Goal: Task Accomplishment & Management: Use online tool/utility

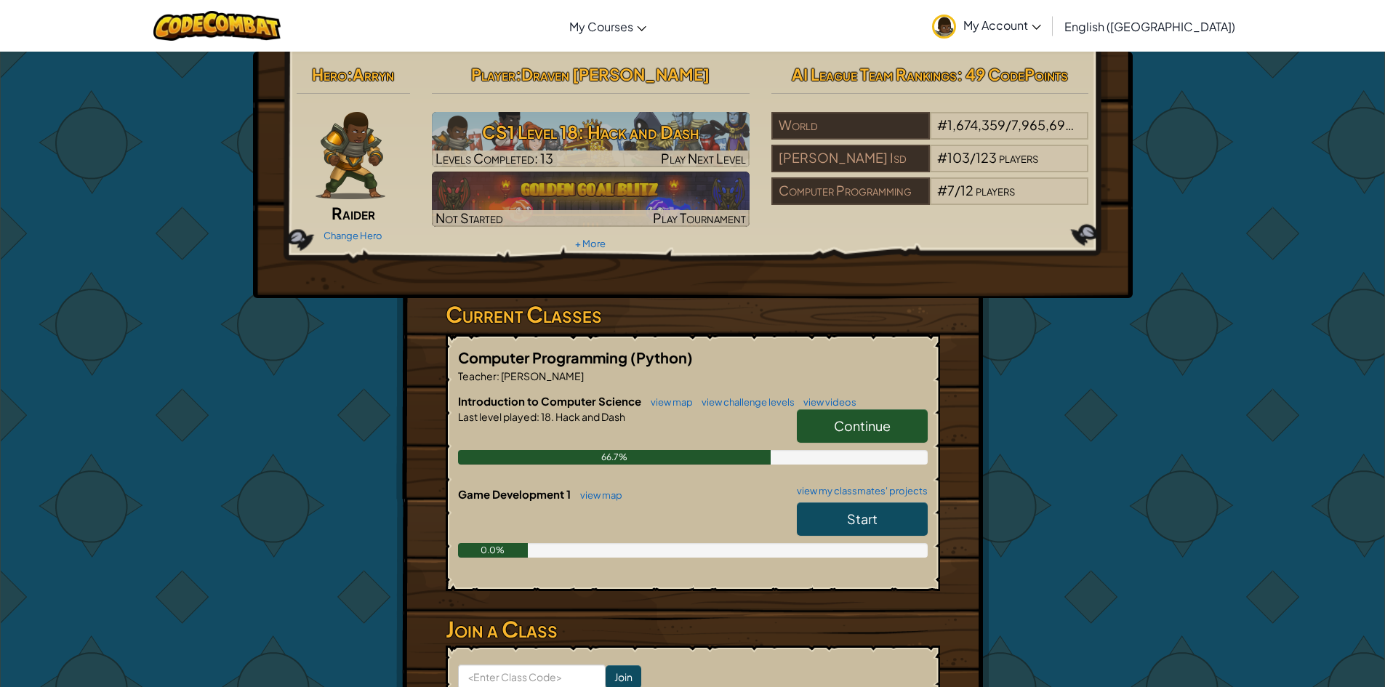
click at [869, 416] on link "Continue" at bounding box center [862, 425] width 131 height 33
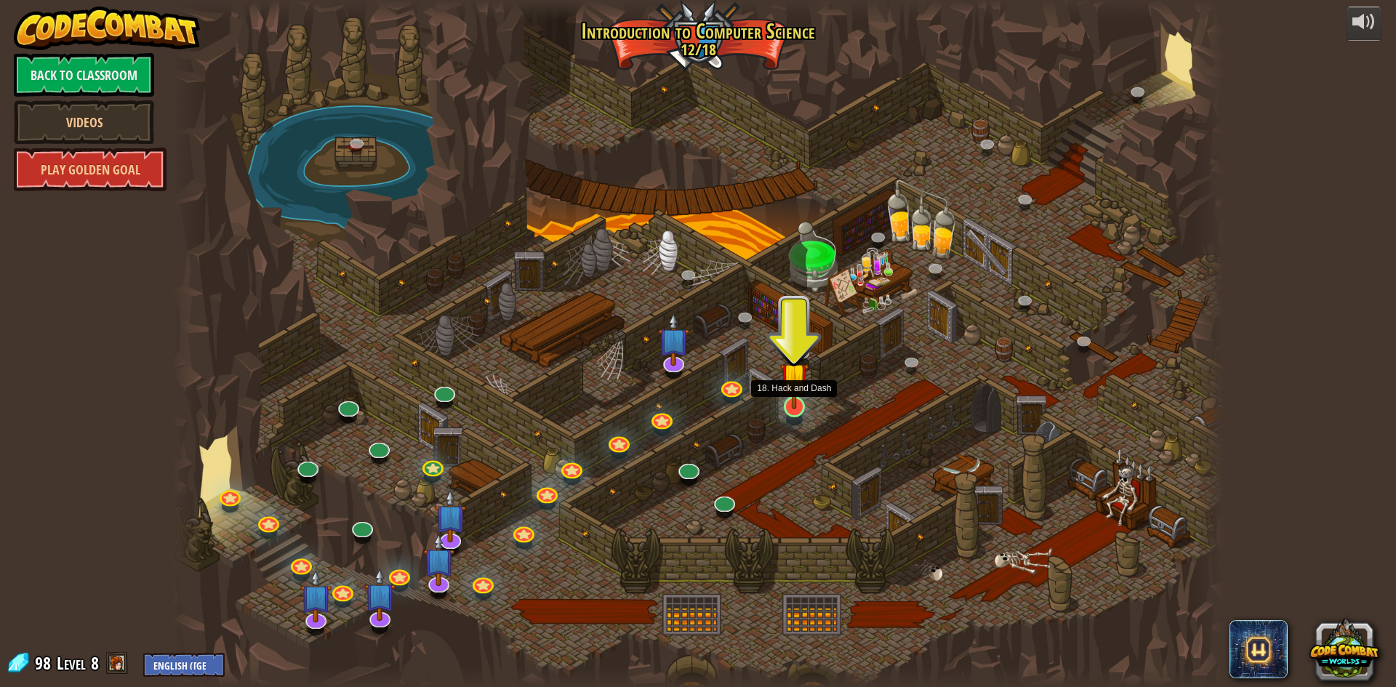
click at [797, 408] on img at bounding box center [794, 376] width 28 height 65
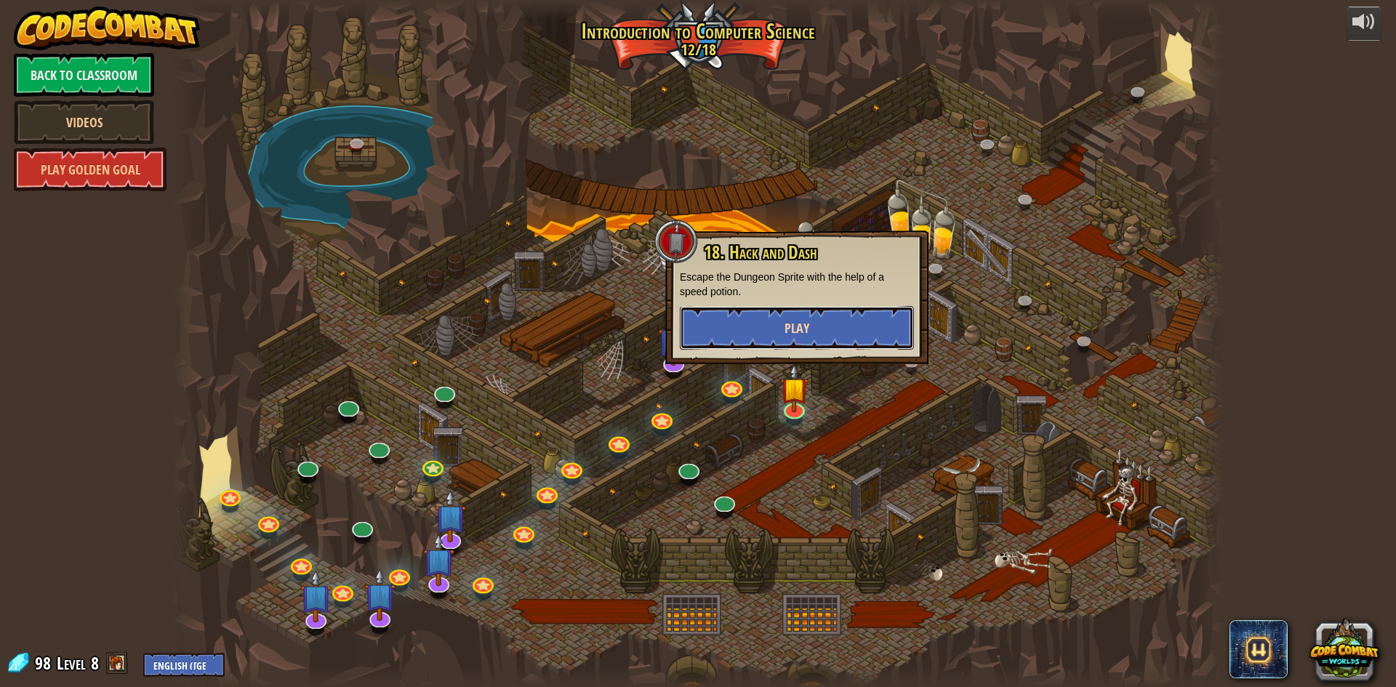
click at [795, 328] on span "Play" at bounding box center [796, 328] width 25 height 18
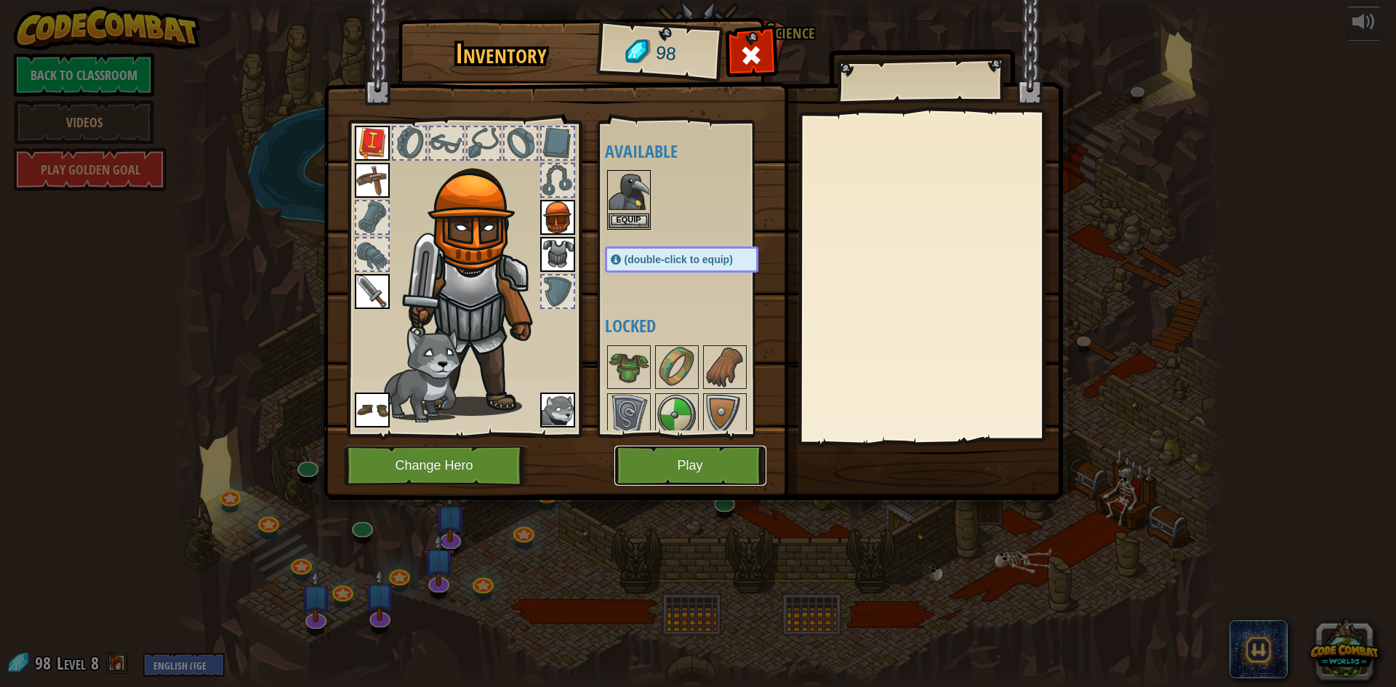
click at [752, 471] on button "Play" at bounding box center [690, 466] width 152 height 40
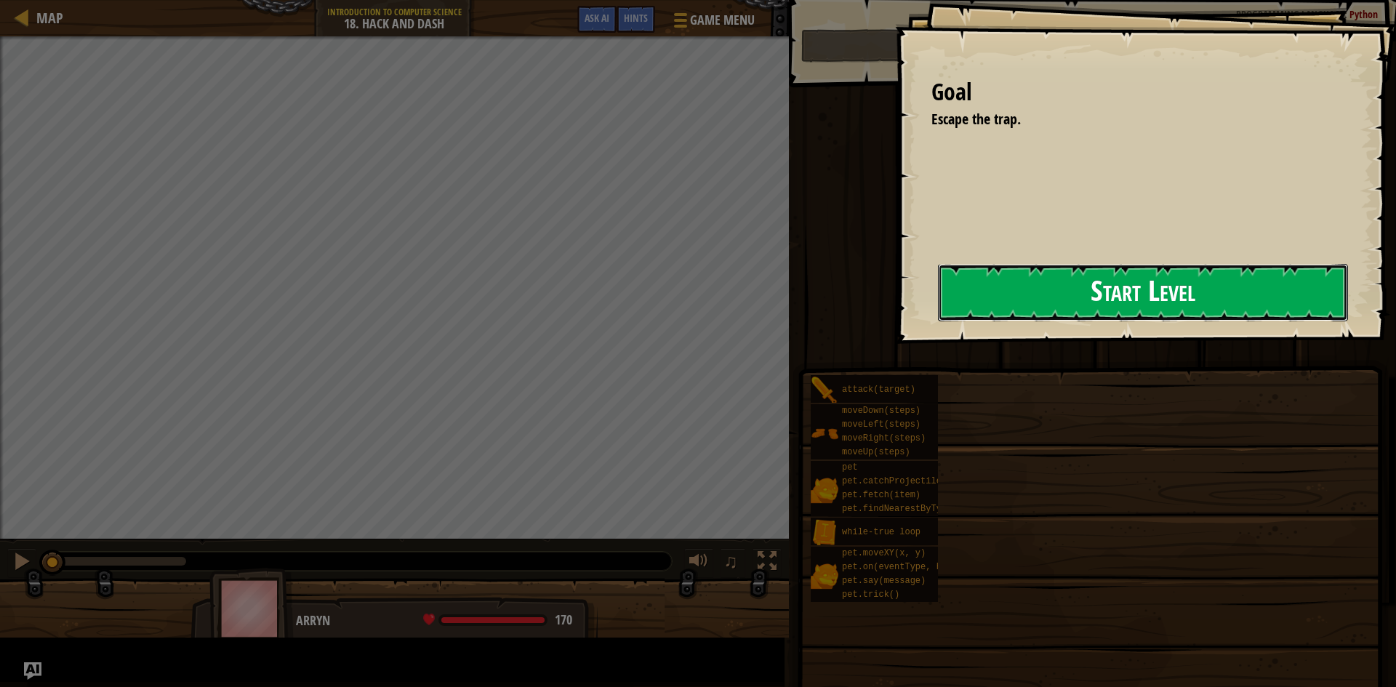
click at [938, 319] on button "Start Level" at bounding box center [1143, 292] width 410 height 57
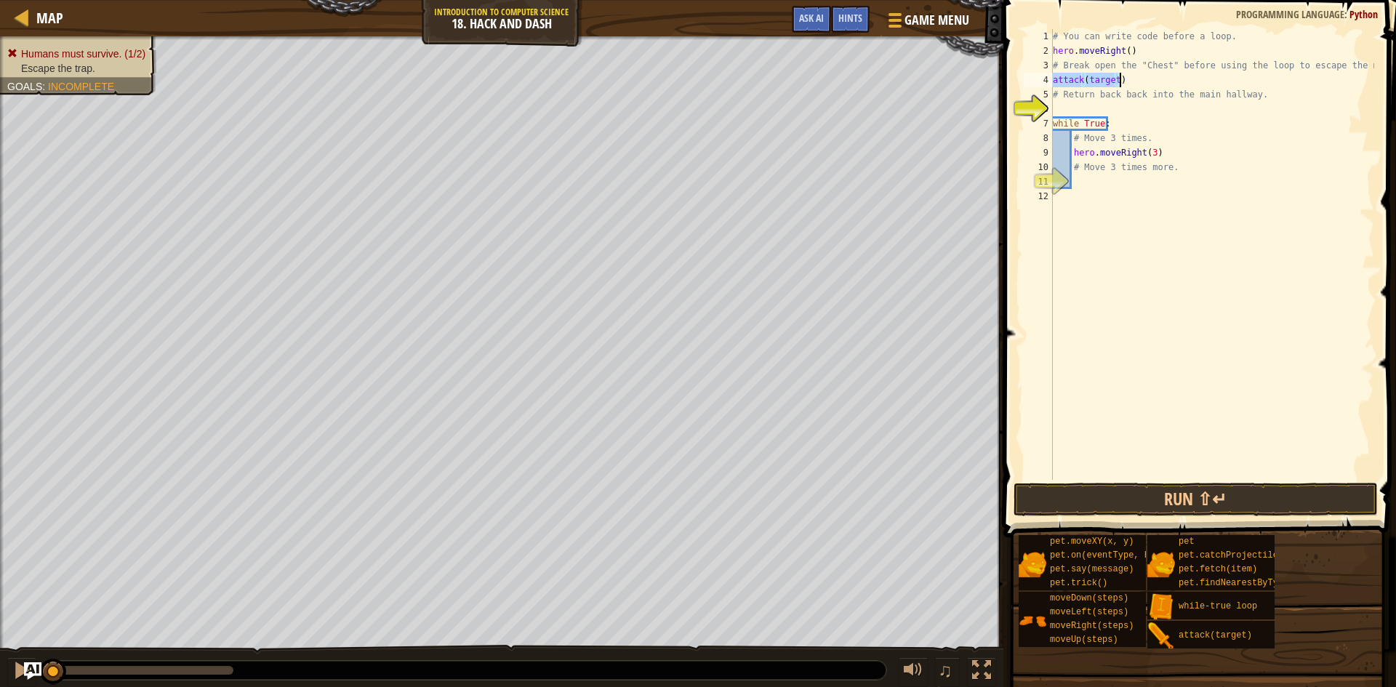
click at [1105, 84] on div "# You can write code before a loop. hero . moveRight ( ) # Break open the "Ches…" at bounding box center [1212, 254] width 324 height 451
click at [1105, 84] on div "# You can write code before a loop. hero . moveRight ( ) # Break open the "Ches…" at bounding box center [1212, 269] width 324 height 480
click at [1052, 79] on div "# You can write code before a loop. hero . moveRight ( ) # Break open the "Ches…" at bounding box center [1212, 269] width 324 height 480
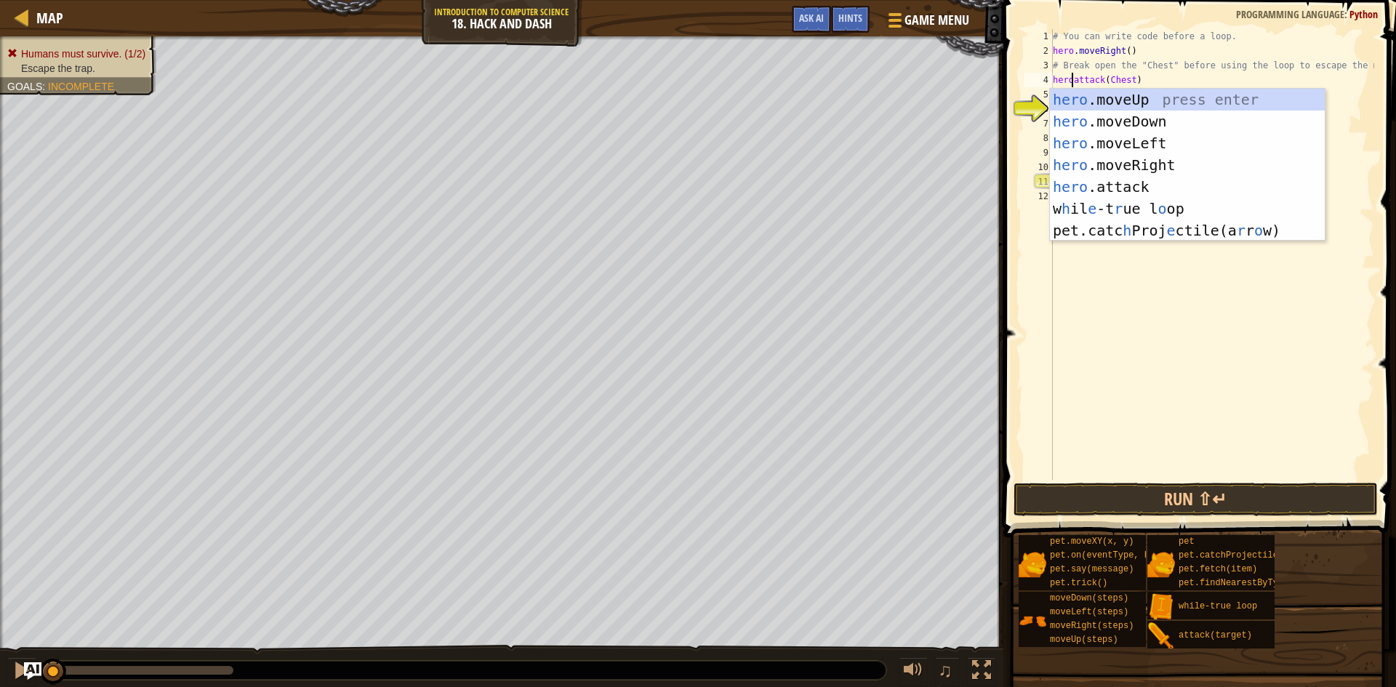
scroll to position [7, 1]
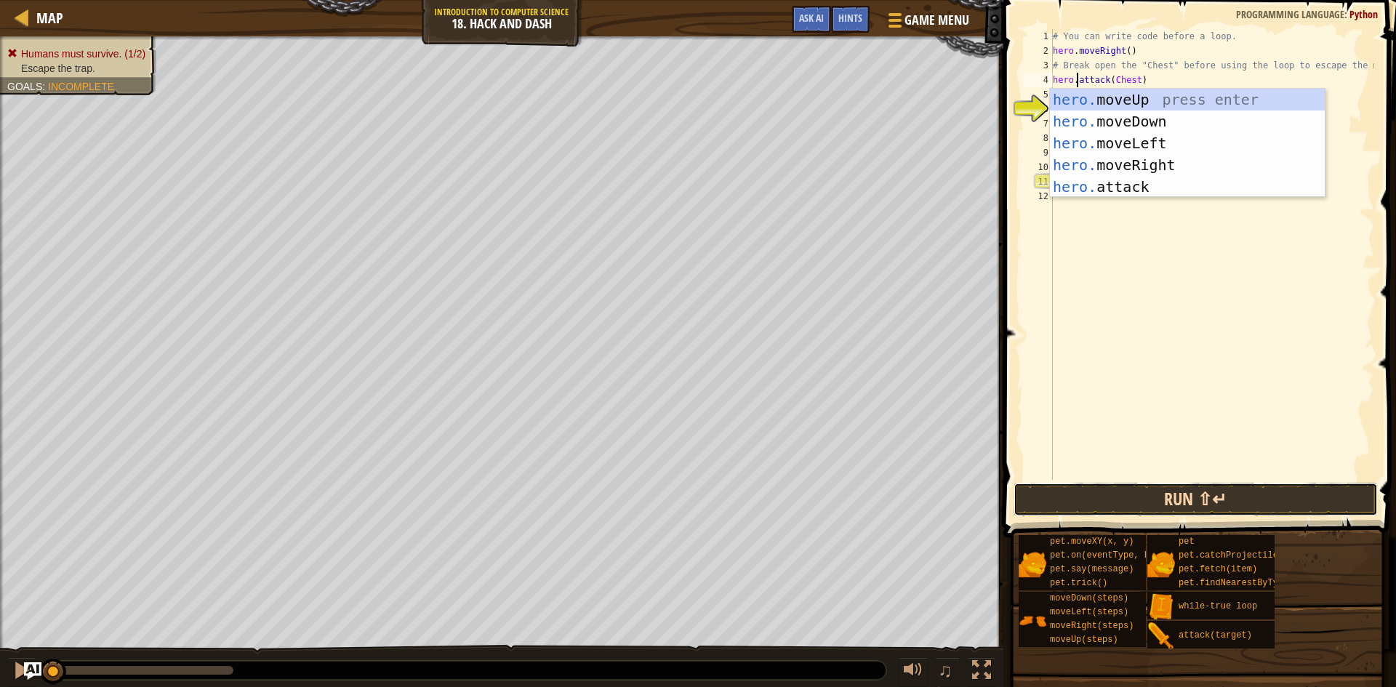
click at [1170, 497] on button "Run ⇧↵" at bounding box center [1195, 499] width 364 height 33
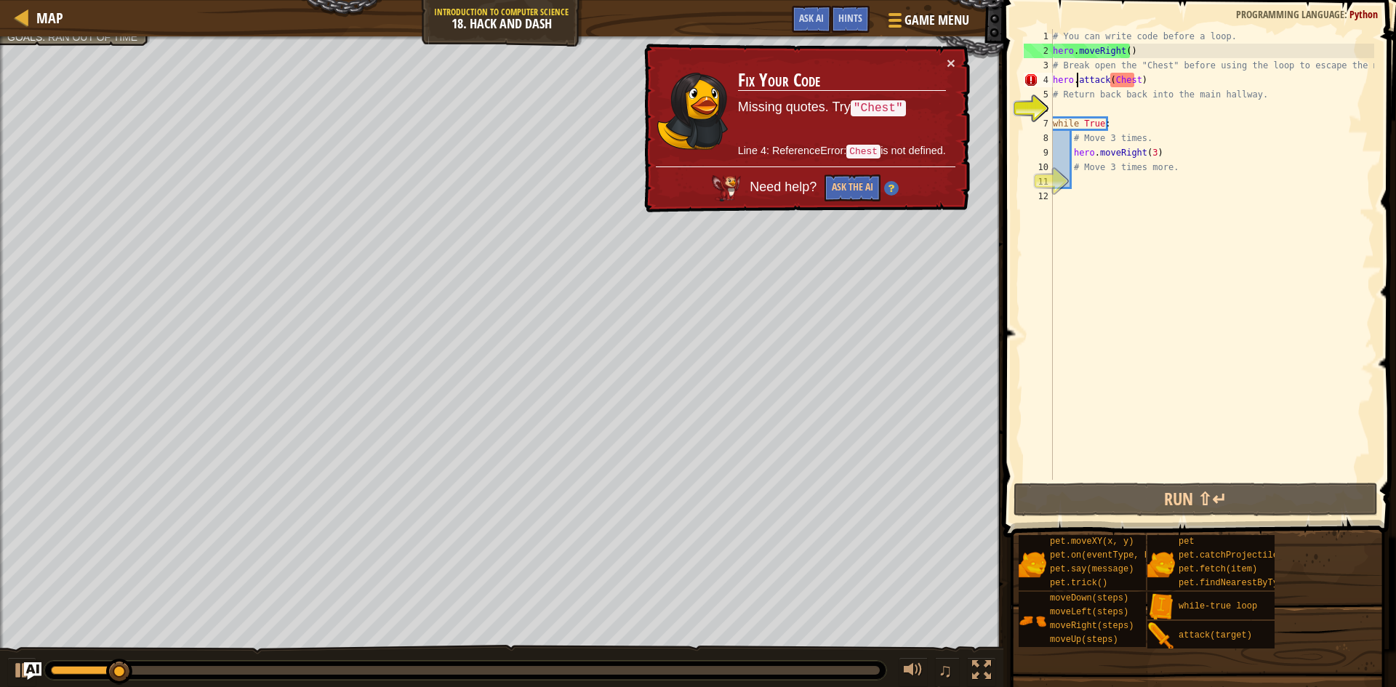
click at [1132, 82] on div "# You can write code before a loop. hero . moveRight ( ) # Break open the "Ches…" at bounding box center [1212, 269] width 324 height 480
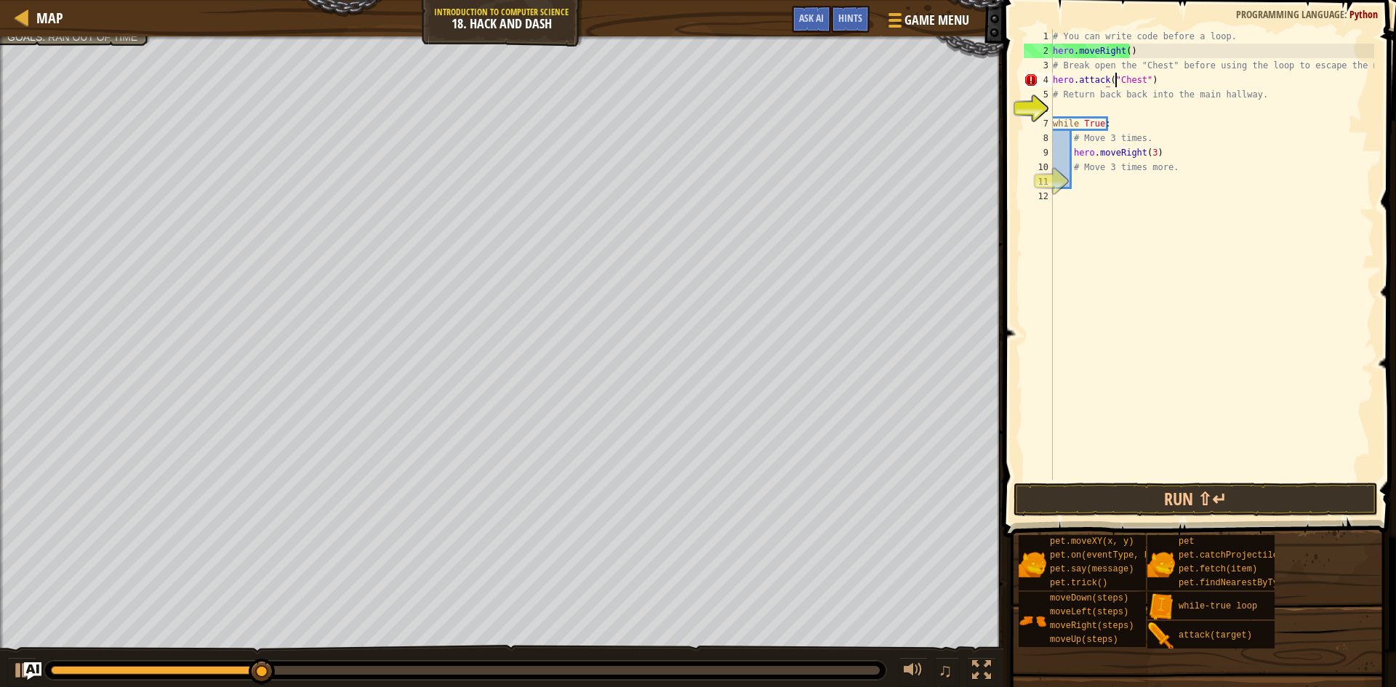
scroll to position [7, 5]
click at [1223, 503] on button "Run ⇧↵" at bounding box center [1195, 499] width 364 height 33
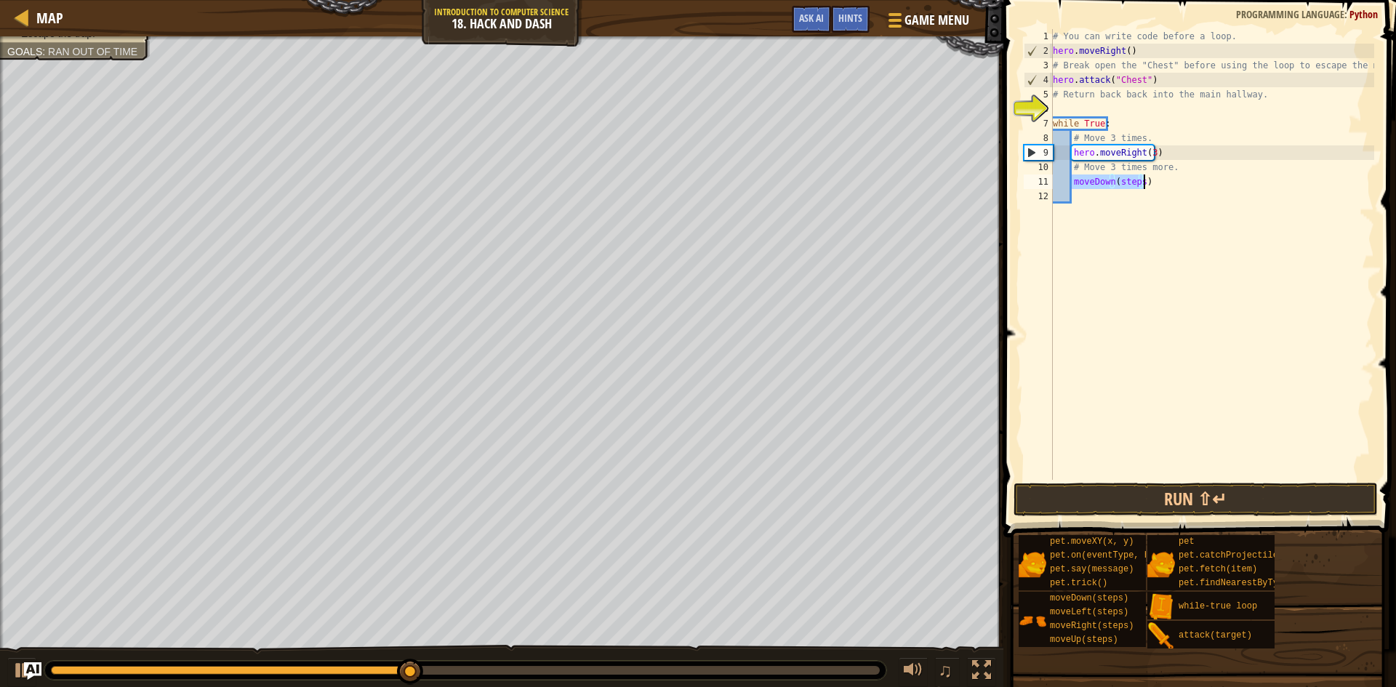
click at [1072, 183] on div "# You can write code before a loop. hero . moveRight ( ) # Break open the "Ches…" at bounding box center [1212, 254] width 324 height 451
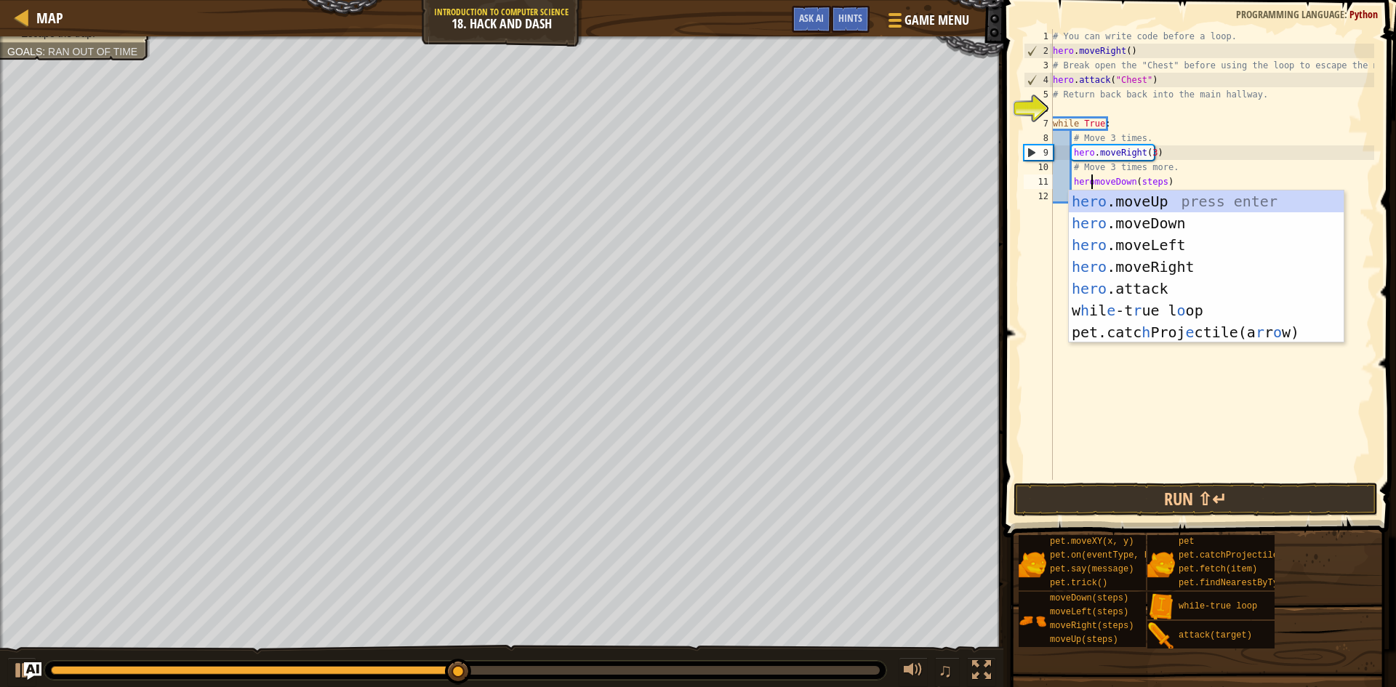
scroll to position [7, 3]
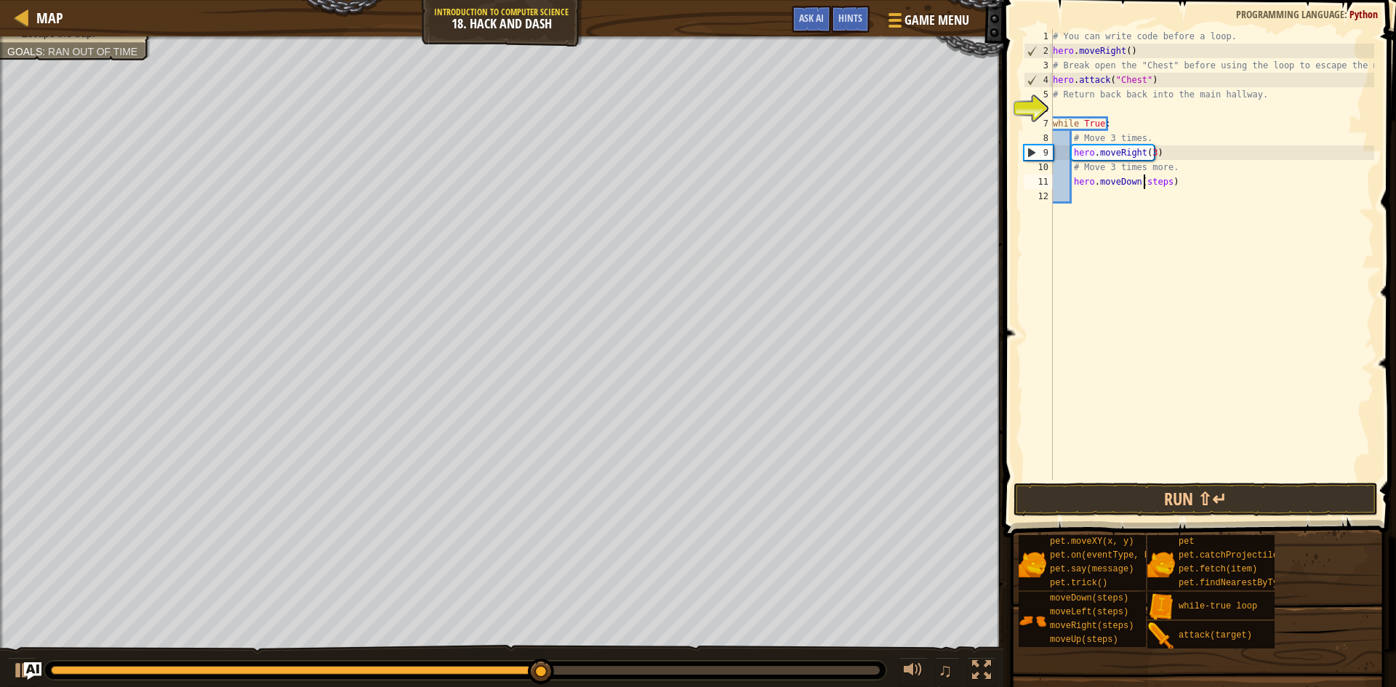
click at [1145, 179] on div "# You can write code before a loop. hero . moveRight ( ) # Break open the "Ches…" at bounding box center [1212, 269] width 324 height 480
type textarea "hero.moveDown()"
click at [1164, 501] on button "Run ⇧↵" at bounding box center [1195, 499] width 364 height 33
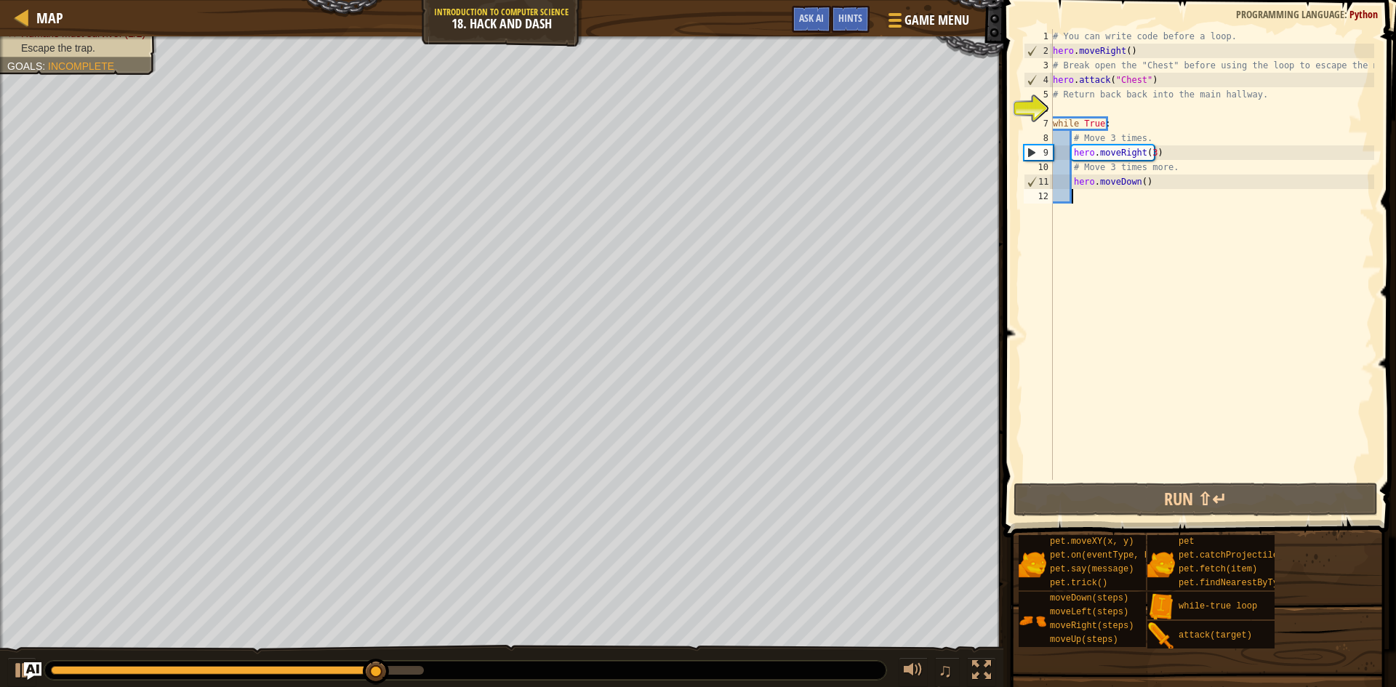
click at [1118, 206] on div "# You can write code before a loop. hero . moveRight ( ) # Break open the "Ches…" at bounding box center [1212, 269] width 324 height 480
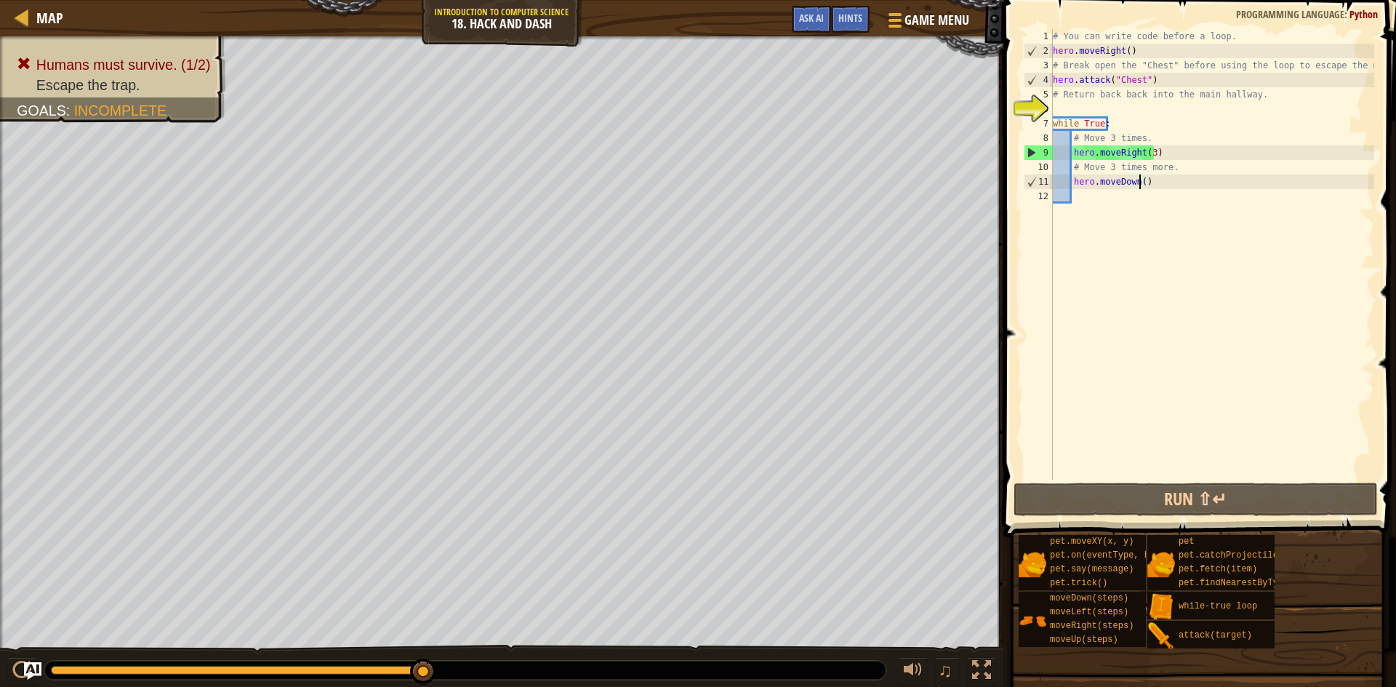
click at [1139, 183] on div "# You can write code before a loop. hero . moveRight ( ) # Break open the "Ches…" at bounding box center [1212, 269] width 324 height 480
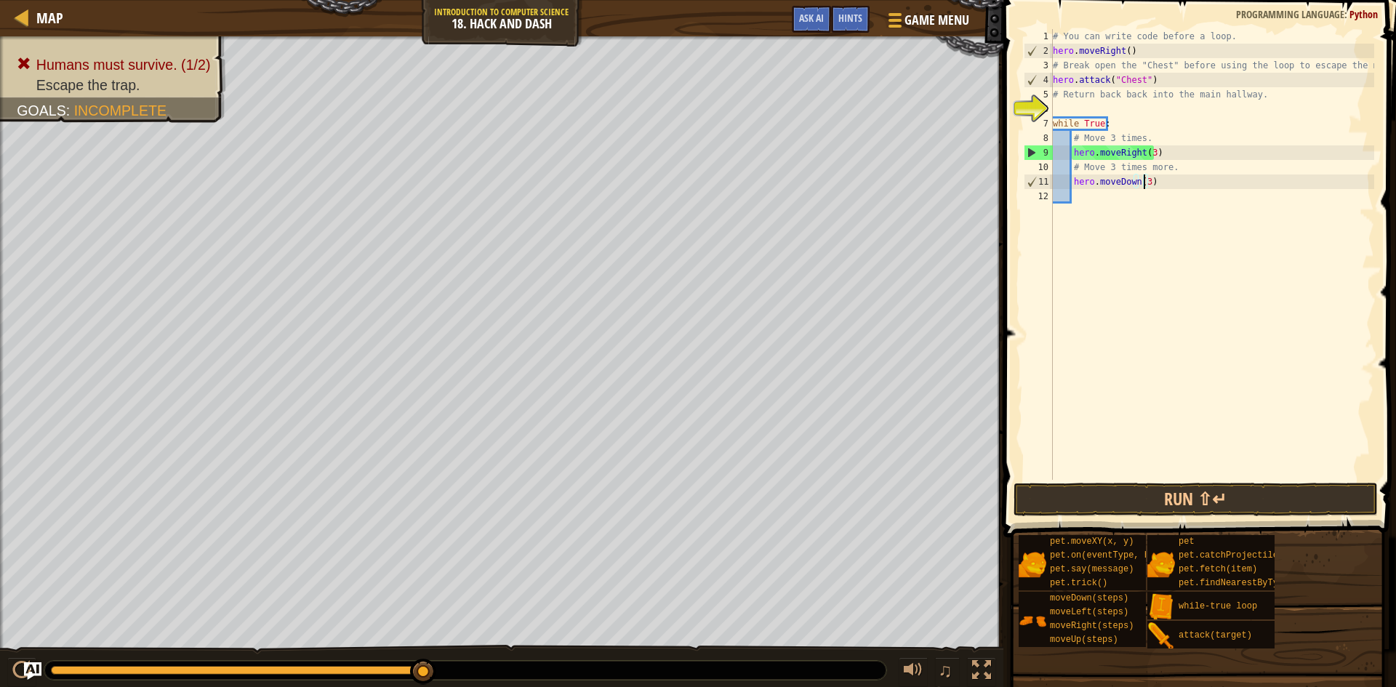
scroll to position [7, 7]
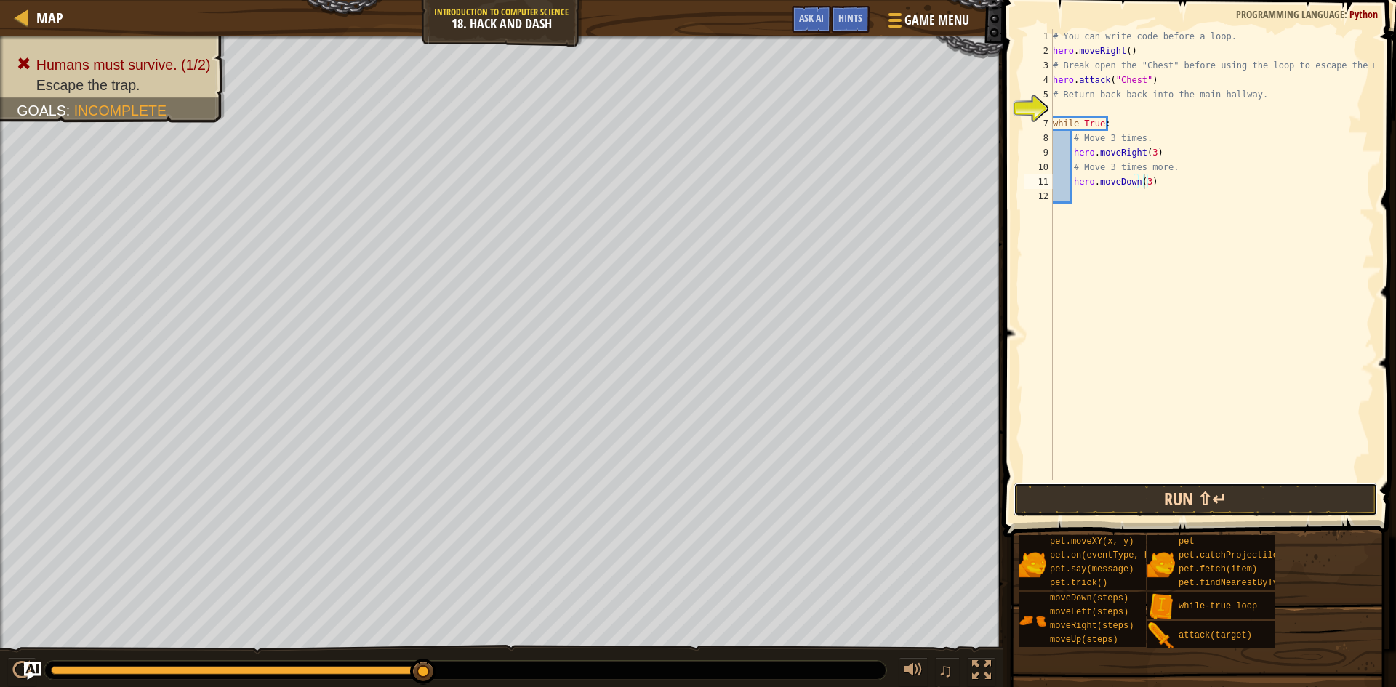
click at [1103, 496] on button "Run ⇧↵" at bounding box center [1195, 499] width 364 height 33
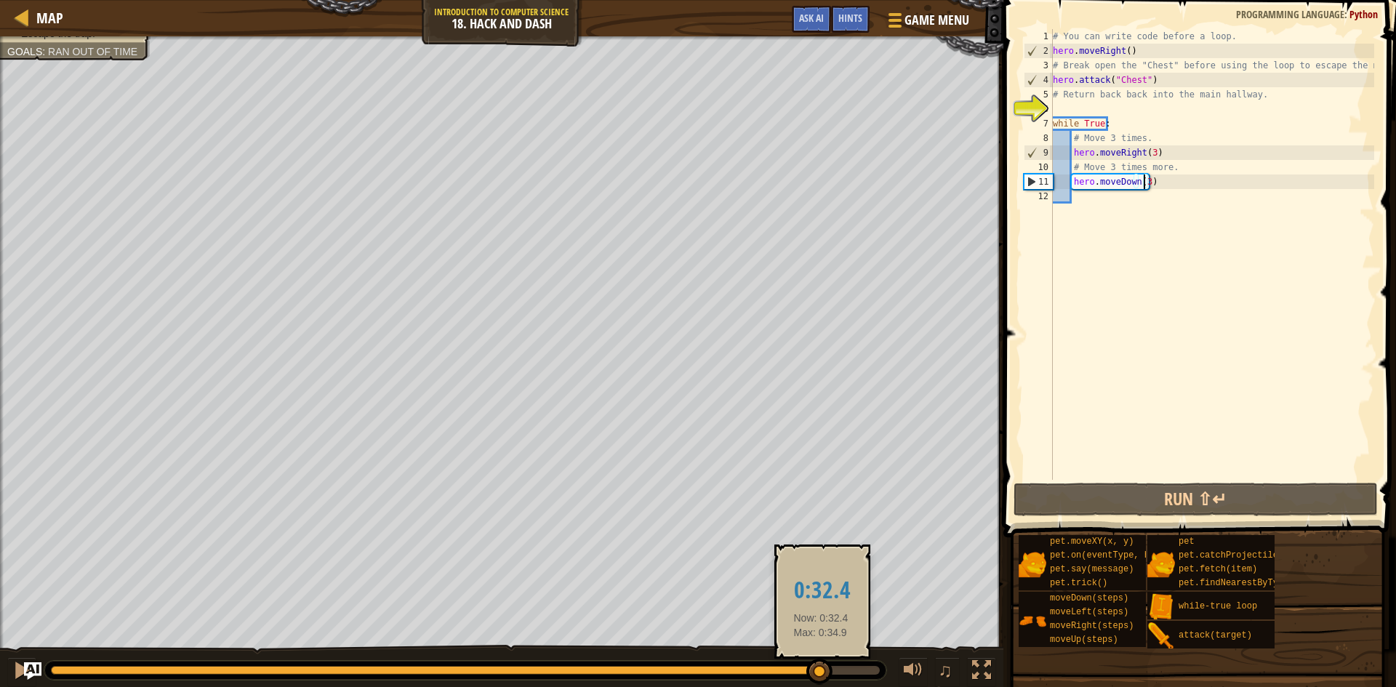
drag, startPoint x: 566, startPoint y: 675, endPoint x: 821, endPoint y: 661, distance: 254.8
click at [821, 664] on div at bounding box center [819, 672] width 26 height 26
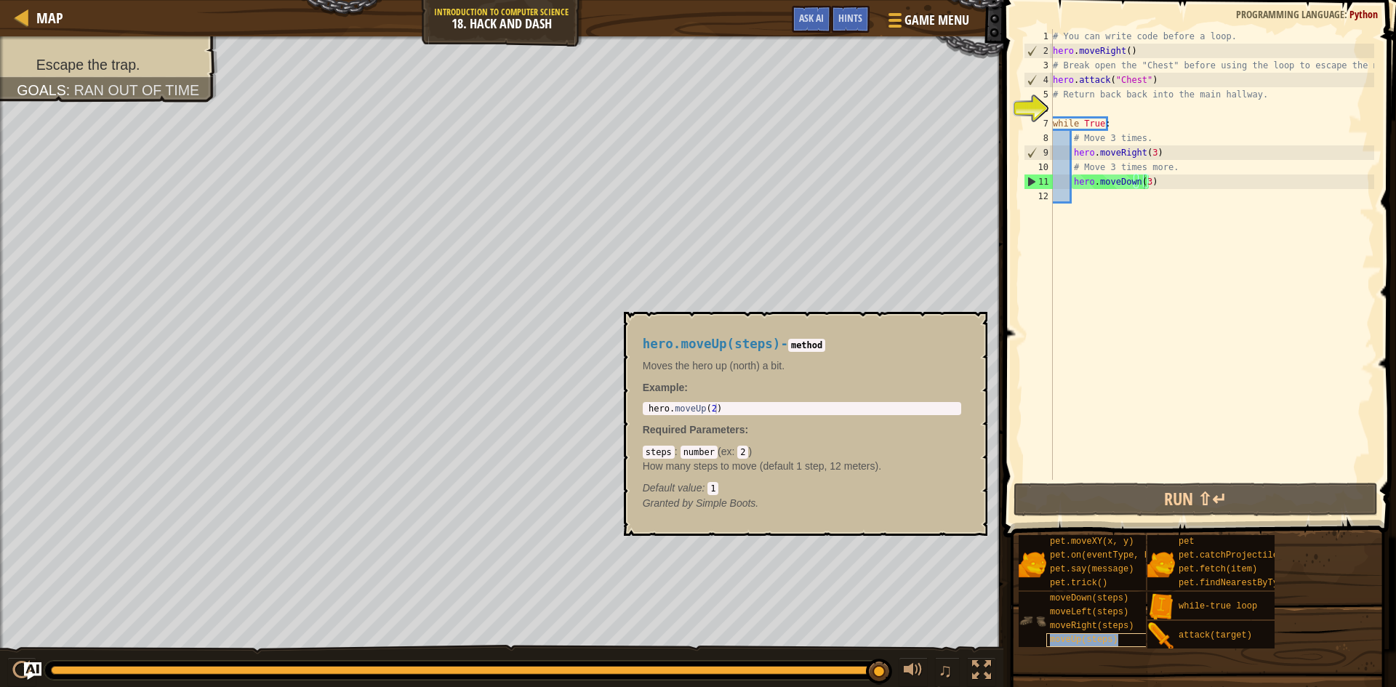
click at [1091, 640] on span "moveUp(steps)" at bounding box center [1084, 640] width 68 height 10
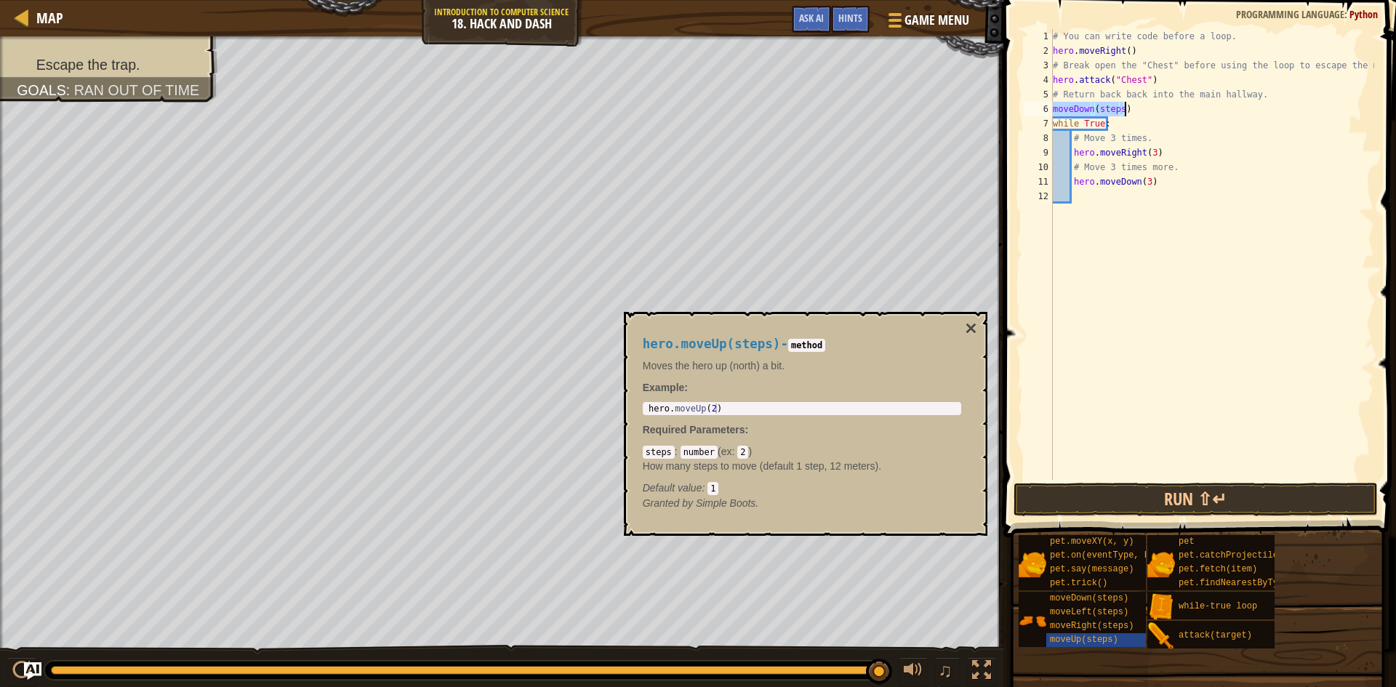
click at [1107, 108] on div "# You can write code before a loop. hero . moveRight ( ) # Break open the "Ches…" at bounding box center [1212, 254] width 324 height 451
click at [1107, 108] on div "# You can write code before a loop. hero . moveRight ( ) # Break open the "Ches…" at bounding box center [1212, 269] width 324 height 480
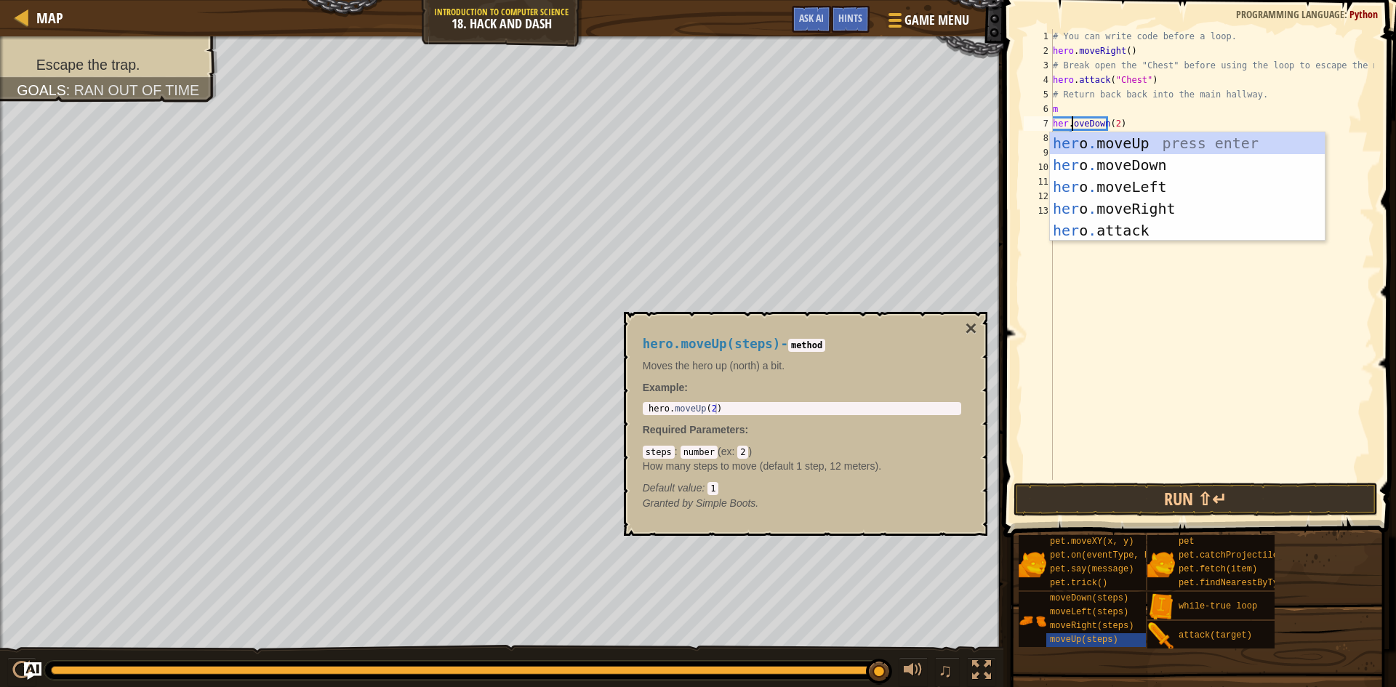
scroll to position [7, 1]
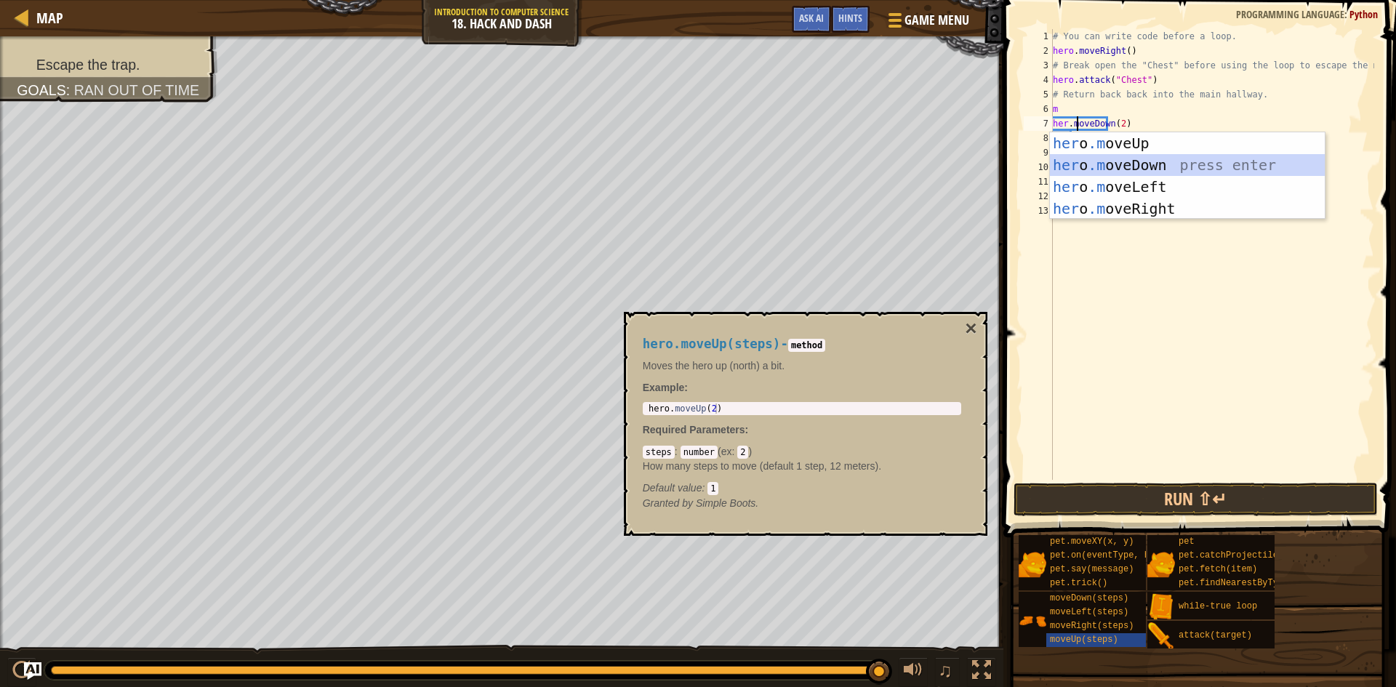
click at [1122, 162] on div "her o .m oveUp press enter her o .m oveDown press enter her o .m oveLeft press …" at bounding box center [1187, 197] width 275 height 131
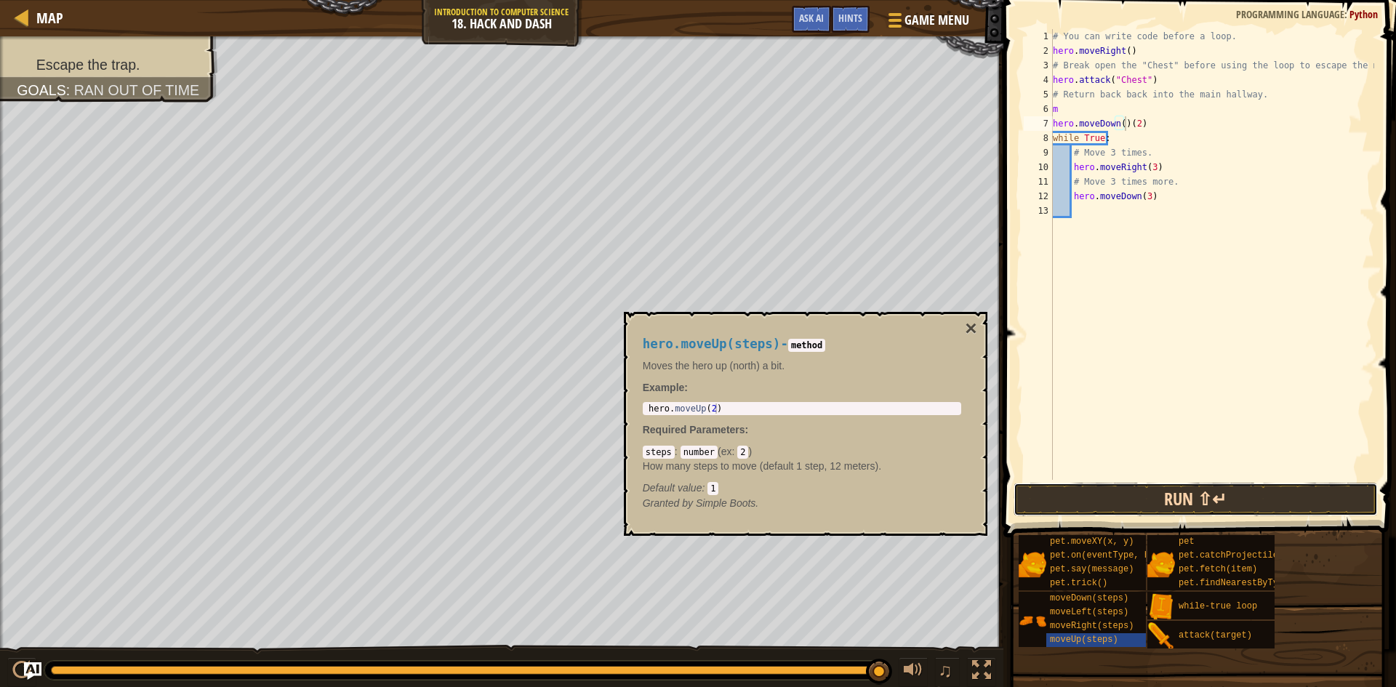
click at [1116, 489] on button "Run ⇧↵" at bounding box center [1195, 499] width 364 height 33
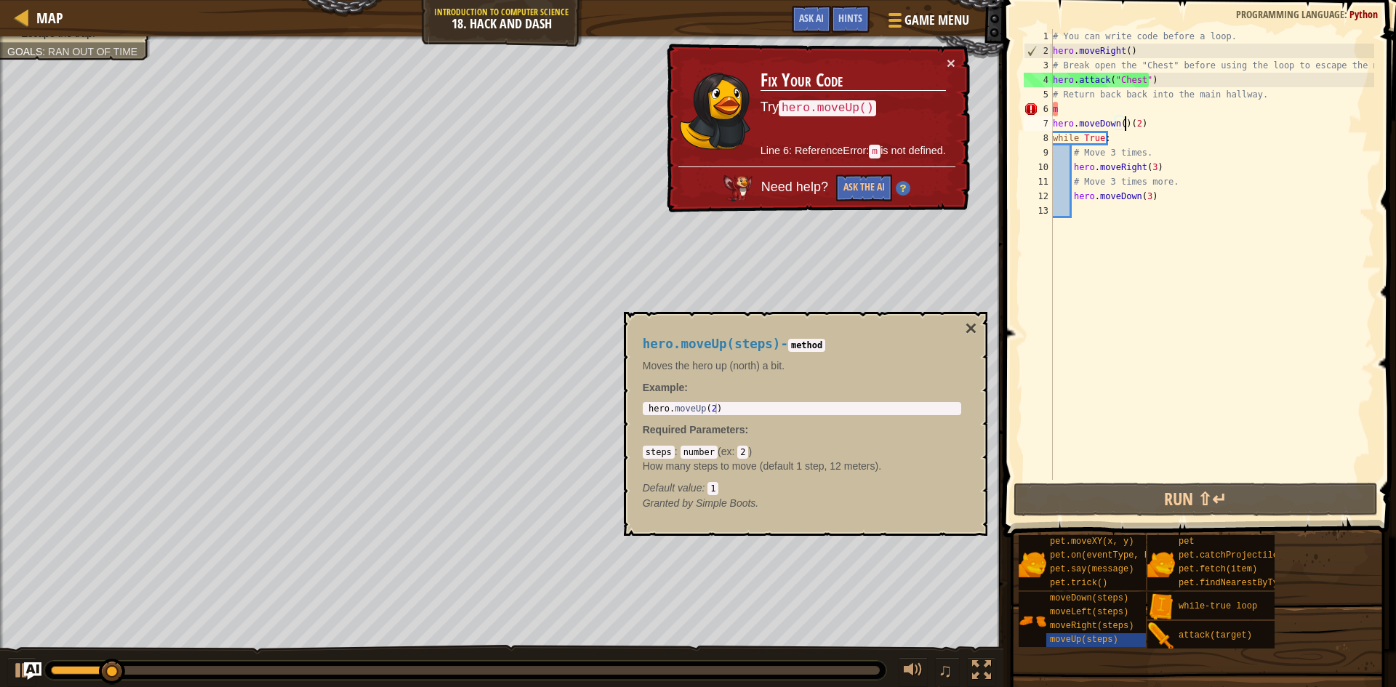
click at [1080, 109] on div "# You can write code before a loop. hero . moveRight ( ) # Break open the "Ches…" at bounding box center [1212, 269] width 324 height 480
type textarea "m"
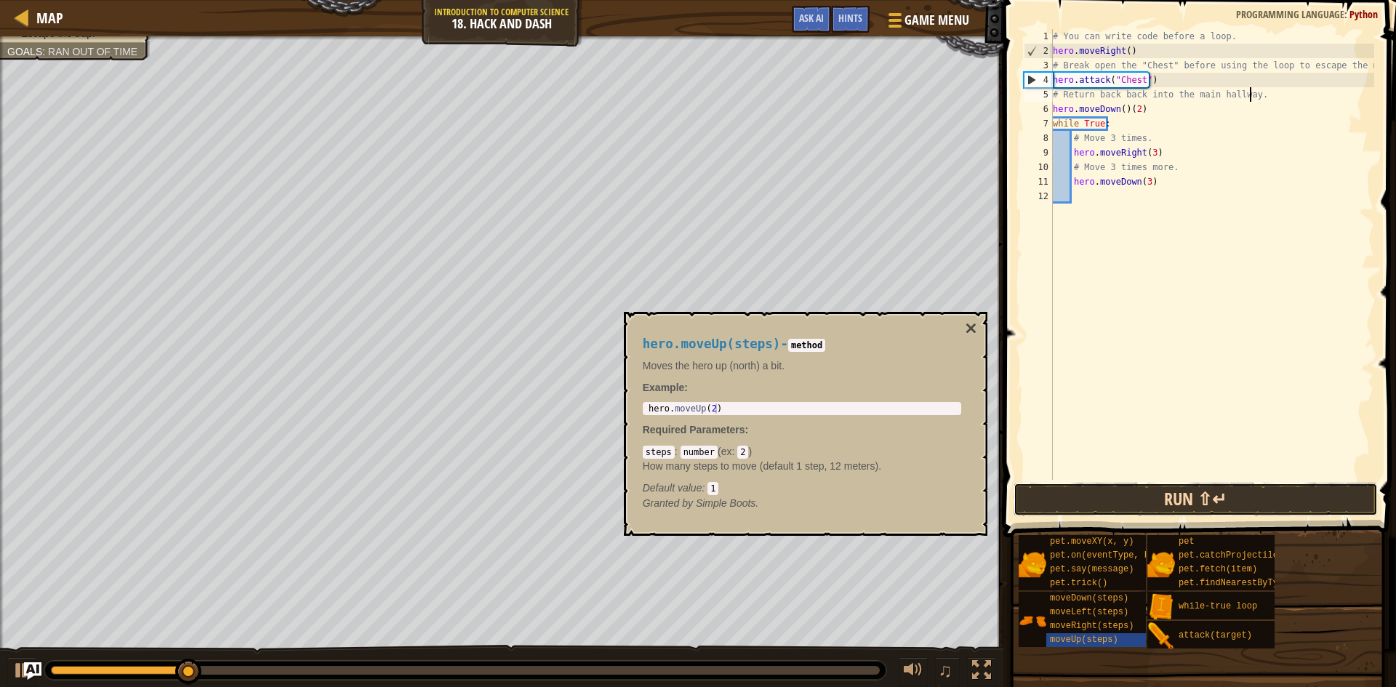
click at [1215, 492] on button "Run ⇧↵" at bounding box center [1195, 499] width 364 height 33
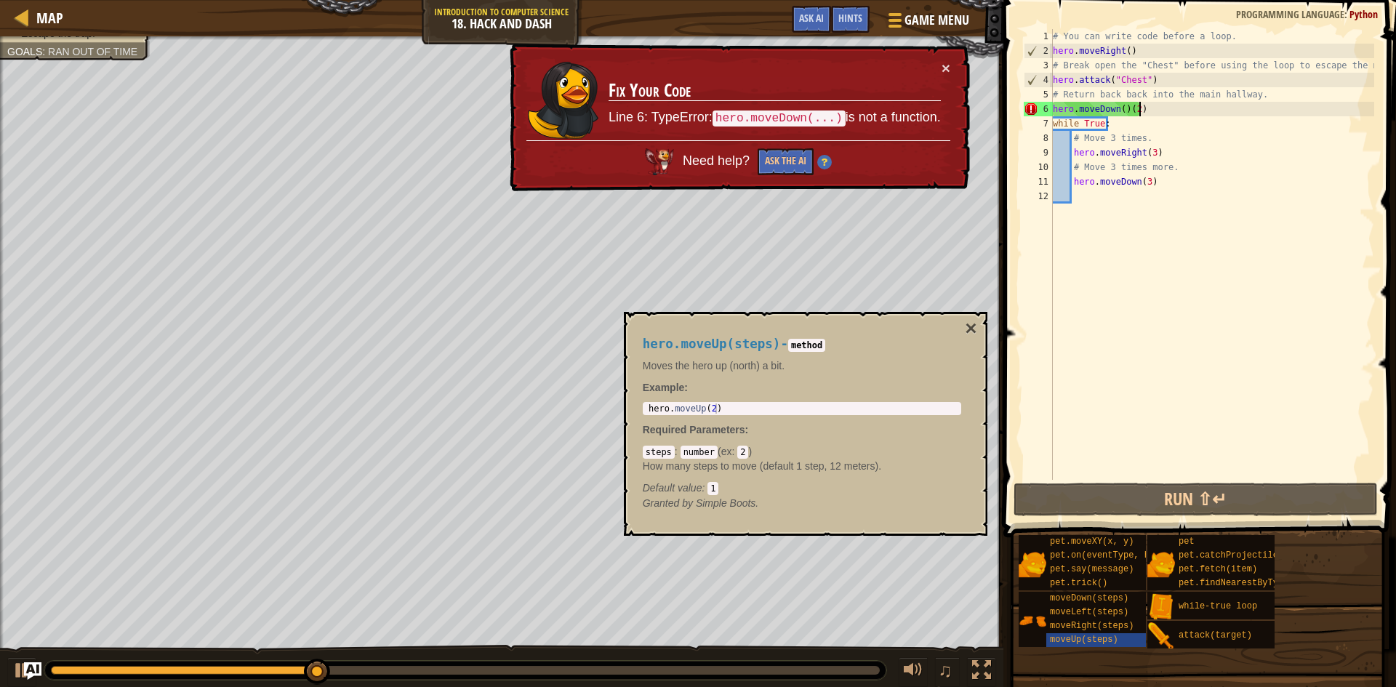
click at [1172, 109] on div "# You can write code before a loop. hero . moveRight ( ) # Break open the "Ches…" at bounding box center [1212, 269] width 324 height 480
click at [1122, 106] on div "# You can write code before a loop. hero . moveRight ( ) # Break open the "Ches…" at bounding box center [1212, 269] width 324 height 480
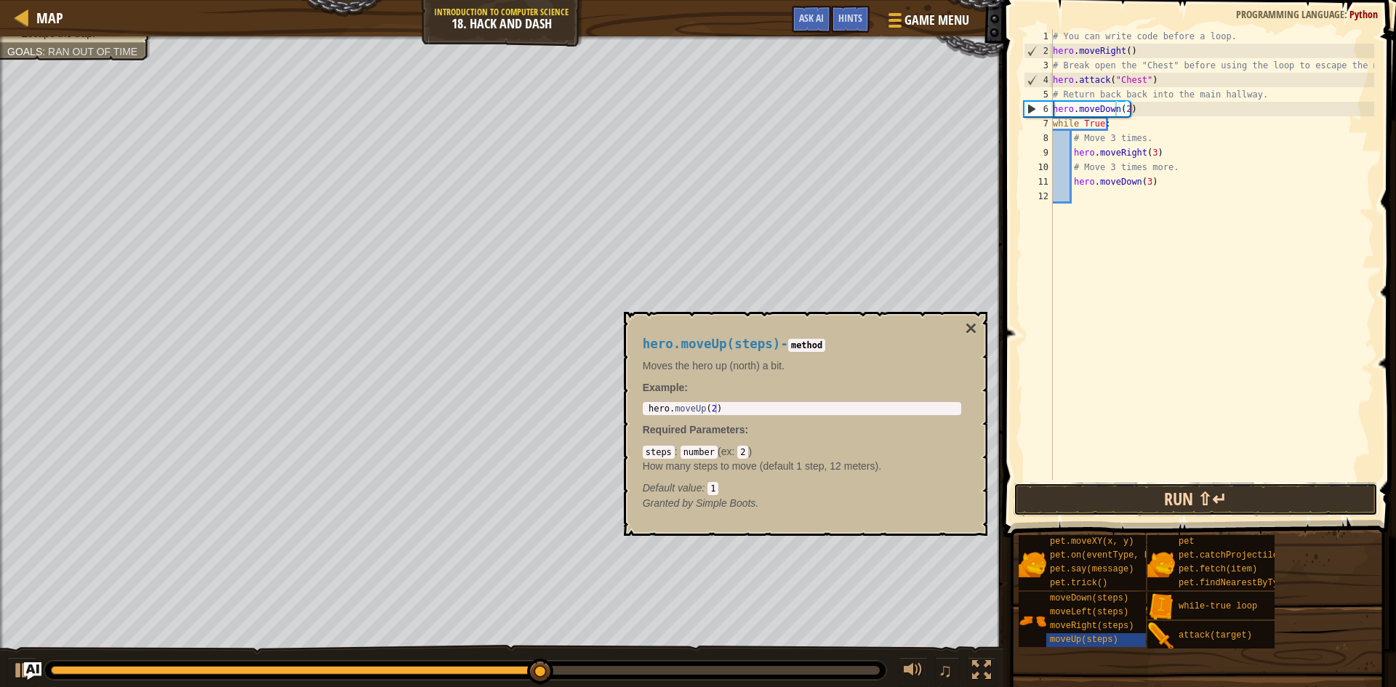
click at [1170, 504] on button "Run ⇧↵" at bounding box center [1195, 499] width 364 height 33
click at [1140, 197] on div "# You can write code before a loop. hero . moveRight ( ) # Break open the "Ches…" at bounding box center [1212, 269] width 324 height 480
click at [1084, 194] on div "# You can write code before a loop. hero . moveRight ( ) # Break open the "Ches…" at bounding box center [1212, 269] width 324 height 480
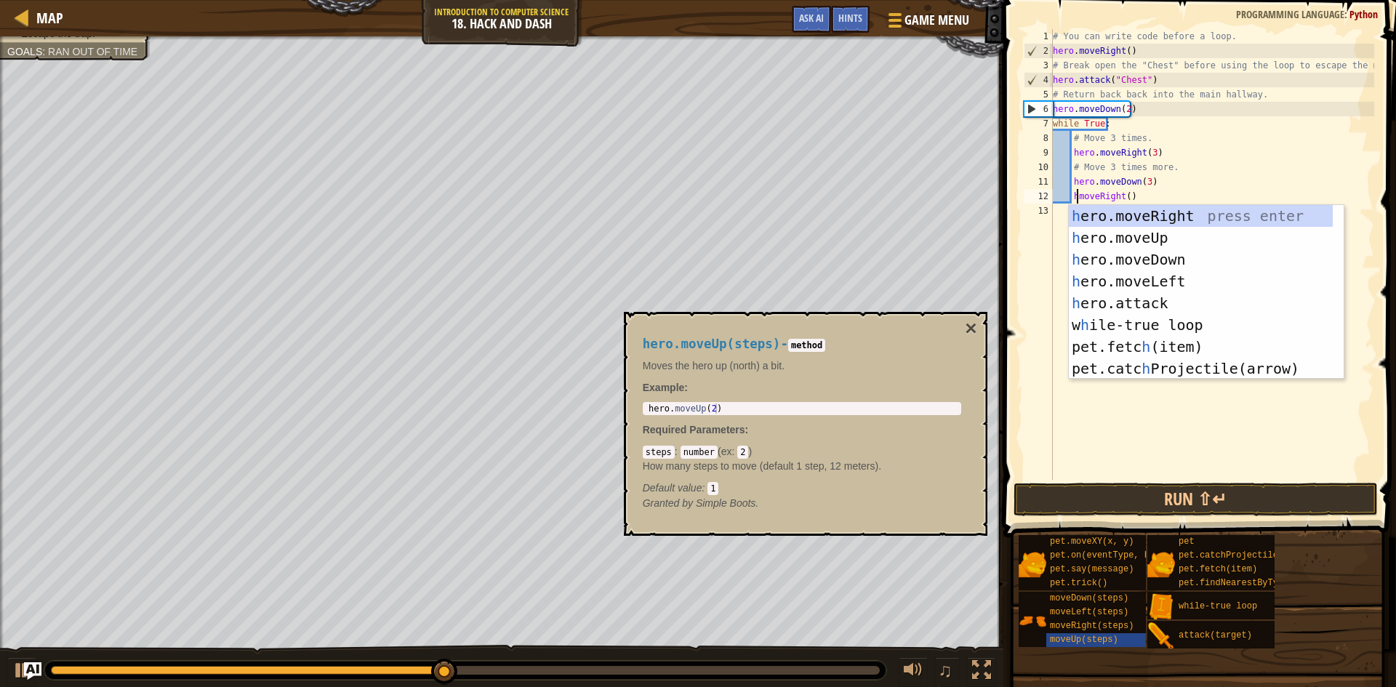
scroll to position [7, 1]
click at [1140, 214] on div "h ero.moveRight press enter h ero.moveUp press enter h ero.moveDown press enter…" at bounding box center [1200, 314] width 264 height 218
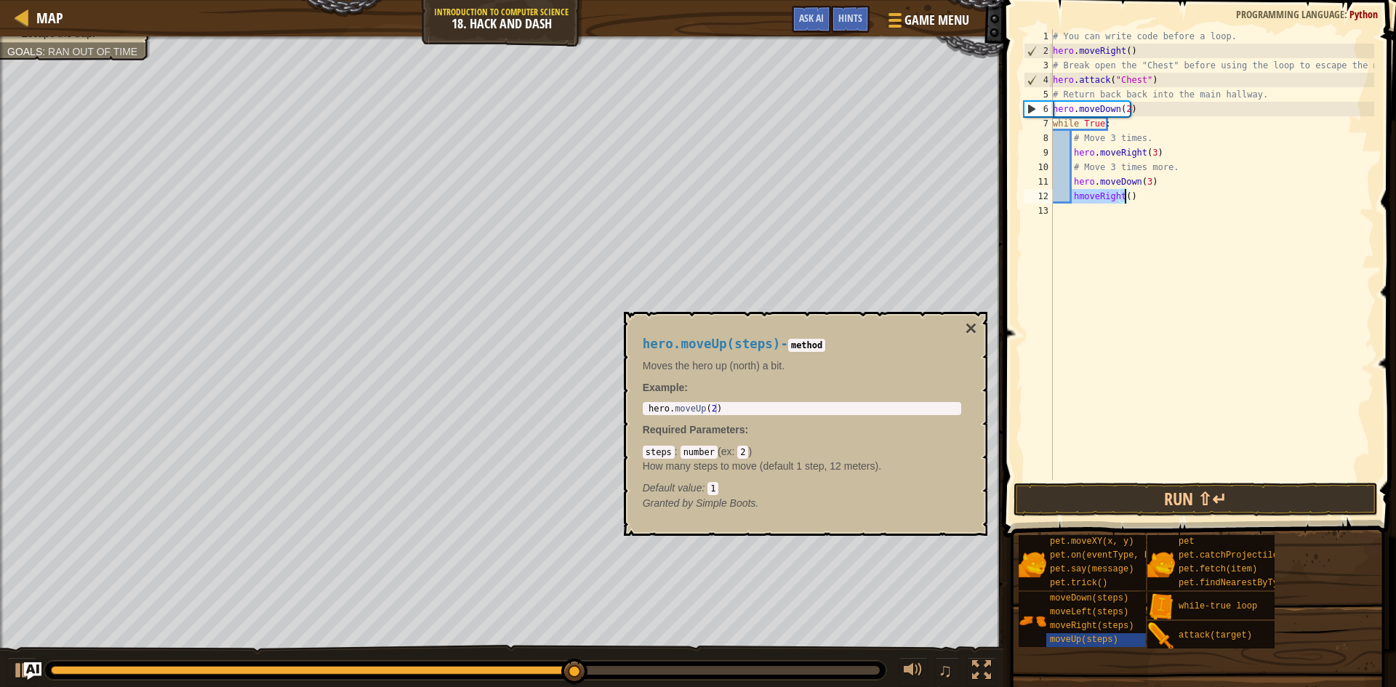
click at [1076, 194] on div "# You can write code before a loop. hero . moveRight ( ) # Break open the "Ches…" at bounding box center [1212, 254] width 324 height 451
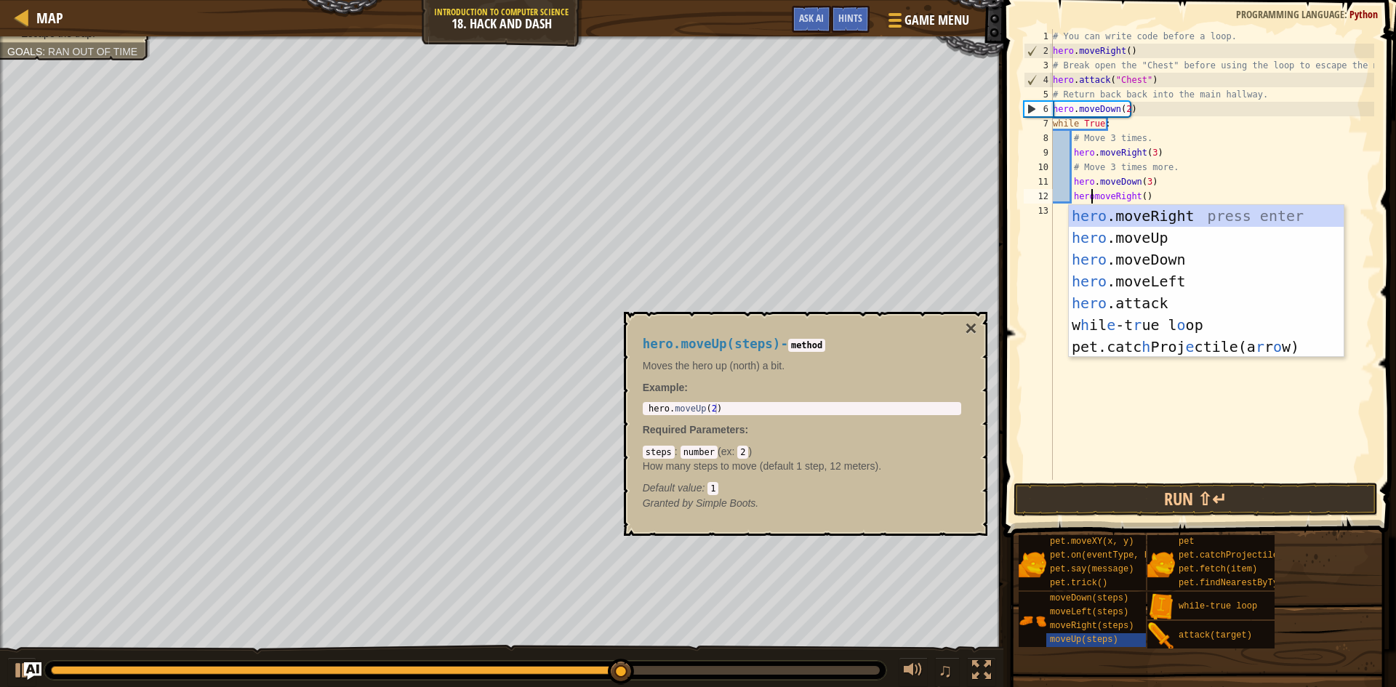
scroll to position [7, 3]
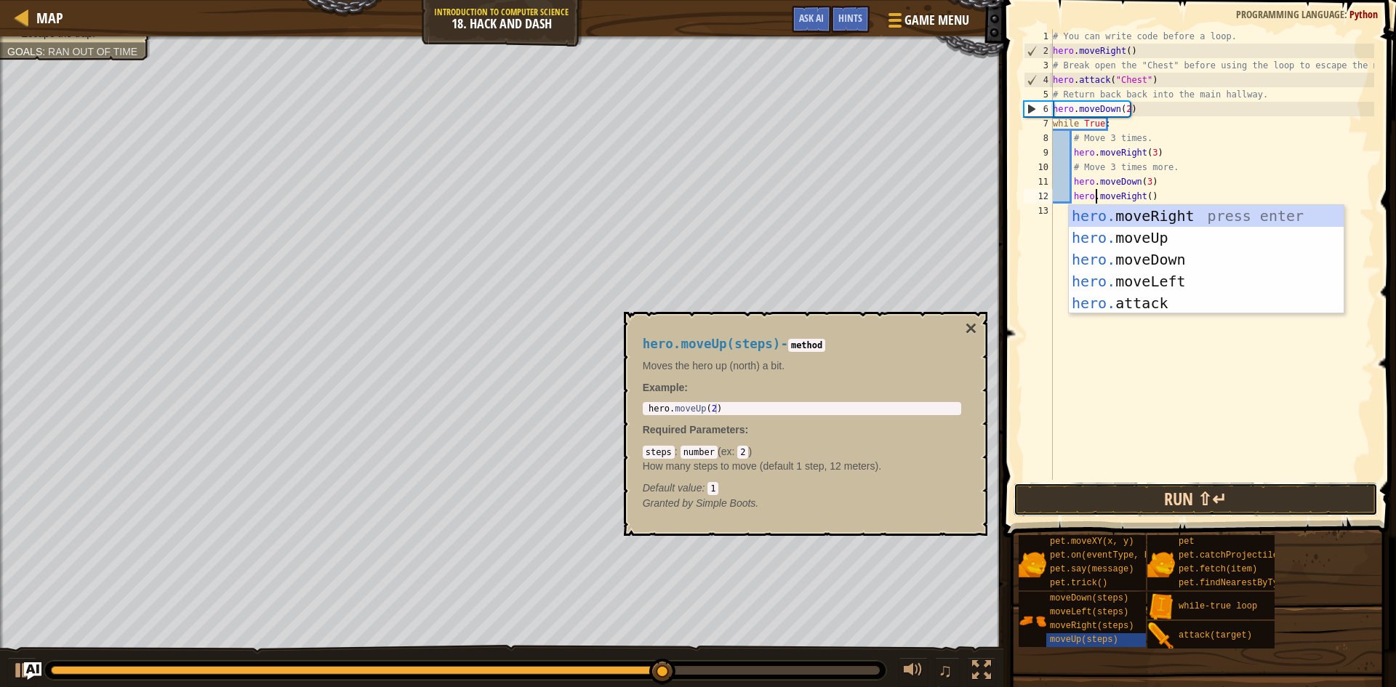
click at [1145, 504] on button "Run ⇧↵" at bounding box center [1195, 499] width 364 height 33
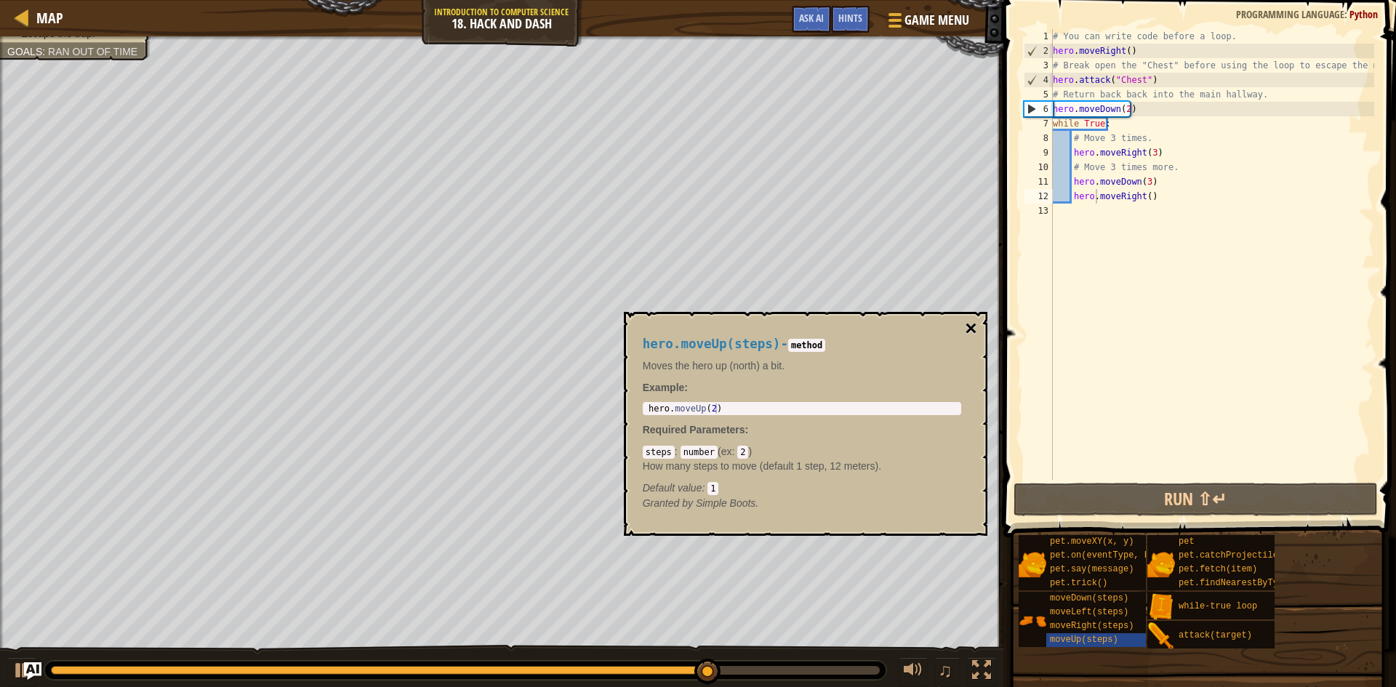
click at [967, 321] on button "×" at bounding box center [971, 328] width 12 height 20
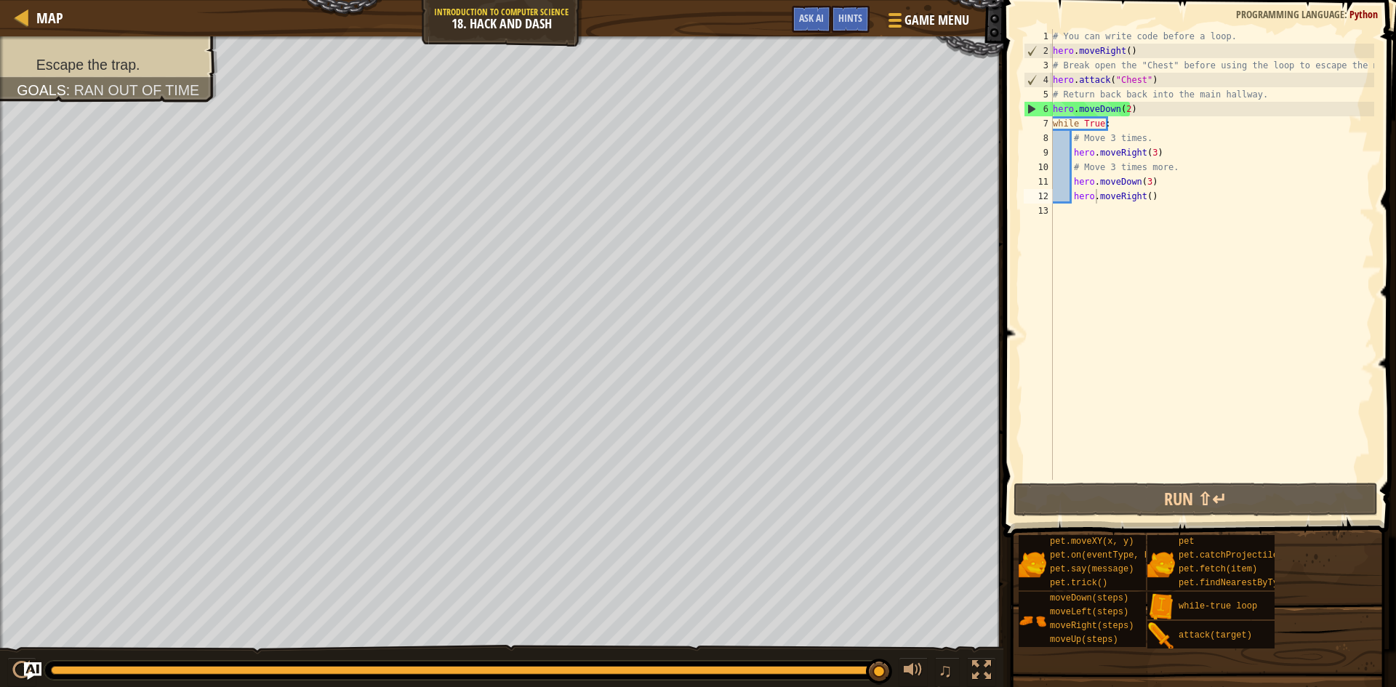
type textarea "# Move 3 times."
drag, startPoint x: 1159, startPoint y: 137, endPoint x: 1073, endPoint y: 140, distance: 86.6
click at [1073, 140] on div "# You can write code before a loop. hero . moveRight ( ) # Break open the "Ches…" at bounding box center [1212, 269] width 324 height 480
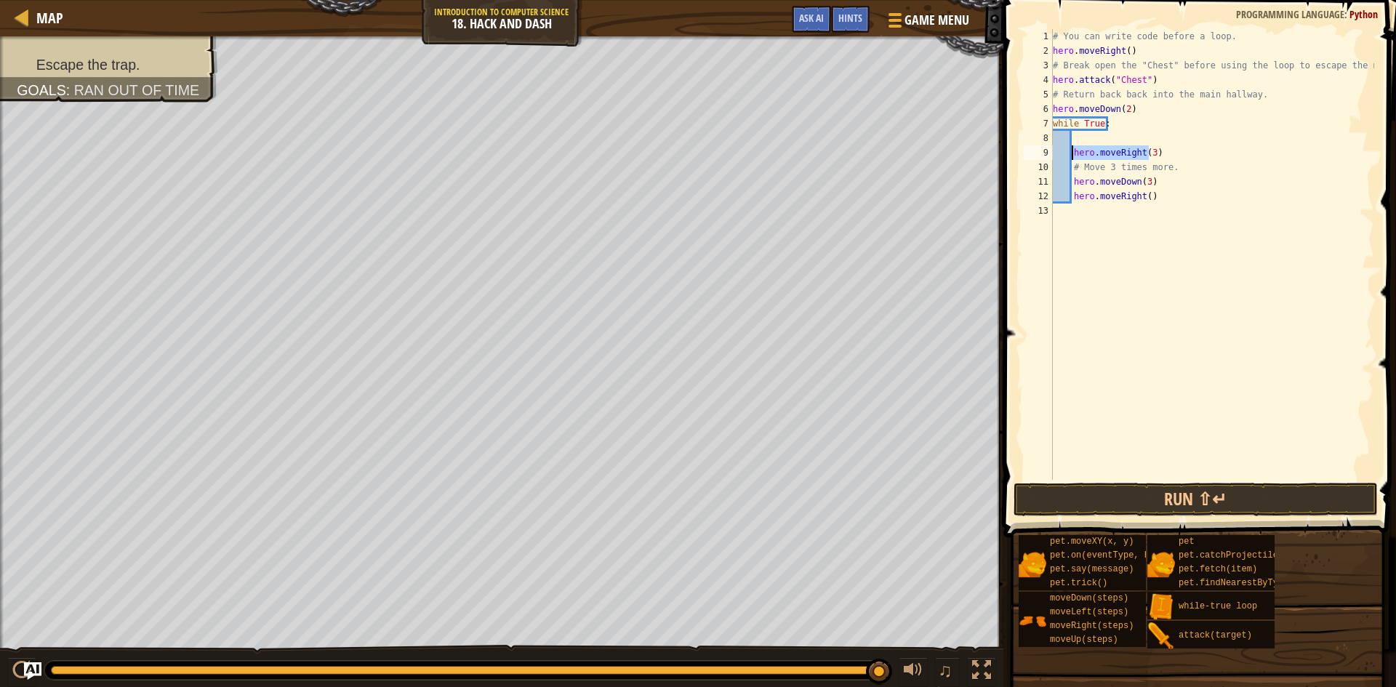
drag, startPoint x: 1133, startPoint y: 153, endPoint x: 1073, endPoint y: 157, distance: 60.5
click at [1073, 157] on div "# You can write code before a loop. hero . moveRight ( ) # Break open the "Ches…" at bounding box center [1212, 269] width 324 height 480
type textarea "hero.moveRight(3)"
click at [1081, 135] on div "# You can write code before a loop. hero . moveRight ( ) # Break open the "Ches…" at bounding box center [1212, 269] width 324 height 480
paste textarea "hero.moveRight(3"
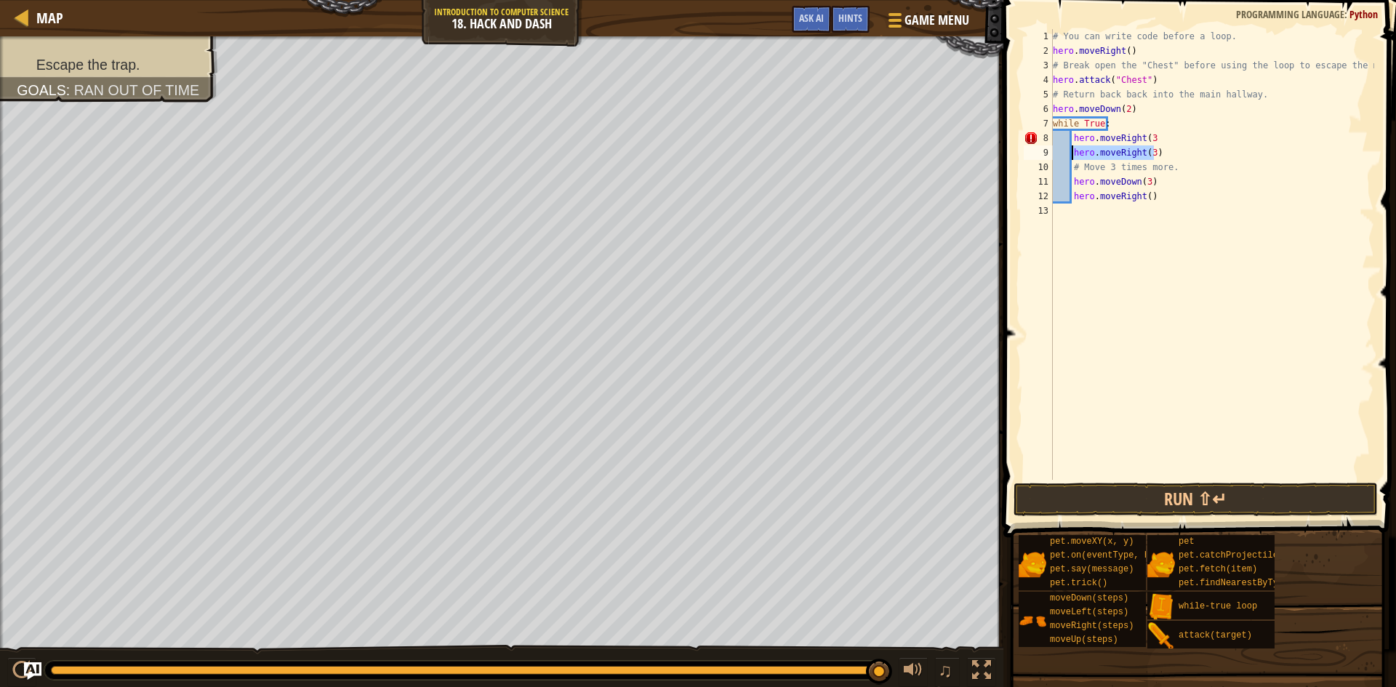
drag, startPoint x: 1167, startPoint y: 148, endPoint x: 1071, endPoint y: 155, distance: 96.2
click at [1071, 155] on div "# You can write code before a loop. hero . moveRight ( ) # Break open the "Ches…" at bounding box center [1212, 269] width 324 height 480
click at [1300, 483] on button "Run ⇧↵" at bounding box center [1195, 499] width 364 height 33
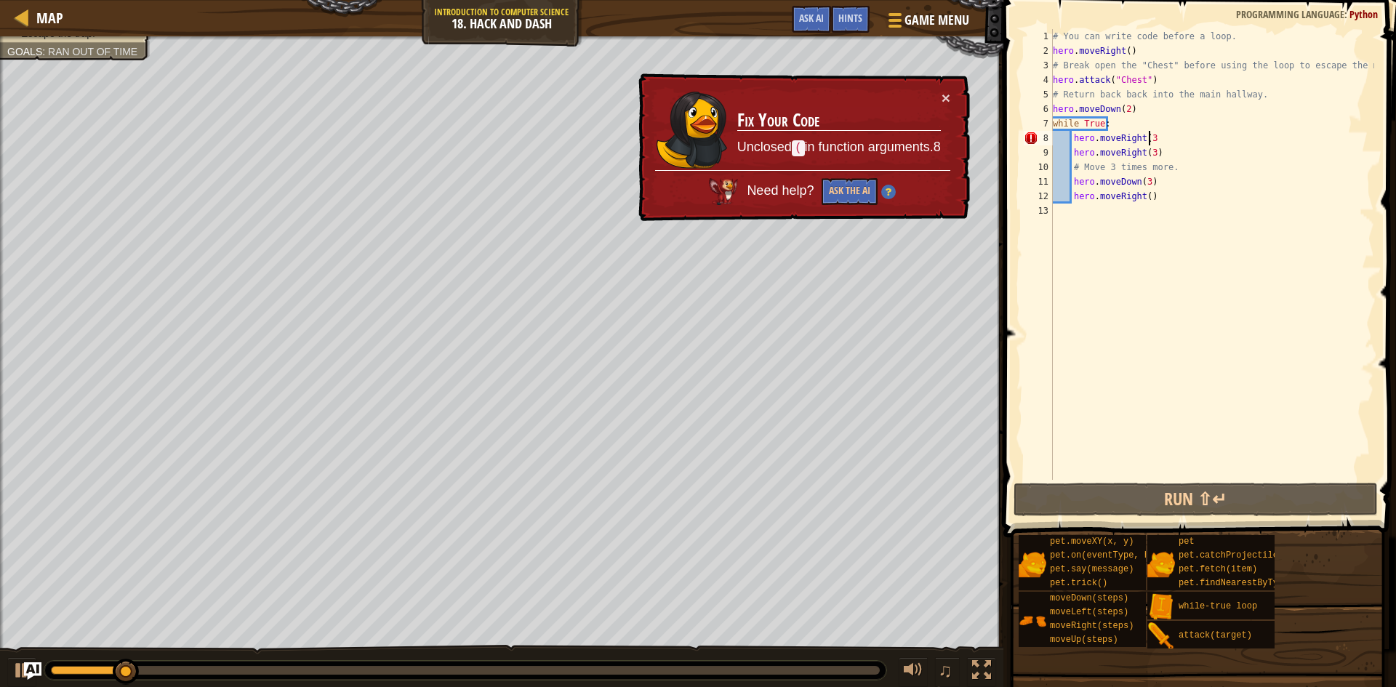
click at [1157, 140] on div "# You can write code before a loop. hero . moveRight ( ) # Break open the "Ches…" at bounding box center [1212, 269] width 324 height 480
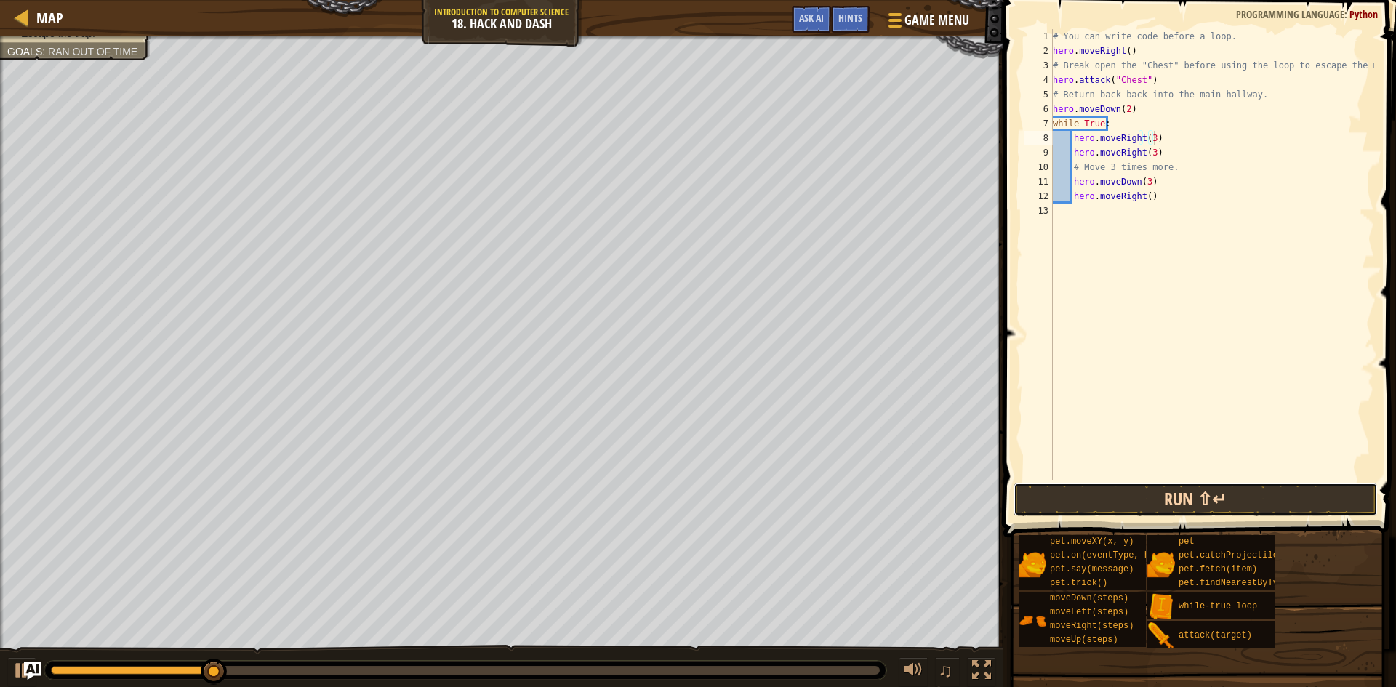
drag, startPoint x: 1263, startPoint y: 488, endPoint x: 1271, endPoint y: 491, distance: 7.8
click at [1268, 491] on button "Run ⇧↵" at bounding box center [1195, 499] width 364 height 33
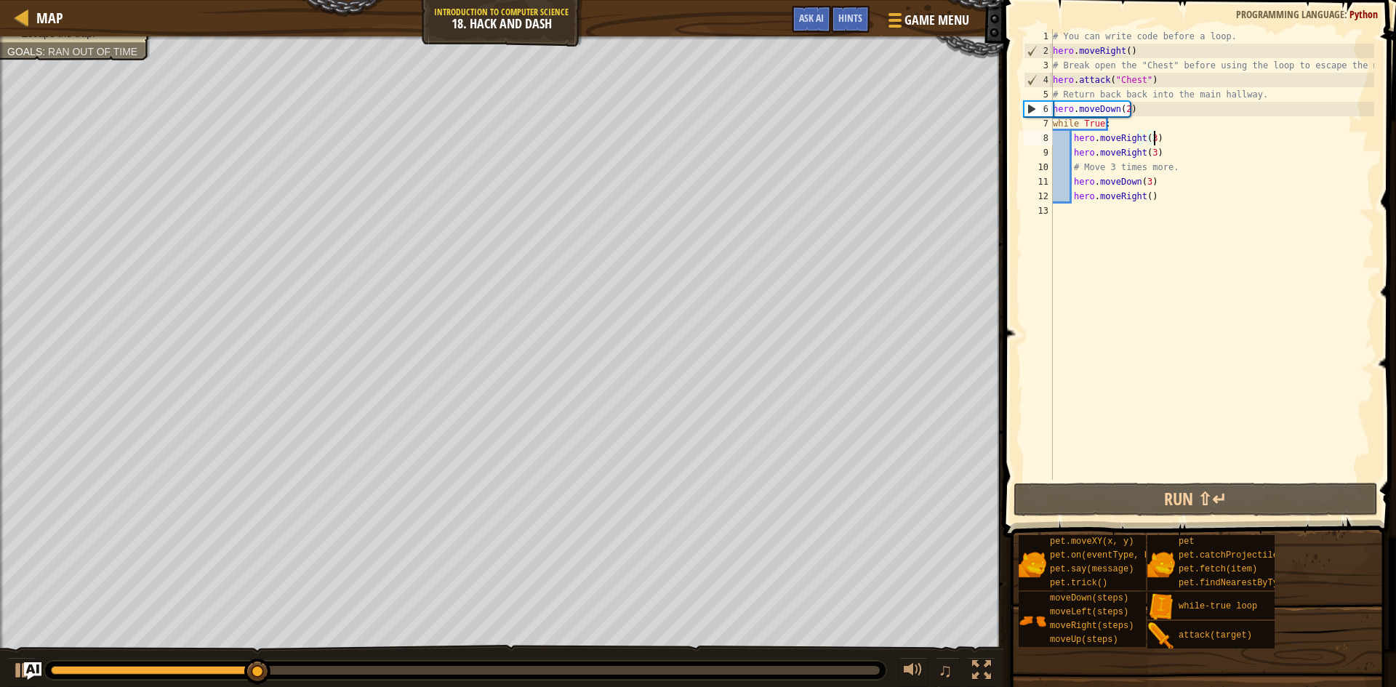
click at [1144, 137] on div "# You can write code before a loop. hero . moveRight ( ) # Break open the "Ches…" at bounding box center [1212, 269] width 324 height 480
click at [1144, 136] on div "# You can write code before a loop. hero . moveRight ( ) # Break open the "Ches…" at bounding box center [1212, 269] width 324 height 480
click at [1142, 194] on div "# You can write code before a loop. hero . moveRight ( ) # Break open the "Ches…" at bounding box center [1212, 269] width 324 height 480
click at [1142, 181] on div "# You can write code before a loop. hero . moveRight ( ) # Break open the "Ches…" at bounding box center [1212, 269] width 324 height 480
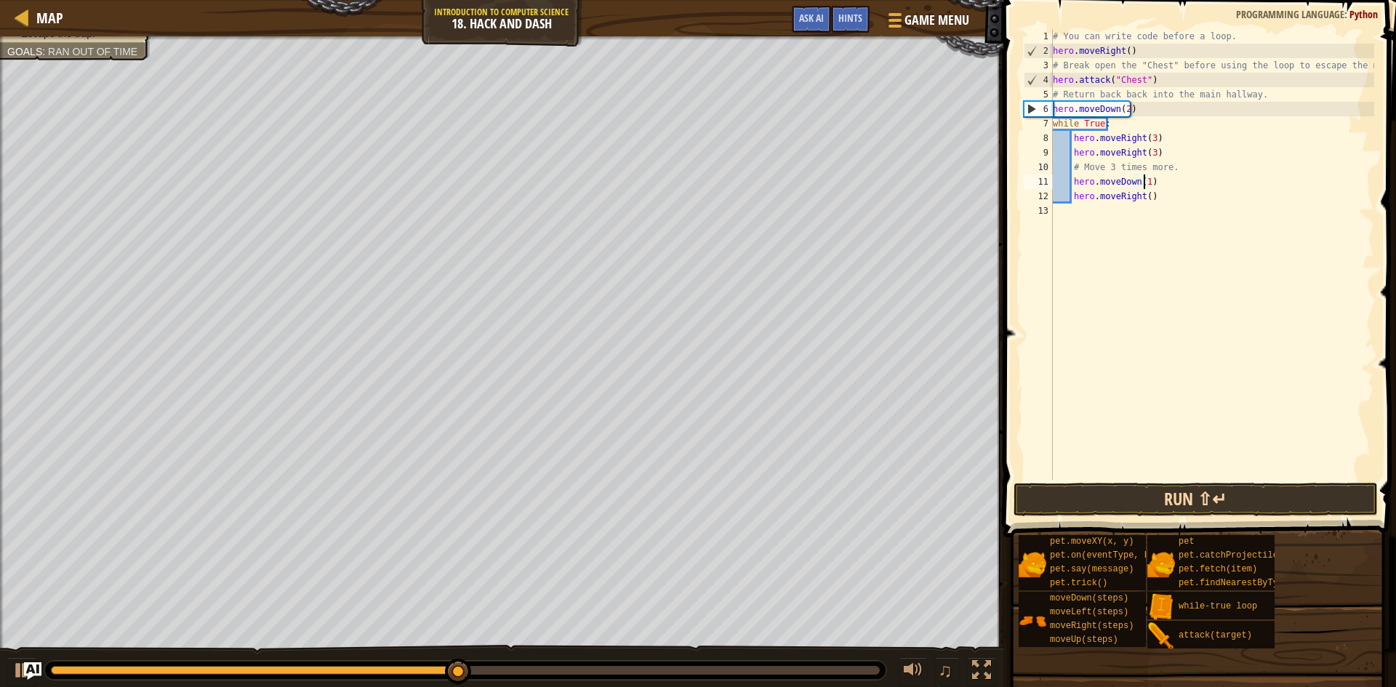
type textarea "hero.moveDown(1)"
click at [1279, 487] on button "Run ⇧↵" at bounding box center [1195, 499] width 364 height 33
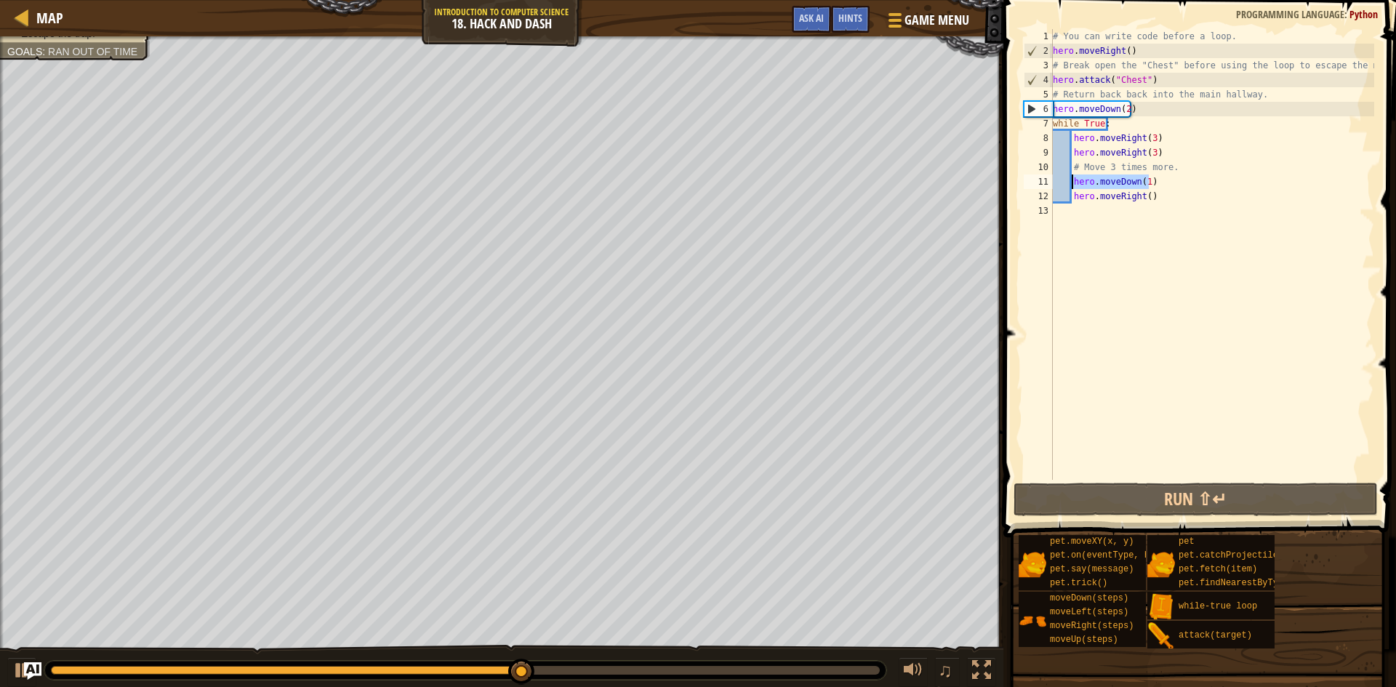
drag, startPoint x: 1158, startPoint y: 182, endPoint x: 1073, endPoint y: 185, distance: 85.1
click at [1073, 185] on div "# You can write code before a loop. hero . moveRight ( ) # Break open the "Ches…" at bounding box center [1212, 269] width 324 height 480
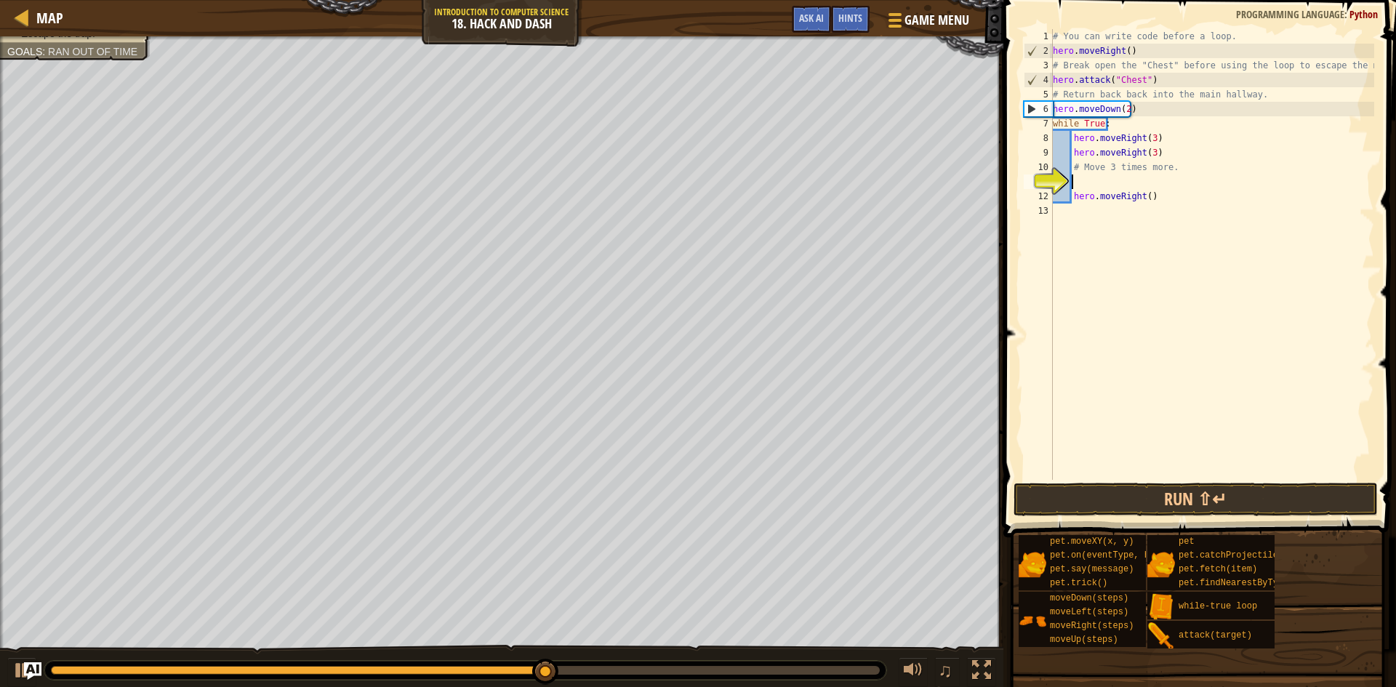
scroll to position [7, 1]
click at [1261, 488] on button "Run ⇧↵" at bounding box center [1195, 499] width 364 height 33
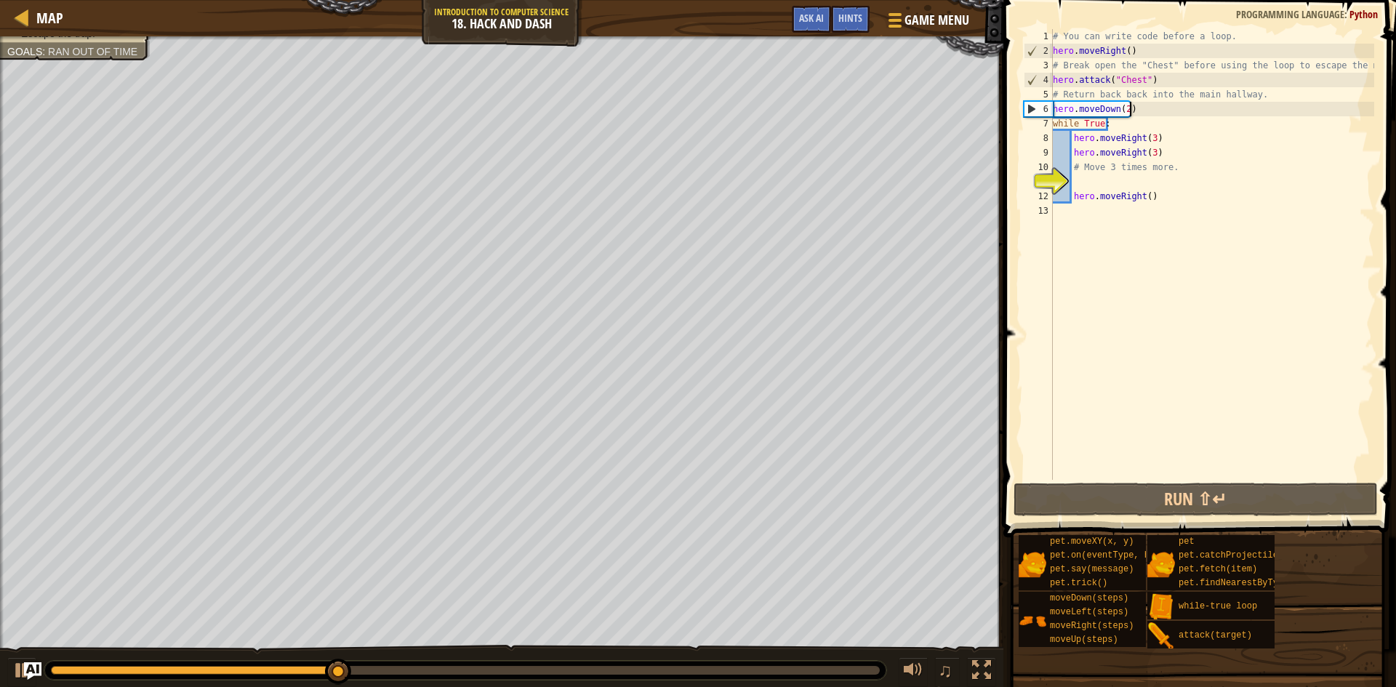
click at [1154, 113] on div "# You can write code before a loop. hero . moveRight ( ) # Break open the "Ches…" at bounding box center [1212, 269] width 324 height 480
click at [1122, 110] on div "# You can write code before a loop. hero . moveRight ( ) # Break open the "Ches…" at bounding box center [1212, 269] width 324 height 480
click at [1127, 108] on div "# You can write code before a loop. hero . moveRight ( ) # Break open the "Ches…" at bounding box center [1212, 269] width 324 height 480
click at [1125, 109] on div "# You can write code before a loop. hero . moveRight ( ) # Break open the "Ches…" at bounding box center [1212, 269] width 324 height 480
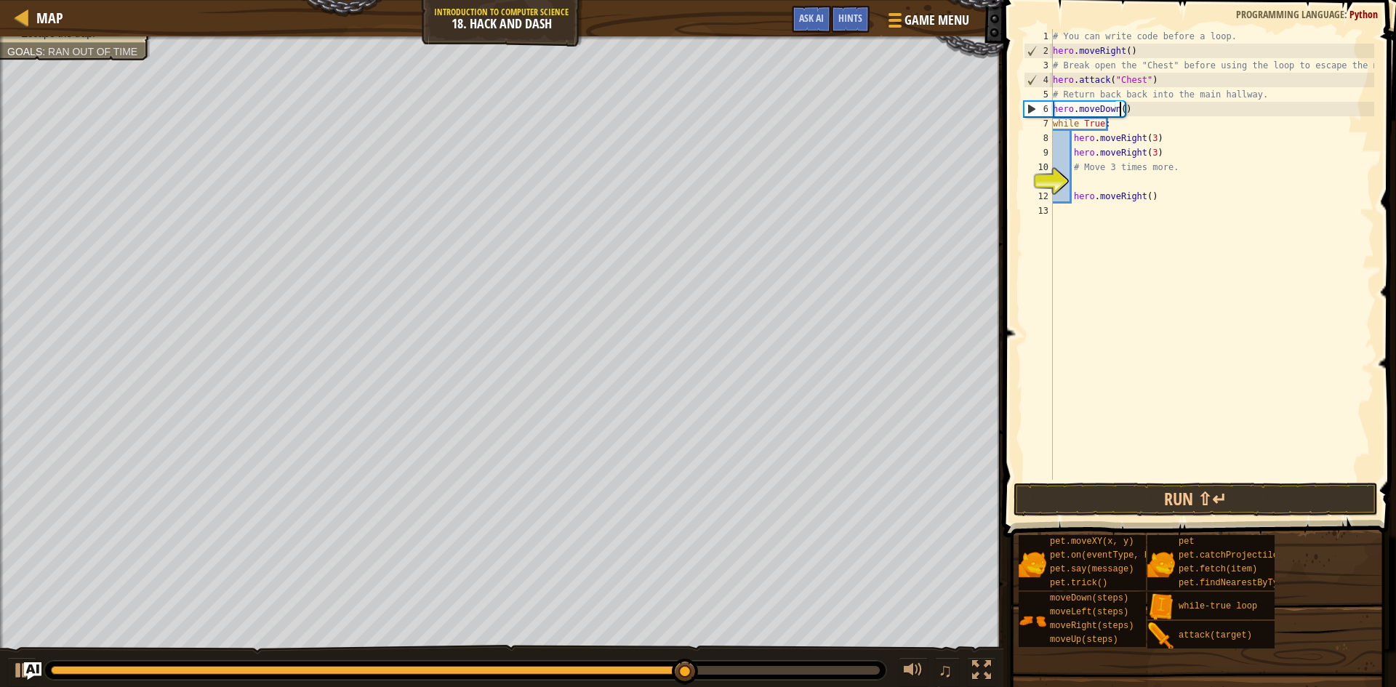
click at [735, 0] on html "Map Introduction to Computer Science 18. Hack and Dash Game Menu Done Hints Ask…" at bounding box center [698, 0] width 1396 height 0
click at [579, 435] on div "Escape the trap. Goals : Ran out of time ♫ Arryn 170 x: 50 y: 110 x: 50 y: 98 a…" at bounding box center [698, 362] width 1396 height 652
drag, startPoint x: 523, startPoint y: 645, endPoint x: 507, endPoint y: -25, distance: 670.3
click at [507, 0] on html "Map Introduction to Computer Science 18. Hack and Dash Game Menu Done Hints Ask…" at bounding box center [698, 0] width 1396 height 0
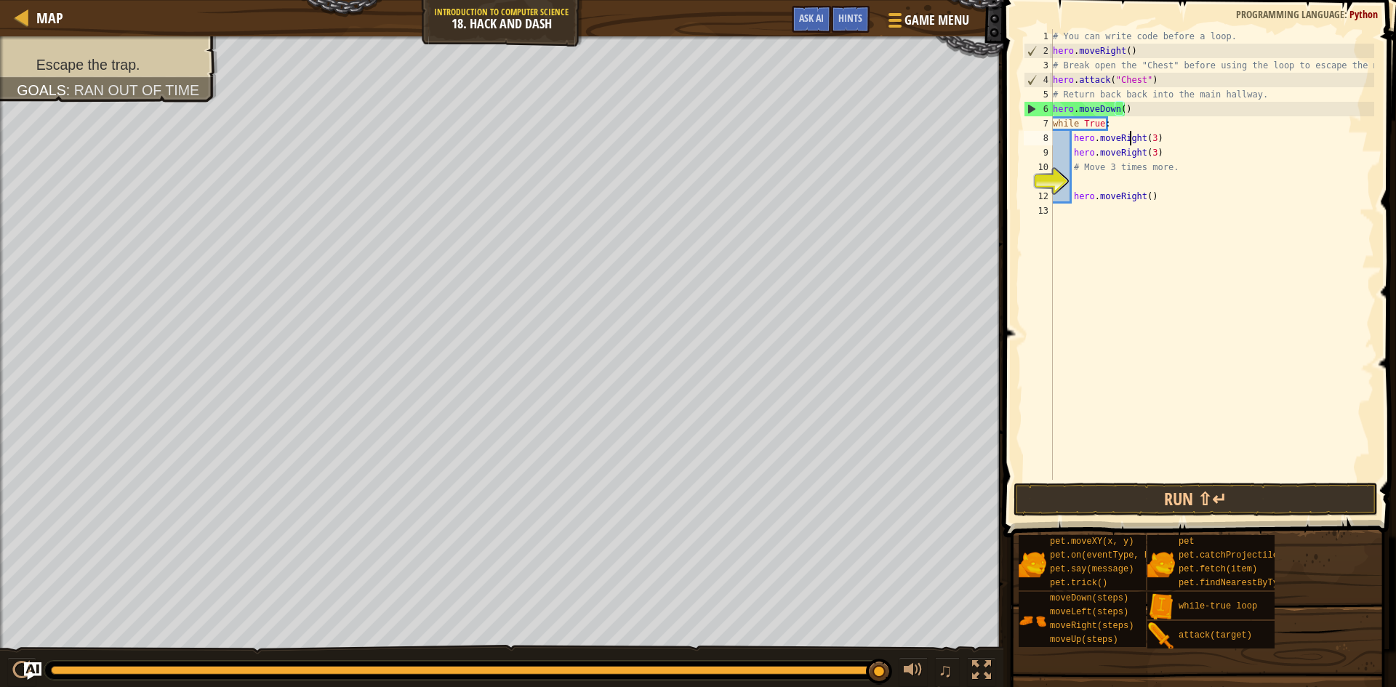
click at [1131, 140] on div "# You can write code before a loop. hero . moveRight ( ) # Break open the "Ches…" at bounding box center [1212, 269] width 324 height 480
click at [1124, 158] on div "# You can write code before a loop. hero . moveRight ( ) # Break open the "Ches…" at bounding box center [1212, 269] width 324 height 480
click at [1117, 139] on div "# You can write code before a loop. hero . moveRight ( ) # Break open the "Ches…" at bounding box center [1212, 269] width 324 height 480
drag, startPoint x: 1136, startPoint y: 140, endPoint x: 1116, endPoint y: 144, distance: 20.8
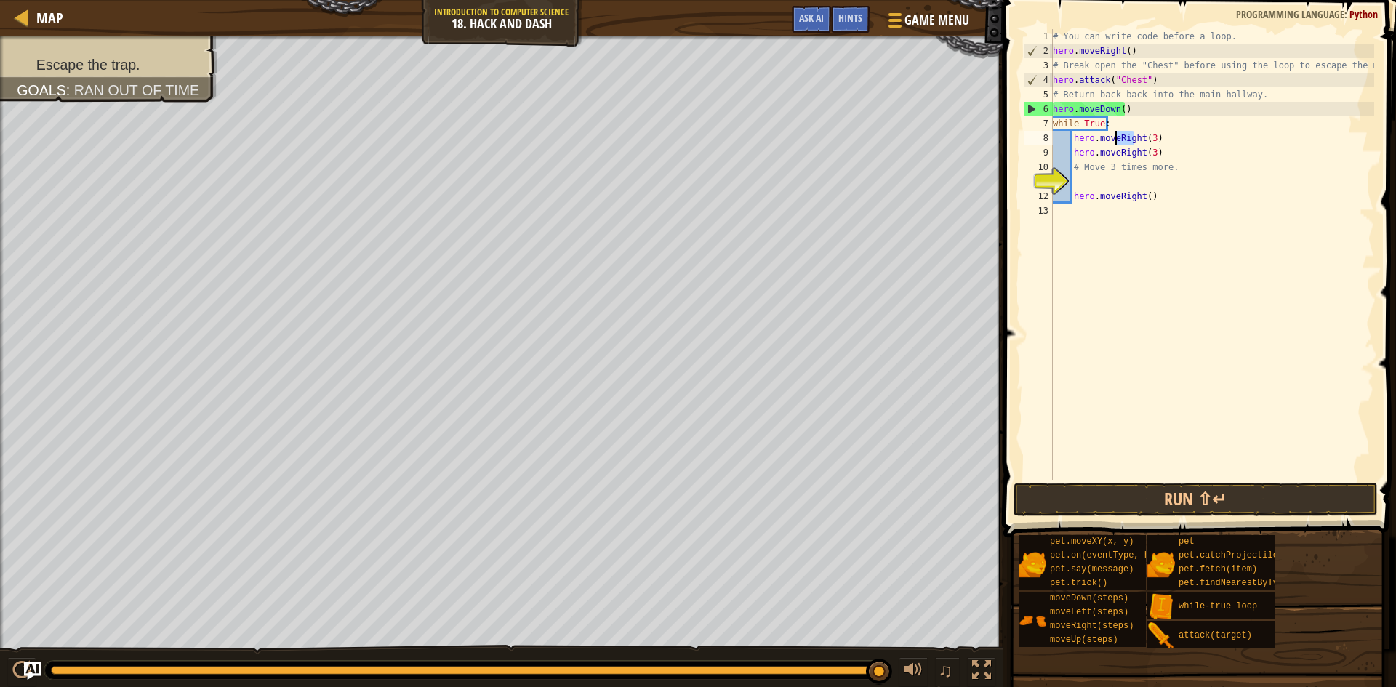
click at [1116, 144] on div "# You can write code before a loop. hero . moveRight ( ) # Break open the "Ches…" at bounding box center [1212, 269] width 324 height 480
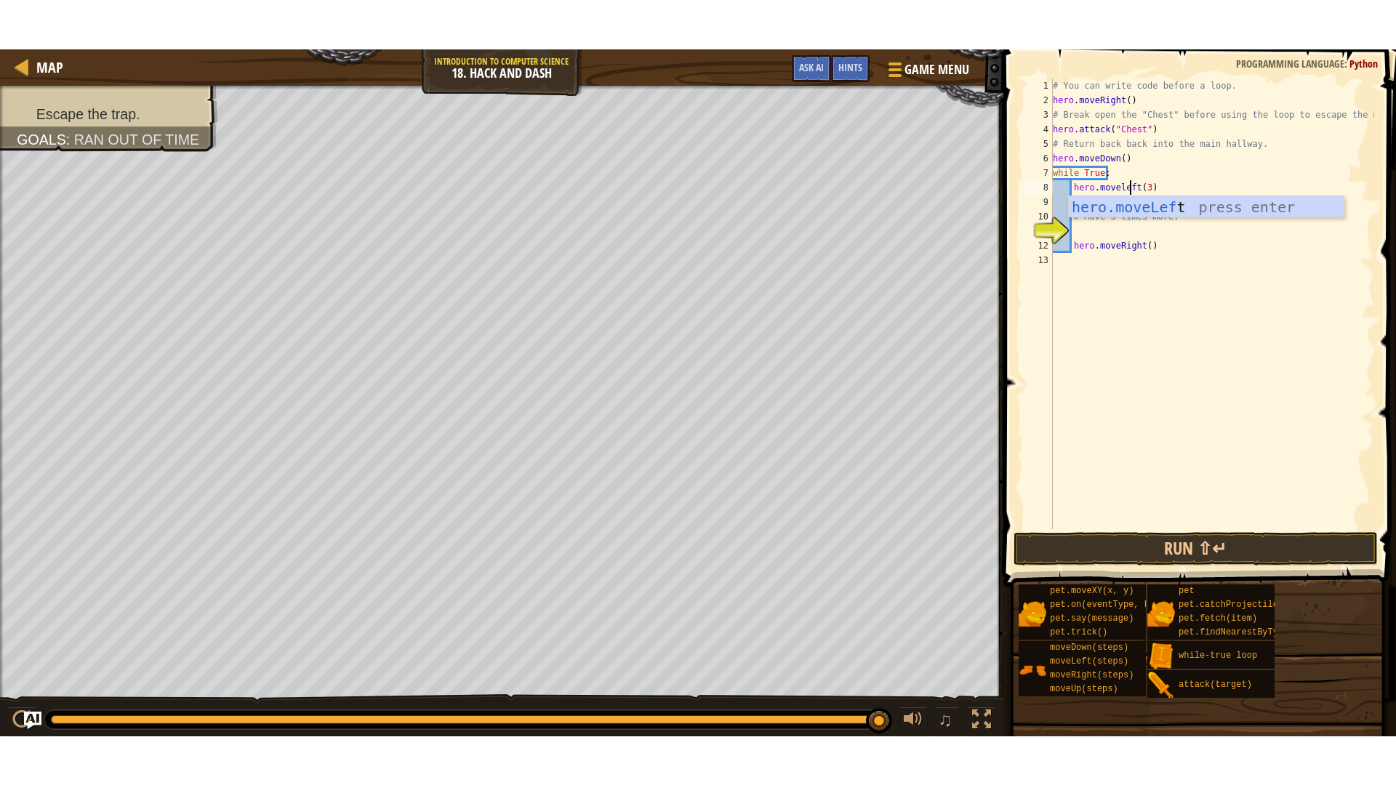
scroll to position [7, 7]
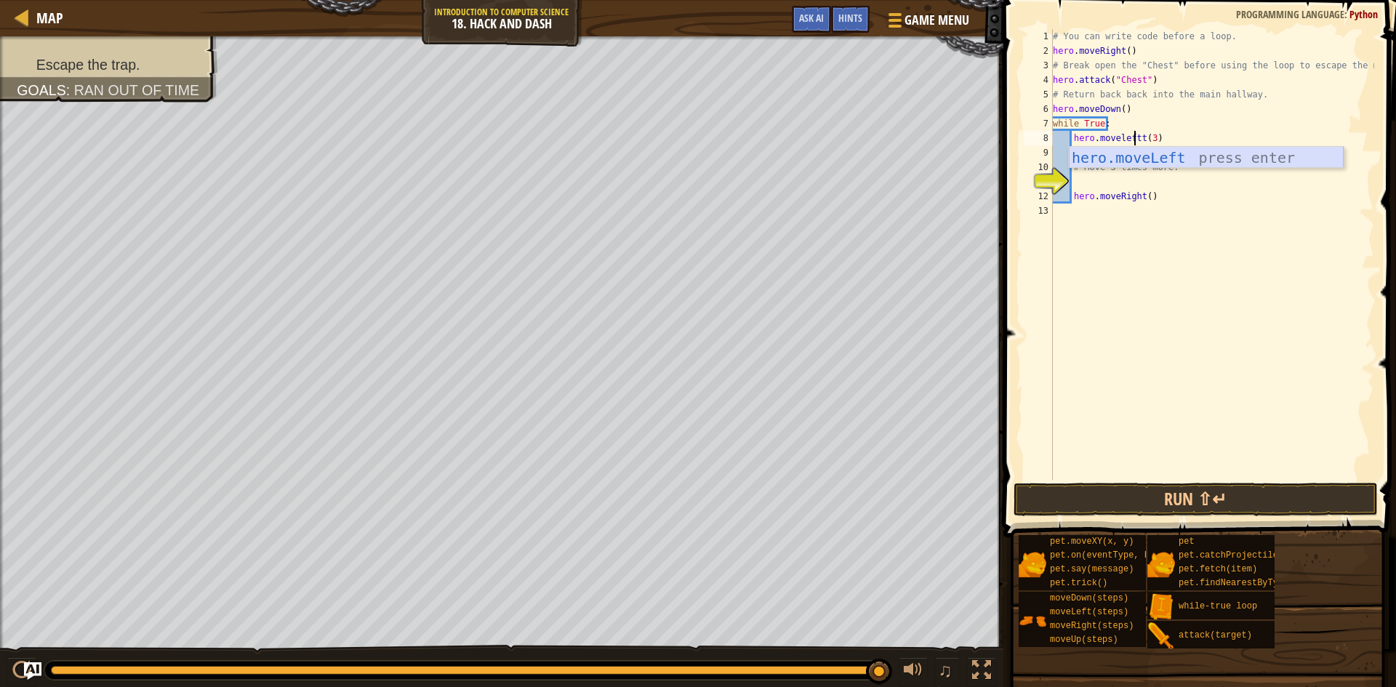
click at [1122, 164] on div "hero.moveLeft press enter" at bounding box center [1205, 179] width 275 height 65
click at [1193, 502] on button "Run ⇧↵" at bounding box center [1195, 499] width 364 height 33
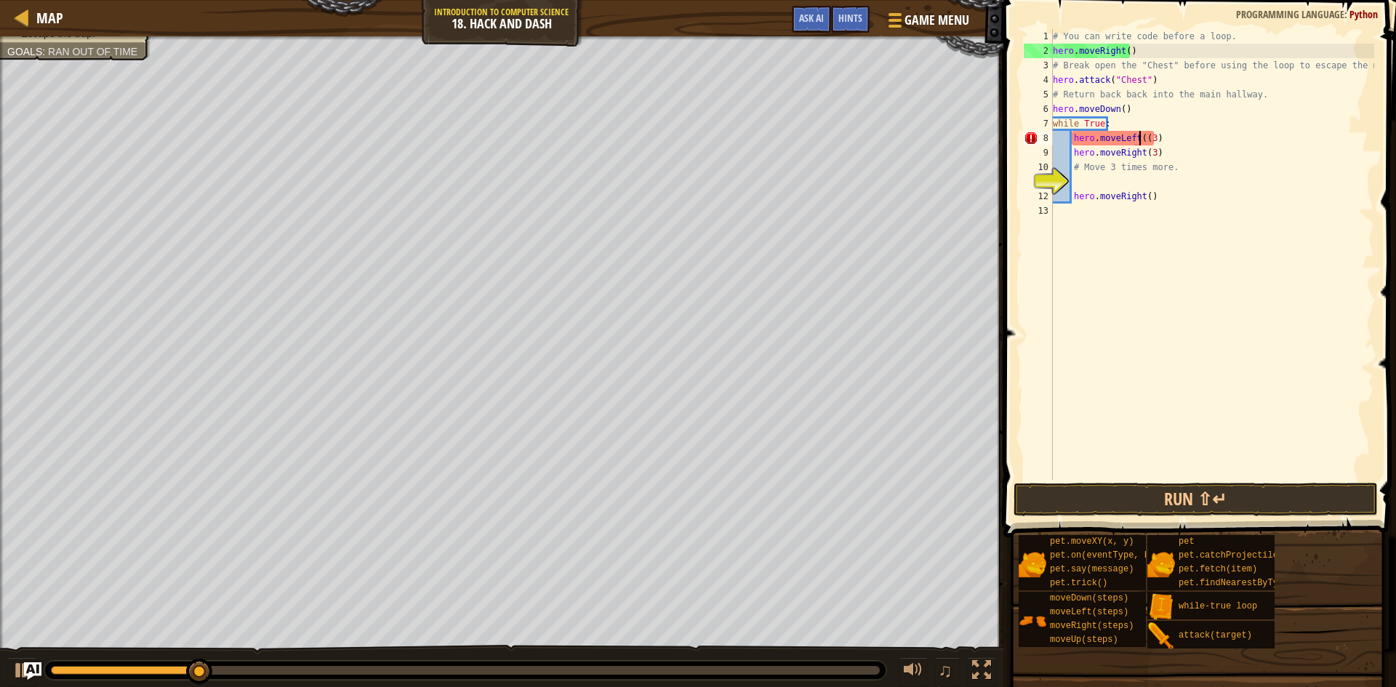
type textarea "hero.moveLeft(3)"
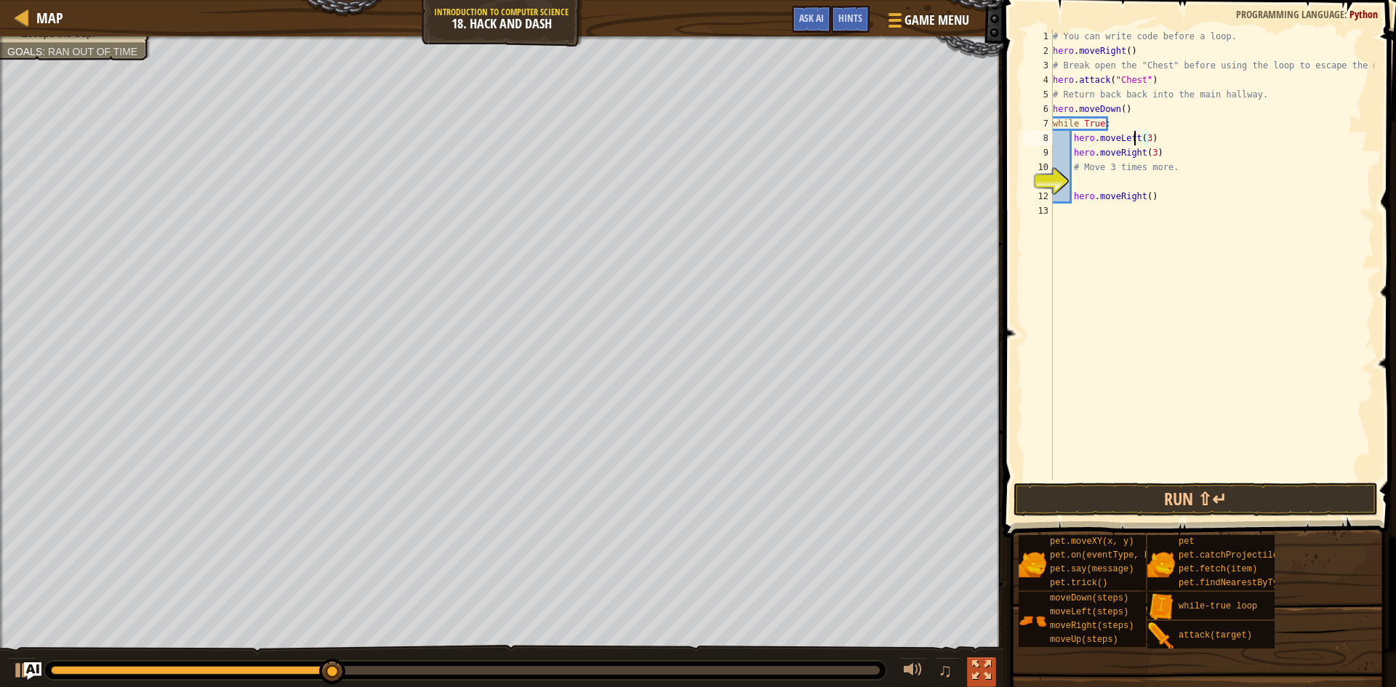
click at [981, 672] on div at bounding box center [981, 670] width 19 height 19
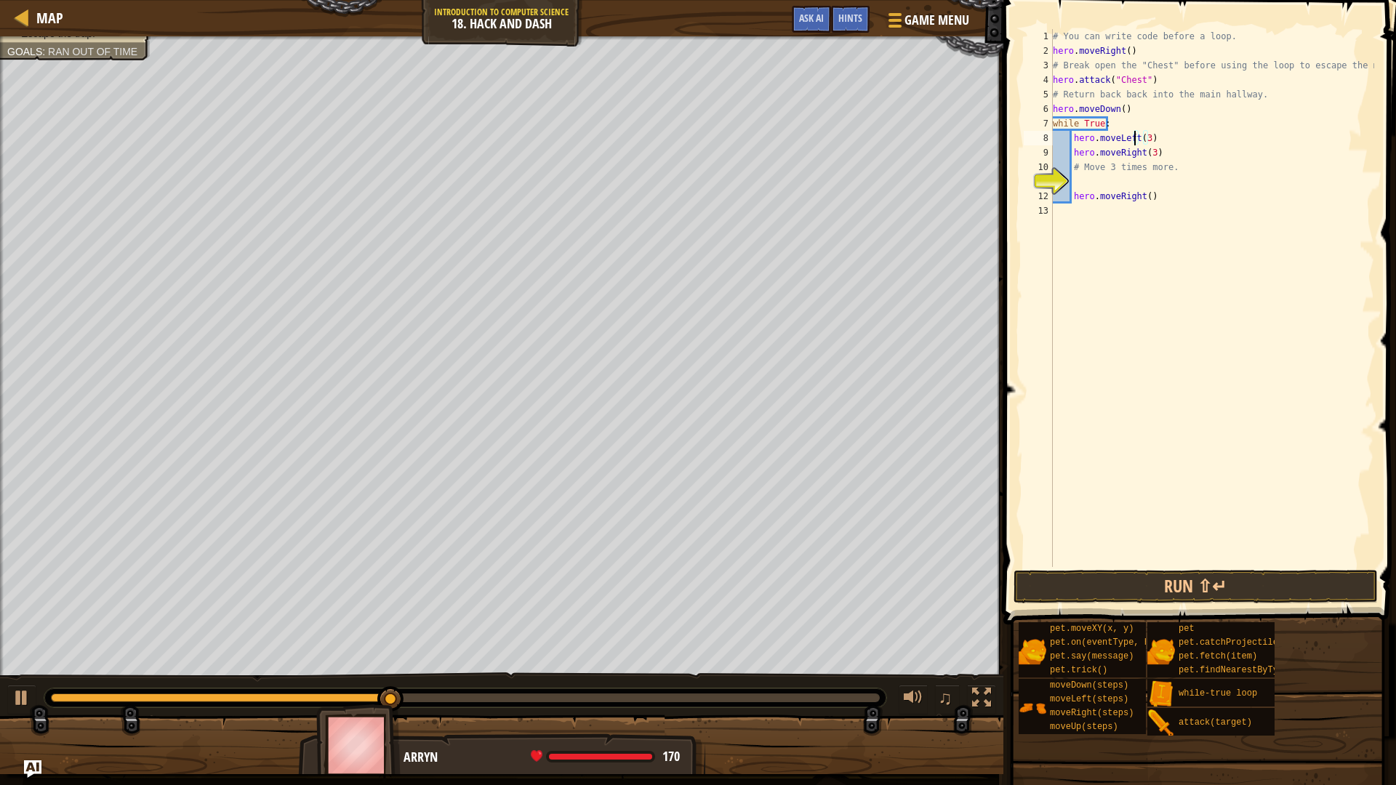
click at [621, 9] on div "Map Introduction to Computer Science 18. Hack and Dash Game Menu Done Hints Ask…" at bounding box center [698, 392] width 1396 height 785
click at [1135, 584] on button "Run ⇧↵" at bounding box center [1195, 586] width 364 height 33
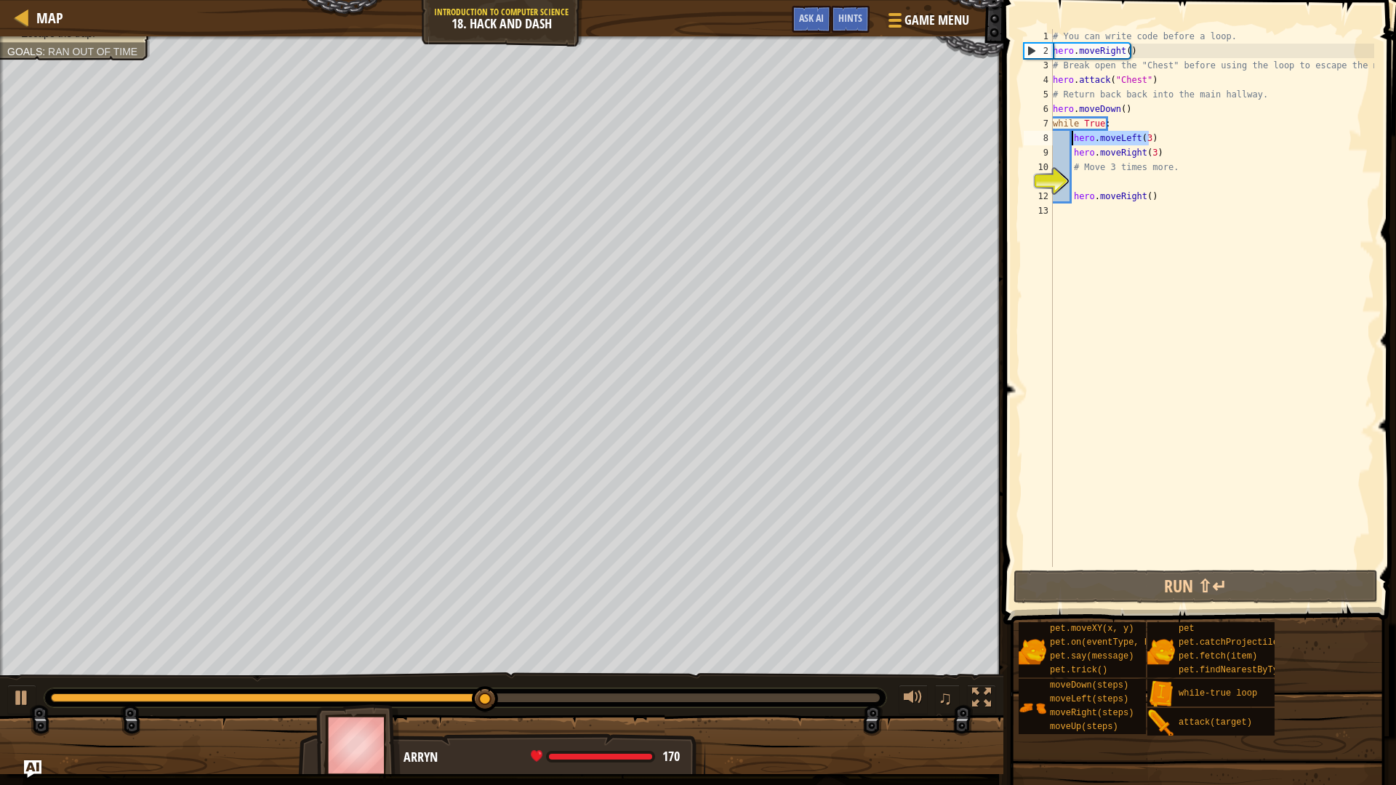
drag, startPoint x: 1142, startPoint y: 142, endPoint x: 1073, endPoint y: 142, distance: 69.1
click at [1073, 142] on div "# You can write code before a loop. hero . moveRight ( ) # Break open the "Ches…" at bounding box center [1212, 312] width 324 height 567
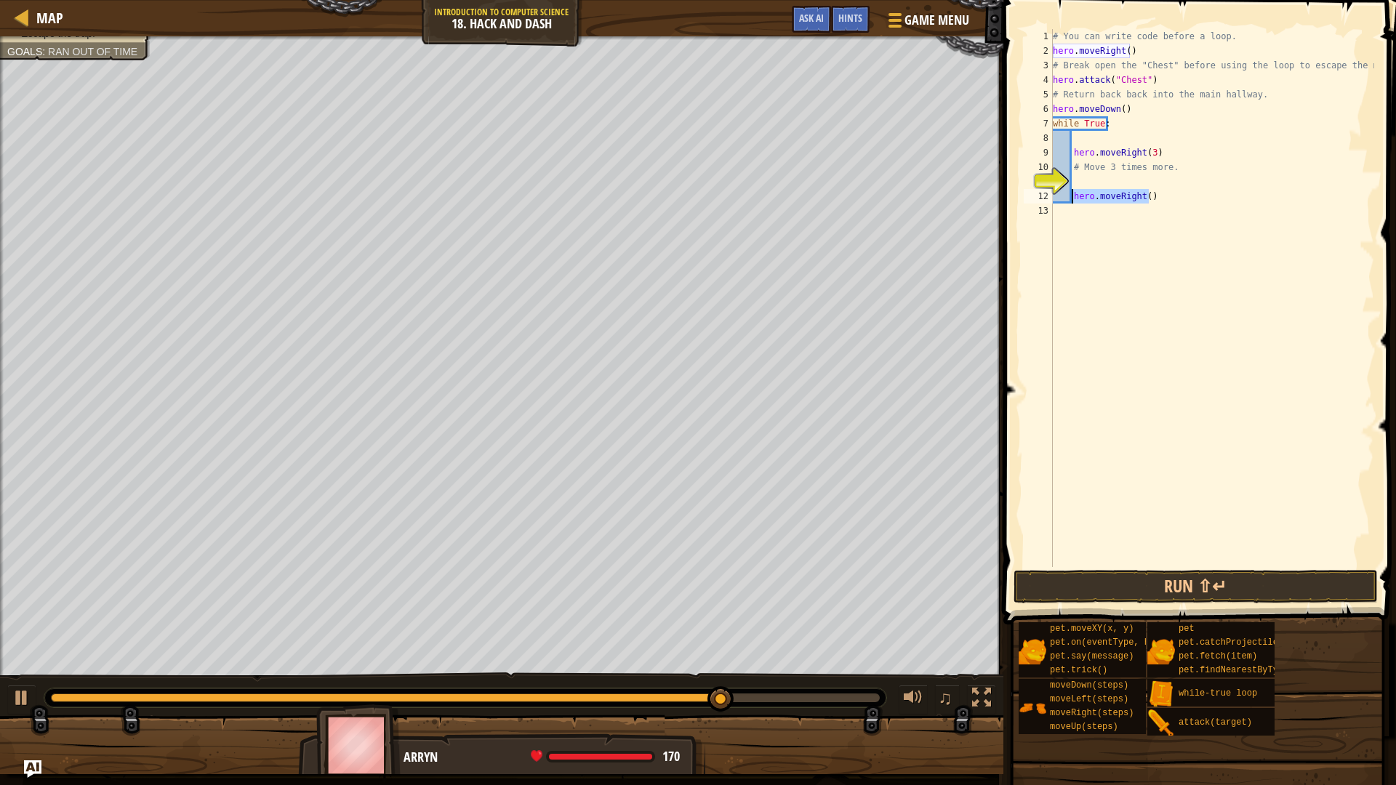
drag, startPoint x: 1167, startPoint y: 195, endPoint x: 1070, endPoint y: 199, distance: 97.5
click at [1070, 199] on div "# You can write code before a loop. hero . moveRight ( ) # Break open the "Ches…" at bounding box center [1212, 312] width 324 height 567
type textarea "hero.moveRight()"
click at [1144, 153] on div "# You can write code before a loop. hero . moveRight ( ) # Break open the "Ches…" at bounding box center [1212, 312] width 324 height 567
type textarea "hero.moveRight(3)"
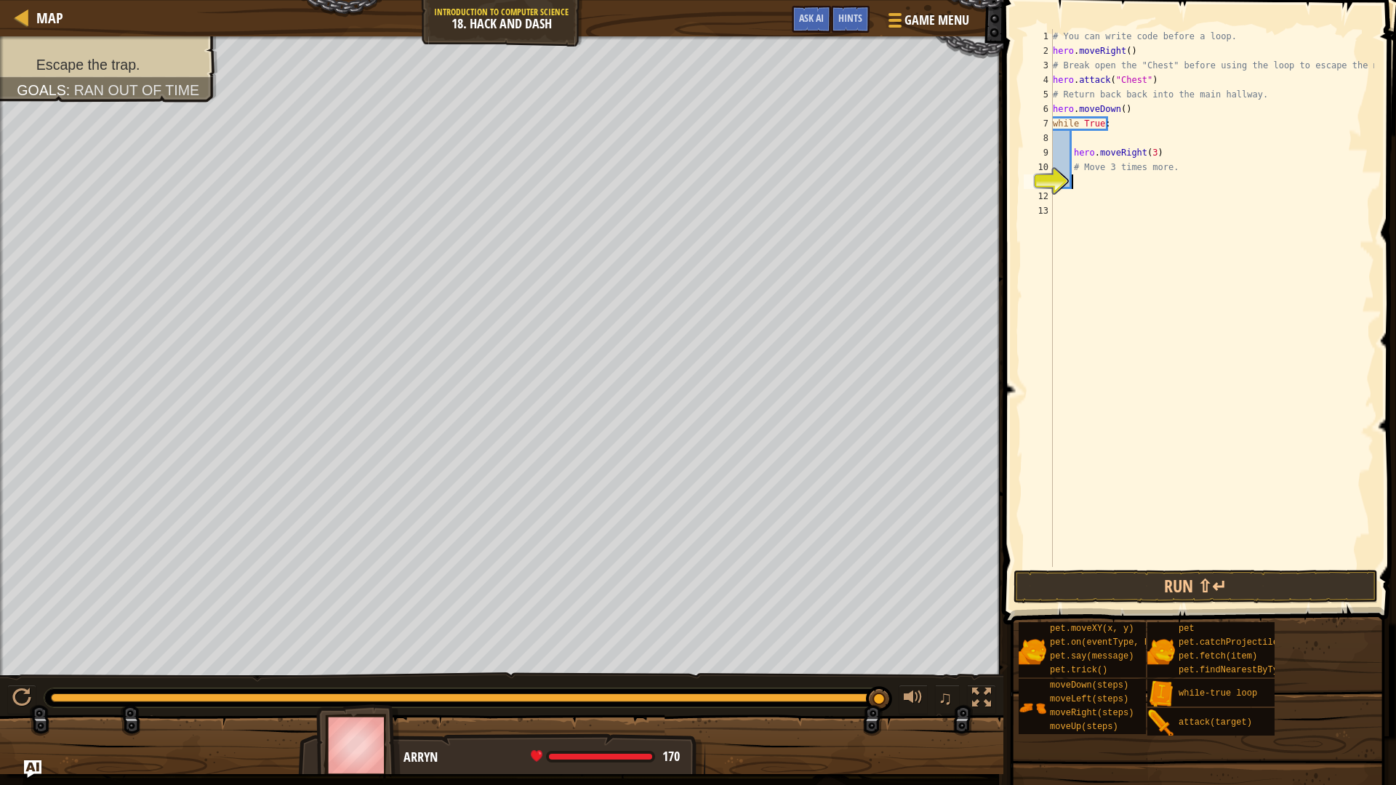
click at [1128, 182] on div "# You can write code before a loop. hero . moveRight ( ) # Break open the "Ches…" at bounding box center [1212, 312] width 324 height 567
click at [1132, 185] on div "# You can write code before a loop. hero . moveRight ( ) # Break open the "Ches…" at bounding box center [1212, 298] width 324 height 538
click at [1132, 185] on div "# You can write code before a loop. hero . moveRight ( ) # Break open the "Ches…" at bounding box center [1212, 312] width 324 height 567
drag, startPoint x: 1253, startPoint y: 148, endPoint x: 1165, endPoint y: 174, distance: 91.8
click at [1161, 162] on div "# You can write code before a loop. hero . moveRight ( ) # Break open the "Ches…" at bounding box center [1212, 312] width 324 height 567
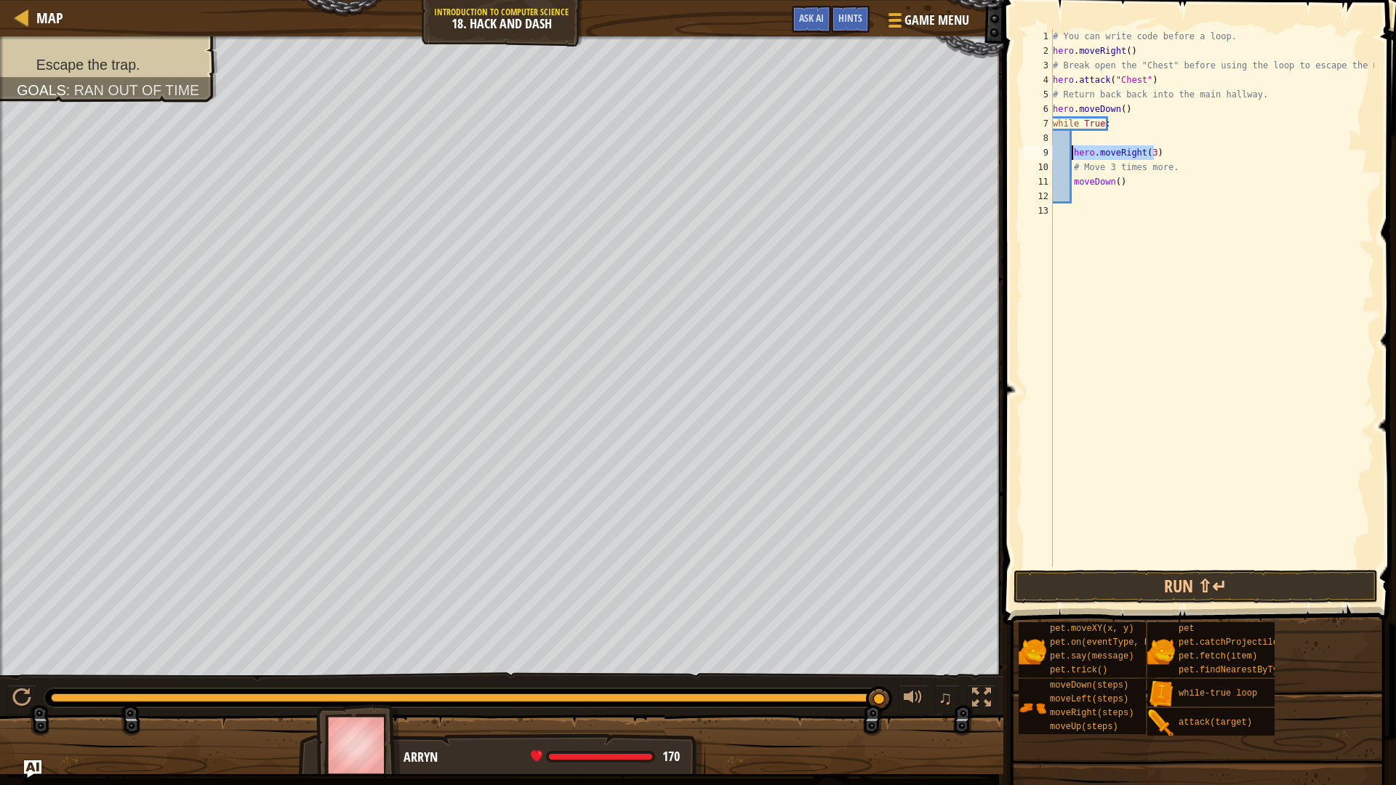
drag, startPoint x: 1176, startPoint y: 153, endPoint x: 1074, endPoint y: 157, distance: 102.6
click at [1074, 157] on div "# You can write code before a loop. hero . moveRight ( ) # Break open the "Ches…" at bounding box center [1212, 312] width 324 height 567
click at [1081, 131] on div "# You can write code before a loop. hero . moveRight ( ) # Break open the "Ches…" at bounding box center [1212, 312] width 324 height 567
type textarea "while True:"
click at [1078, 139] on div "# You can write code before a loop. hero . moveRight ( ) # Break open the "Ches…" at bounding box center [1212, 298] width 324 height 538
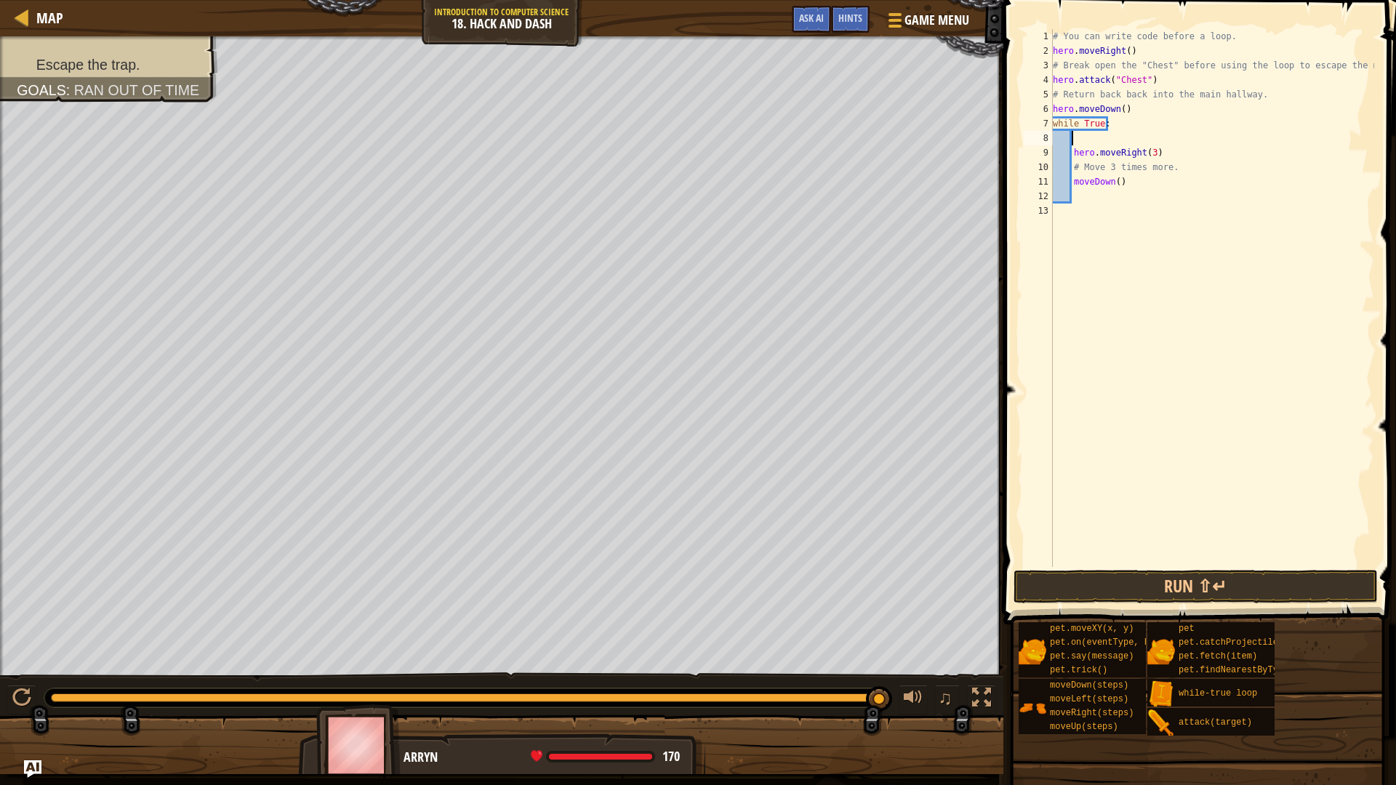
paste textarea "hero.moveRight(3)"
drag, startPoint x: 1136, startPoint y: 181, endPoint x: 1074, endPoint y: 188, distance: 62.2
click at [1074, 188] on div "# You can write code before a loop. hero . moveRight ( ) # Break open the "Ches…" at bounding box center [1212, 312] width 324 height 567
click at [1075, 183] on div "# You can write code before a loop. hero . moveRight ( ) # Break open the "Ches…" at bounding box center [1212, 298] width 324 height 538
click at [1073, 184] on div "# You can write code before a loop. hero . moveRight ( ) # Break open the "Ches…" at bounding box center [1212, 312] width 324 height 567
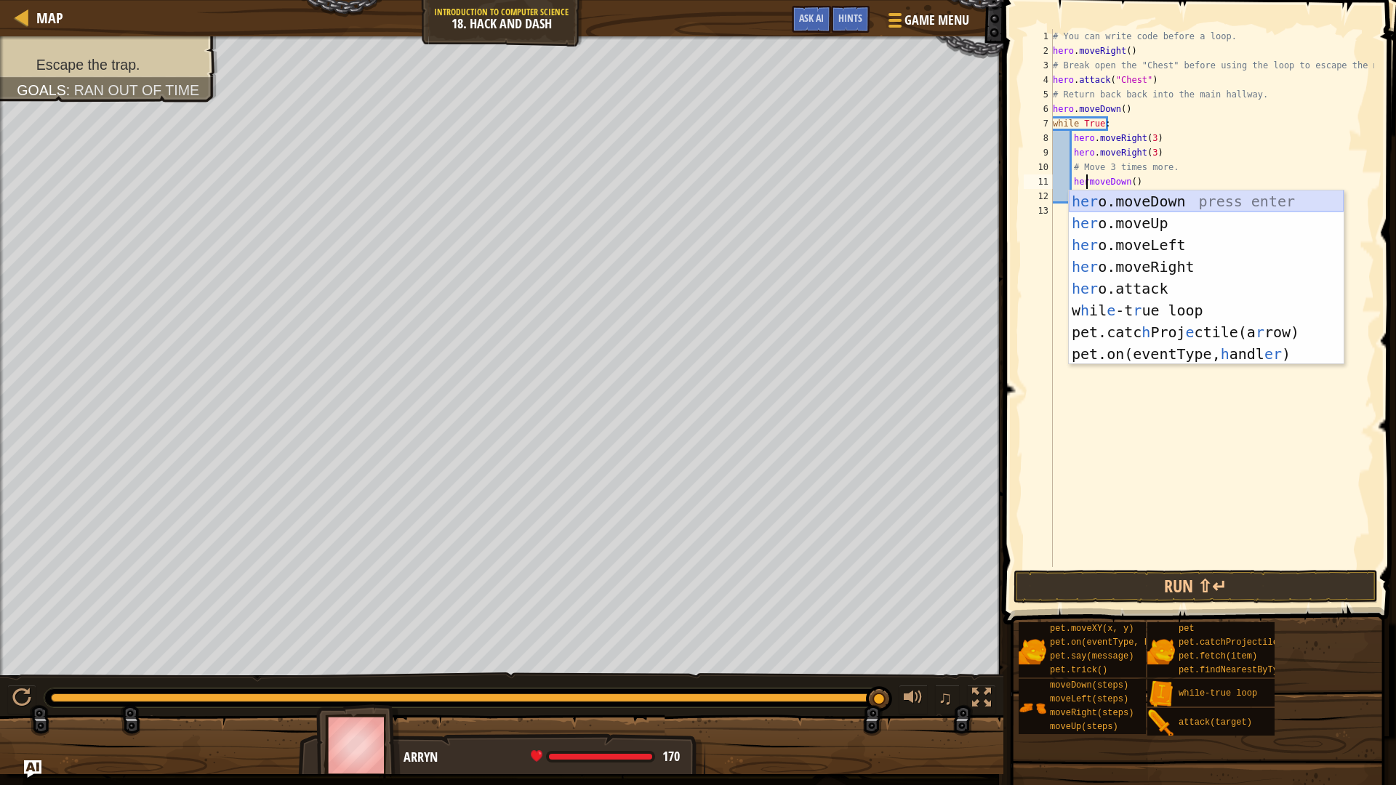
scroll to position [7, 3]
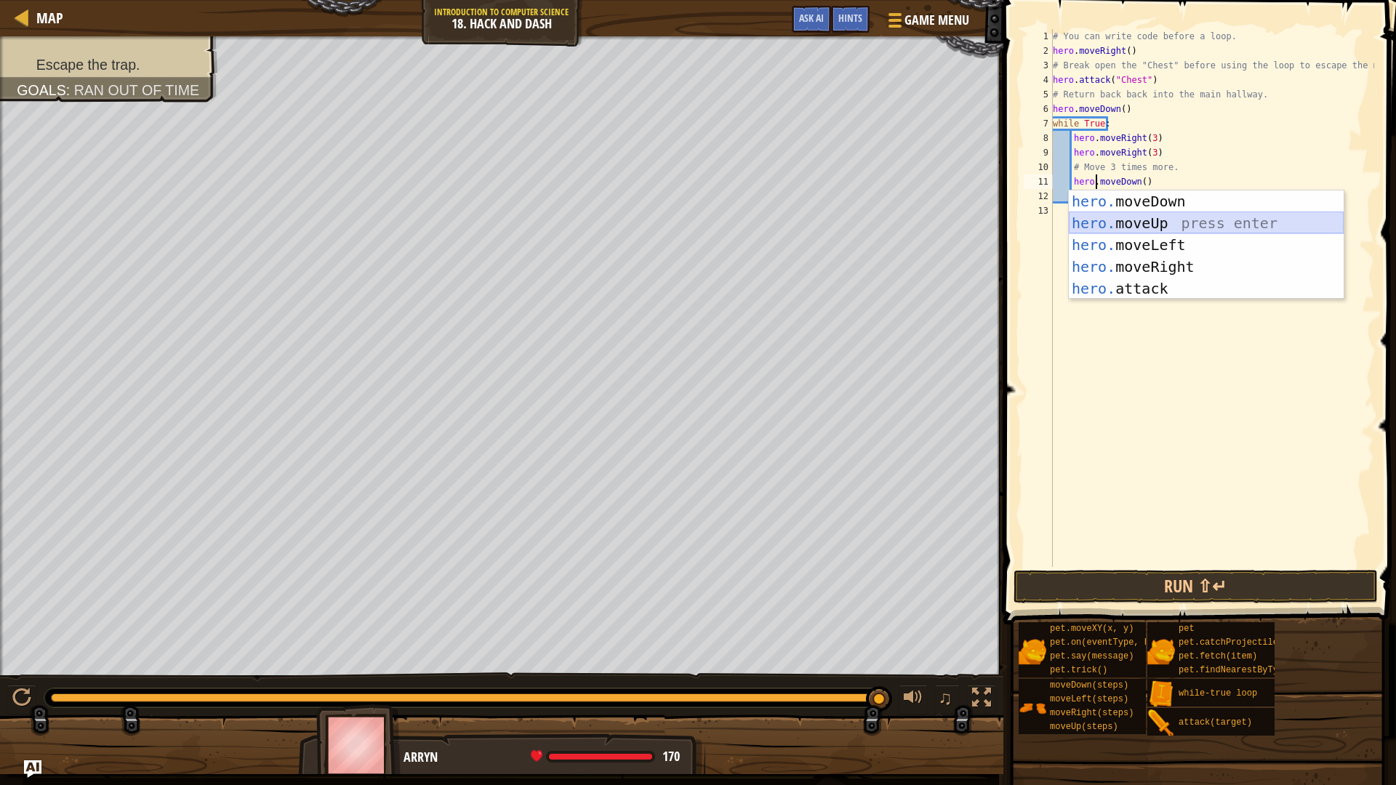
click at [1175, 217] on div "hero. moveDown press enter hero. moveUp press enter hero. moveLeft press enter …" at bounding box center [1205, 266] width 275 height 153
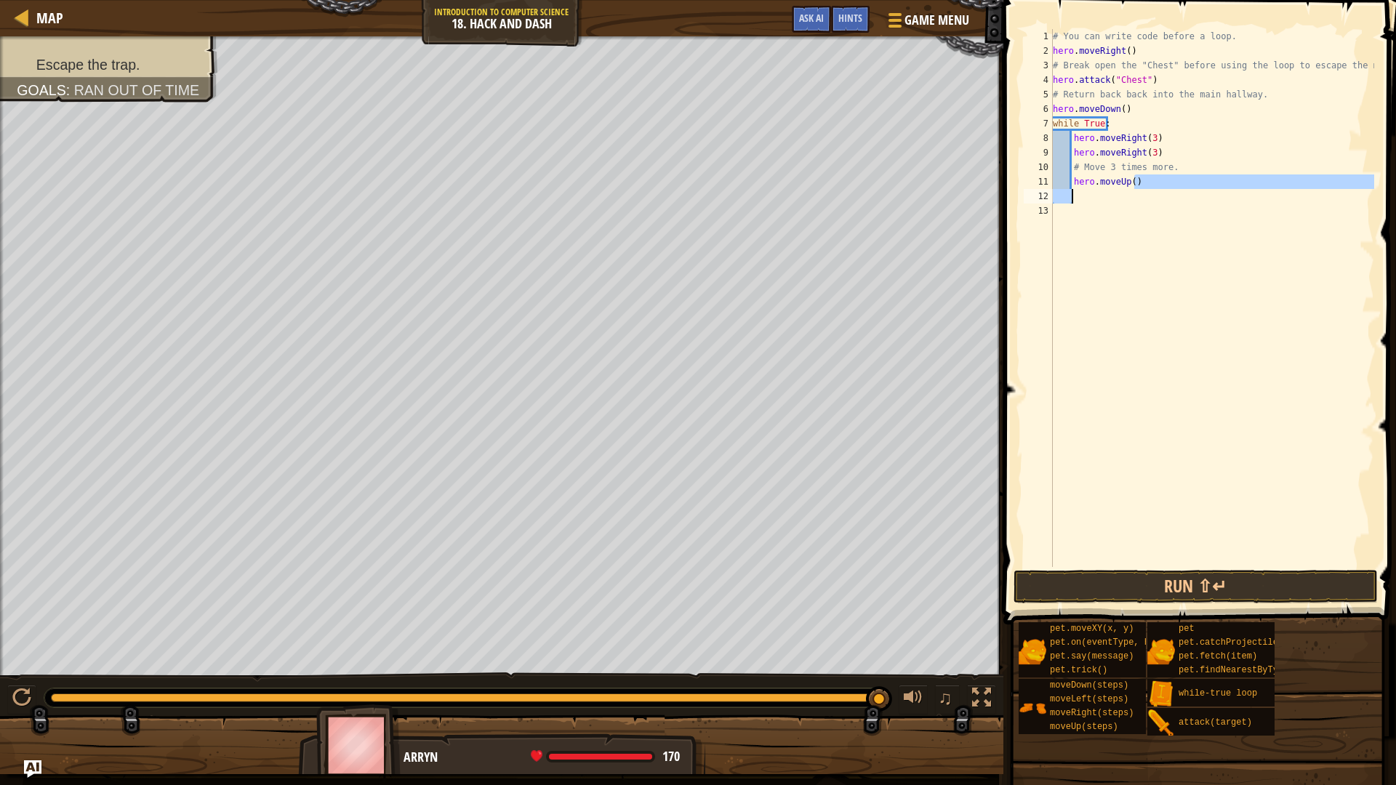
drag, startPoint x: 1155, startPoint y: 188, endPoint x: 1122, endPoint y: 191, distance: 32.9
click at [1122, 191] on div "# You can write code before a loop. hero . moveRight ( ) # Break open the "Ches…" at bounding box center [1212, 312] width 324 height 567
click at [1116, 182] on div "# You can write code before a loop. hero . moveRight ( ) # Break open the "Ches…" at bounding box center [1212, 312] width 324 height 567
click at [1122, 182] on div "# You can write code before a loop. hero . moveRight ( ) # Break open the "Ches…" at bounding box center [1212, 312] width 324 height 567
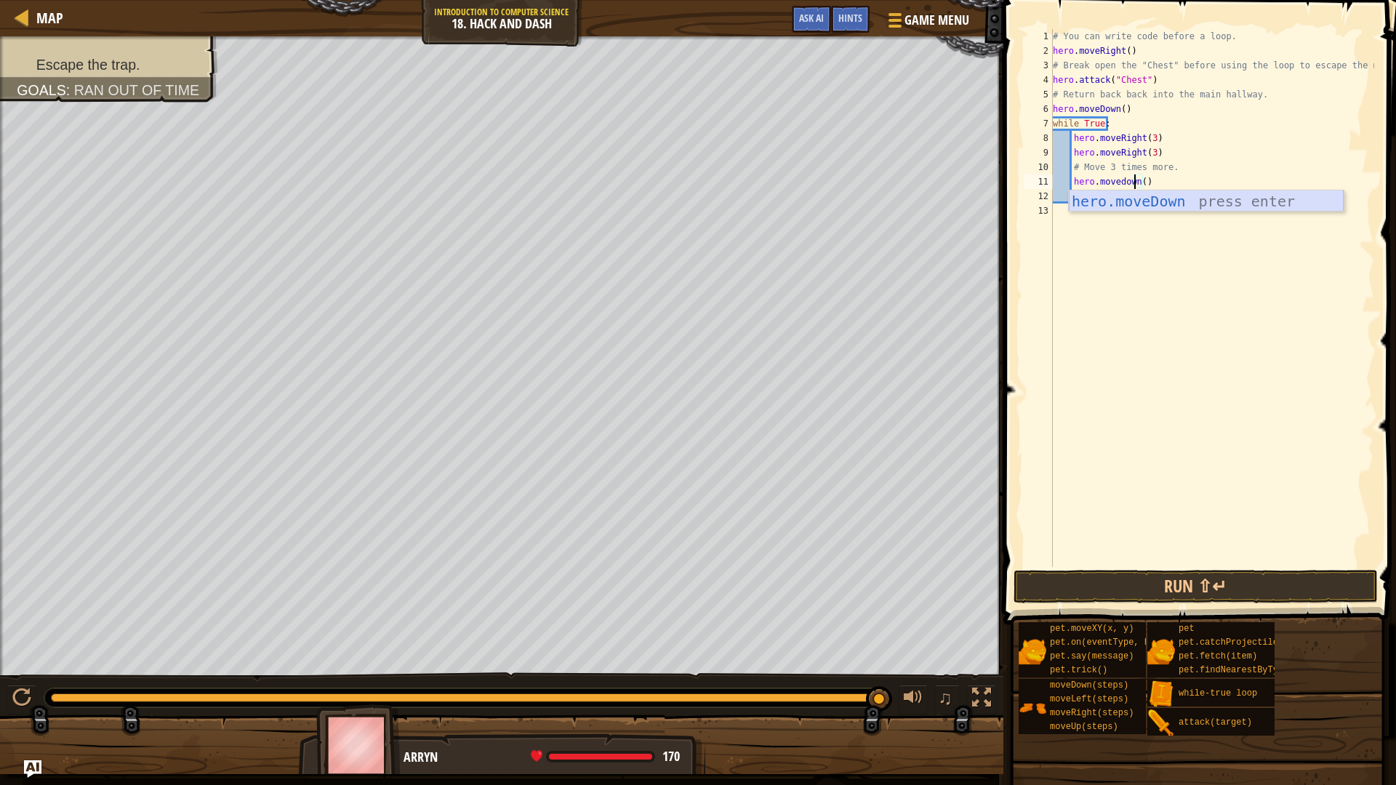
click at [1183, 204] on div "hero.moveDown press enter" at bounding box center [1205, 222] width 275 height 65
type textarea "hero.moveDown"
drag, startPoint x: 1150, startPoint y: 183, endPoint x: 1072, endPoint y: 185, distance: 77.8
click at [1072, 185] on div "# You can write code before a loop. hero . moveRight ( ) # Break open the "Ches…" at bounding box center [1212, 312] width 324 height 567
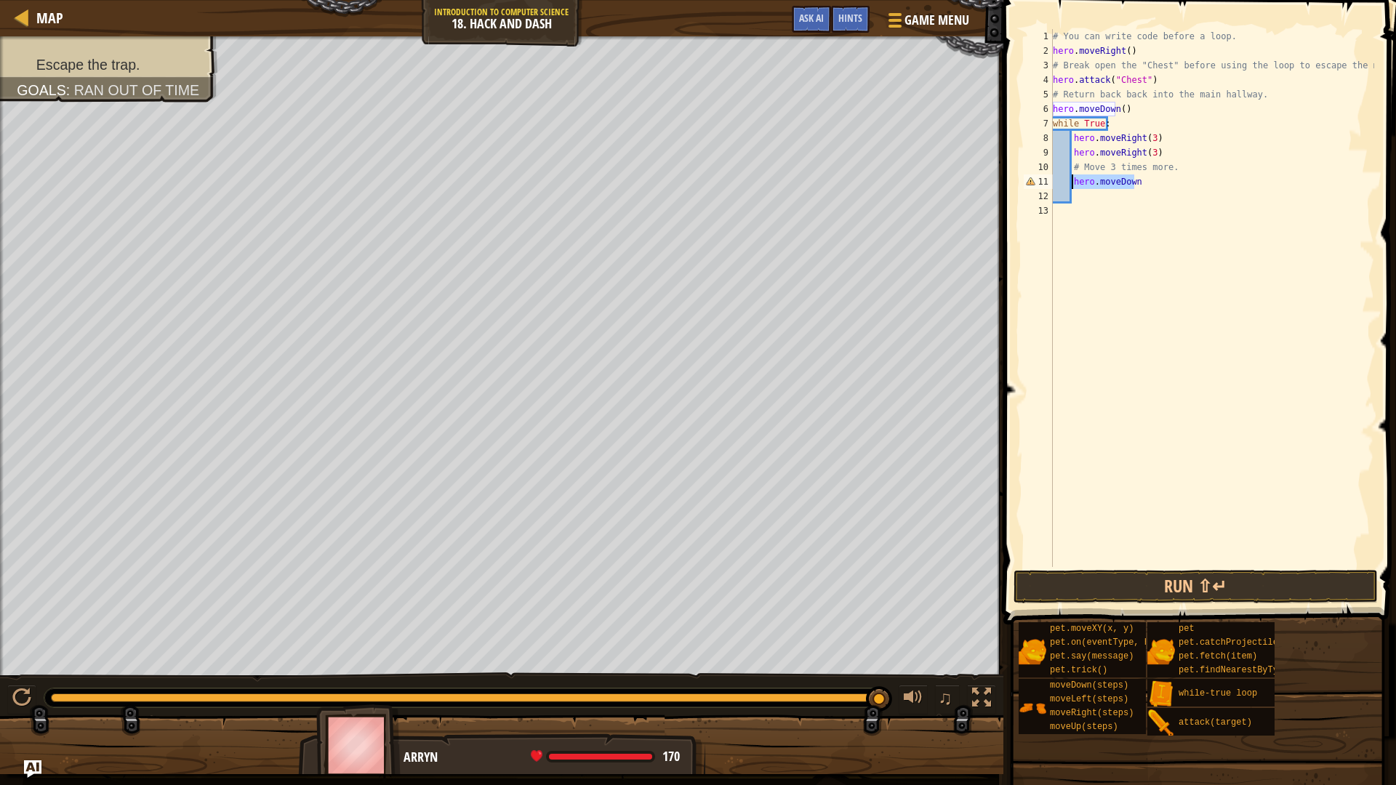
click at [1094, 194] on div "# You can write code before a loop. hero . moveRight ( ) # Break open the "Ches…" at bounding box center [1212, 312] width 324 height 567
paste textarea "hero.moveDown"
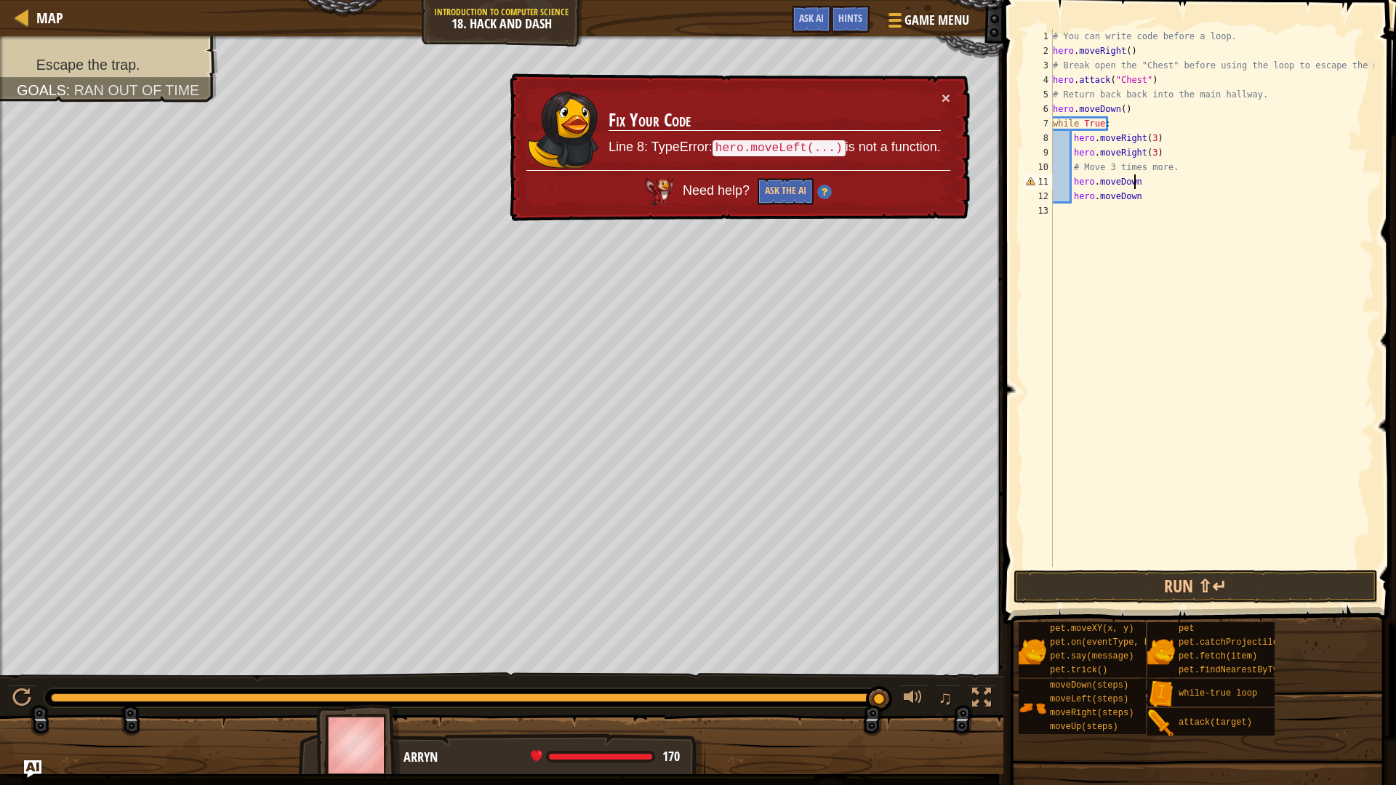
click at [1142, 185] on div "# You can write code before a loop. hero . moveRight ( ) # Break open the "Ches…" at bounding box center [1212, 312] width 324 height 567
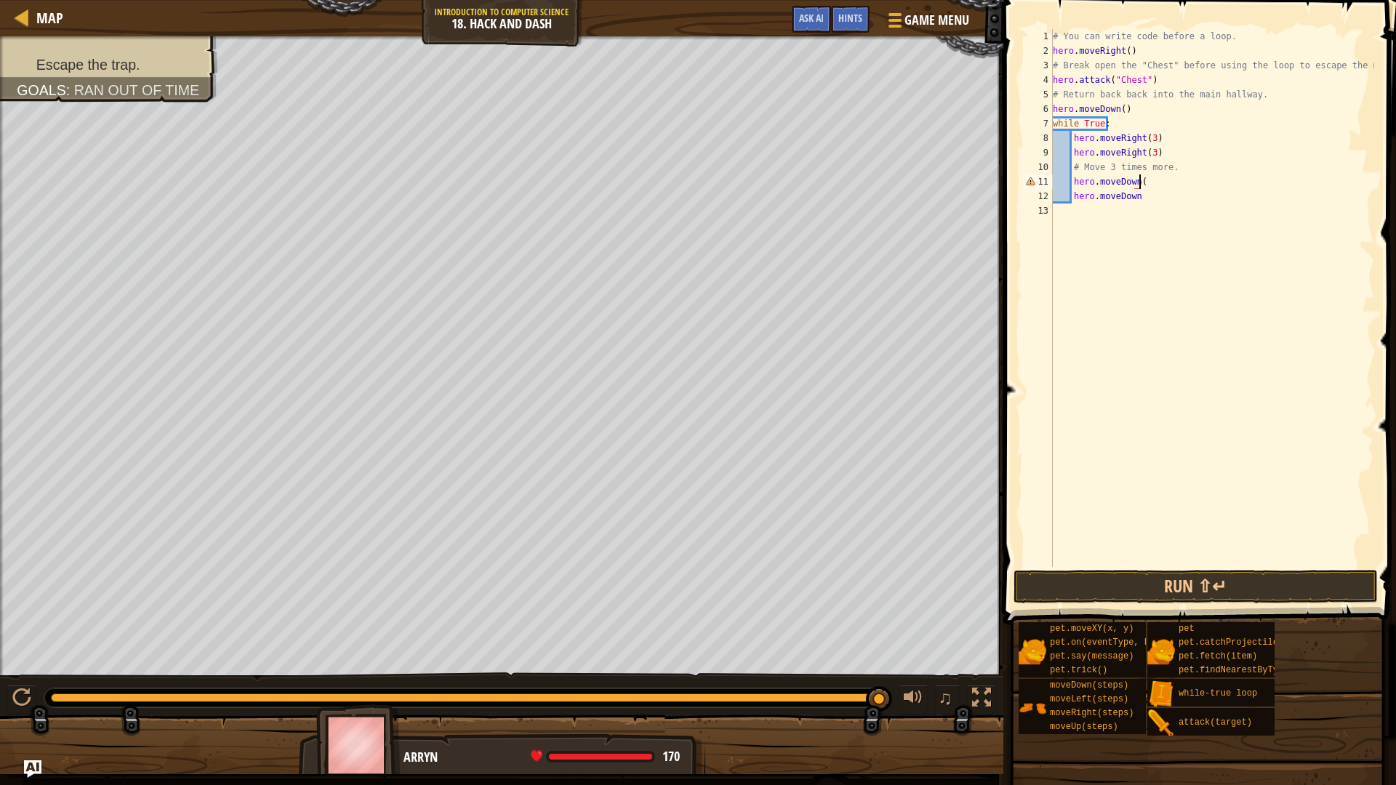
type textarea "hero.moveDown()"
click at [1153, 205] on div "# You can write code before a loop. hero . moveRight ( ) # Break open the "Ches…" at bounding box center [1212, 312] width 324 height 567
click at [1162, 196] on div "# You can write code before a loop. hero . moveRight ( ) # Break open the "Ches…" at bounding box center [1212, 312] width 324 height 567
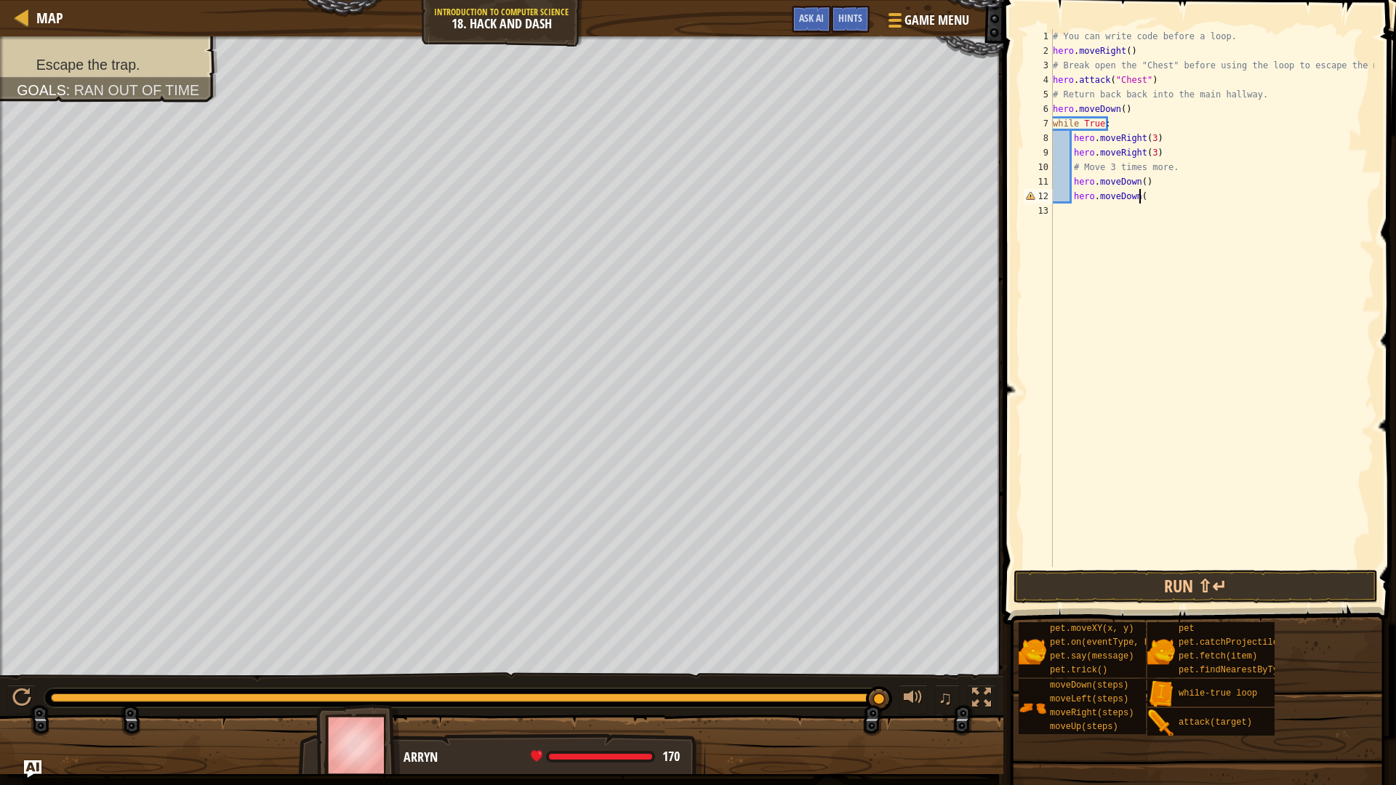
scroll to position [7, 7]
type textarea "hero.moveDown()"
click at [1231, 576] on button "Run ⇧↵" at bounding box center [1195, 586] width 364 height 33
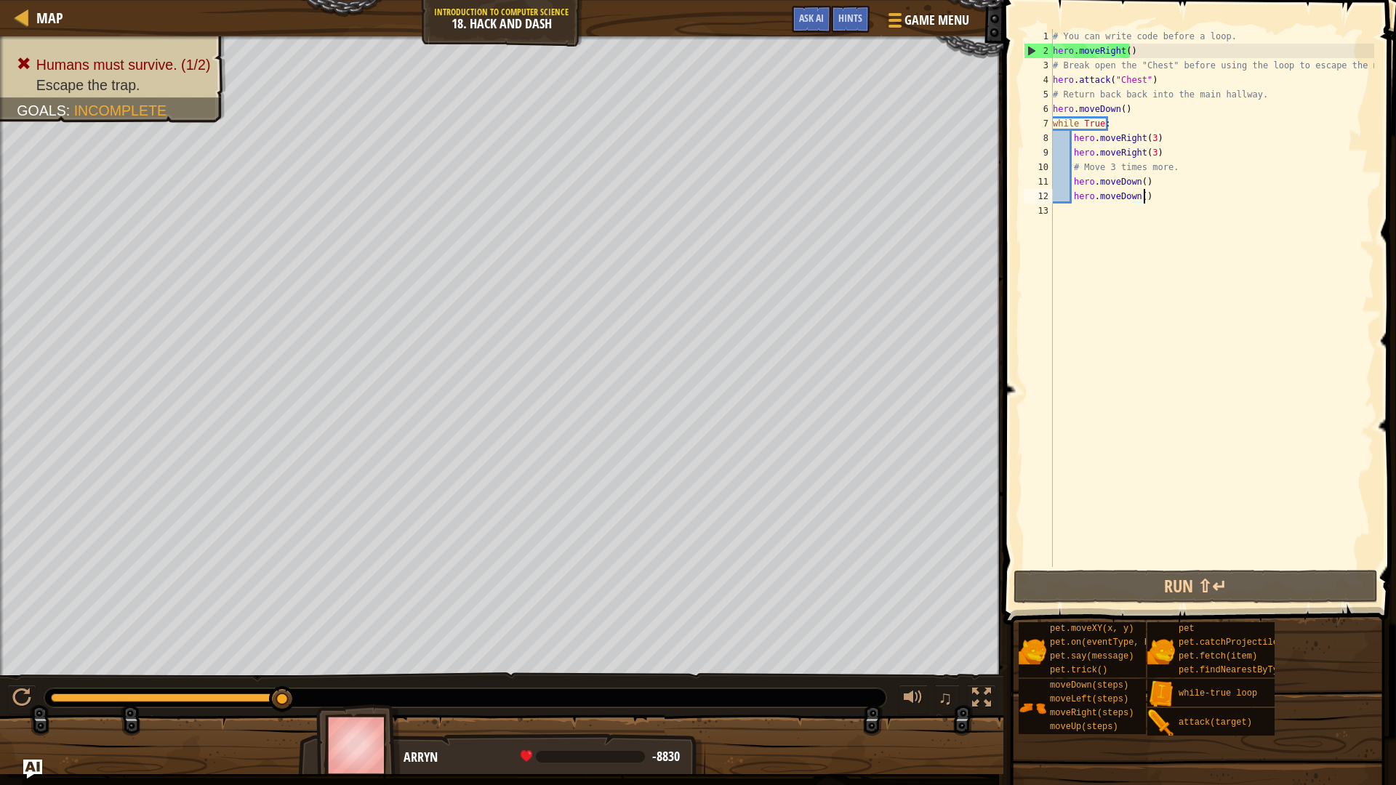
click at [33, 686] on img "Ask AI" at bounding box center [32, 769] width 19 height 19
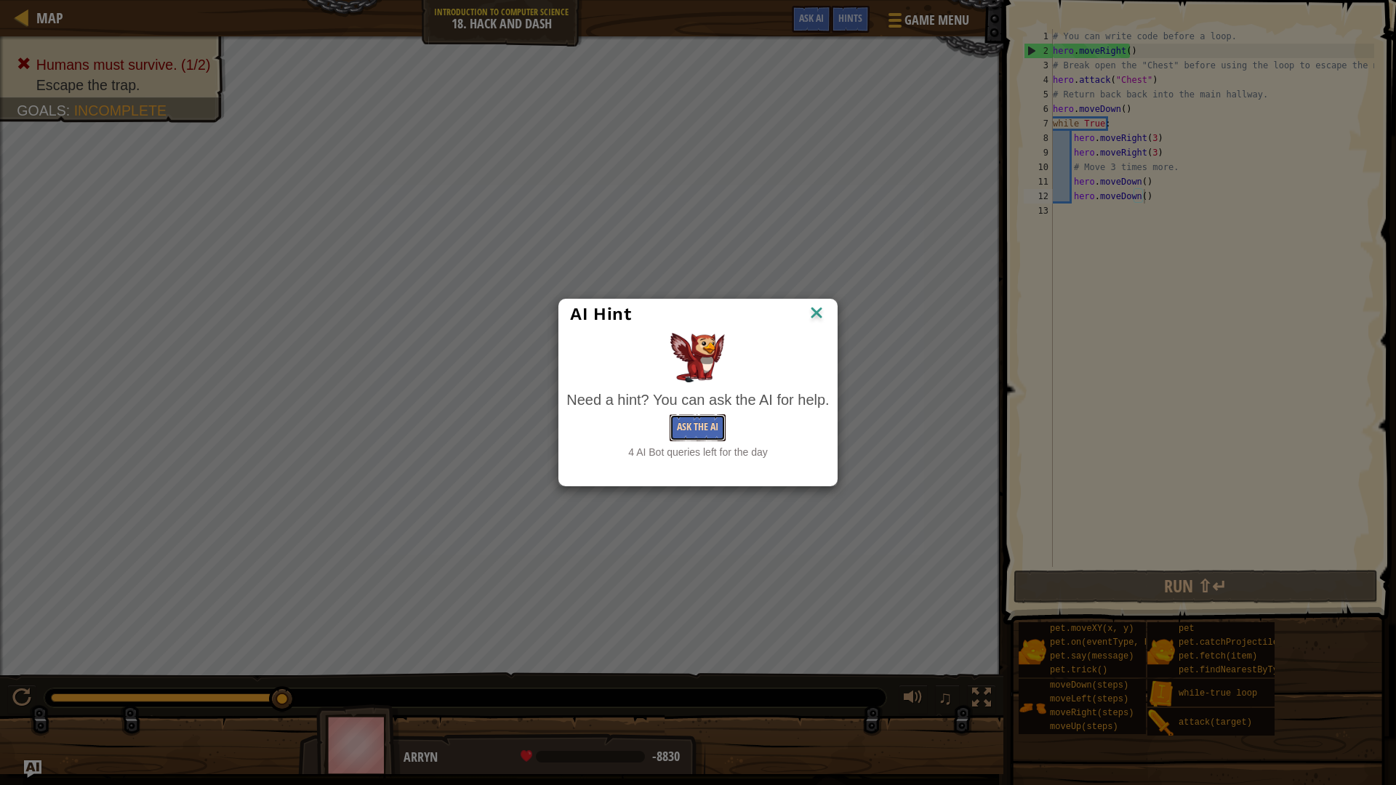
click at [712, 428] on button "Ask the AI" at bounding box center [697, 427] width 56 height 27
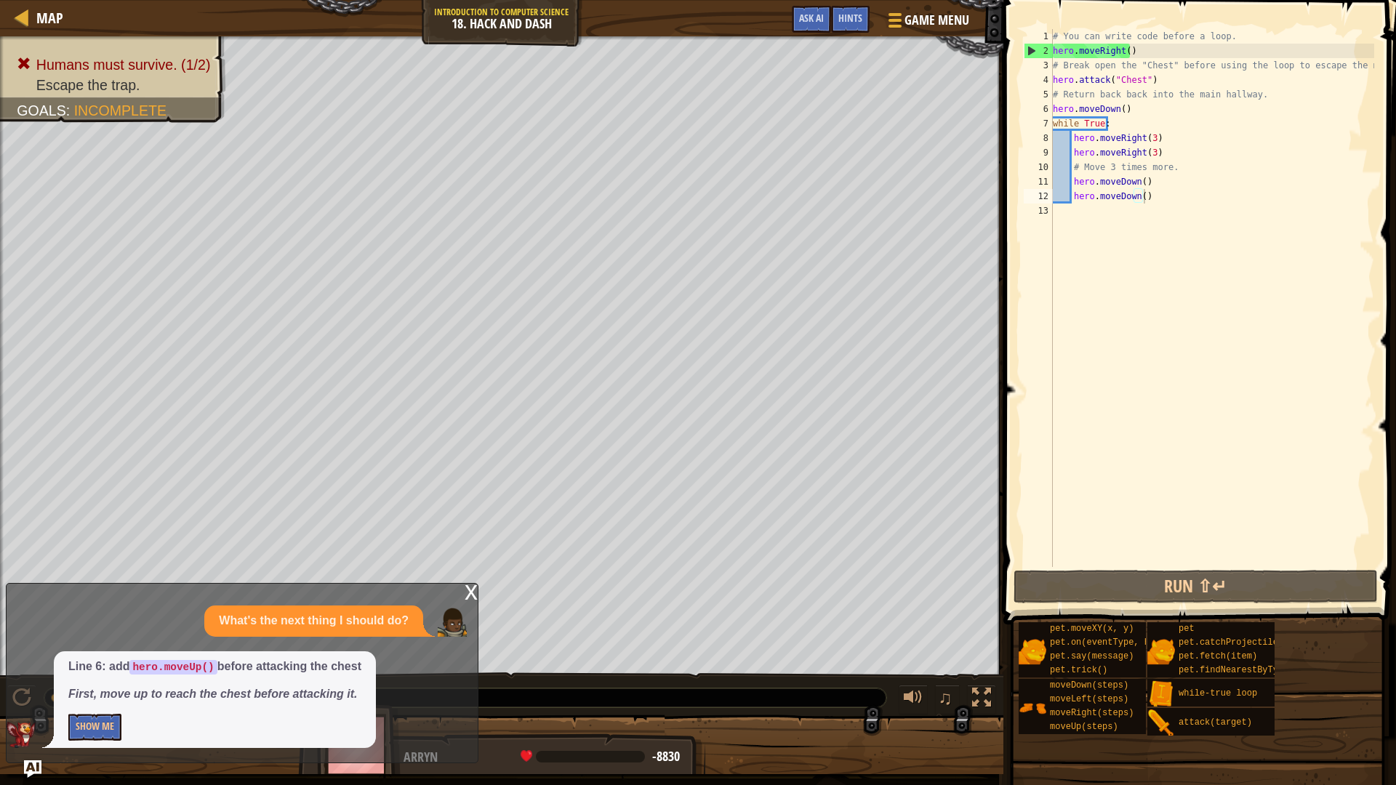
click at [125, 686] on p "Show Me" at bounding box center [214, 727] width 293 height 27
click at [115, 686] on button "Show Me" at bounding box center [94, 727] width 53 height 27
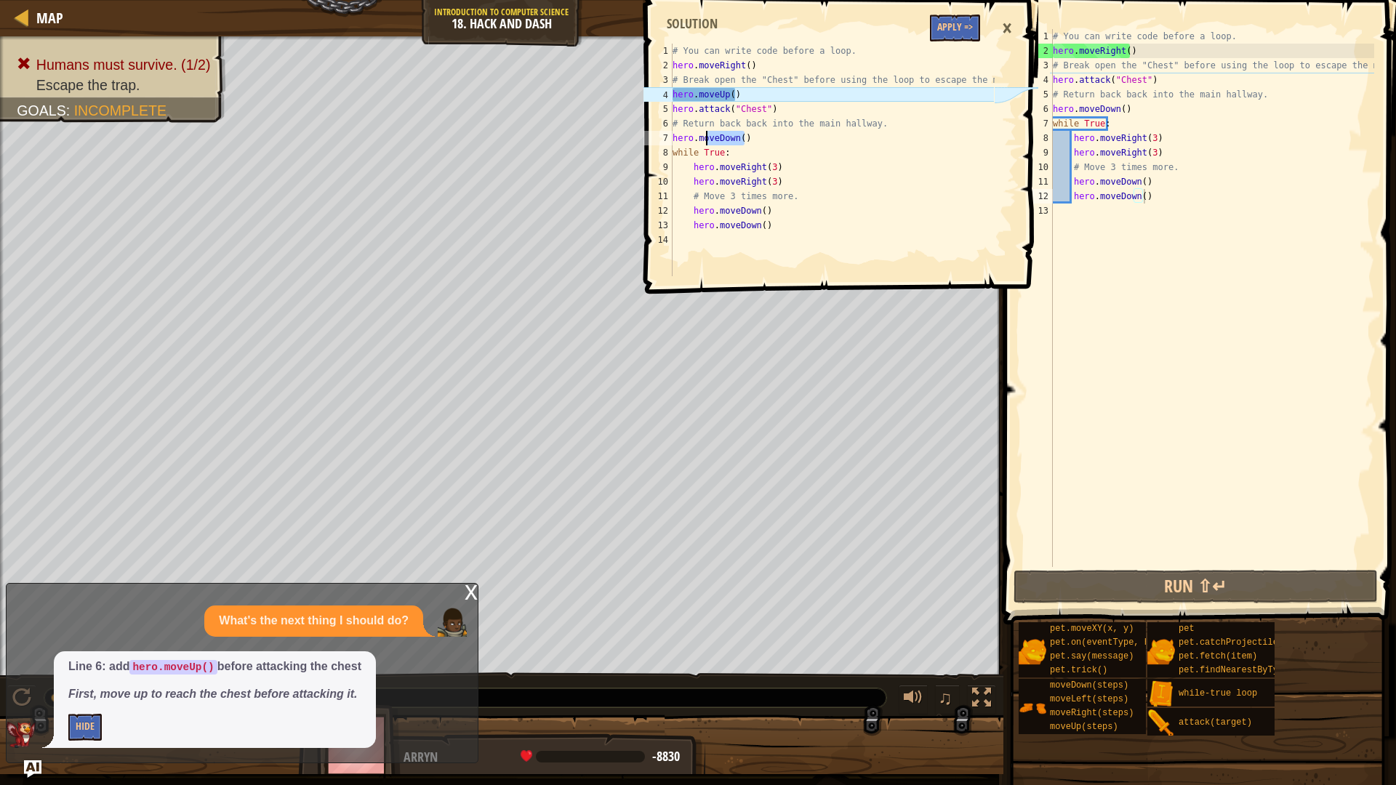
drag, startPoint x: 749, startPoint y: 142, endPoint x: 704, endPoint y: 141, distance: 44.3
click at [704, 141] on div "# You can write code before a loop. hero . moveRight ( ) # Break open the "Ches…" at bounding box center [831, 175] width 324 height 262
click at [668, 90] on div "4" at bounding box center [657, 94] width 29 height 15
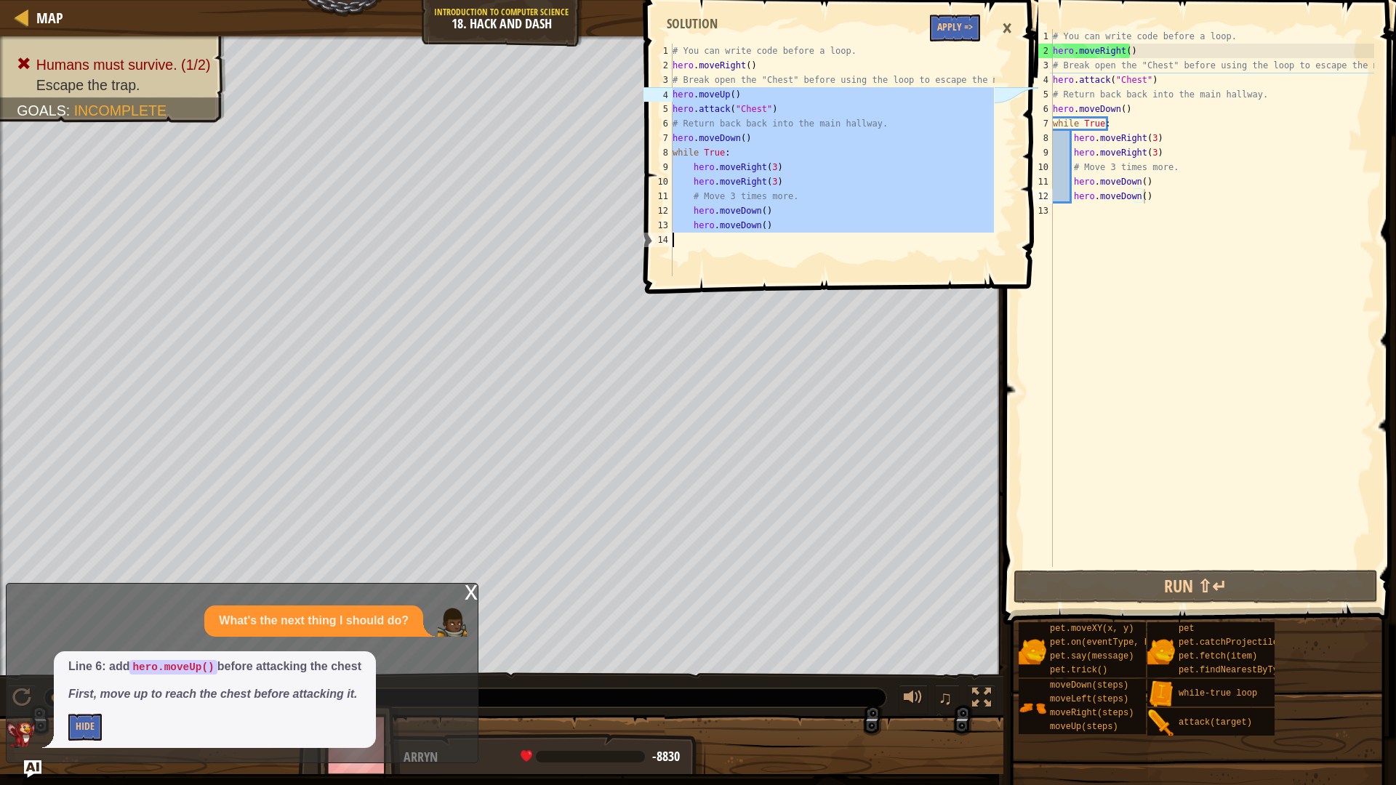
drag, startPoint x: 671, startPoint y: 93, endPoint x: 768, endPoint y: 233, distance: 170.8
click at [768, 233] on div "hero.moveUp() hero.attack("Chest") 1 2 3 4 5 6 7 8 9 10 11 12 13 14 # You can w…" at bounding box center [816, 160] width 353 height 233
type textarea "hero.moveDown()"
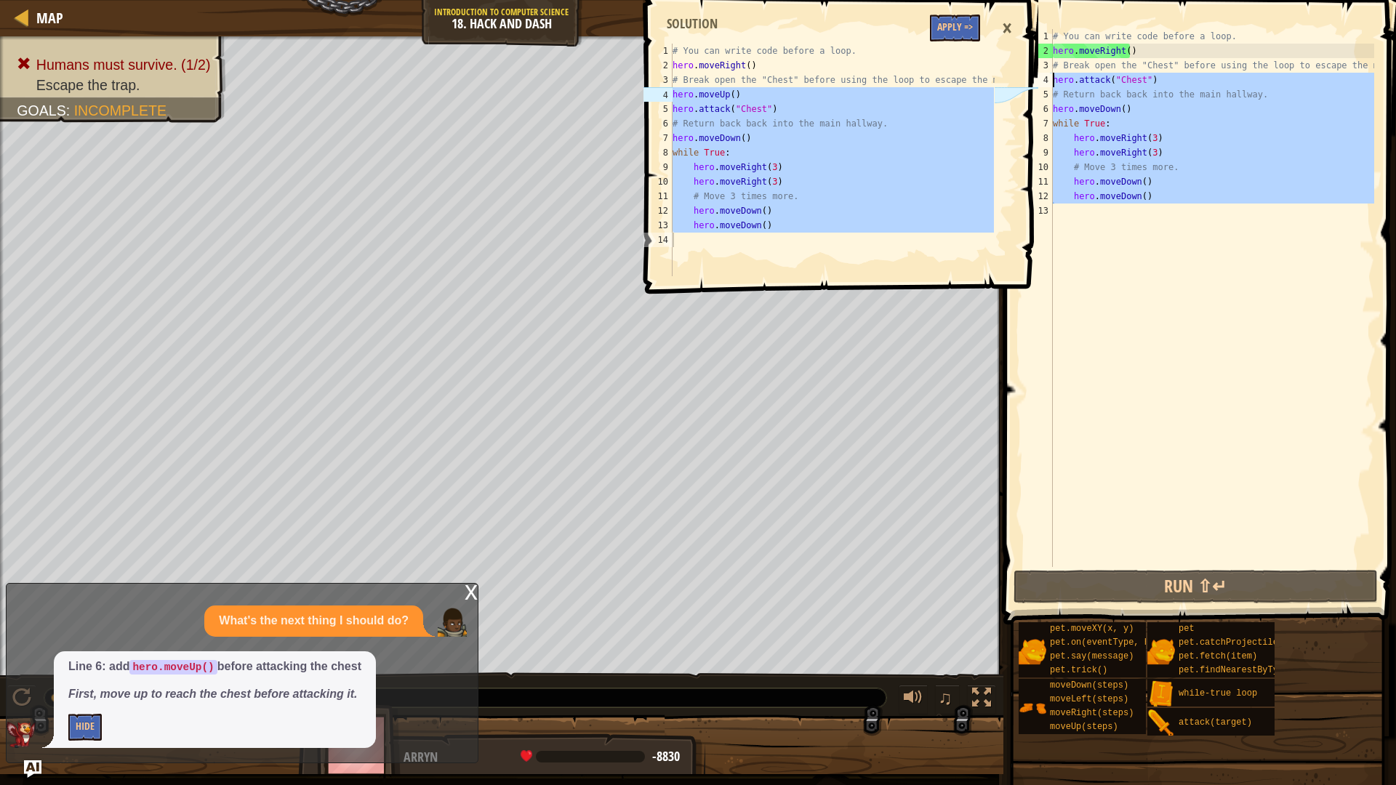
drag, startPoint x: 1191, startPoint y: 215, endPoint x: 1043, endPoint y: 79, distance: 201.1
click at [1043, 79] on div "1 2 3 4 5 6 7 8 9 10 11 12 13 # You can write code before a loop. hero . moveRi…" at bounding box center [1197, 298] width 353 height 538
type textarea "hero.attack("Chest") # Return back back into the [GEOGRAPHIC_DATA]."
click at [681, 53] on div "# You can write code before a loop. hero . moveRight ( ) # Break open the "Ches…" at bounding box center [831, 175] width 324 height 262
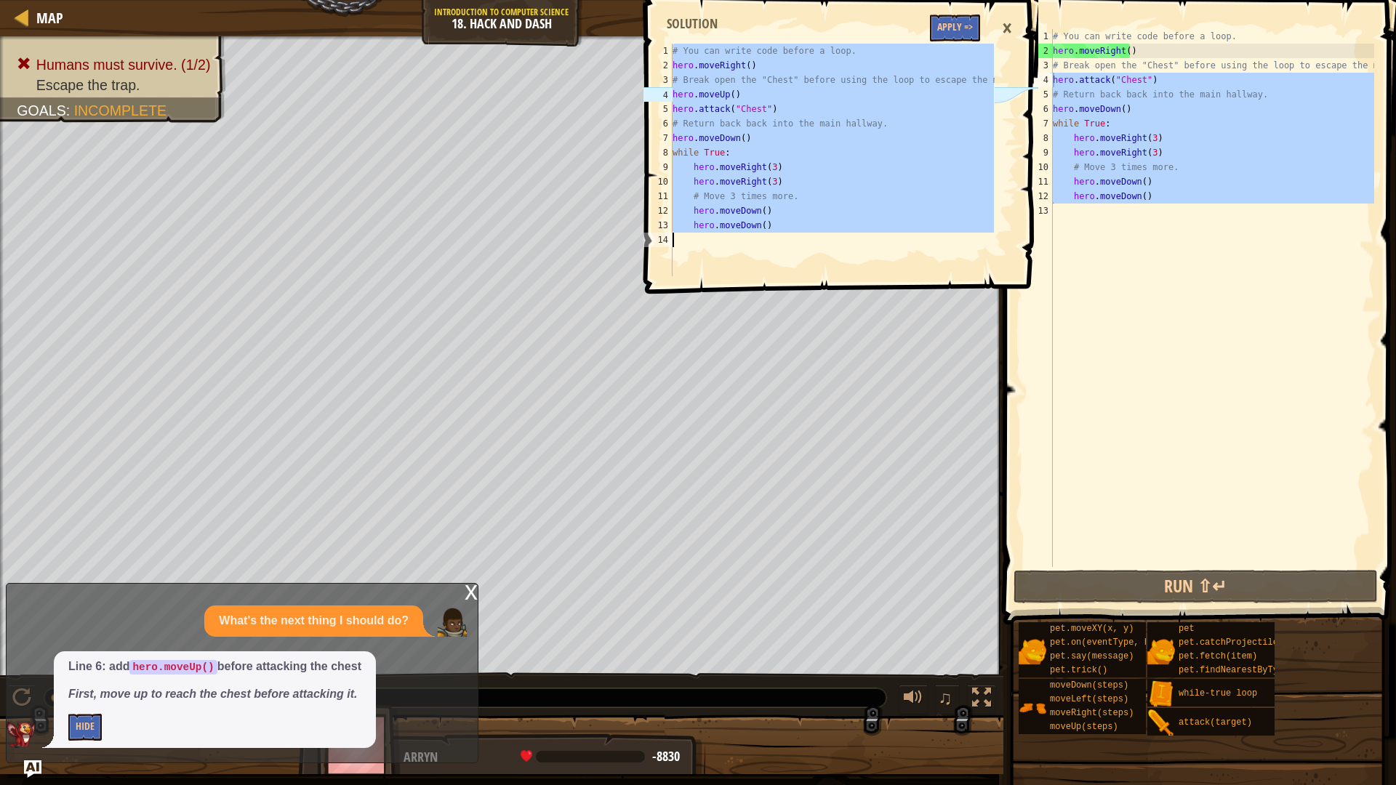
drag, startPoint x: 672, startPoint y: 50, endPoint x: 820, endPoint y: 222, distance: 227.3
click at [821, 225] on div "# You can write code before a loop. 1 2 3 4 5 6 7 8 9 10 11 12 13 14 # You can …" at bounding box center [816, 160] width 353 height 233
type textarea "hero.moveDown()"
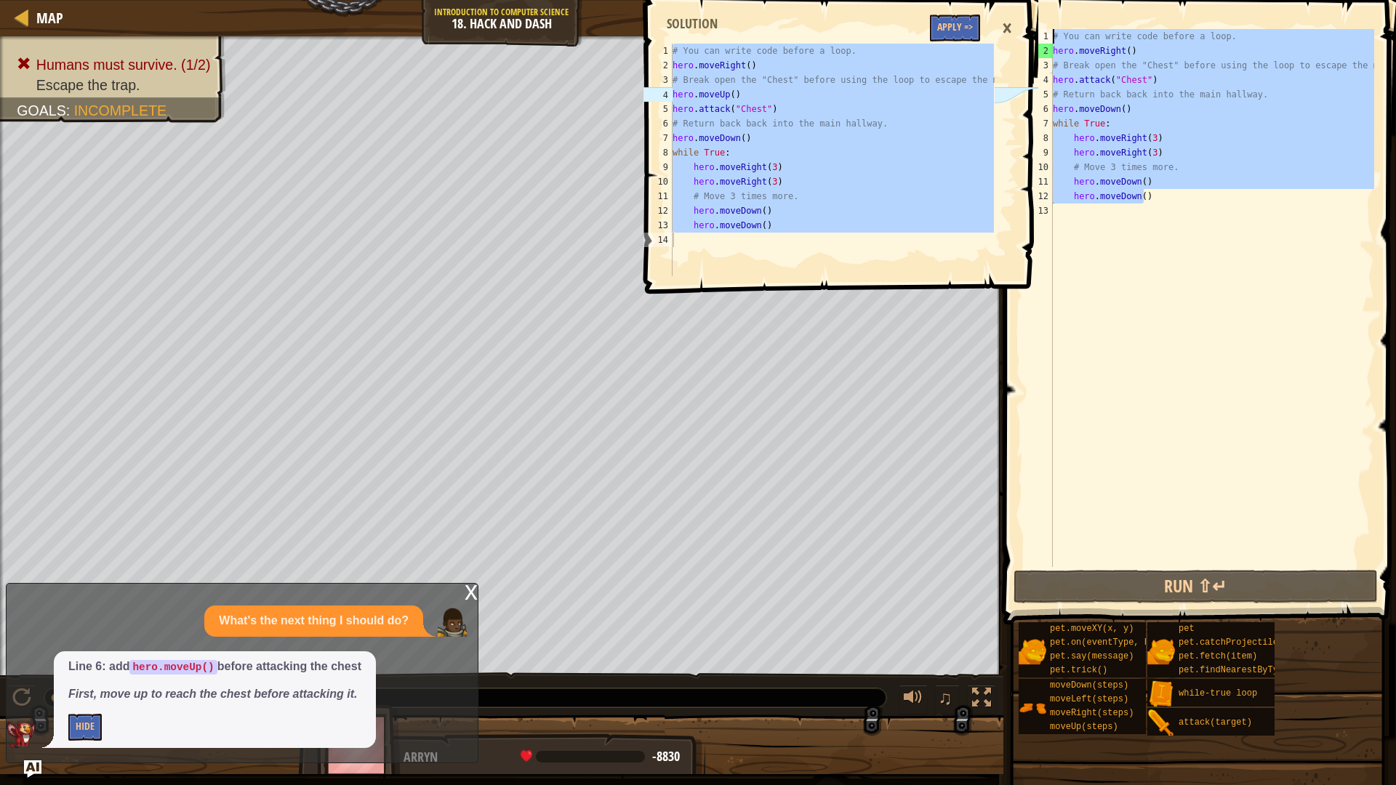
drag, startPoint x: 1174, startPoint y: 198, endPoint x: 1044, endPoint y: 36, distance: 207.4
click at [1044, 36] on div "# Move 3 times more. 1 2 3 4 5 6 7 8 9 10 11 12 13 # You can write code before …" at bounding box center [1197, 298] width 353 height 538
type textarea "# You can write code before a loop. hero.moveRight()"
paste textarea
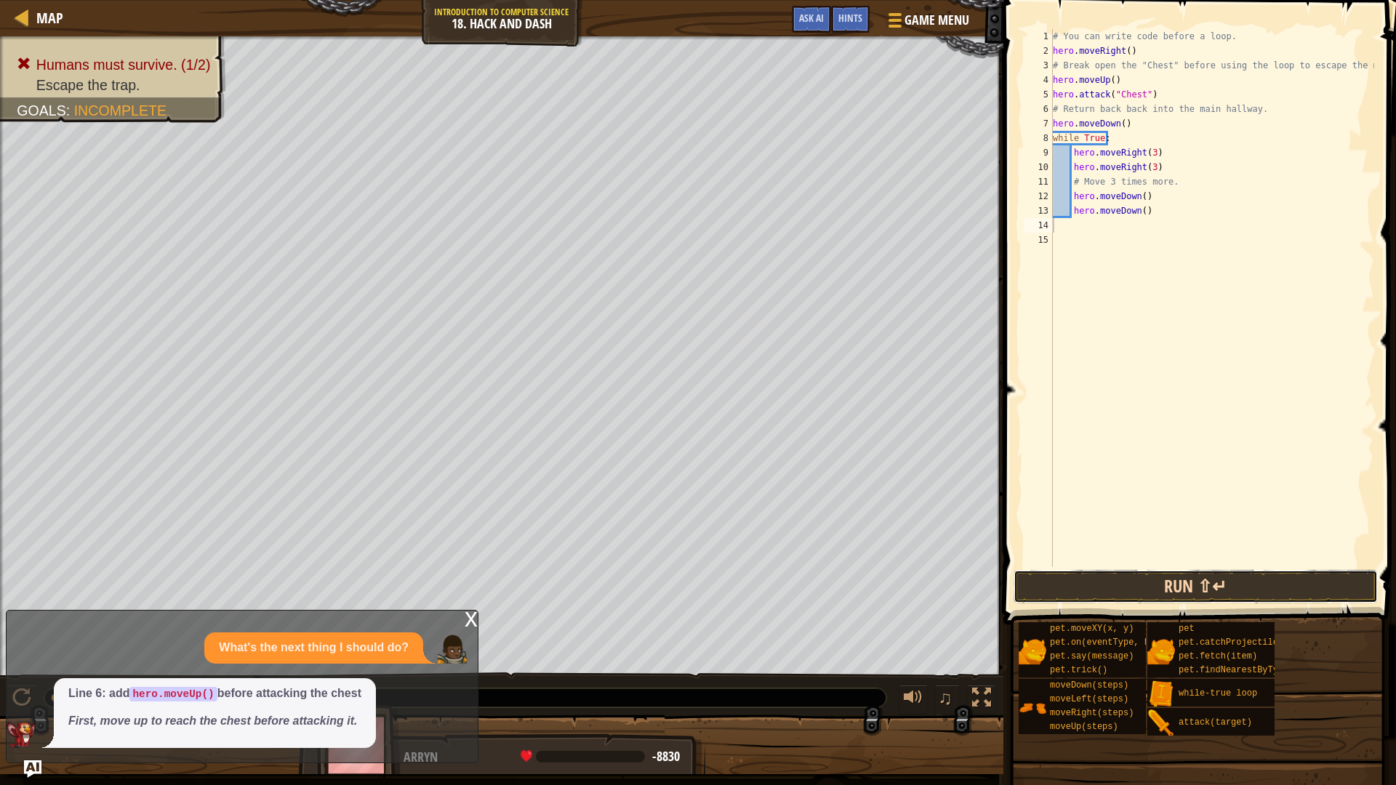
click at [1140, 581] on button "Run ⇧↵" at bounding box center [1195, 586] width 364 height 33
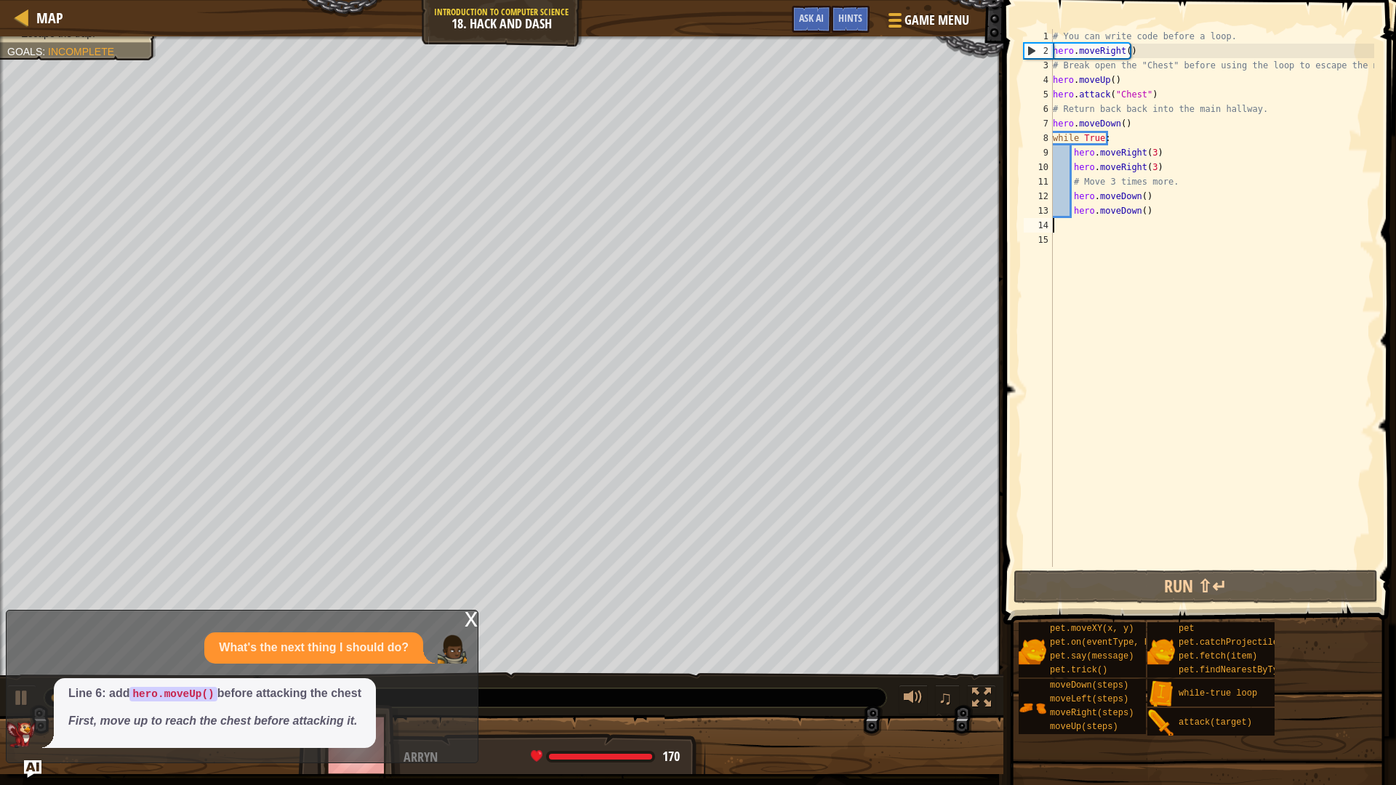
click at [1145, 153] on div "# You can write code before a loop. hero . moveRight ( ) # Break open the "Ches…" at bounding box center [1212, 312] width 324 height 567
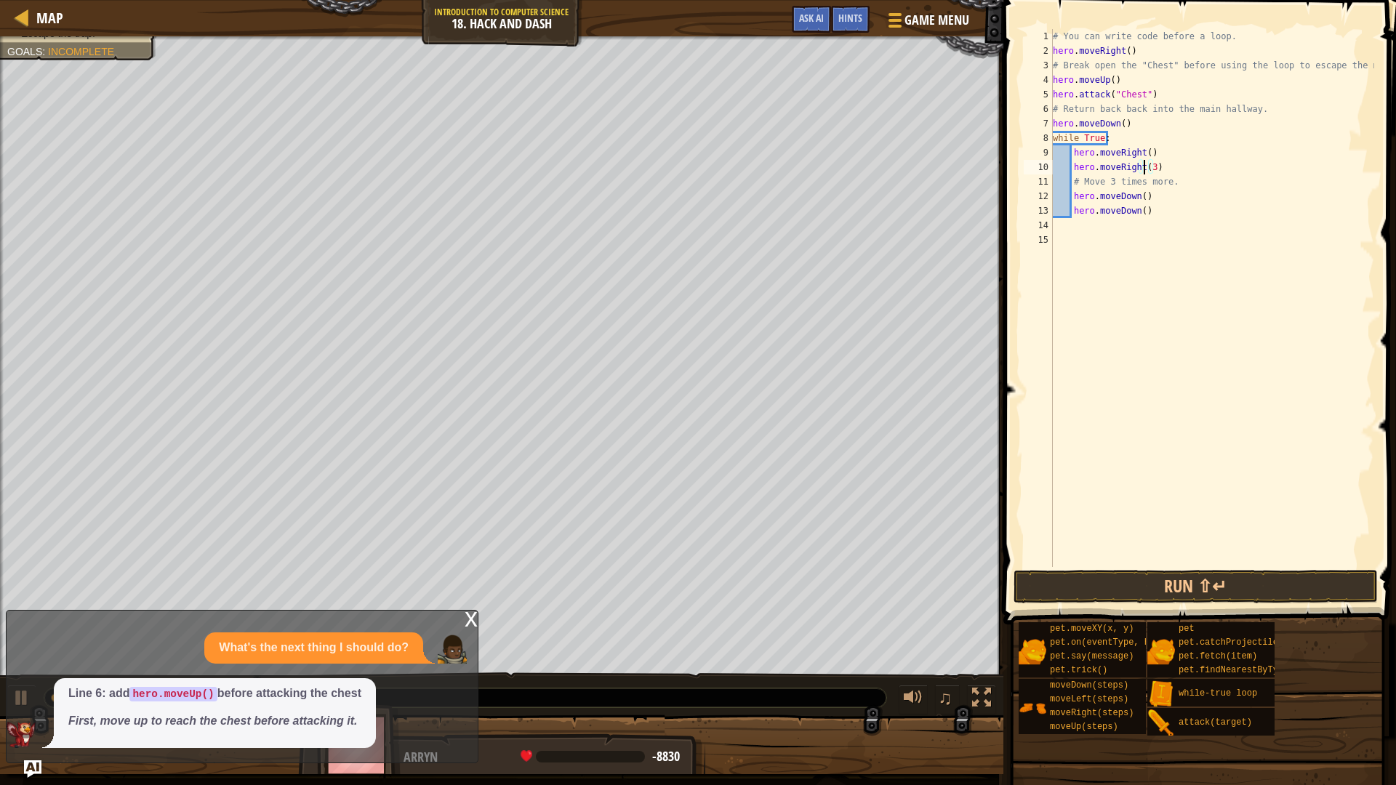
click at [1143, 166] on div "# You can write code before a loop. hero . moveRight ( ) # Break open the "Ches…" at bounding box center [1212, 312] width 324 height 567
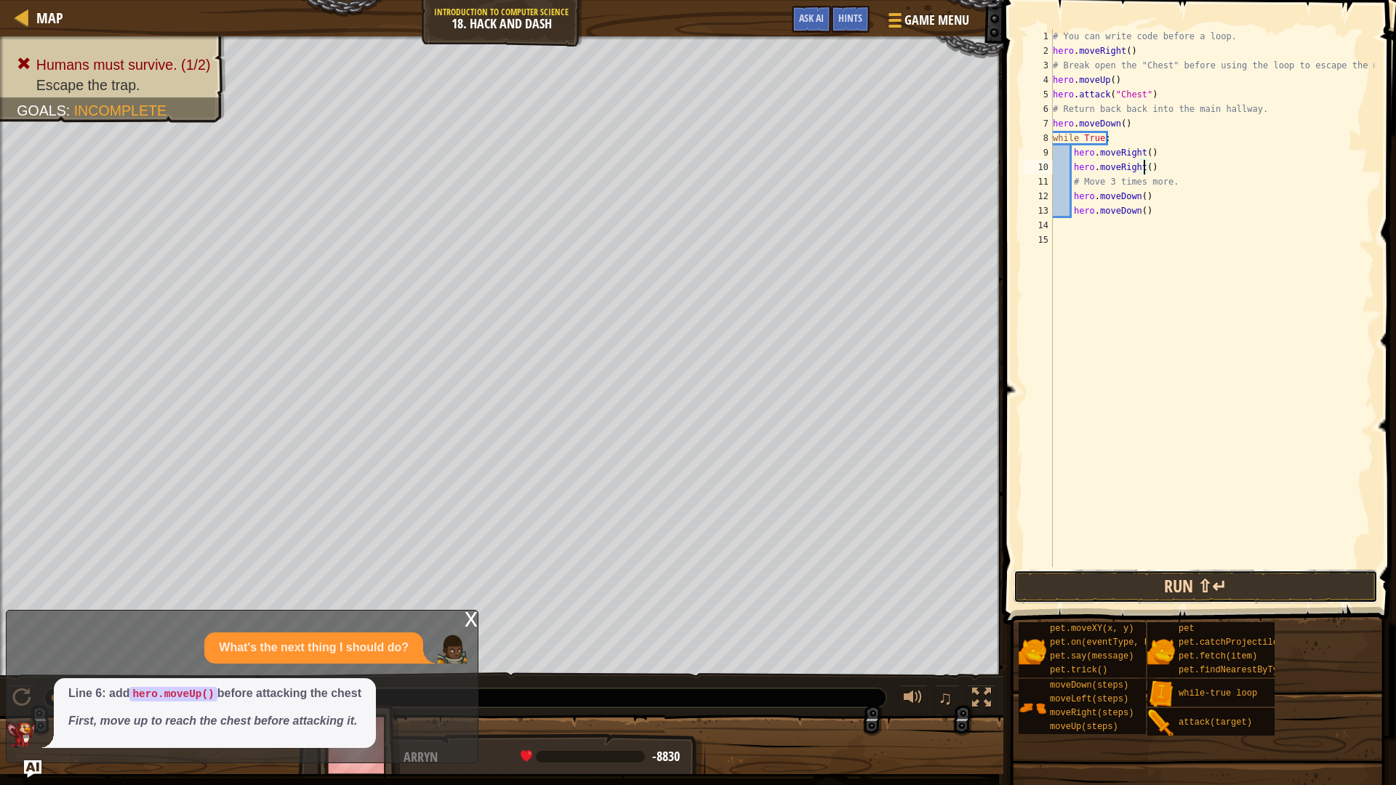
click at [1204, 581] on button "Run ⇧↵" at bounding box center [1195, 586] width 364 height 33
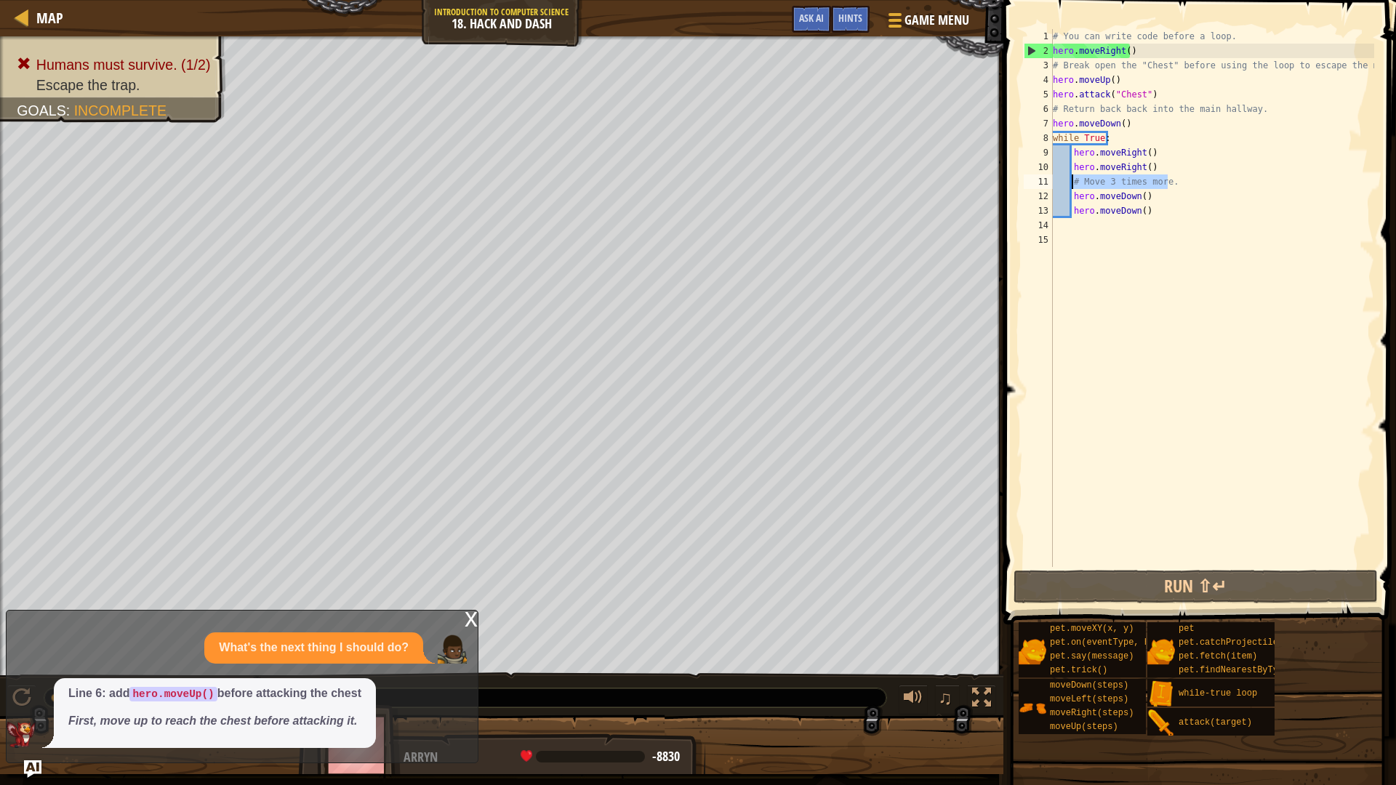
drag, startPoint x: 1196, startPoint y: 183, endPoint x: 1072, endPoint y: 185, distance: 123.6
click at [1072, 185] on div "# You can write code before a loop. hero . moveRight ( ) # Break open the "Ches…" at bounding box center [1212, 312] width 324 height 567
drag, startPoint x: 1154, startPoint y: 156, endPoint x: 1073, endPoint y: 153, distance: 81.4
click at [1073, 153] on div "# You can write code before a loop. hero . moveRight ( ) # Break open the "Ches…" at bounding box center [1212, 312] width 324 height 567
drag, startPoint x: 1172, startPoint y: 187, endPoint x: 1073, endPoint y: 184, distance: 99.6
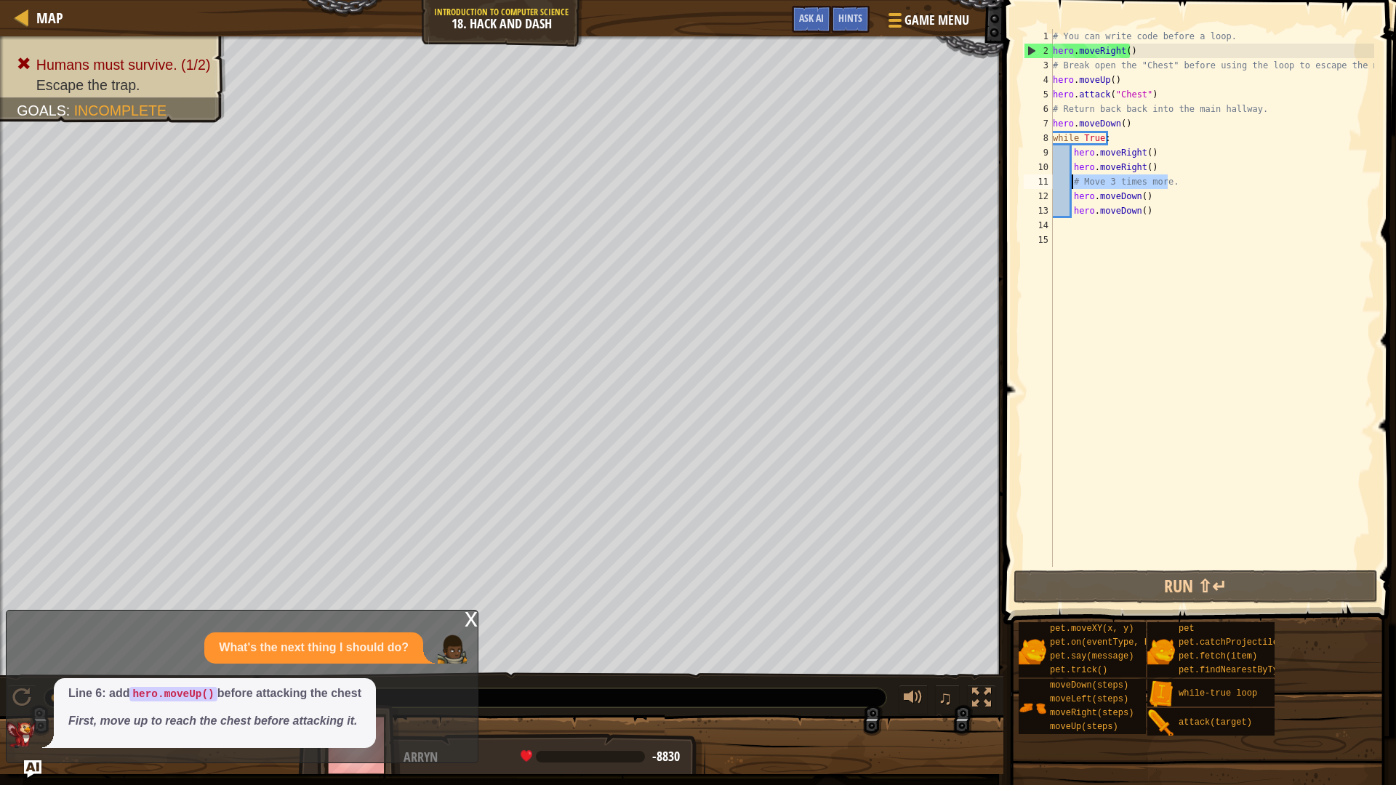
click at [1071, 184] on div "# You can write code before a loop. hero . moveRight ( ) # Break open the "Ches…" at bounding box center [1212, 312] width 324 height 567
paste textarea "hero.moveRight()"
type textarea "hero.moveRight()"
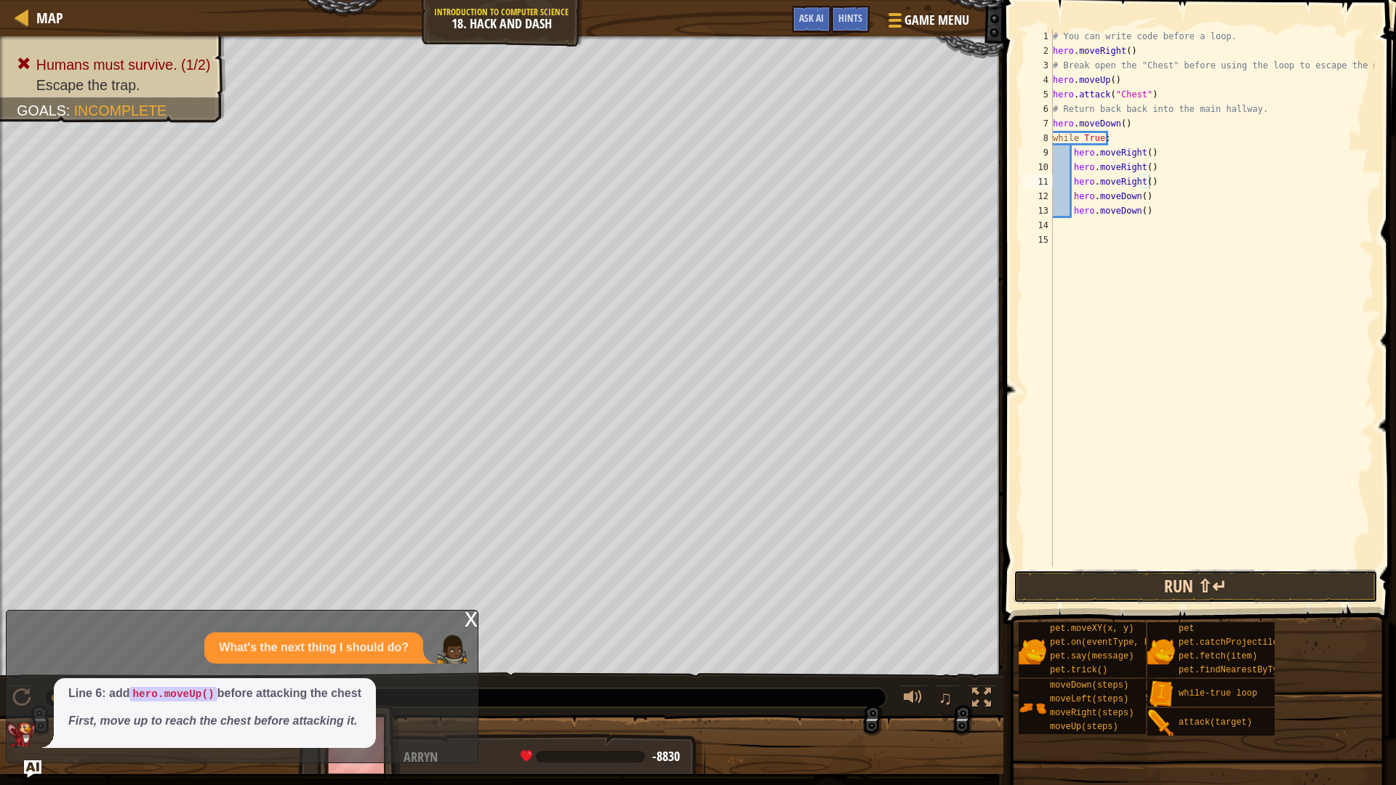
click at [1164, 581] on button "Run ⇧↵" at bounding box center [1195, 586] width 364 height 33
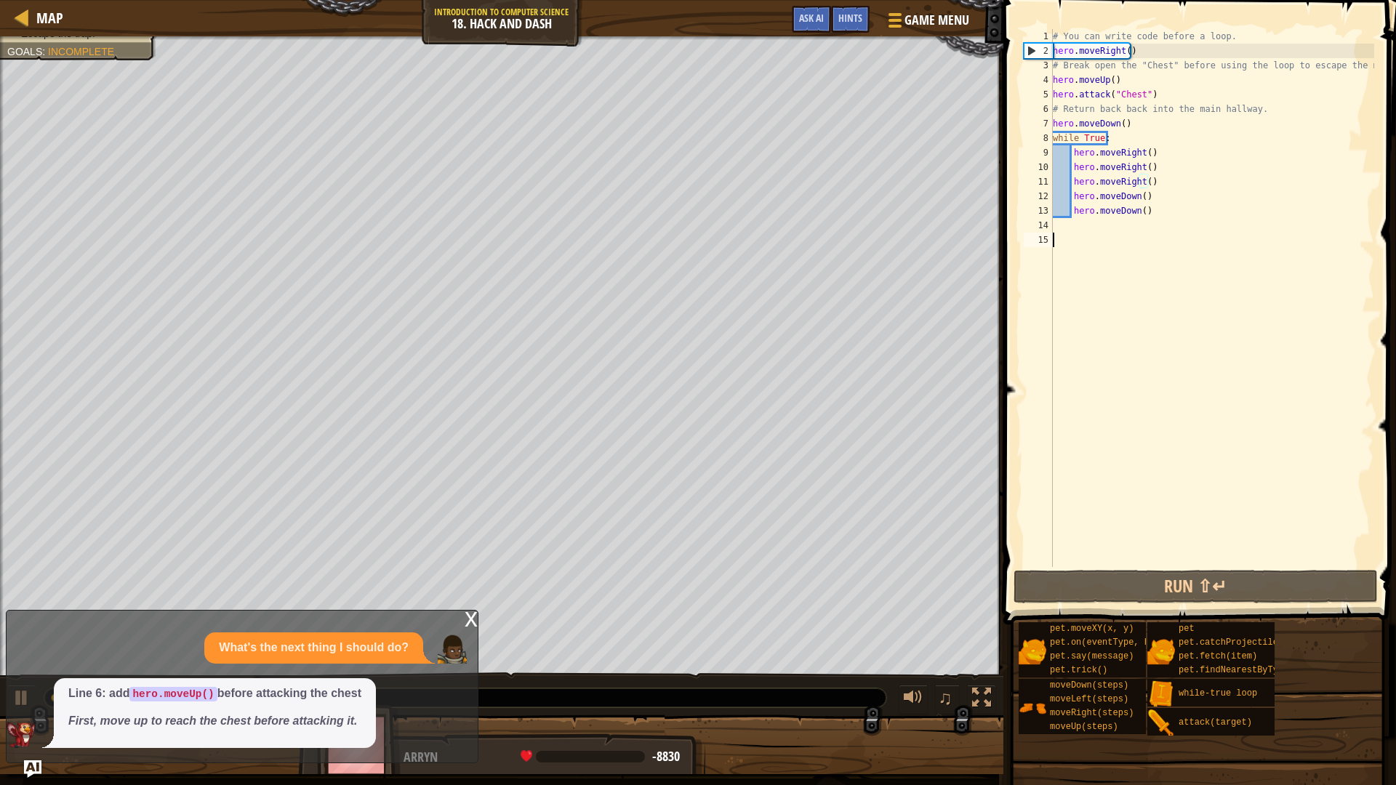
click at [1132, 238] on div "# You can write code before a loop. hero . moveRight ( ) # Break open the "Ches…" at bounding box center [1212, 312] width 324 height 567
click at [1130, 223] on div "# You can write code before a loop. hero . moveRight ( ) # Break open the "Ches…" at bounding box center [1212, 312] width 324 height 567
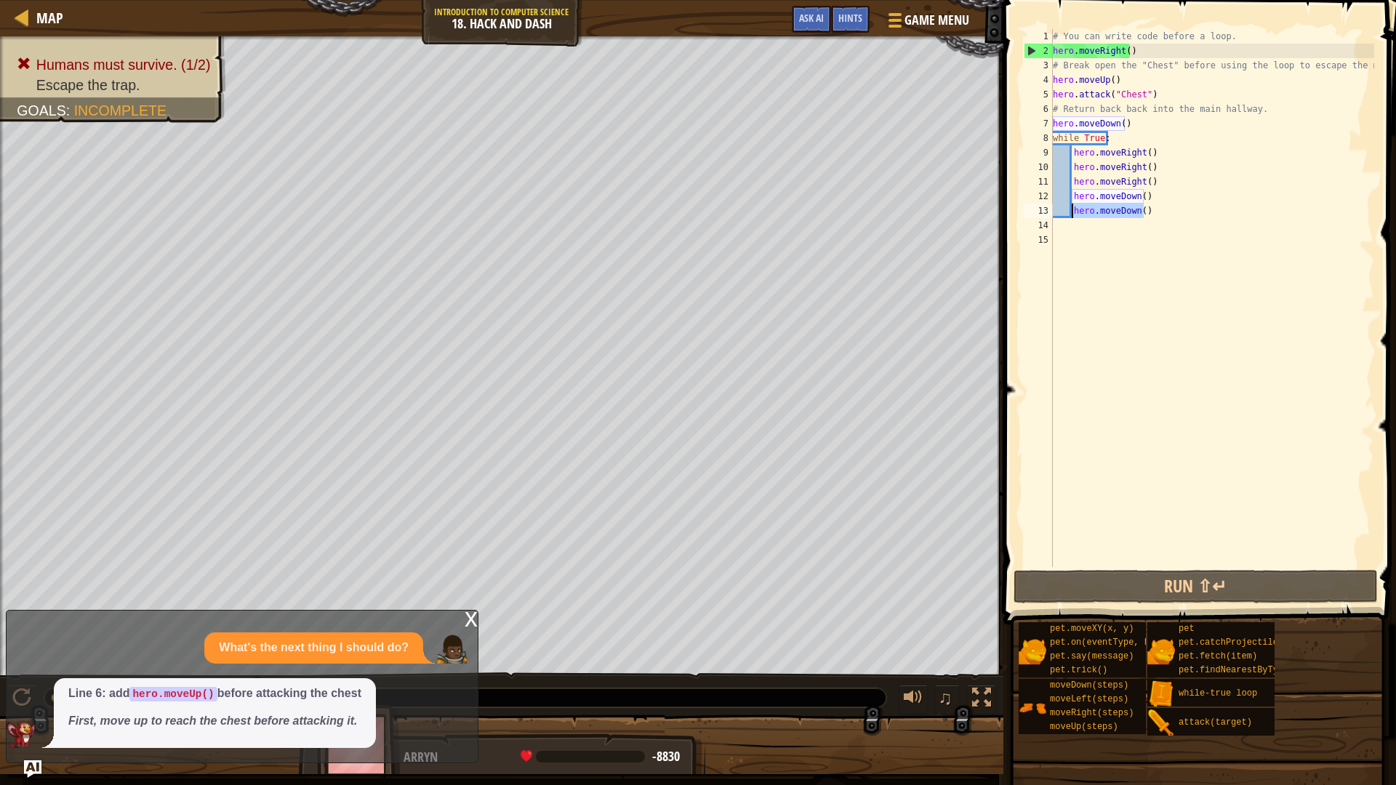
drag, startPoint x: 1159, startPoint y: 217, endPoint x: 1071, endPoint y: 213, distance: 88.0
click at [1071, 213] on div "# You can write code before a loop. hero . moveRight ( ) # Break open the "Ches…" at bounding box center [1212, 312] width 324 height 567
type textarea "hero.moveDown()"
click at [1071, 227] on div "# You can write code before a loop. hero . moveRight ( ) # Break open the "Ches…" at bounding box center [1212, 312] width 324 height 567
paste textarea "hero.moveDown()"
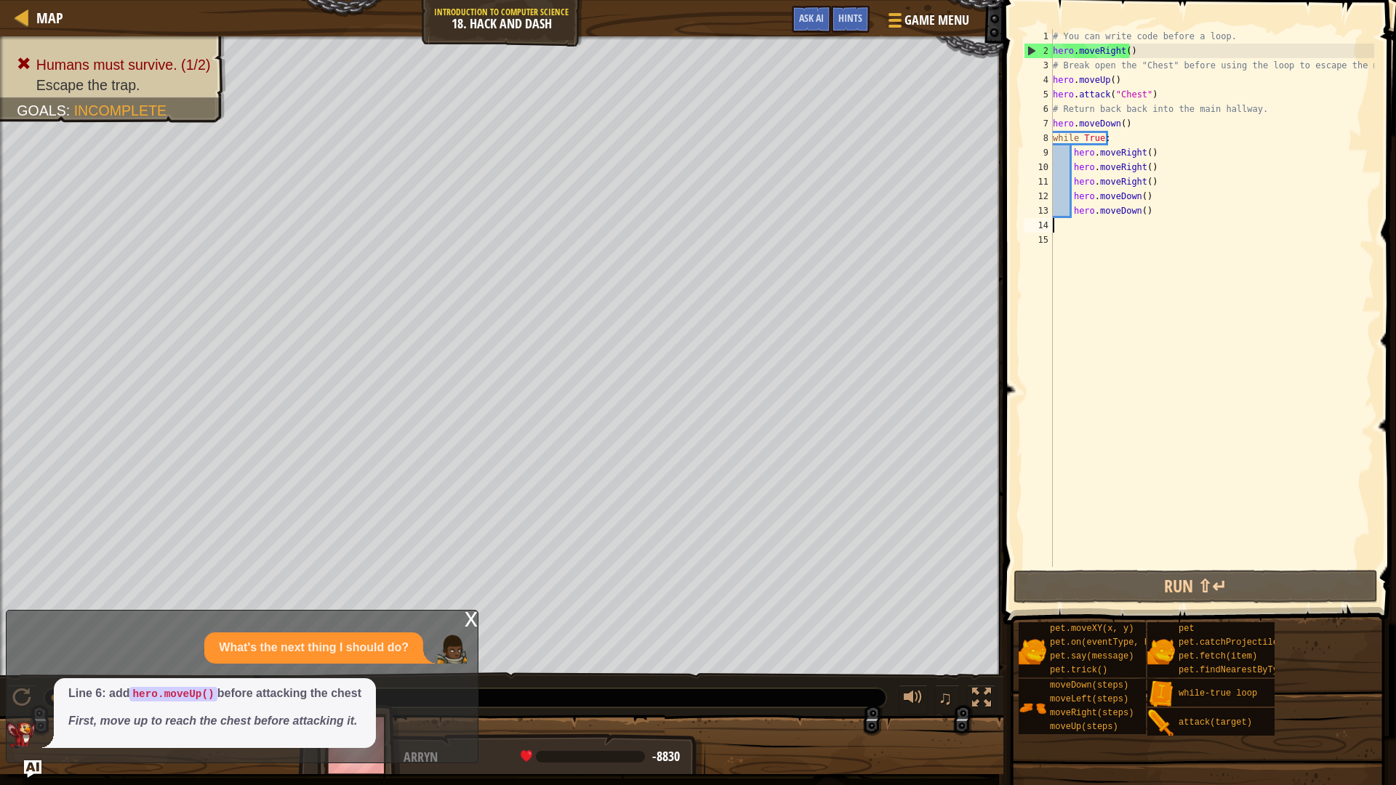
type textarea "hero.moveDown()"
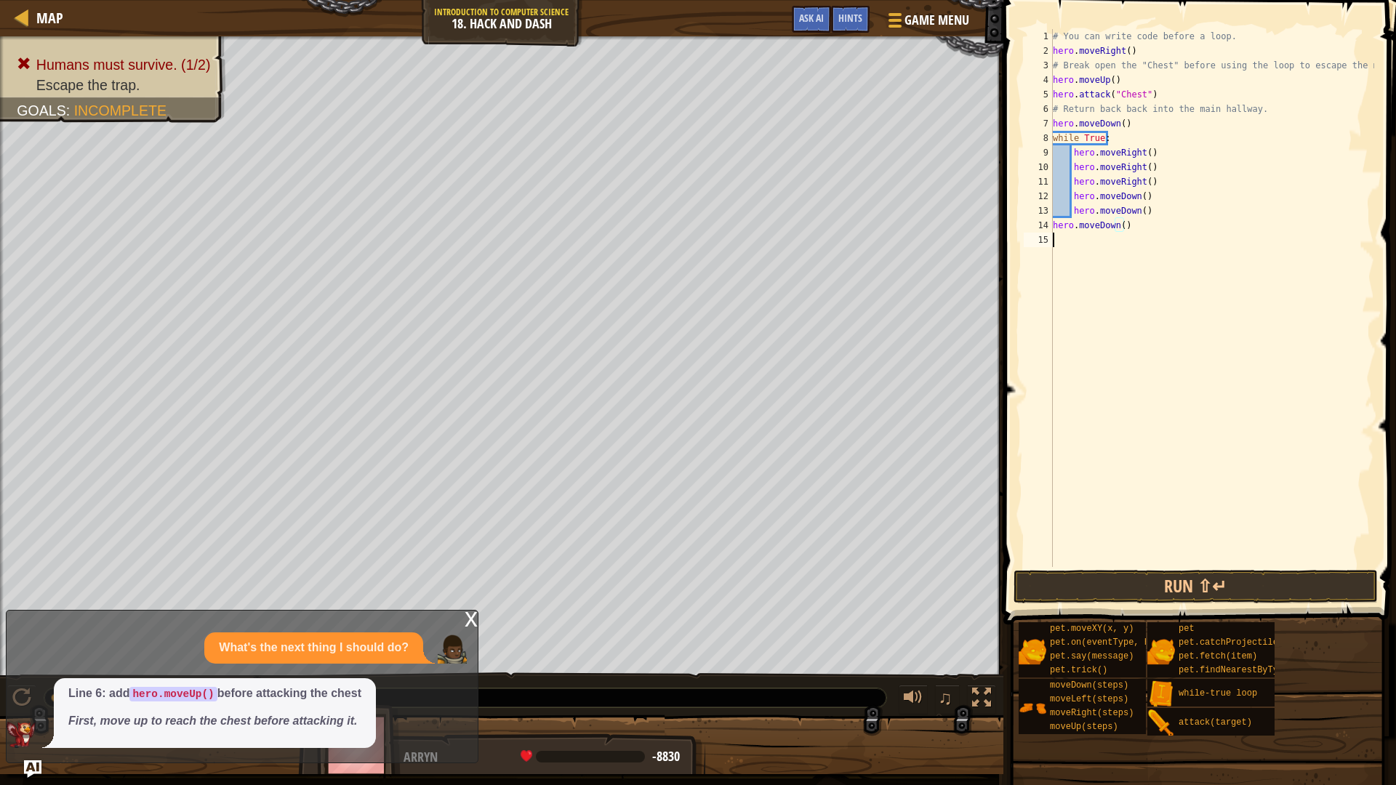
click at [1079, 238] on div "# You can write code before a loop. hero . moveRight ( ) # Break open the "Ches…" at bounding box center [1212, 312] width 324 height 567
drag, startPoint x: 1165, startPoint y: 158, endPoint x: 1183, endPoint y: 152, distance: 19.1
click at [1123, 159] on div "# You can write code before a loop. hero . moveRight ( ) # Break open the "Ches…" at bounding box center [1212, 312] width 324 height 567
click at [1190, 150] on div "# You can write code before a loop. hero . moveRight ( ) # Break open the "Ches…" at bounding box center [1212, 298] width 324 height 538
type textarea "hero.moveRight()"
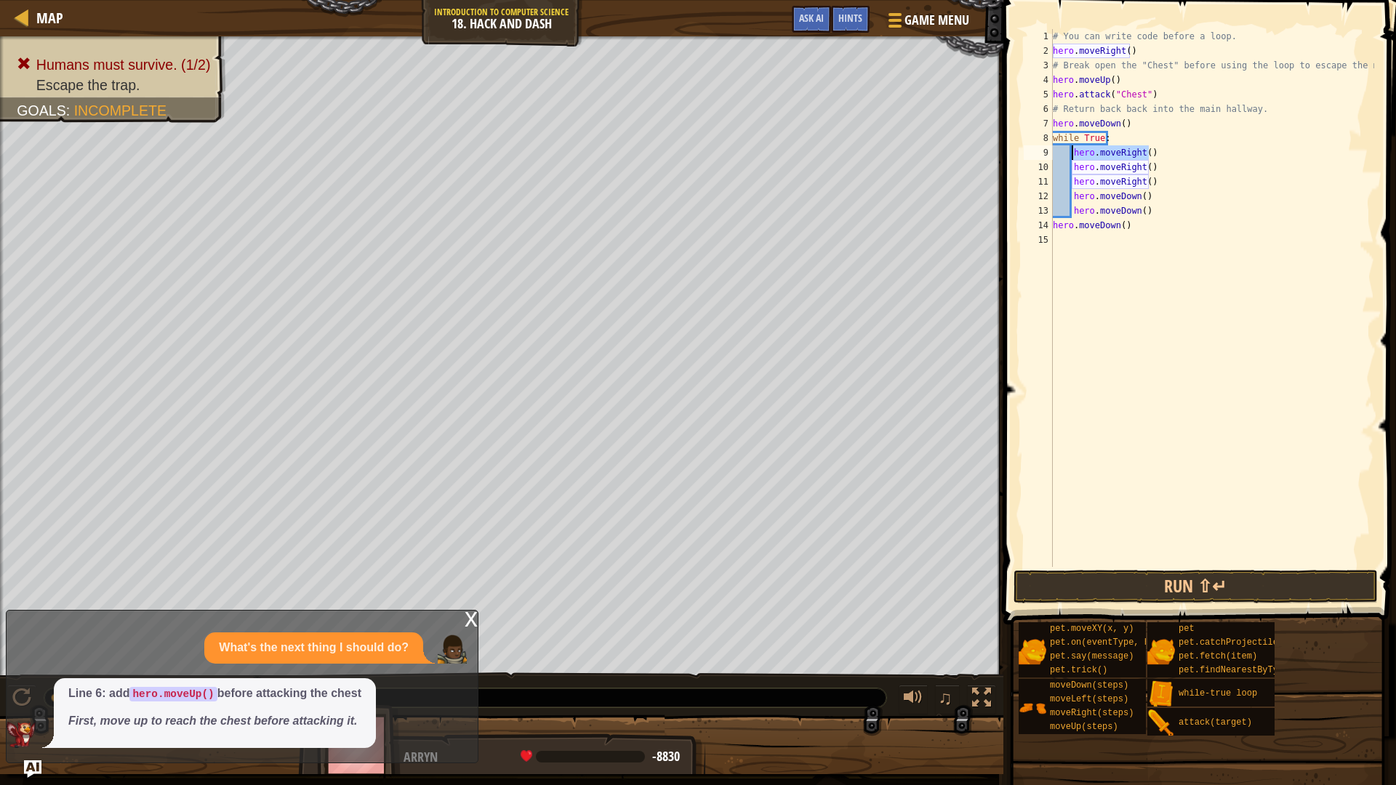
drag, startPoint x: 1184, startPoint y: 151, endPoint x: 1073, endPoint y: 156, distance: 111.3
click at [1073, 156] on div "# You can write code before a loop. hero . moveRight ( ) # Break open the "Ches…" at bounding box center [1212, 312] width 324 height 567
click at [1094, 254] on div "# You can write code before a loop. hero . moveRight ( ) # Break open the "Ches…" at bounding box center [1212, 312] width 324 height 567
paste textarea "hero.moveRight()"
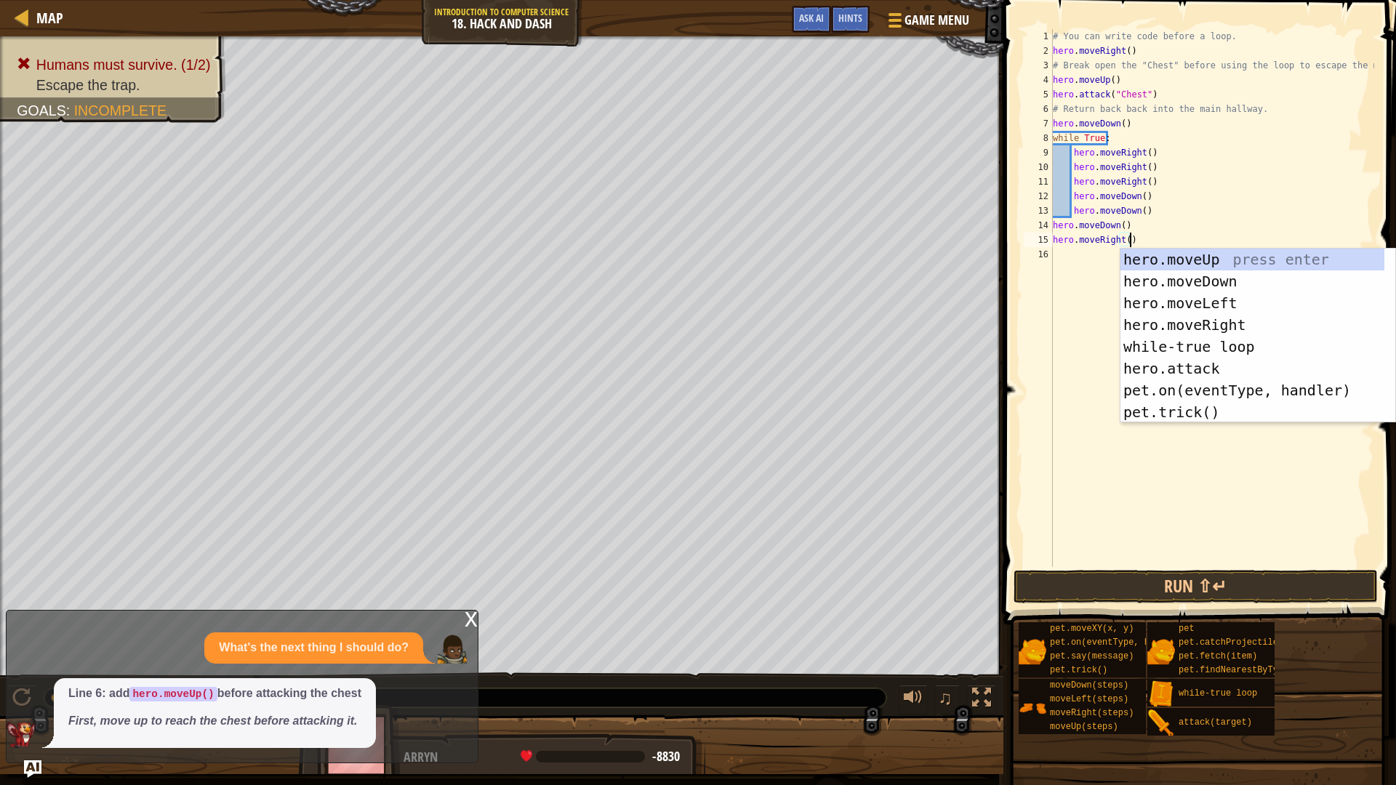
click at [1122, 236] on div "# You can write code before a loop. hero . moveRight ( ) # Break open the "Ches…" at bounding box center [1212, 312] width 324 height 567
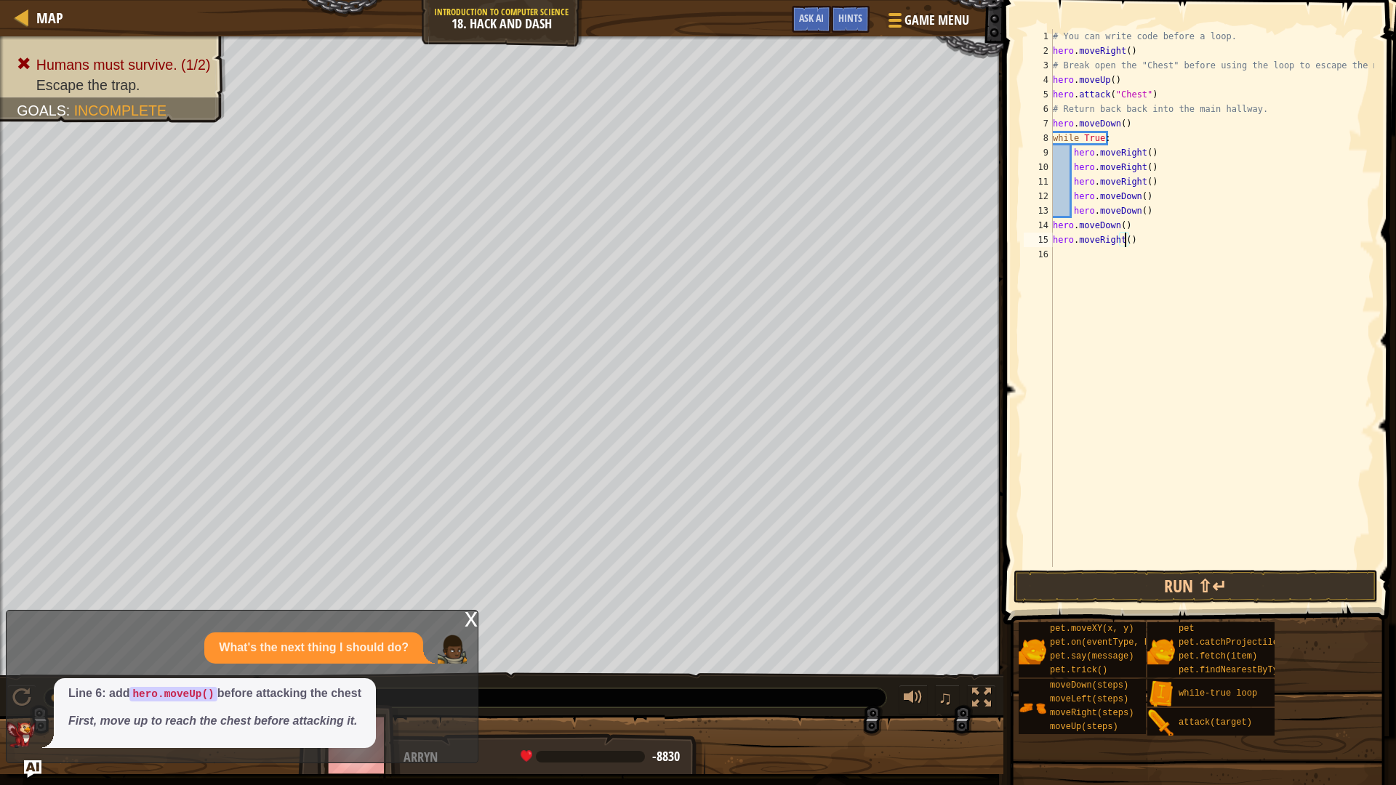
scroll to position [7, 6]
drag, startPoint x: 1141, startPoint y: 225, endPoint x: 1056, endPoint y: 229, distance: 85.2
click at [1056, 229] on div "# You can write code before a loop. hero . moveRight ( ) # Break open the "Ches…" at bounding box center [1212, 312] width 324 height 567
click at [1055, 229] on div "# You can write code before a loop. hero . moveRight ( ) # Break open the "Ches…" at bounding box center [1212, 298] width 324 height 538
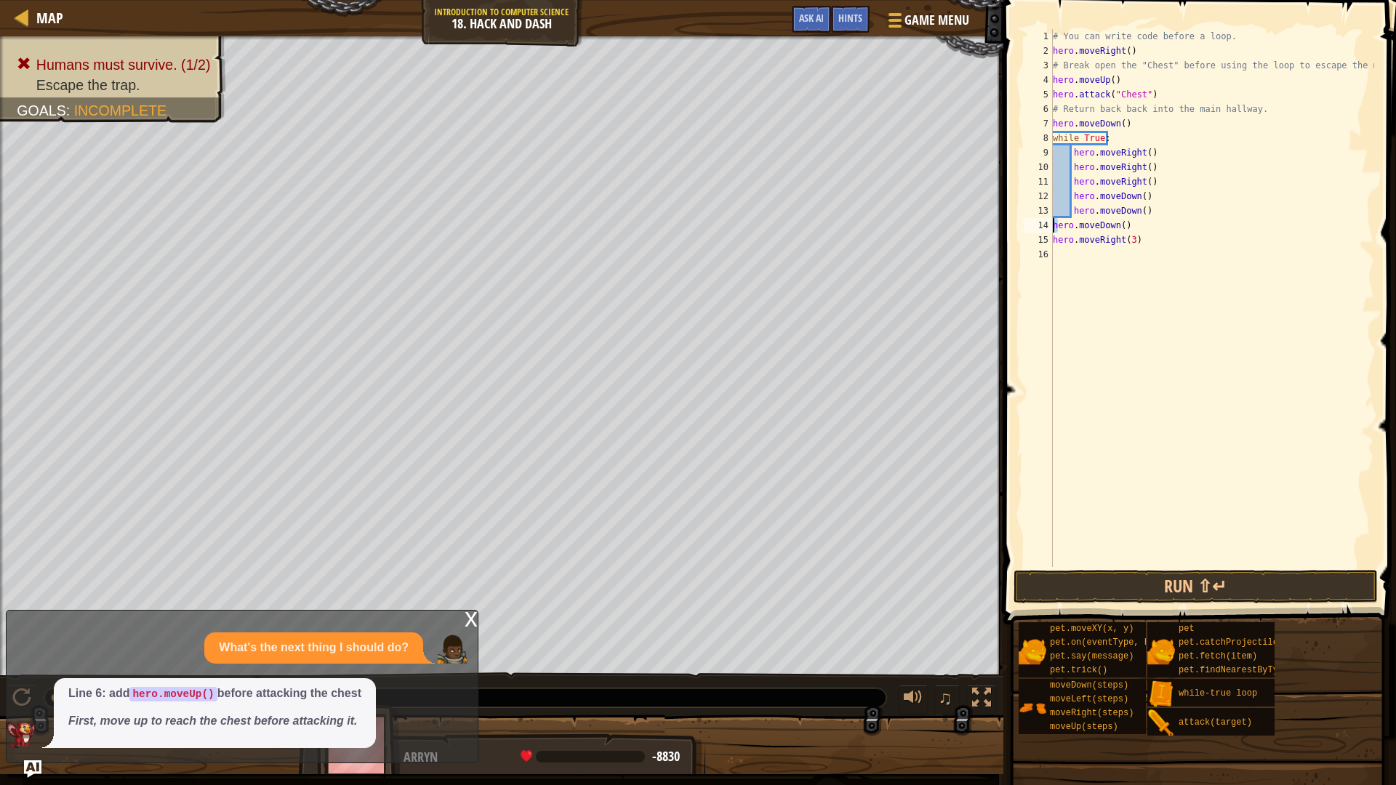
click at [1054, 228] on div "# You can write code before a loop. hero . moveRight ( ) # Break open the "Ches…" at bounding box center [1212, 312] width 324 height 567
type textarea "hero.moveDown() hero.moveRight(3)"
click at [1116, 255] on div "# You can write code before a loop. hero . moveRight ( ) # Break open the "Ches…" at bounding box center [1212, 312] width 324 height 567
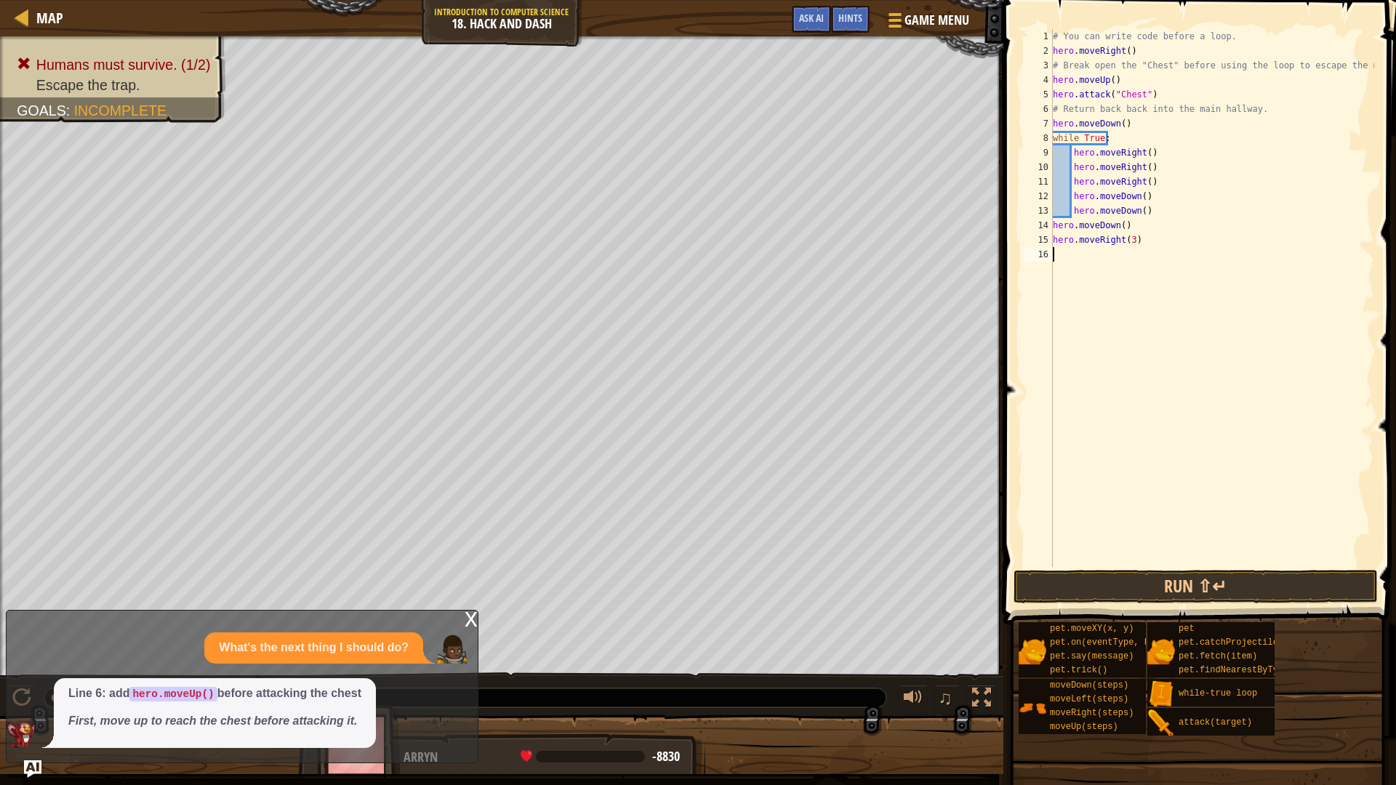
paste textarea "hero.moveDown()"
click at [1118, 255] on div "# You can write code before a loop. hero . moveRight ( ) # Break open the "Ches…" at bounding box center [1212, 312] width 324 height 567
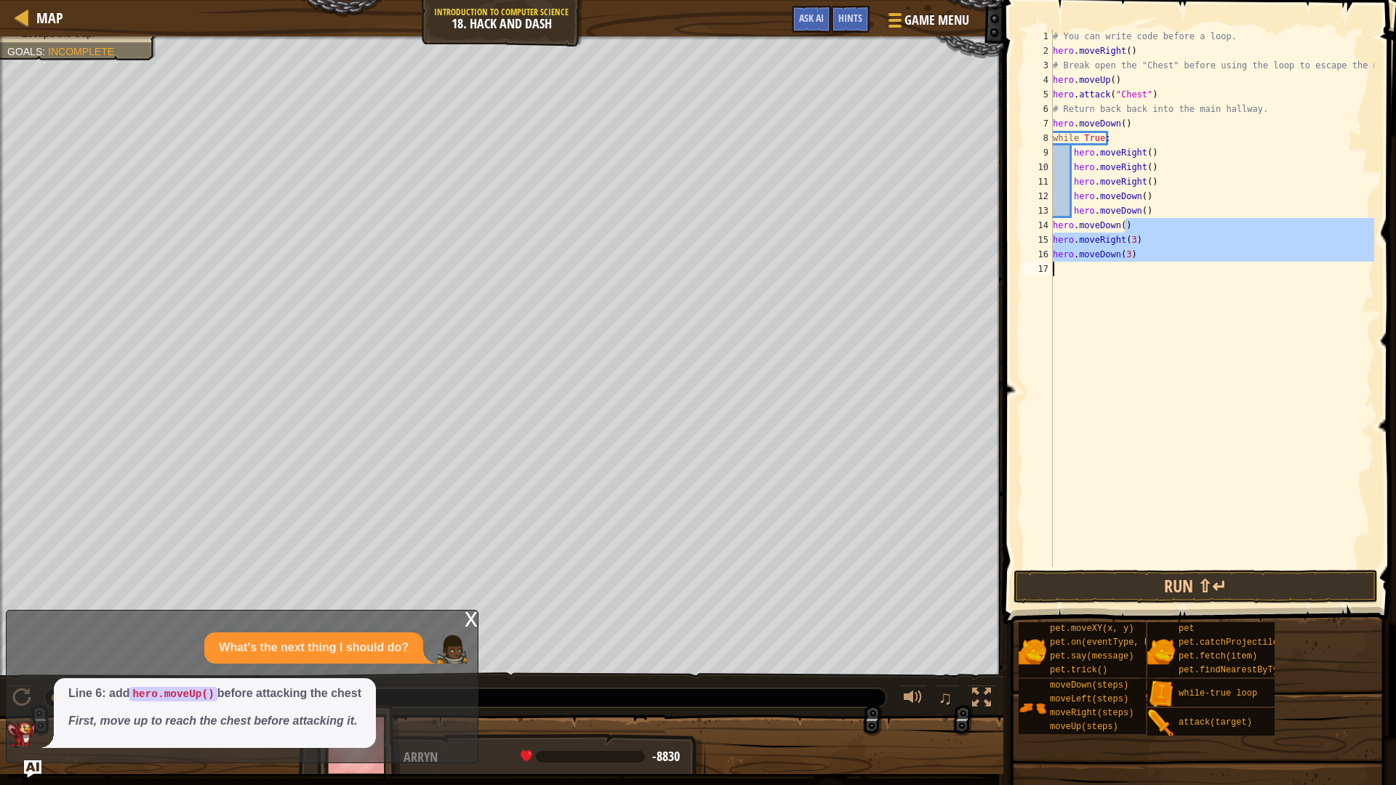
drag, startPoint x: 1150, startPoint y: 222, endPoint x: 1047, endPoint y: 268, distance: 113.2
click at [1047, 268] on div "hero.moveDown(3) 1 2 3 4 5 6 7 8 9 10 11 12 13 14 15 16 17 # You can write code…" at bounding box center [1197, 298] width 353 height 538
type textarea "hero.moveDown(3)"
click at [1082, 265] on div "# You can write code before a loop. hero . moveRight ( ) # Break open the "Ches…" at bounding box center [1212, 298] width 324 height 538
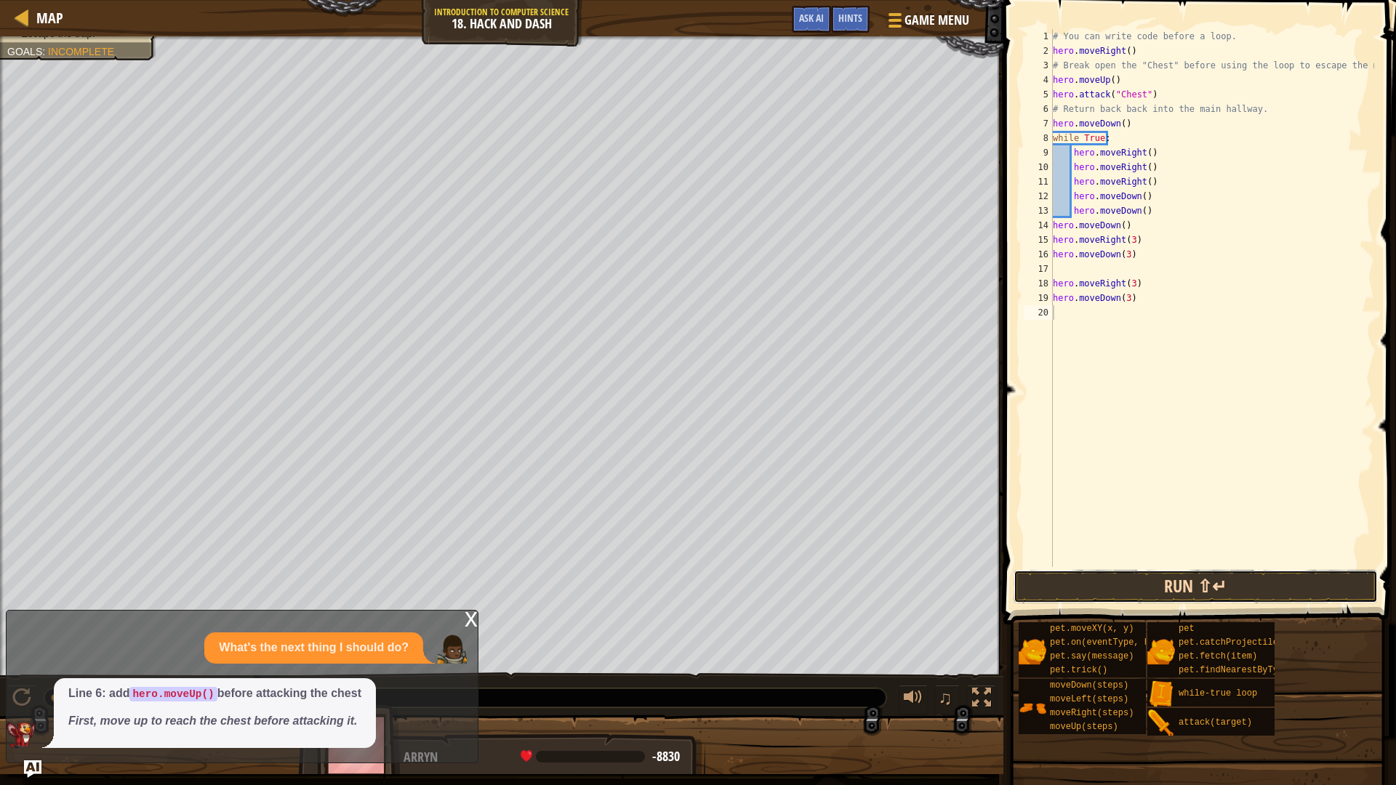
click at [1168, 580] on button "Run ⇧↵" at bounding box center [1195, 586] width 364 height 33
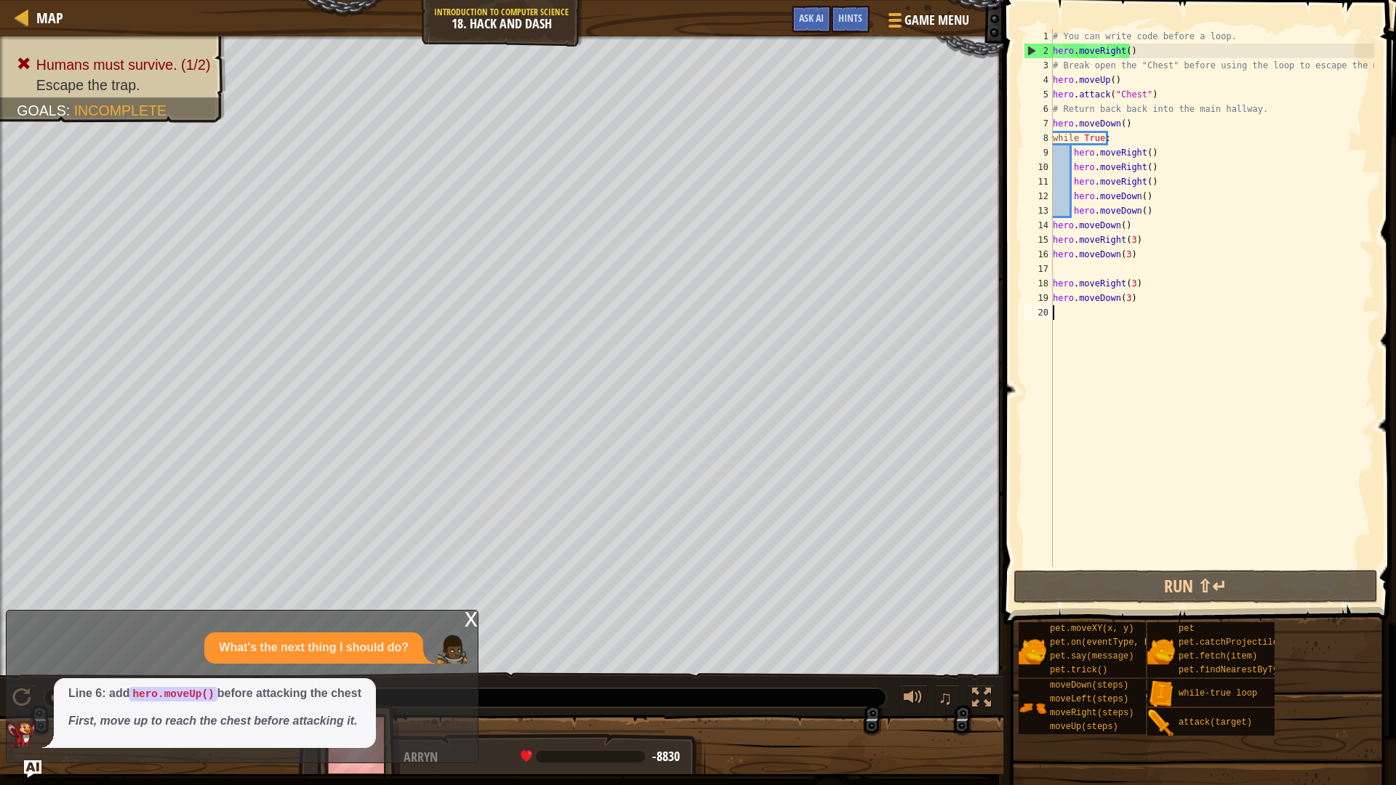
click at [1137, 198] on div "# You can write code before a loop. hero . moveRight ( ) # Break open the "Ches…" at bounding box center [1212, 312] width 324 height 567
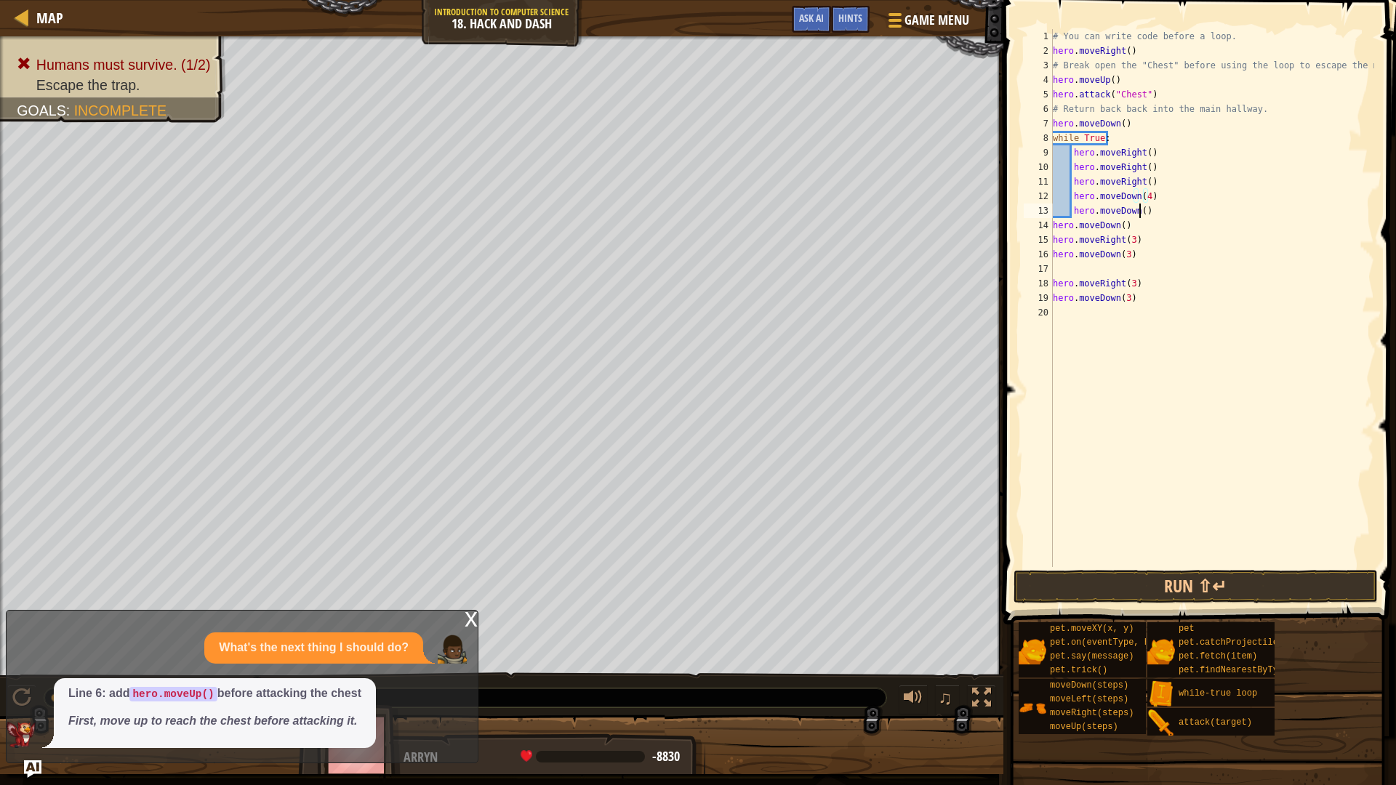
click at [1138, 213] on div "# You can write code before a loop. hero . moveRight ( ) # Break open the "Ches…" at bounding box center [1212, 312] width 324 height 567
click at [1257, 584] on button "Run ⇧↵" at bounding box center [1195, 586] width 364 height 33
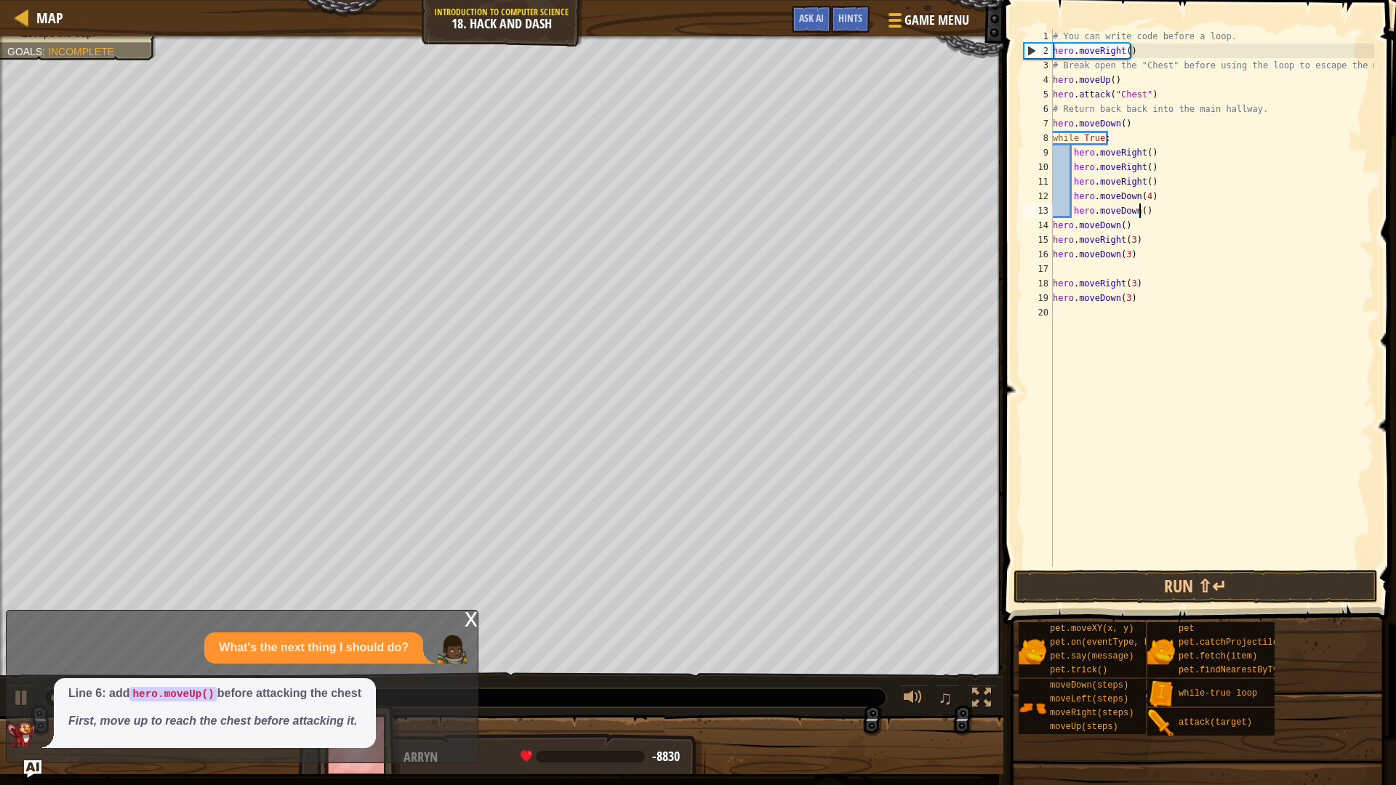
scroll to position [7, 7]
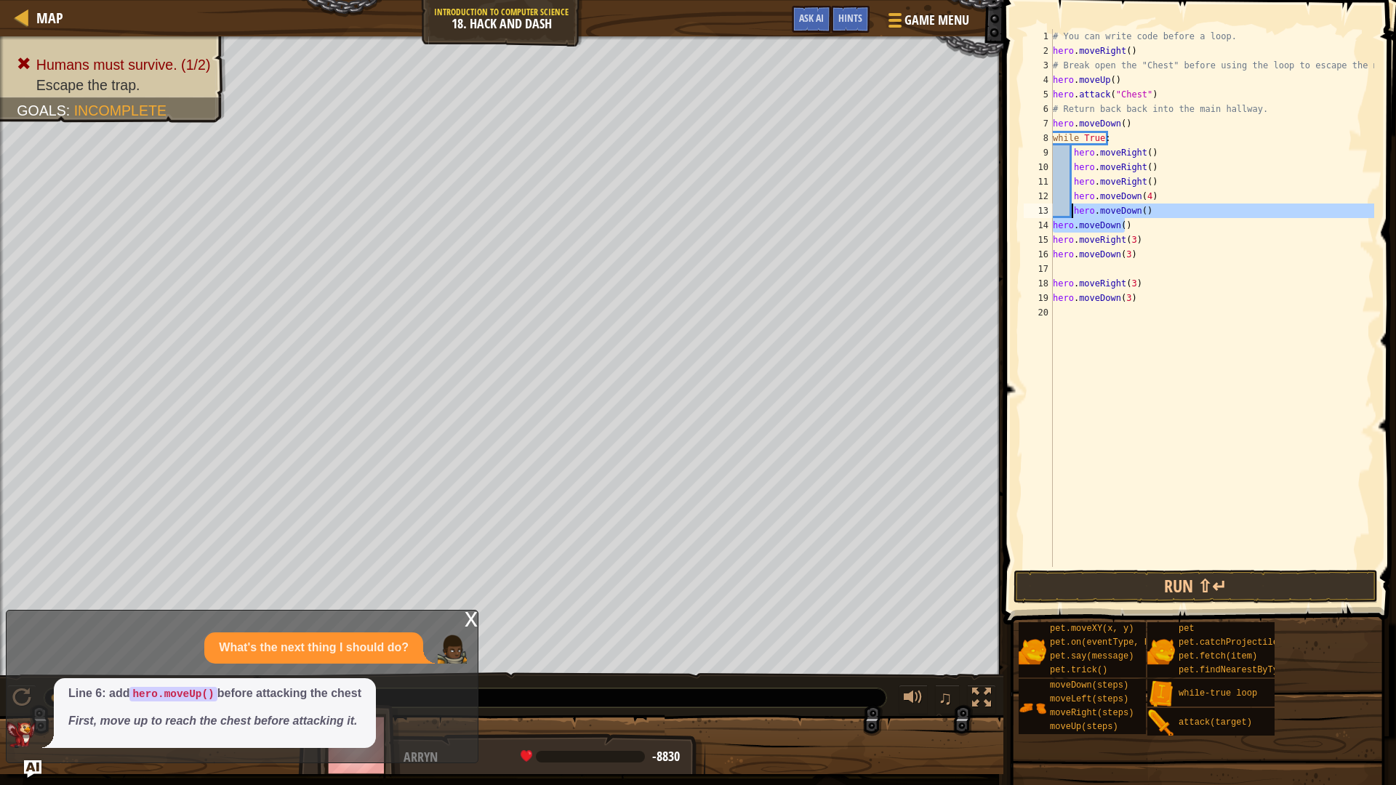
drag, startPoint x: 1177, startPoint y: 218, endPoint x: 1071, endPoint y: 212, distance: 105.6
click at [1071, 212] on div "# You can write code before a loop. hero . moveRight ( ) # Break open the "Ches…" at bounding box center [1212, 312] width 324 height 567
click at [1071, 211] on div "# You can write code before a loop. hero . moveRight ( ) # Break open the "Ches…" at bounding box center [1212, 298] width 324 height 538
type textarea "hero.moveDown()"
drag, startPoint x: 1073, startPoint y: 210, endPoint x: 1139, endPoint y: 214, distance: 66.3
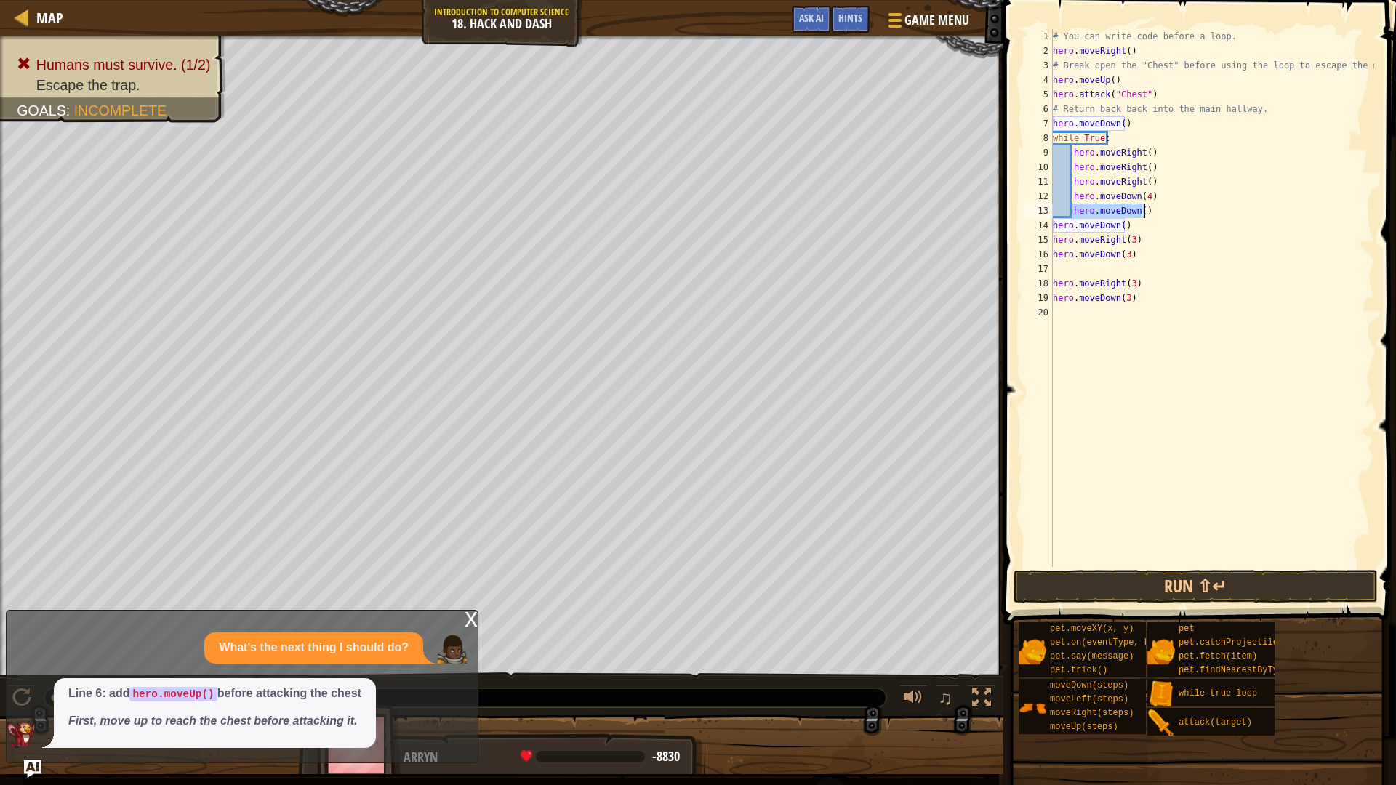
click at [1139, 214] on div "# You can write code before a loop. hero . moveRight ( ) # Break open the "Ches…" at bounding box center [1212, 312] width 324 height 567
click at [1142, 241] on div "# You can write code before a loop. hero . moveRight ( ) # Break open the "Ches…" at bounding box center [1212, 312] width 324 height 567
drag, startPoint x: 1159, startPoint y: 163, endPoint x: 1071, endPoint y: 163, distance: 88.7
click at [1071, 163] on div "# You can write code before a loop. hero . moveRight ( ) # Break open the "Ches…" at bounding box center [1212, 312] width 324 height 567
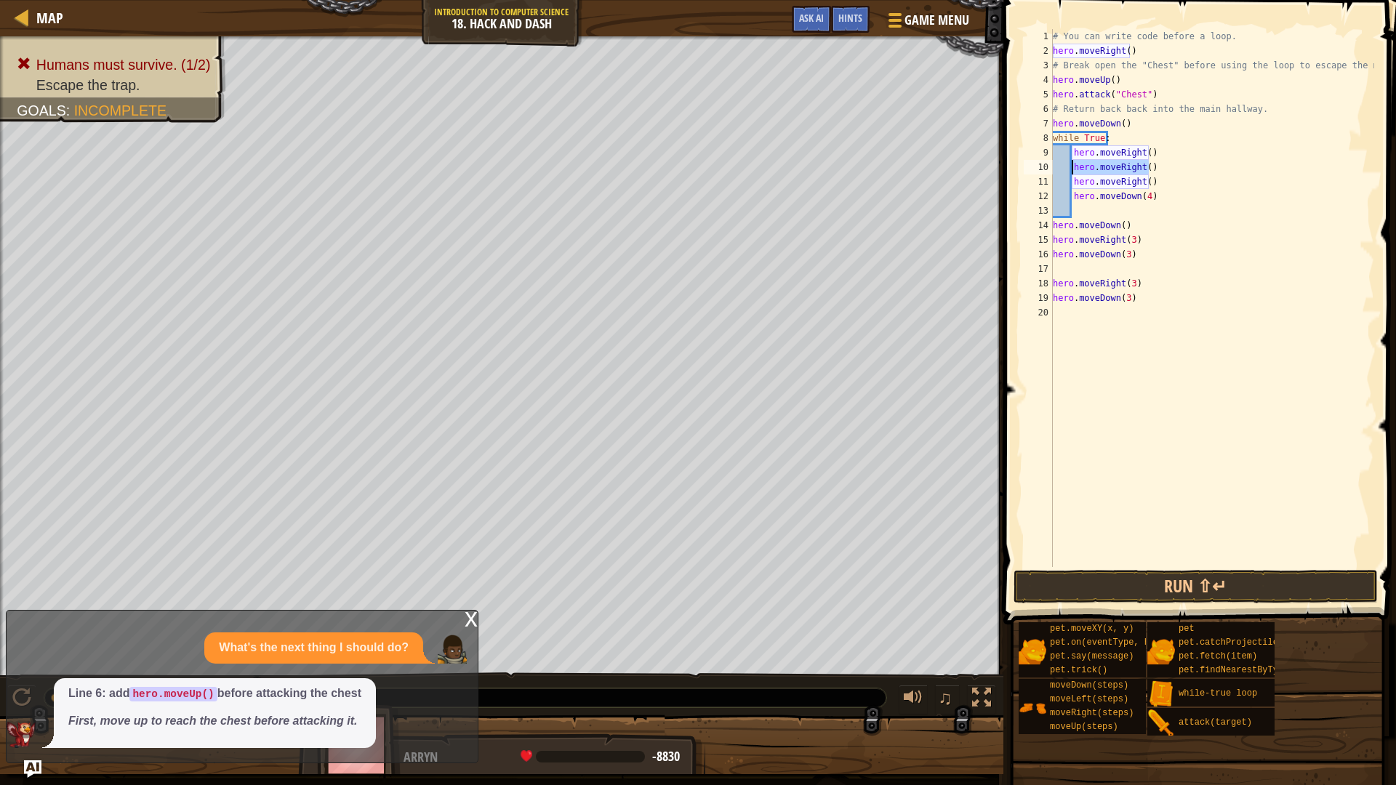
type textarea "hero.moveRight()"
paste textarea
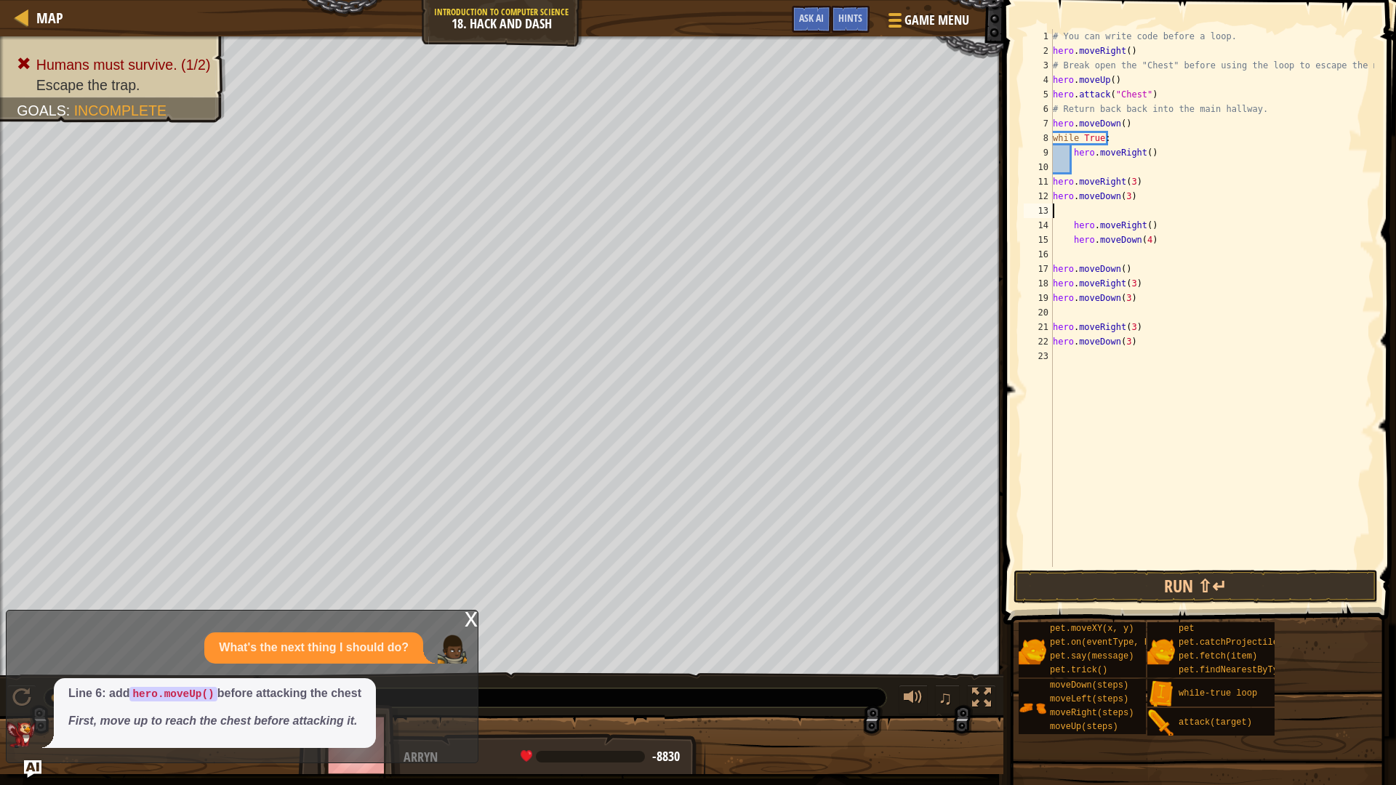
scroll to position [7, 0]
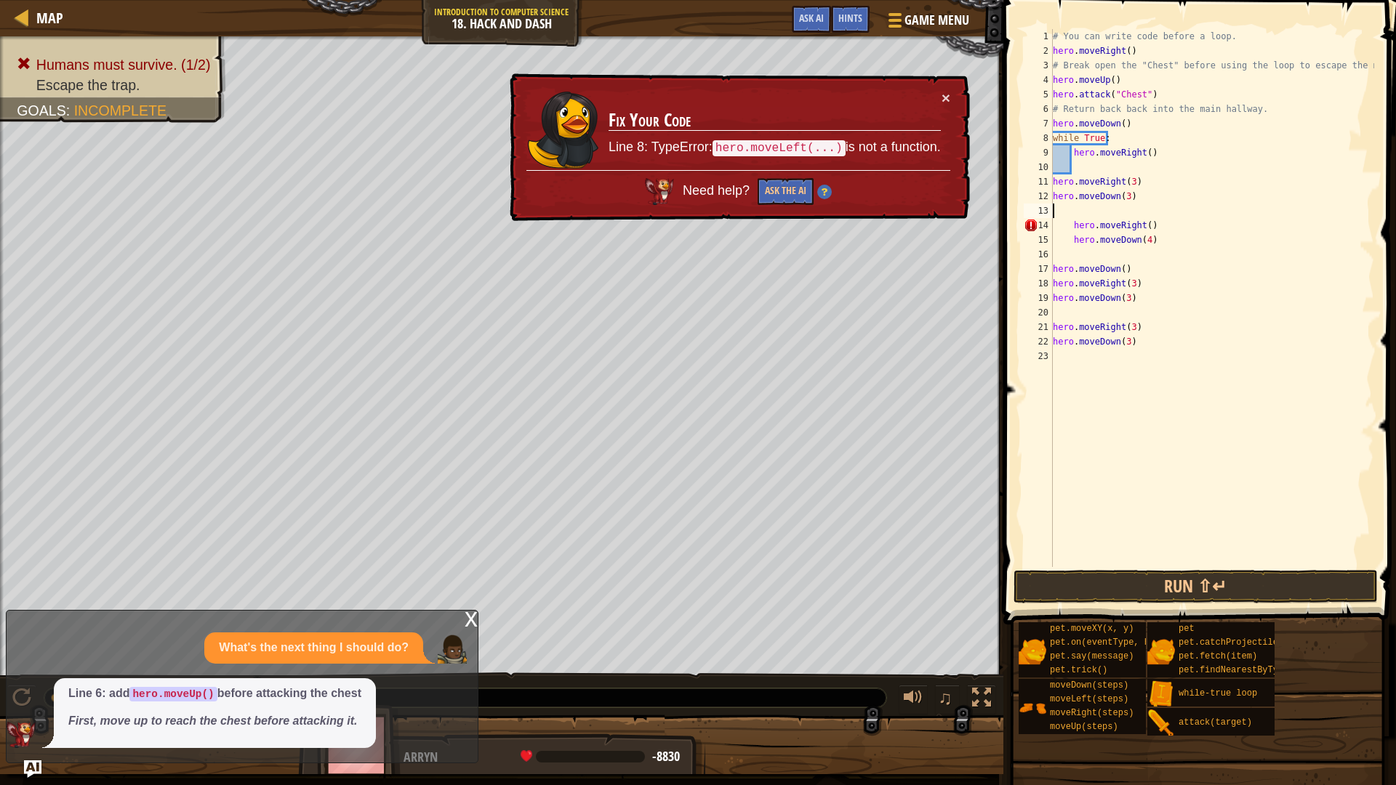
type textarea "hero.moveRight()"
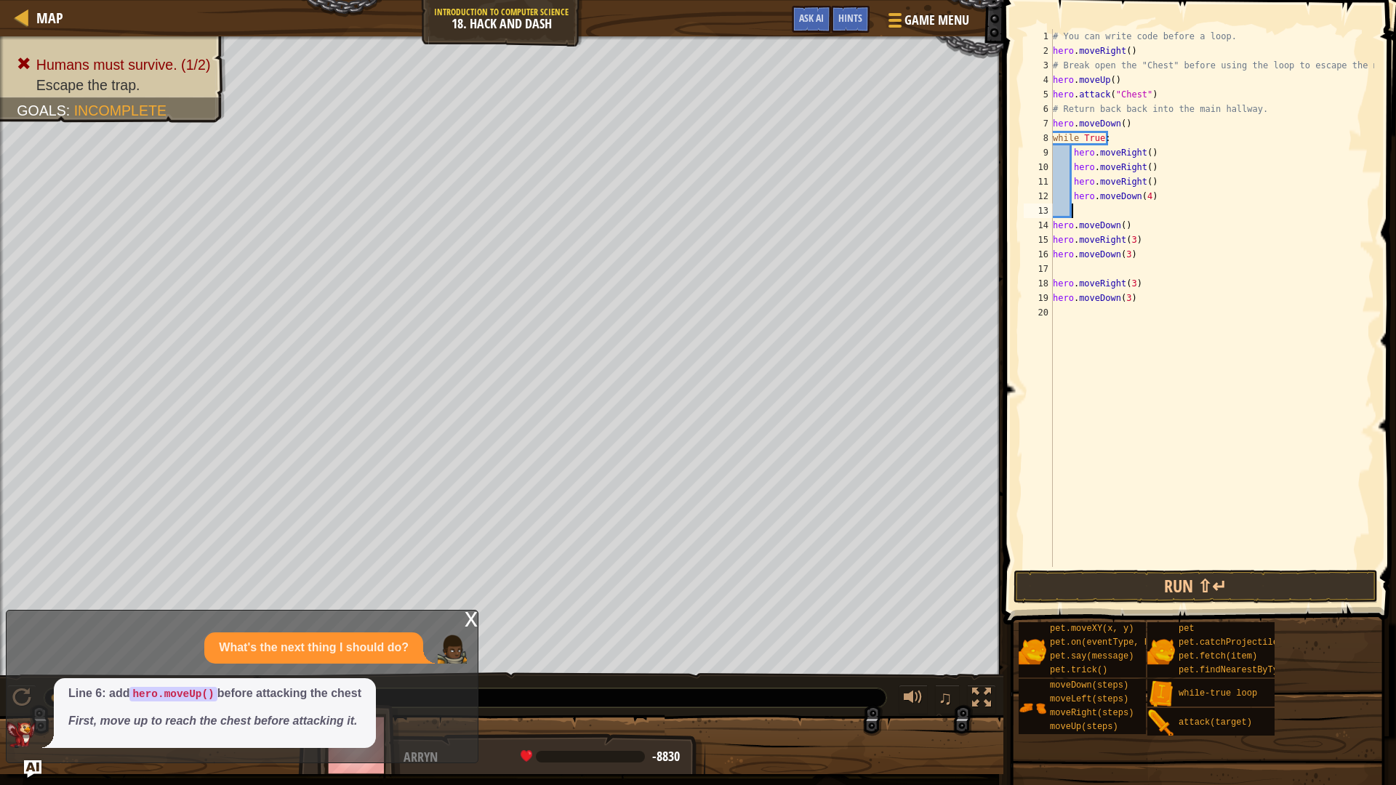
click at [1125, 206] on div "# You can write code before a loop. hero . moveRight ( ) # Break open the "Ches…" at bounding box center [1212, 312] width 324 height 567
paste textarea "hero.moveRight()"
click at [1131, 576] on button "Run ⇧↵" at bounding box center [1195, 586] width 364 height 33
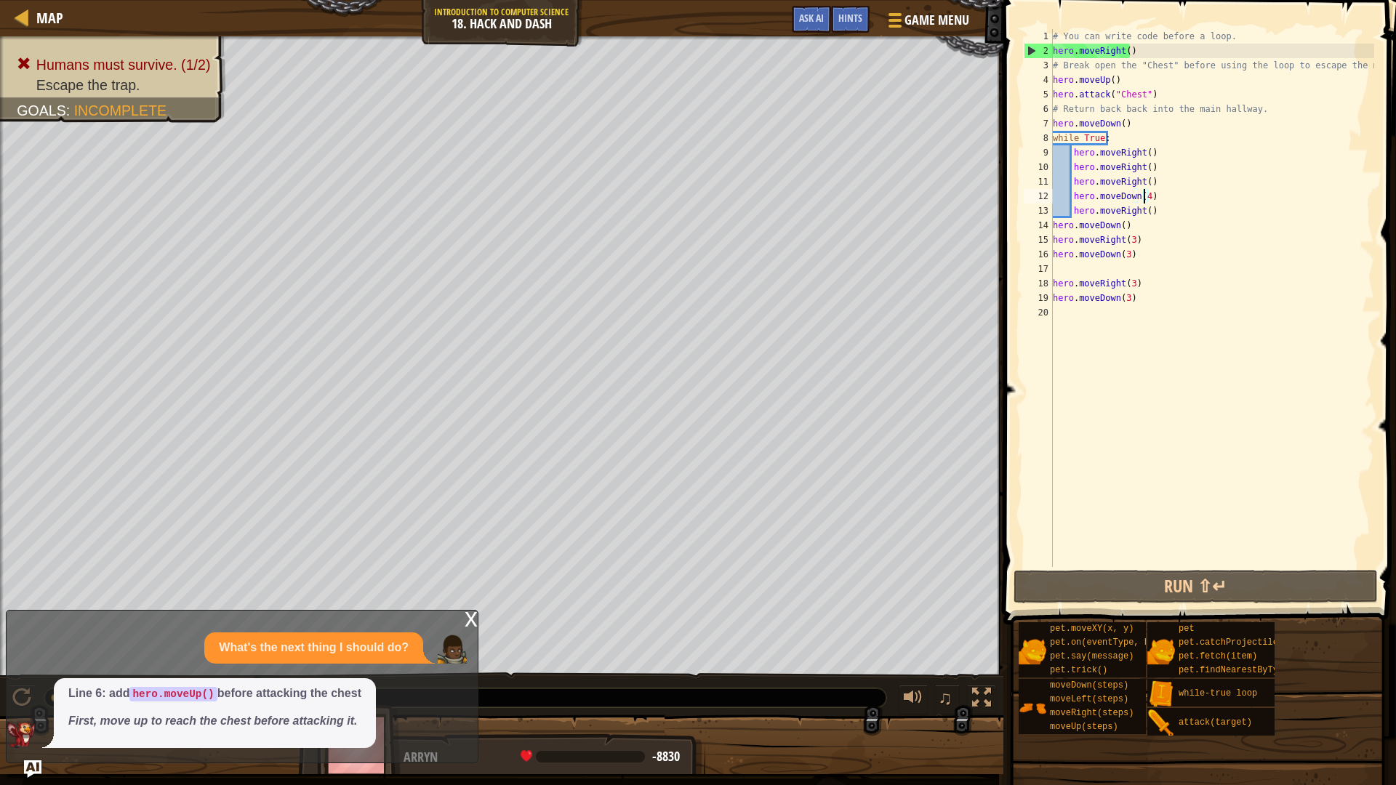
click at [1141, 195] on div "# You can write code before a loop. hero . moveRight ( ) # Break open the "Ches…" at bounding box center [1212, 312] width 324 height 567
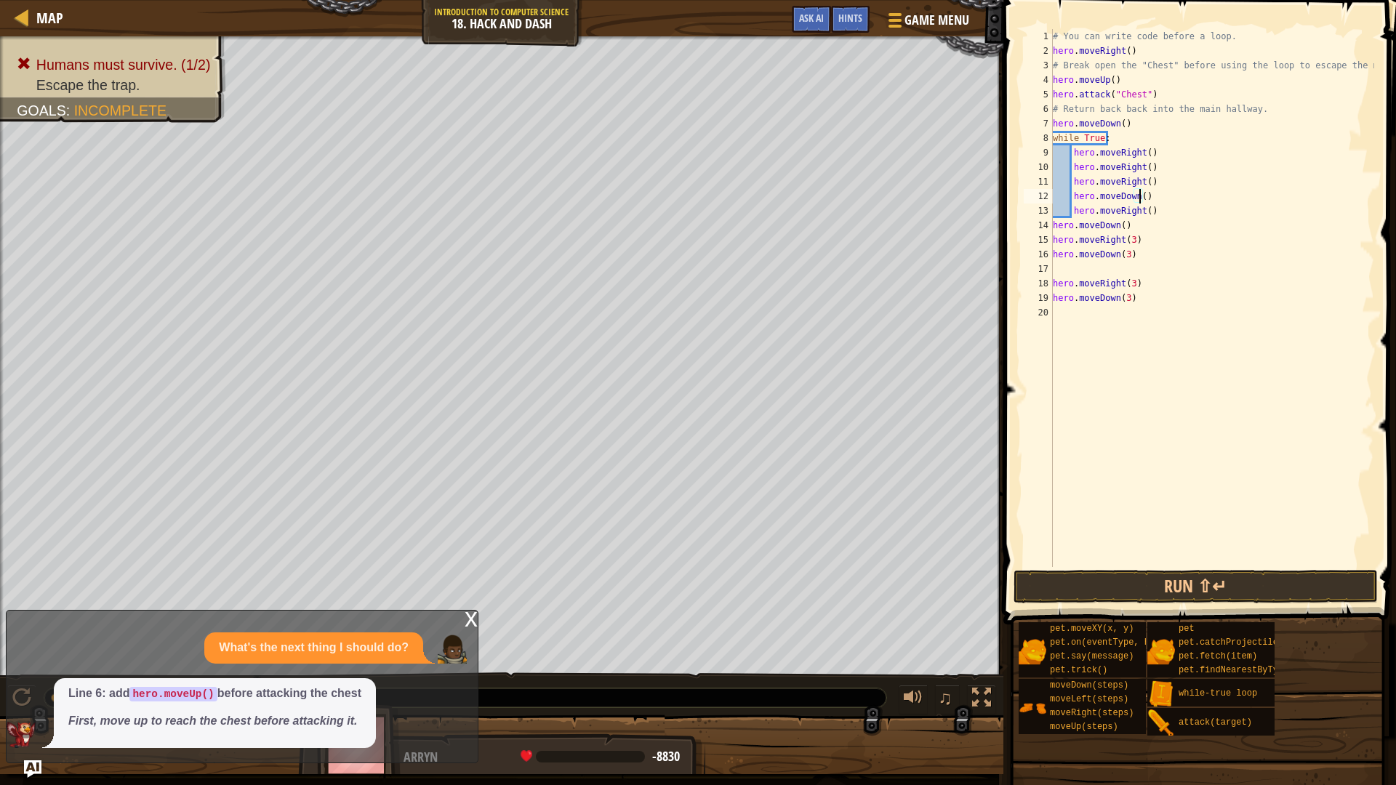
scroll to position [7, 7]
click at [1140, 584] on button "Run ⇧↵" at bounding box center [1195, 586] width 364 height 33
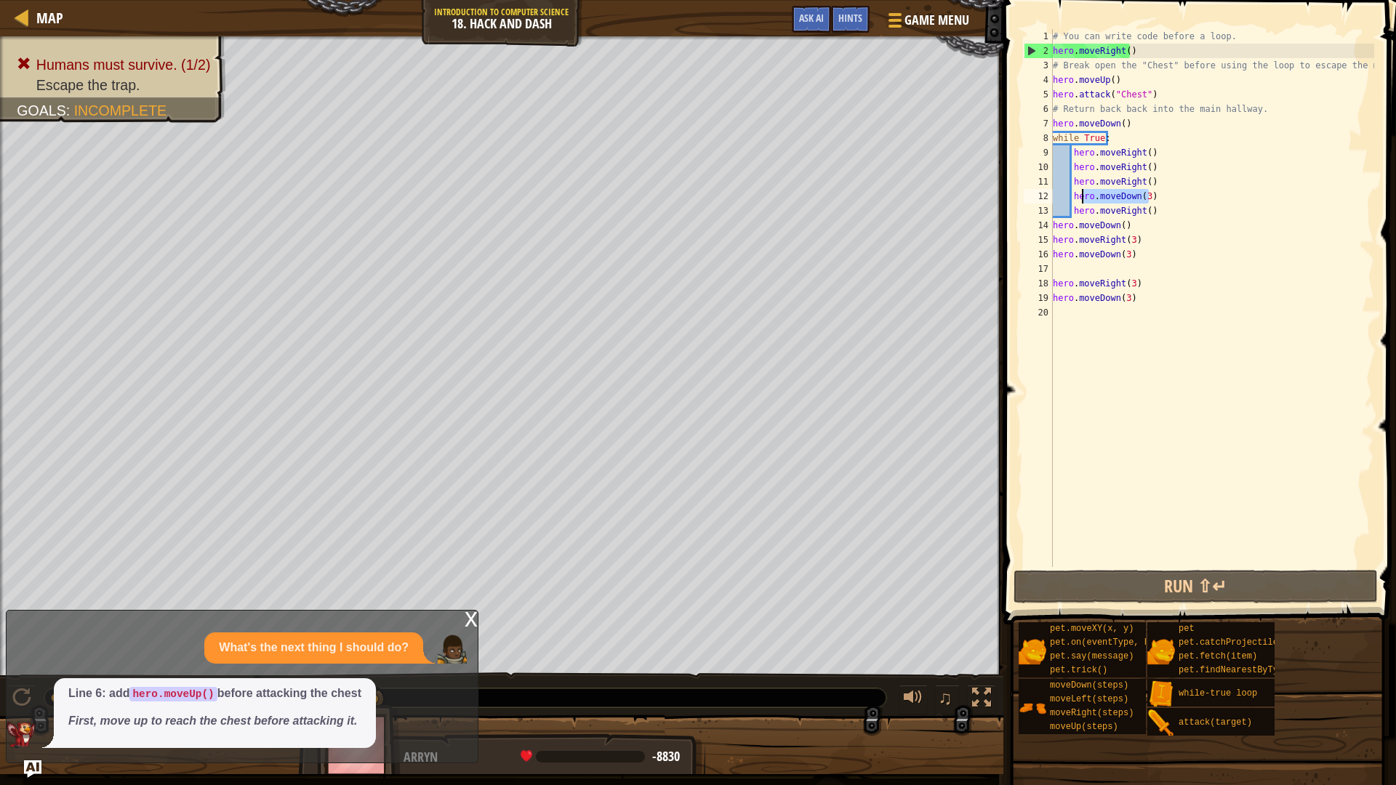
drag, startPoint x: 1164, startPoint y: 197, endPoint x: 1080, endPoint y: 202, distance: 83.7
click at [1080, 202] on div "# You can write code before a loop. hero . moveRight ( ) # Break open the "Ches…" at bounding box center [1212, 312] width 324 height 567
drag, startPoint x: 1071, startPoint y: 198, endPoint x: 1146, endPoint y: 212, distance: 75.4
click at [1148, 213] on div "# You can write code before a loop. hero . moveRight ( ) # Break open the "Ches…" at bounding box center [1212, 312] width 324 height 567
type textarea "hero.moveDown(3) hero.moveRight()"
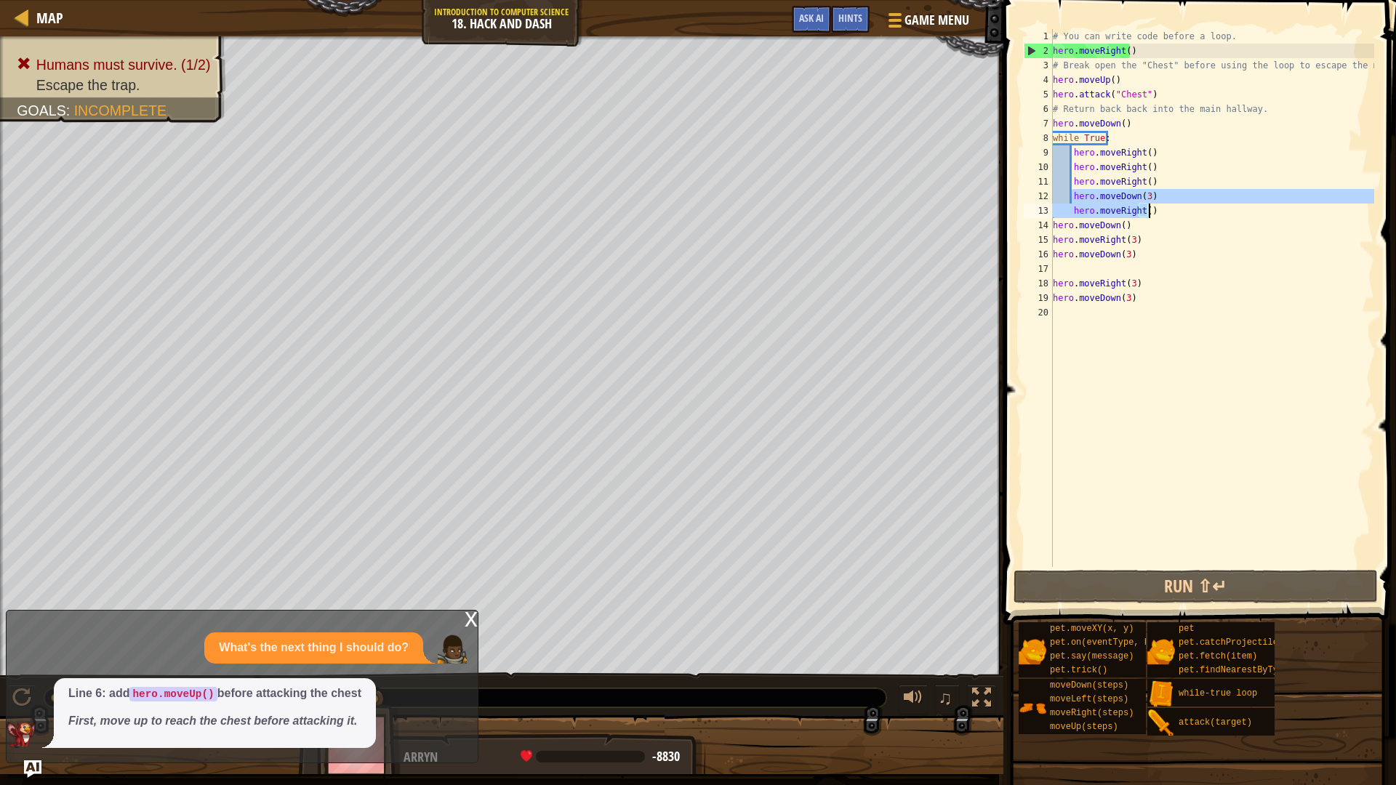
scroll to position [7, 1]
click at [1092, 169] on div "# You can write code before a loop. hero . moveRight ( ) # Break open the "Ches…" at bounding box center [1212, 312] width 324 height 567
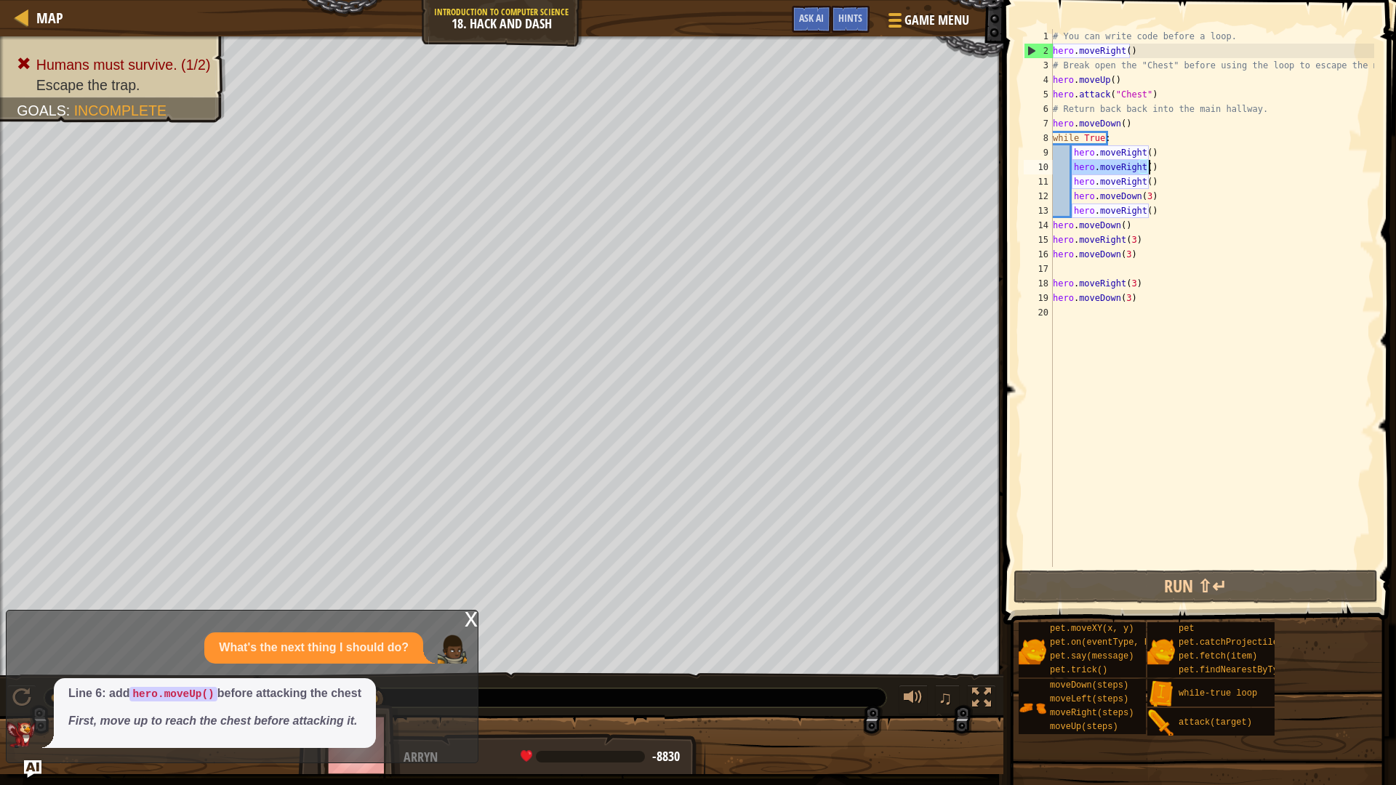
drag, startPoint x: 1071, startPoint y: 169, endPoint x: 1152, endPoint y: 160, distance: 81.9
click at [1152, 160] on div "# You can write code before a loop. hero . moveRight ( ) # Break open the "Ches…" at bounding box center [1212, 312] width 324 height 567
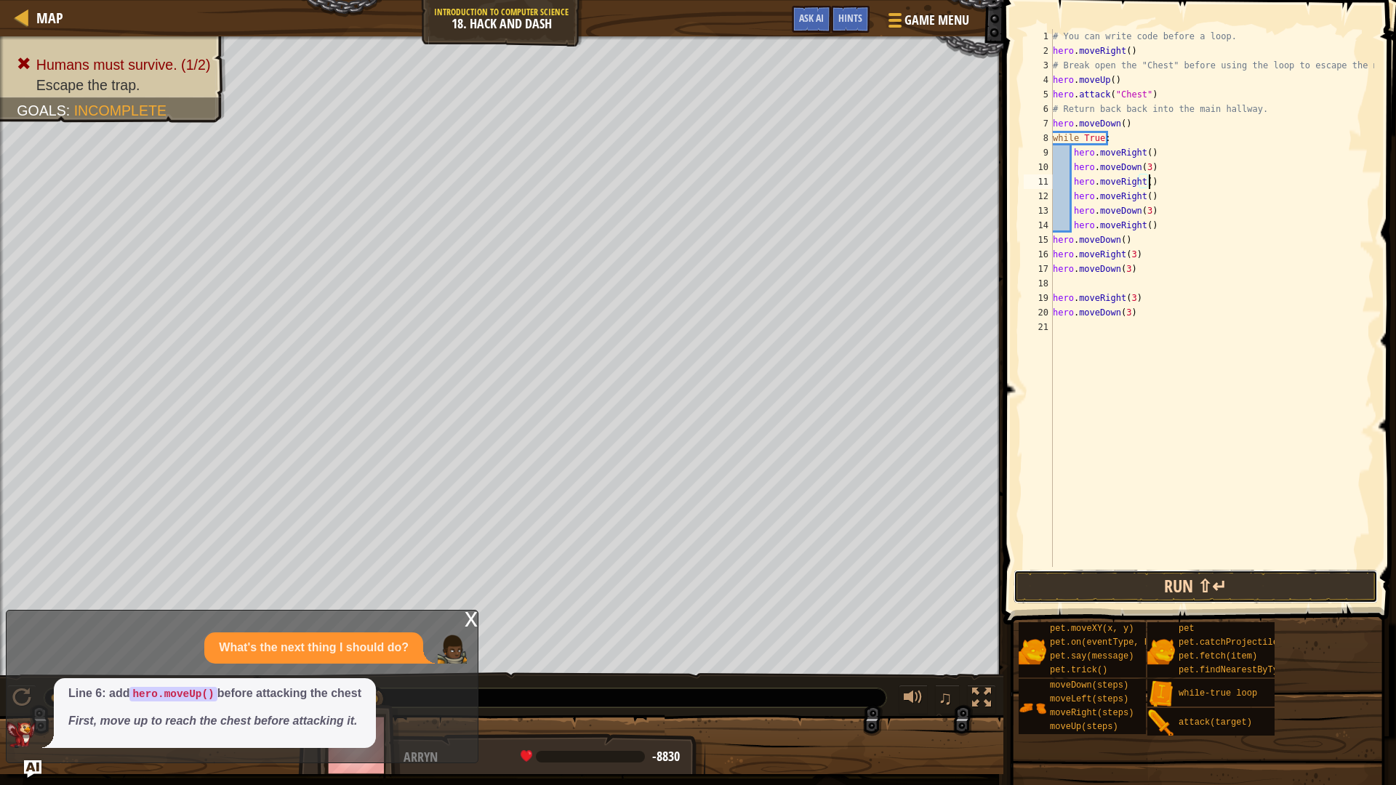
click at [1194, 591] on button "Run ⇧↵" at bounding box center [1195, 586] width 364 height 33
click at [1116, 198] on div "# You can write code before a loop. hero . moveRight ( ) # Break open the "Ches…" at bounding box center [1212, 312] width 324 height 567
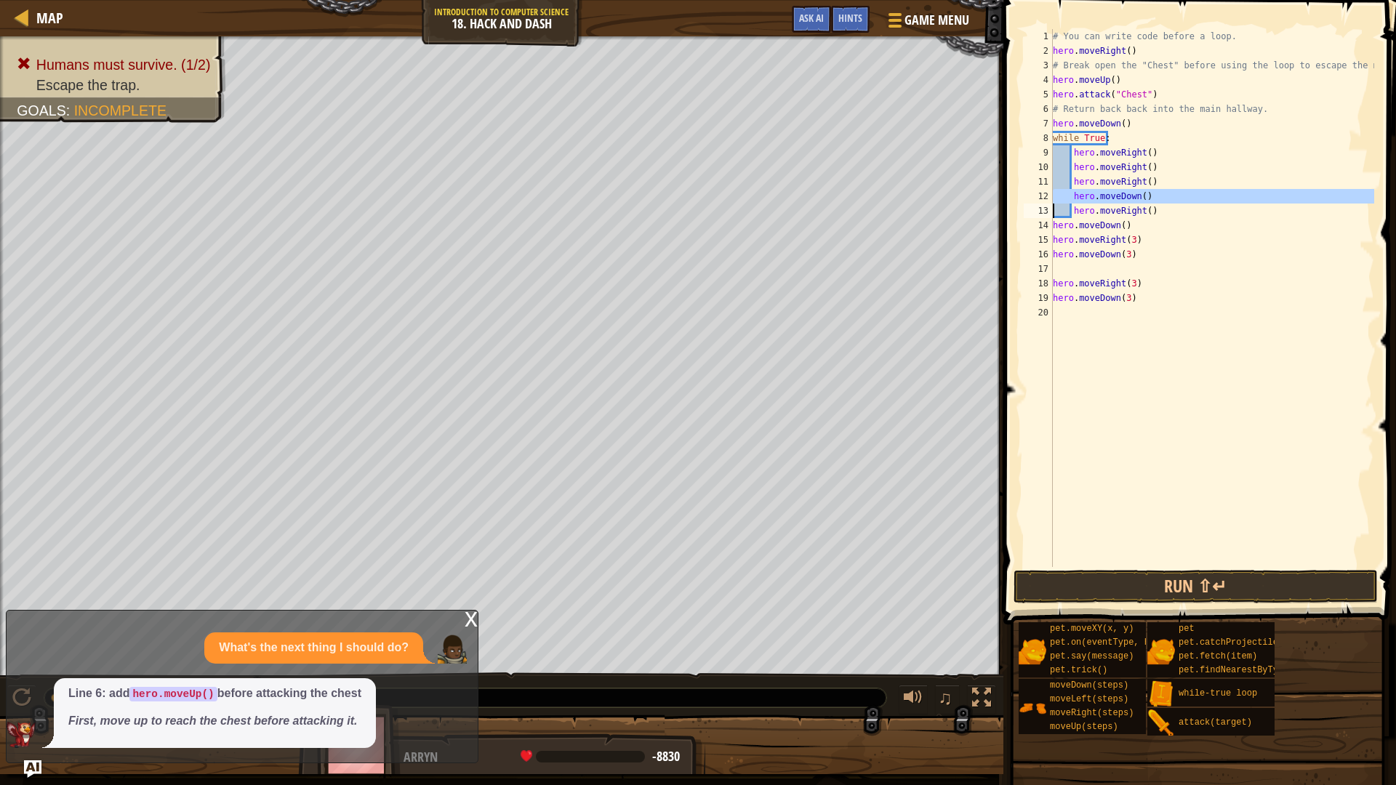
click at [1113, 165] on div "# You can write code before a loop. hero . moveRight ( ) # Break open the "Ches…" at bounding box center [1212, 312] width 324 height 567
paste textarea
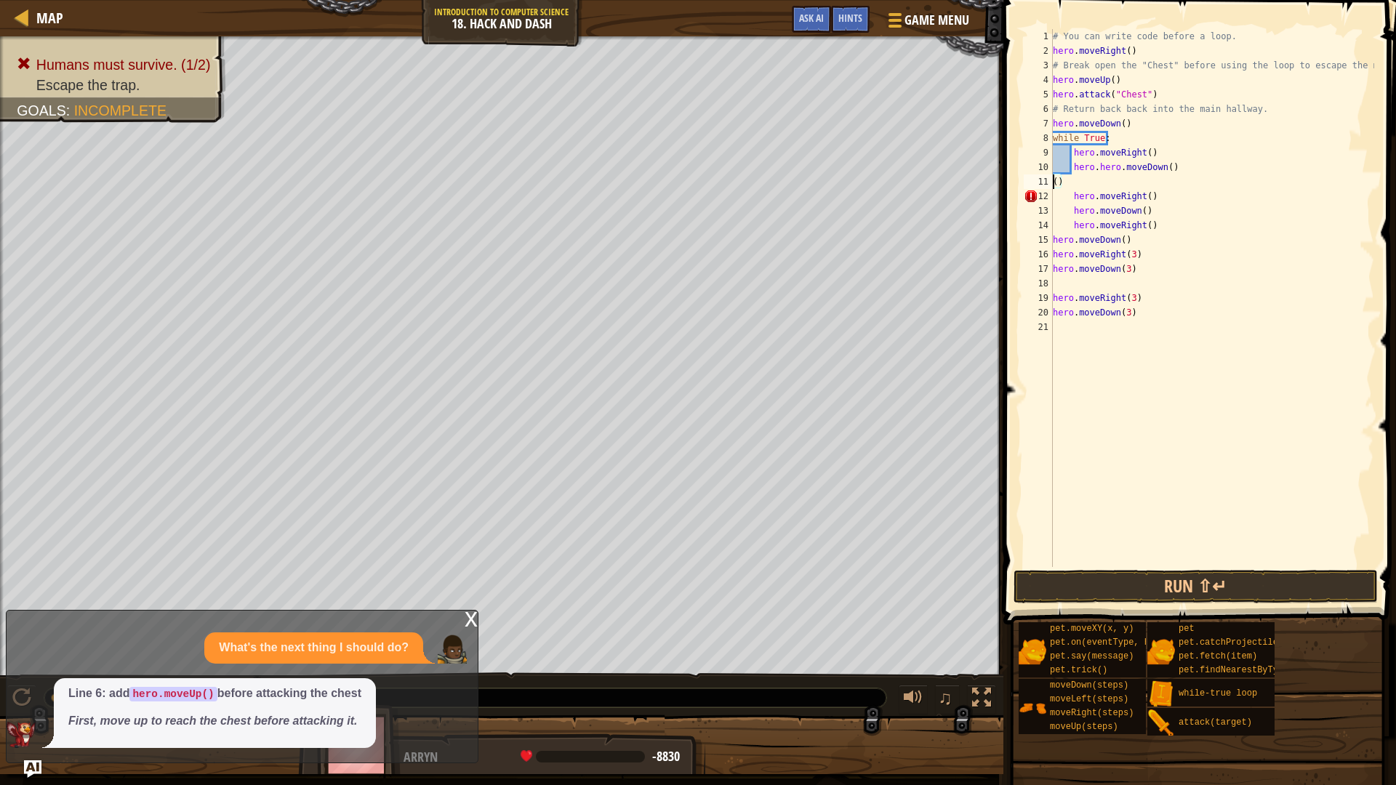
type textarea "hero.moveRight()"
drag, startPoint x: 1170, startPoint y: 167, endPoint x: 1071, endPoint y: 166, distance: 98.9
click at [1071, 166] on div "# You can write code before a loop. hero . moveRight ( ) # Break open the "Ches…" at bounding box center [1212, 312] width 324 height 567
paste textarea
click at [1126, 199] on div "# You can write code before a loop. hero . moveRight ( ) # Break open the "Ches…" at bounding box center [1212, 312] width 324 height 567
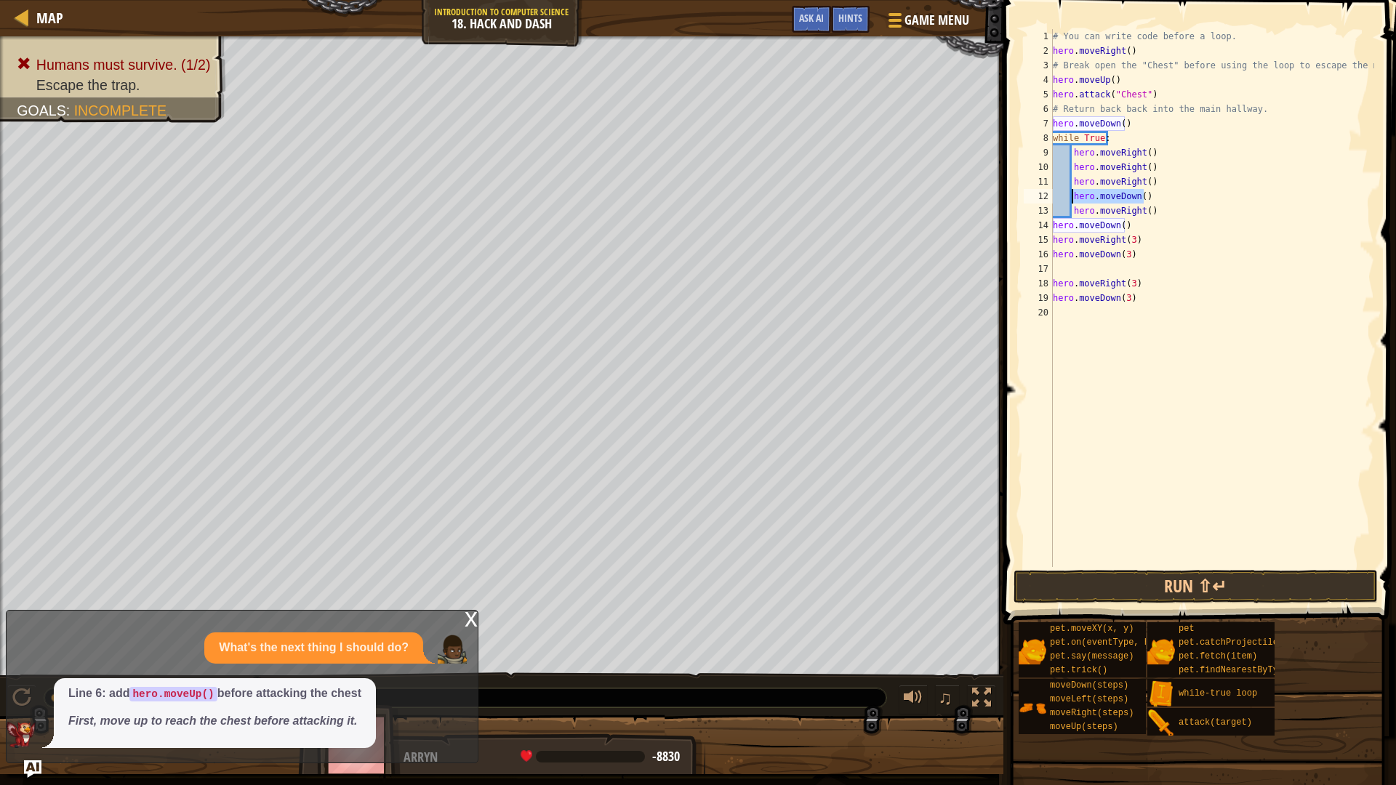
drag, startPoint x: 1166, startPoint y: 200, endPoint x: 1073, endPoint y: 201, distance: 93.0
click at [1073, 201] on div "# You can write code before a loop. hero . moveRight ( ) # Break open the "Ches…" at bounding box center [1212, 312] width 324 height 567
click at [1108, 169] on div "# You can write code before a loop. hero . moveRight ( ) # Break open the "Ches…" at bounding box center [1212, 312] width 324 height 567
drag, startPoint x: 1171, startPoint y: 174, endPoint x: 1161, endPoint y: 172, distance: 10.6
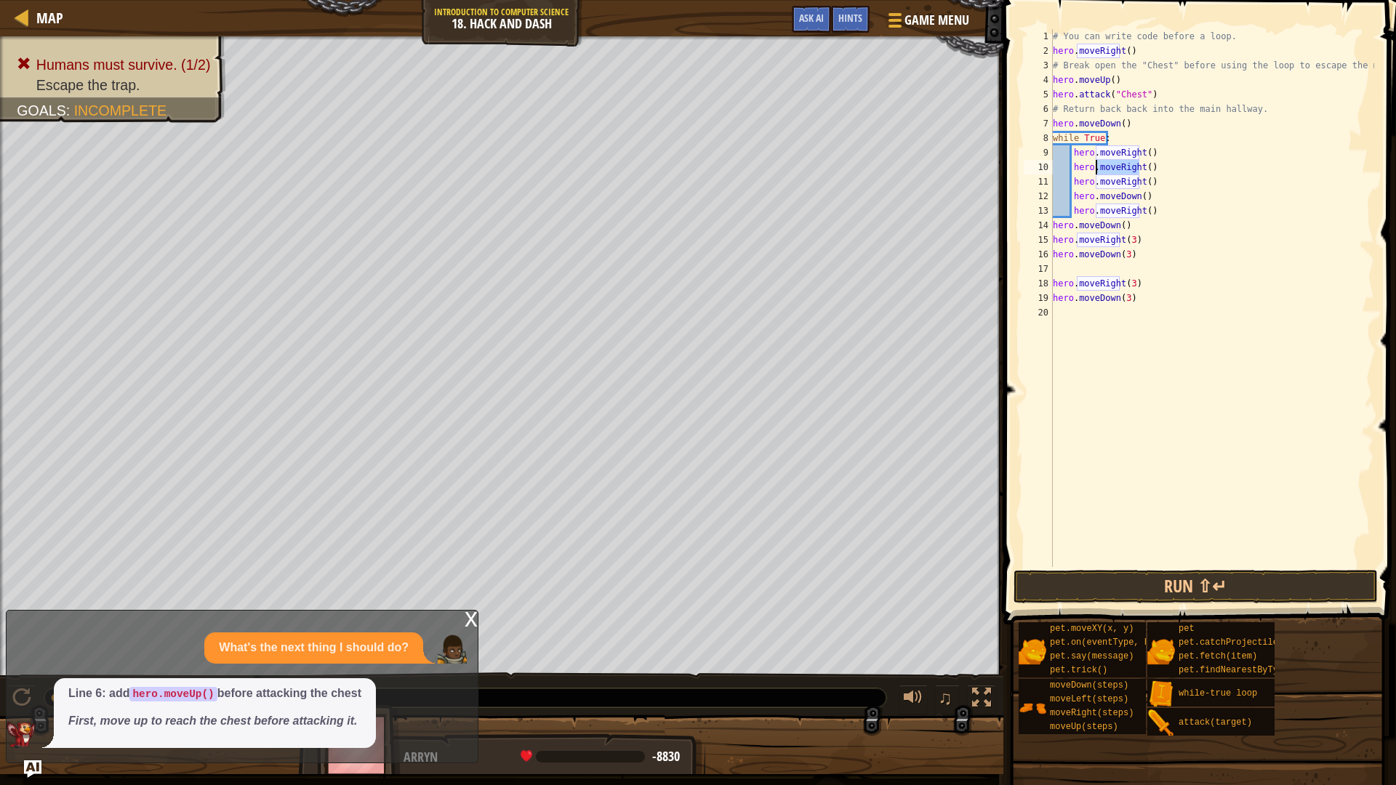
click at [1170, 174] on div "# You can write code before a loop. hero . moveRight ( ) # Break open the "Ches…" at bounding box center [1212, 312] width 324 height 567
drag, startPoint x: 1161, startPoint y: 172, endPoint x: 1071, endPoint y: 172, distance: 90.1
click at [1071, 172] on div "# You can write code before a loop. hero . moveRight ( ) # Break open the "Ches…" at bounding box center [1212, 312] width 324 height 567
paste textarea "Down"
type textarea "hero.moveDown()"
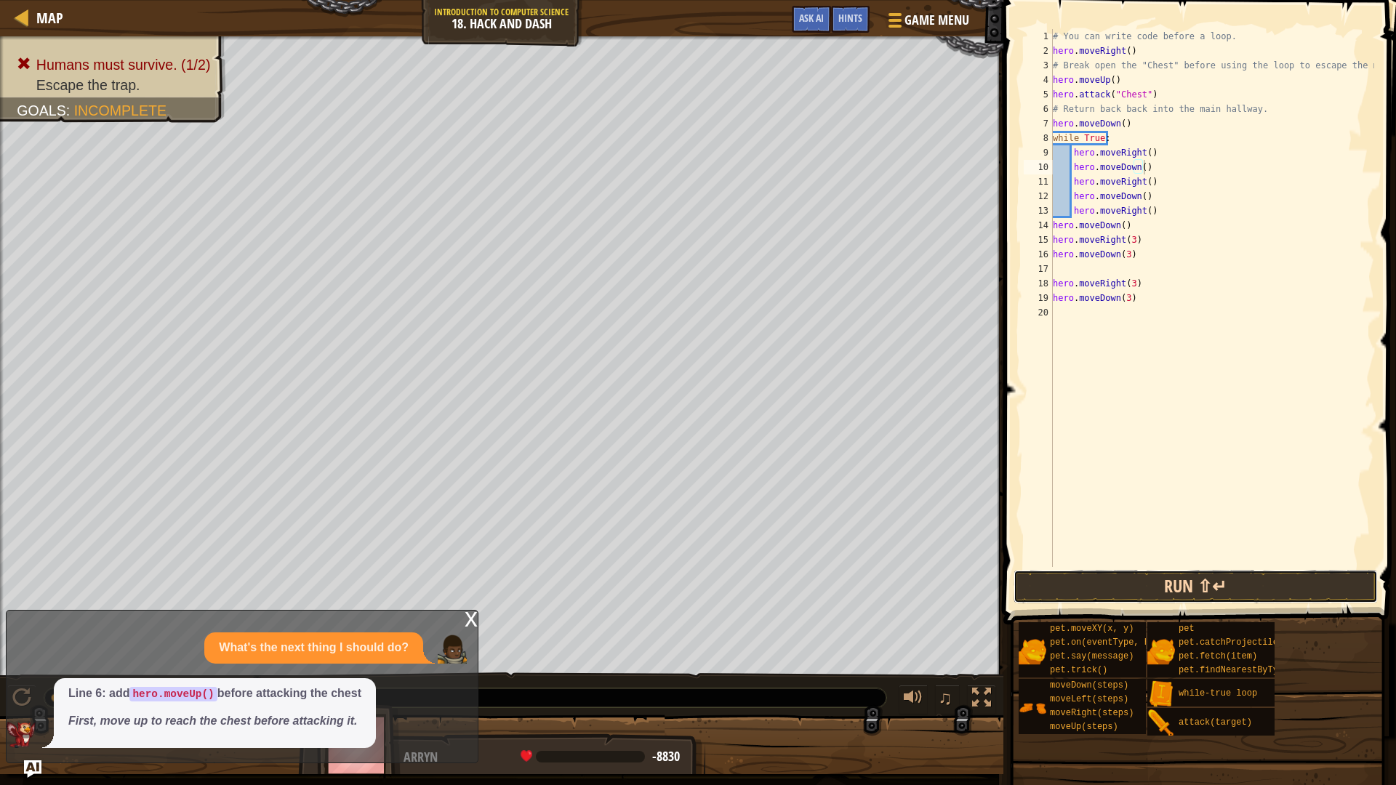
click at [1237, 579] on button "Run ⇧↵" at bounding box center [1195, 586] width 364 height 33
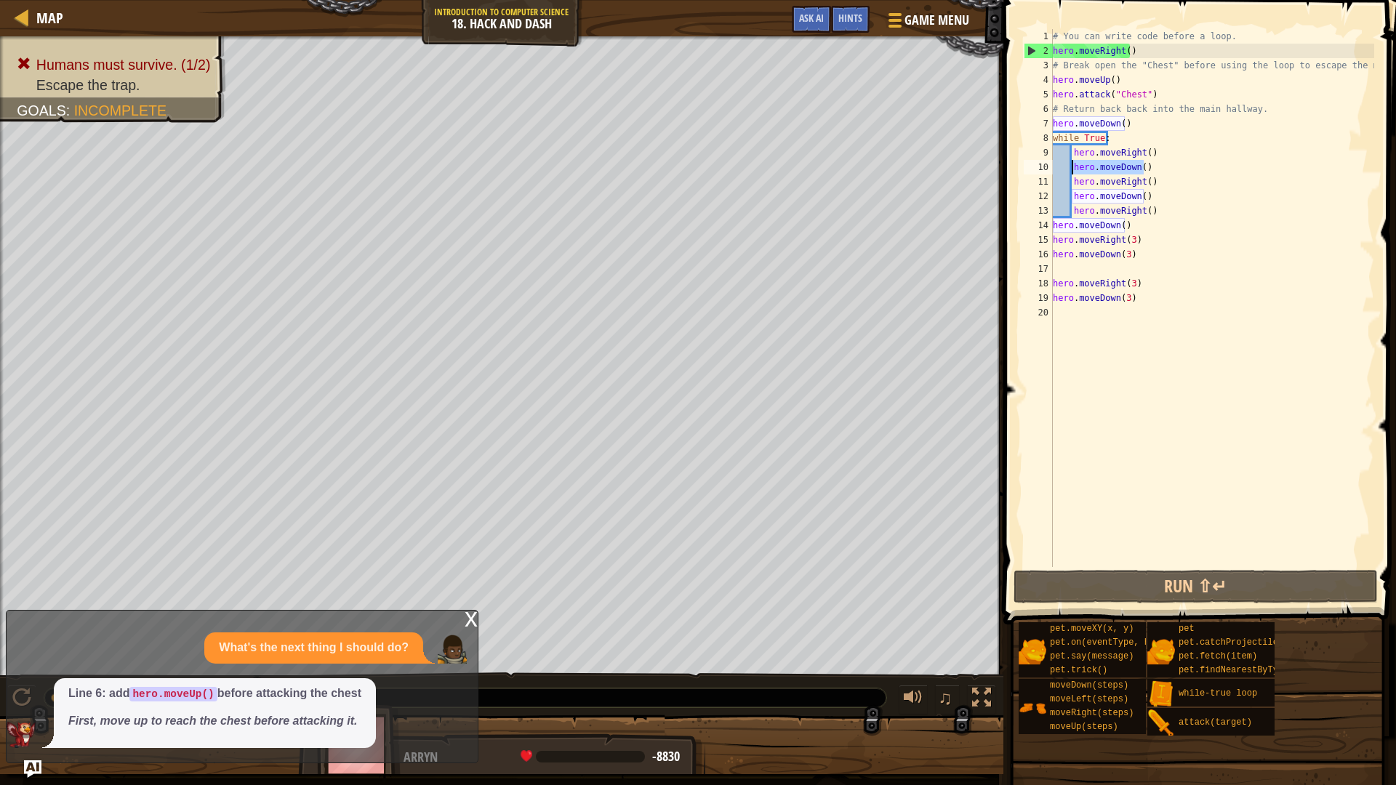
drag, startPoint x: 1159, startPoint y: 166, endPoint x: 1070, endPoint y: 166, distance: 88.7
click at [1070, 166] on div "# You can write code before a loop. hero . moveRight ( ) # Break open the "Ches…" at bounding box center [1212, 312] width 324 height 567
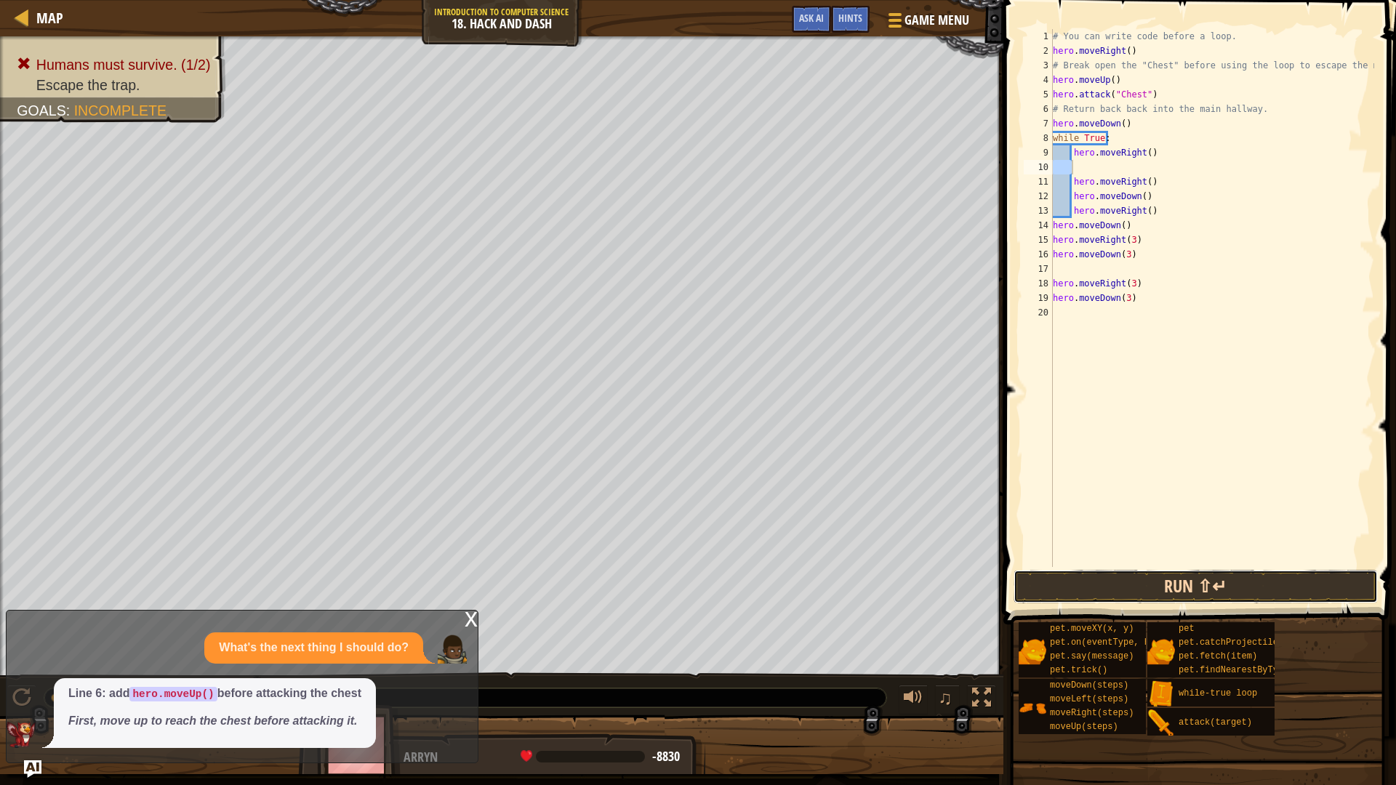
drag, startPoint x: 1206, startPoint y: 589, endPoint x: 1199, endPoint y: 582, distance: 9.8
click at [1205, 588] on button "Run ⇧↵" at bounding box center [1195, 586] width 364 height 33
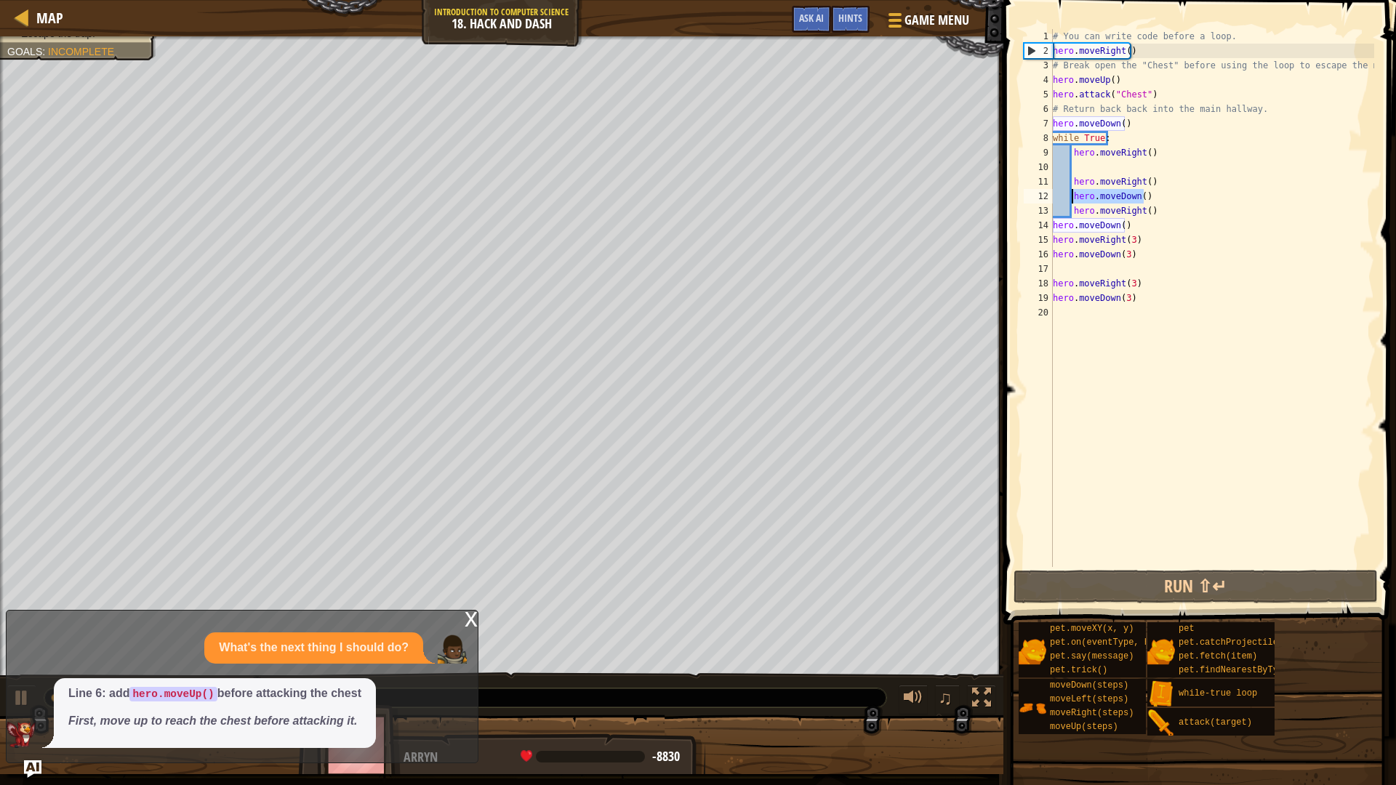
drag, startPoint x: 1150, startPoint y: 190, endPoint x: 1072, endPoint y: 196, distance: 77.9
click at [1072, 196] on div "# You can write code before a loop. hero . moveRight ( ) # Break open the "Ches…" at bounding box center [1212, 312] width 324 height 567
type textarea "hero.moveDown()"
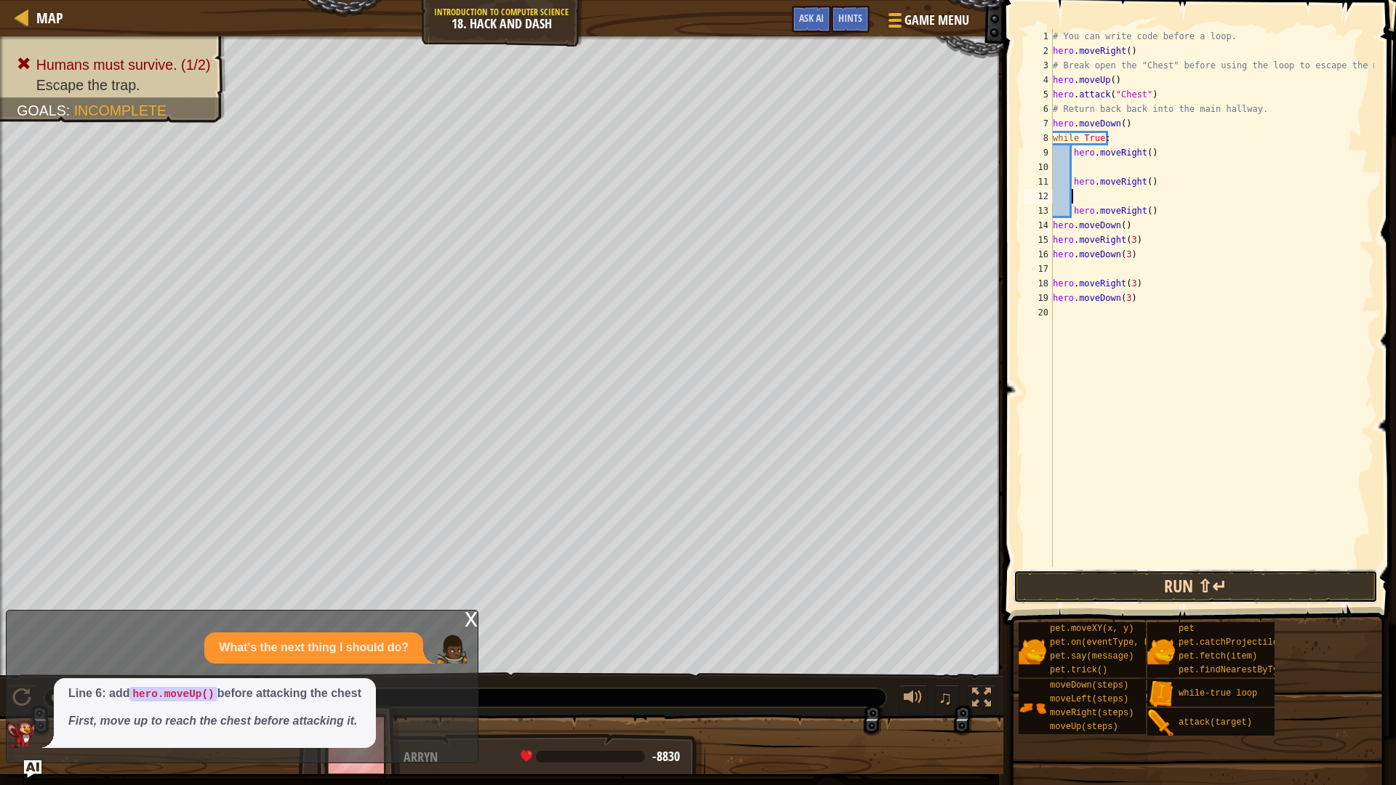
click at [1241, 576] on button "Run ⇧↵" at bounding box center [1195, 586] width 364 height 33
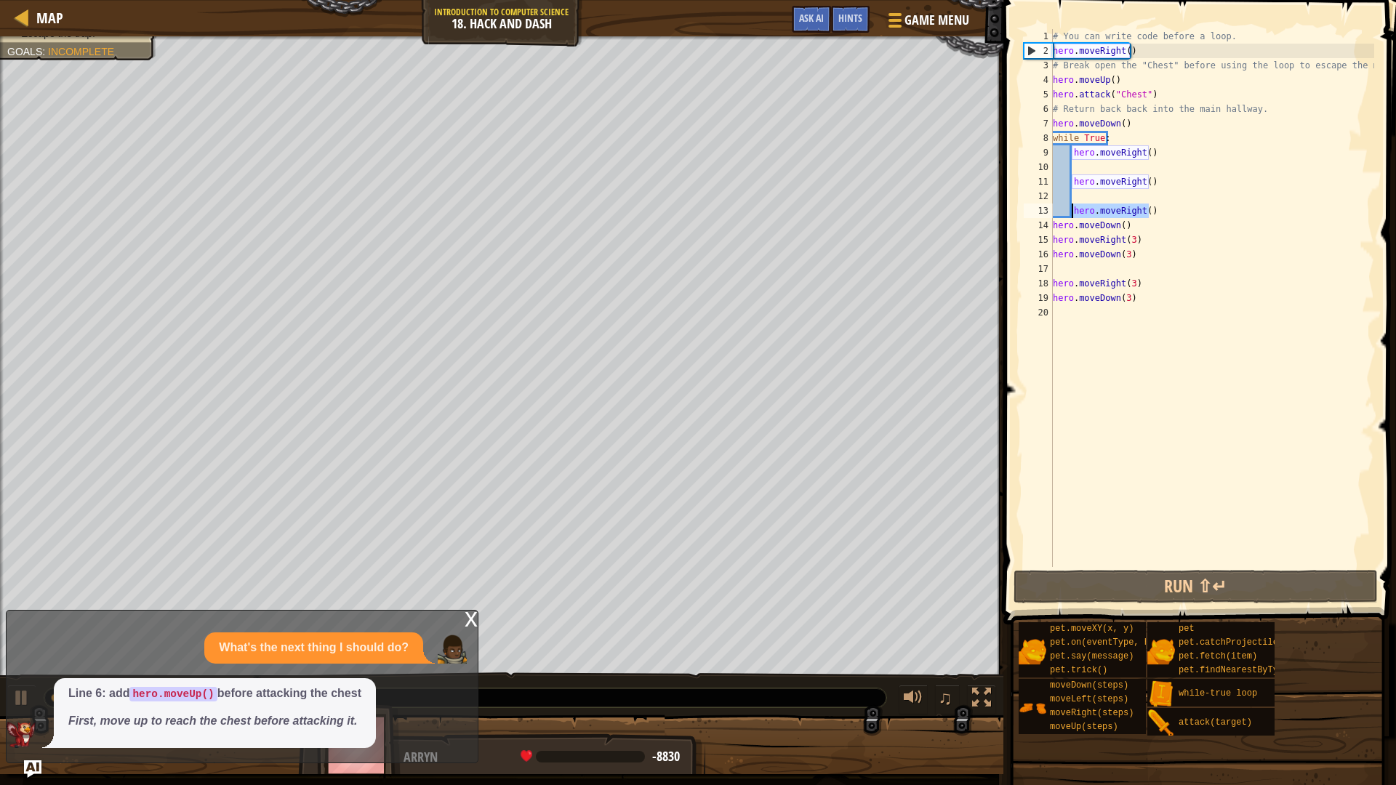
drag, startPoint x: 1163, startPoint y: 213, endPoint x: 1073, endPoint y: 213, distance: 90.1
click at [1073, 213] on div "# You can write code before a loop. hero . moveRight ( ) # Break open the "Ches…" at bounding box center [1212, 312] width 324 height 567
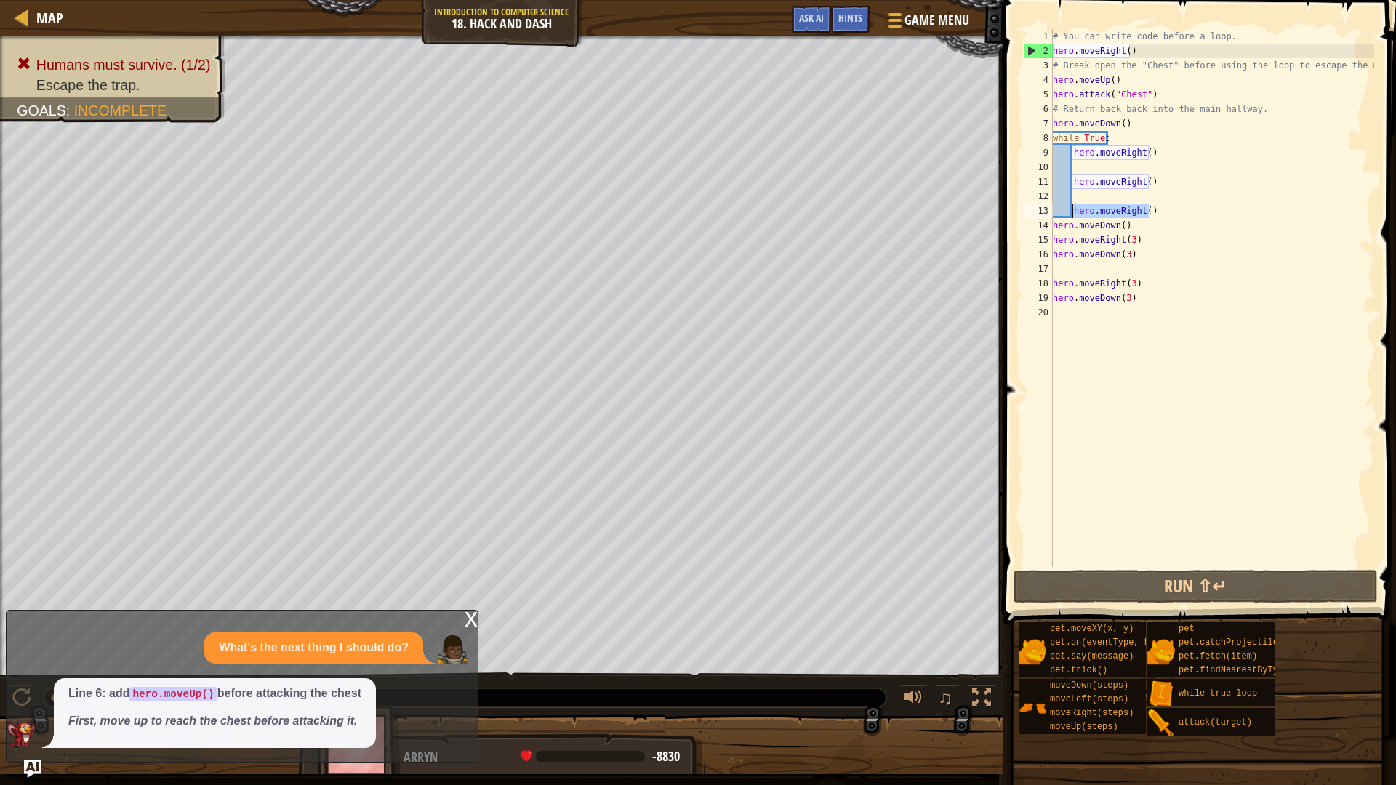
paste textarea "Down"
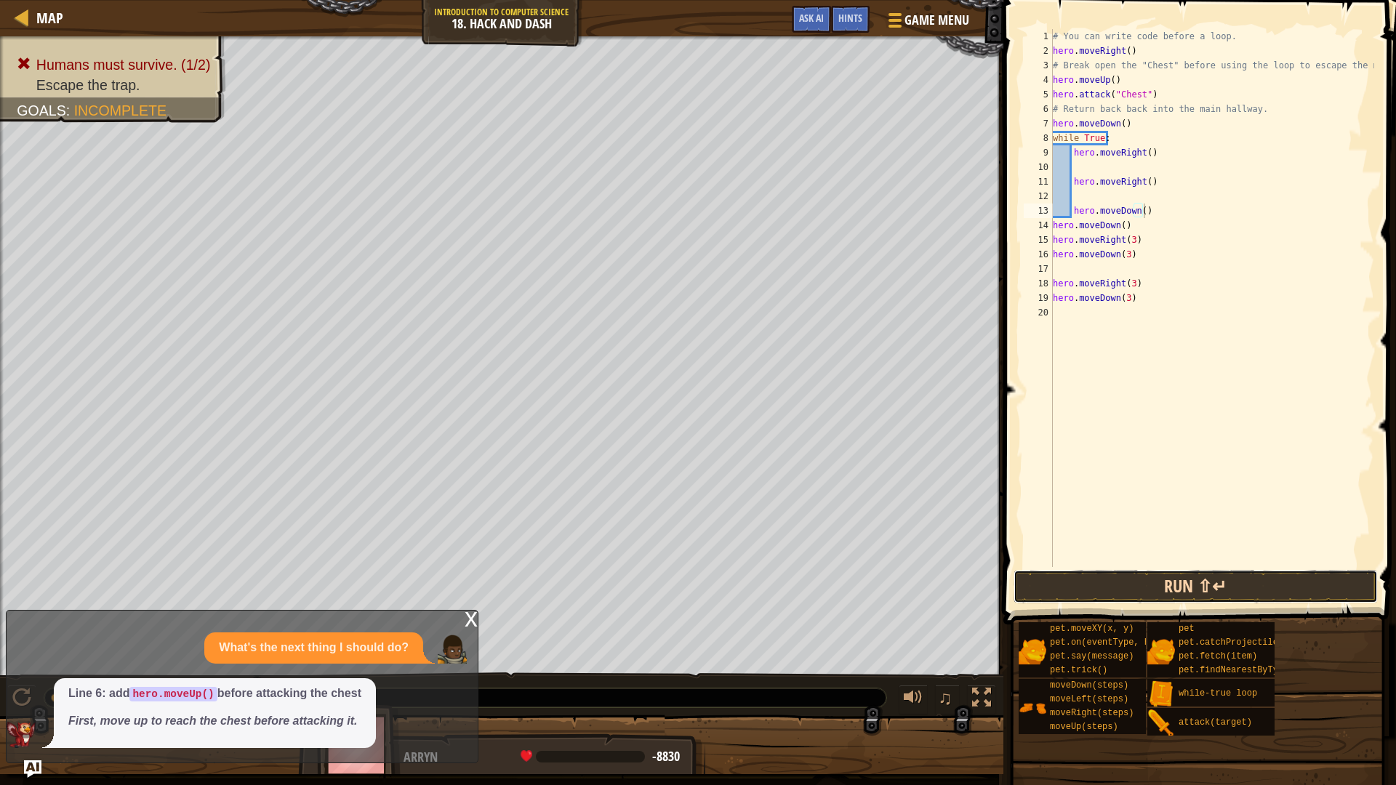
click at [1225, 592] on button "Run ⇧↵" at bounding box center [1195, 586] width 364 height 33
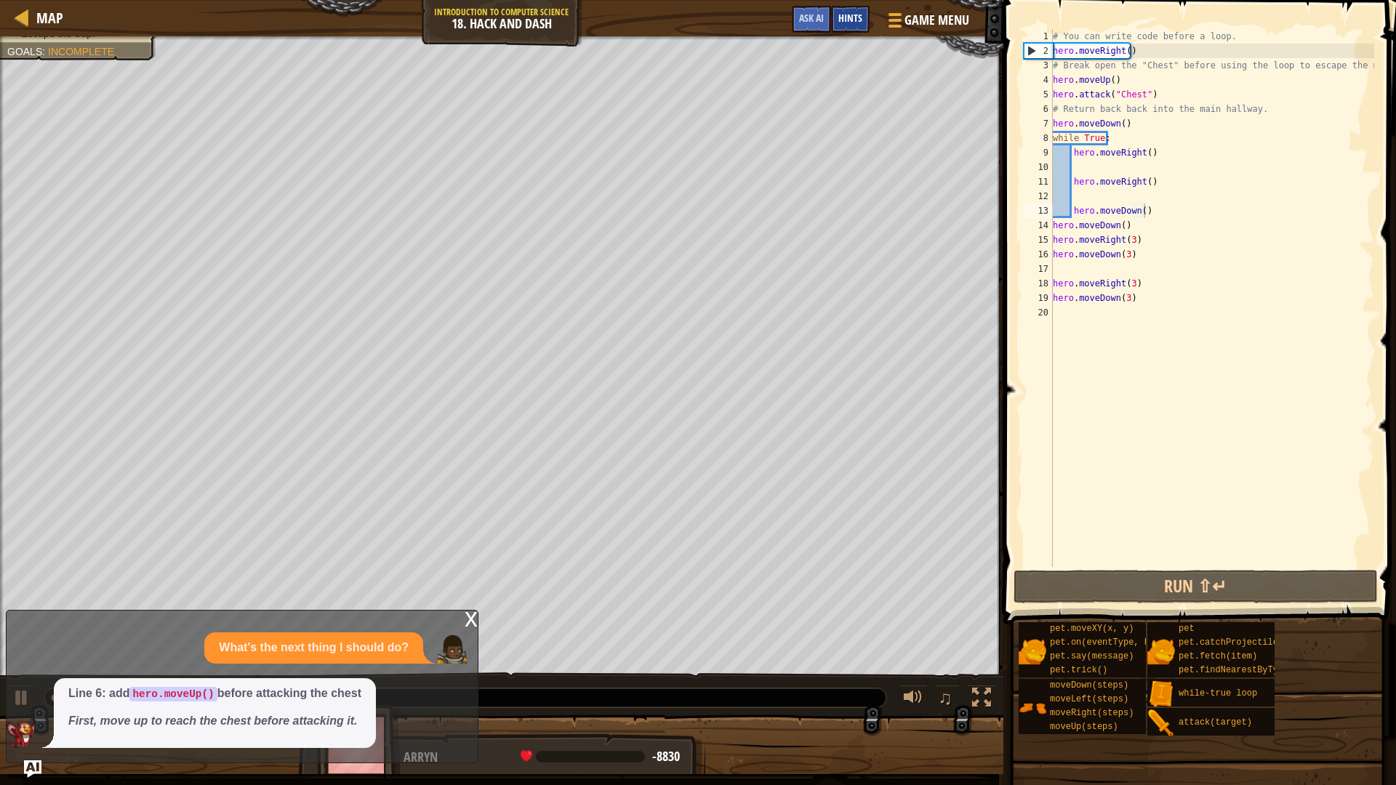
click at [849, 30] on div "Hints" at bounding box center [850, 19] width 39 height 27
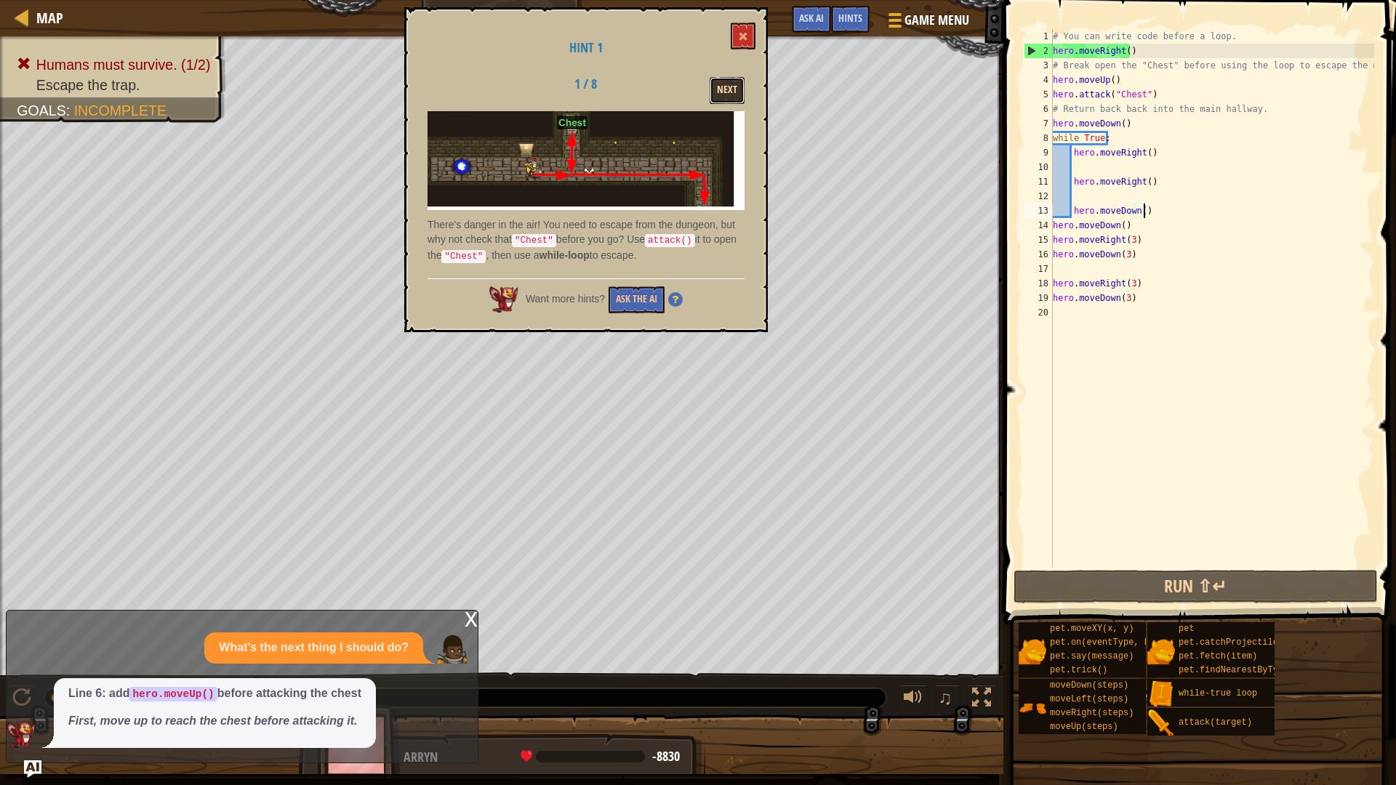
click at [729, 93] on button "Next" at bounding box center [726, 90] width 35 height 27
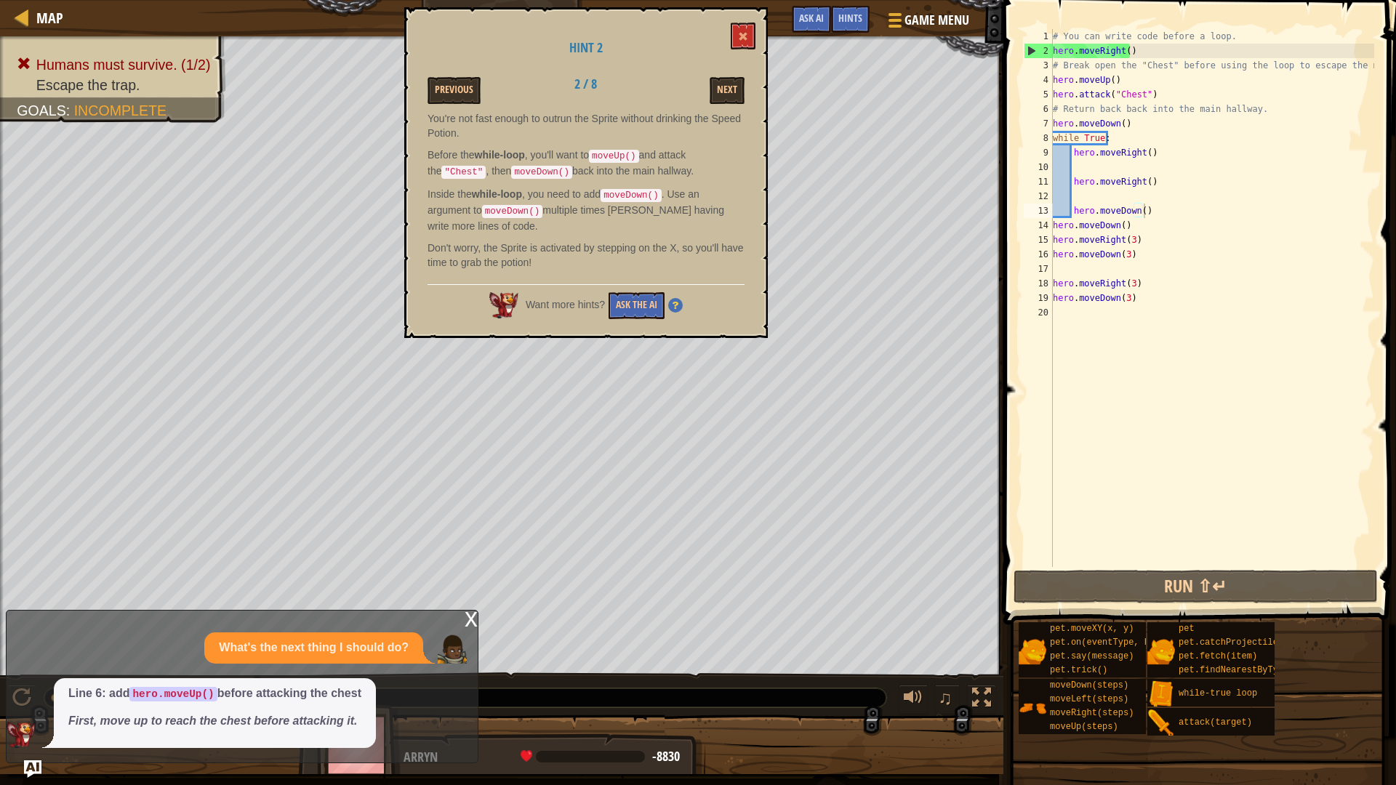
click at [704, 100] on div "Next" at bounding box center [699, 90] width 113 height 27
click at [715, 97] on button "Next" at bounding box center [726, 90] width 35 height 27
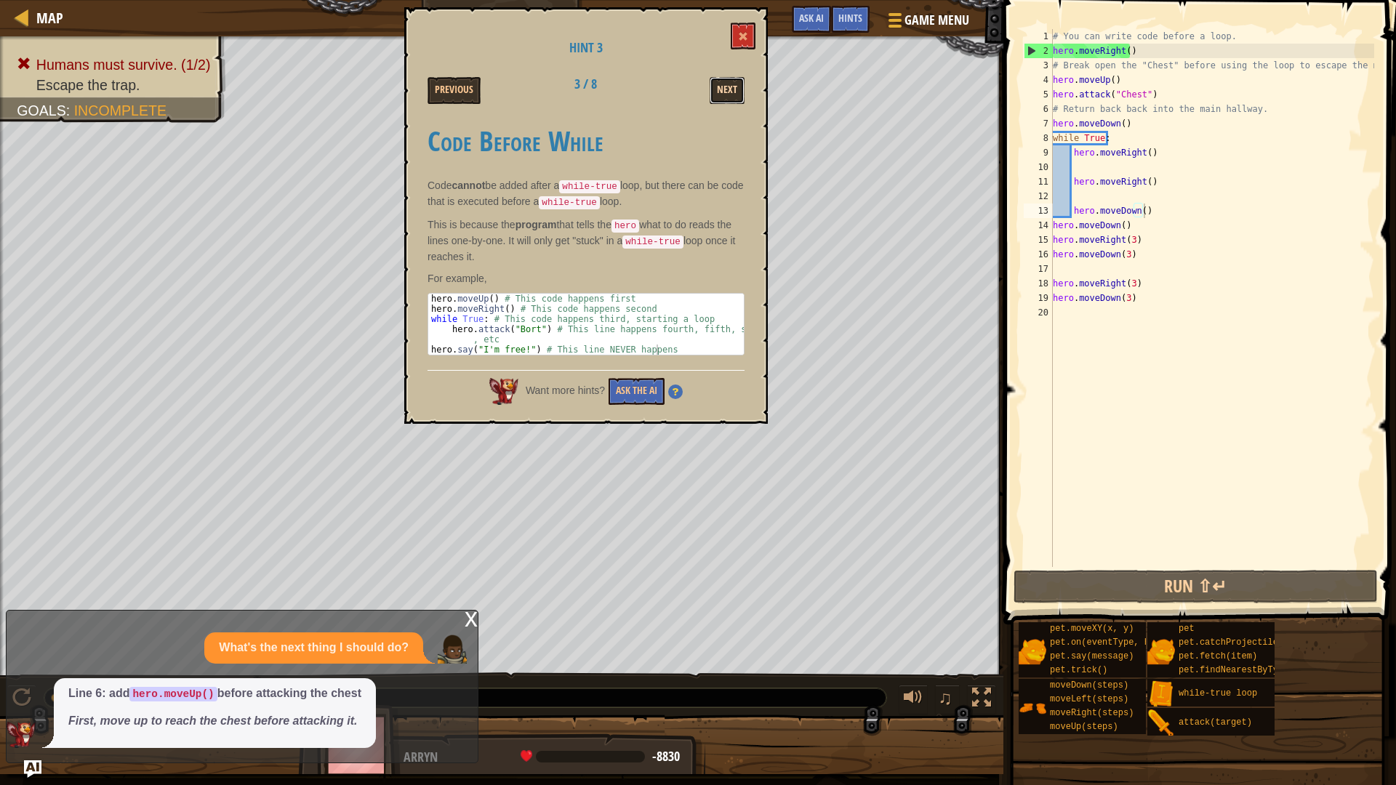
click at [719, 89] on button "Next" at bounding box center [726, 90] width 35 height 27
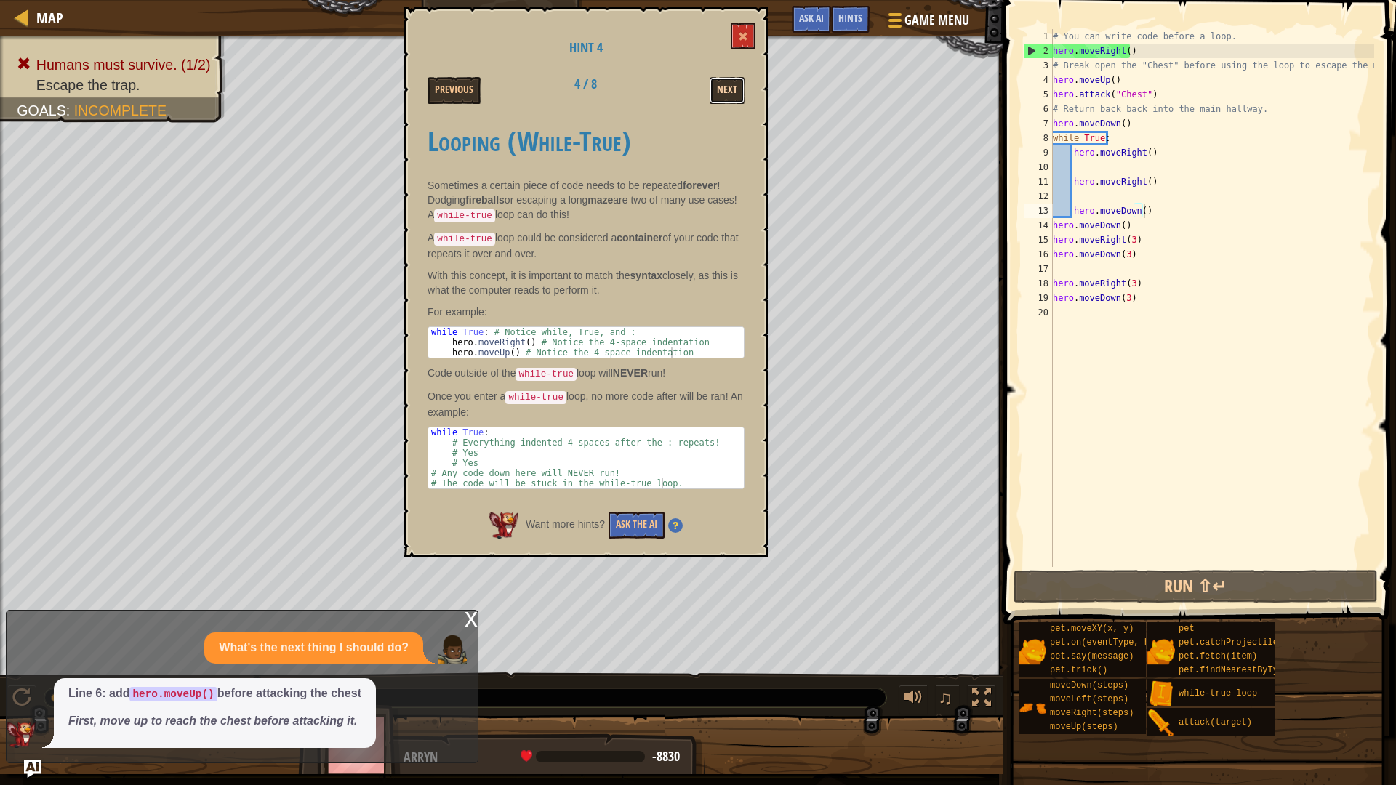
click at [716, 90] on button "Next" at bounding box center [726, 90] width 35 height 27
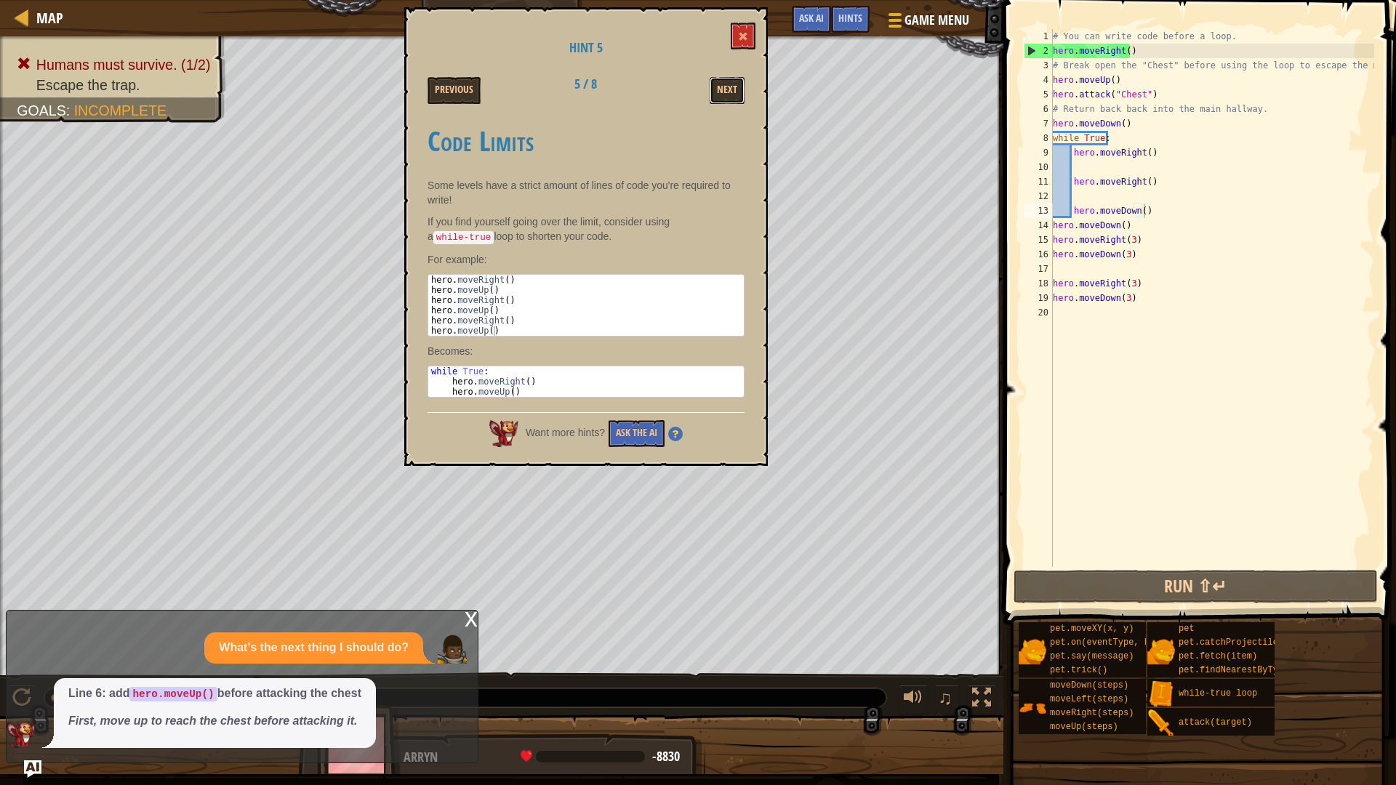
click at [716, 90] on button "Next" at bounding box center [726, 90] width 35 height 27
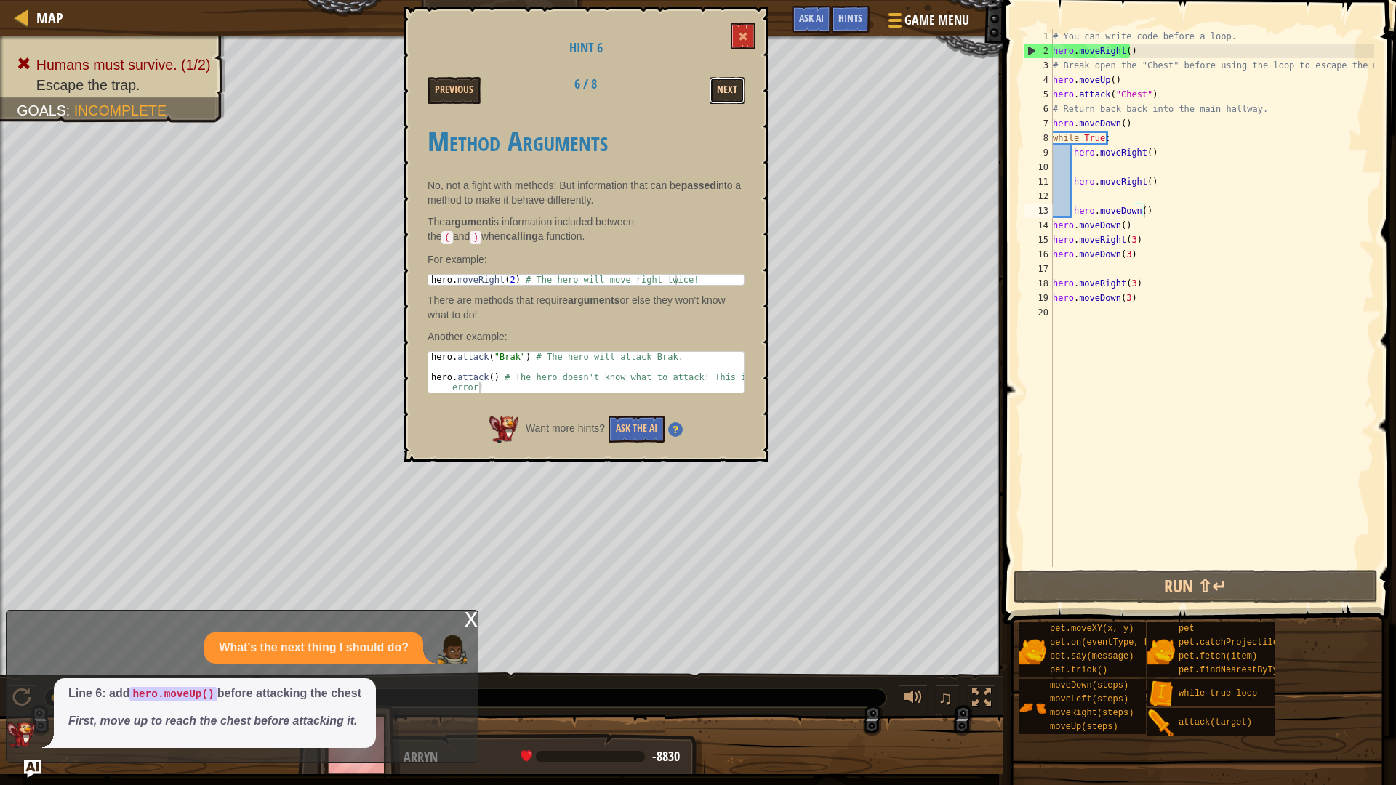
click at [728, 81] on button "Next" at bounding box center [726, 90] width 35 height 27
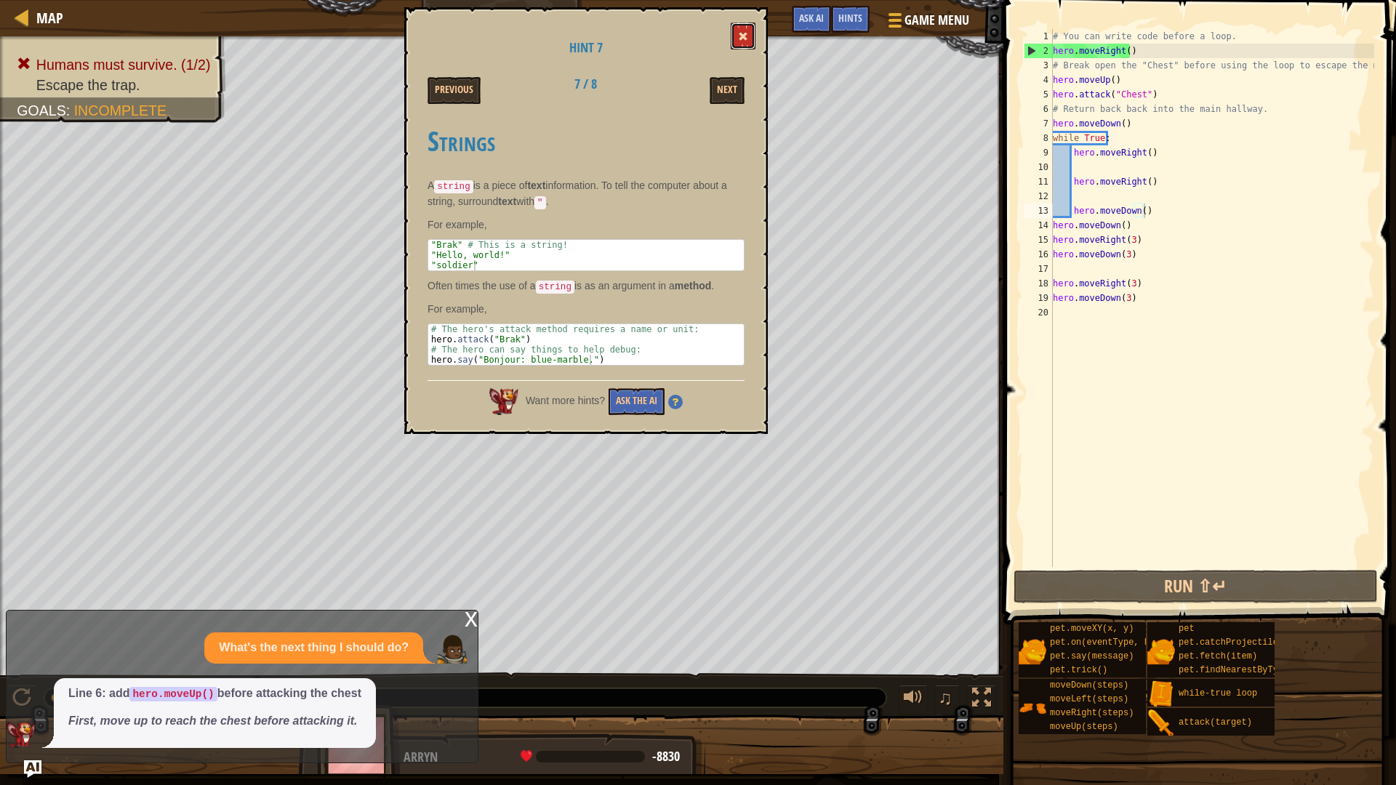
click at [743, 32] on span at bounding box center [743, 36] width 10 height 10
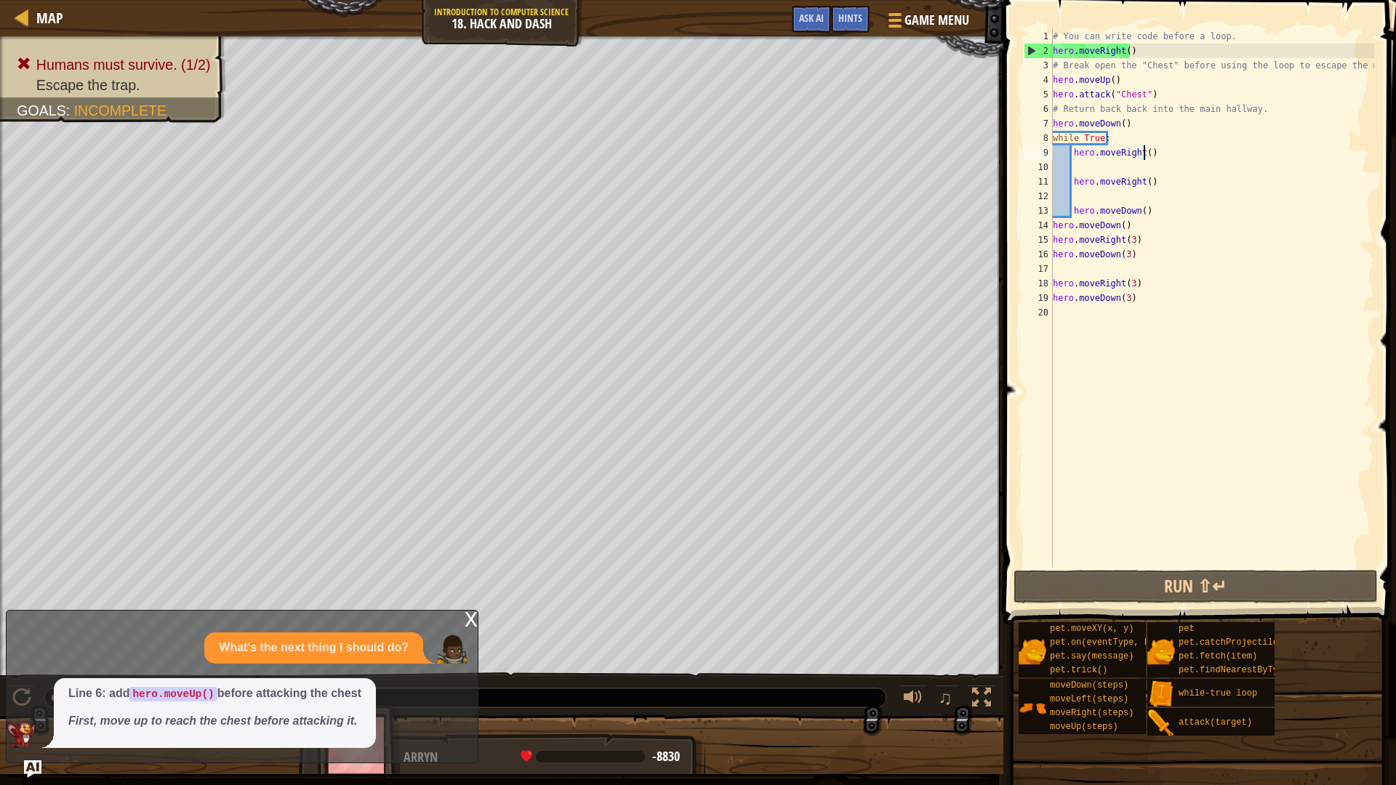
click at [1144, 153] on div "# You can write code before a loop. hero . moveRight ( ) # Break open the "Ches…" at bounding box center [1212, 312] width 324 height 567
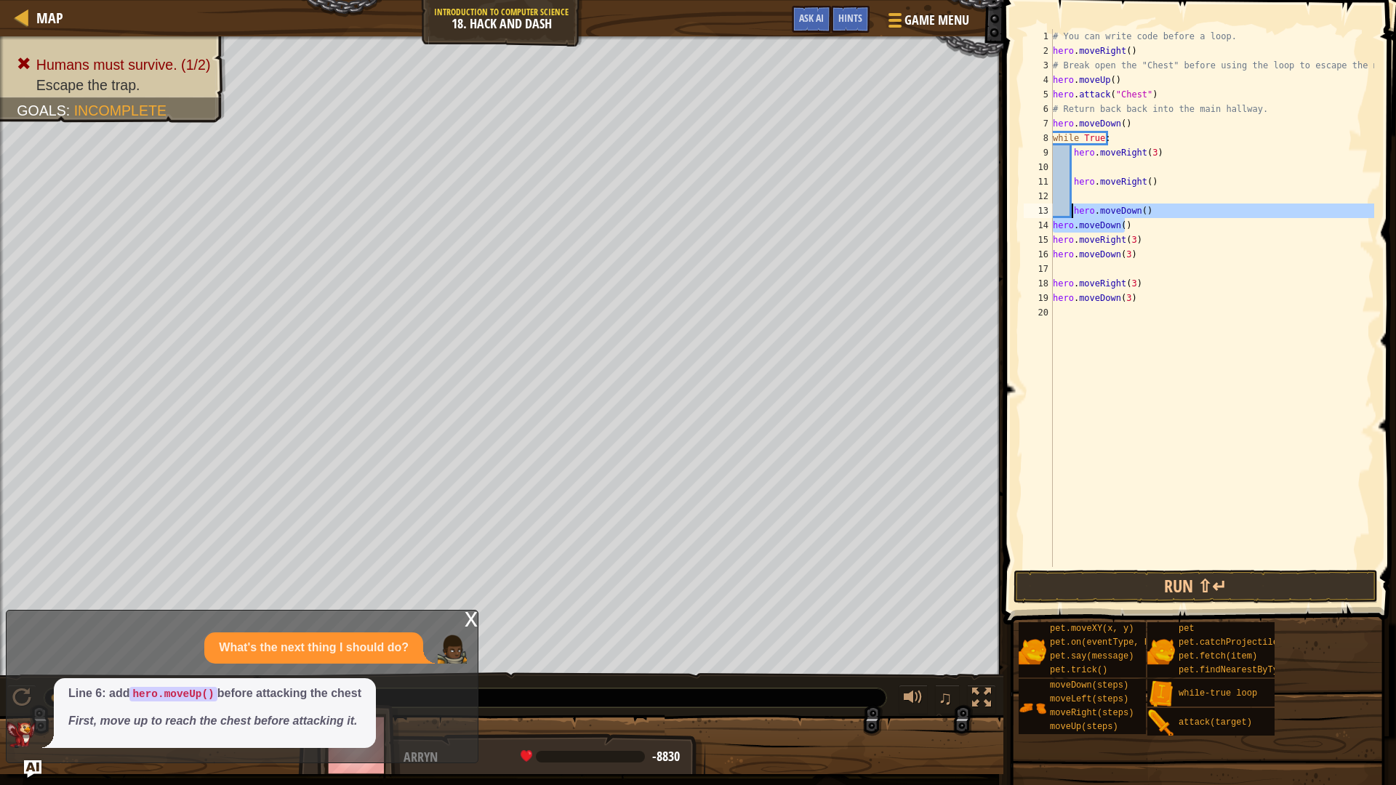
drag, startPoint x: 1153, startPoint y: 218, endPoint x: 1072, endPoint y: 214, distance: 80.8
click at [1072, 214] on div "# You can write code before a loop. hero . moveRight ( ) # Break open the "Ches…" at bounding box center [1212, 312] width 324 height 567
click at [1100, 209] on div "# You can write code before a loop. hero . moveRight ( ) # Break open the "Ches…" at bounding box center [1212, 298] width 324 height 538
click at [1100, 209] on div "# You can write code before a loop. hero . moveRight ( ) # Break open the "Ches…" at bounding box center [1212, 312] width 324 height 567
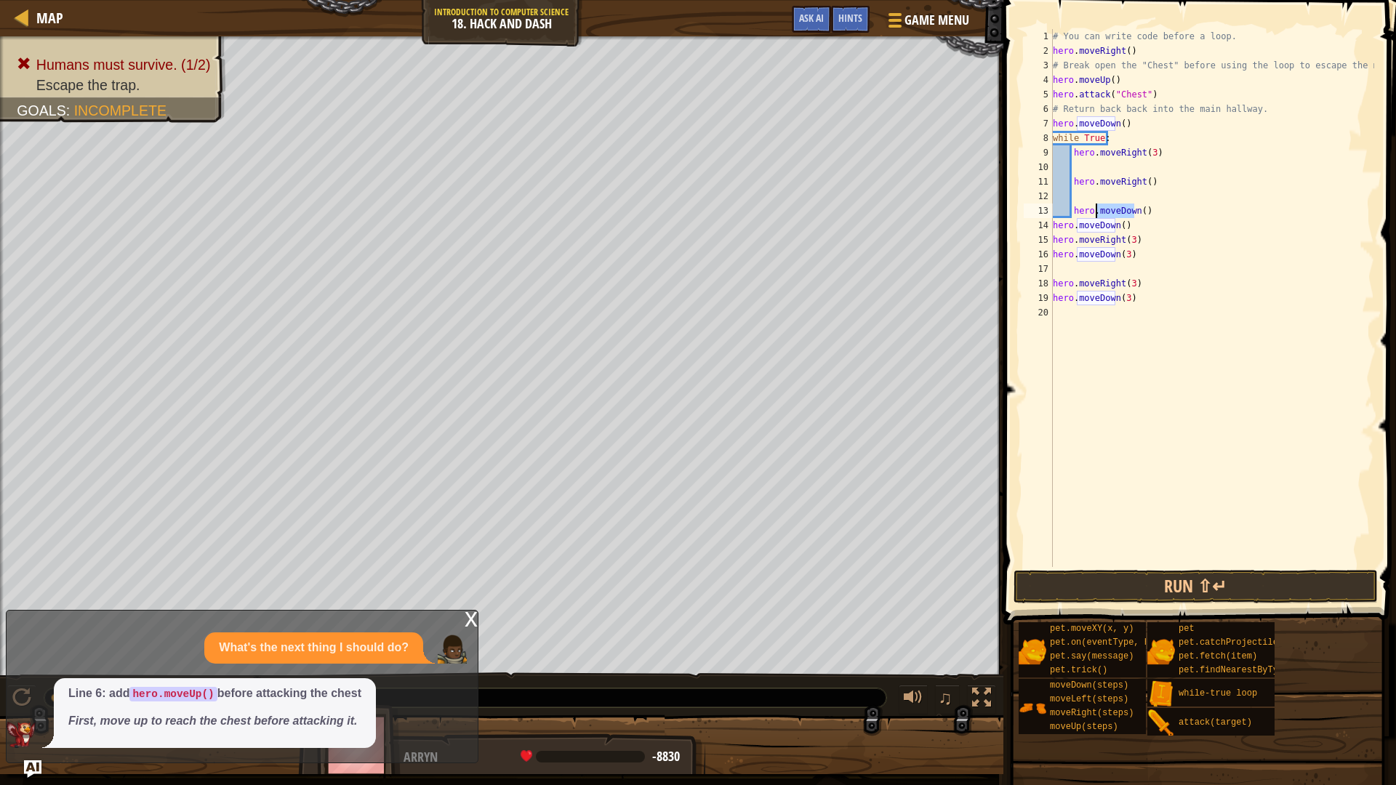
click at [1099, 209] on div "# You can write code before a loop. hero . moveRight ( ) # Break open the "Ches…" at bounding box center [1212, 298] width 324 height 538
click at [1099, 209] on div "# You can write code before a loop. hero . moveRight ( ) # Break open the "Ches…" at bounding box center [1212, 312] width 324 height 567
click at [1098, 208] on div "# You can write code before a loop. hero . moveRight ( ) # Break open the "Ches…" at bounding box center [1212, 298] width 324 height 538
type textarea "hero.moveDown()"
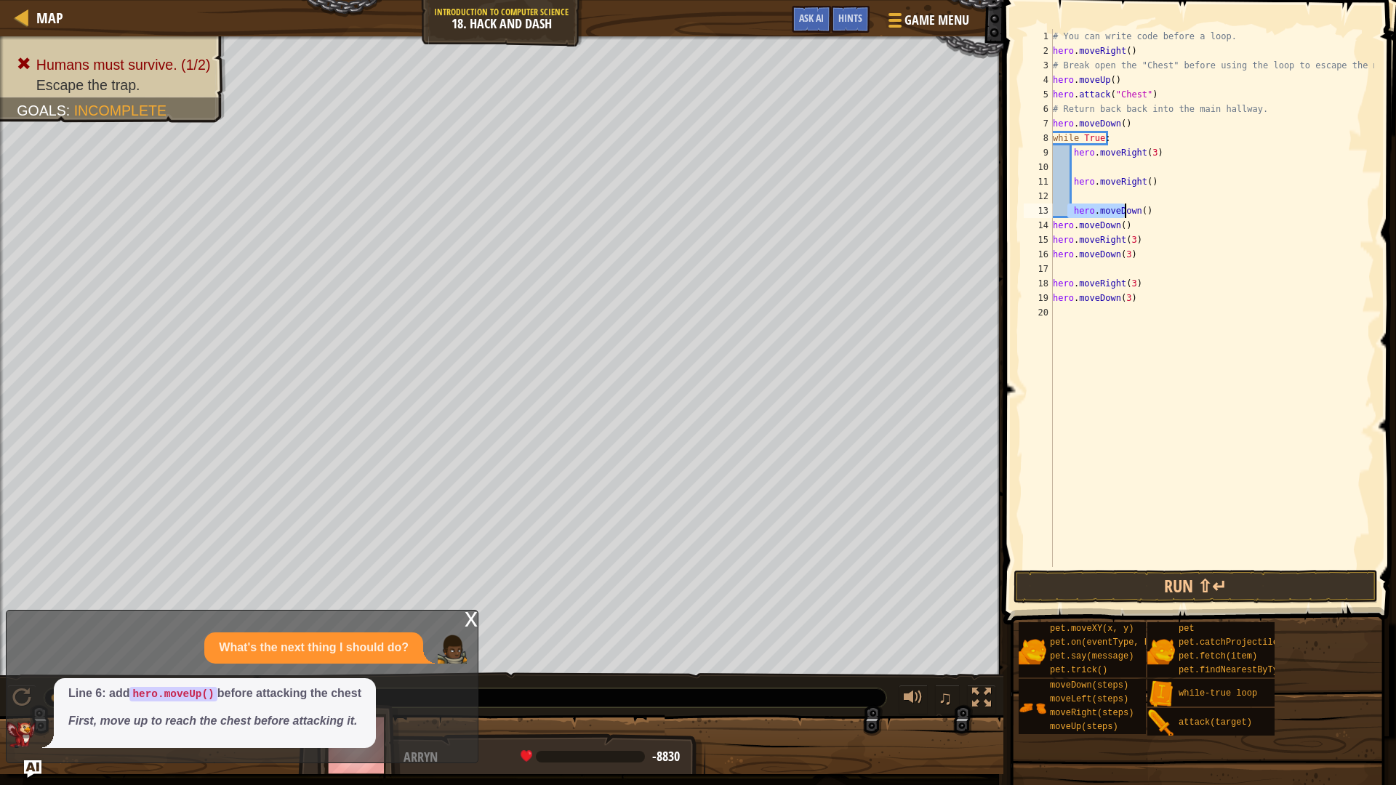
drag, startPoint x: 1067, startPoint y: 209, endPoint x: 1124, endPoint y: 216, distance: 57.1
click at [1124, 216] on div "# You can write code before a loop. hero . moveRight ( ) # Break open the "Ches…" at bounding box center [1212, 312] width 324 height 567
click at [1161, 192] on div "# You can write code before a loop. hero . moveRight ( ) # Break open the "Ches…" at bounding box center [1212, 312] width 324 height 567
click at [1165, 592] on button "Run ⇧↵" at bounding box center [1195, 586] width 364 height 33
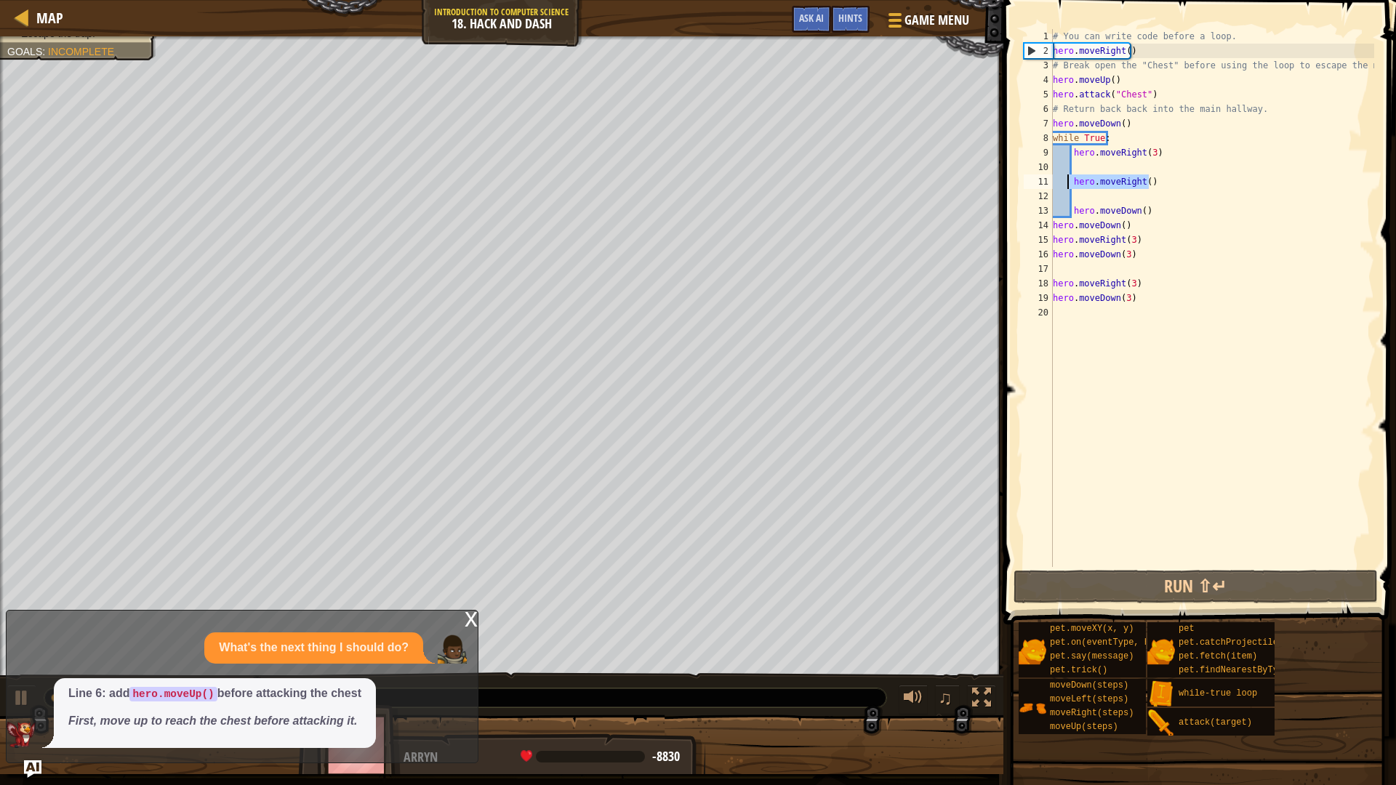
drag, startPoint x: 1164, startPoint y: 189, endPoint x: 1068, endPoint y: 183, distance: 96.1
click at [1068, 183] on div "# You can write code before a loop. hero . moveRight ( ) # Break open the "Ches…" at bounding box center [1212, 312] width 324 height 567
drag, startPoint x: 1170, startPoint y: 188, endPoint x: 1150, endPoint y: 184, distance: 20.8
click at [1165, 187] on div "# You can write code before a loop. hero . moveRight ( ) # Break open the "Ches…" at bounding box center [1212, 312] width 324 height 567
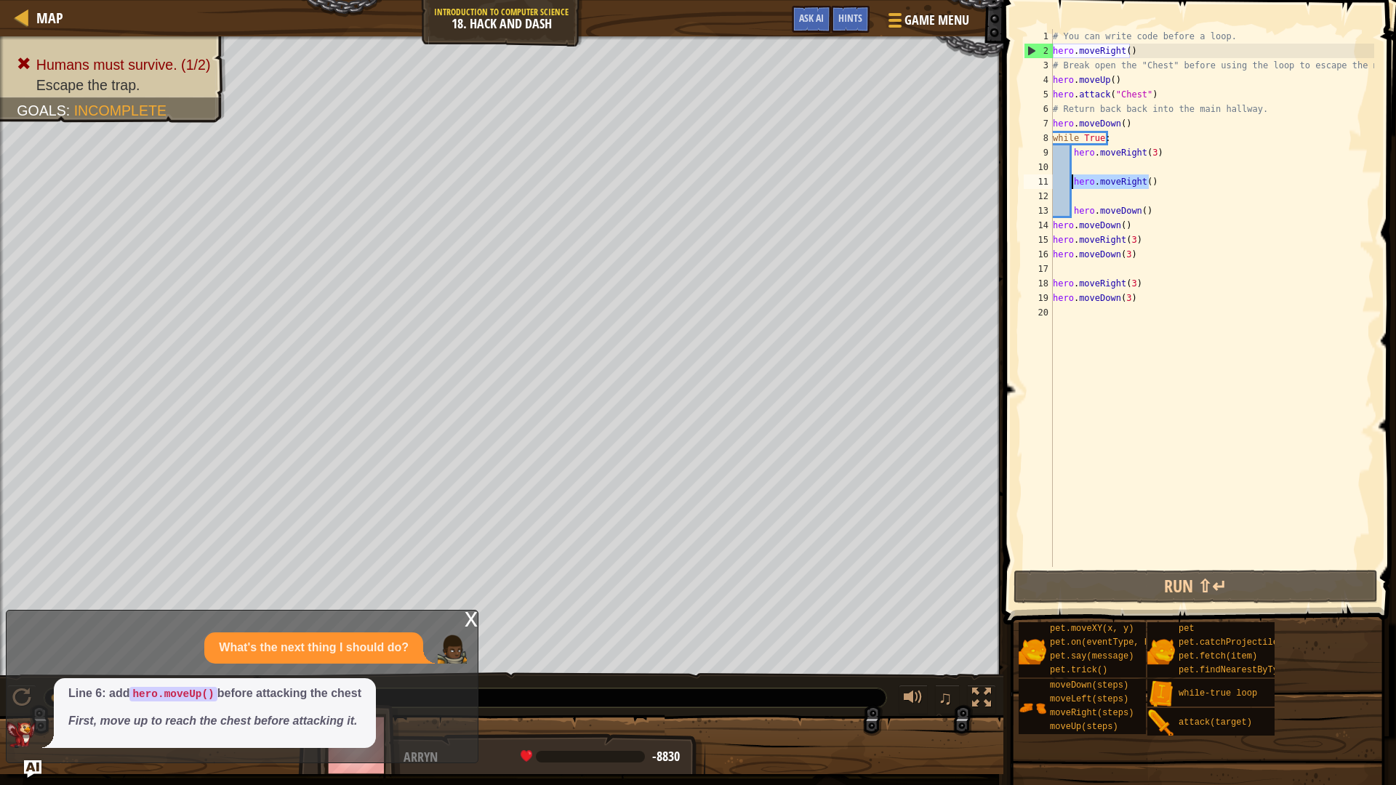
drag, startPoint x: 1118, startPoint y: 169, endPoint x: 1071, endPoint y: 184, distance: 49.4
click at [1071, 184] on div "# You can write code before a loop. hero . moveRight ( ) # Break open the "Ches…" at bounding box center [1212, 312] width 324 height 567
paste textarea "Down"
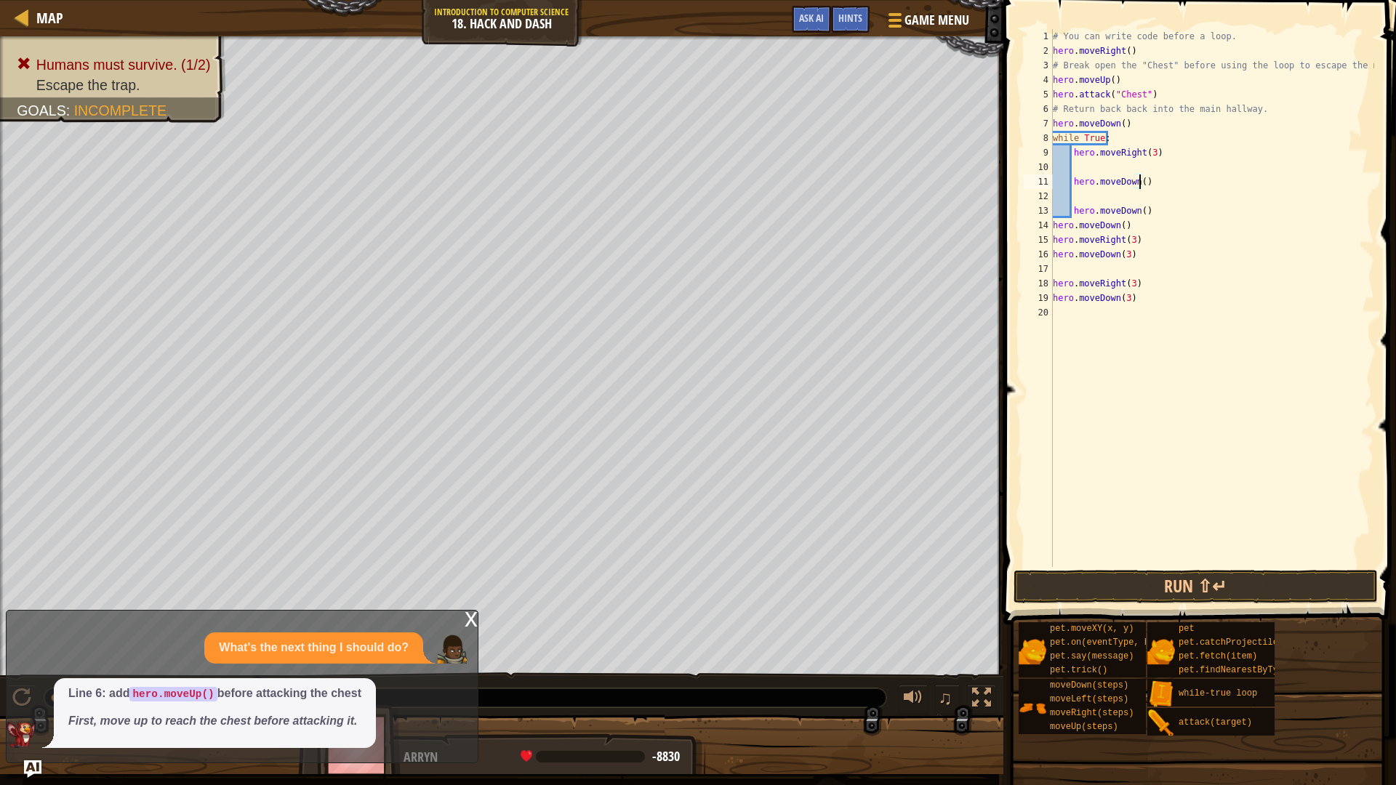
click at [1137, 185] on div "# You can write code before a loop. hero . moveRight ( ) # Break open the "Ches…" at bounding box center [1212, 312] width 324 height 567
click at [1175, 595] on button "Run ⇧↵" at bounding box center [1195, 586] width 364 height 33
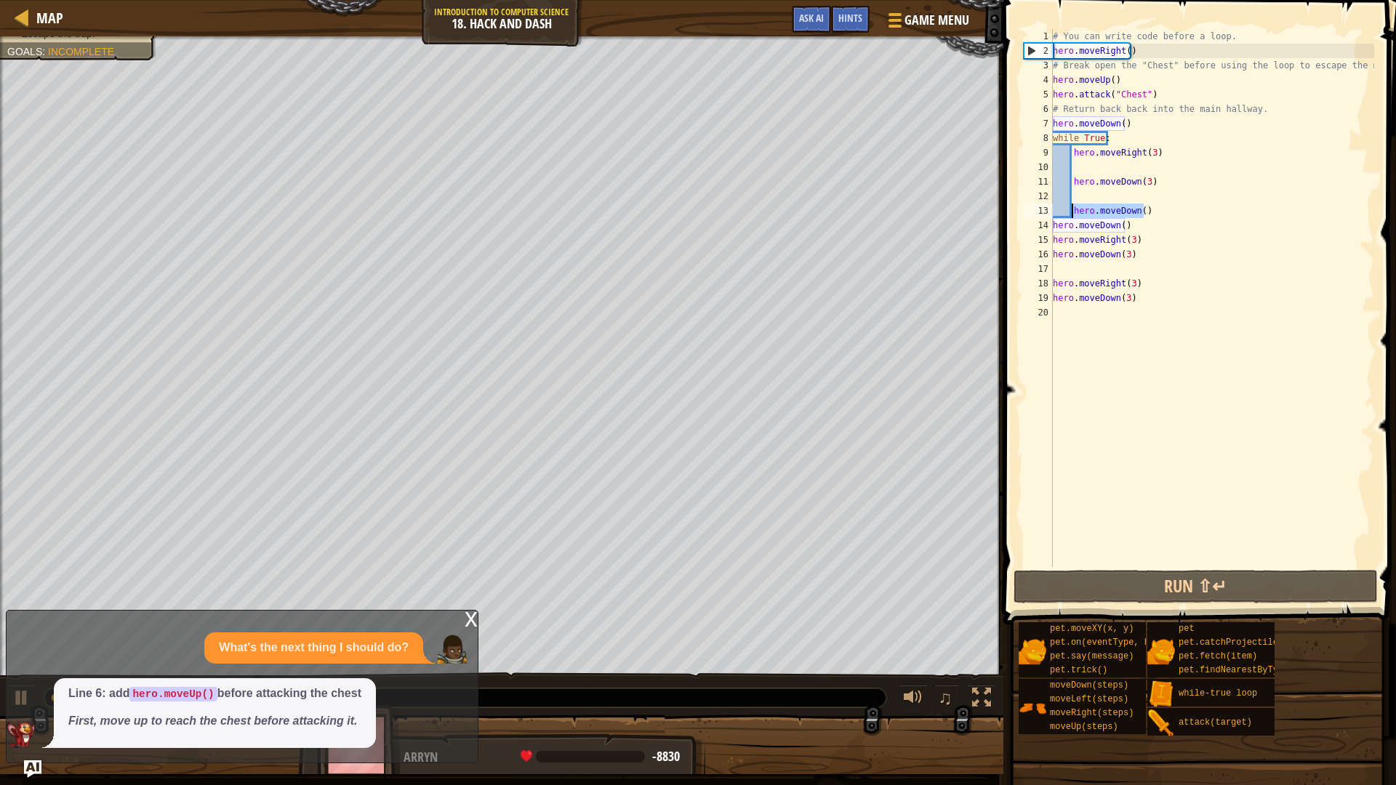
drag, startPoint x: 1150, startPoint y: 209, endPoint x: 1071, endPoint y: 212, distance: 79.3
click at [1071, 212] on div "# You can write code before a loop. hero . moveRight ( ) # Break open the "Ches…" at bounding box center [1212, 312] width 324 height 567
type textarea "hero.moveDown()"
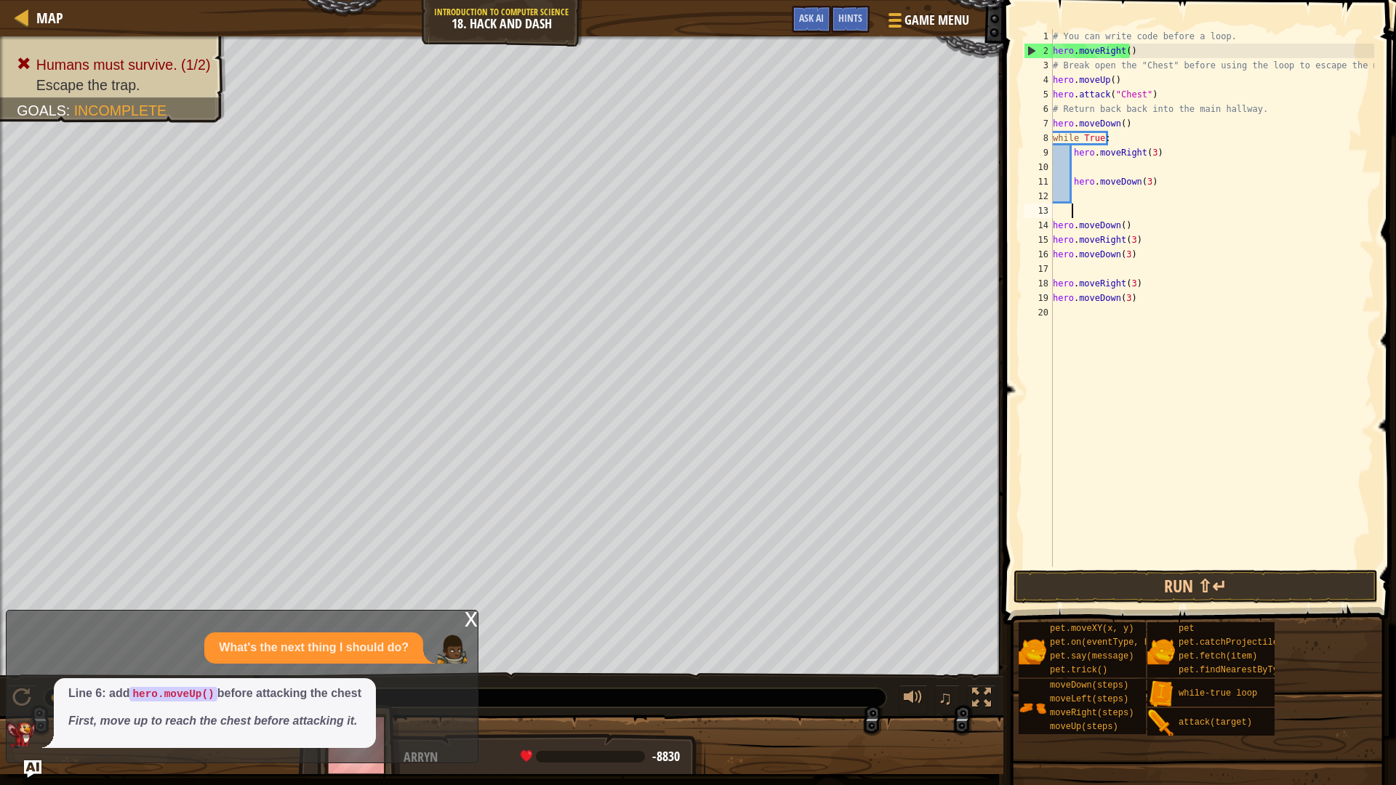
scroll to position [7, 1]
click at [1188, 587] on button "Run ⇧↵" at bounding box center [1195, 586] width 364 height 33
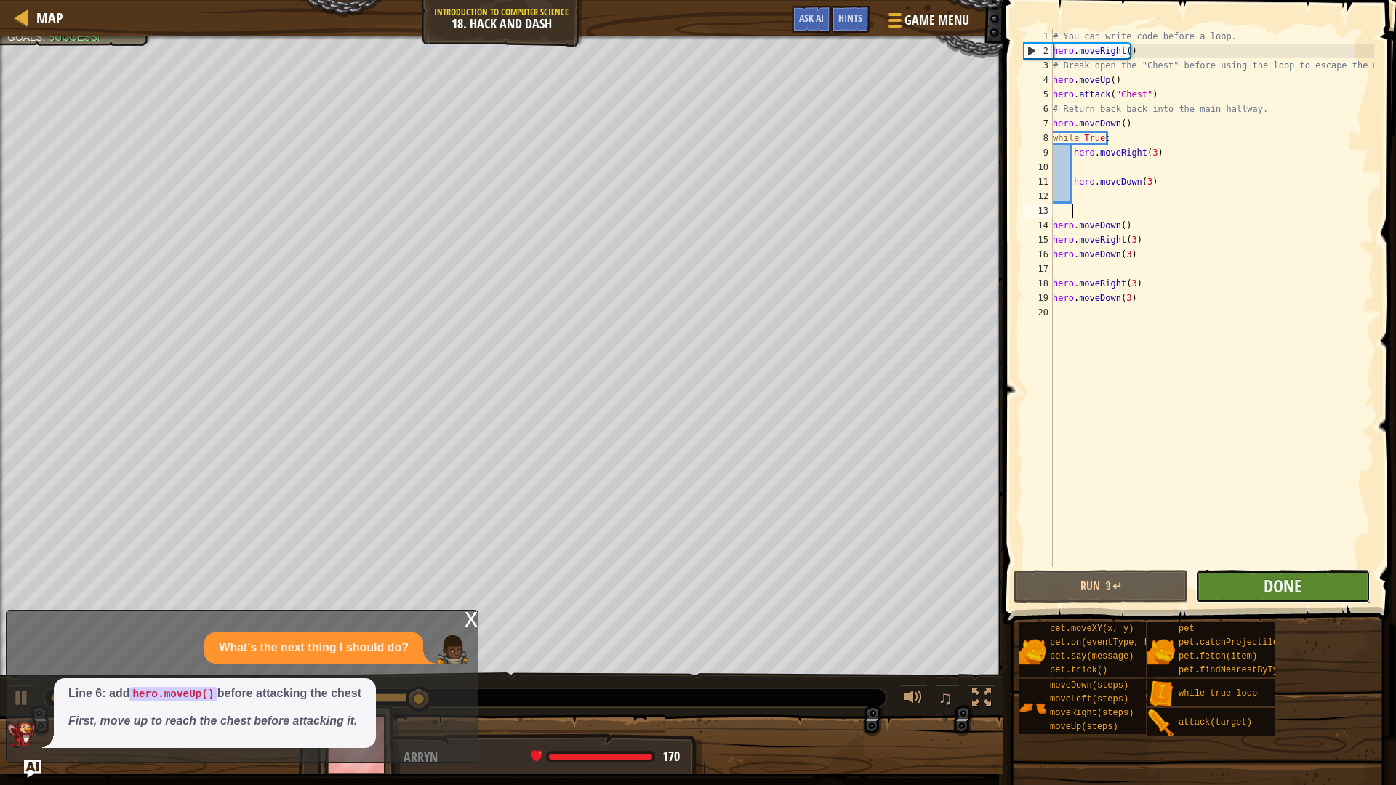
click at [1257, 584] on button "Done" at bounding box center [1282, 586] width 174 height 33
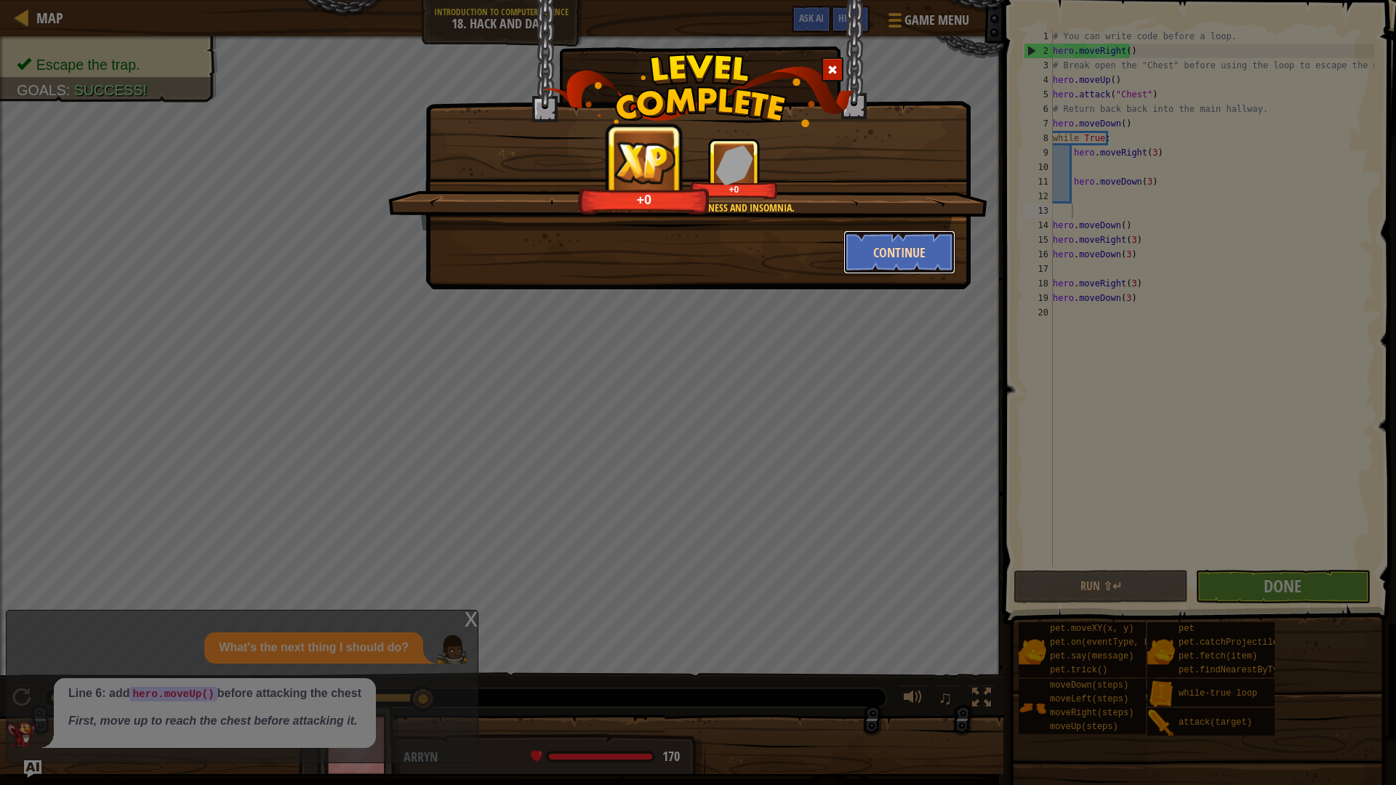
click at [877, 233] on button "Continue" at bounding box center [899, 252] width 113 height 44
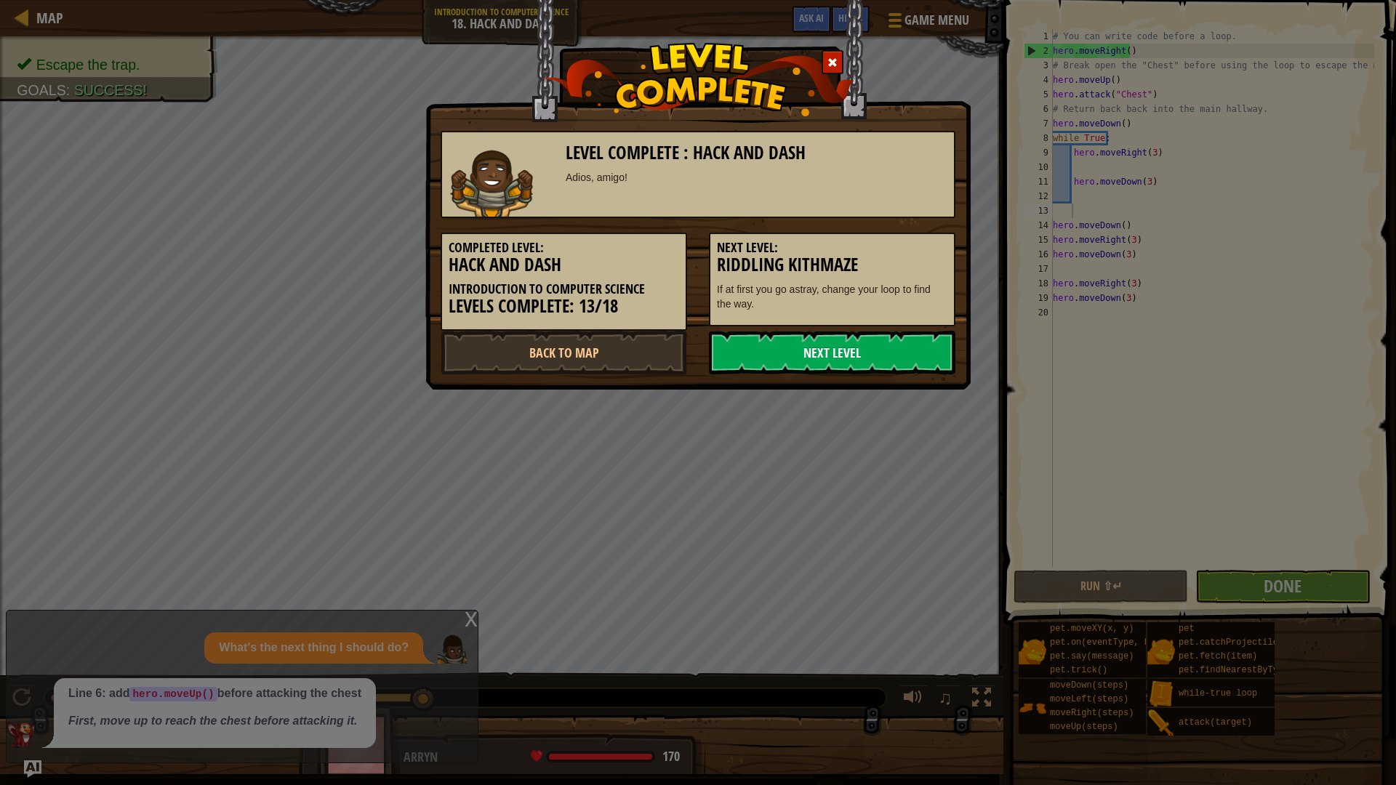
drag, startPoint x: 877, startPoint y: 233, endPoint x: 889, endPoint y: 351, distance: 119.1
click at [889, 350] on link "Next Level" at bounding box center [832, 353] width 246 height 44
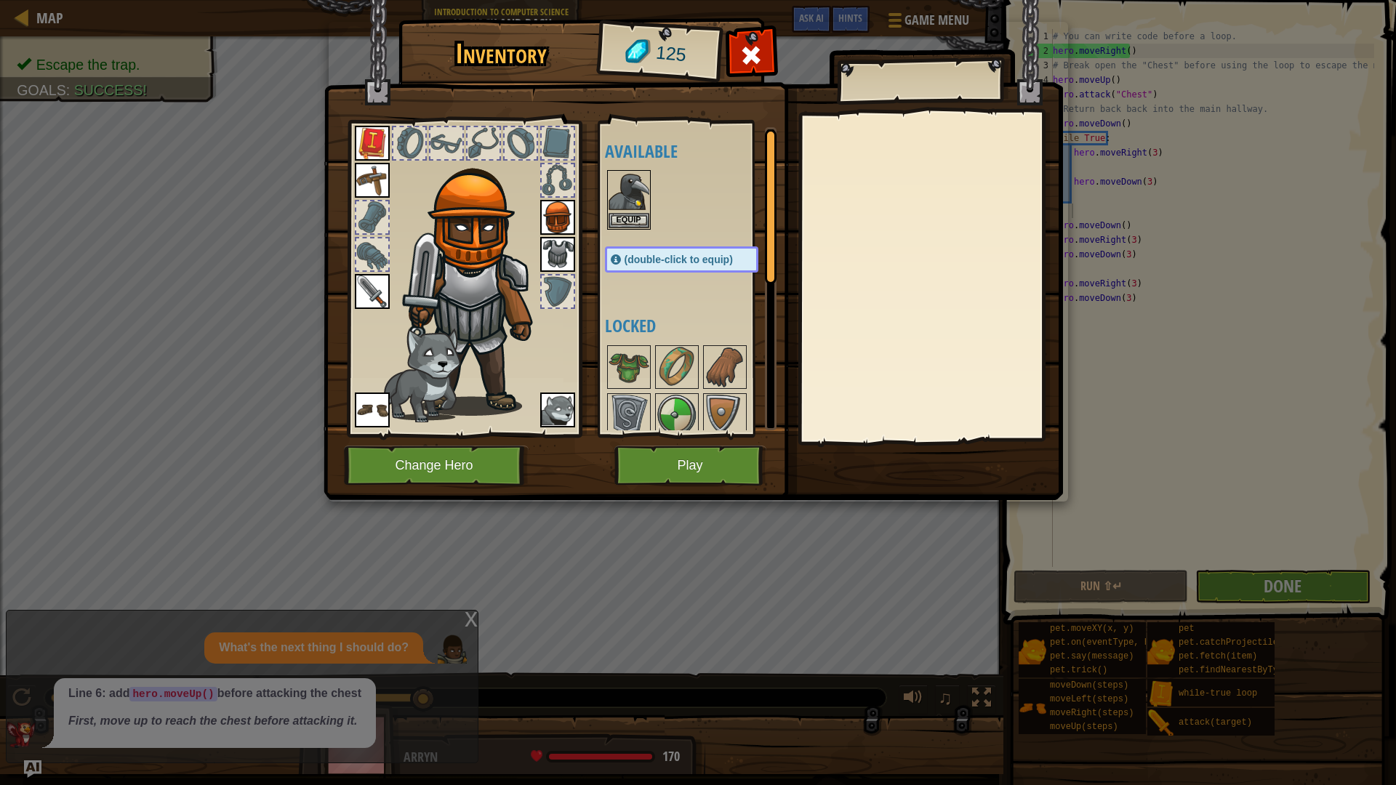
click at [698, 442] on img at bounding box center [692, 236] width 739 height 528
click at [712, 454] on button "Play" at bounding box center [690, 466] width 152 height 40
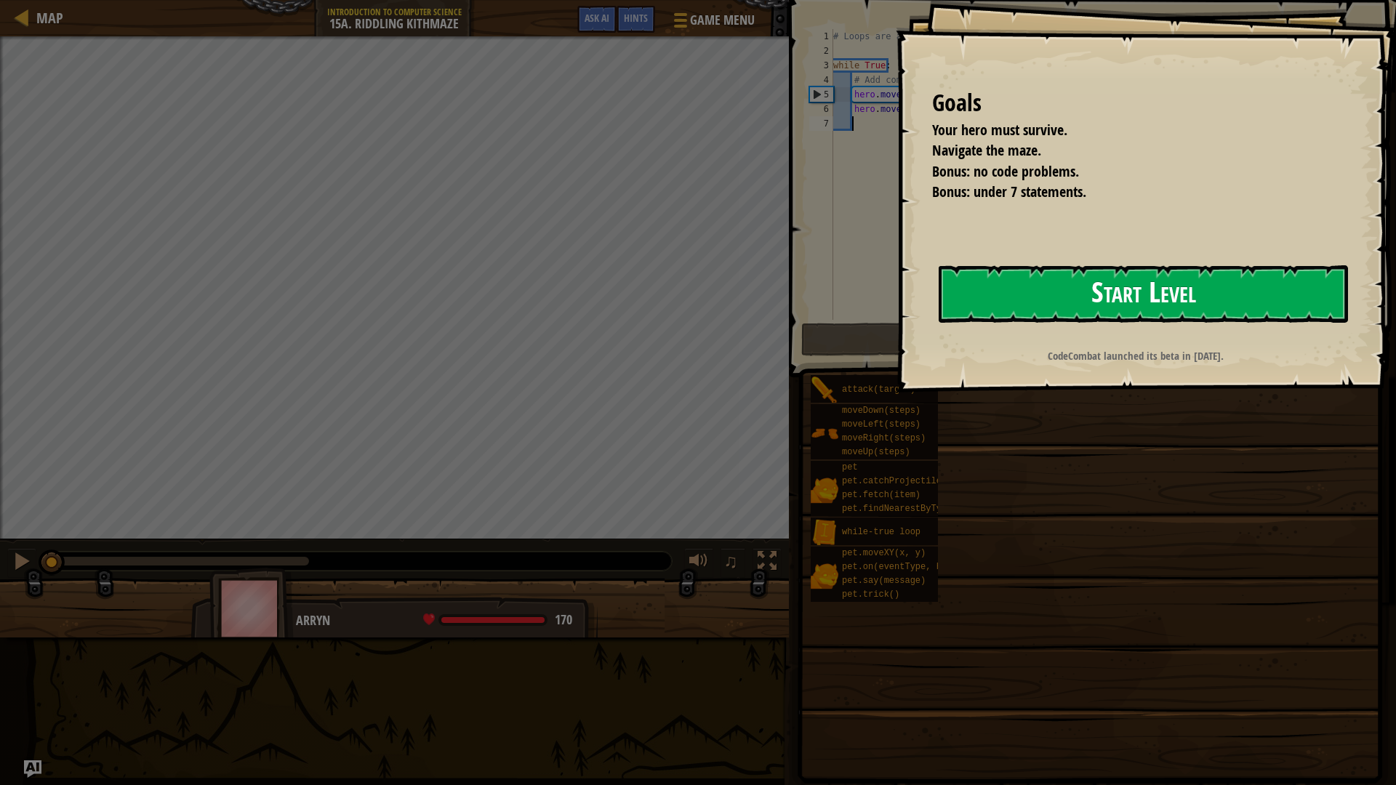
click at [981, 290] on button "Start Level" at bounding box center [1142, 293] width 409 height 57
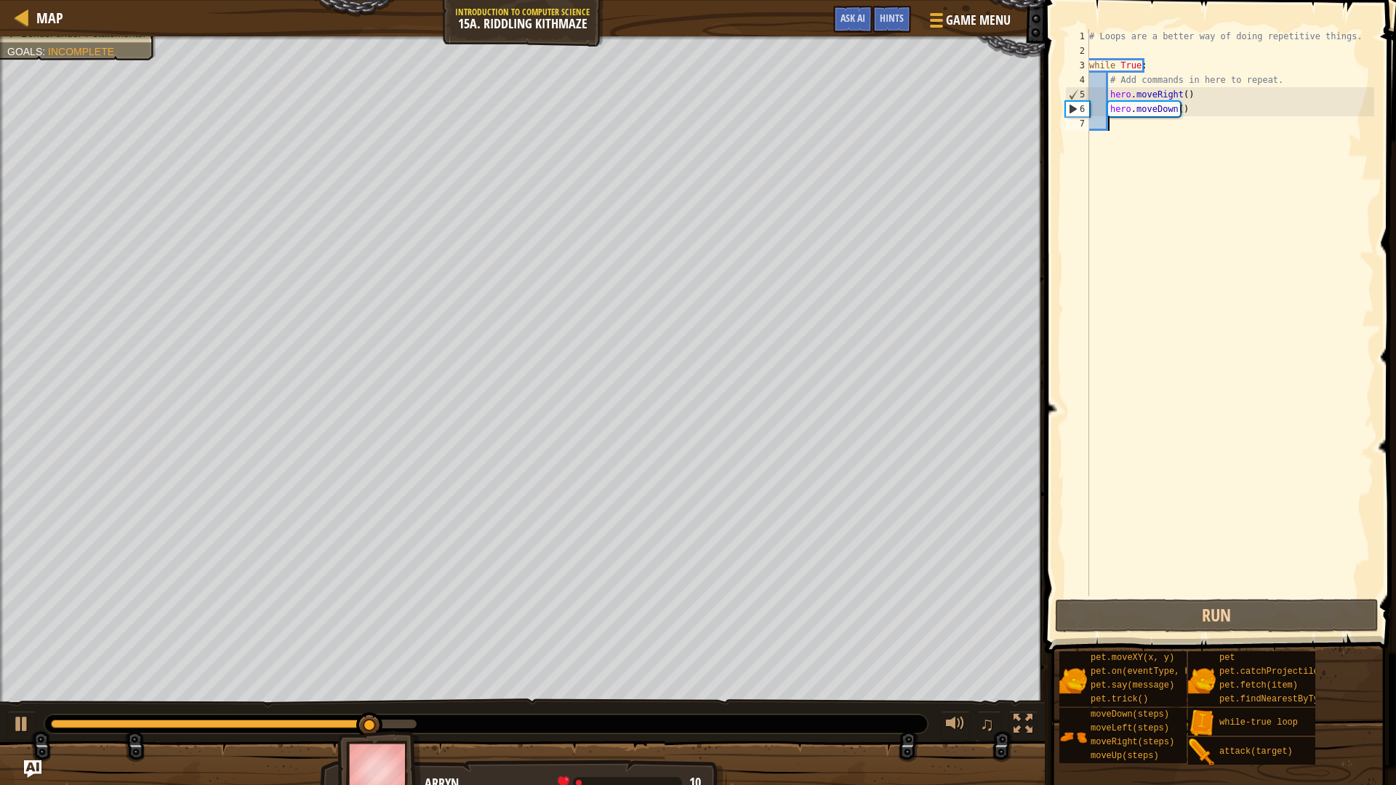
click at [1182, 96] on div "# Loops are a better way of doing repetitive things. while True : # Add command…" at bounding box center [1230, 327] width 288 height 596
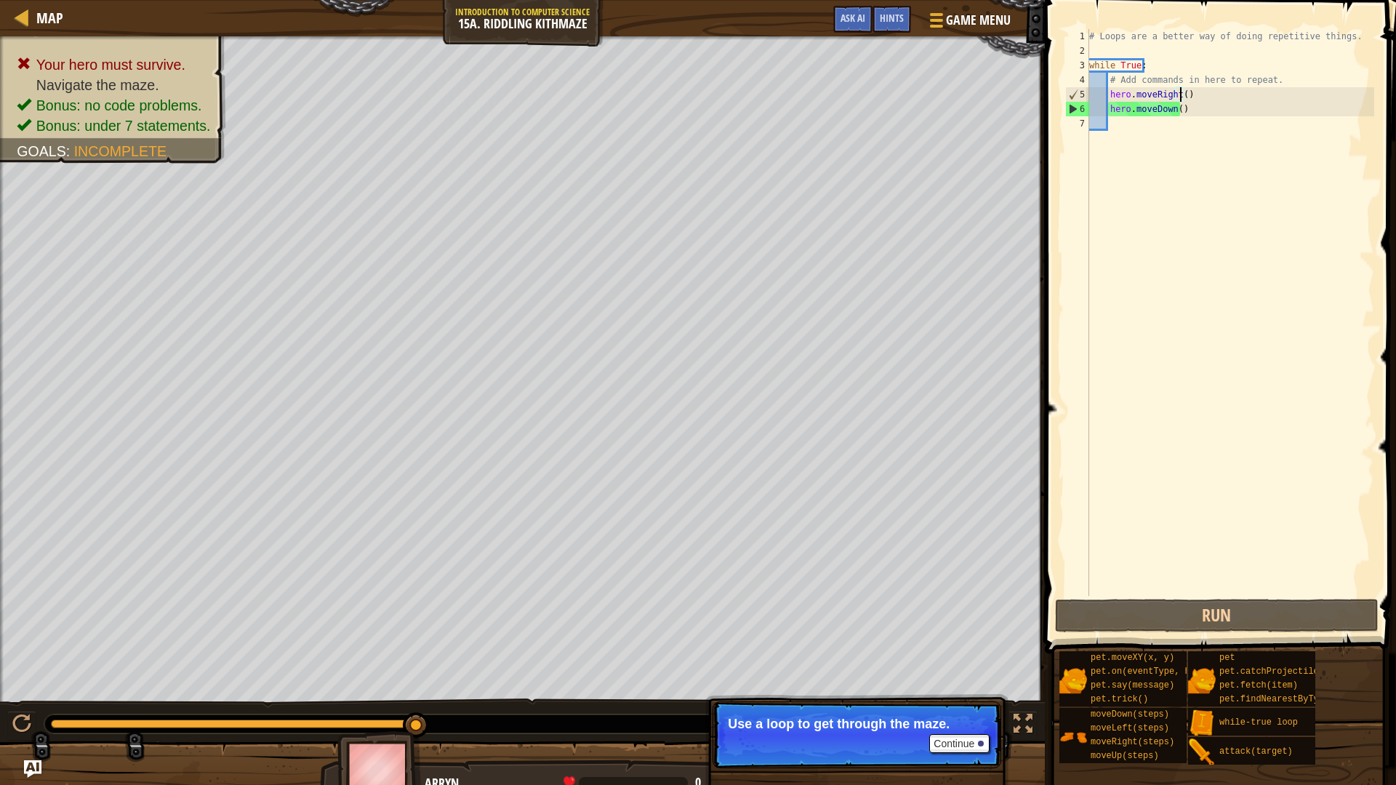
click at [961, 686] on button "Continue" at bounding box center [959, 743] width 60 height 19
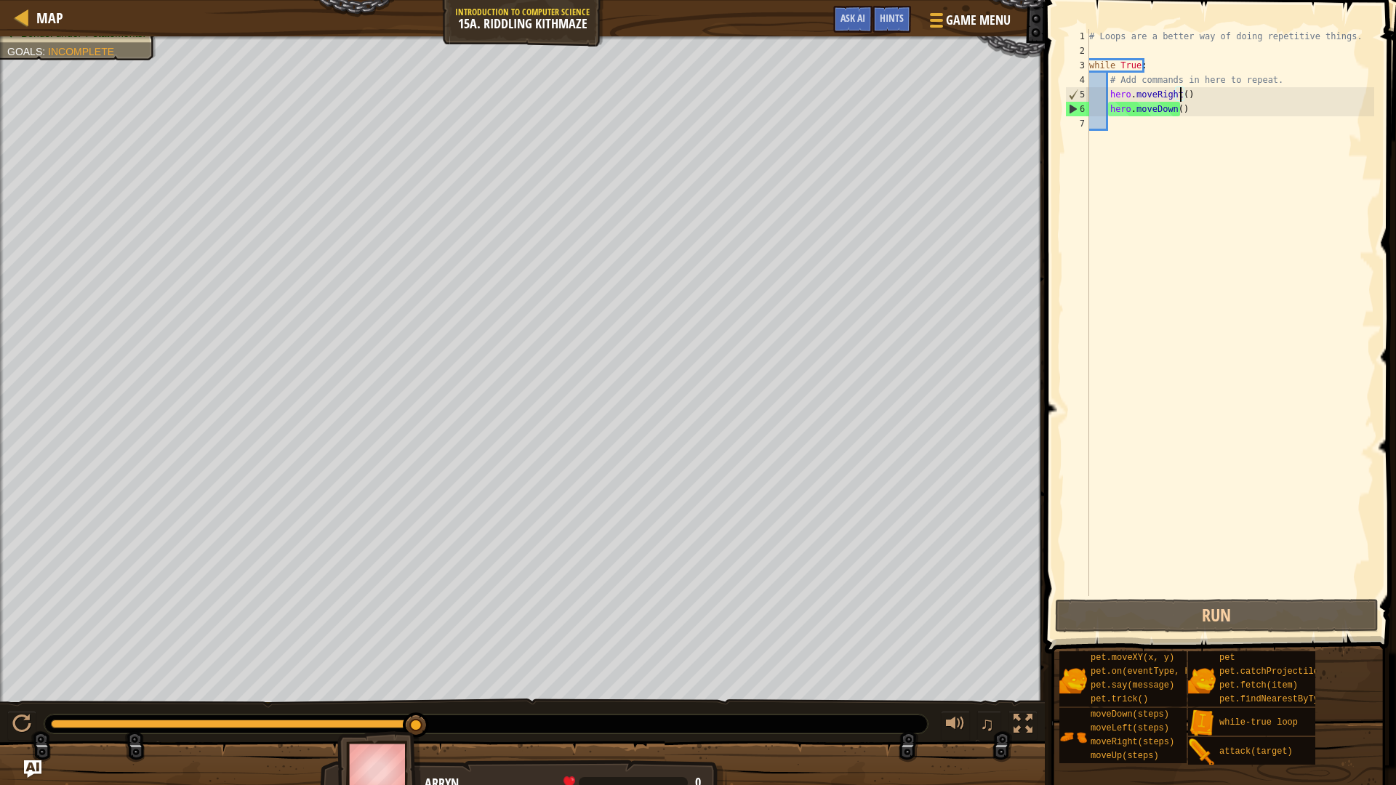
scroll to position [7, 8]
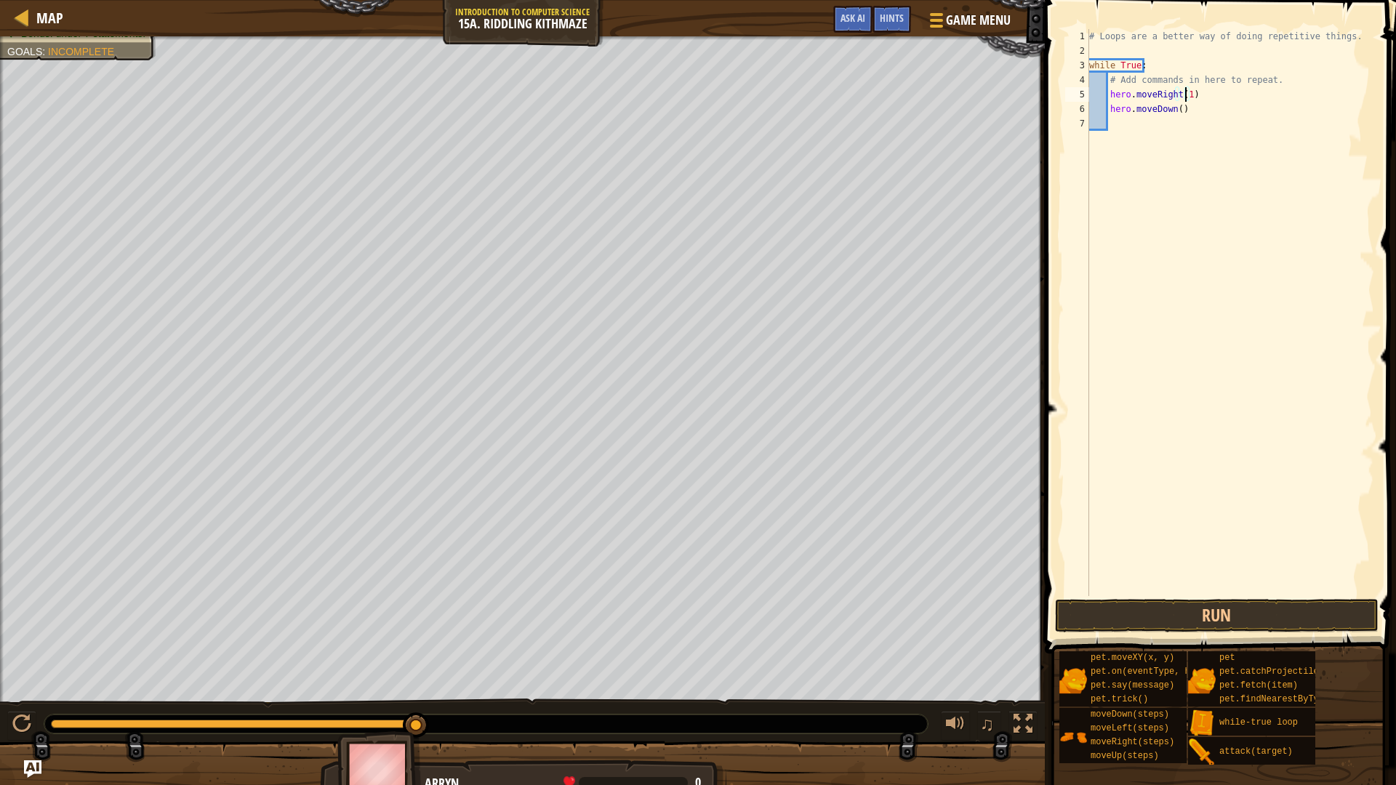
click at [1174, 110] on div "# Loops are a better way of doing repetitive things. while True : # Add command…" at bounding box center [1230, 327] width 288 height 596
drag, startPoint x: 1193, startPoint y: 97, endPoint x: 1109, endPoint y: 97, distance: 83.6
click at [1109, 97] on div "# Loops are a better way of doing repetitive things. while True : # Add command…" at bounding box center [1230, 327] width 288 height 596
type textarea "hero.moveRight(1)"
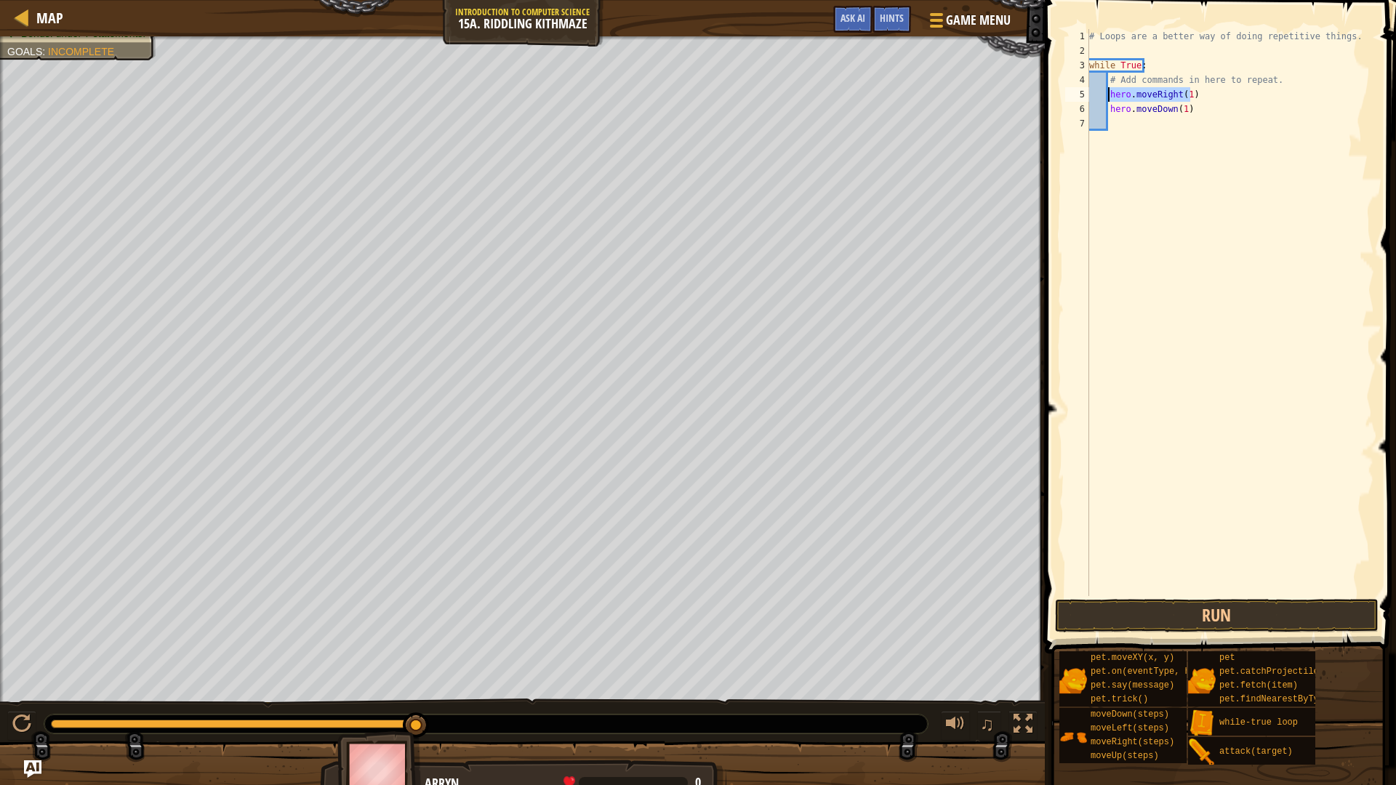
click at [1128, 126] on div "# Loops are a better way of doing repetitive things. while True : # Add command…" at bounding box center [1230, 327] width 288 height 596
paste textarea "hero.moveRight(1)"
click at [1184, 123] on div "# Loops are a better way of doing repetitive things. while True : # Add command…" at bounding box center [1230, 327] width 288 height 596
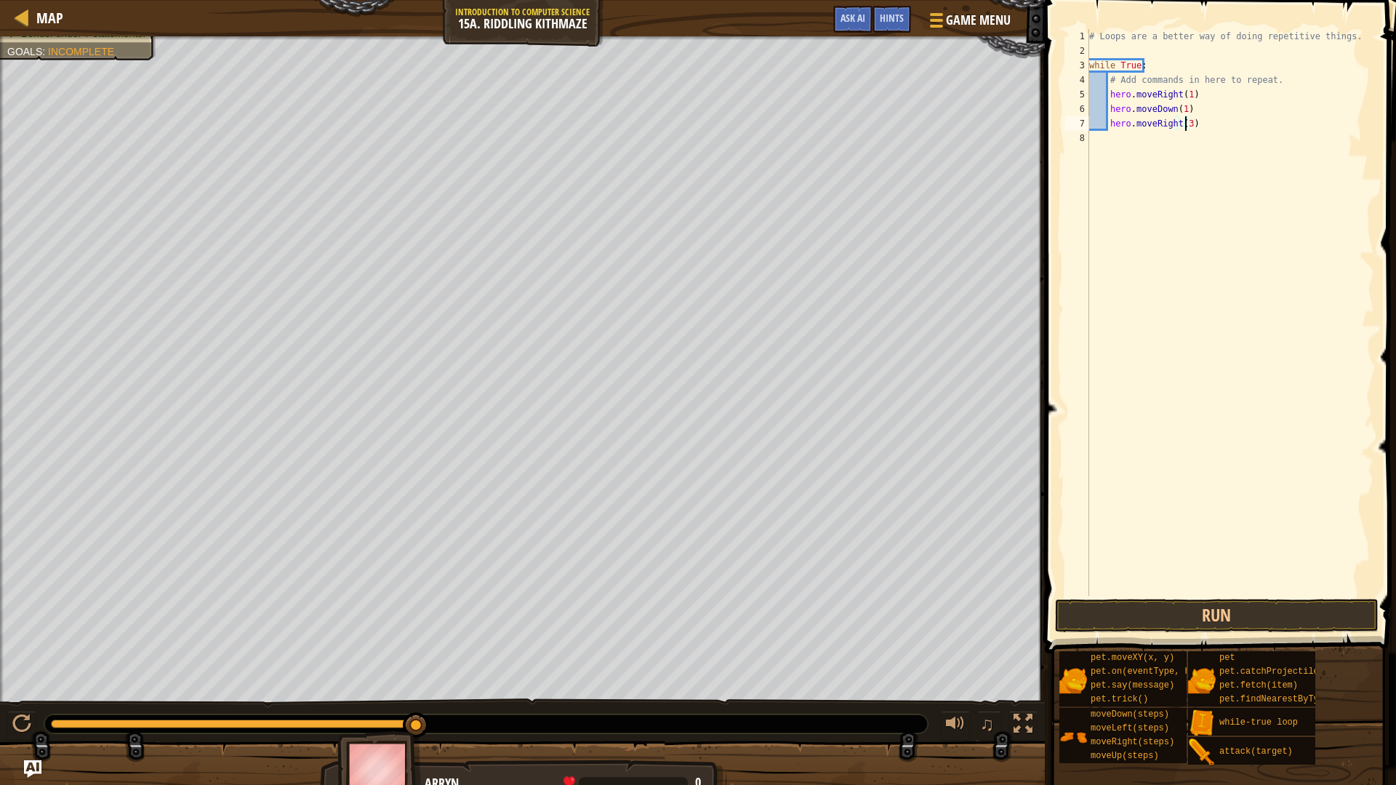
type textarea "hero.moveRight(3)"
click at [1248, 597] on span at bounding box center [1221, 306] width 363 height 696
click at [1248, 605] on button "Run" at bounding box center [1216, 615] width 323 height 33
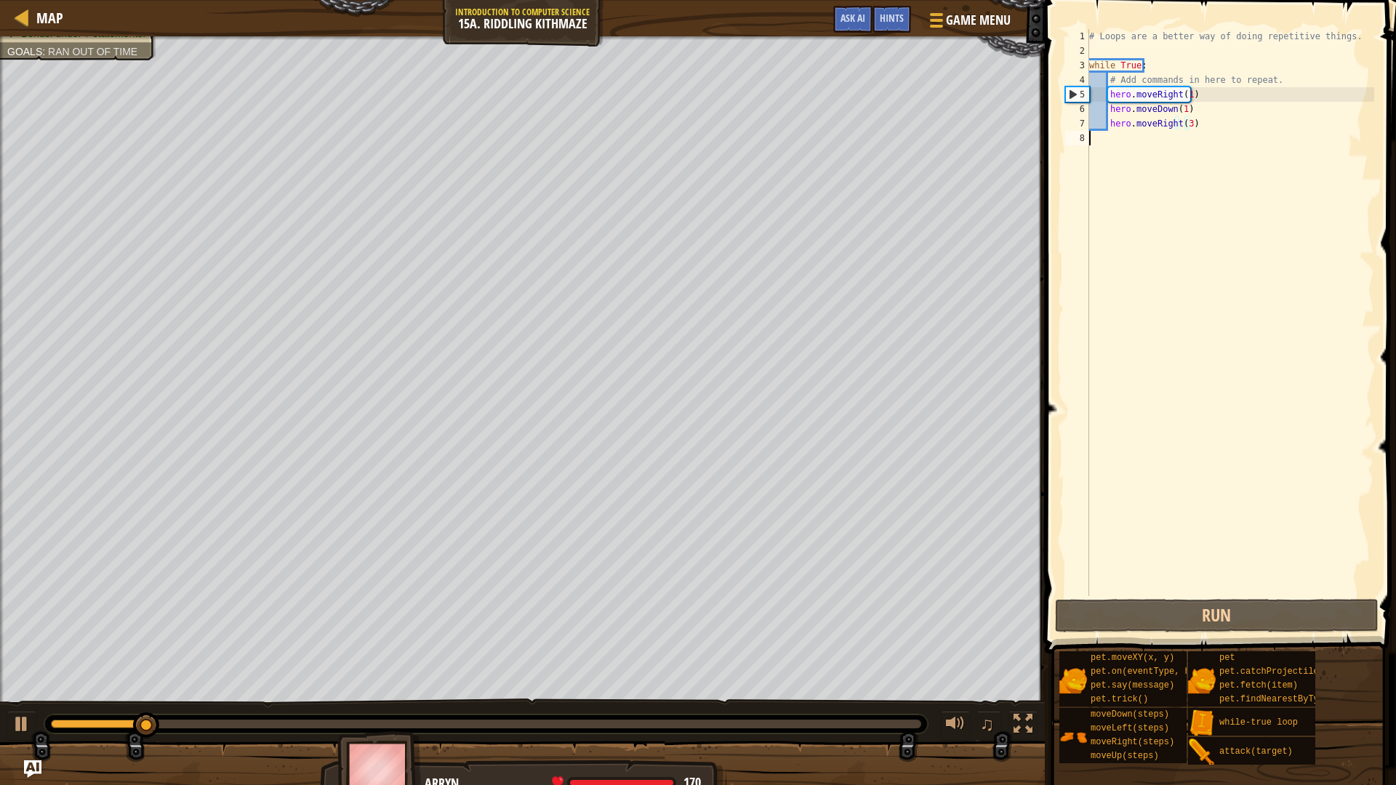
click at [1144, 219] on div "# Loops are a better way of doing repetitive things. while True : # Add command…" at bounding box center [1230, 327] width 288 height 596
click at [1185, 96] on div "# Loops are a better way of doing repetitive things. while True : # Add command…" at bounding box center [1230, 327] width 288 height 596
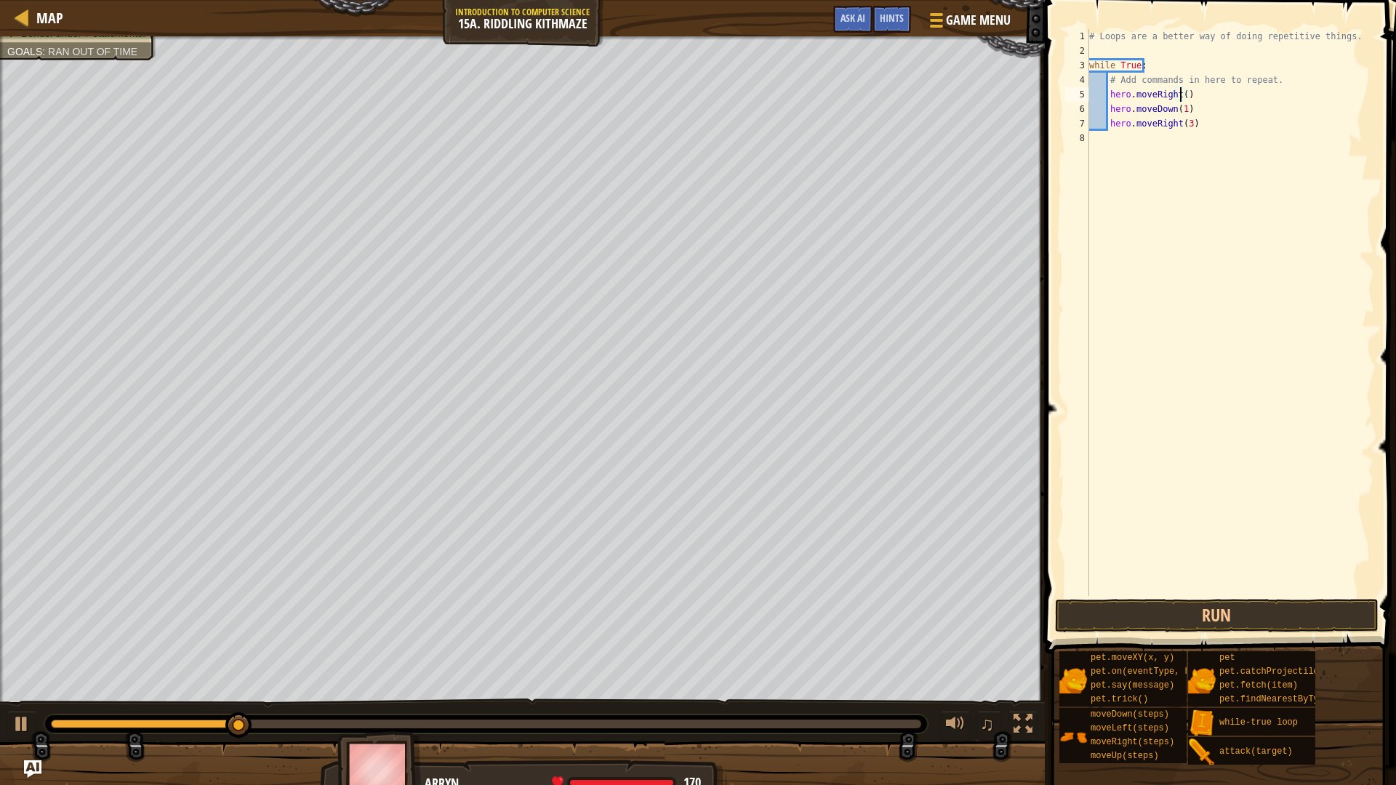
scroll to position [7, 8]
drag, startPoint x: 1193, startPoint y: 126, endPoint x: 1108, endPoint y: 127, distance: 85.1
click at [1108, 127] on div "# Loops are a better way of doing repetitive things. while True : # Add command…" at bounding box center [1230, 327] width 288 height 596
type textarea "hero.moveRight(3)"
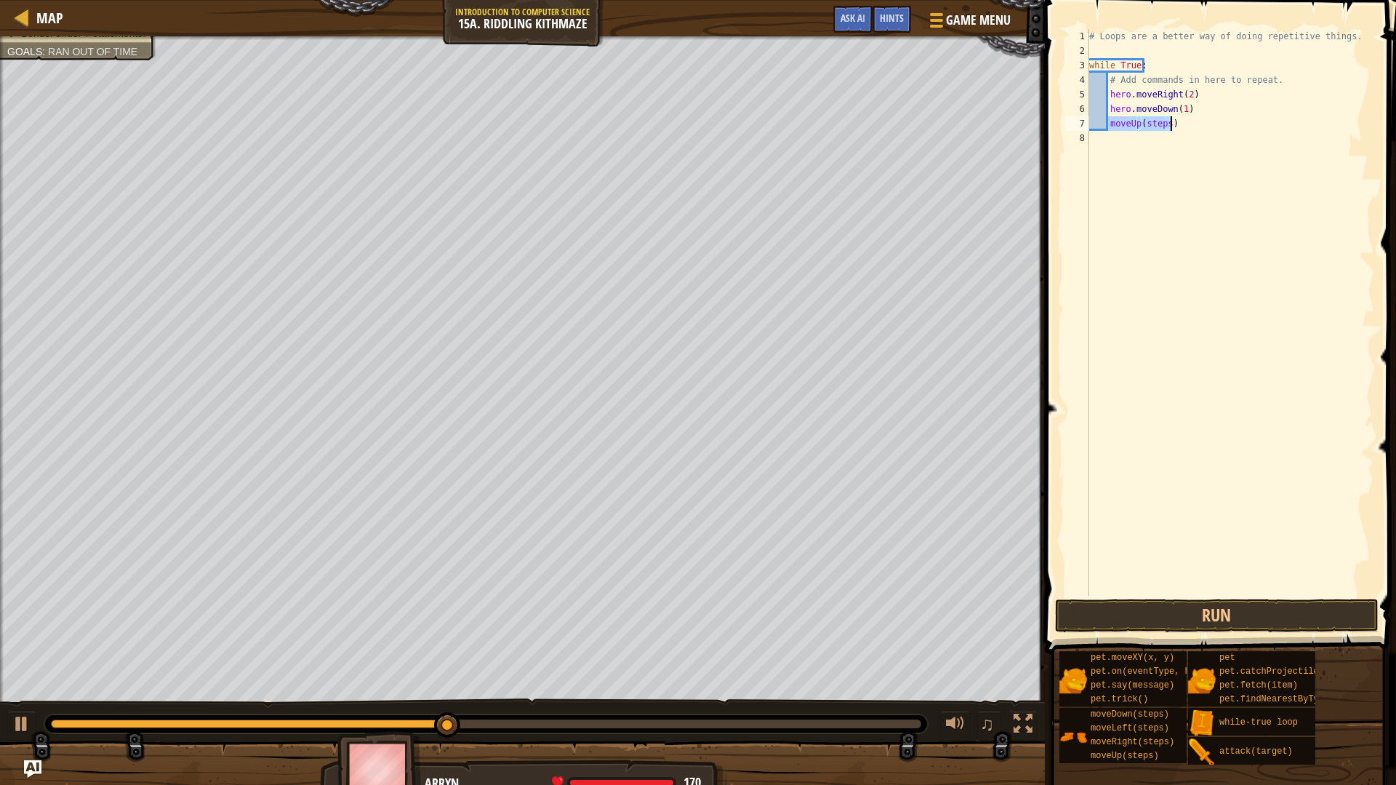
click at [1162, 126] on div "# Loops are a better way of doing repetitive things. while True : # Add command…" at bounding box center [1230, 312] width 288 height 567
click at [1162, 126] on div "# Loops are a better way of doing repetitive things. while True : # Add command…" at bounding box center [1230, 327] width 288 height 596
click at [1107, 127] on div "# Loops are a better way of doing repetitive things. while True : # Add command…" at bounding box center [1230, 327] width 288 height 596
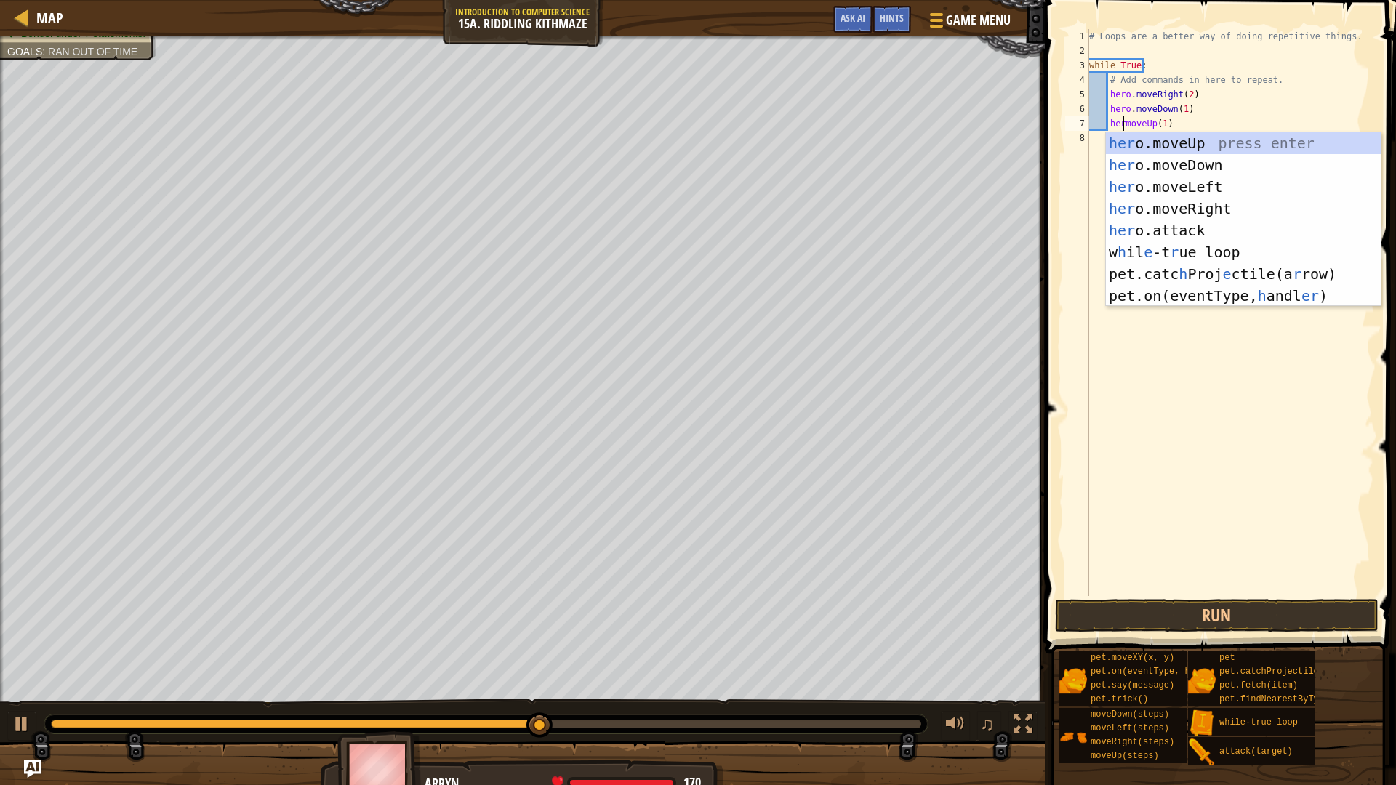
scroll to position [7, 4]
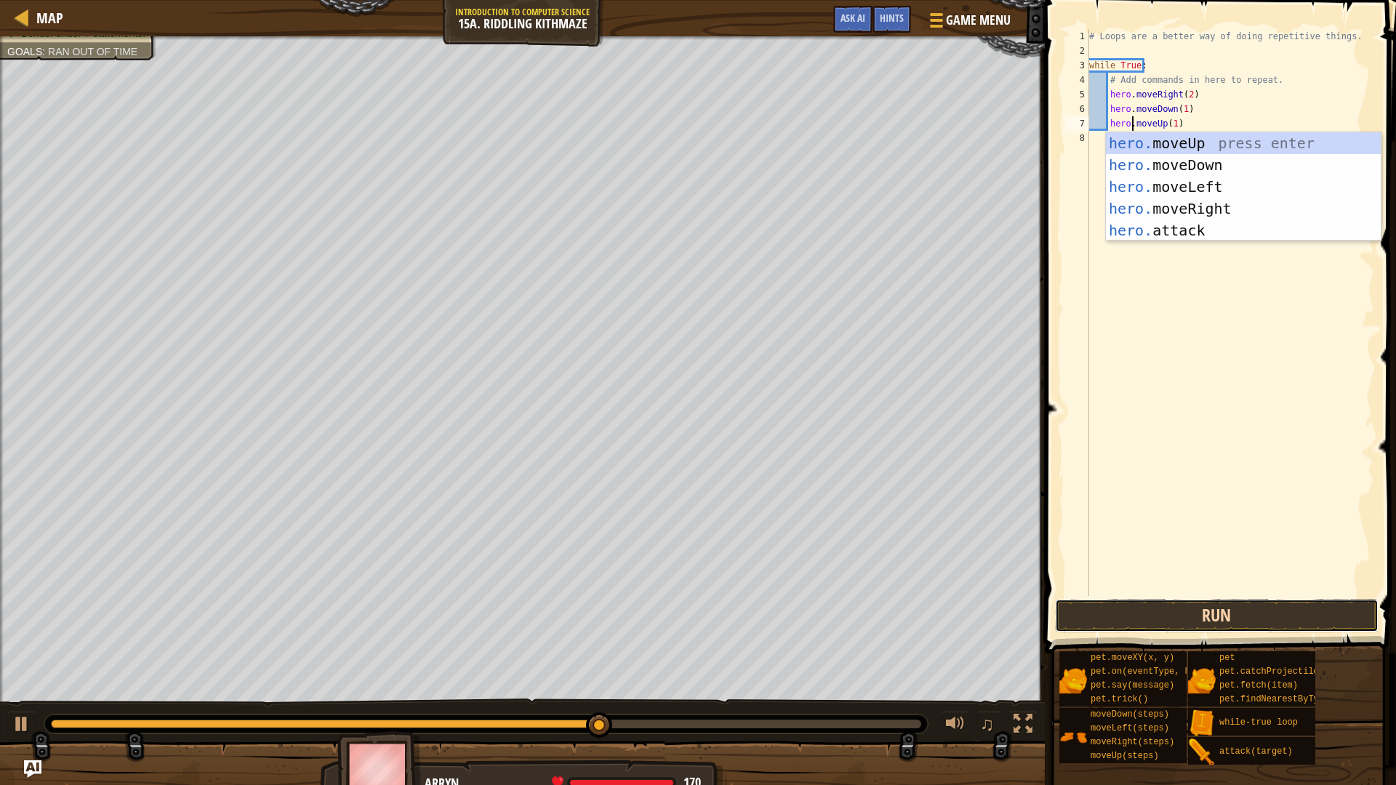
click at [1245, 620] on button "Run" at bounding box center [1216, 615] width 323 height 33
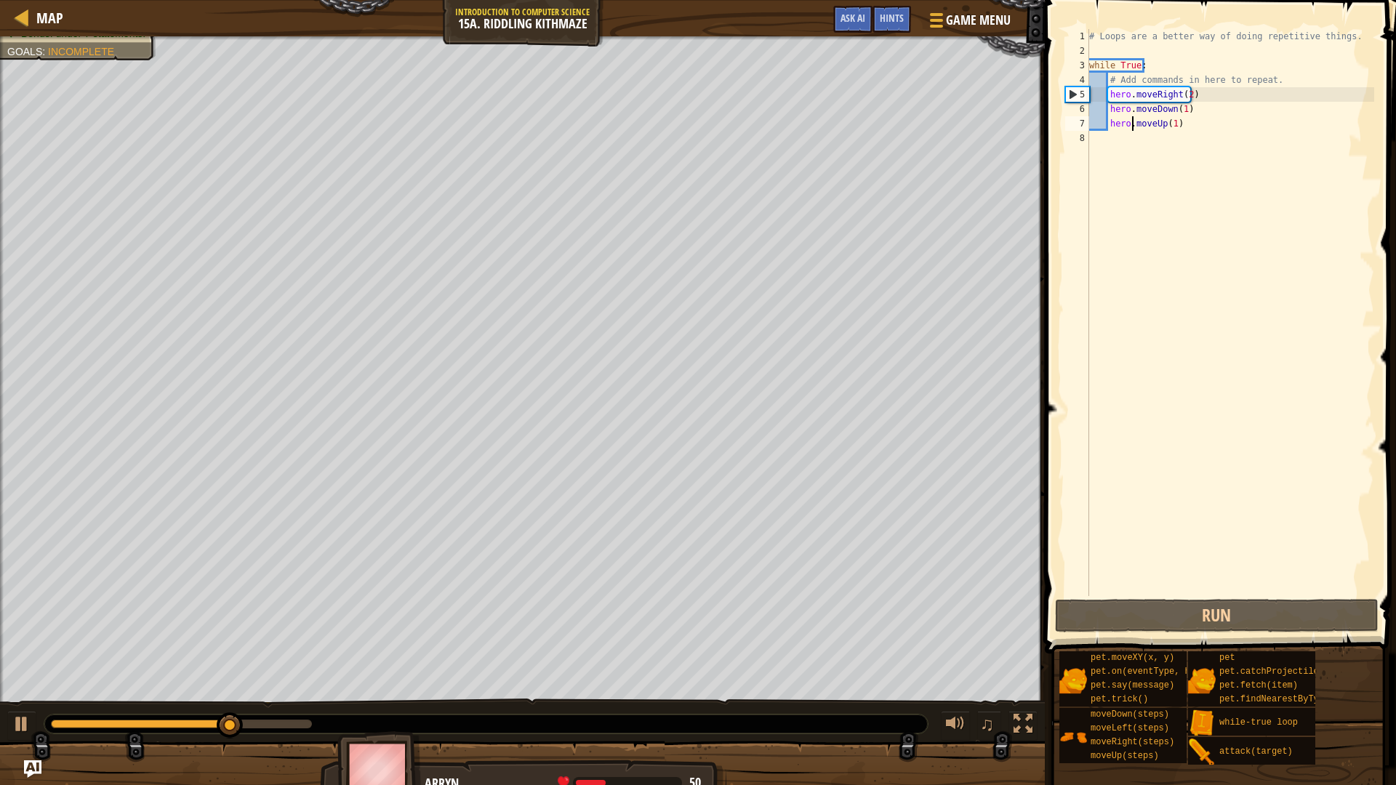
click at [1185, 94] on div "# Loops are a better way of doing repetitive things. while True : # Add command…" at bounding box center [1230, 327] width 288 height 596
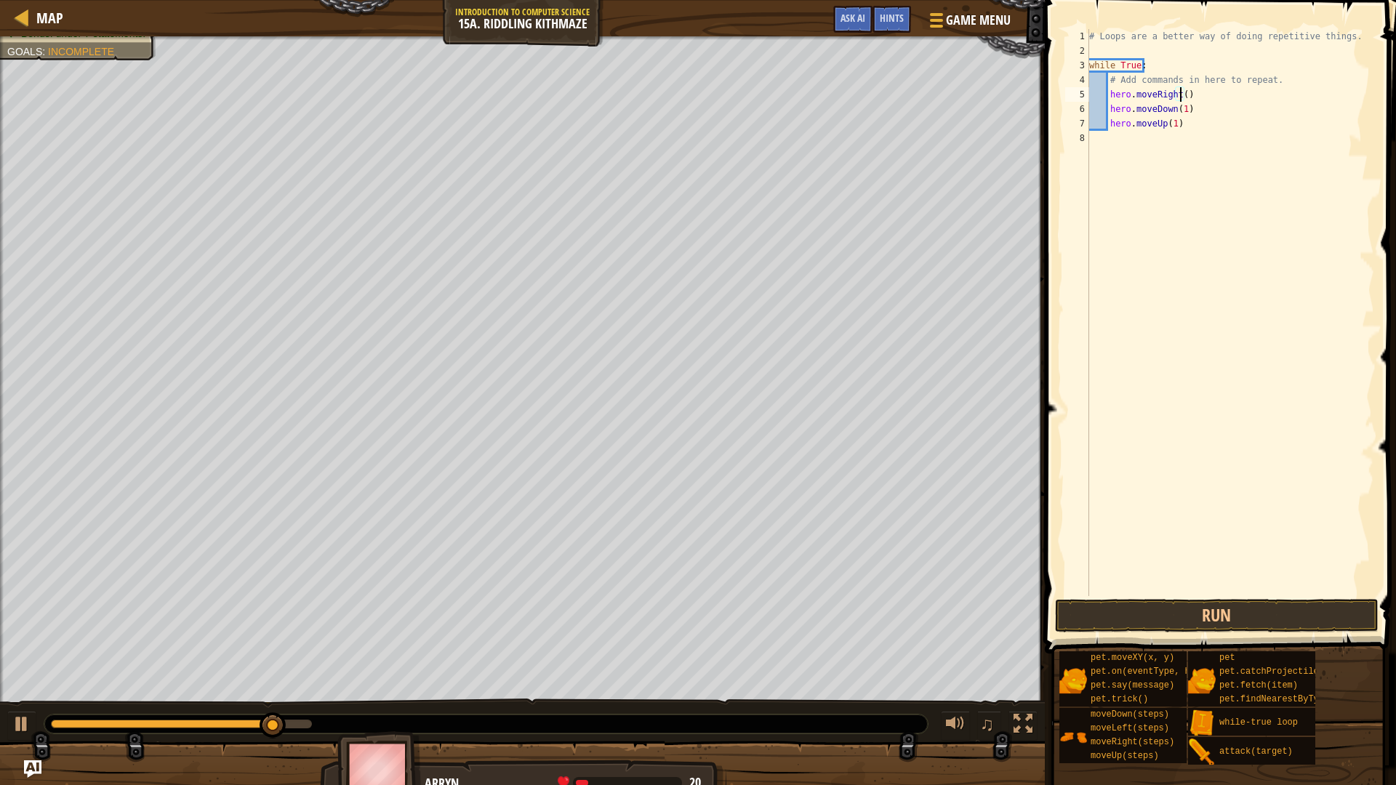
scroll to position [7, 8]
click at [1210, 608] on button "Run" at bounding box center [1216, 615] width 323 height 33
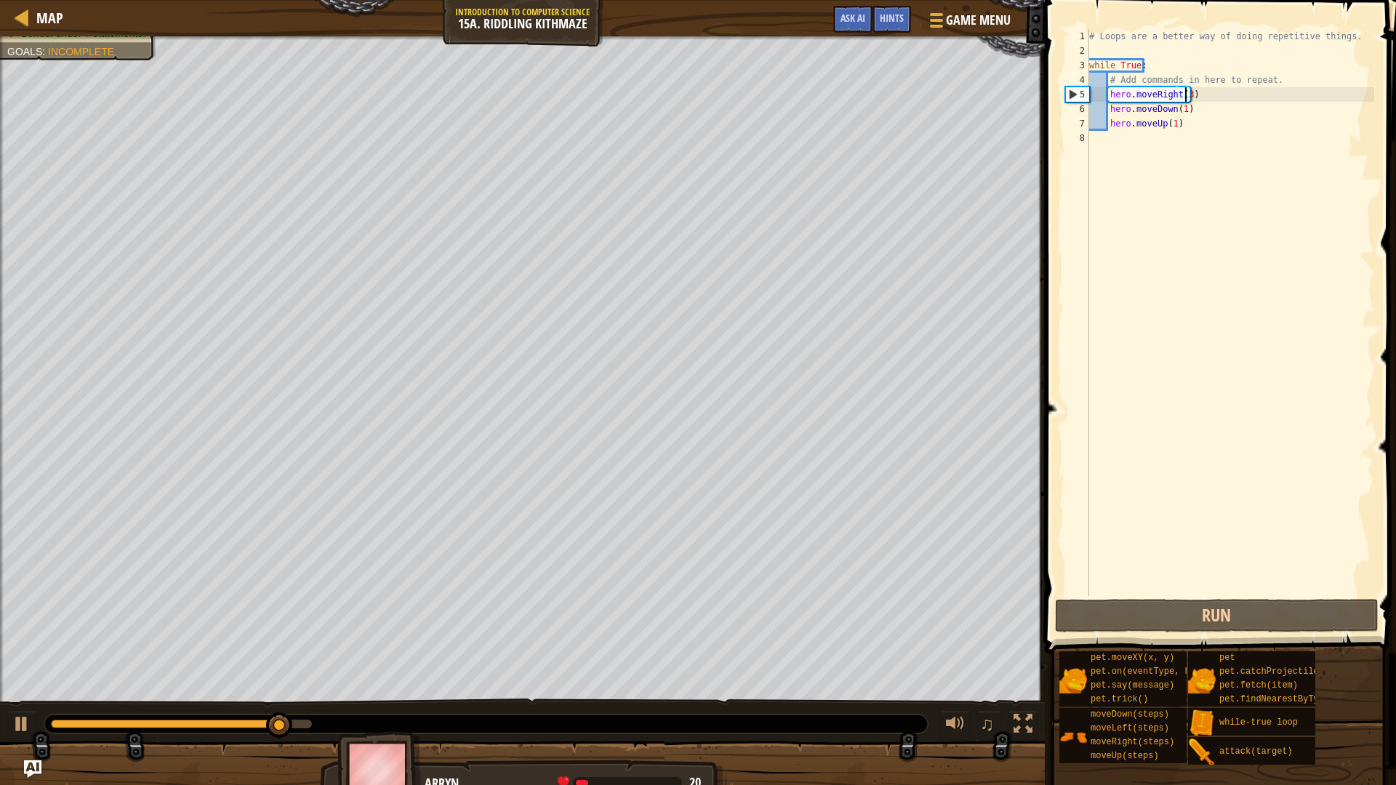
scroll to position [7, 7]
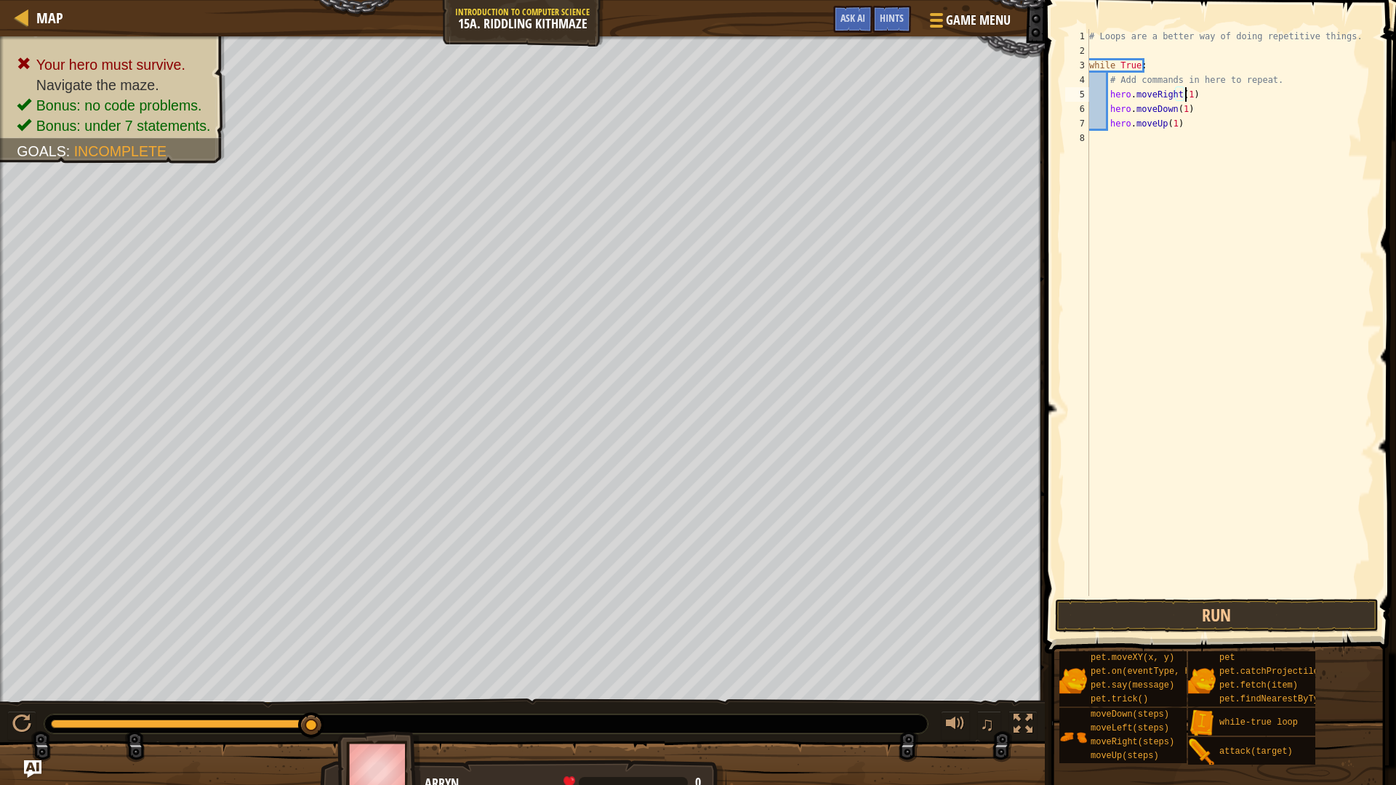
type textarea "hero.moveRight(1)"
click at [1290, 616] on button "Run" at bounding box center [1216, 615] width 323 height 33
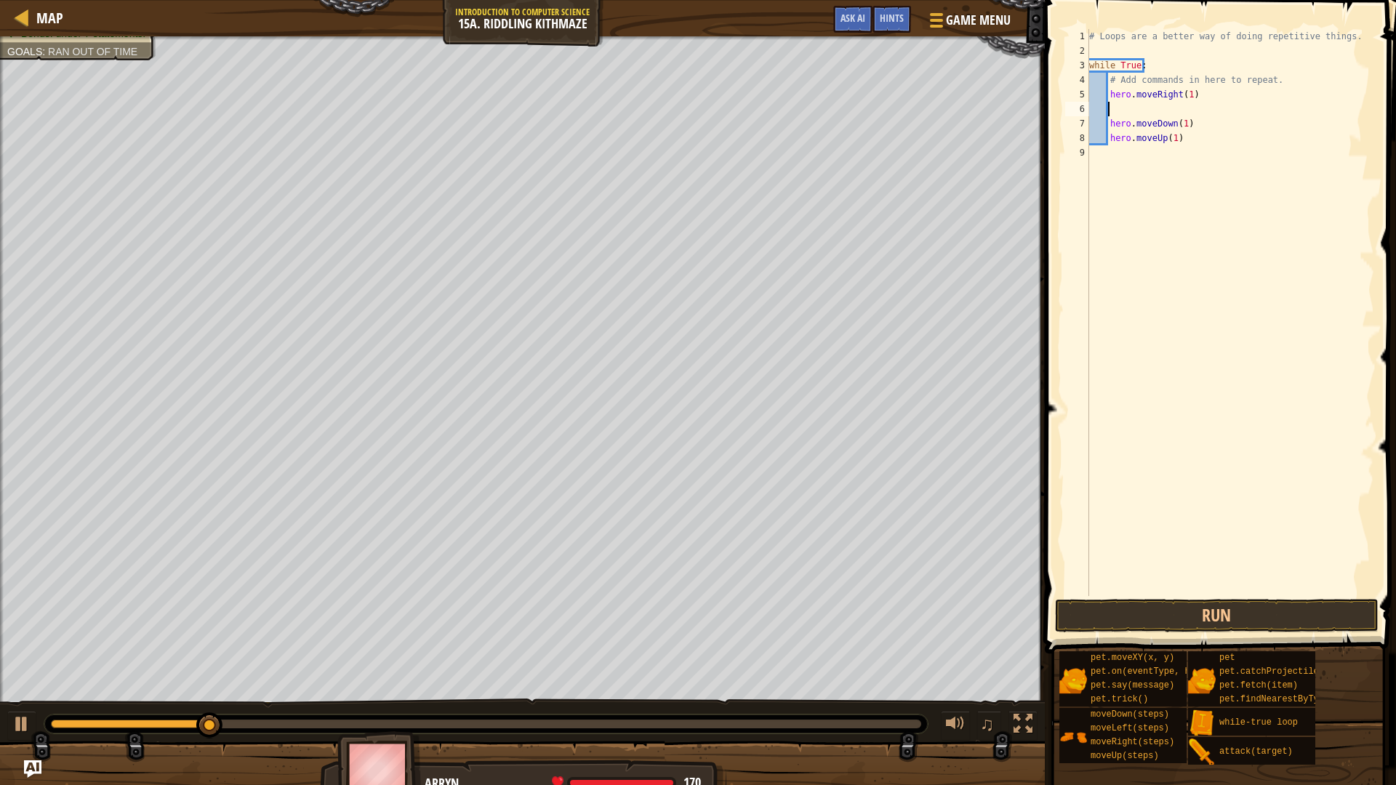
click at [1192, 115] on div "# Loops are a better way of doing repetitive things. while True : # Add command…" at bounding box center [1230, 327] width 288 height 596
drag, startPoint x: 1193, startPoint y: 124, endPoint x: 1109, endPoint y: 124, distance: 83.6
click at [1109, 124] on div "# Loops are a better way of doing repetitive things. while True : # Add command…" at bounding box center [1230, 327] width 288 height 596
type textarea "hero.moveDown(1)"
click at [1125, 108] on div "# Loops are a better way of doing repetitive things. while True : # Add command…" at bounding box center [1230, 327] width 288 height 596
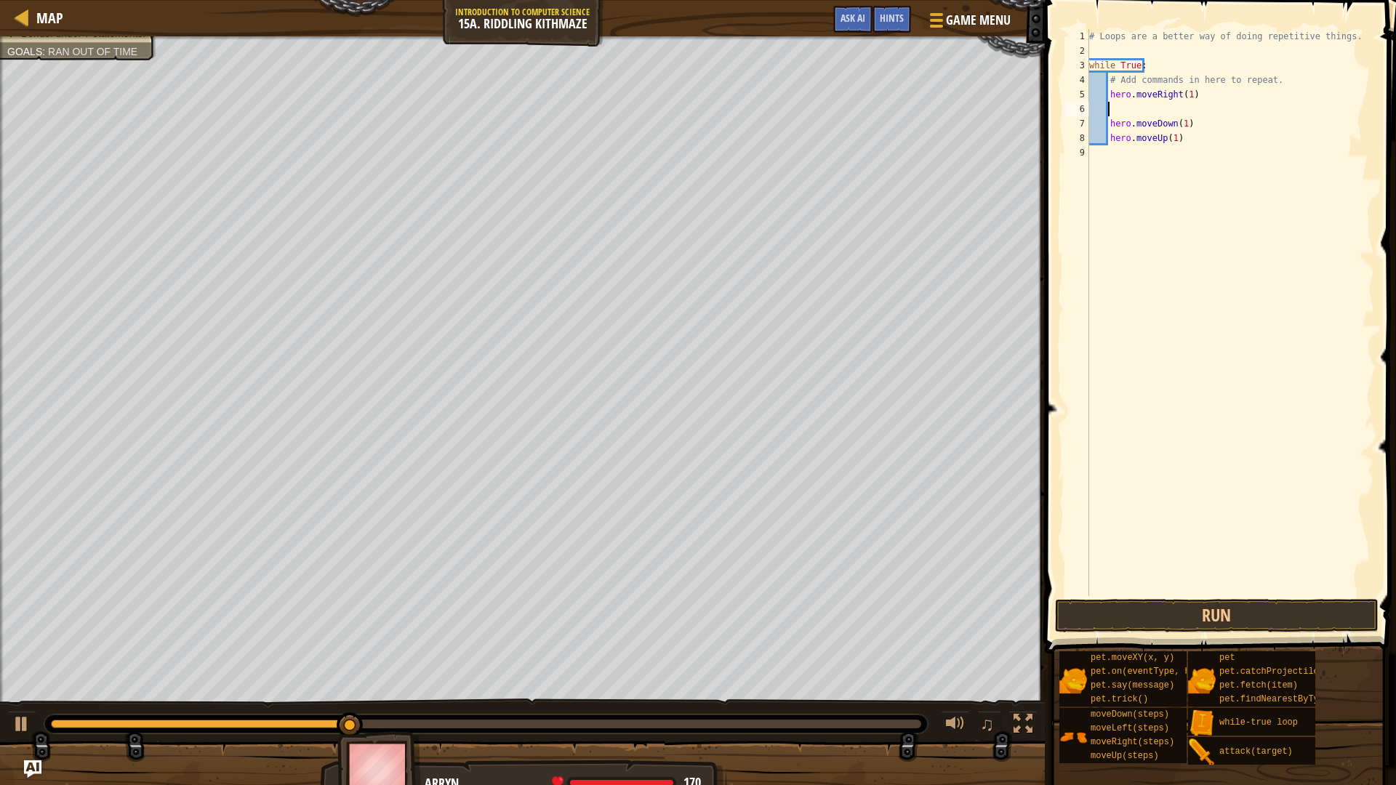
paste textarea "hero.moveDown(1)"
drag, startPoint x: 1173, startPoint y: 144, endPoint x: 1111, endPoint y: 142, distance: 62.5
click at [1111, 142] on div "# Loops are a better way of doing repetitive things. while True : # Add command…" at bounding box center [1230, 327] width 288 height 596
drag, startPoint x: 1210, startPoint y: 121, endPoint x: 1108, endPoint y: 127, distance: 101.9
click at [1108, 127] on div "# Loops are a better way of doing repetitive things. while True : # Add command…" at bounding box center [1230, 327] width 288 height 596
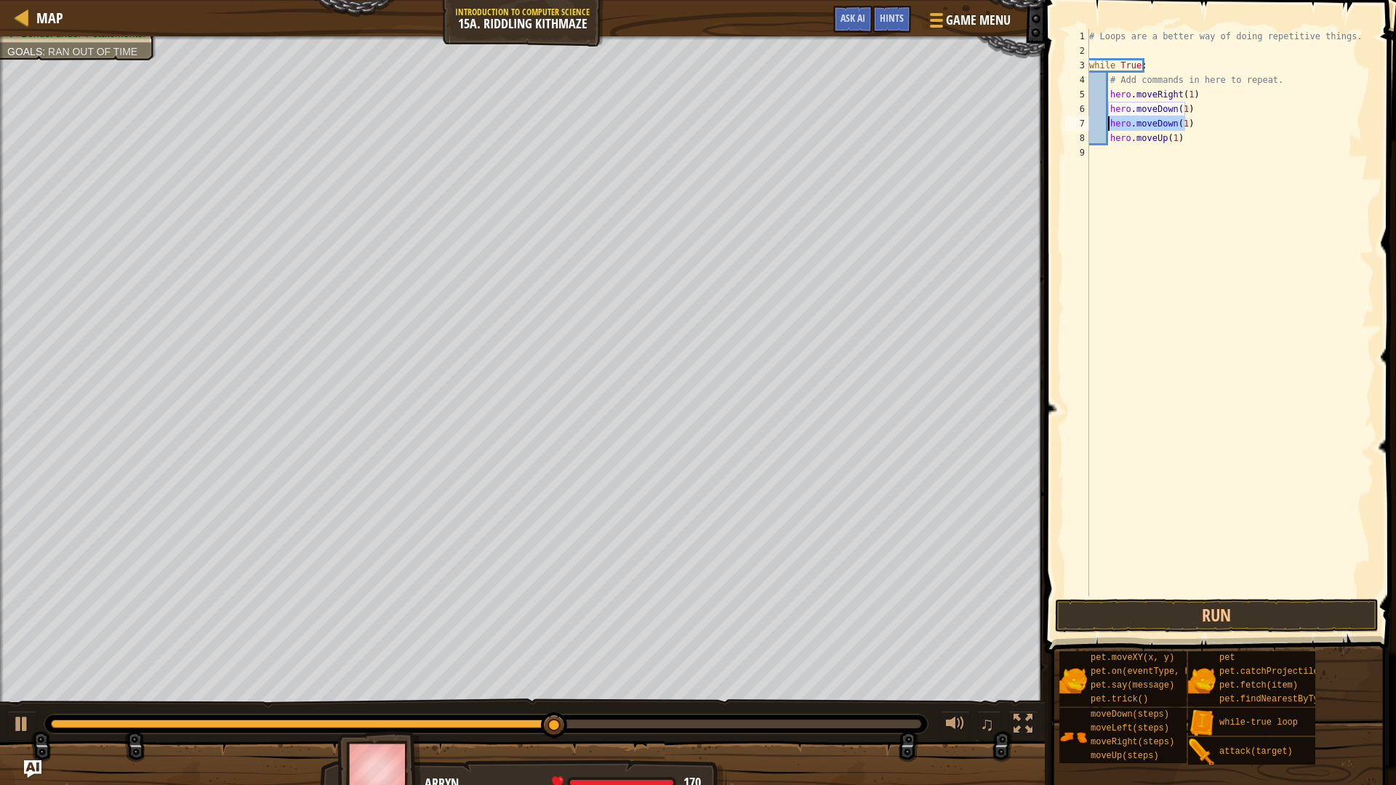
paste textarea "Up"
drag, startPoint x: 1189, startPoint y: 96, endPoint x: 1110, endPoint y: 100, distance: 79.3
click at [1110, 100] on div "# Loops are a better way of doing repetitive things. while True : # Add command…" at bounding box center [1230, 327] width 288 height 596
drag, startPoint x: 1185, startPoint y: 143, endPoint x: 1106, endPoint y: 145, distance: 78.5
click at [1106, 145] on div "# Loops are a better way of doing repetitive things. while True : # Add command…" at bounding box center [1230, 327] width 288 height 596
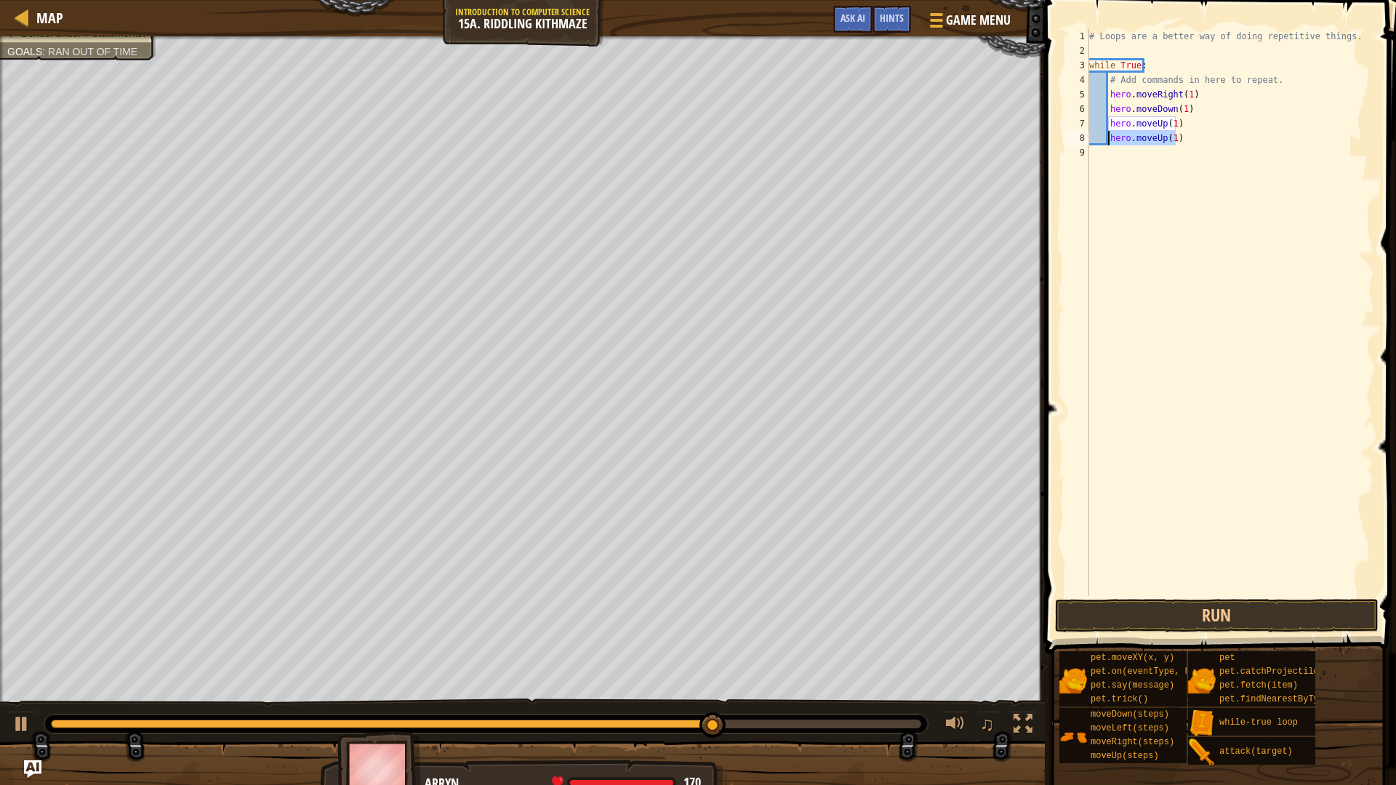
paste textarea "Right"
click at [1241, 612] on button "Run" at bounding box center [1216, 615] width 323 height 33
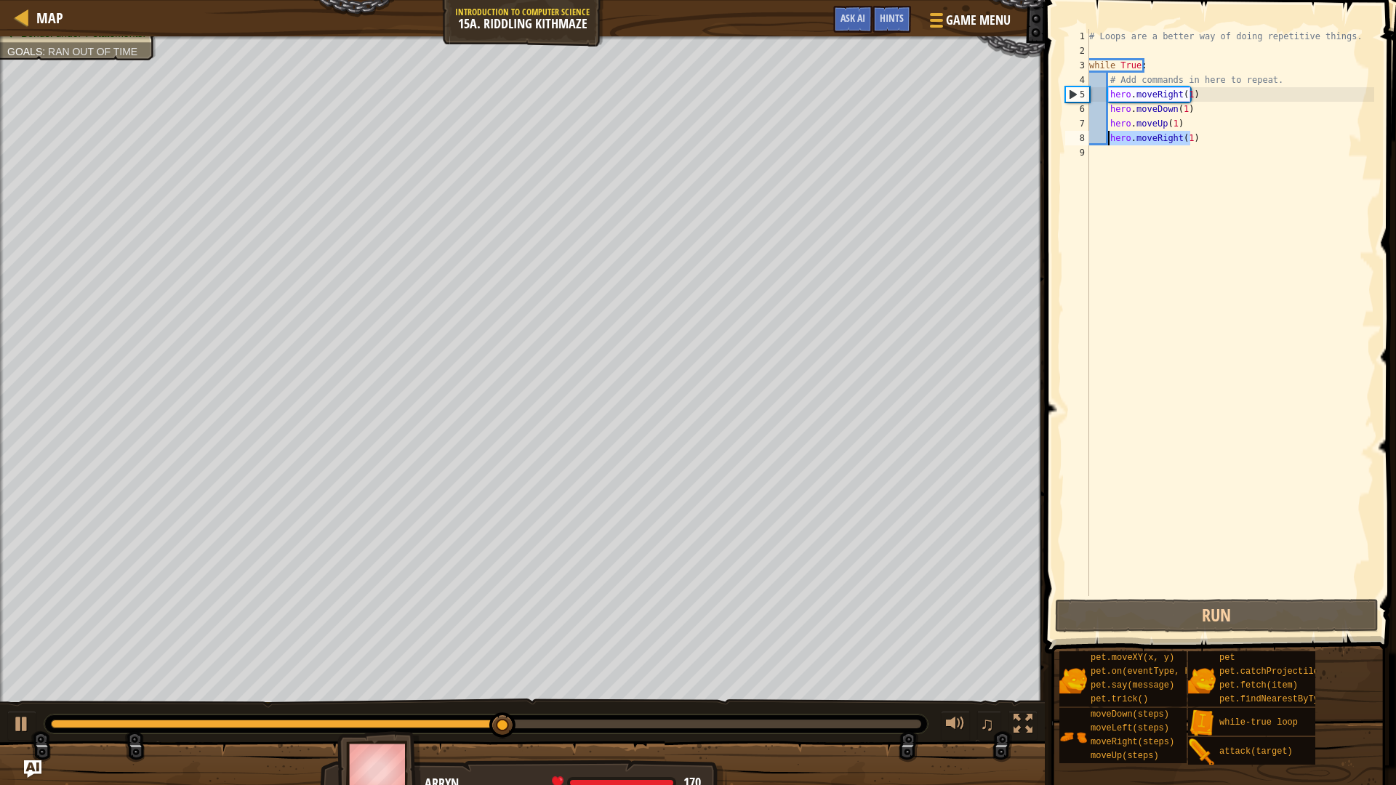
drag, startPoint x: 1197, startPoint y: 141, endPoint x: 1108, endPoint y: 141, distance: 89.4
click at [1108, 141] on div "# Loops are a better way of doing repetitive things. while True : # Add command…" at bounding box center [1230, 327] width 288 height 596
drag, startPoint x: 1175, startPoint y: 123, endPoint x: 1108, endPoint y: 130, distance: 67.3
click at [1108, 130] on div "# Loops are a better way of doing repetitive things. while True : # Add command…" at bounding box center [1230, 327] width 288 height 596
paste textarea "Right"
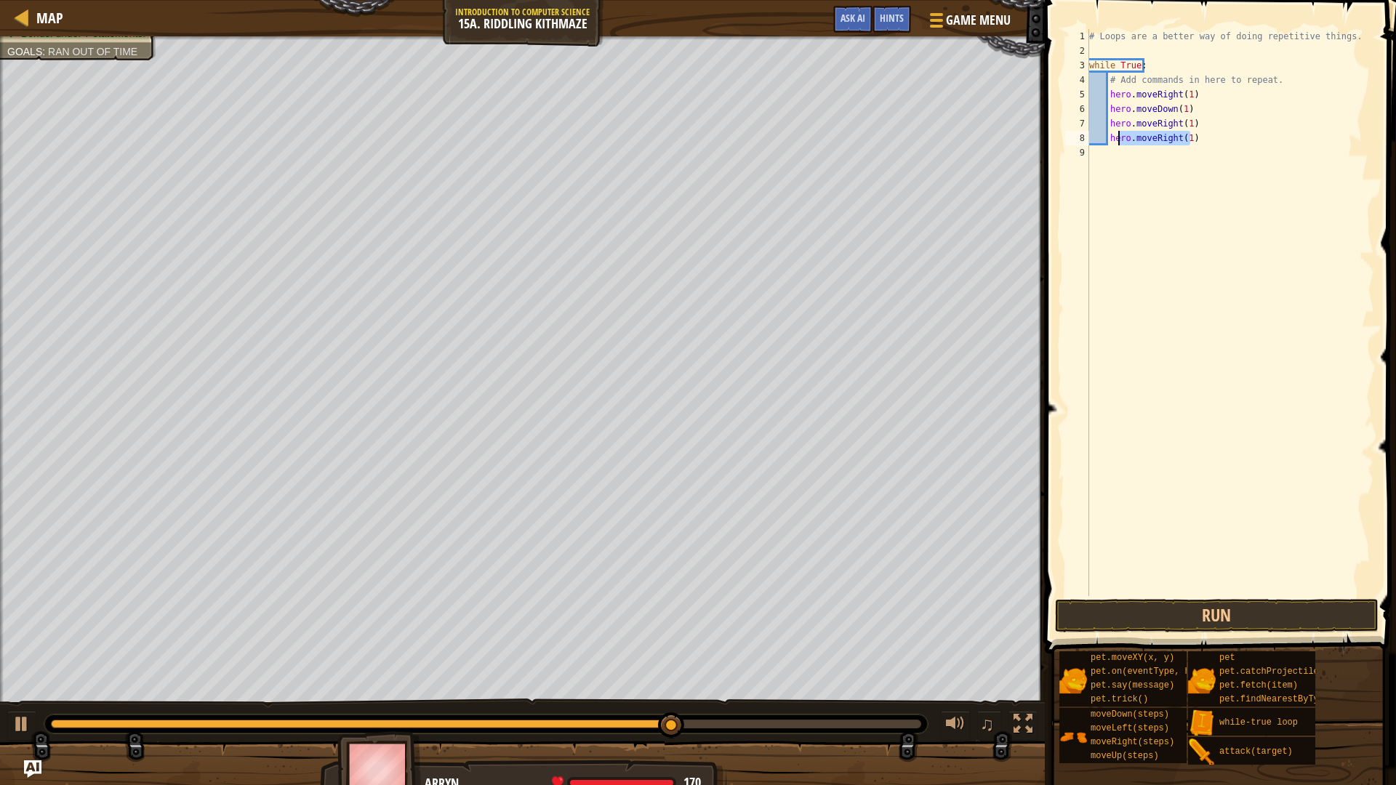
drag, startPoint x: 1197, startPoint y: 141, endPoint x: 1132, endPoint y: 163, distance: 69.0
click at [1114, 140] on div "# Loops are a better way of doing repetitive things. while True : # Add command…" at bounding box center [1230, 327] width 288 height 596
type textarea "h"
click at [1151, 136] on div "# Loops are a better way of doing repetitive things. while True : # Add command…" at bounding box center [1230, 312] width 288 height 567
click at [1151, 136] on div "# Loops are a better way of doing repetitive things. while True : # Add command…" at bounding box center [1230, 327] width 288 height 596
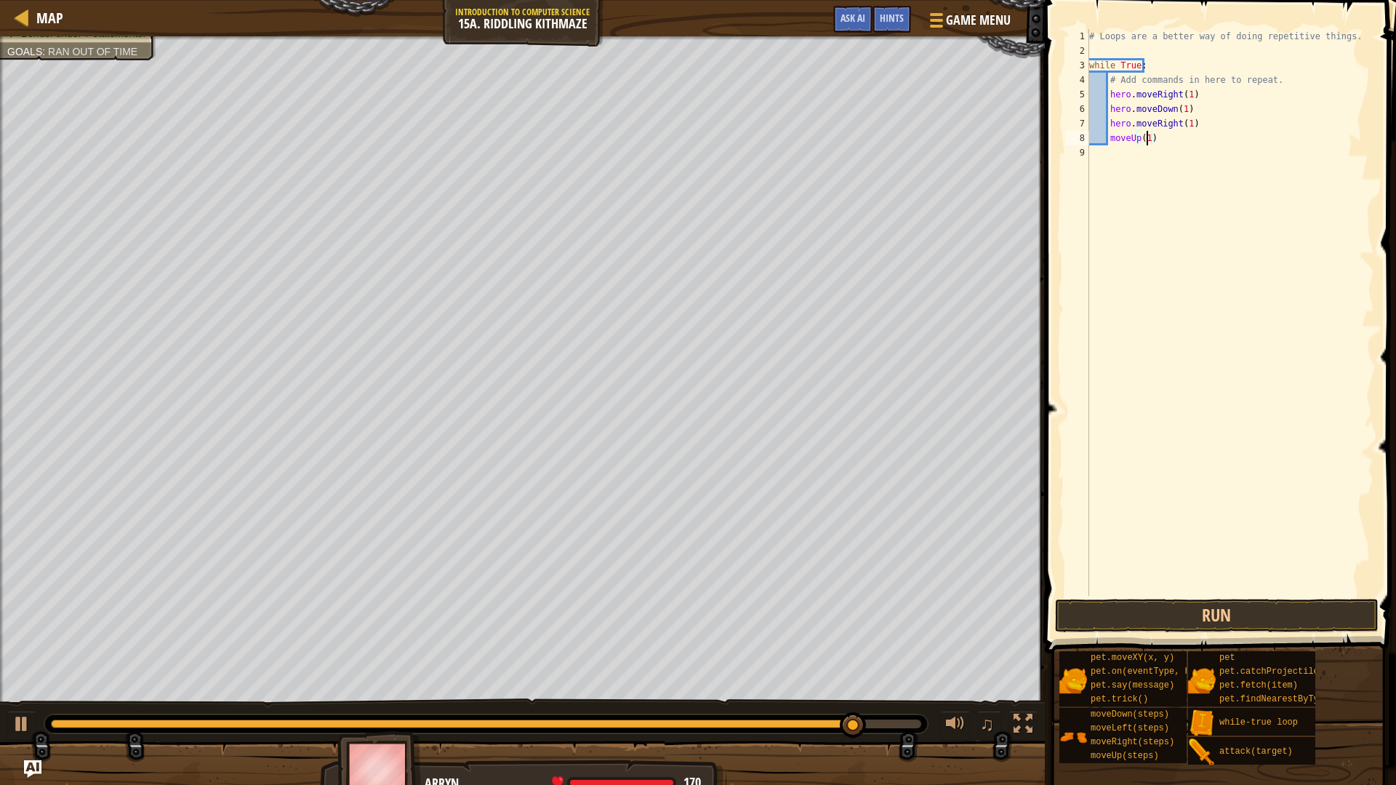
scroll to position [7, 4]
click at [1108, 142] on div "# Loops are a better way of doing repetitive things. while True : # Add command…" at bounding box center [1230, 327] width 288 height 596
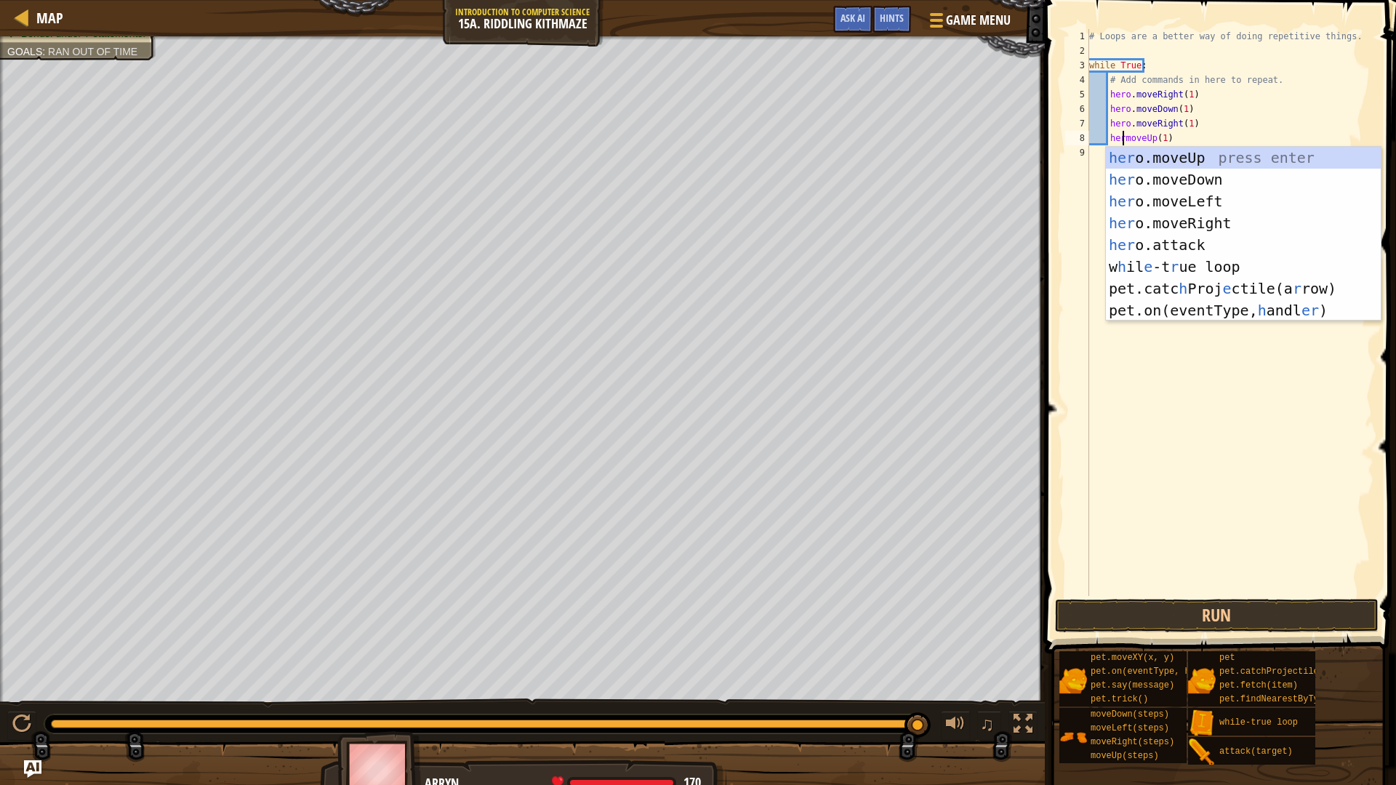
scroll to position [7, 4]
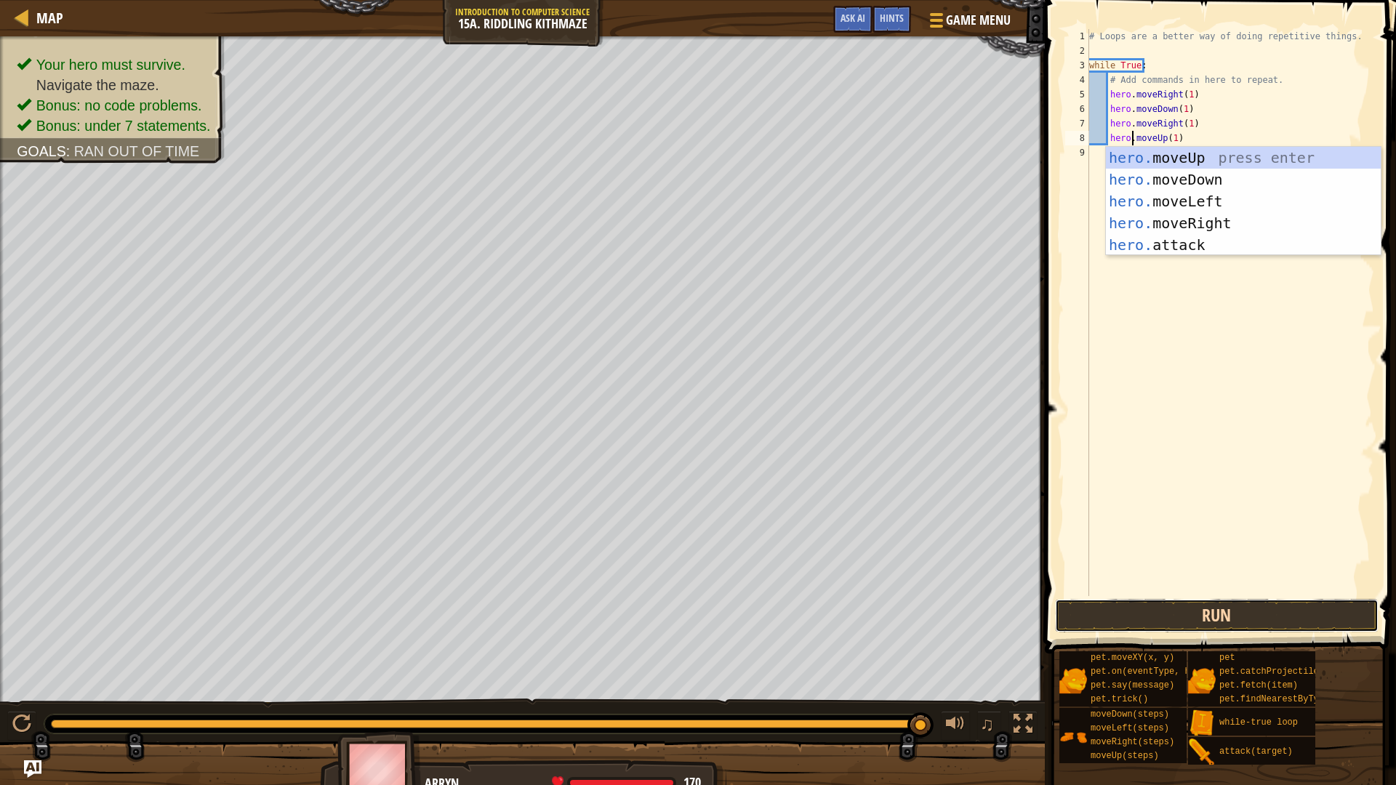
click at [1181, 602] on button "Run" at bounding box center [1216, 615] width 323 height 33
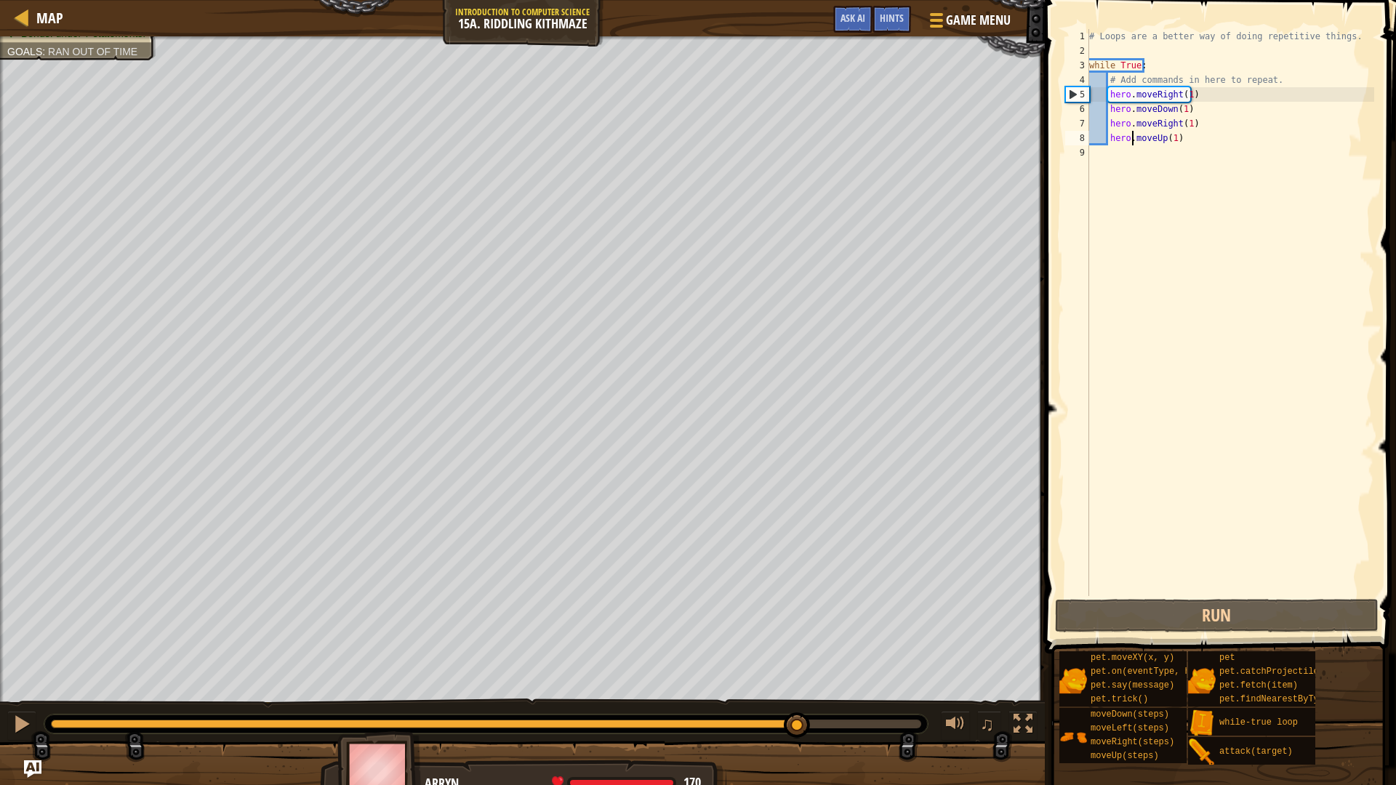
click at [798, 686] on div at bounding box center [486, 724] width 870 height 9
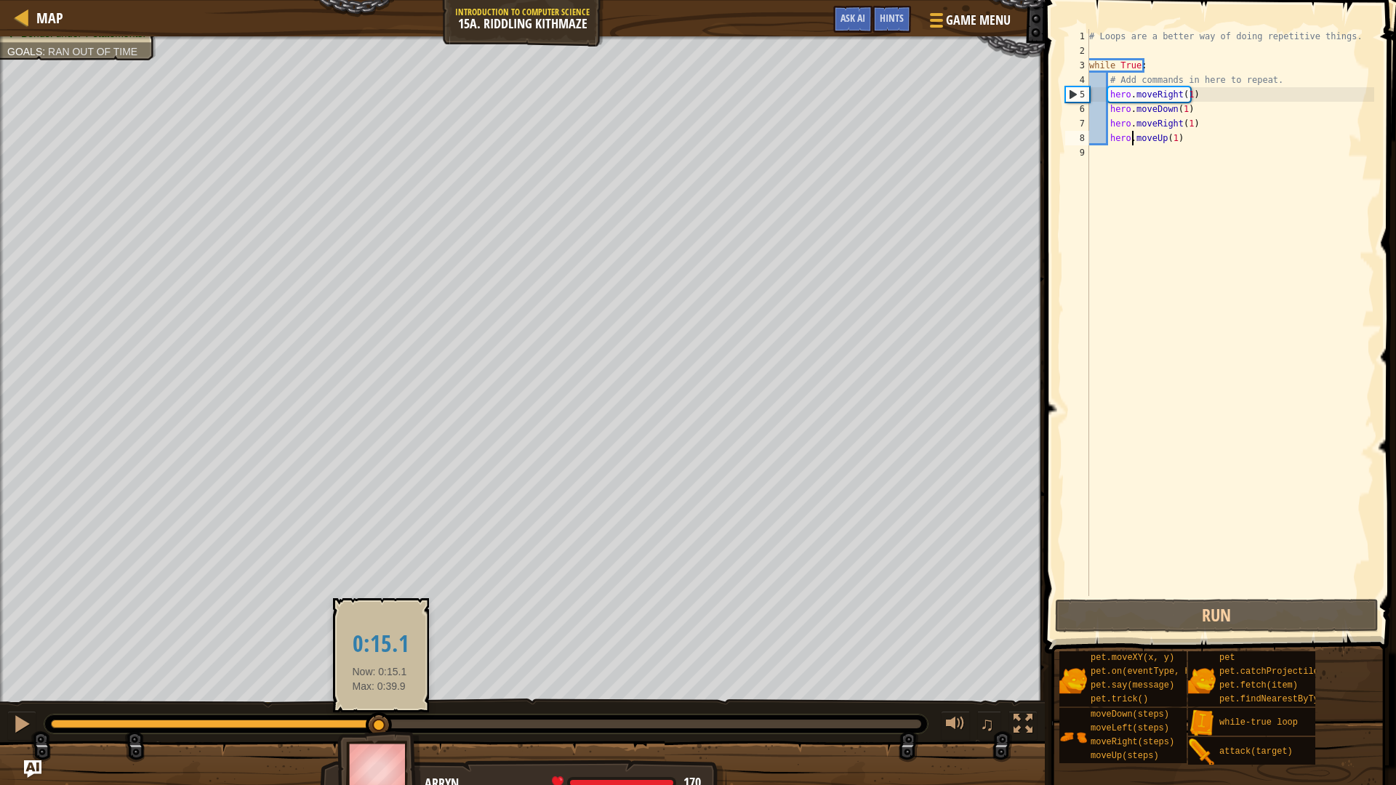
drag, startPoint x: 813, startPoint y: 718, endPoint x: 379, endPoint y: 722, distance: 433.9
click at [379, 686] on div at bounding box center [379, 725] width 26 height 26
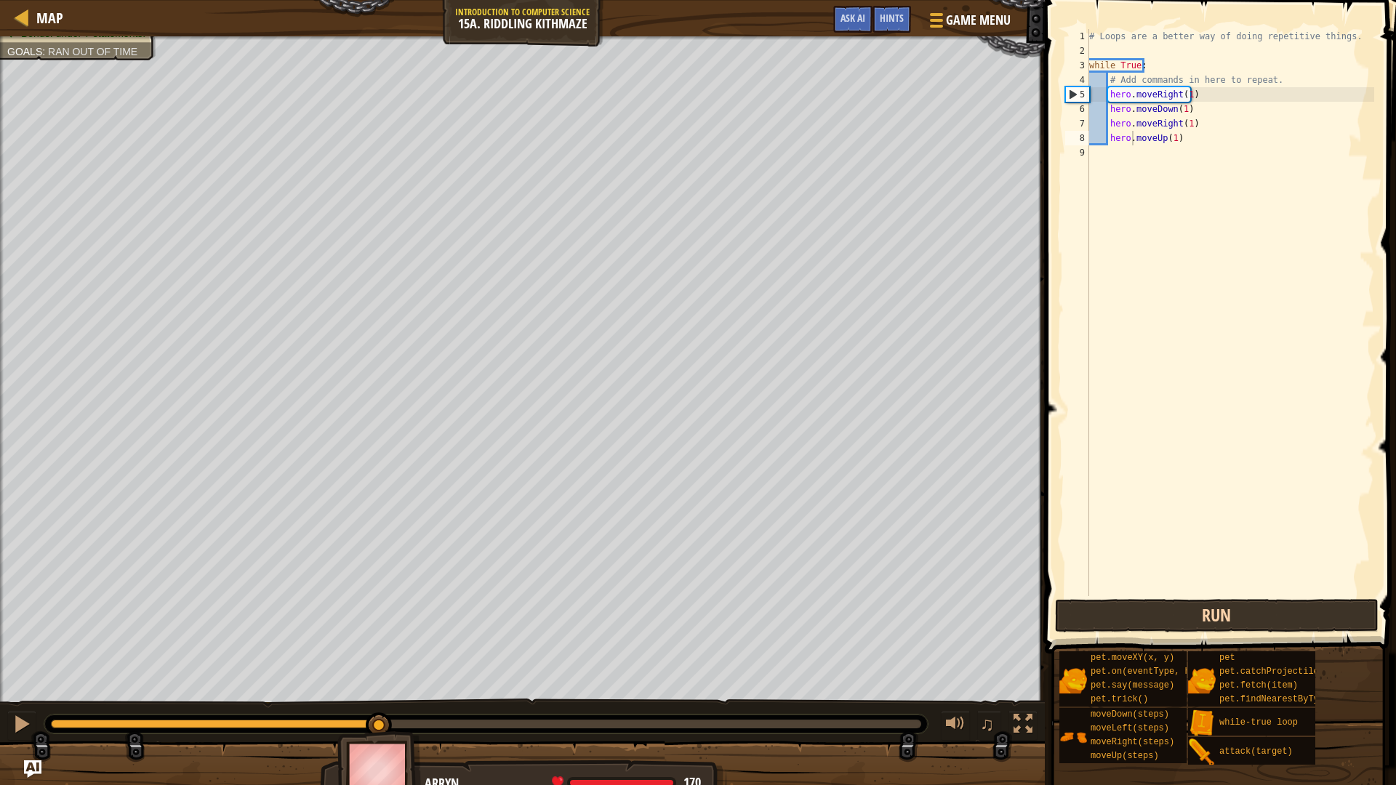
drag, startPoint x: 1239, startPoint y: 637, endPoint x: 1237, endPoint y: 611, distance: 26.3
click at [1239, 633] on div "Hints Videos hero.moveUp(1) 1 2 3 4 5 6 7 8 9 # Loops are a better way of doing…" at bounding box center [1217, 389] width 355 height 778
click at [1237, 611] on button "Run" at bounding box center [1216, 615] width 323 height 33
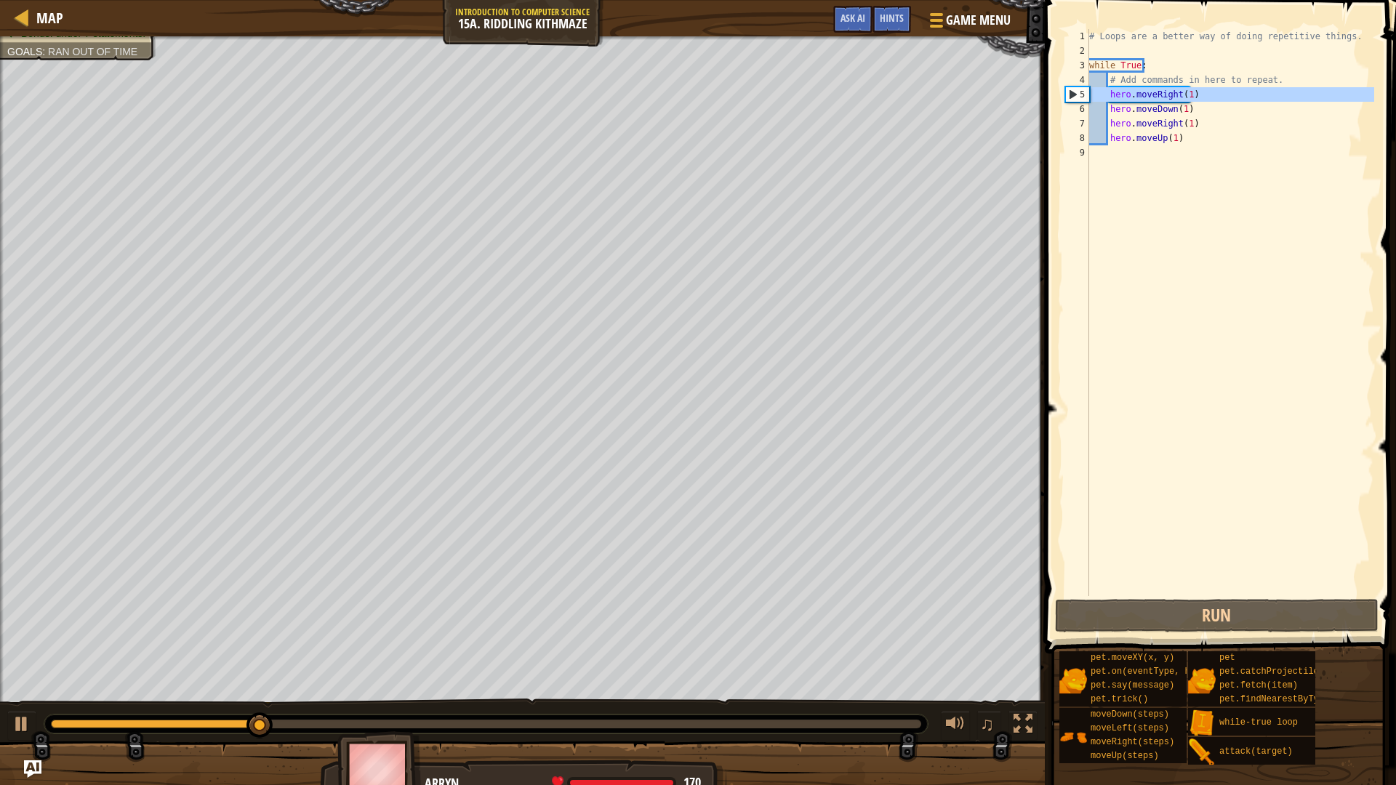
click at [1070, 97] on div "5" at bounding box center [1077, 94] width 23 height 15
click at [1070, 95] on div "5" at bounding box center [1077, 94] width 23 height 15
click at [1070, 90] on div "5" at bounding box center [1077, 94] width 23 height 15
type textarea "hero.moveRight(1)"
click at [1132, 251] on div "# Loops are a better way of doing repetitive things. while True : # Add command…" at bounding box center [1230, 327] width 288 height 596
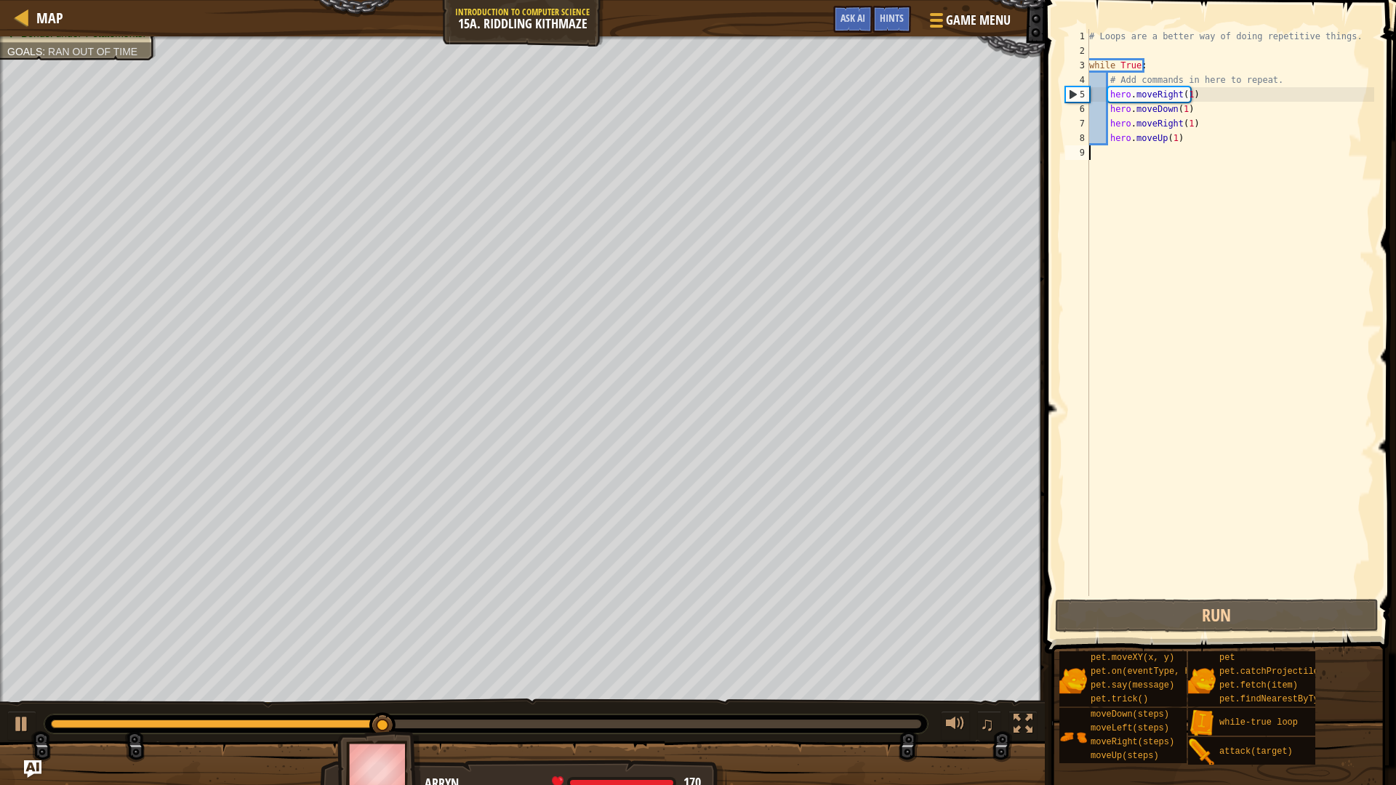
scroll to position [7, 0]
drag, startPoint x: 22, startPoint y: 727, endPoint x: 57, endPoint y: 704, distance: 41.9
click at [25, 686] on div at bounding box center [21, 723] width 19 height 19
drag, startPoint x: 1069, startPoint y: 94, endPoint x: 1059, endPoint y: 90, distance: 10.8
click at [1059, 90] on span at bounding box center [1221, 306] width 363 height 696
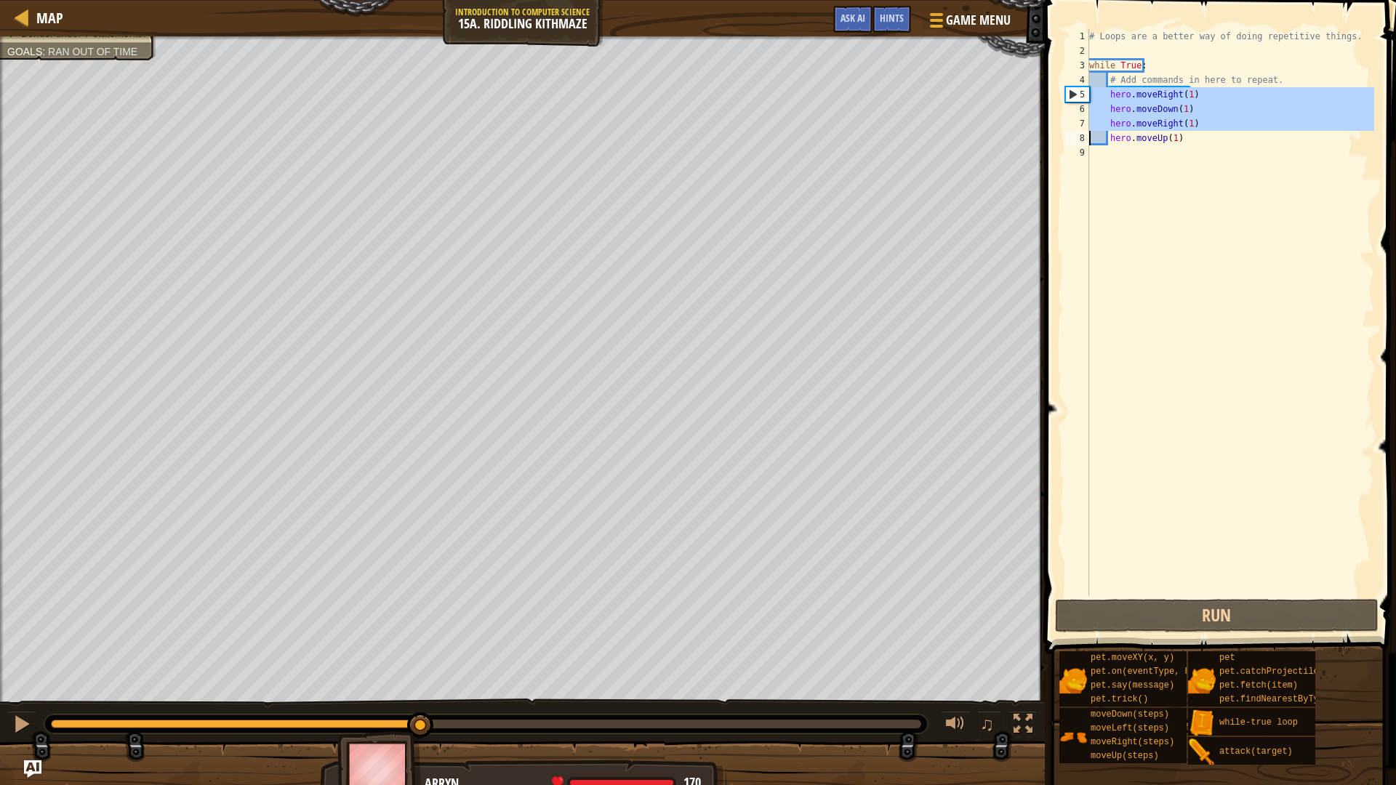
drag, startPoint x: 1077, startPoint y: 93, endPoint x: 1068, endPoint y: 134, distance: 41.8
click at [1081, 118] on div "7" at bounding box center [1077, 123] width 24 height 15
click at [1184, 124] on div "# Loops are a better way of doing repetitive things. while True : # Add command…" at bounding box center [1230, 327] width 288 height 596
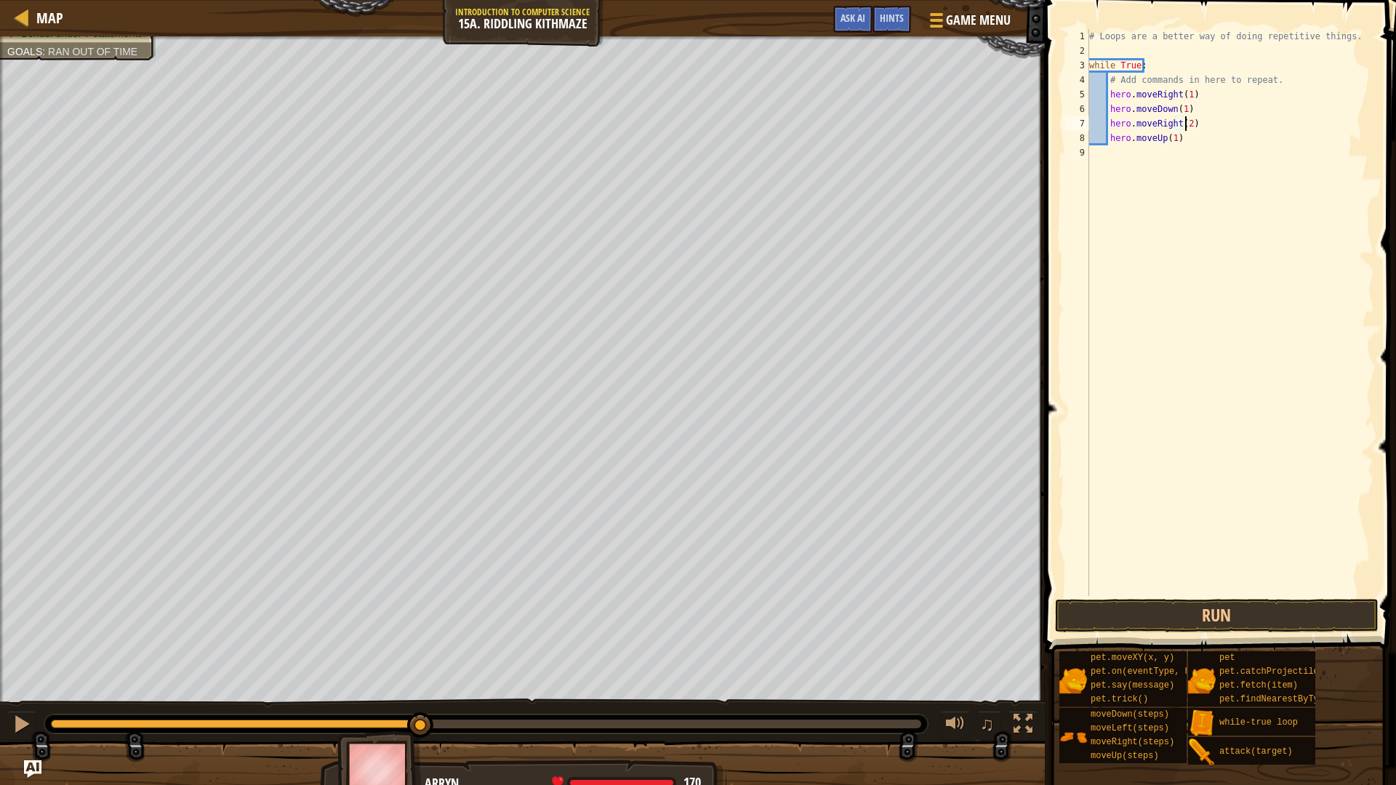
scroll to position [7, 8]
type textarea "hero.moveRight(2)"
click at [1235, 611] on button "Run" at bounding box center [1216, 615] width 323 height 33
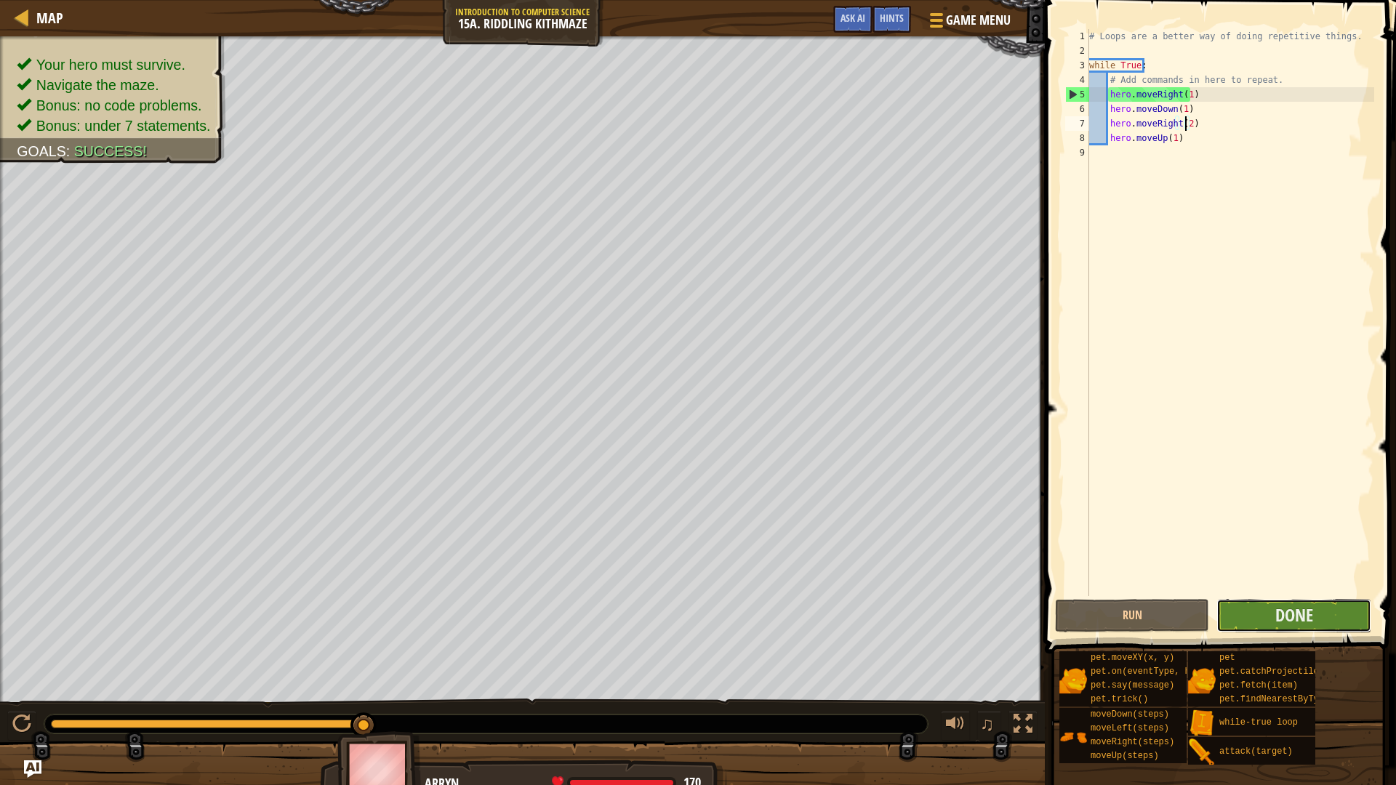
click at [1264, 616] on button "Done" at bounding box center [1293, 615] width 154 height 33
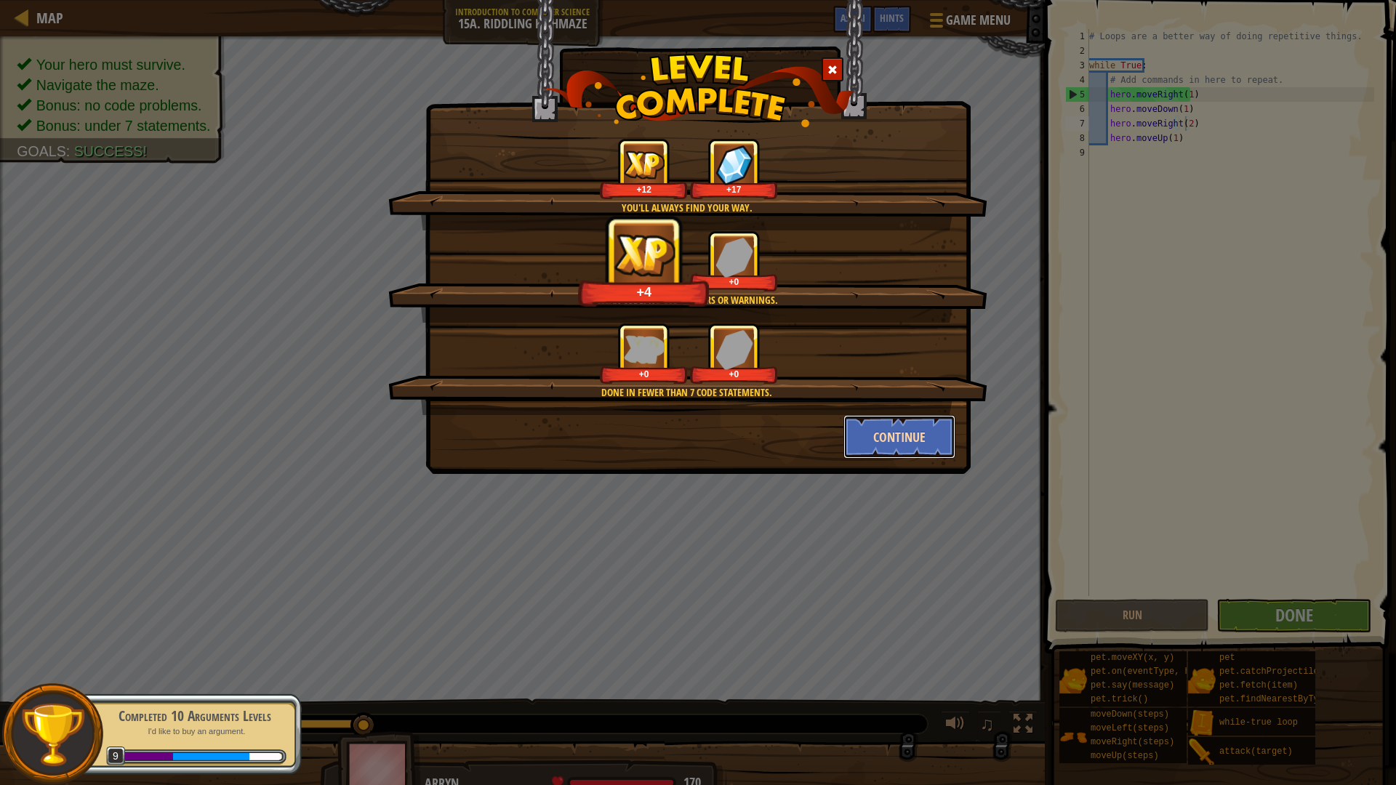
click at [909, 432] on button "Continue" at bounding box center [899, 437] width 113 height 44
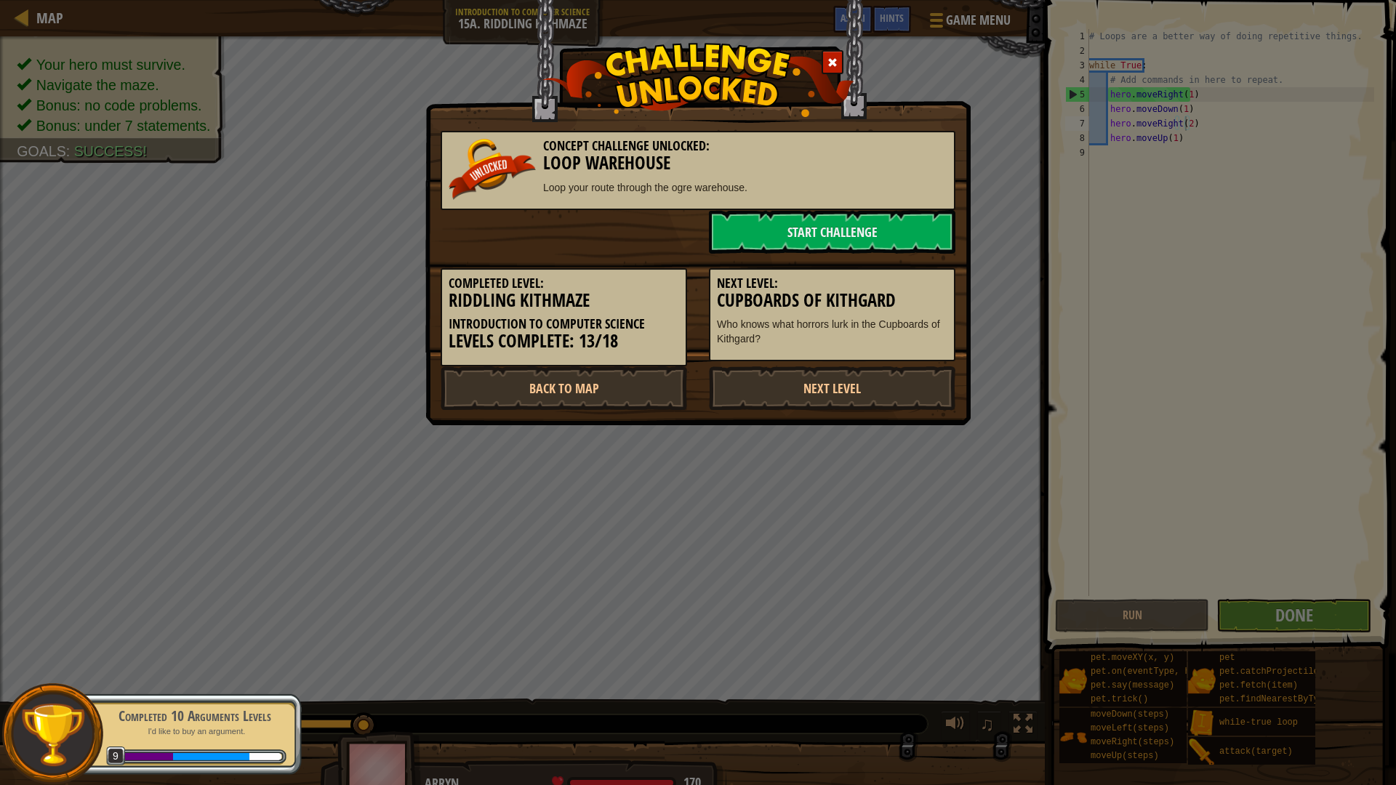
click at [211, 686] on div "Completed 10 Arguments Levels I'd like to buy an argument. 9" at bounding box center [187, 733] width 229 height 81
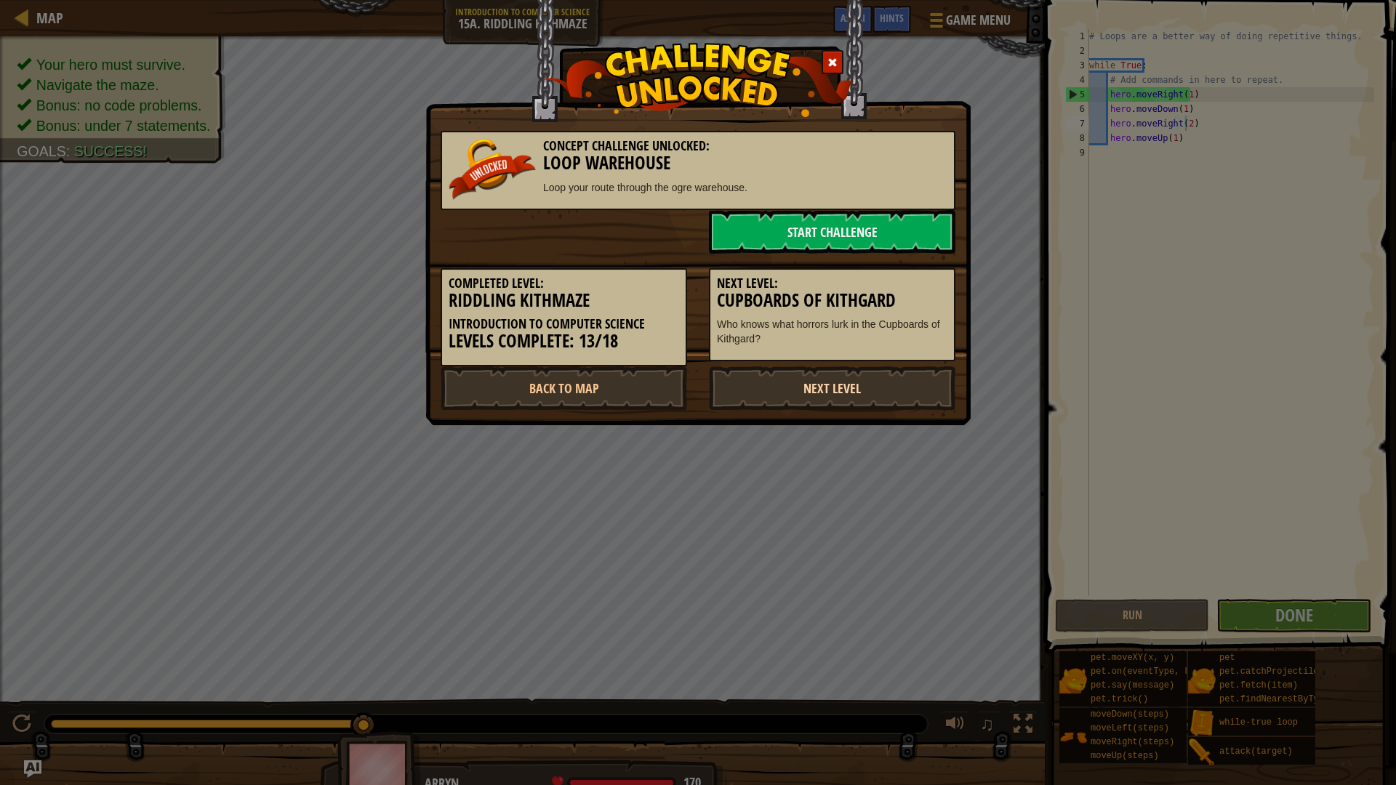
click at [770, 387] on link "Next Level" at bounding box center [832, 388] width 246 height 44
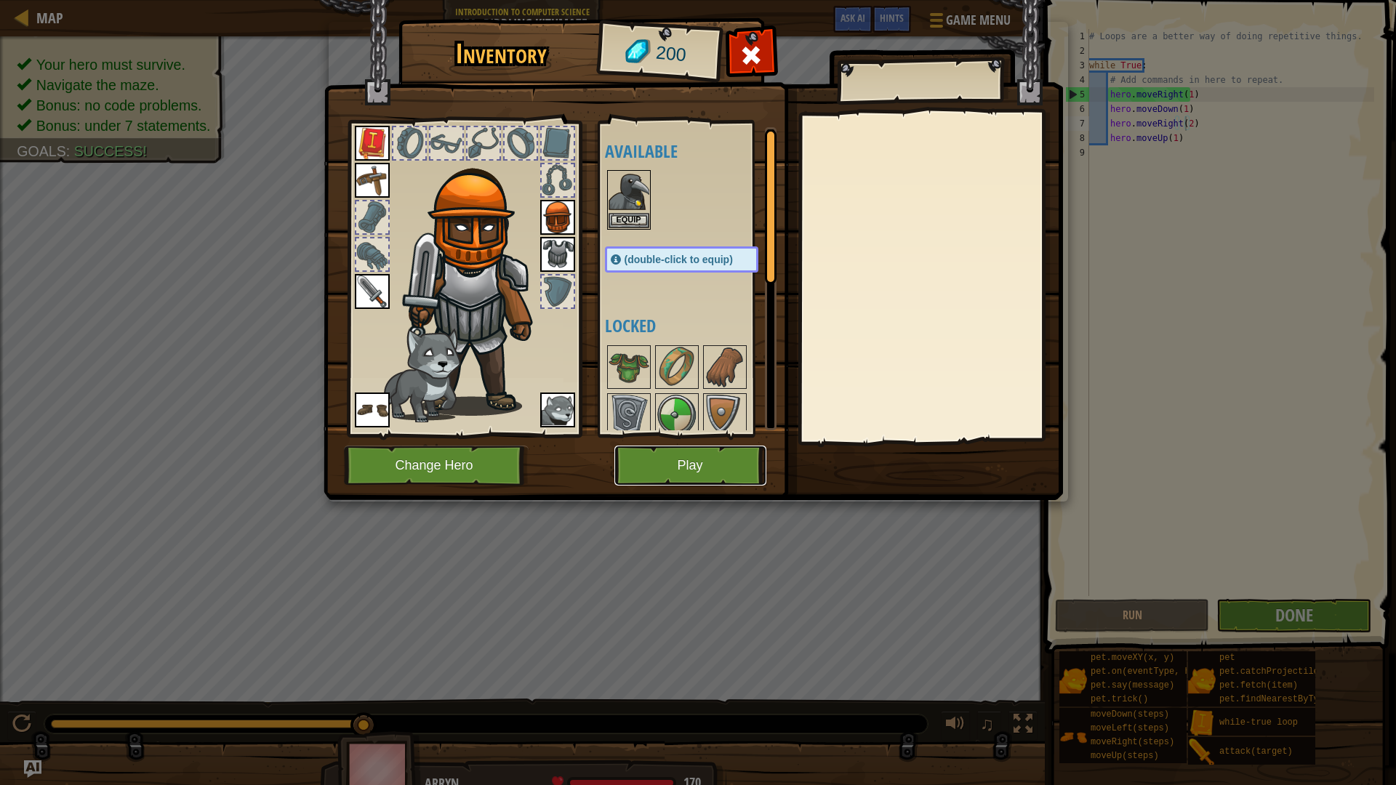
click at [709, 464] on button "Play" at bounding box center [690, 466] width 152 height 40
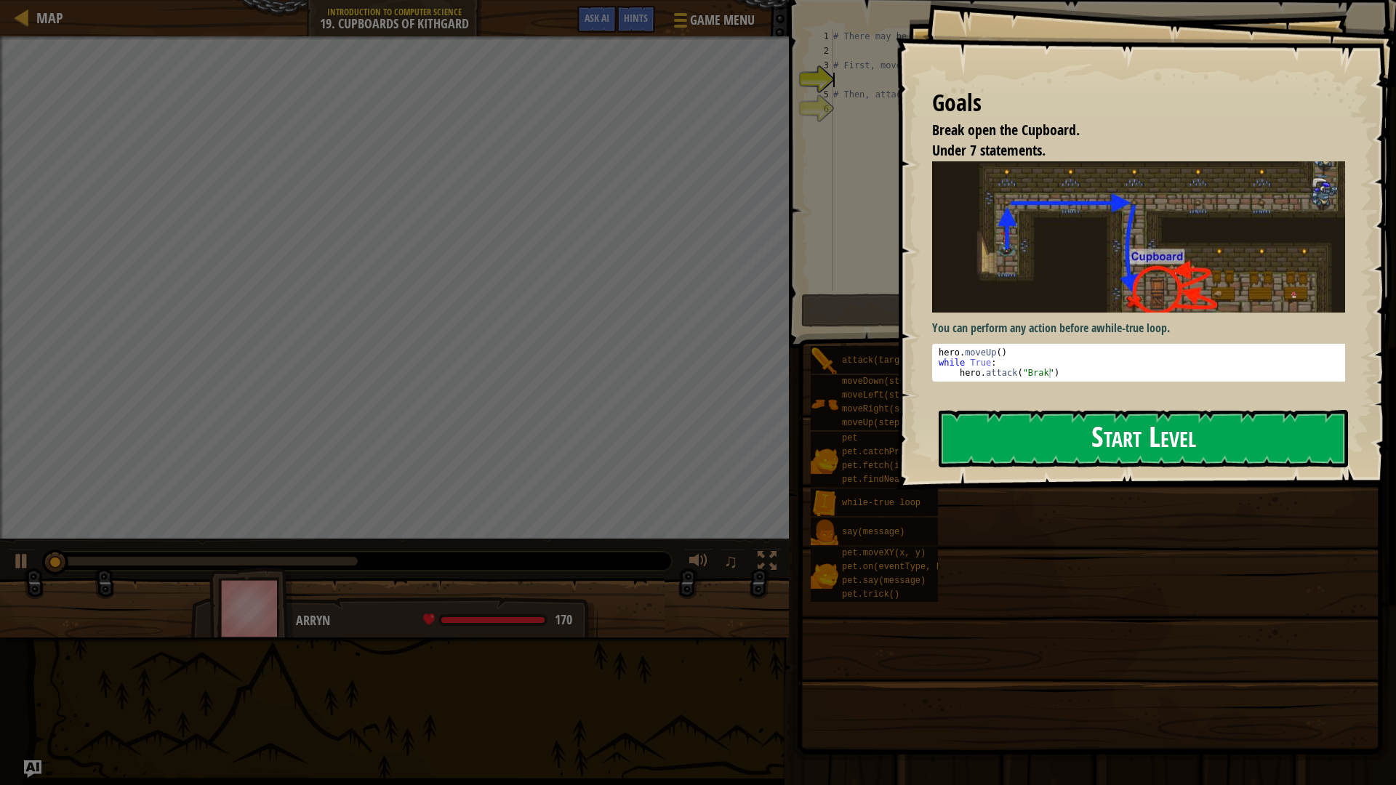
click at [1014, 434] on button "Start Level" at bounding box center [1142, 438] width 409 height 57
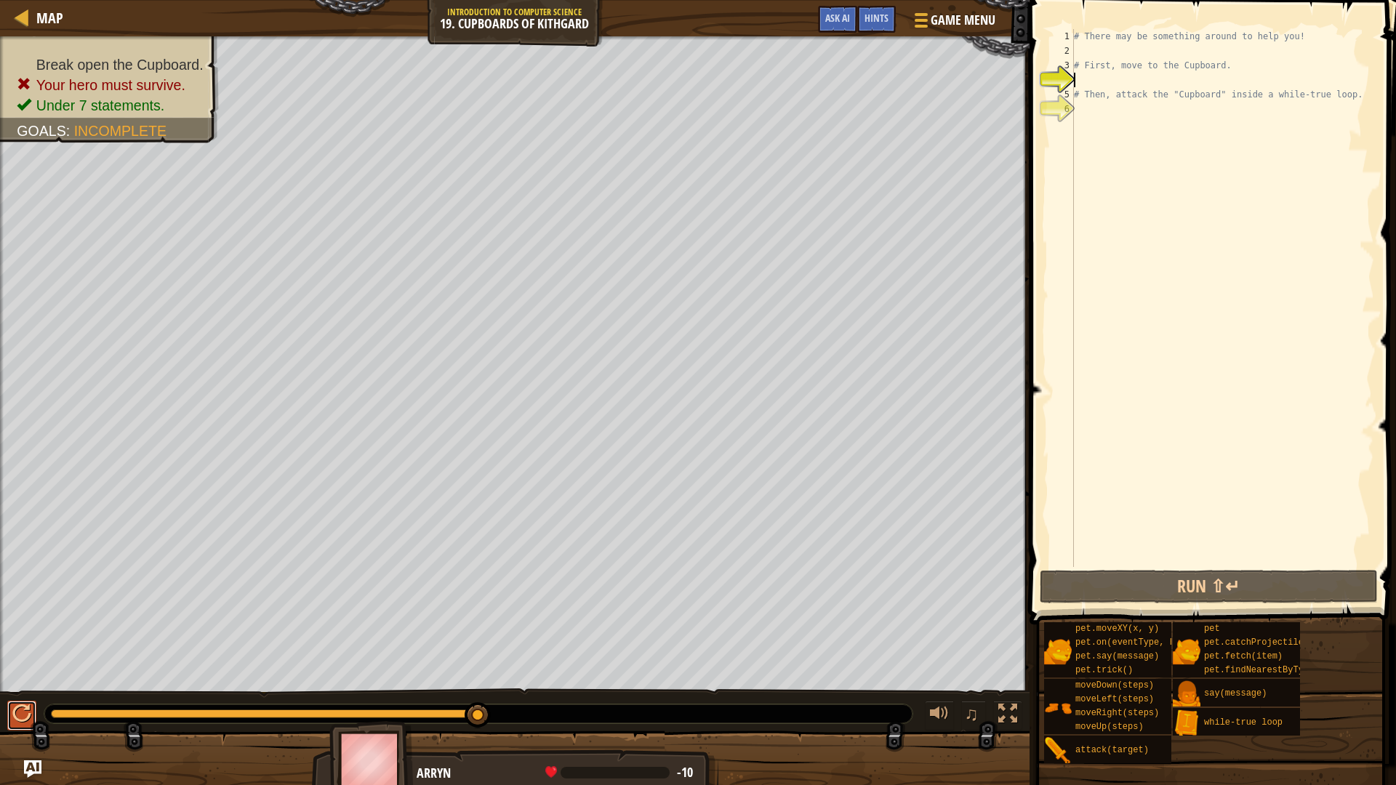
click at [28, 686] on div at bounding box center [21, 713] width 19 height 19
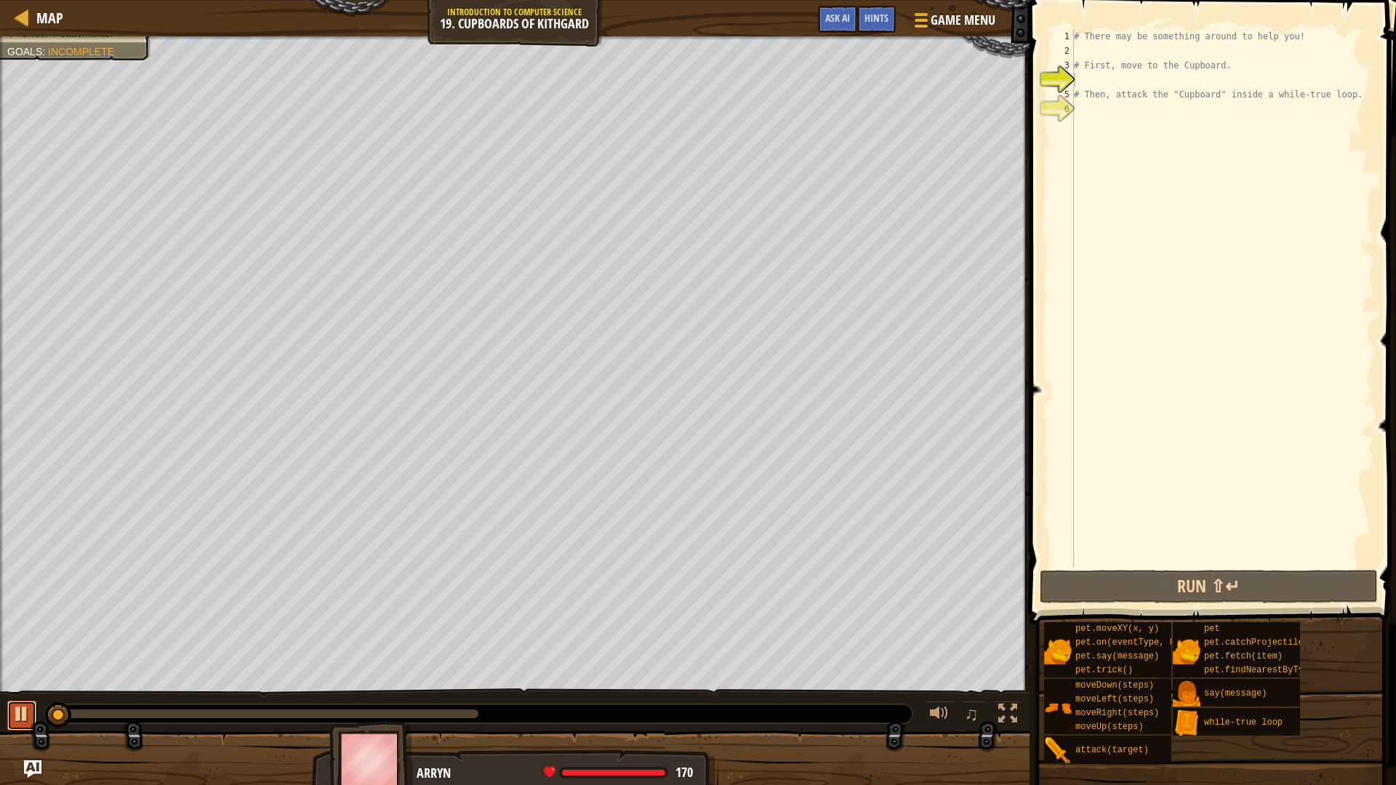
click at [28, 686] on div at bounding box center [21, 713] width 19 height 19
click at [23, 686] on div at bounding box center [21, 713] width 19 height 19
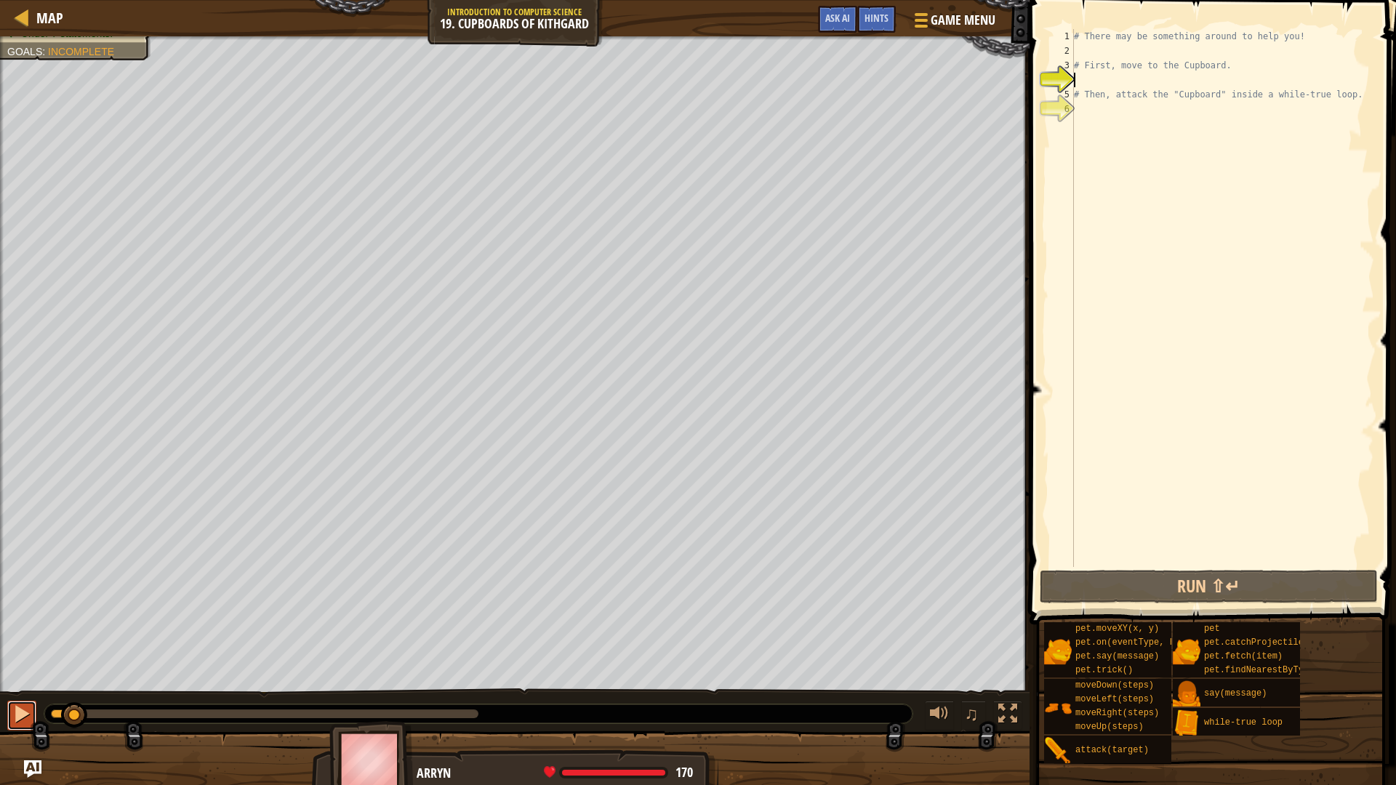
click at [23, 686] on div at bounding box center [21, 713] width 19 height 19
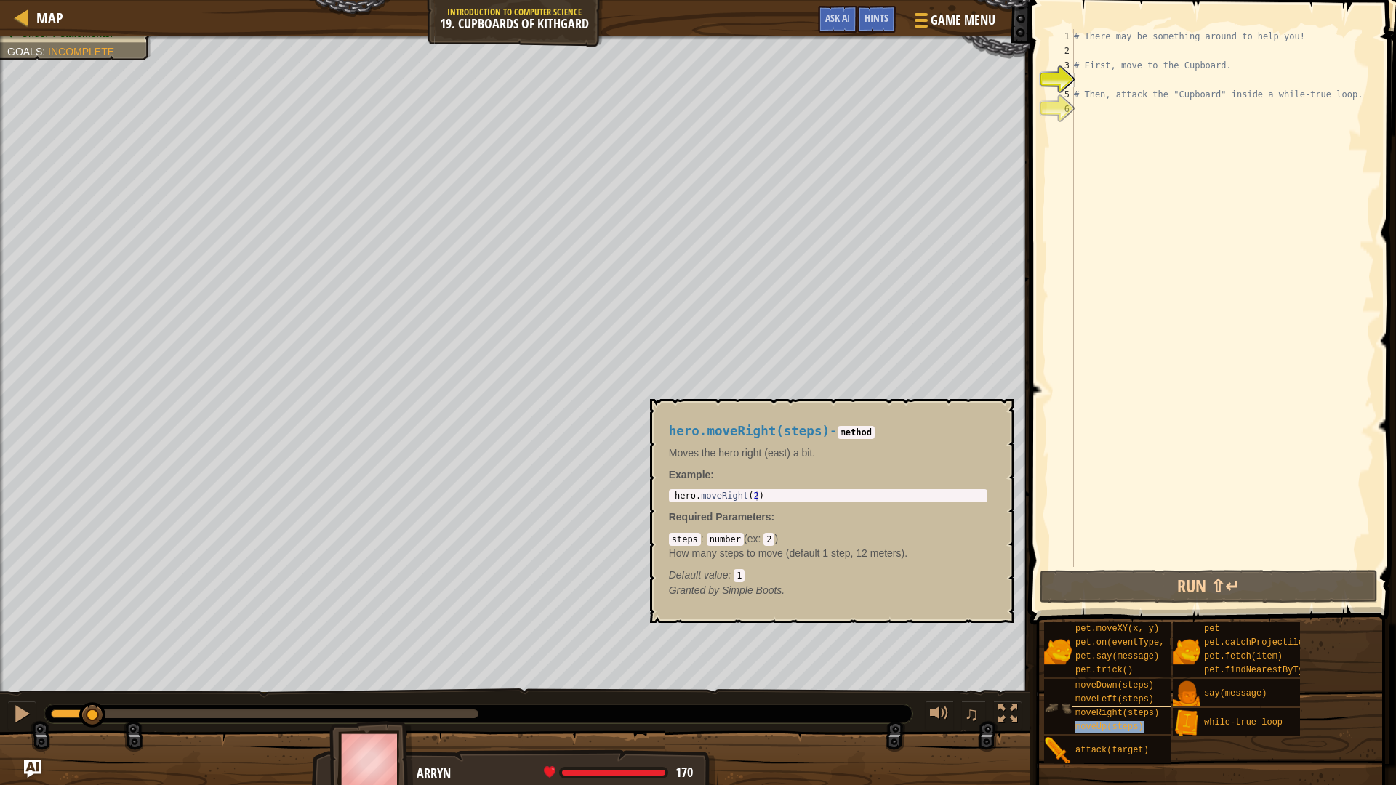
type textarea "moveUp(steps)"
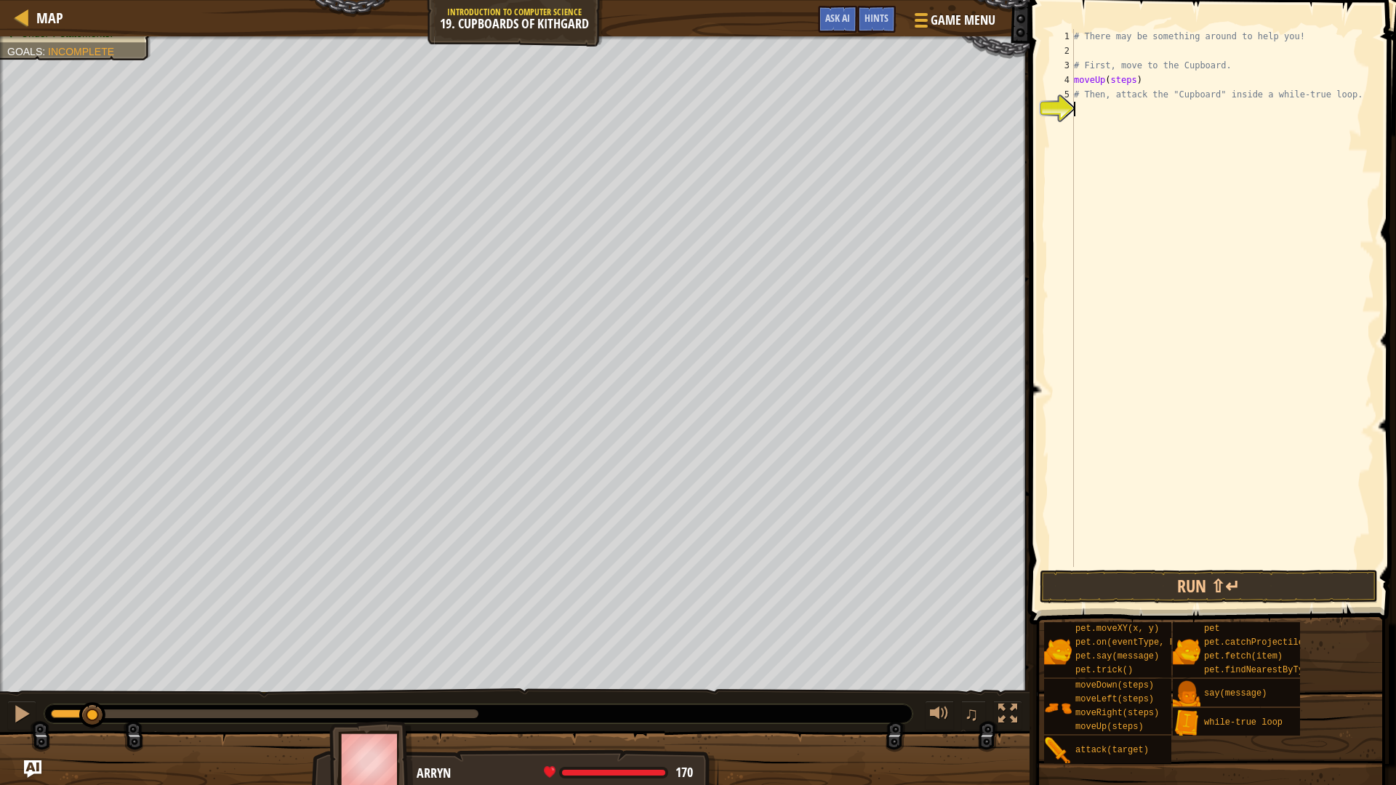
drag, startPoint x: 1171, startPoint y: 138, endPoint x: 1140, endPoint y: 116, distance: 38.5
click at [1140, 116] on div "# There may be something around to help you! # First, move to the Cupboard. mov…" at bounding box center [1222, 312] width 303 height 567
click at [1128, 82] on div "# There may be something around to help you! # First, move to the Cupboard. mov…" at bounding box center [1222, 312] width 303 height 567
click at [1129, 82] on div "# There may be something around to help you! # First, move to the Cupboard. mov…" at bounding box center [1222, 312] width 303 height 567
type textarea "moveUp(1)"
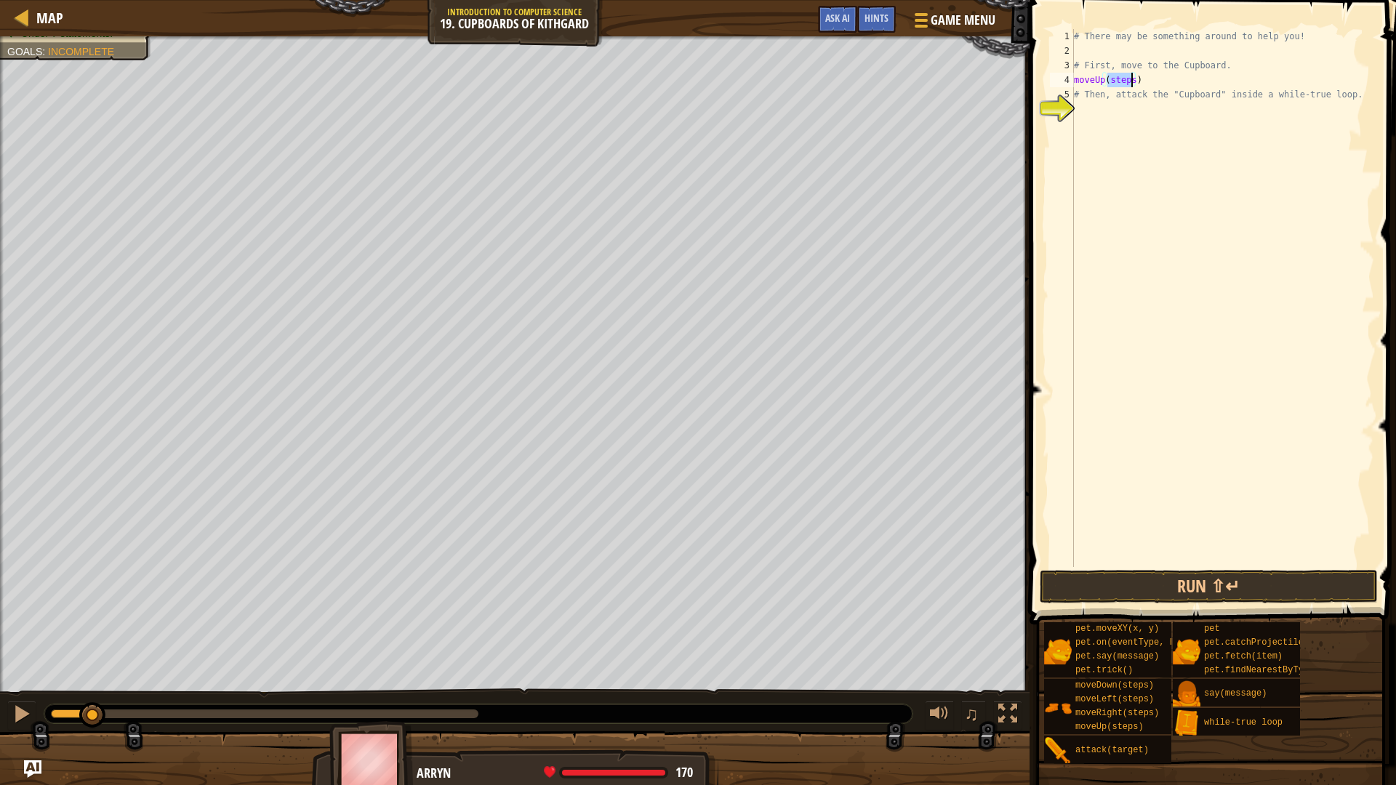
scroll to position [7, 2]
click at [1114, 112] on div "# There may be something around to help you! # First, move to the Cupboard. mov…" at bounding box center [1222, 312] width 303 height 567
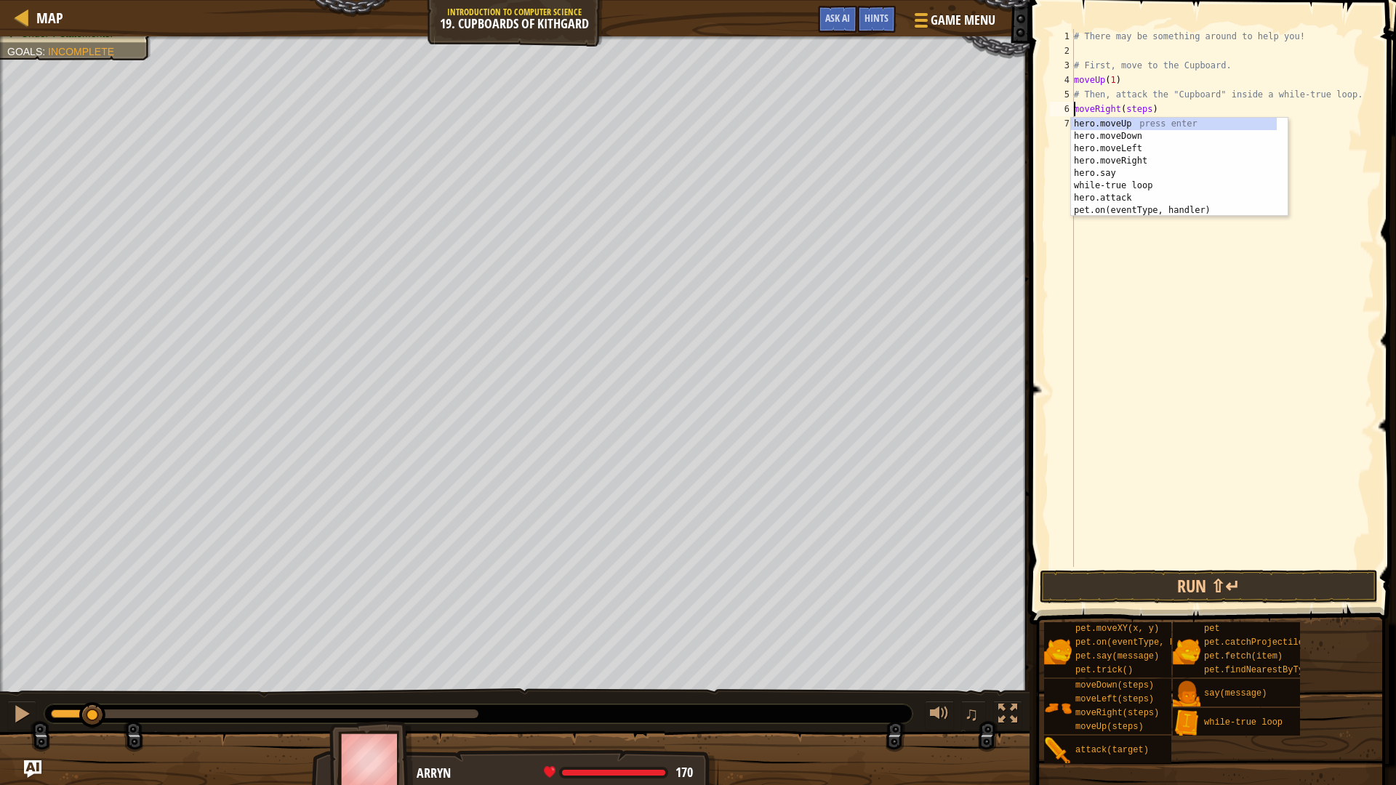
click at [1132, 110] on div "# There may be something around to help you! # First, move to the Cupboard. mov…" at bounding box center [1222, 312] width 303 height 567
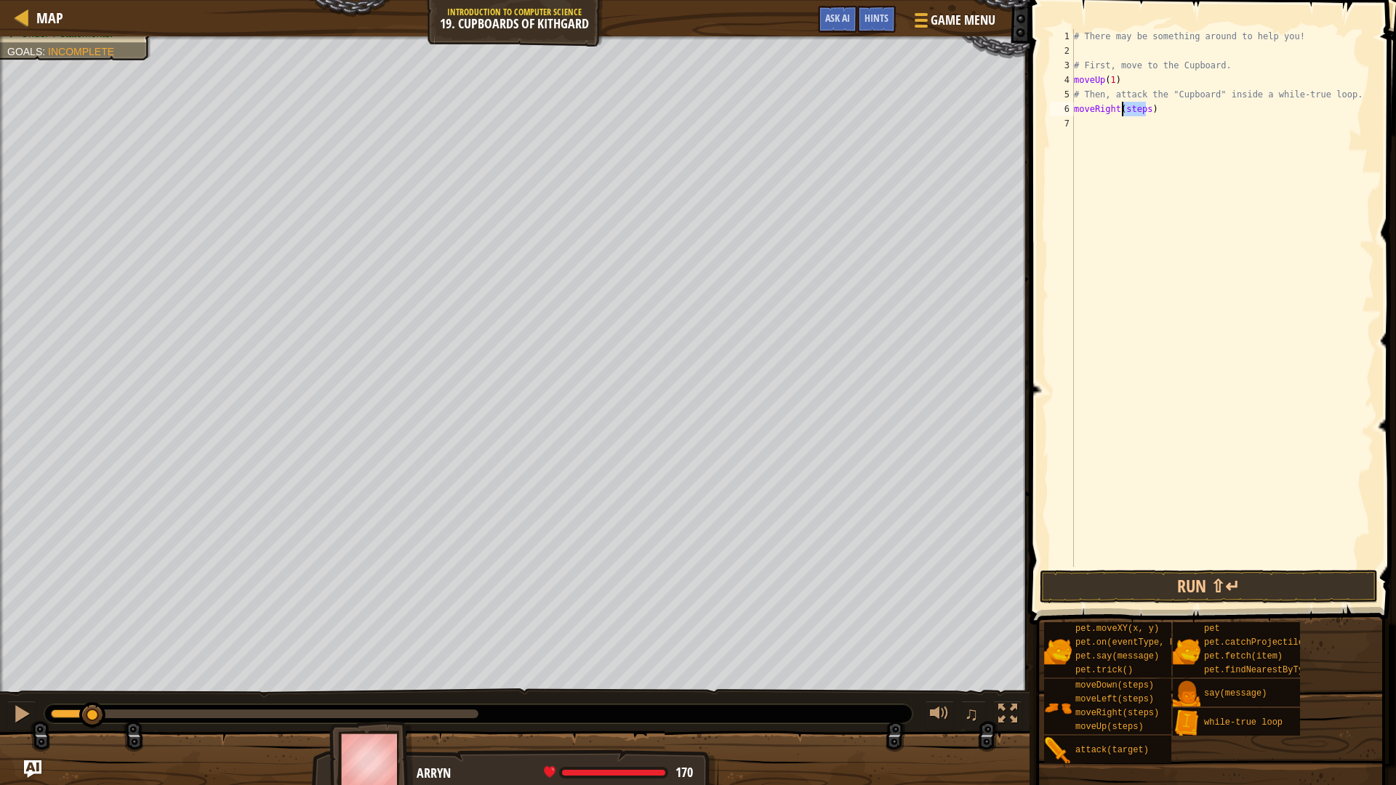
click at [1132, 110] on div "# There may be something around to help you! # First, move to the Cupboard. mov…" at bounding box center [1222, 312] width 303 height 567
click at [1132, 126] on div "# There may be something around to help you! # First, move to the Cupboard. mov…" at bounding box center [1222, 312] width 303 height 567
click at [1132, 126] on div "# There may be something around to help you! # First, move to the Cupboard. mov…" at bounding box center [1222, 298] width 303 height 538
click at [1132, 126] on div "# There may be something around to help you! # First, move to the Cupboard. mov…" at bounding box center [1222, 312] width 303 height 567
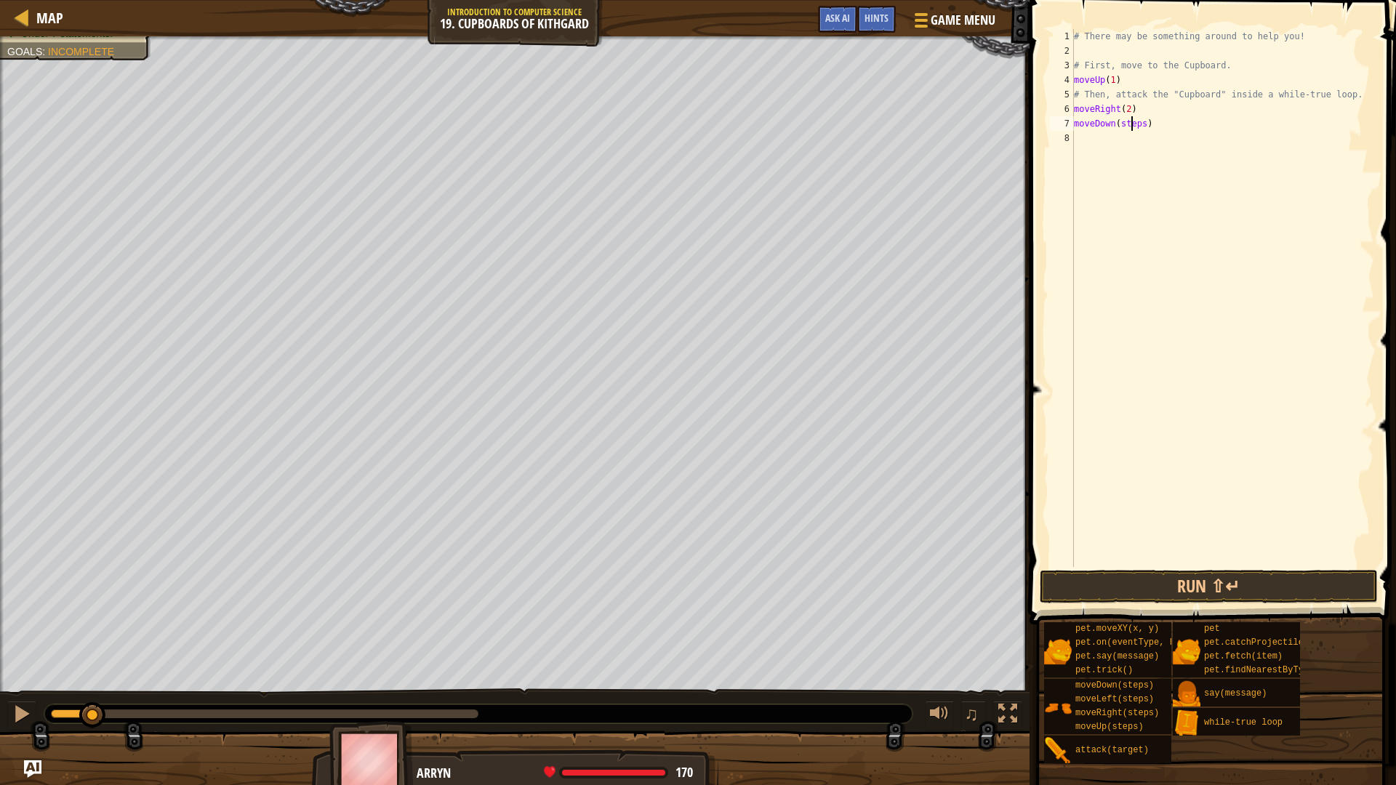
click at [1132, 126] on div "# There may be something around to help you! # First, move to the Cupboard. mov…" at bounding box center [1222, 312] width 303 height 567
click at [1072, 89] on div "5" at bounding box center [1062, 94] width 24 height 15
click at [1072, 83] on div "4" at bounding box center [1062, 80] width 24 height 15
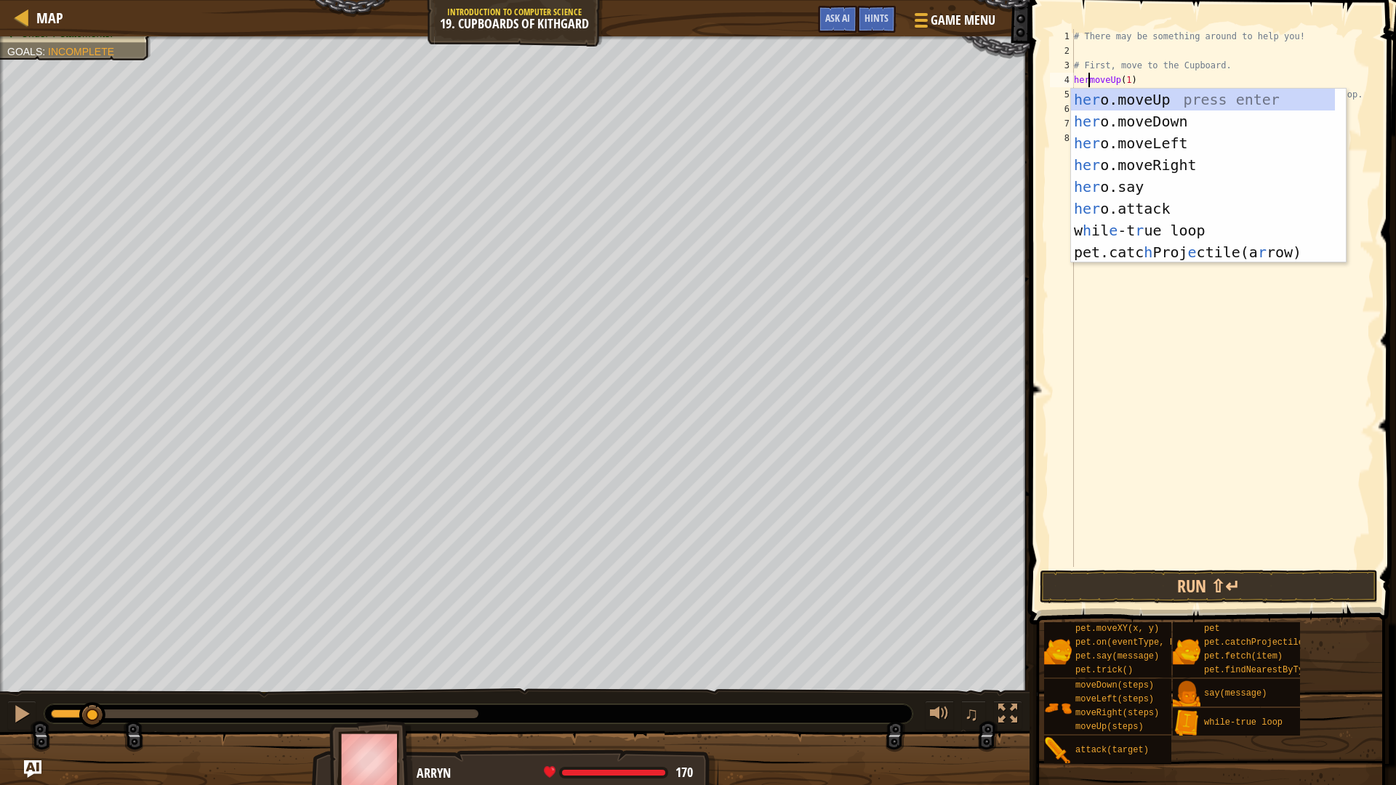
scroll to position [7, 1]
type textarea "hero.moveUp(1)"
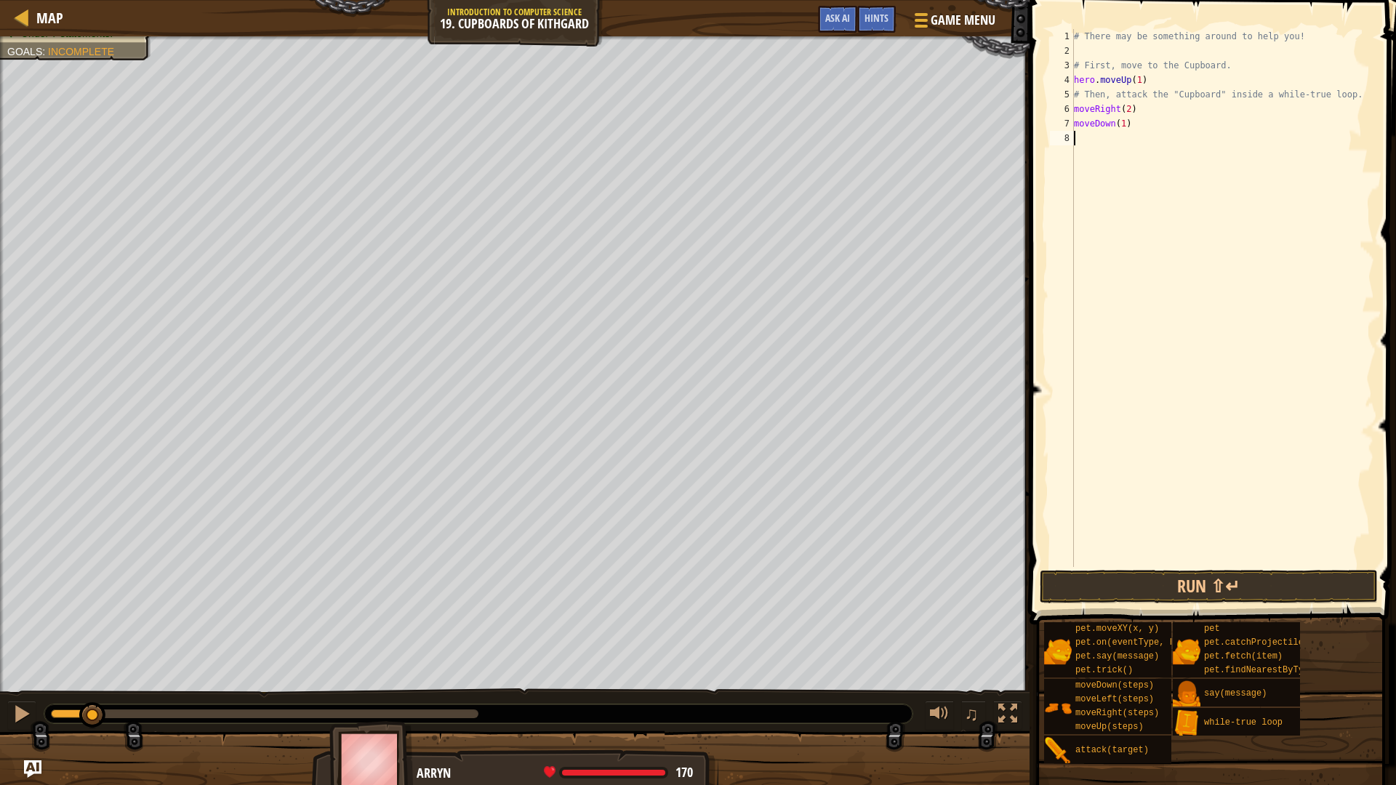
drag, startPoint x: 1086, startPoint y: 226, endPoint x: 1092, endPoint y: 180, distance: 47.0
click at [1090, 213] on div "# There may be something around to help you! # First, move to the Cupboard. her…" at bounding box center [1222, 312] width 303 height 567
click at [1073, 108] on div "6" at bounding box center [1062, 109] width 24 height 15
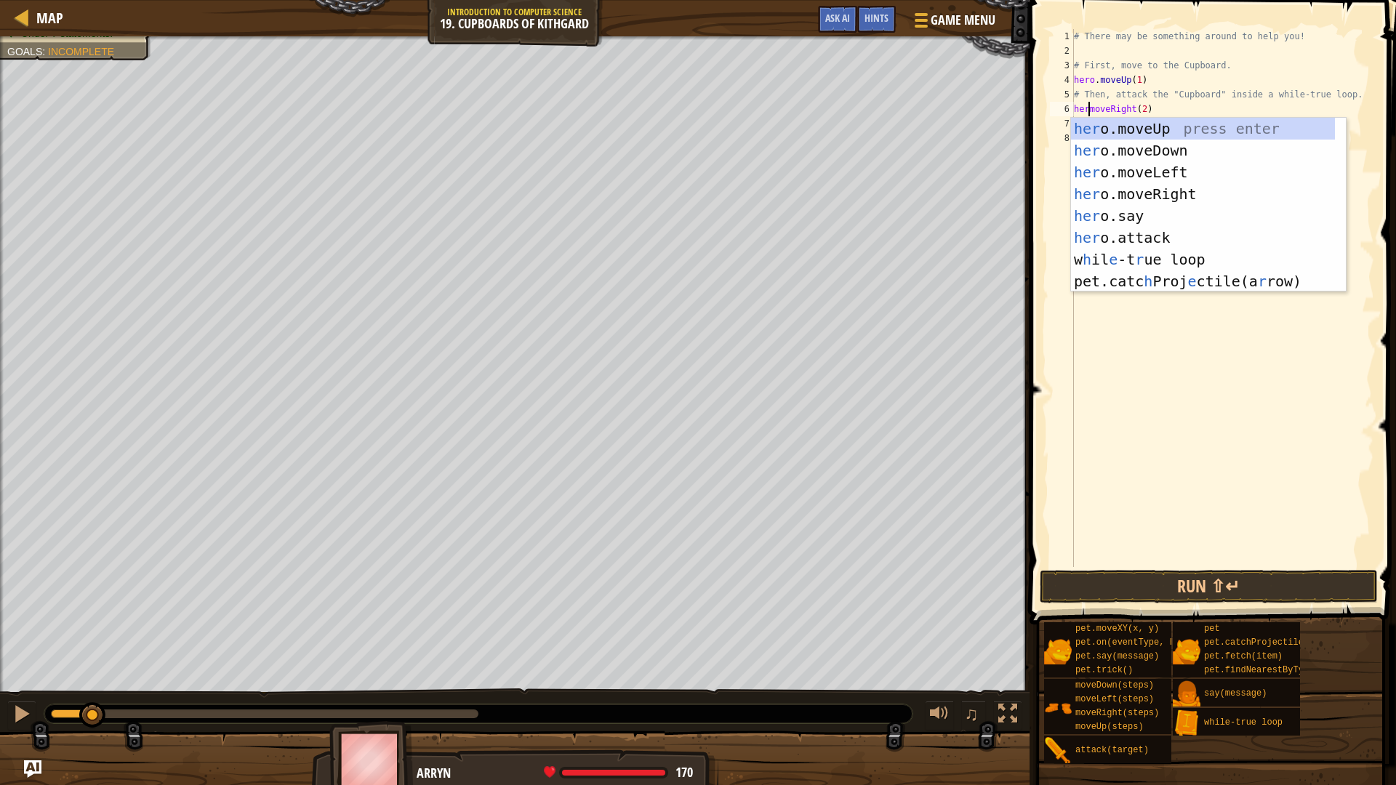
scroll to position [7, 1]
type textarea "hero.moveRight(2)"
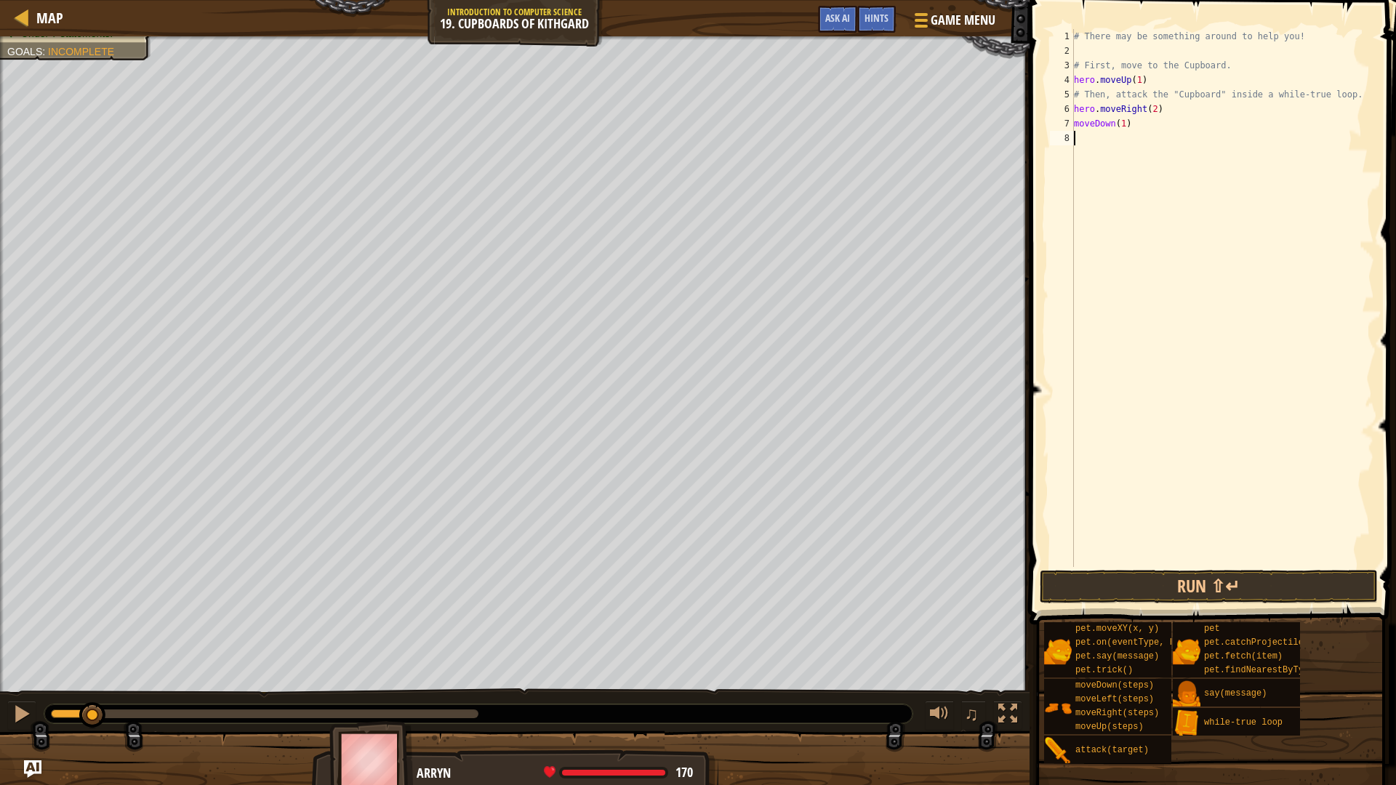
drag, startPoint x: 1265, startPoint y: 458, endPoint x: 1191, endPoint y: 358, distance: 123.7
click at [1269, 451] on div "# There may be something around to help you! # First, move to the Cupboard. her…" at bounding box center [1222, 312] width 303 height 567
click at [1073, 124] on div "7" at bounding box center [1062, 123] width 24 height 15
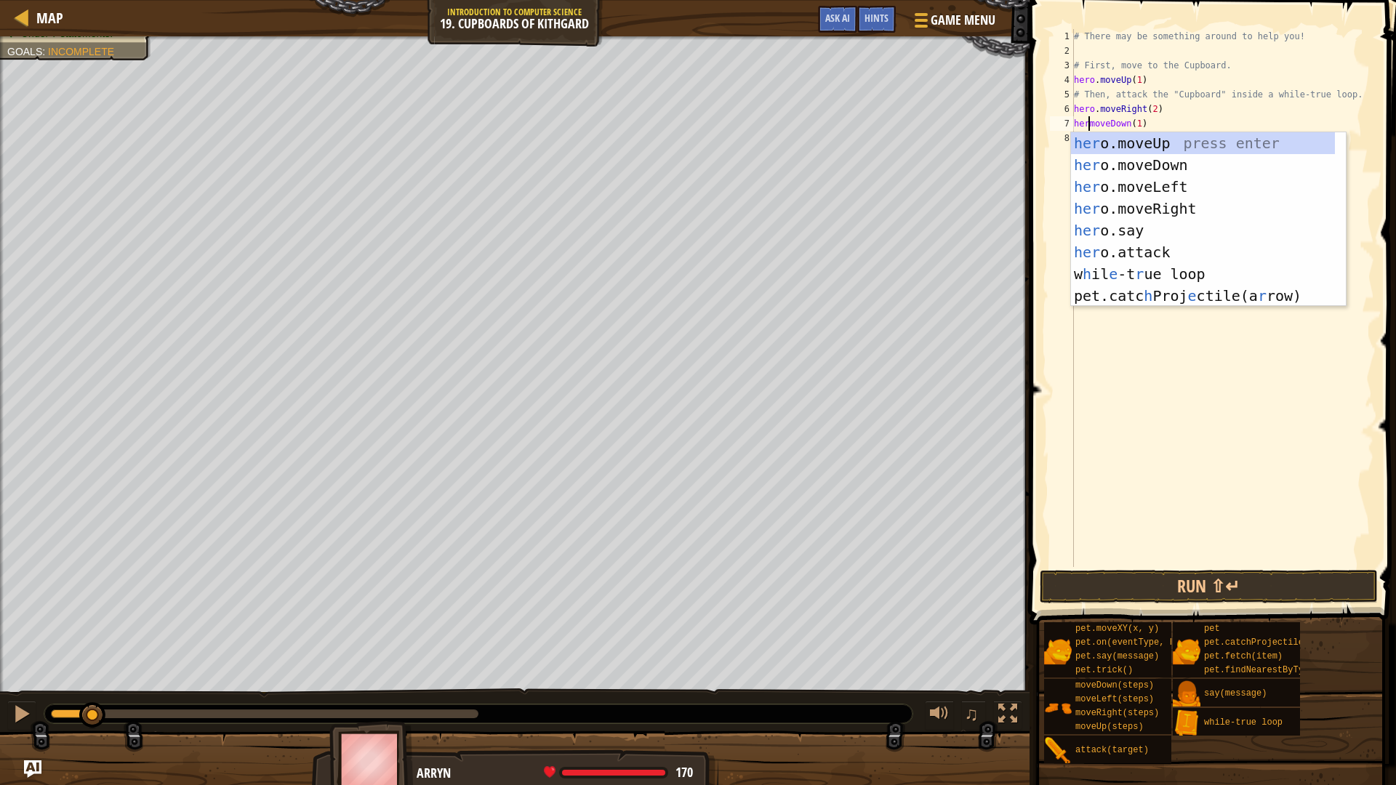
scroll to position [7, 1]
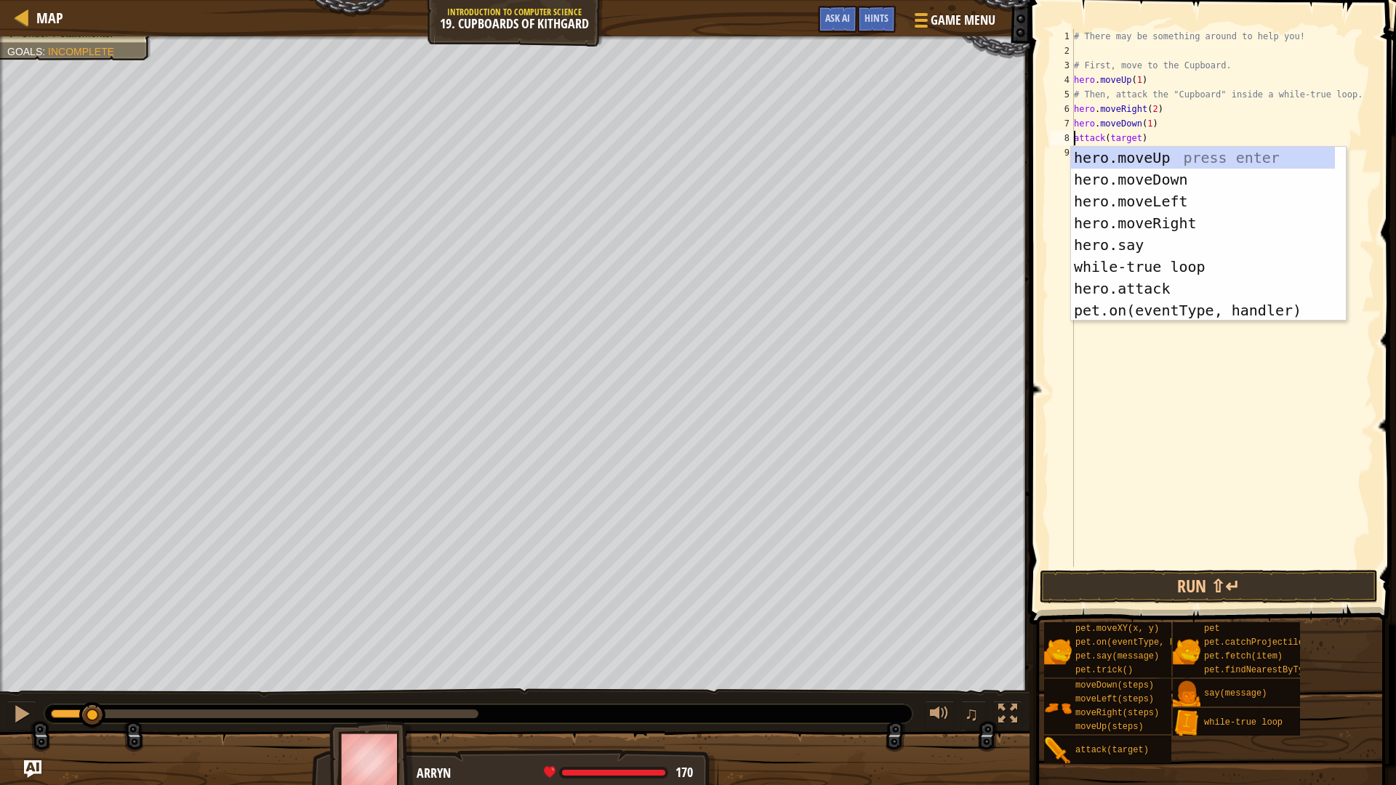
click at [1123, 140] on div "# There may be something around to help you! # First, move to the Cupboard. her…" at bounding box center [1222, 312] width 303 height 567
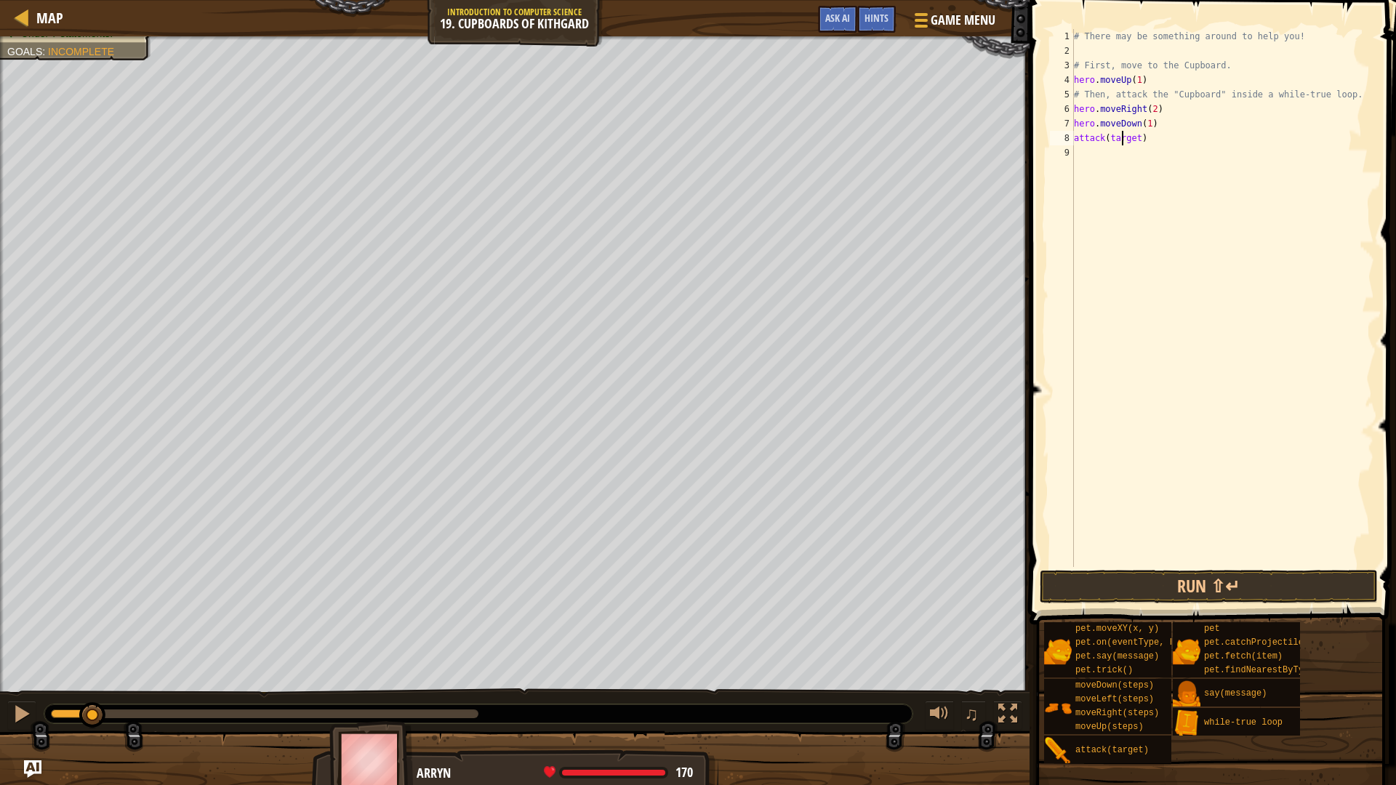
click at [1123, 140] on div "# There may be something around to help you! # First, move to the Cupboard. her…" at bounding box center [1222, 312] width 303 height 567
click at [1075, 140] on div "# There may be something around to help you! # First, move to the Cupboard. her…" at bounding box center [1222, 312] width 303 height 567
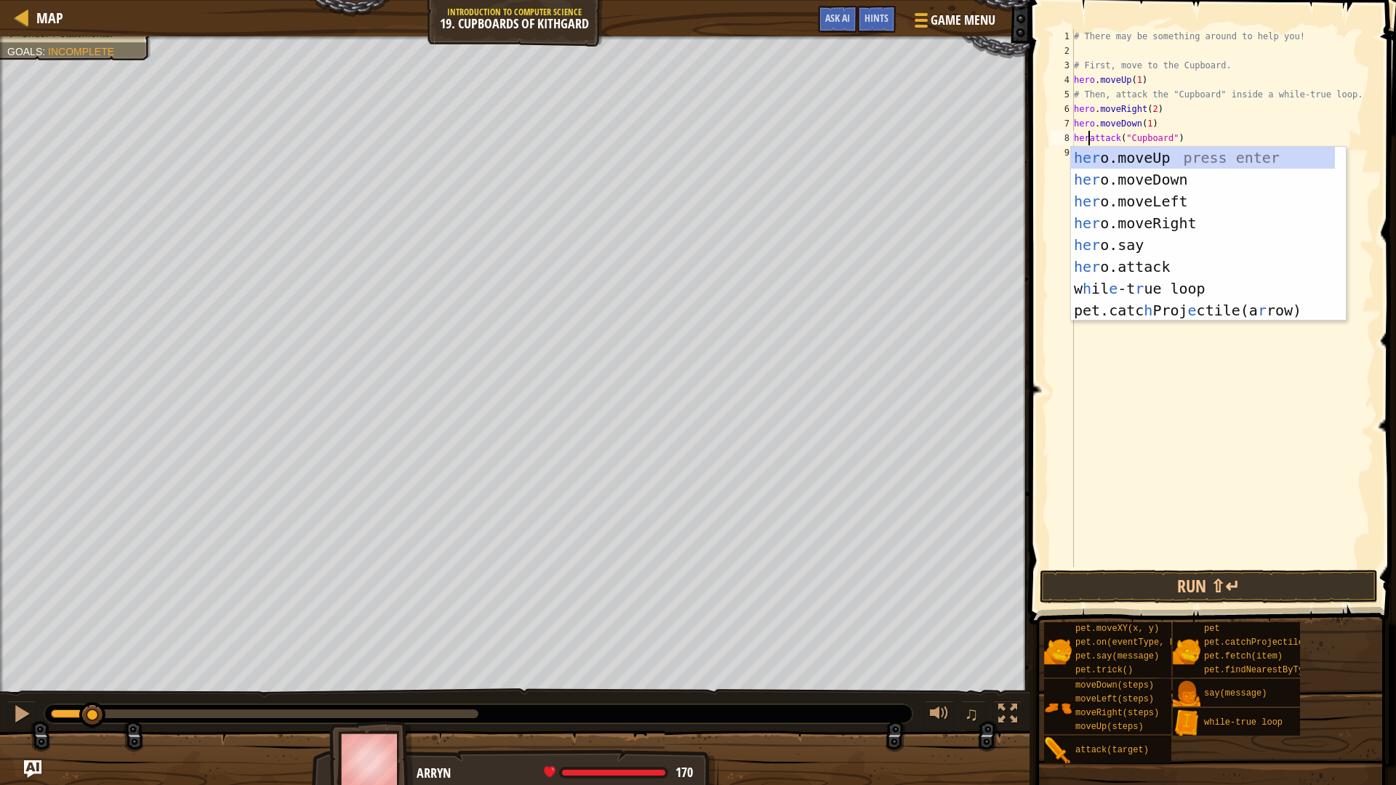
scroll to position [7, 1]
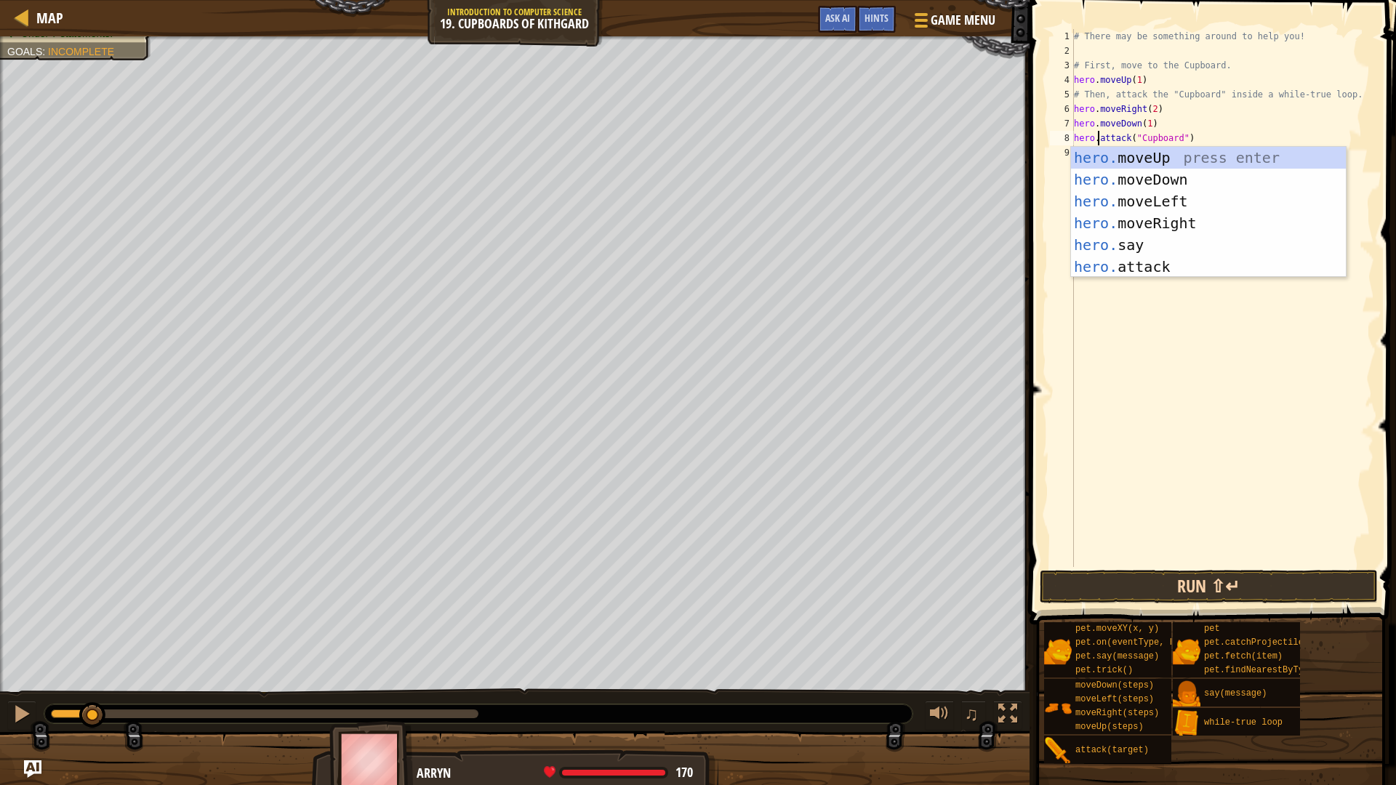
type textarea "hero.attack("Cupboard")"
click at [1179, 591] on button "Run ⇧↵" at bounding box center [1208, 586] width 339 height 33
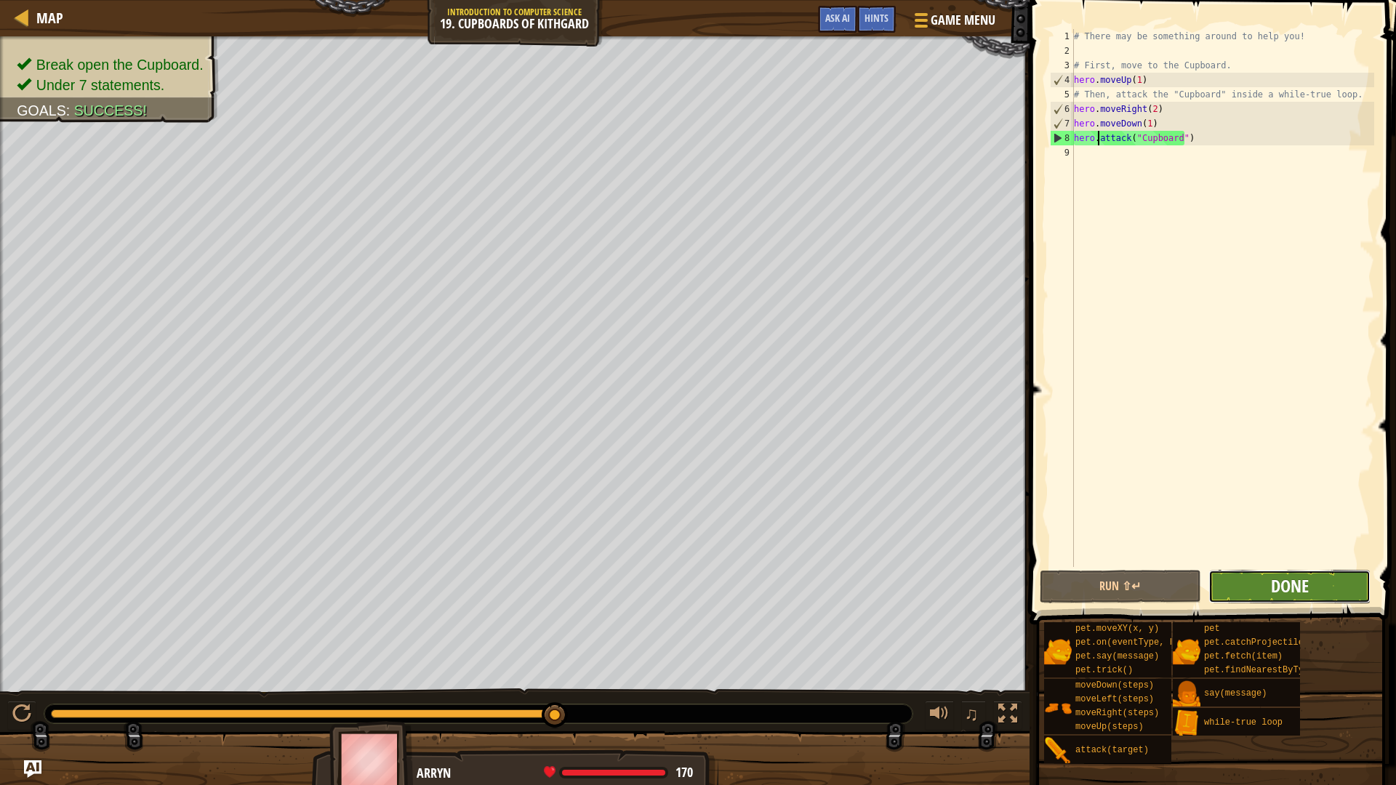
click at [1276, 574] on button "Done" at bounding box center [1289, 586] width 162 height 33
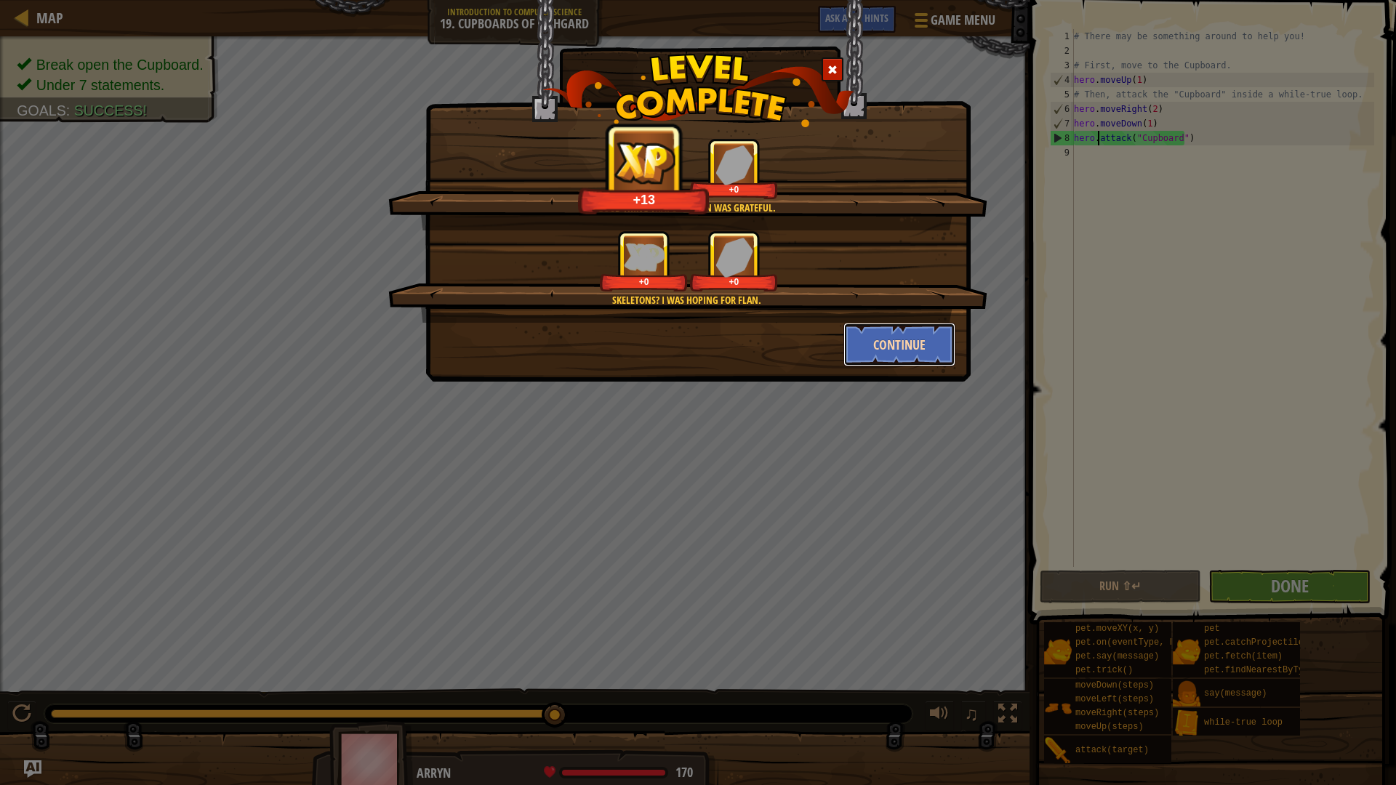
click at [906, 343] on button "Continue" at bounding box center [899, 345] width 113 height 44
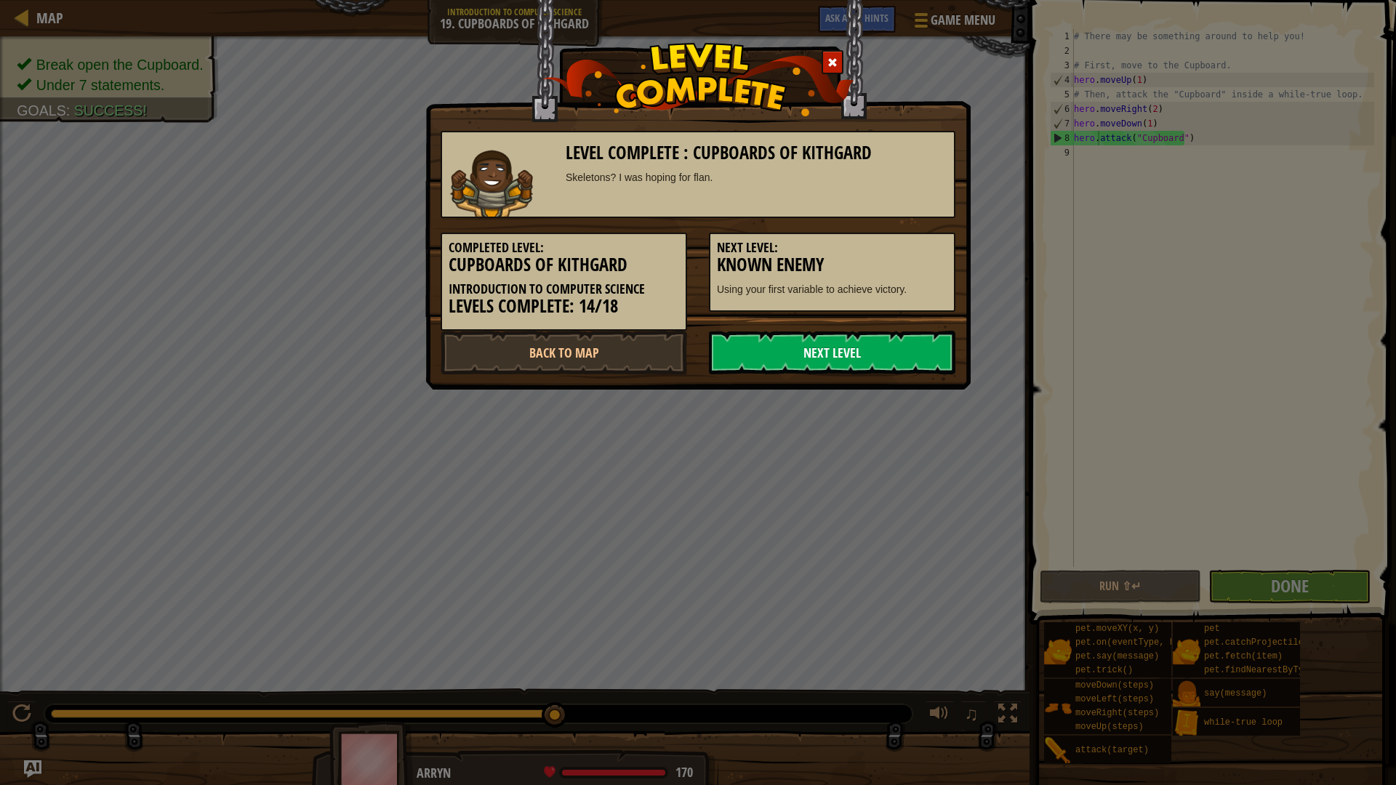
click at [807, 366] on link "Next Level" at bounding box center [832, 353] width 246 height 44
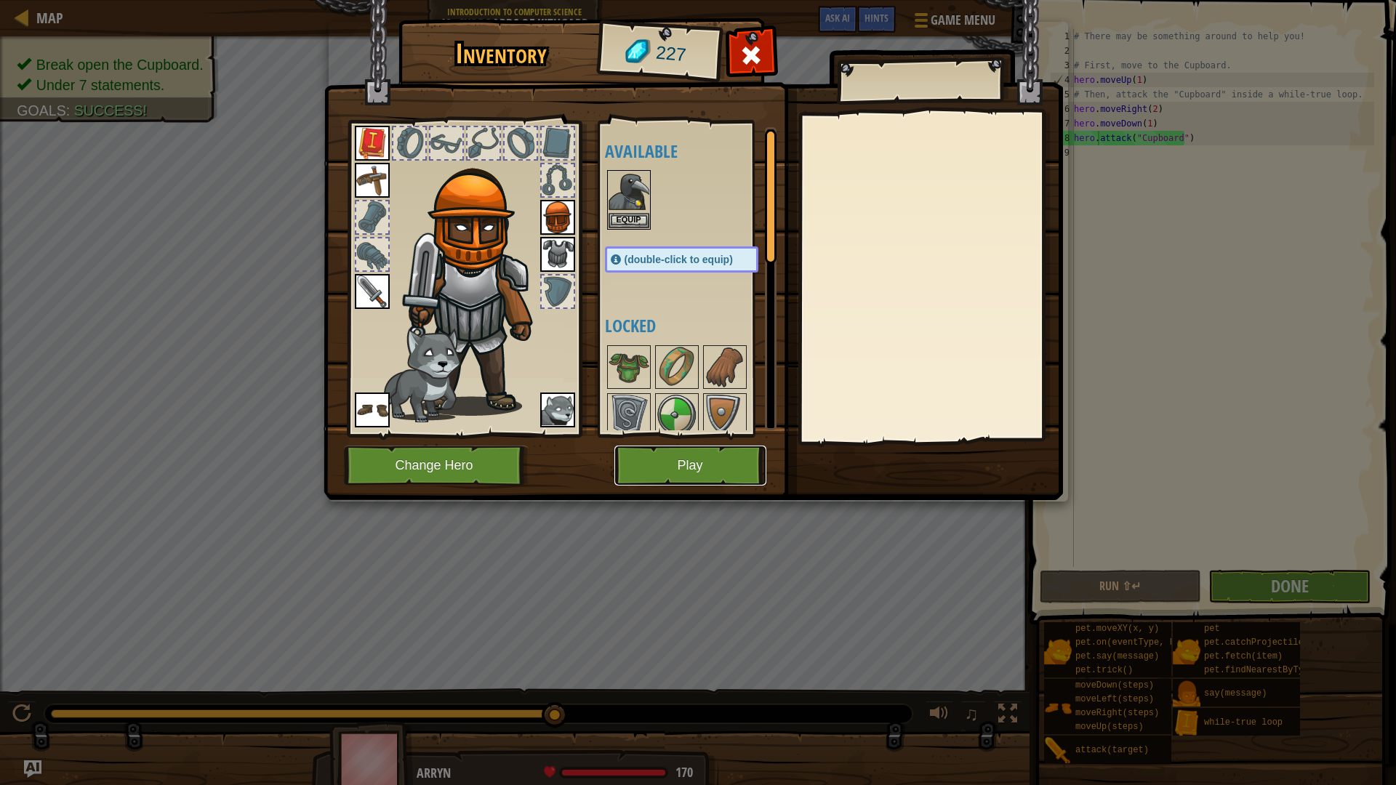
click at [720, 449] on button "Play" at bounding box center [690, 466] width 152 height 40
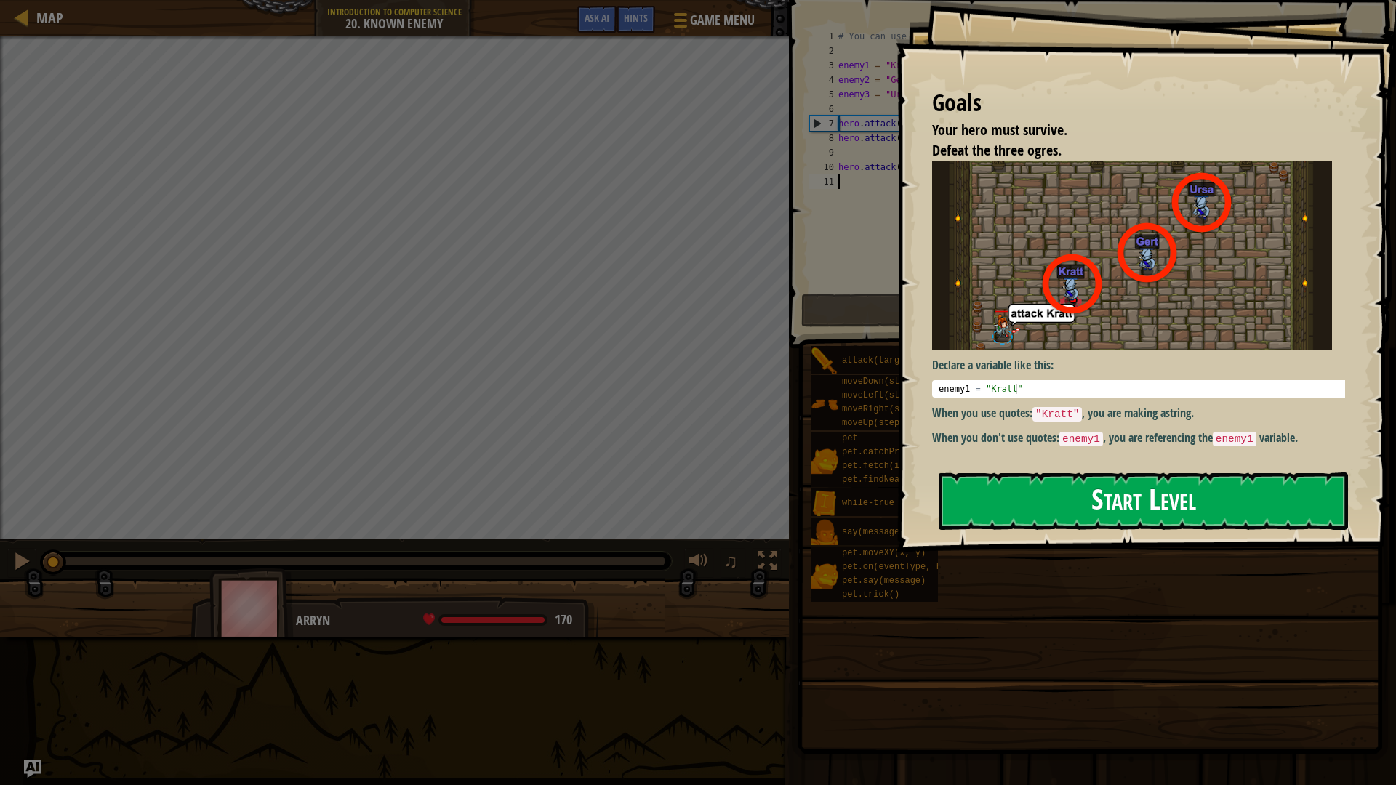
drag, startPoint x: 999, startPoint y: 502, endPoint x: 984, endPoint y: 503, distance: 15.3
click at [995, 502] on button "Start Level" at bounding box center [1142, 500] width 409 height 57
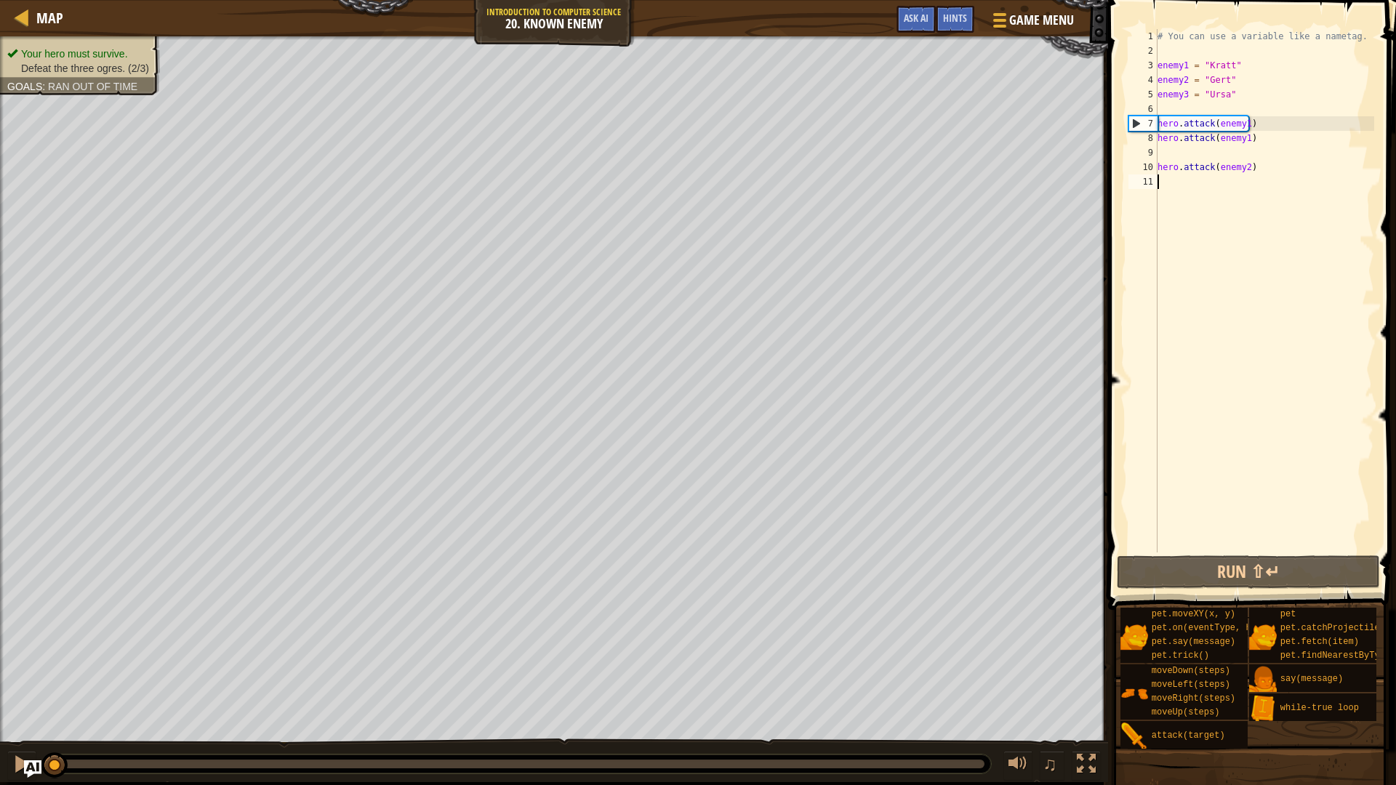
click at [1234, 126] on div "# You can use a variable like a nametag. enemy1 = "[PERSON_NAME]" enemy2 = "[PE…" at bounding box center [1264, 305] width 220 height 552
type textarea "hero.attack(enemy1)"
click at [1234, 126] on div "# You can use a variable like a nametag. enemy1 = "[PERSON_NAME]" enemy2 = "[PE…" at bounding box center [1264, 305] width 220 height 552
click at [1267, 233] on div "# You can use a variable like a nametag. enemy1 = "[PERSON_NAME]" enemy2 = "[PE…" at bounding box center [1264, 305] width 220 height 552
click at [1247, 569] on button "Run ⇧↵" at bounding box center [1247, 571] width 262 height 33
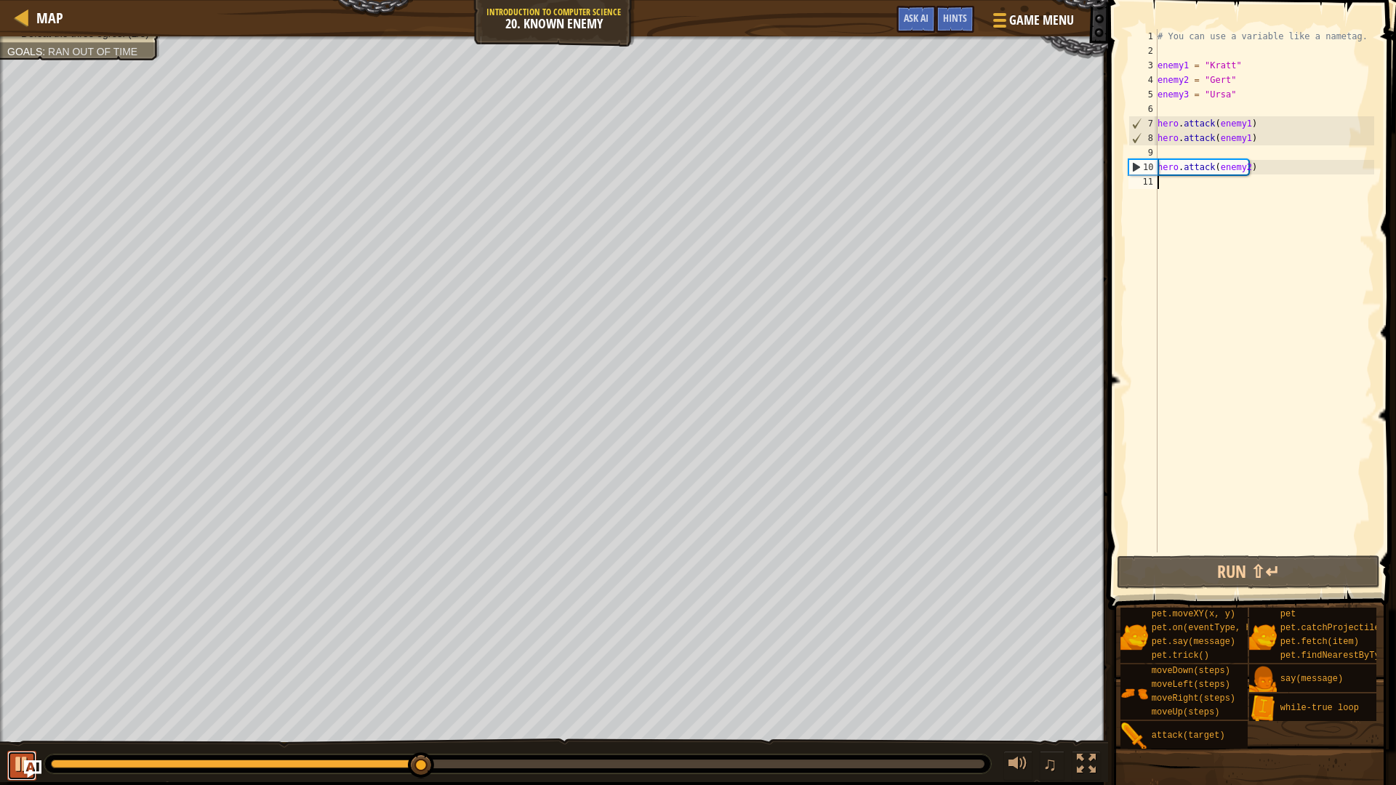
click at [20, 686] on button at bounding box center [21, 766] width 29 height 30
drag, startPoint x: 1252, startPoint y: 165, endPoint x: 1154, endPoint y: 172, distance: 99.1
click at [1154, 172] on div "1 2 3 4 5 6 7 8 9 10 11 # You can use a variable like a nametag. enemy1 = "[PER…" at bounding box center [1249, 290] width 249 height 523
type textarea "hero.attack(enemy2)"
drag, startPoint x: 1187, startPoint y: 190, endPoint x: 1189, endPoint y: 179, distance: 11.1
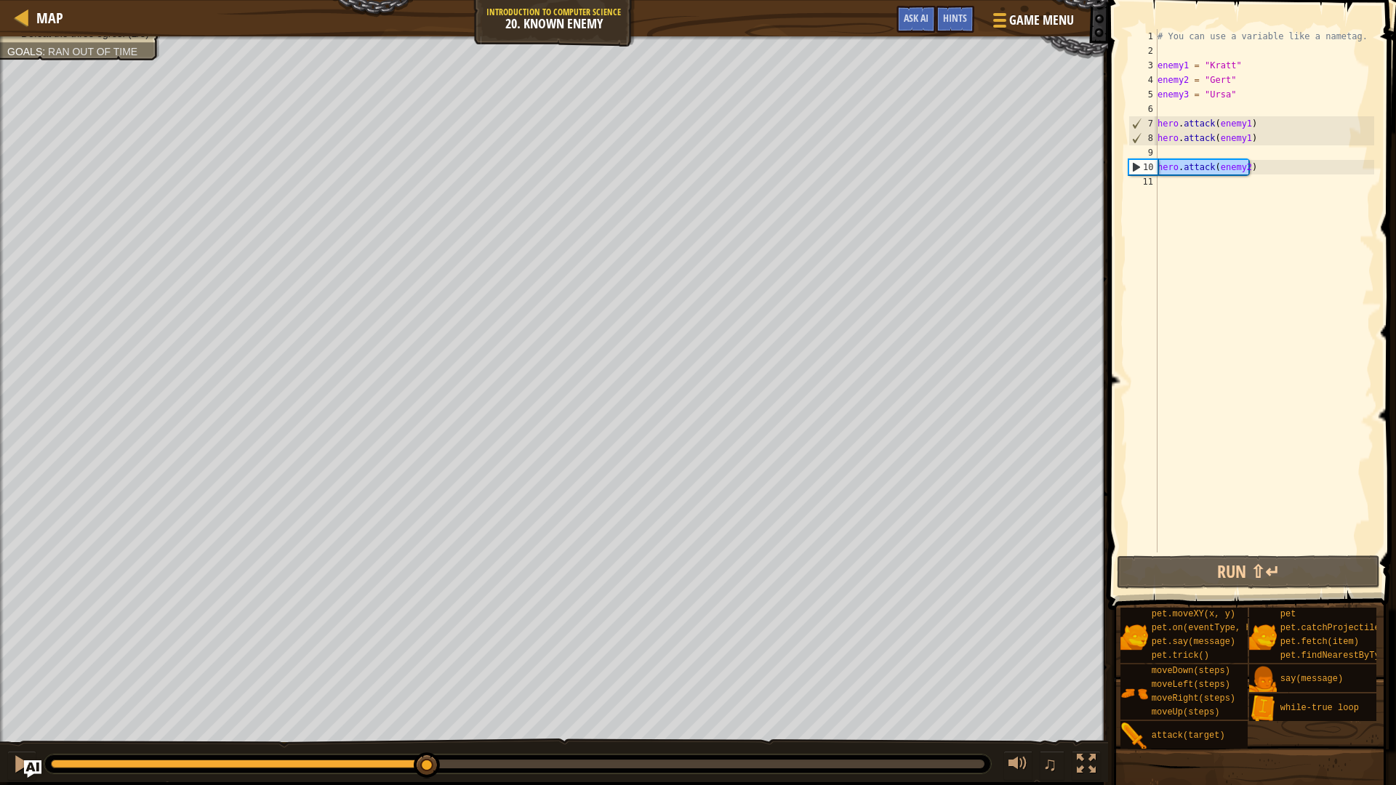
click at [1189, 179] on div "# You can use a variable like a nametag. enemy1 = "[PERSON_NAME]" enemy2 = "[PE…" at bounding box center [1264, 305] width 220 height 552
paste textarea "hero.attack(enemy2)"
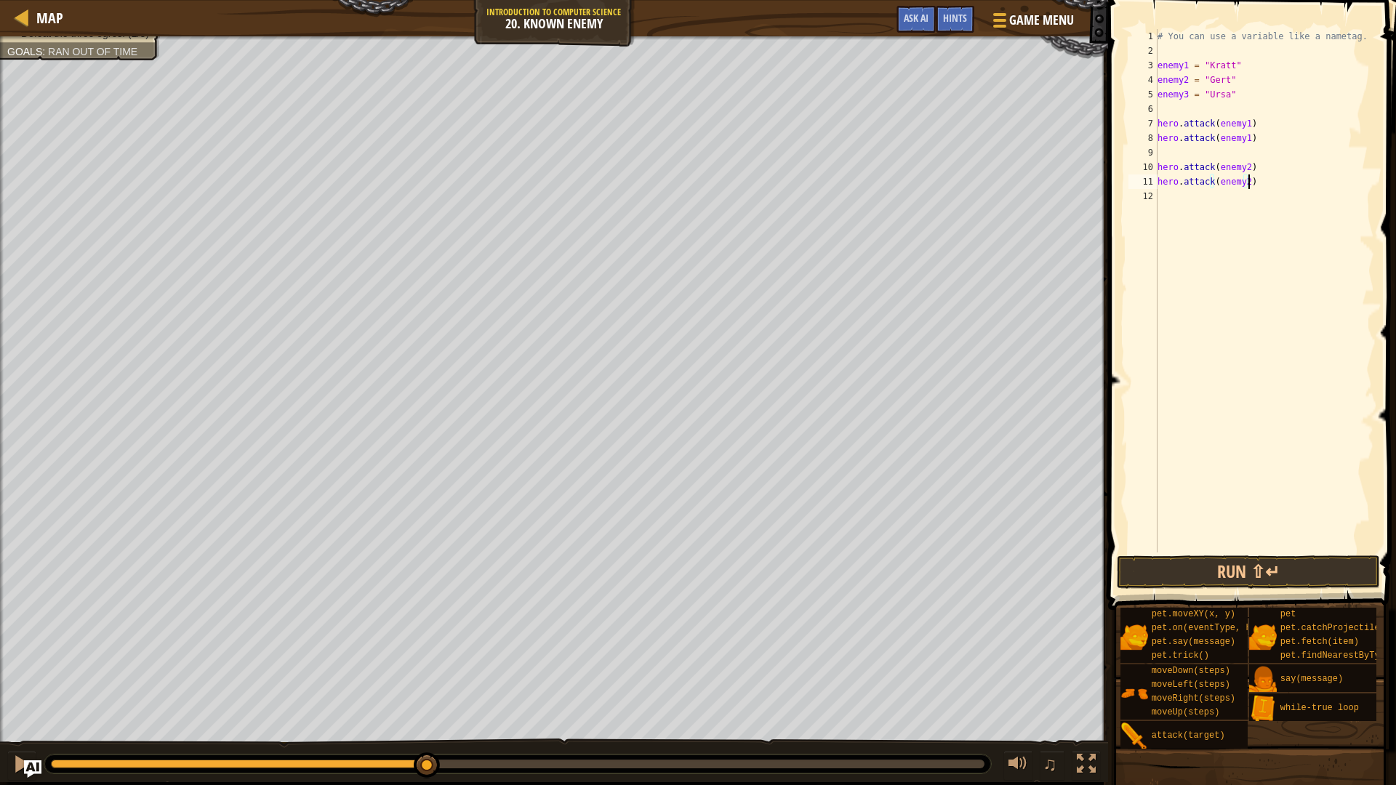
click at [1241, 185] on div "# You can use a variable like a nametag. enemy1 = "[PERSON_NAME]" enemy2 = "[PE…" at bounding box center [1264, 305] width 220 height 552
click at [1238, 568] on button "Run ⇧↵" at bounding box center [1247, 571] width 262 height 33
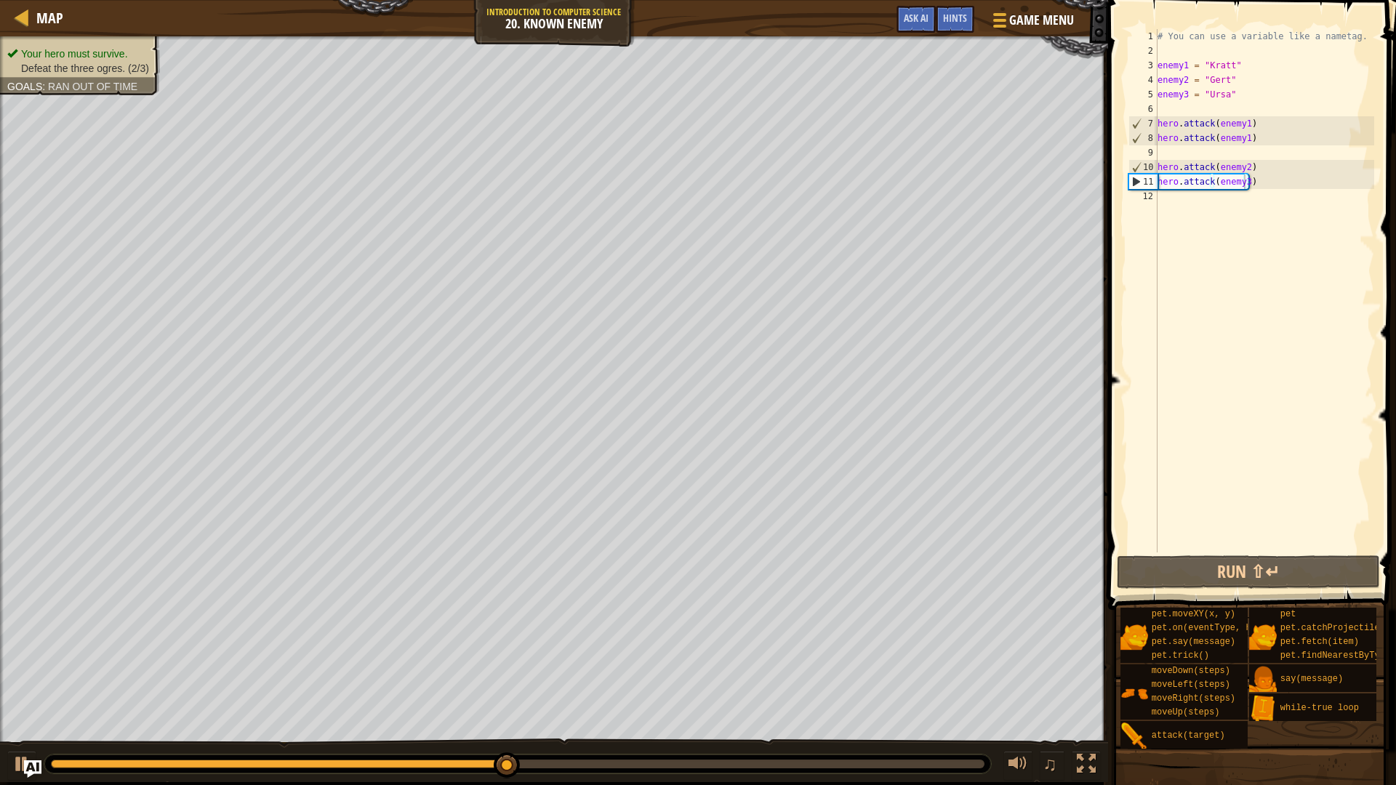
click at [134, 41] on div "Your hero must survive. Defeat the three ogres. (2/3) Goals : Ran out of time" at bounding box center [71, 61] width 177 height 68
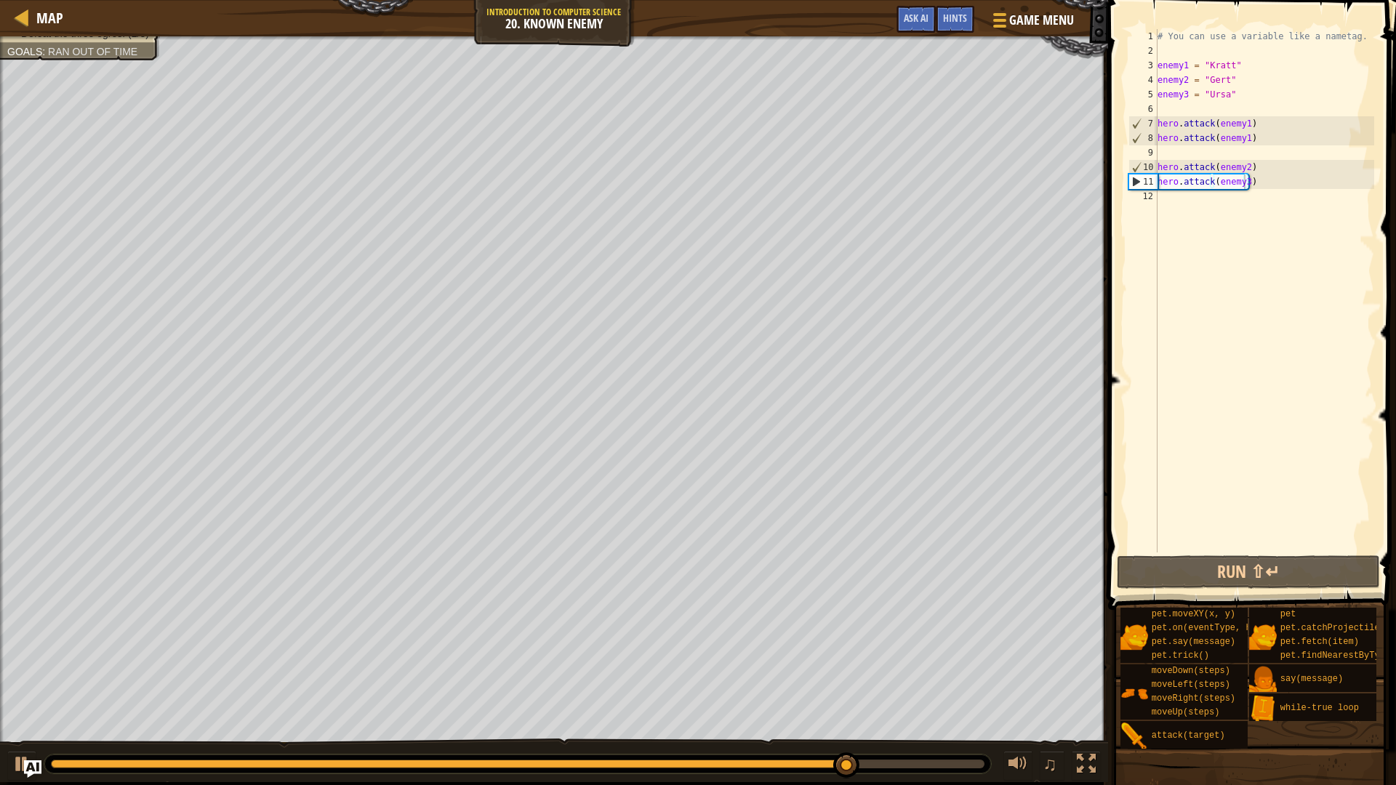
type textarea "hero.attack(enemy2)"
drag, startPoint x: 1265, startPoint y: 166, endPoint x: 1159, endPoint y: 167, distance: 106.1
click at [1159, 167] on div "# You can use a variable like a nametag. enemy1 = "[PERSON_NAME]" enemy2 = "[PE…" at bounding box center [1264, 305] width 220 height 552
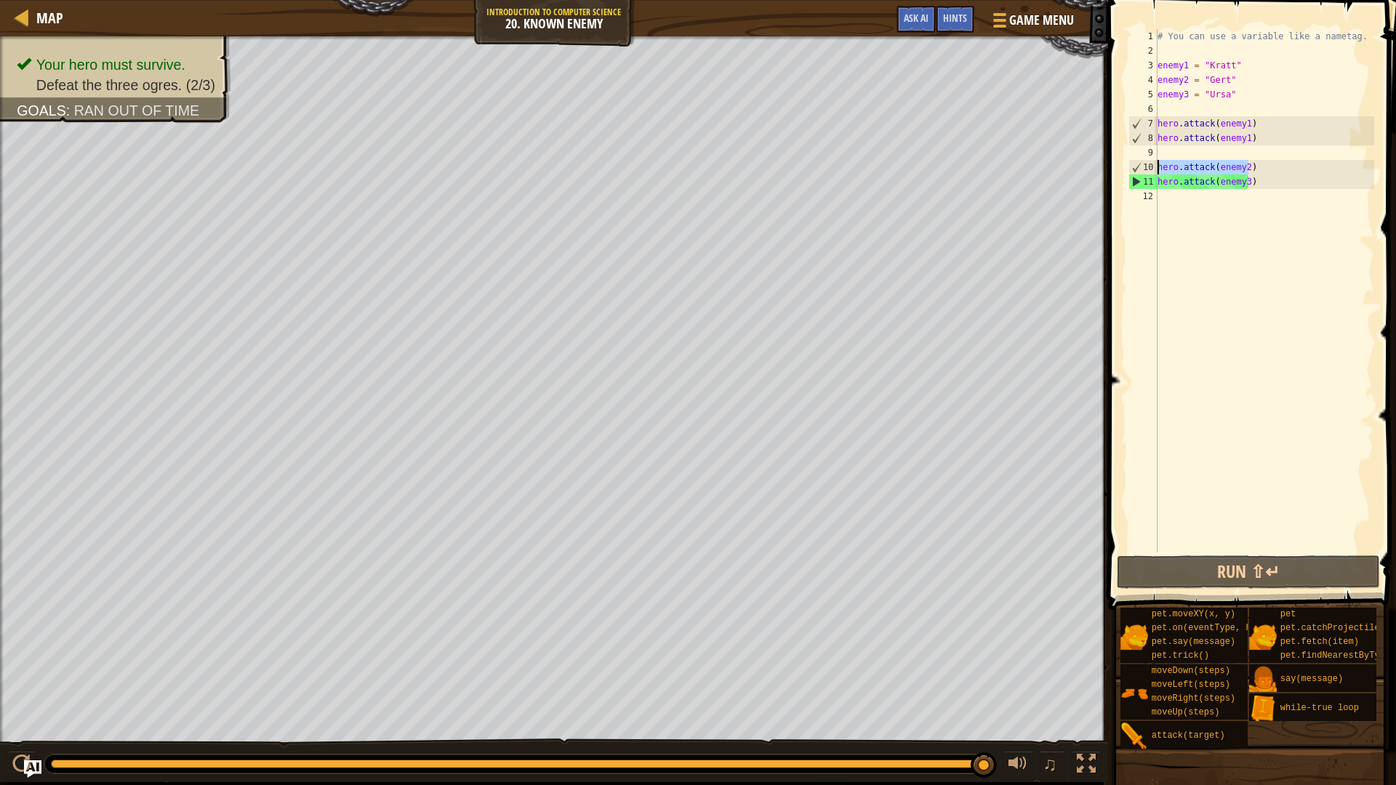
click at [1196, 198] on div "# You can use a variable like a nametag. enemy1 = "[PERSON_NAME]" enemy2 = "[PE…" at bounding box center [1264, 305] width 220 height 552
paste textarea "hero.attack(enemy2)"
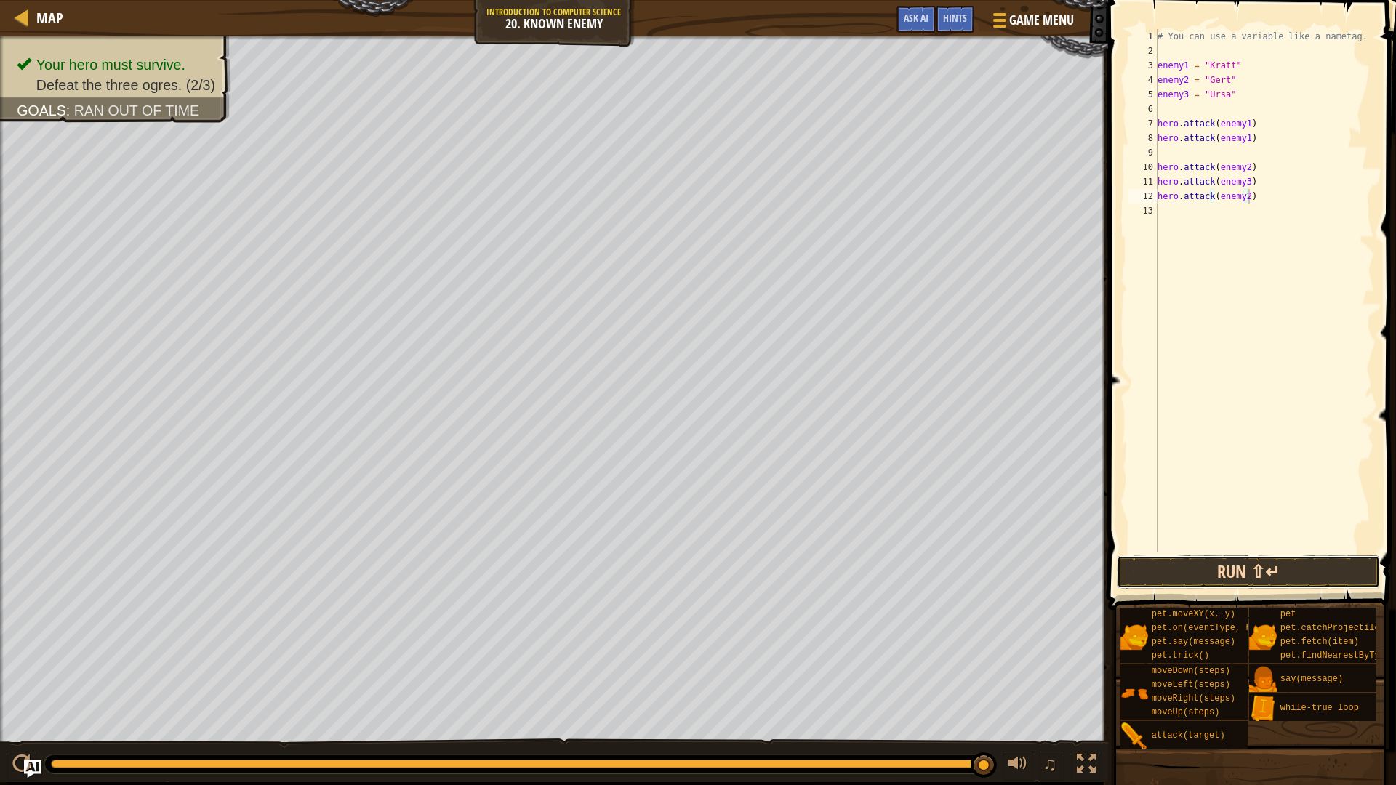
click at [1208, 565] on button "Run ⇧↵" at bounding box center [1247, 571] width 262 height 33
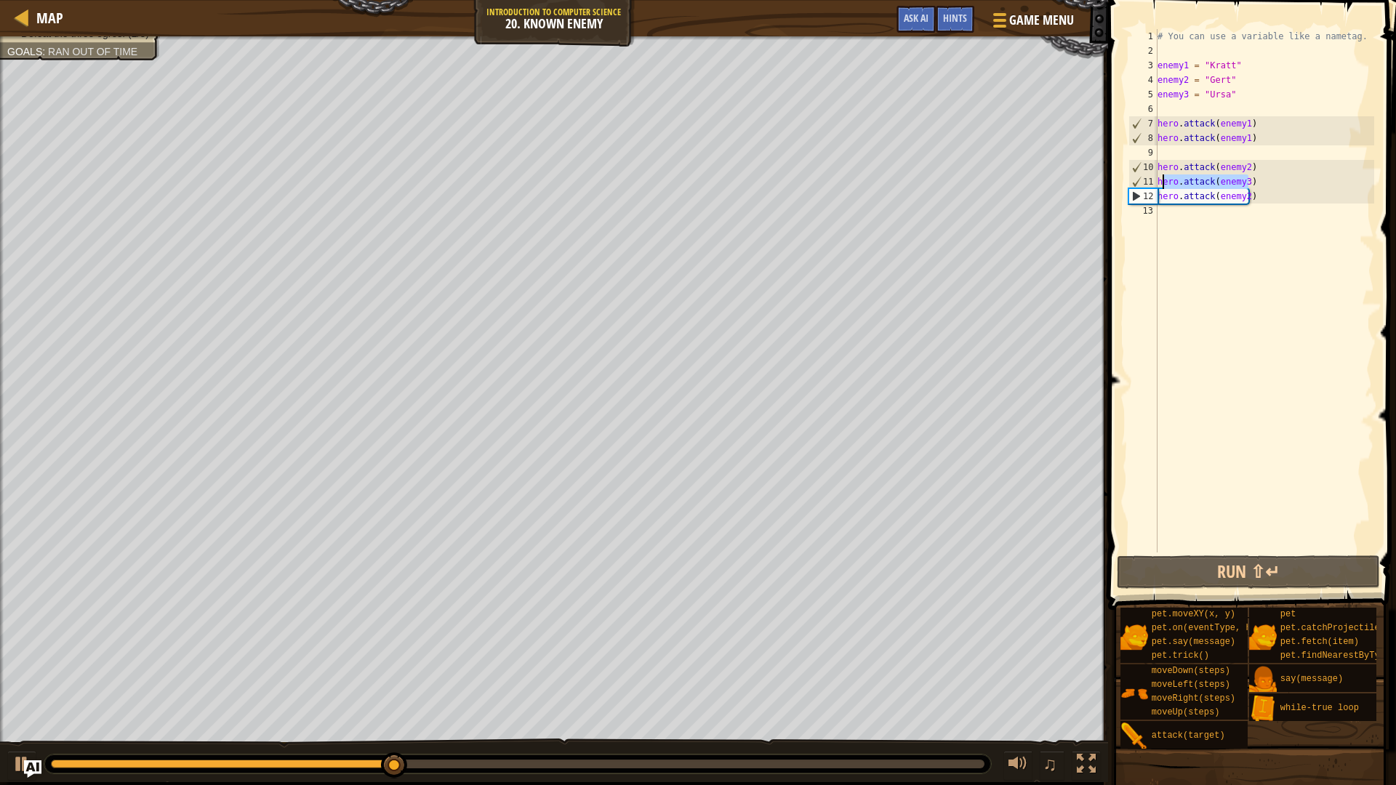
drag, startPoint x: 1283, startPoint y: 185, endPoint x: 1159, endPoint y: 183, distance: 124.3
click at [1159, 183] on div "# You can use a variable like a nametag. enemy1 = "[PERSON_NAME]" enemy2 = "[PE…" at bounding box center [1264, 305] width 220 height 552
type textarea "hero.attack(enemy3)"
click at [1176, 215] on div "# You can use a variable like a nametag. enemy1 = "[PERSON_NAME]" enemy2 = "[PE…" at bounding box center [1264, 305] width 220 height 552
paste textarea "hero.attack(enemy3)"
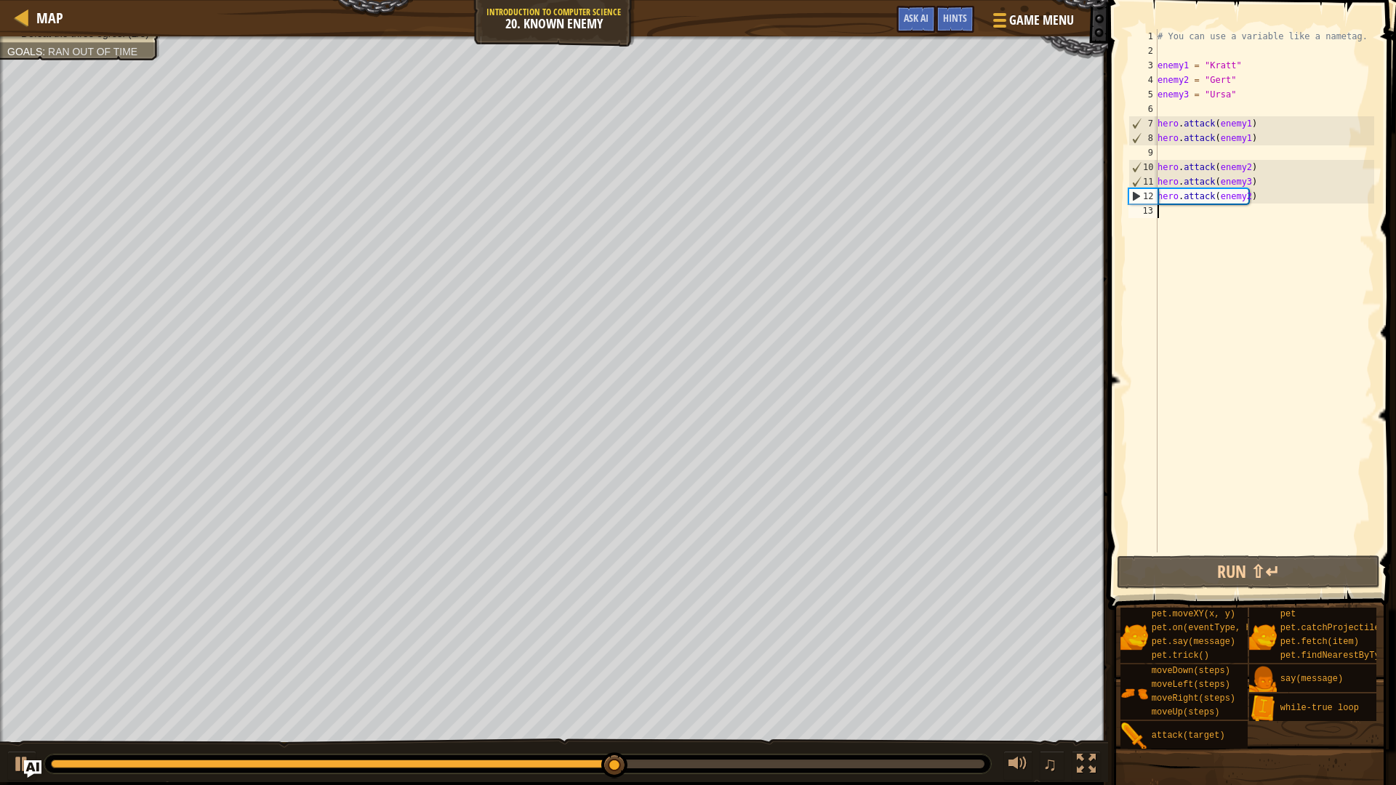
type textarea "hero.attack(enemy3)"
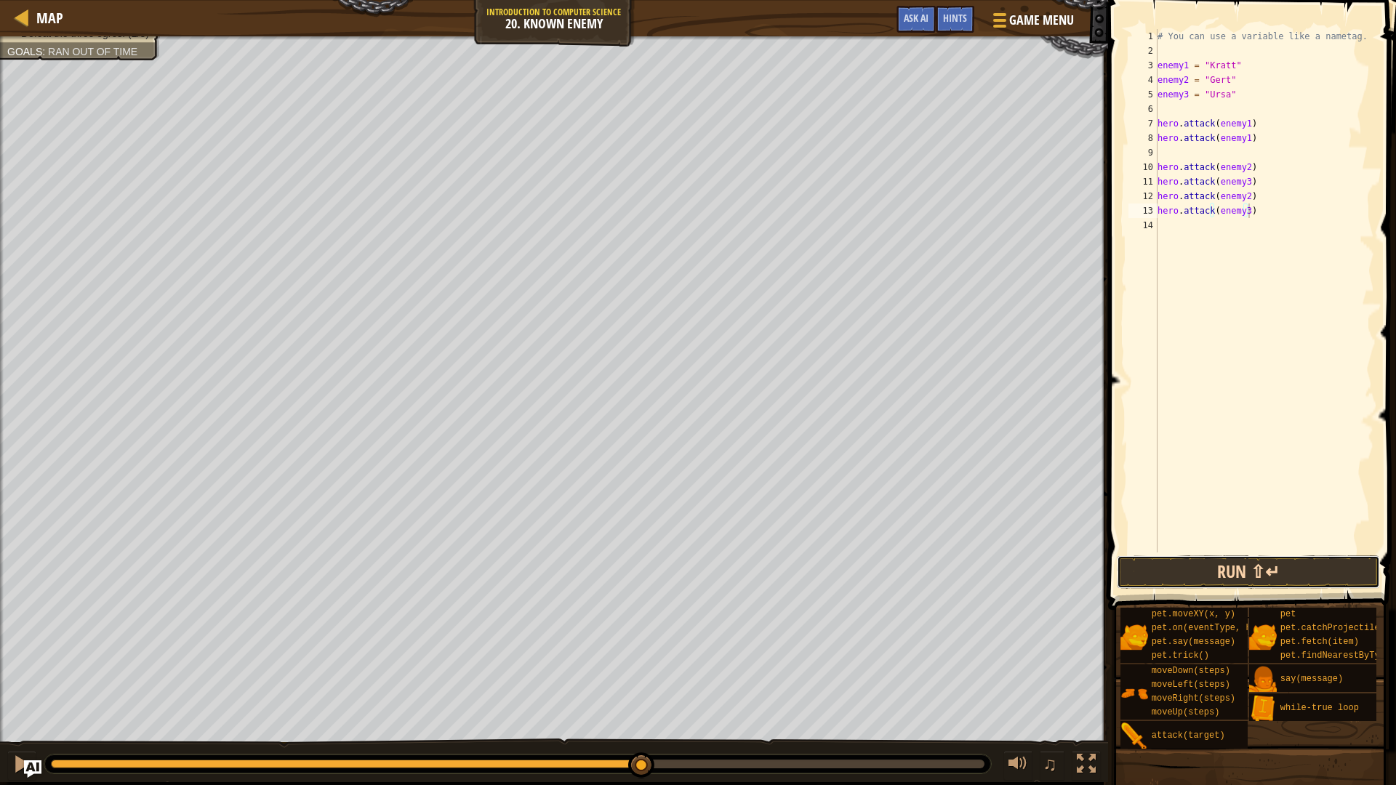
click at [1249, 569] on button "Run ⇧↵" at bounding box center [1247, 571] width 262 height 33
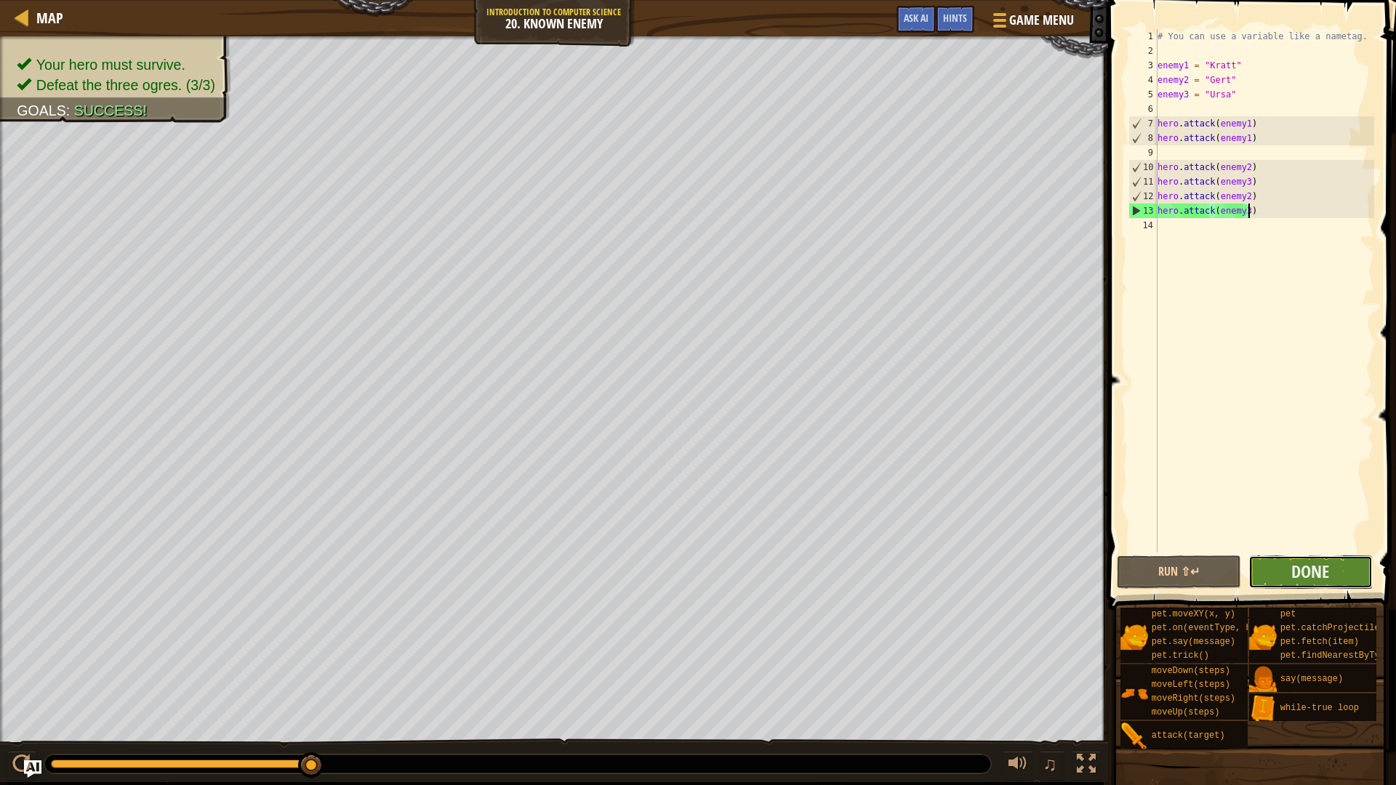
click at [1361, 568] on button "Done" at bounding box center [1310, 571] width 124 height 33
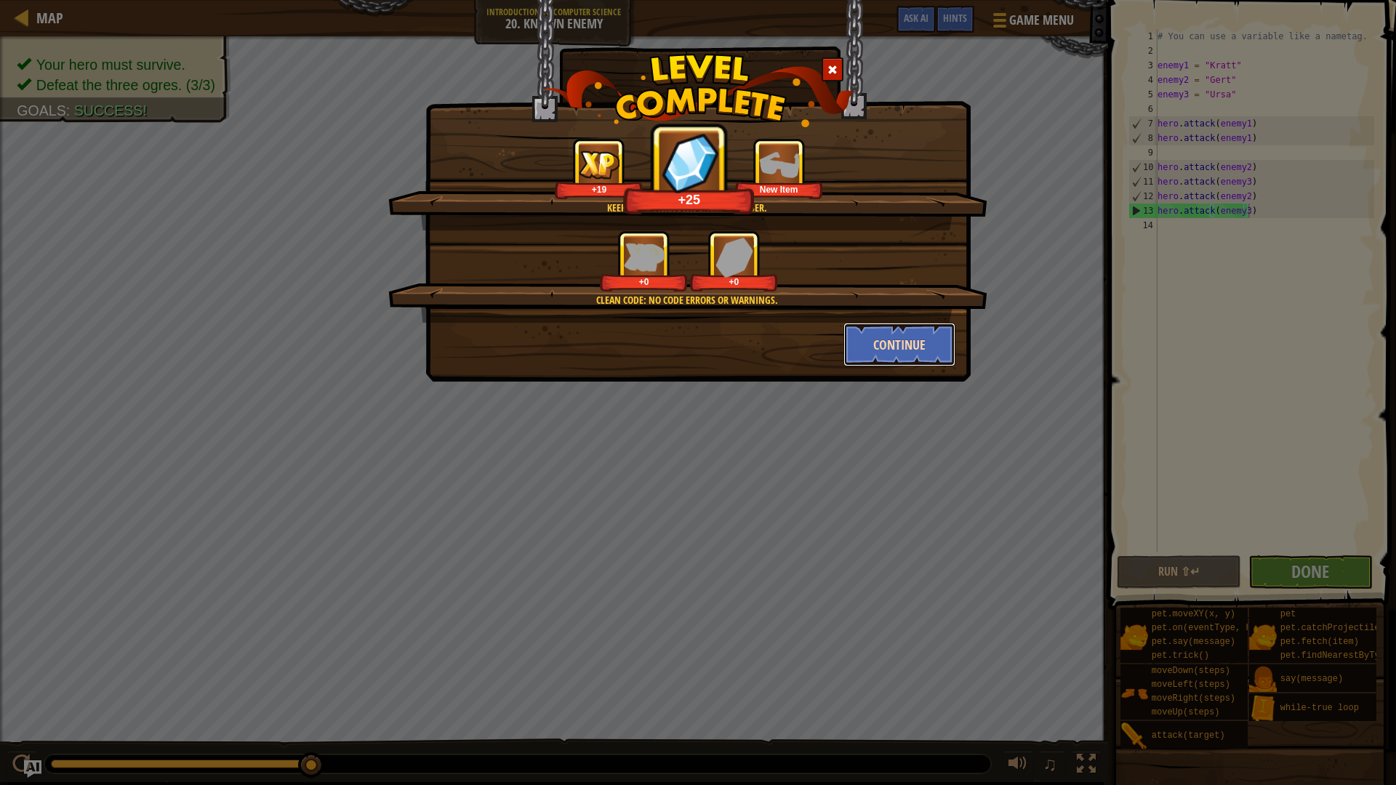
click at [882, 345] on button "Continue" at bounding box center [899, 345] width 113 height 44
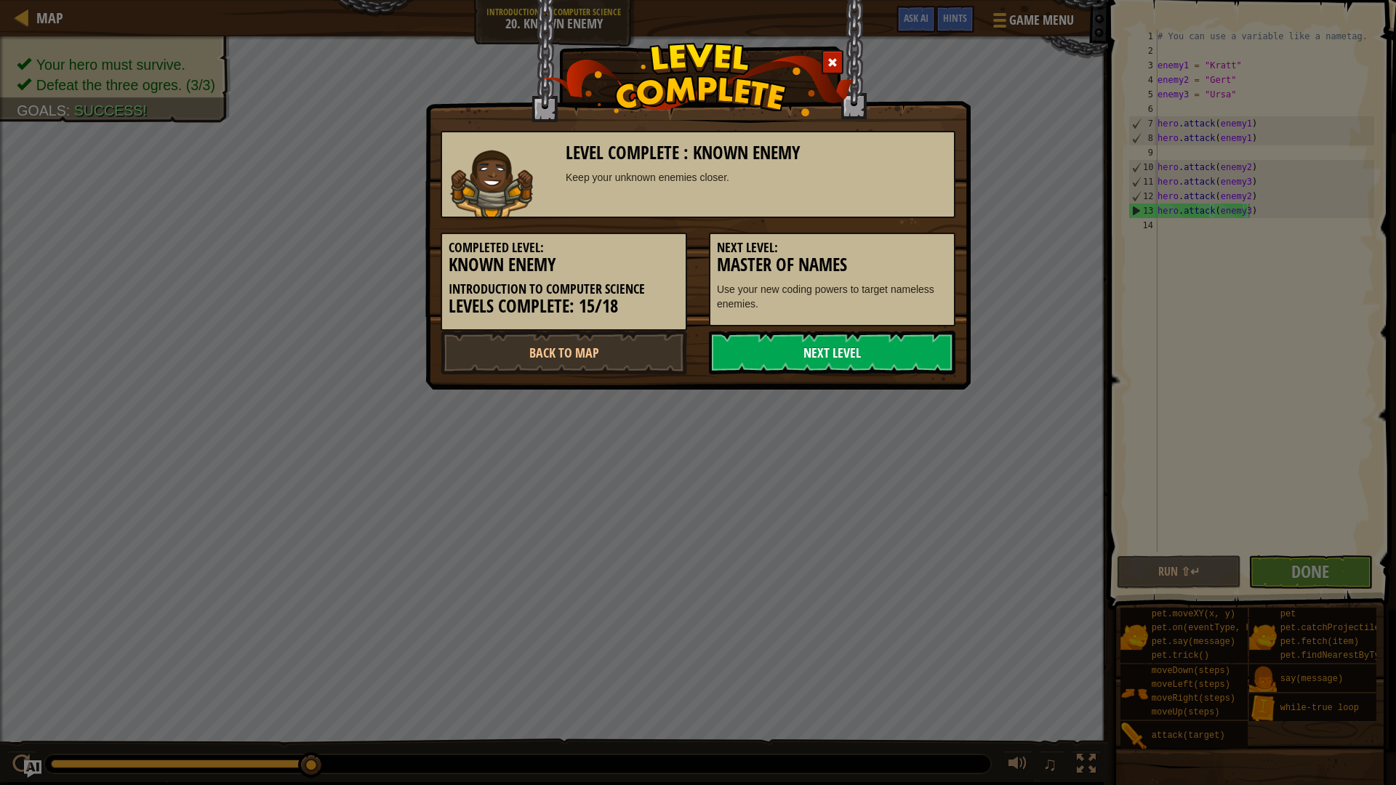
click at [811, 366] on link "Next Level" at bounding box center [832, 353] width 246 height 44
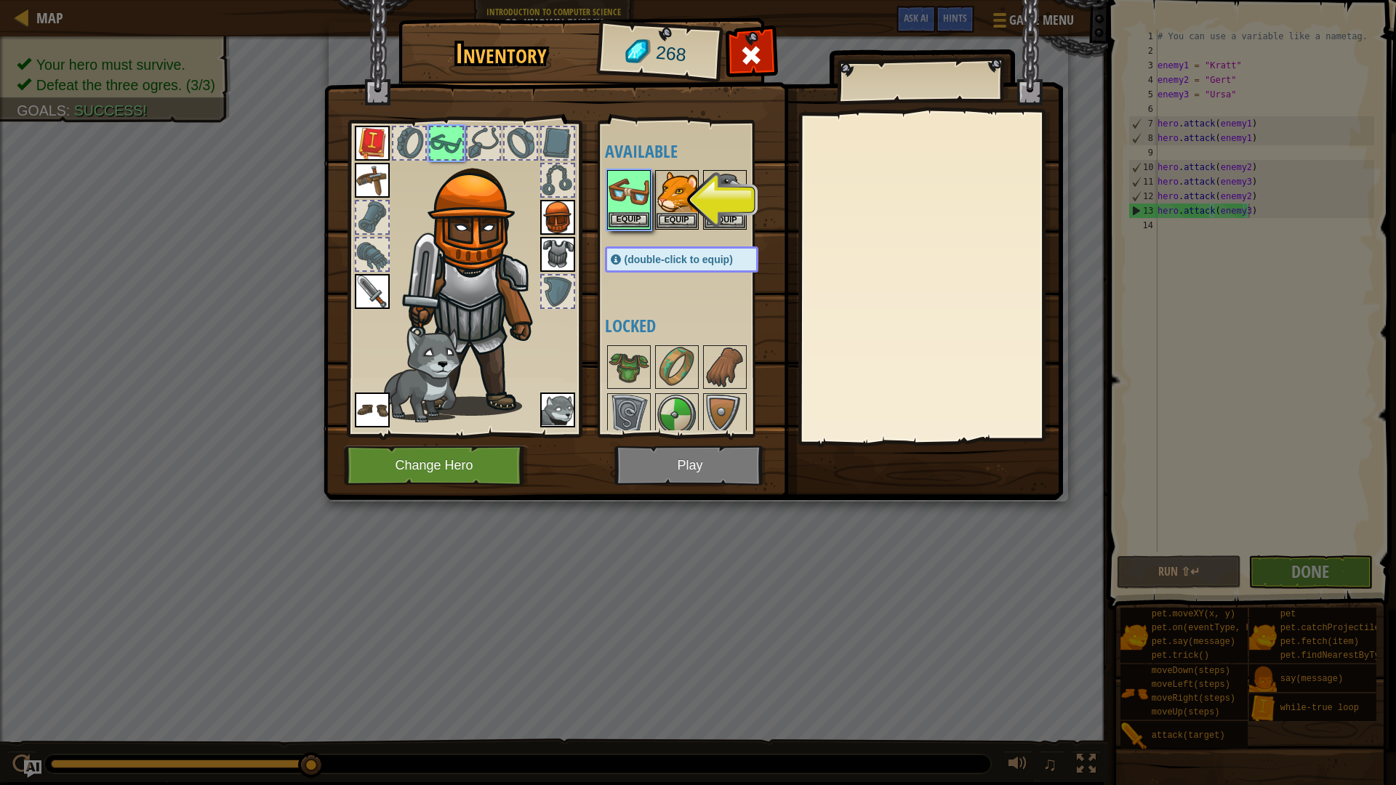
click at [619, 204] on img at bounding box center [628, 192] width 41 height 41
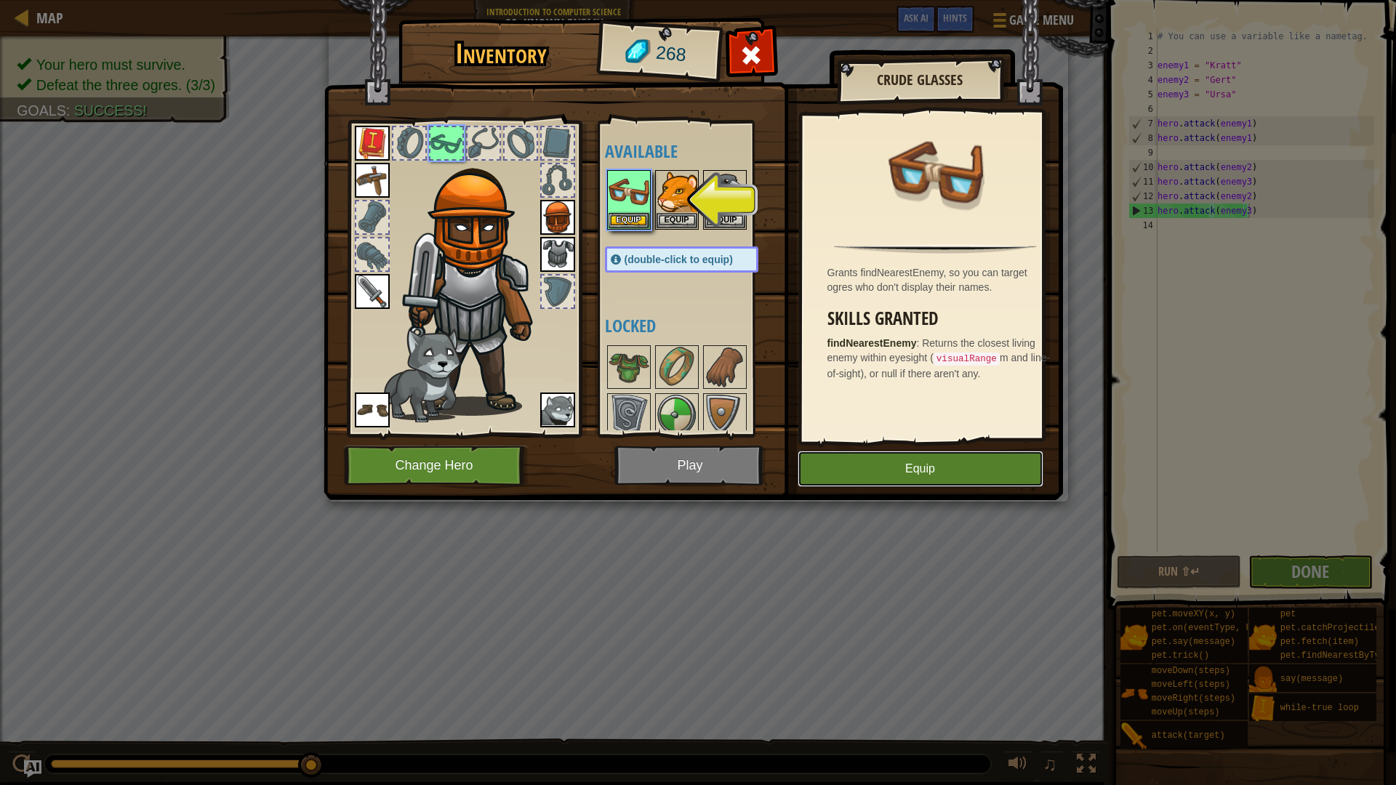
click at [850, 475] on button "Equip" at bounding box center [920, 469] width 246 height 36
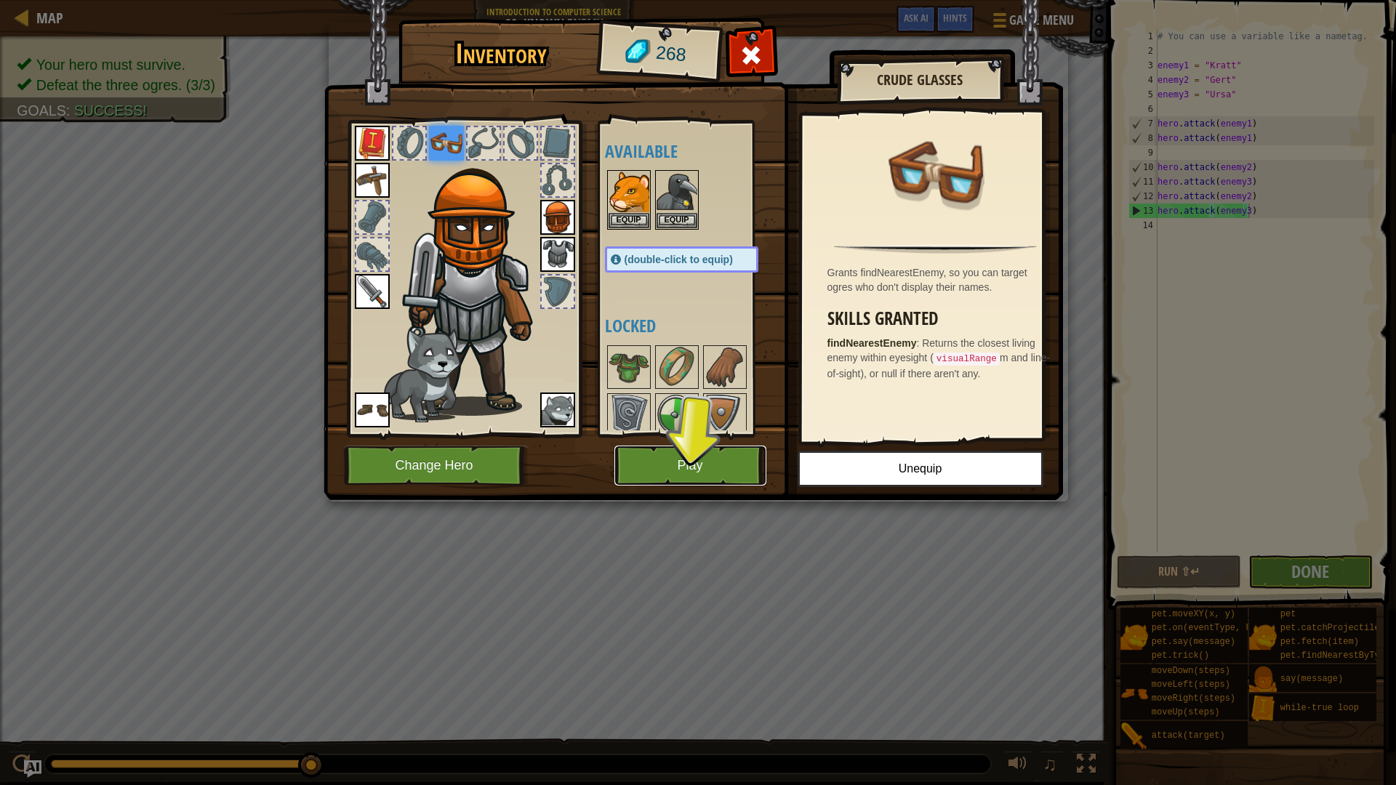
click at [726, 470] on button "Play" at bounding box center [690, 466] width 152 height 40
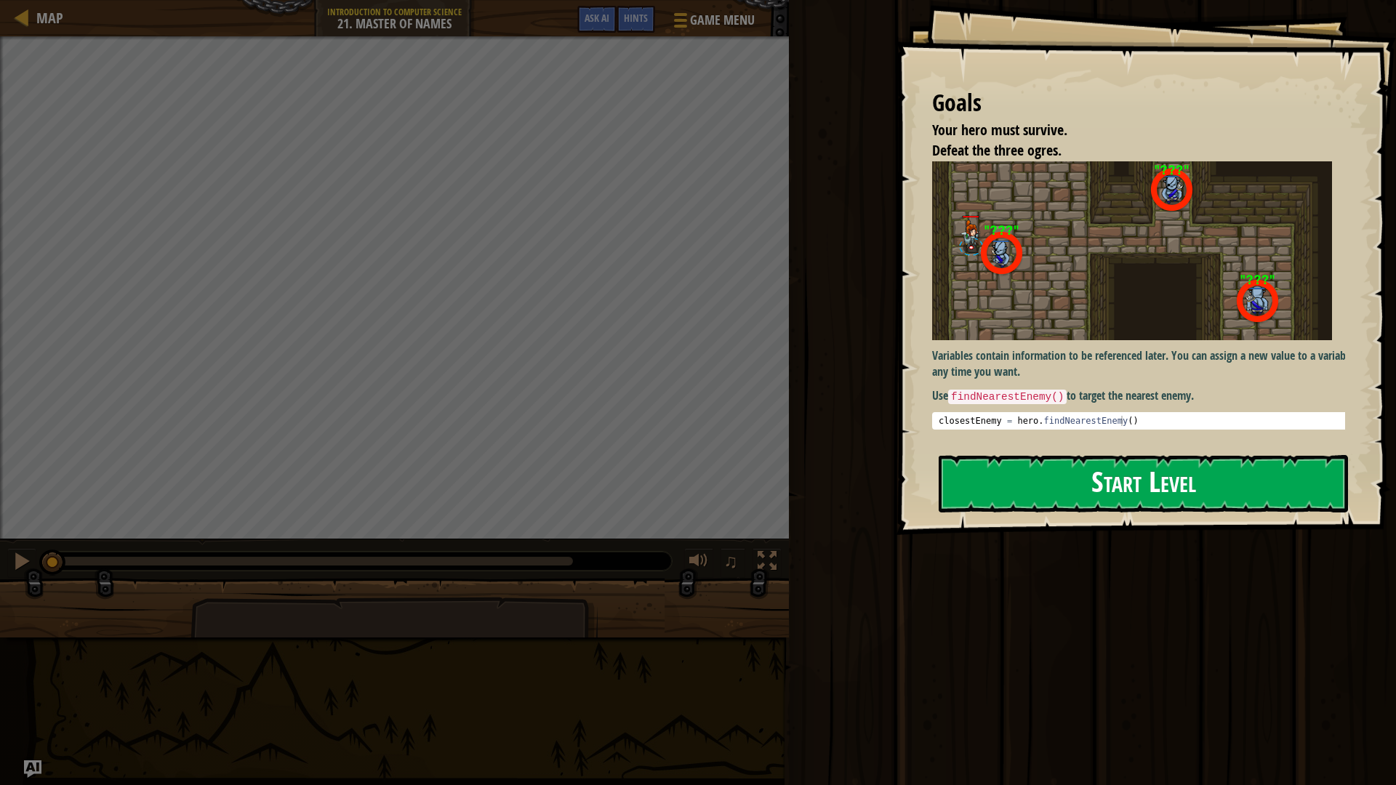
drag, startPoint x: 1067, startPoint y: 487, endPoint x: 1061, endPoint y: 496, distance: 10.5
click at [1061, 496] on button "Start Level" at bounding box center [1142, 483] width 409 height 57
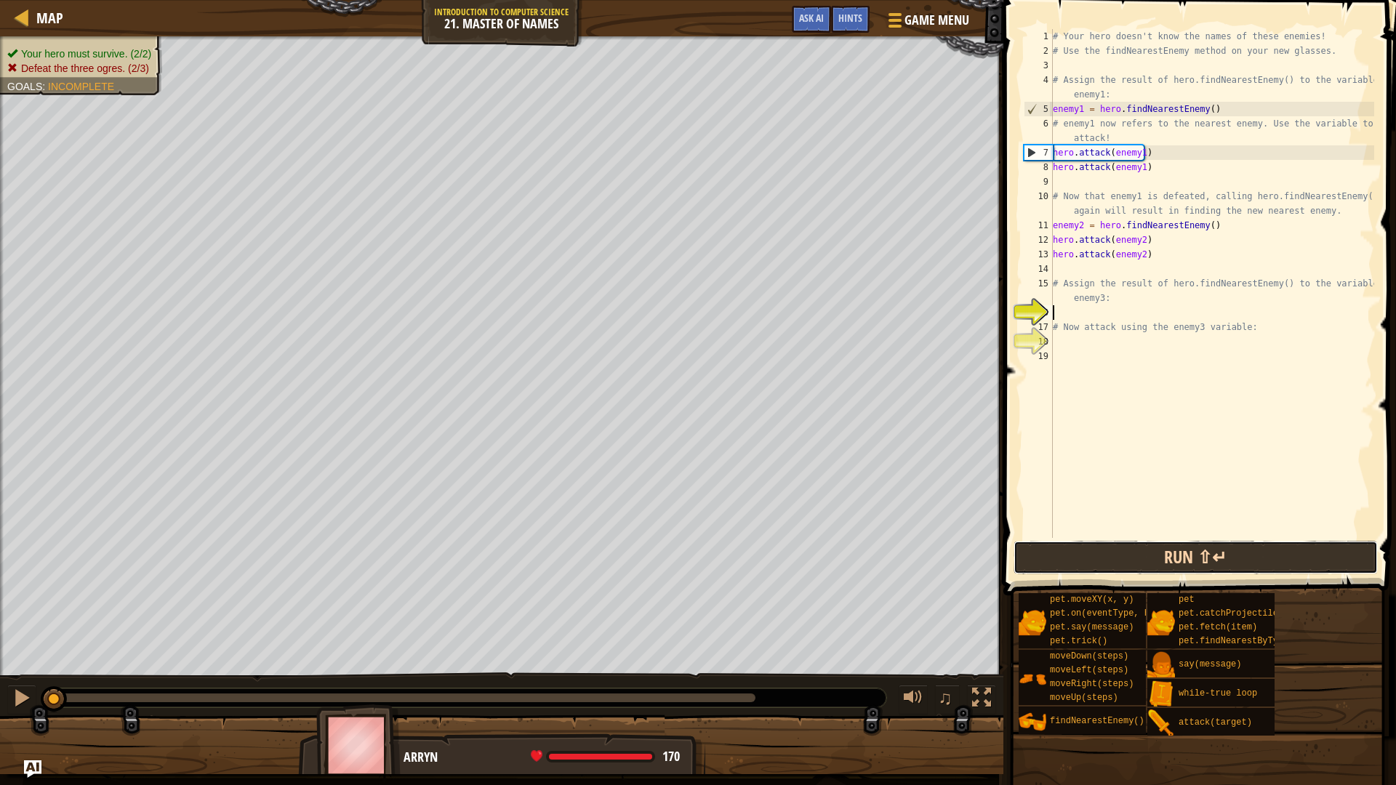
click at [1232, 556] on button "Run ⇧↵" at bounding box center [1195, 557] width 364 height 33
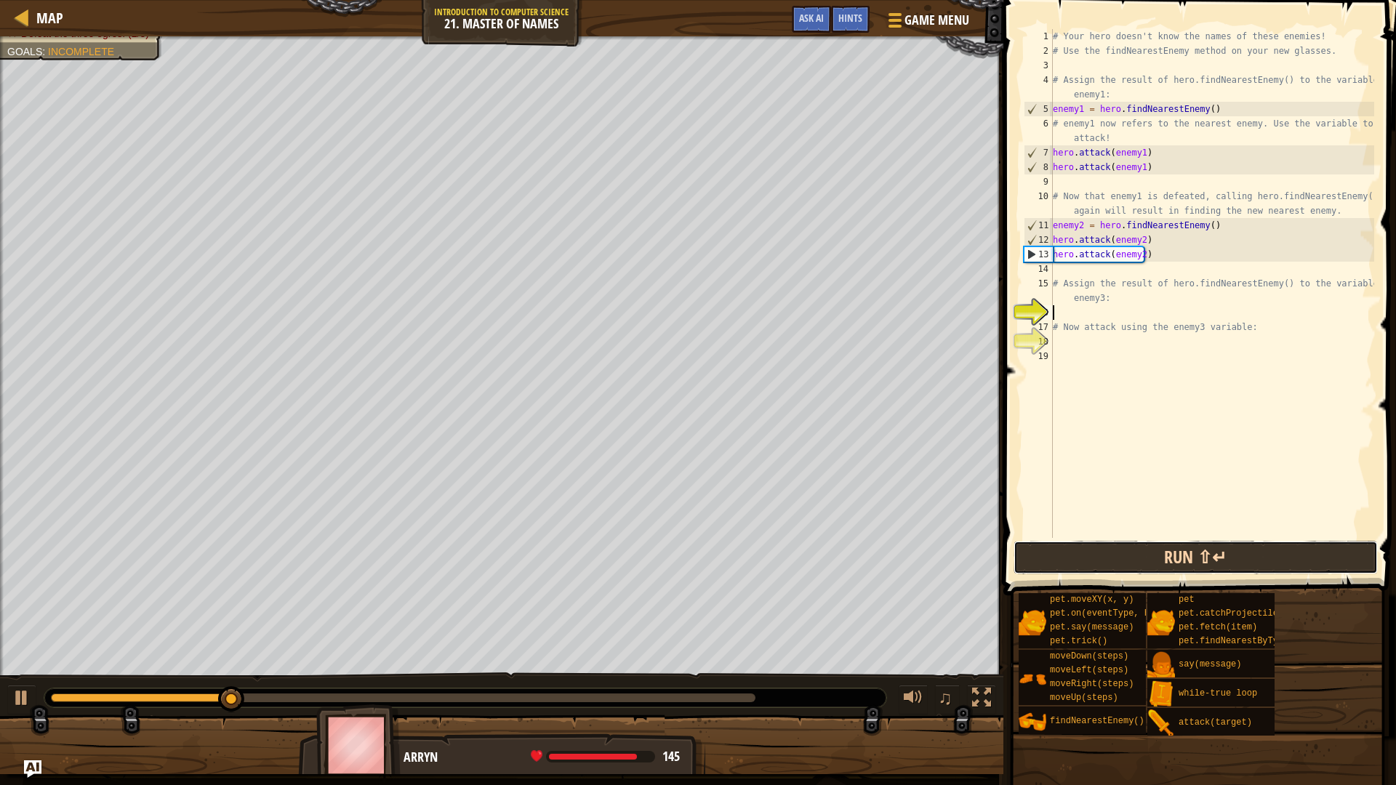
click at [1146, 552] on button "Run ⇧↵" at bounding box center [1195, 557] width 364 height 33
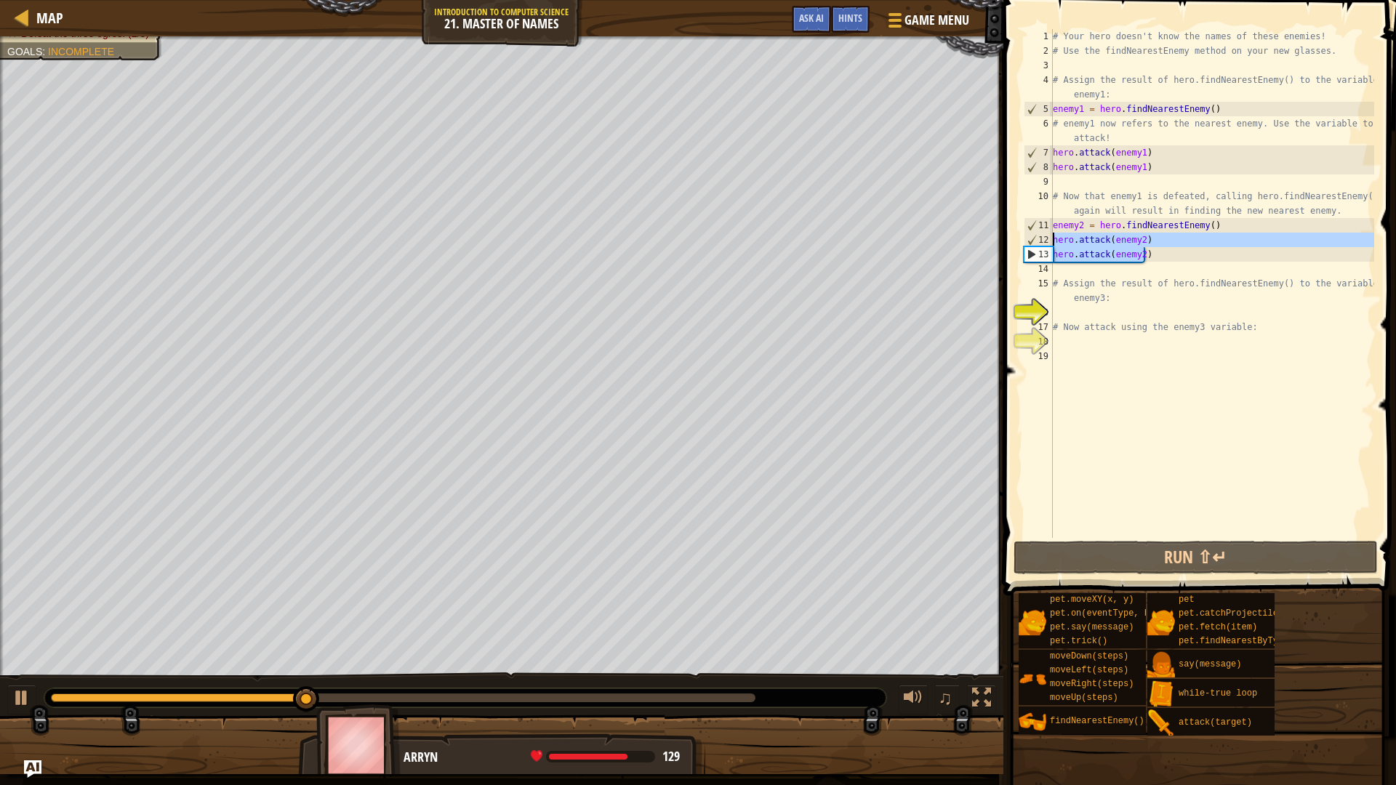
drag, startPoint x: 1182, startPoint y: 251, endPoint x: 1054, endPoint y: 245, distance: 128.1
click at [1054, 245] on div "# Your hero doesn't know the names of these enemies! # Use the findNearestEnemy…" at bounding box center [1212, 298] width 324 height 538
click at [1086, 321] on div "# Your hero doesn't know the names of these enemies! # Use the findNearestEnemy…" at bounding box center [1212, 298] width 324 height 538
type textarea "# Now attack using the enemy3 variable:"
click at [1027, 361] on div "19" at bounding box center [1037, 356] width 29 height 15
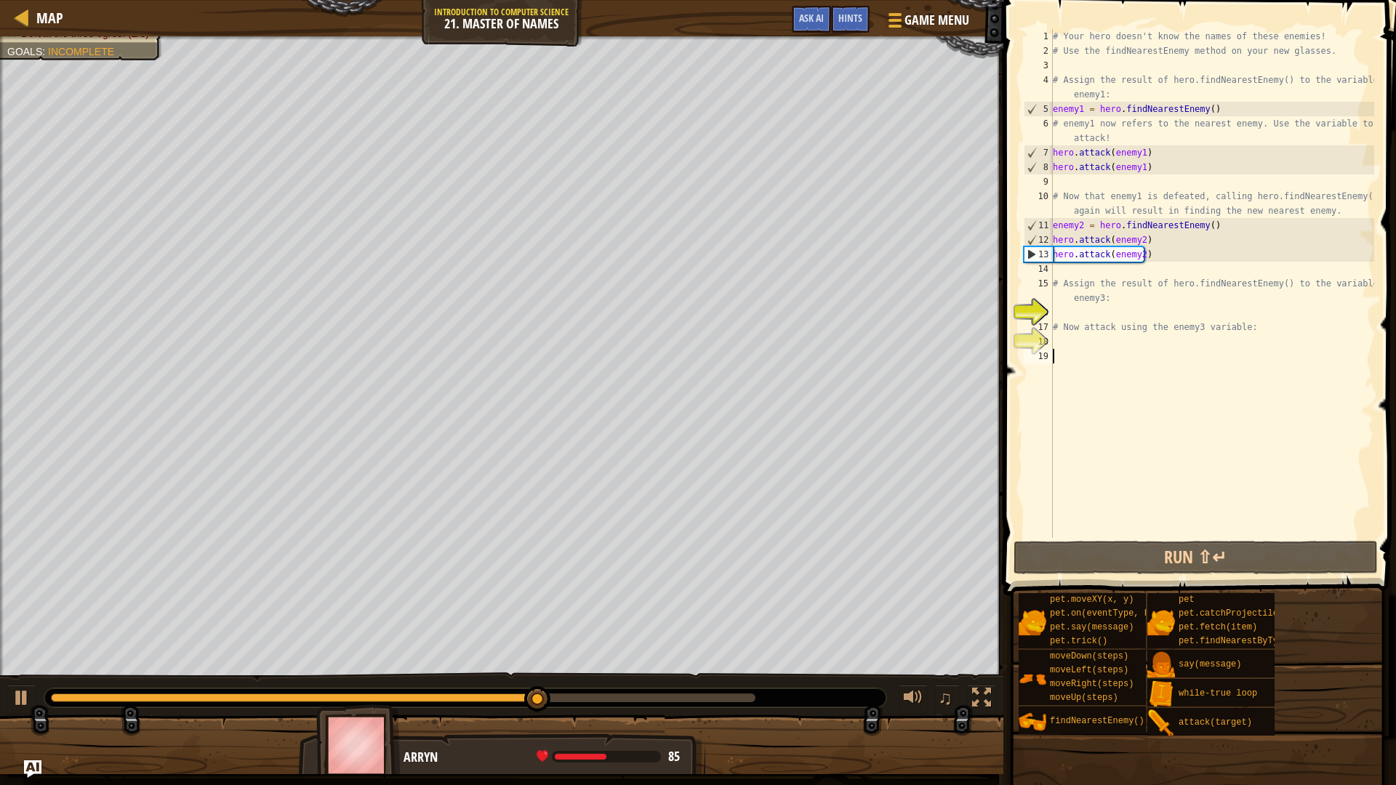
paste textarea "hero.attack(enemy2)"
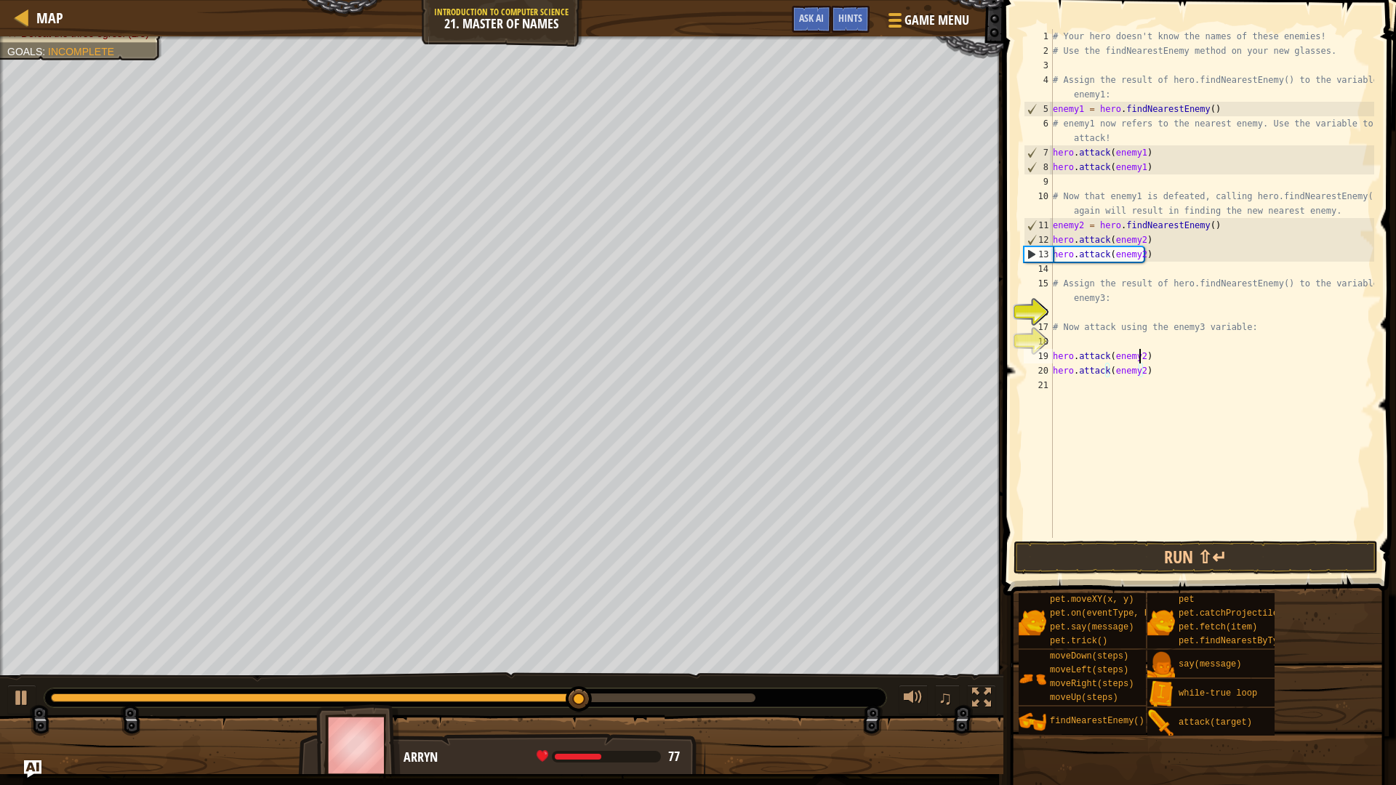
click at [1140, 358] on div "# Your hero doesn't know the names of these enemies! # Use the findNearestEnemy…" at bounding box center [1212, 298] width 324 height 538
click at [1140, 371] on div "# Your hero doesn't know the names of these enemies! # Use the findNearestEnemy…" at bounding box center [1212, 298] width 324 height 538
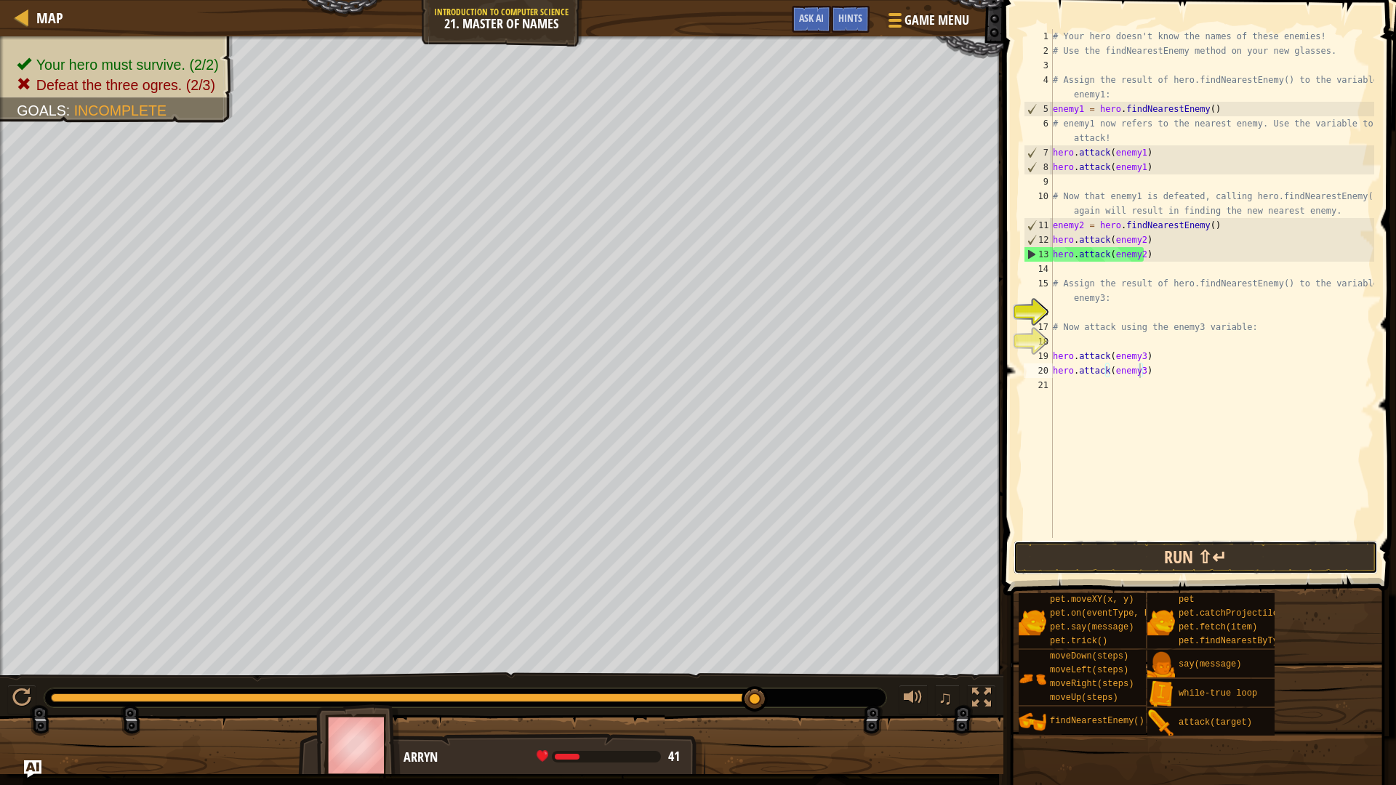
click at [1155, 550] on button "Run ⇧↵" at bounding box center [1195, 557] width 364 height 33
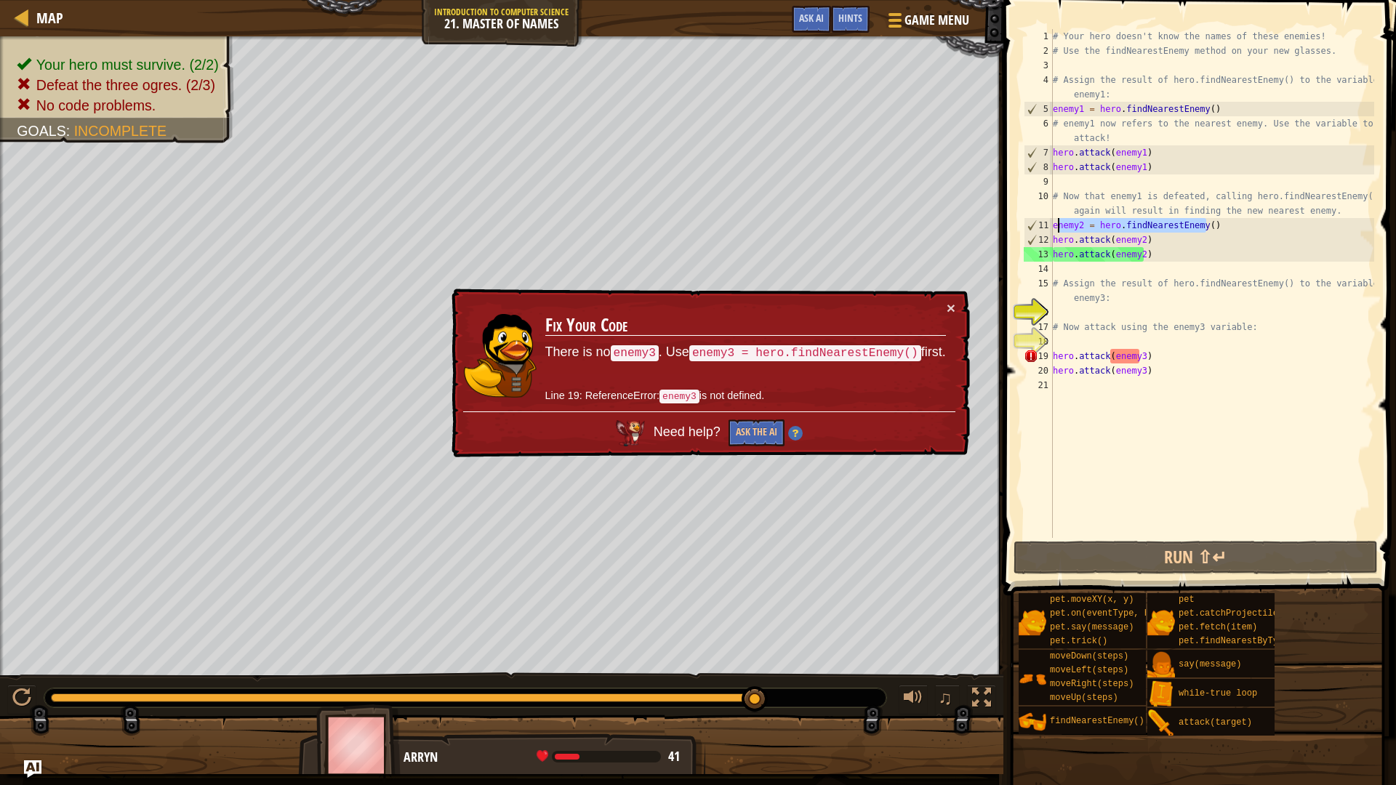
drag, startPoint x: 1224, startPoint y: 224, endPoint x: 1057, endPoint y: 232, distance: 167.4
click at [1057, 232] on div "# Your hero doesn't know the names of these enemies! # Use the findNearestEnemy…" at bounding box center [1212, 298] width 324 height 538
click at [1122, 223] on div "# Your hero doesn't know the names of these enemies! # Use the findNearestEnemy…" at bounding box center [1212, 283] width 324 height 509
click at [1122, 223] on div "# Your hero doesn't know the names of these enemies! # Use the findNearestEnemy…" at bounding box center [1212, 298] width 324 height 538
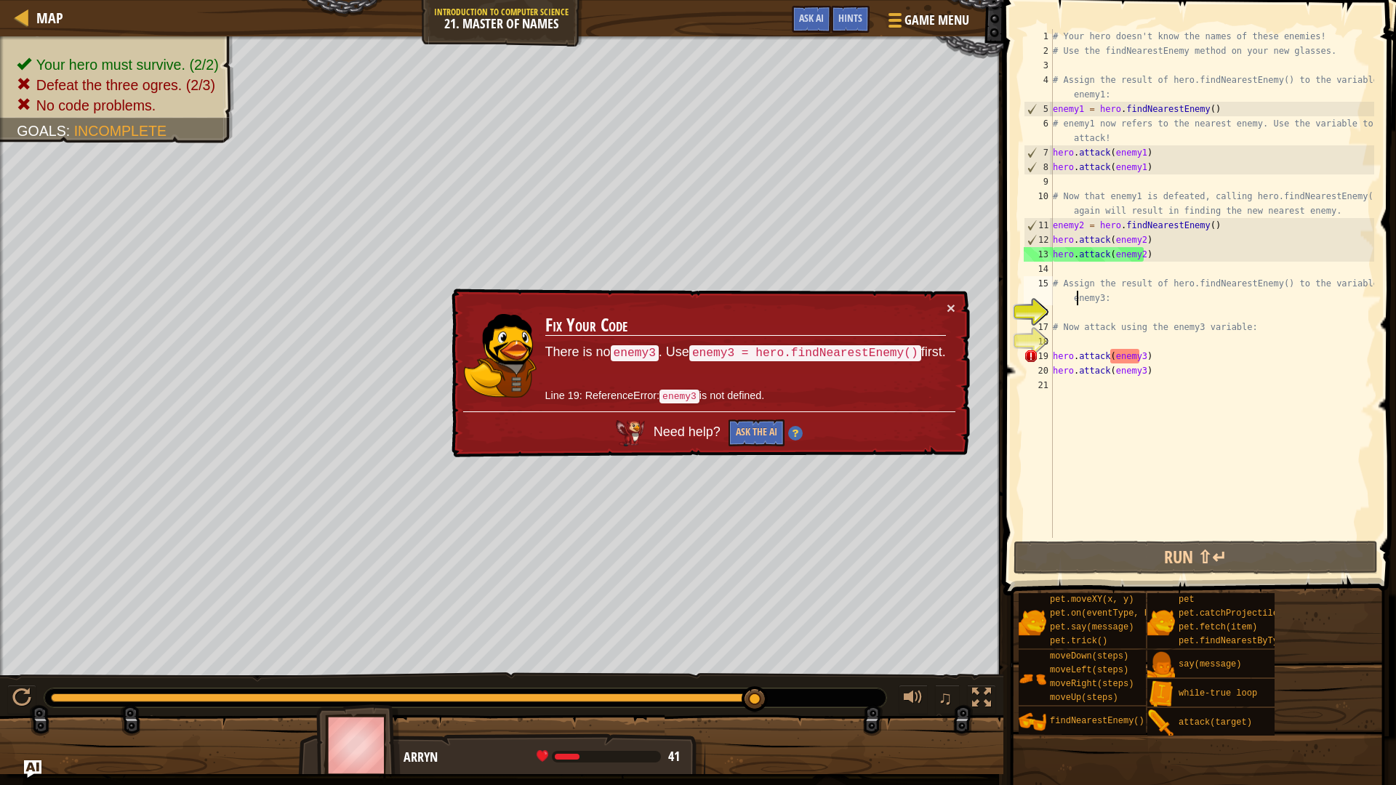
click at [1079, 304] on div "# Your hero doesn't know the names of these enemies! # Use the findNearestEnemy…" at bounding box center [1212, 298] width 324 height 538
type textarea "# Assign the result of hero.findNearestEnemy() to the variable enemy3:"
click at [1082, 314] on div "# Your hero doesn't know the names of these enemies! # Use the findNearestEnemy…" at bounding box center [1212, 298] width 324 height 538
paste textarea "enemy2 = hero.findNearestEnemy()"
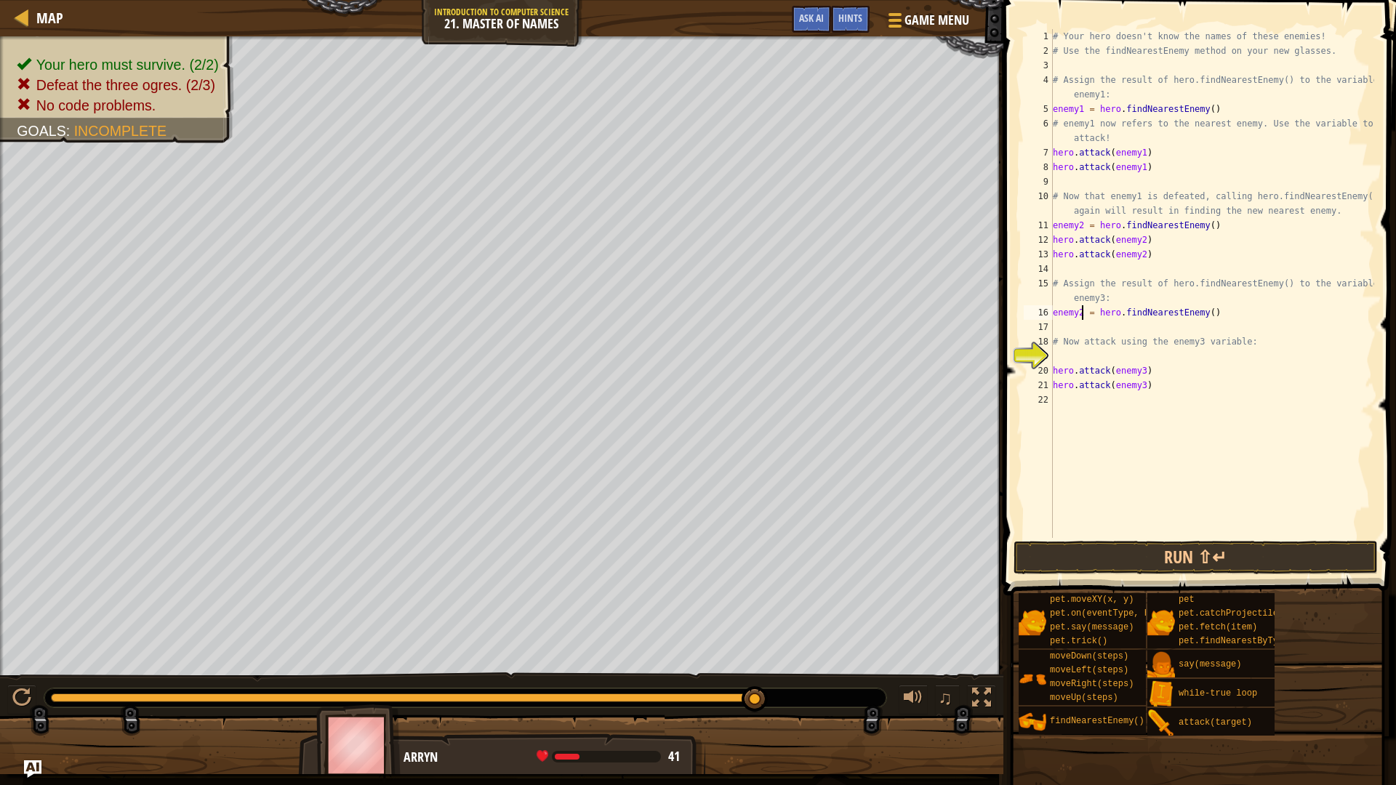
click at [1082, 314] on div "# Your hero doesn't know the names of these enemies! # Use the findNearestEnemy…" at bounding box center [1212, 298] width 324 height 538
type textarea "enemy3 = hero.findNearestEnemy()"
click at [1164, 535] on div "# Your hero doesn't know the names of these enemies! # Use the findNearestEnemy…" at bounding box center [1212, 298] width 324 height 538
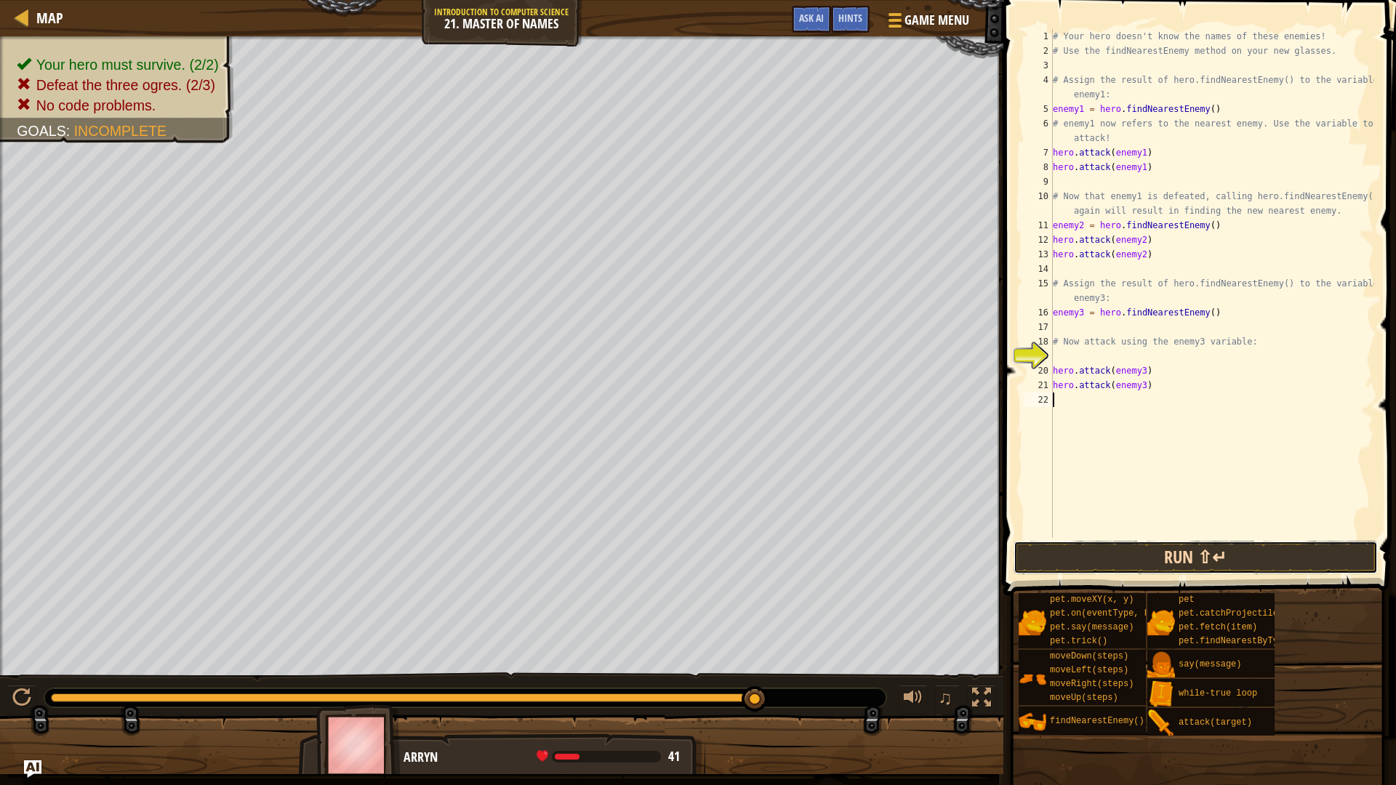
click at [1175, 563] on button "Run ⇧↵" at bounding box center [1195, 557] width 364 height 33
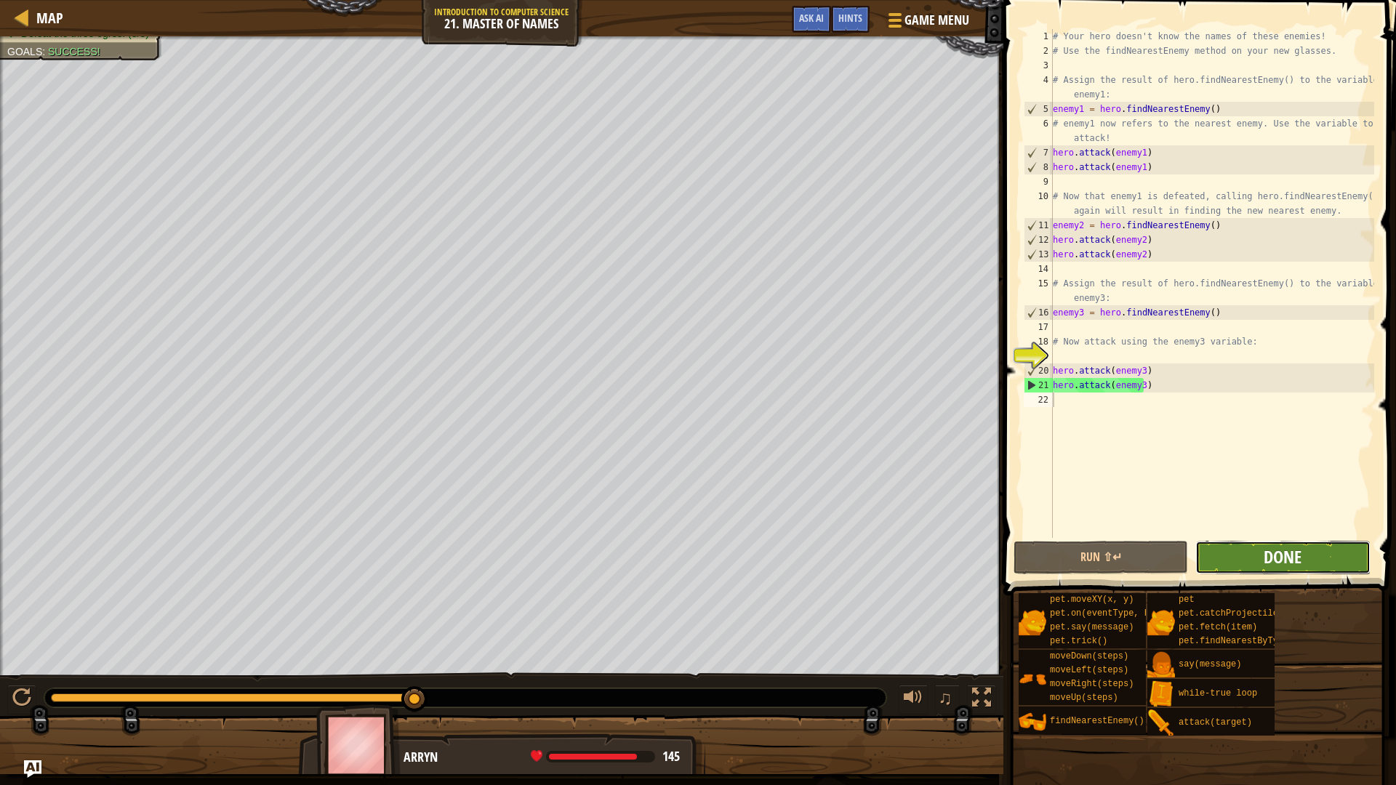
click at [1279, 561] on span "Done" at bounding box center [1282, 556] width 38 height 23
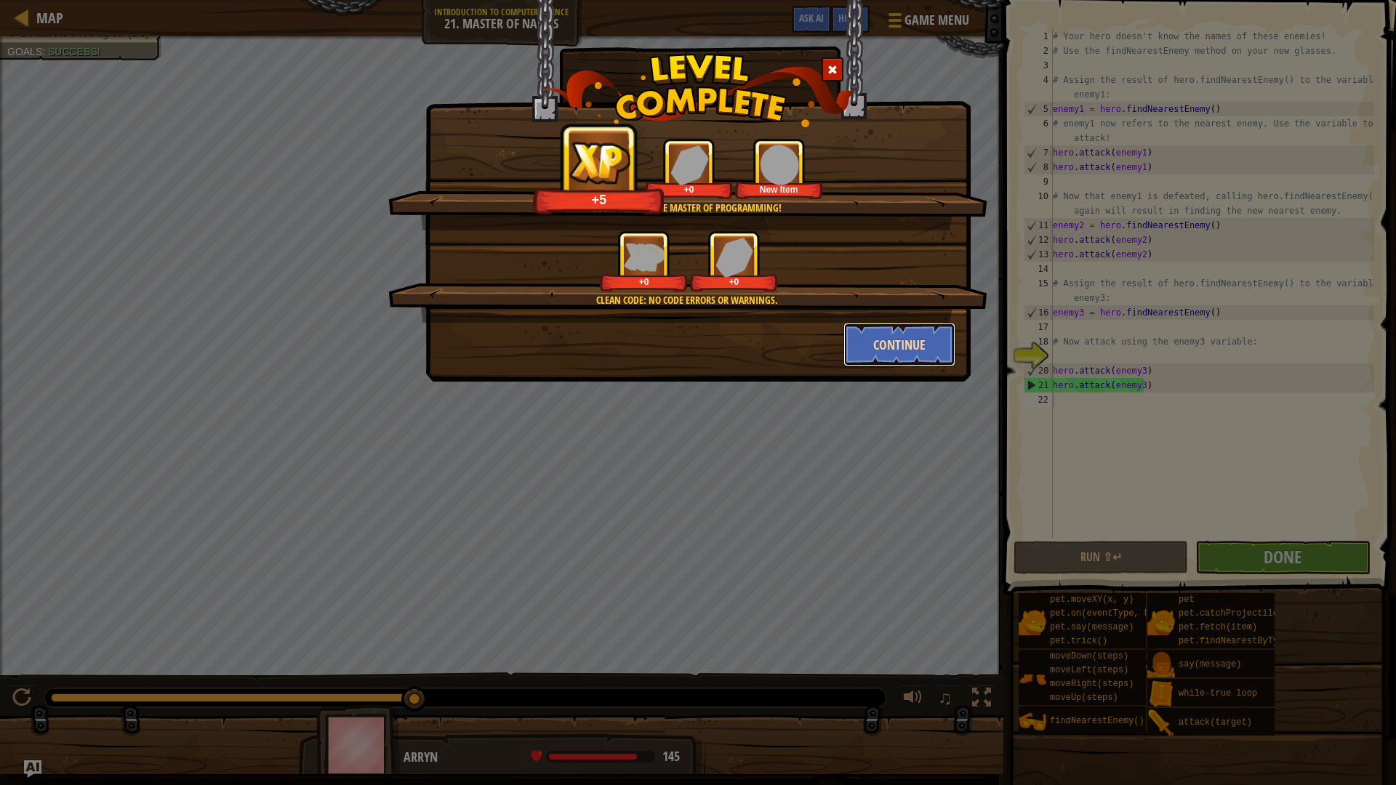
click at [887, 358] on button "Continue" at bounding box center [899, 345] width 113 height 44
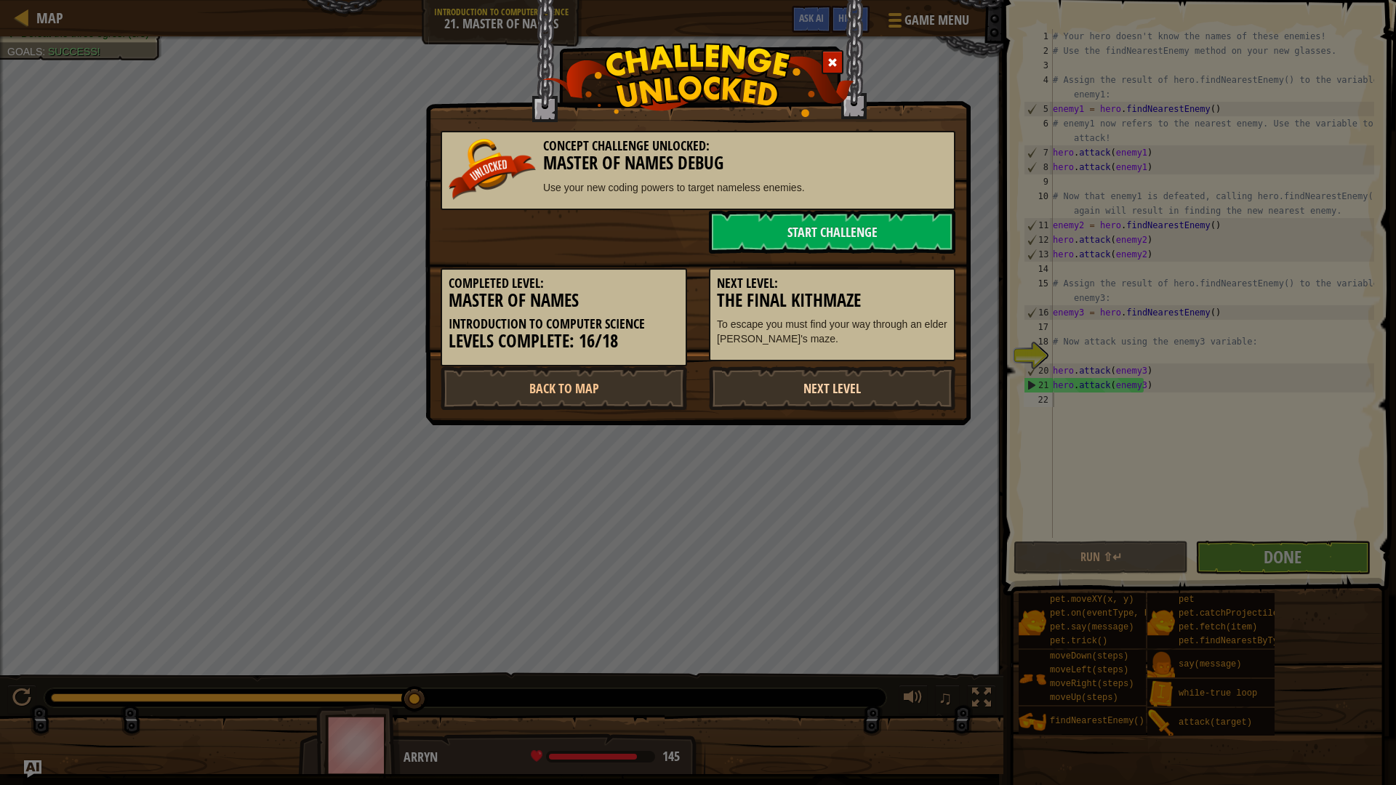
click at [851, 385] on link "Next Level" at bounding box center [832, 388] width 246 height 44
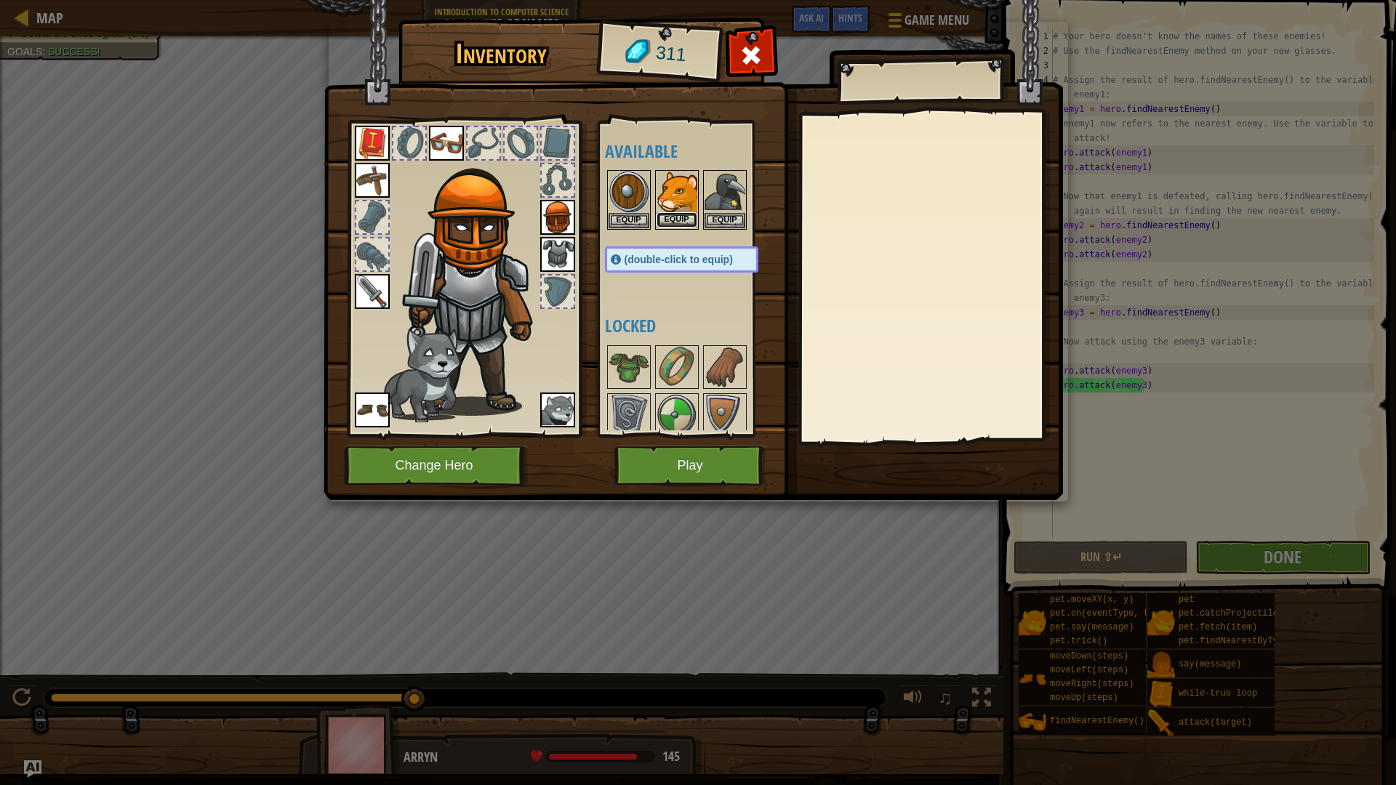
click at [685, 220] on button "Equip" at bounding box center [676, 219] width 41 height 15
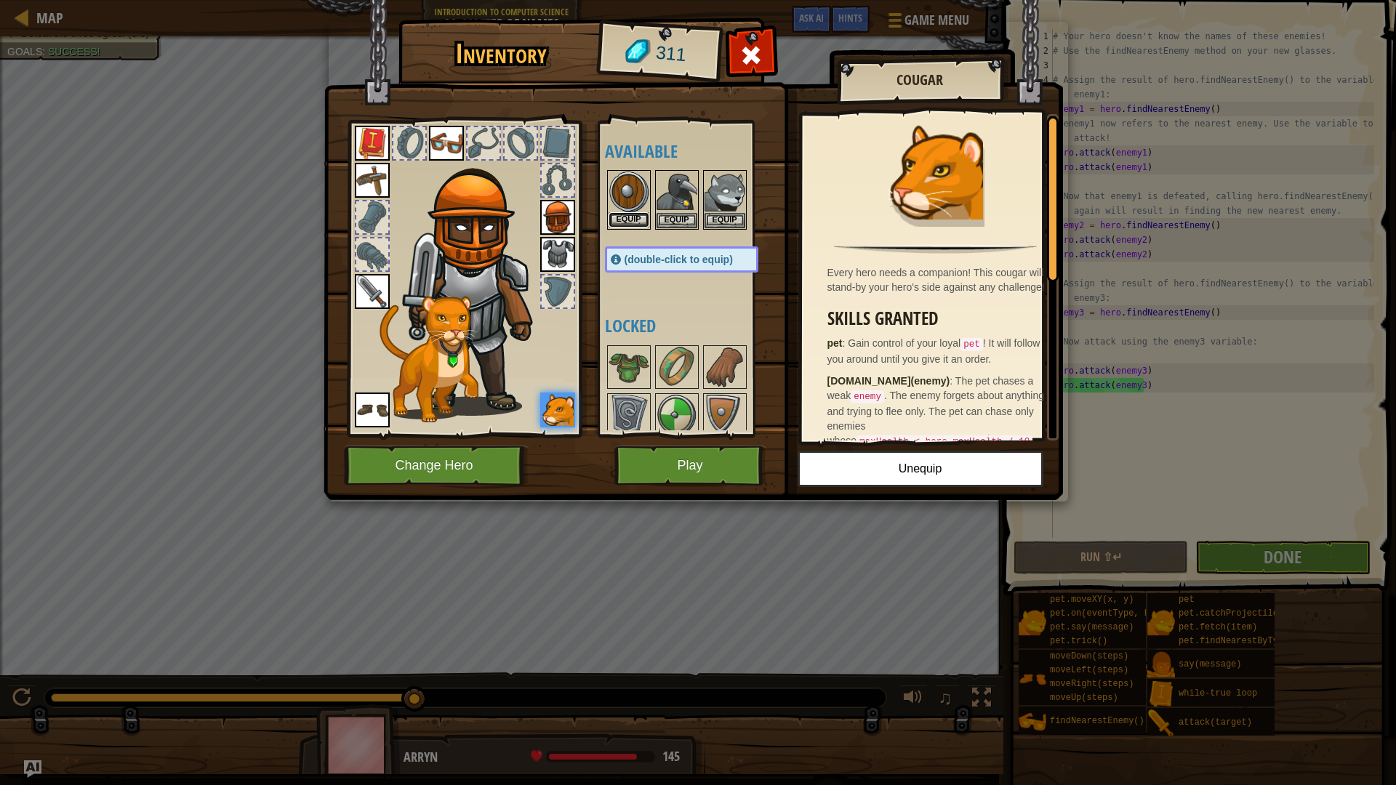
click at [625, 214] on button "Equip" at bounding box center [628, 219] width 41 height 15
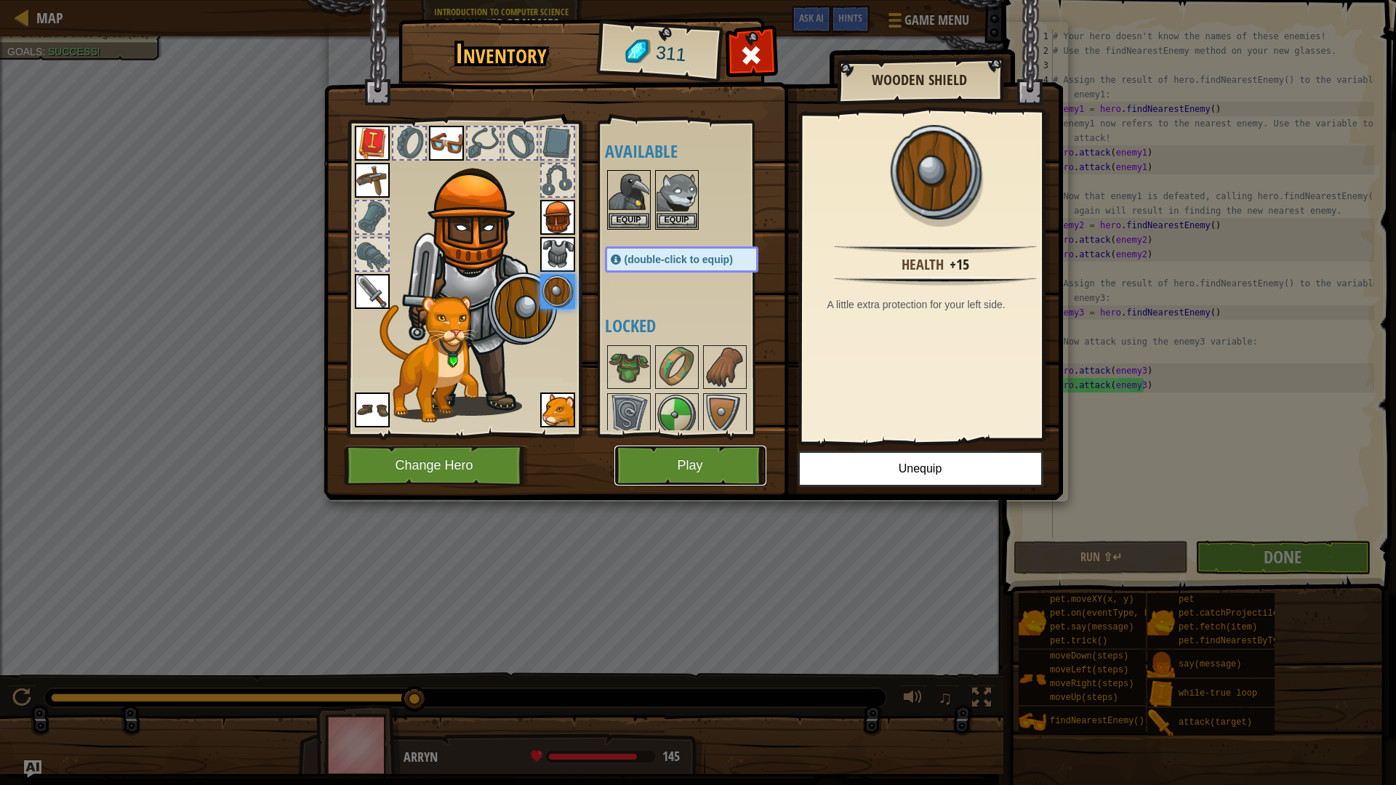
click at [712, 472] on button "Play" at bounding box center [690, 466] width 152 height 40
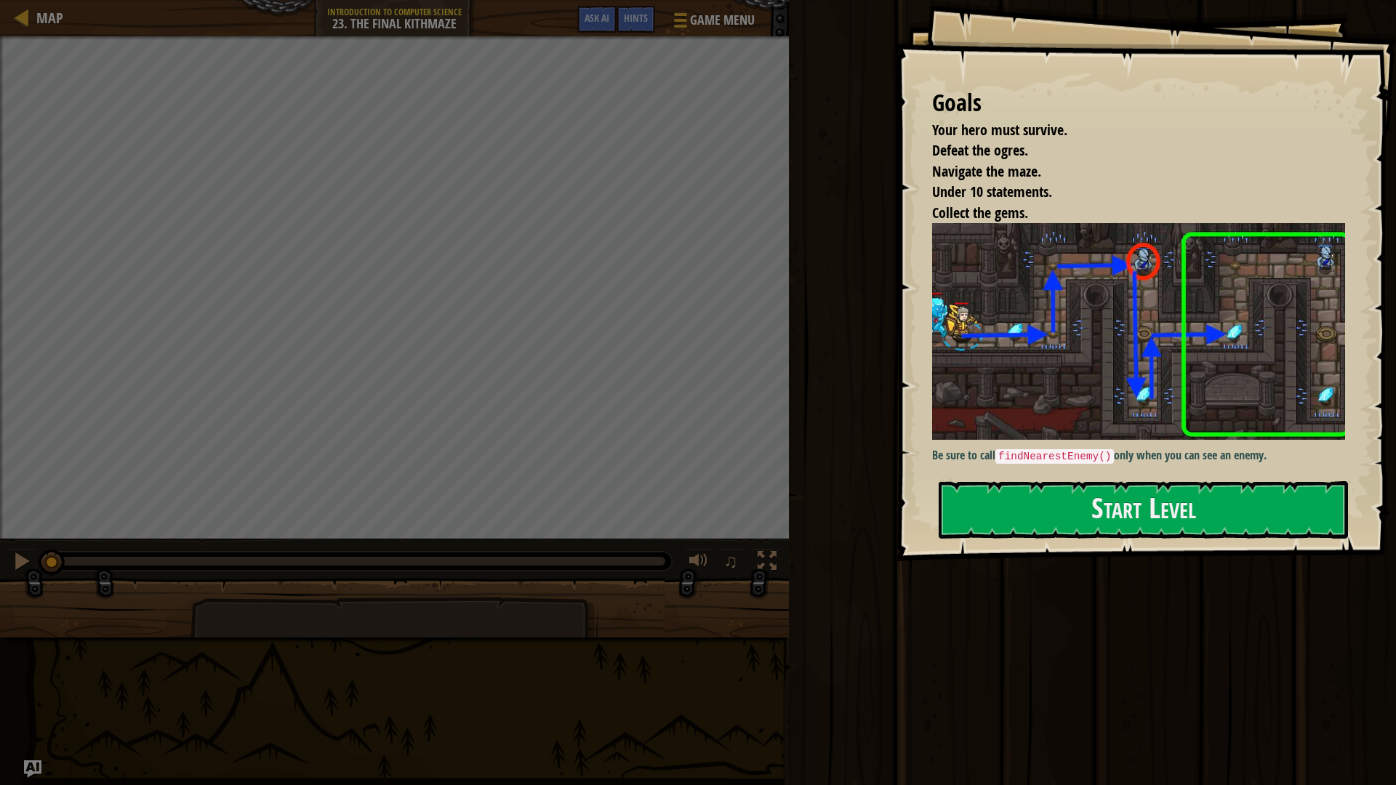
click at [1152, 539] on div "Goals Your hero must survive. Defeat the ogres. Navigate the maze. Under 10 sta…" at bounding box center [1145, 280] width 500 height 561
click at [1125, 522] on button "Start Level" at bounding box center [1142, 509] width 409 height 57
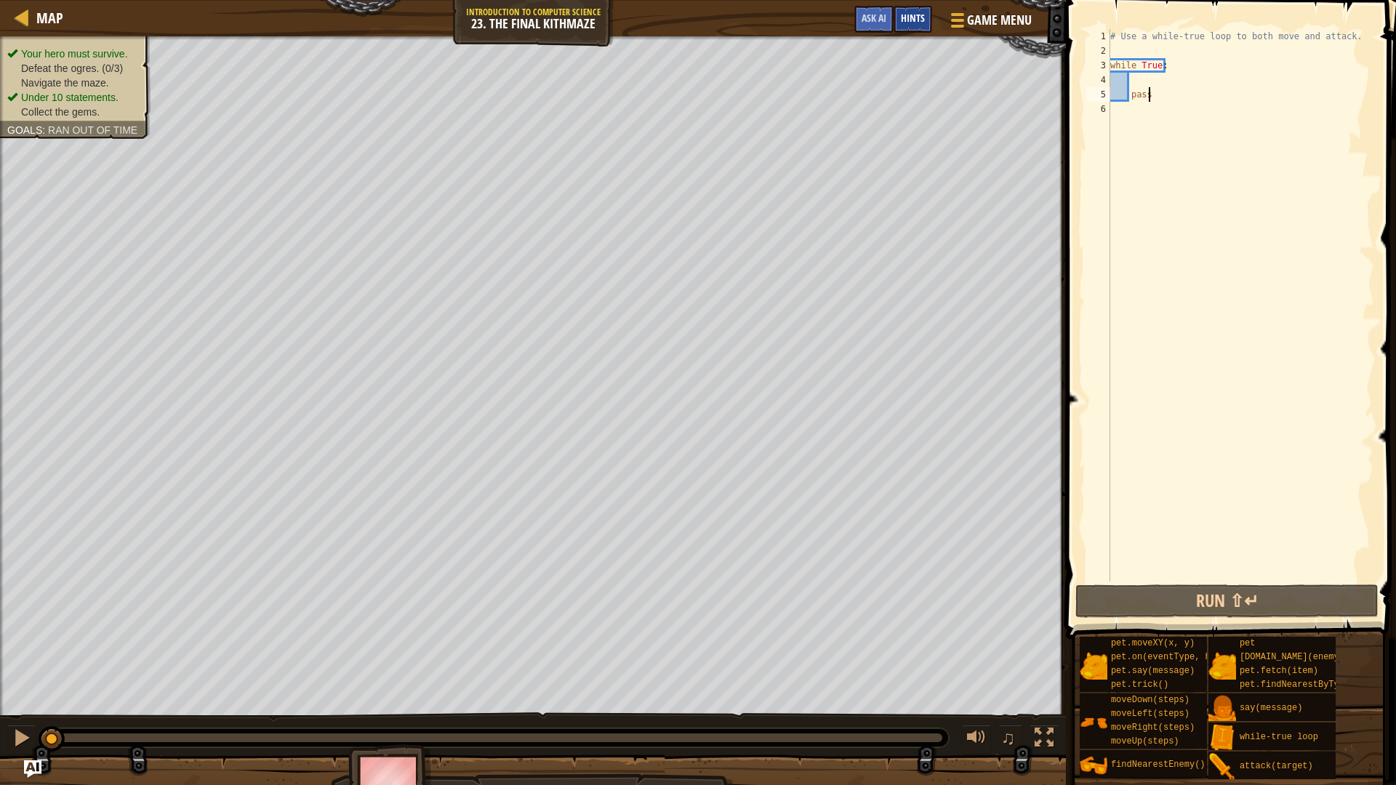
click at [911, 19] on span "Hints" at bounding box center [913, 18] width 24 height 14
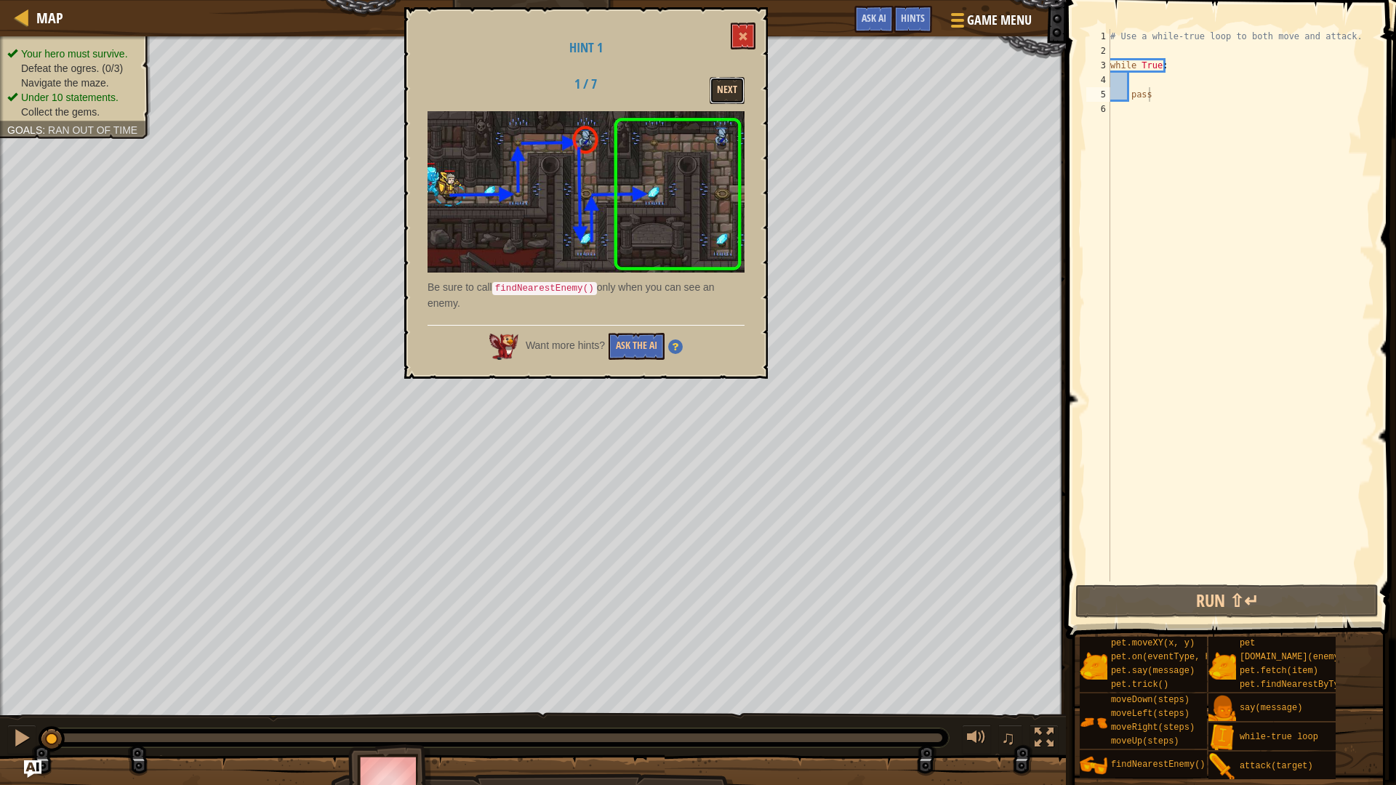
click at [736, 94] on button "Next" at bounding box center [726, 90] width 35 height 27
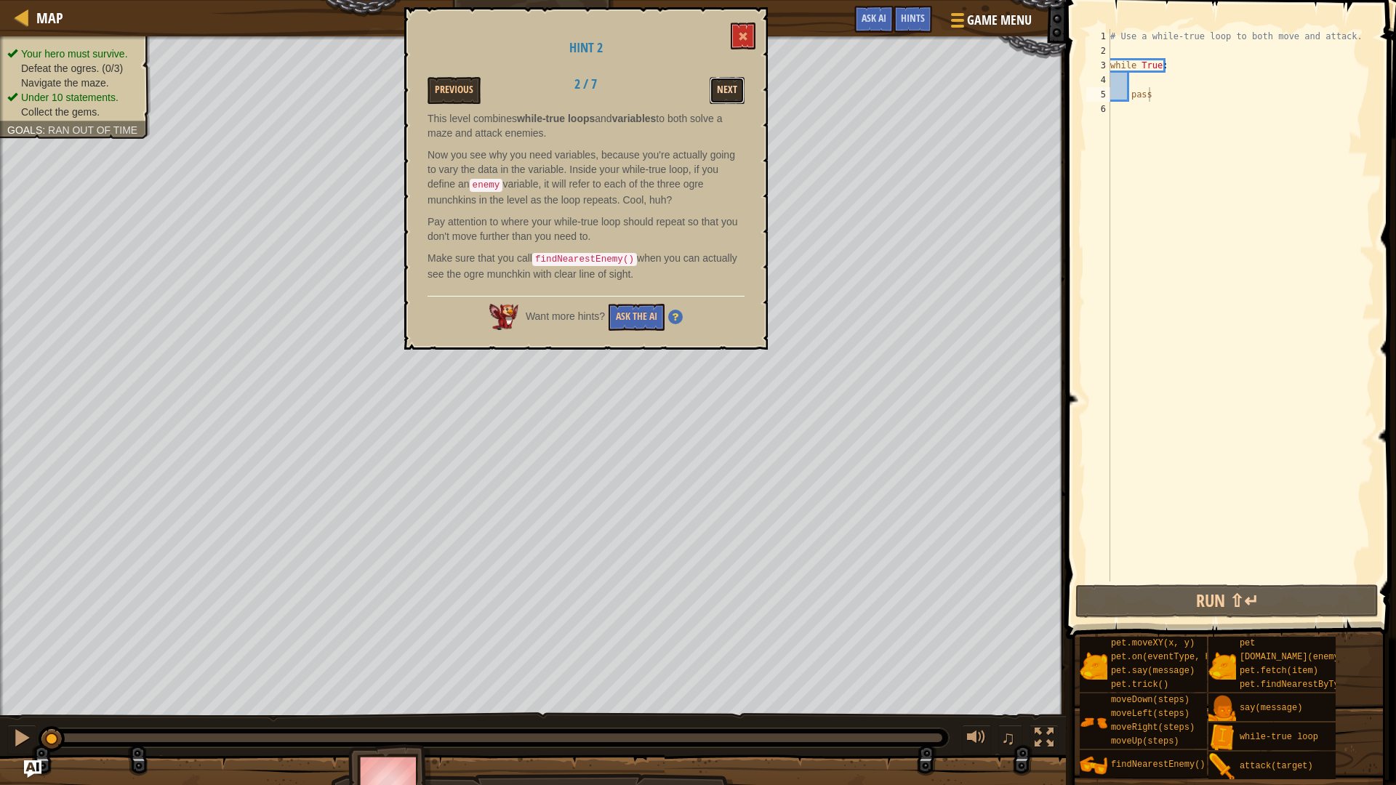
click at [710, 85] on button "Next" at bounding box center [726, 90] width 35 height 27
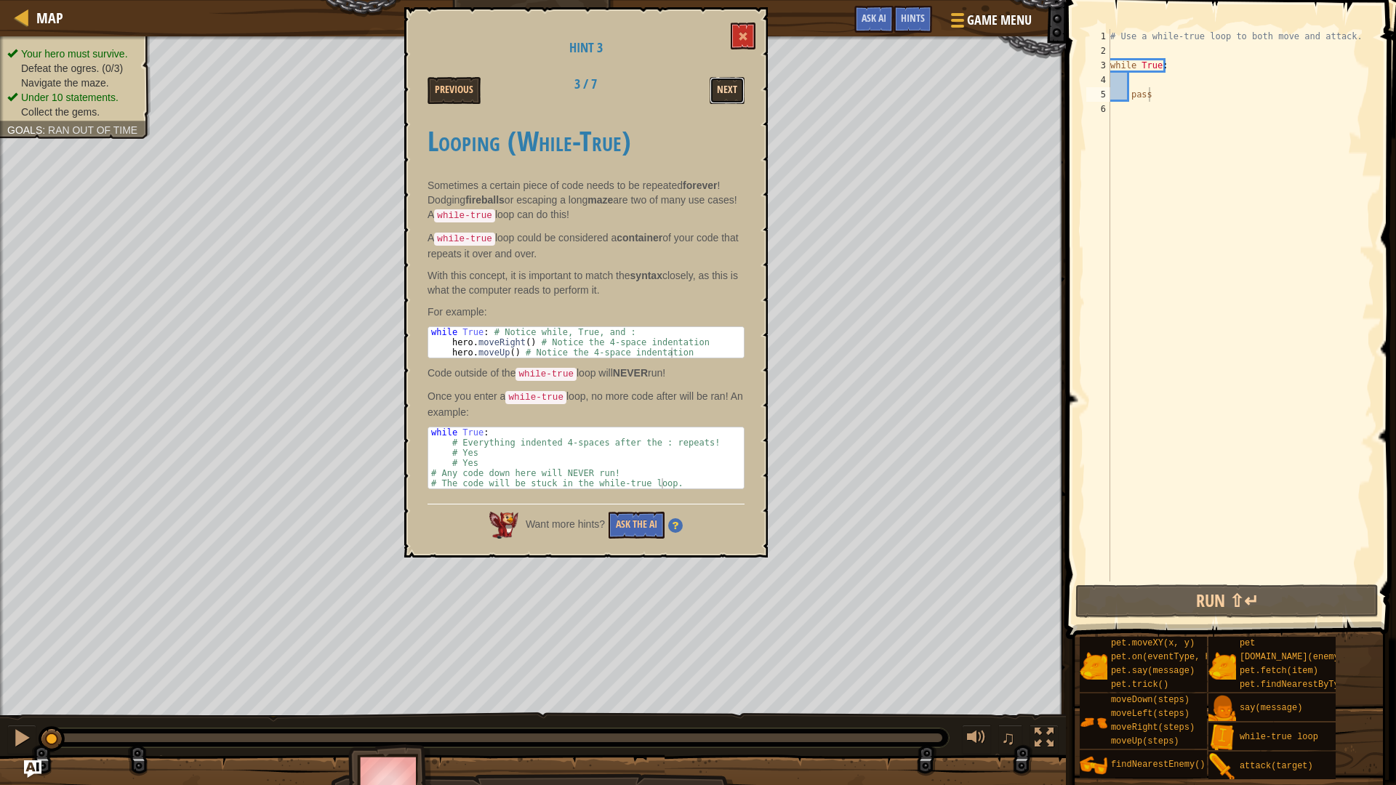
click at [728, 86] on button "Next" at bounding box center [726, 90] width 35 height 27
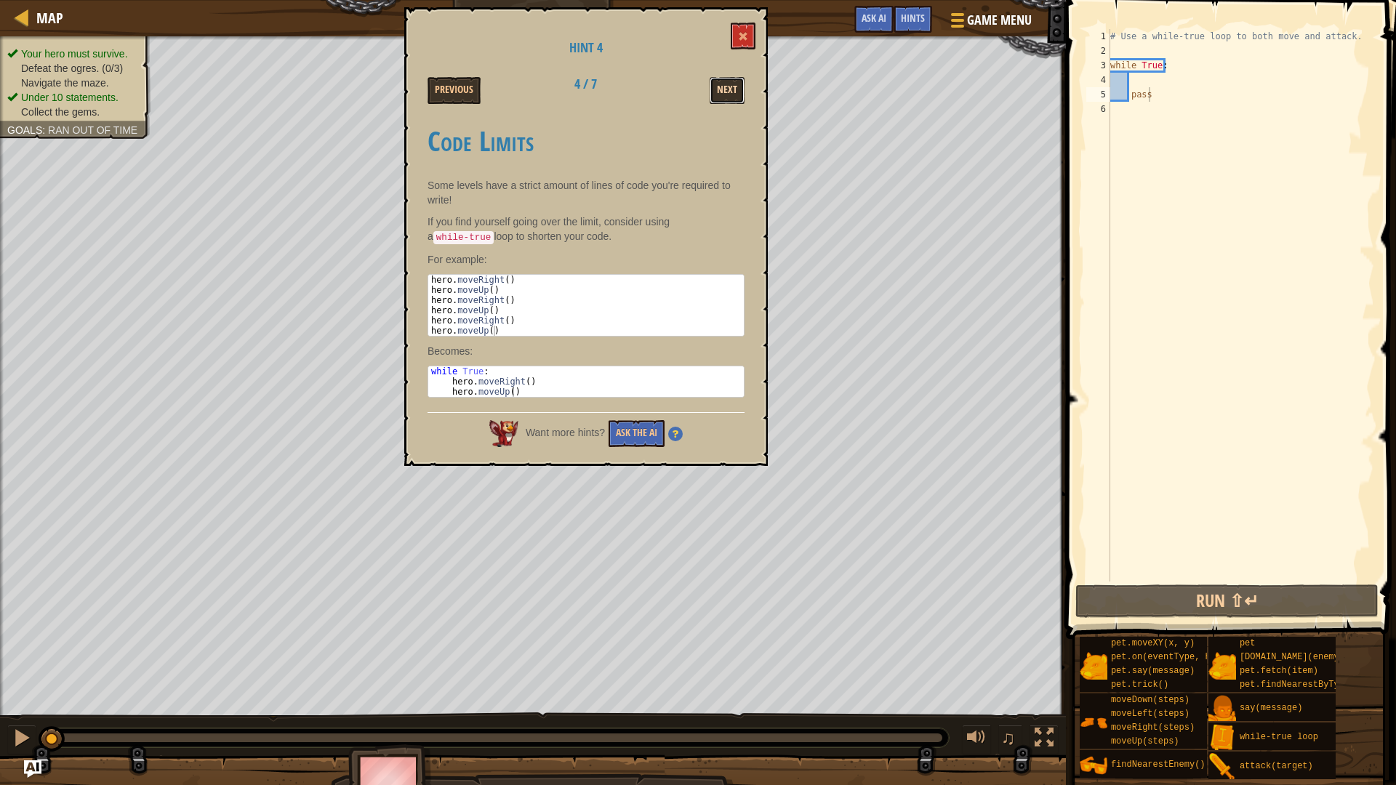
click at [724, 91] on button "Next" at bounding box center [726, 90] width 35 height 27
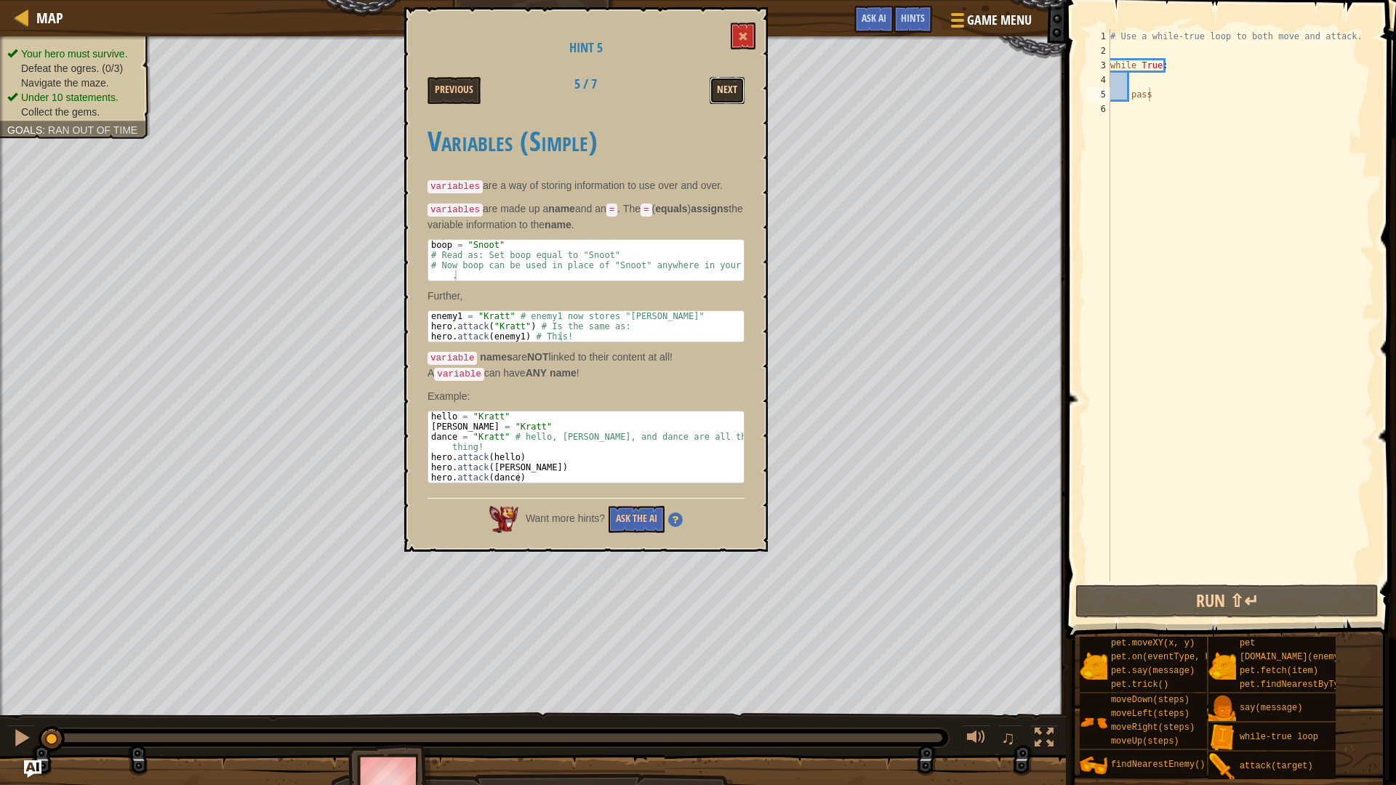
click at [729, 92] on button "Next" at bounding box center [726, 90] width 35 height 27
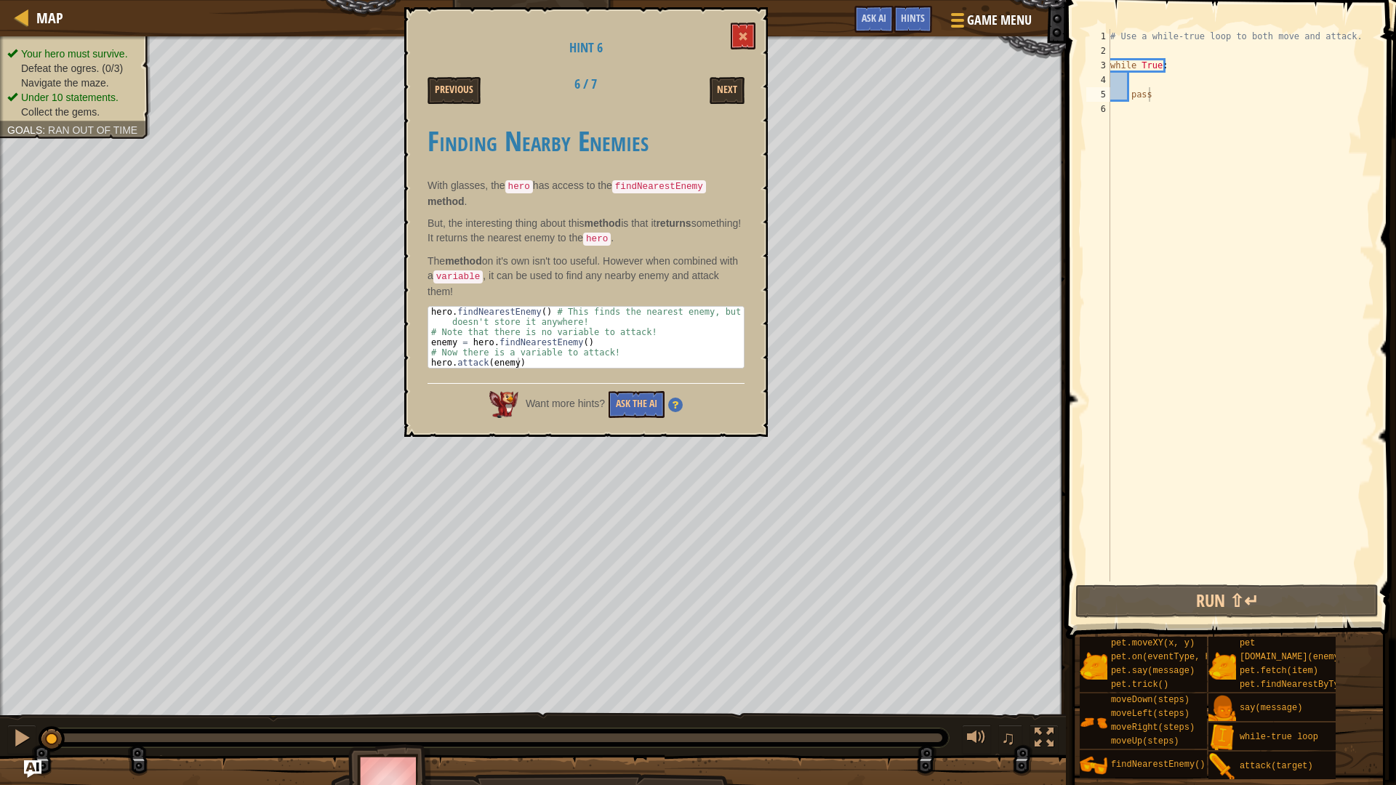
drag, startPoint x: 421, startPoint y: 299, endPoint x: 553, endPoint y: 237, distance: 146.0
click at [513, 321] on div "Hint 6 Previous 6 / 7 Next Finding Nearby Enemies With glasses, the hero has ac…" at bounding box center [585, 222] width 363 height 430
click at [733, 85] on button "Next" at bounding box center [726, 90] width 35 height 27
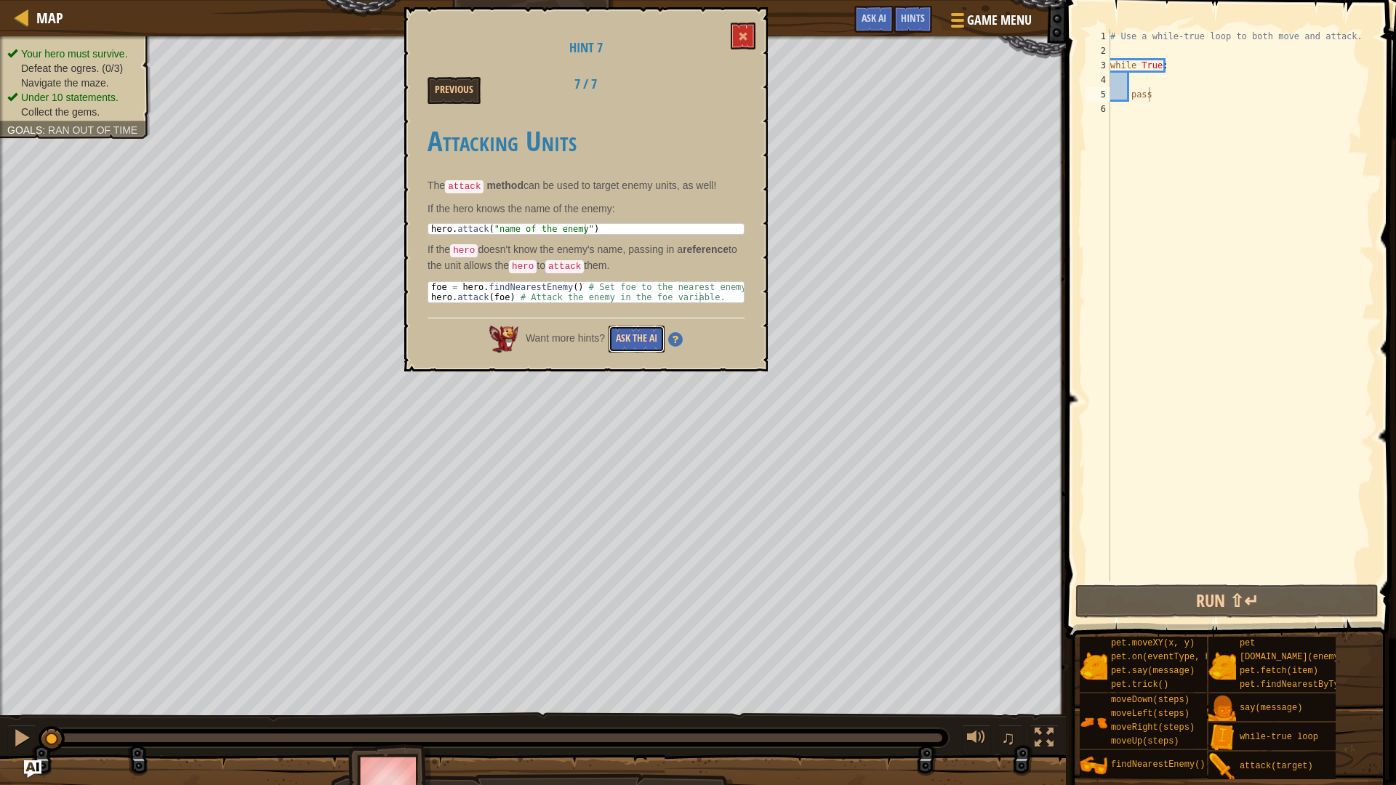
click at [613, 329] on button "Ask the AI" at bounding box center [636, 339] width 56 height 27
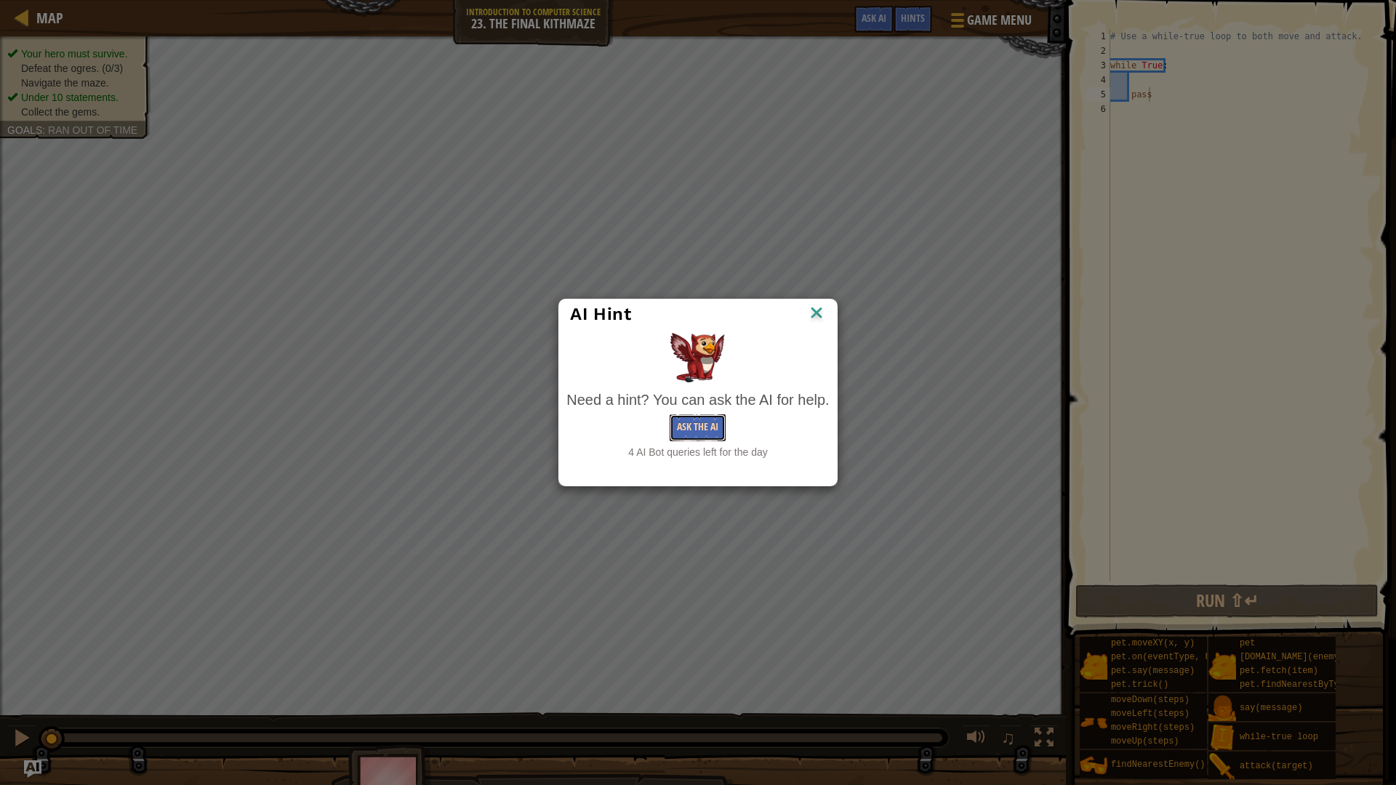
click at [691, 430] on button "Ask the AI" at bounding box center [697, 427] width 56 height 27
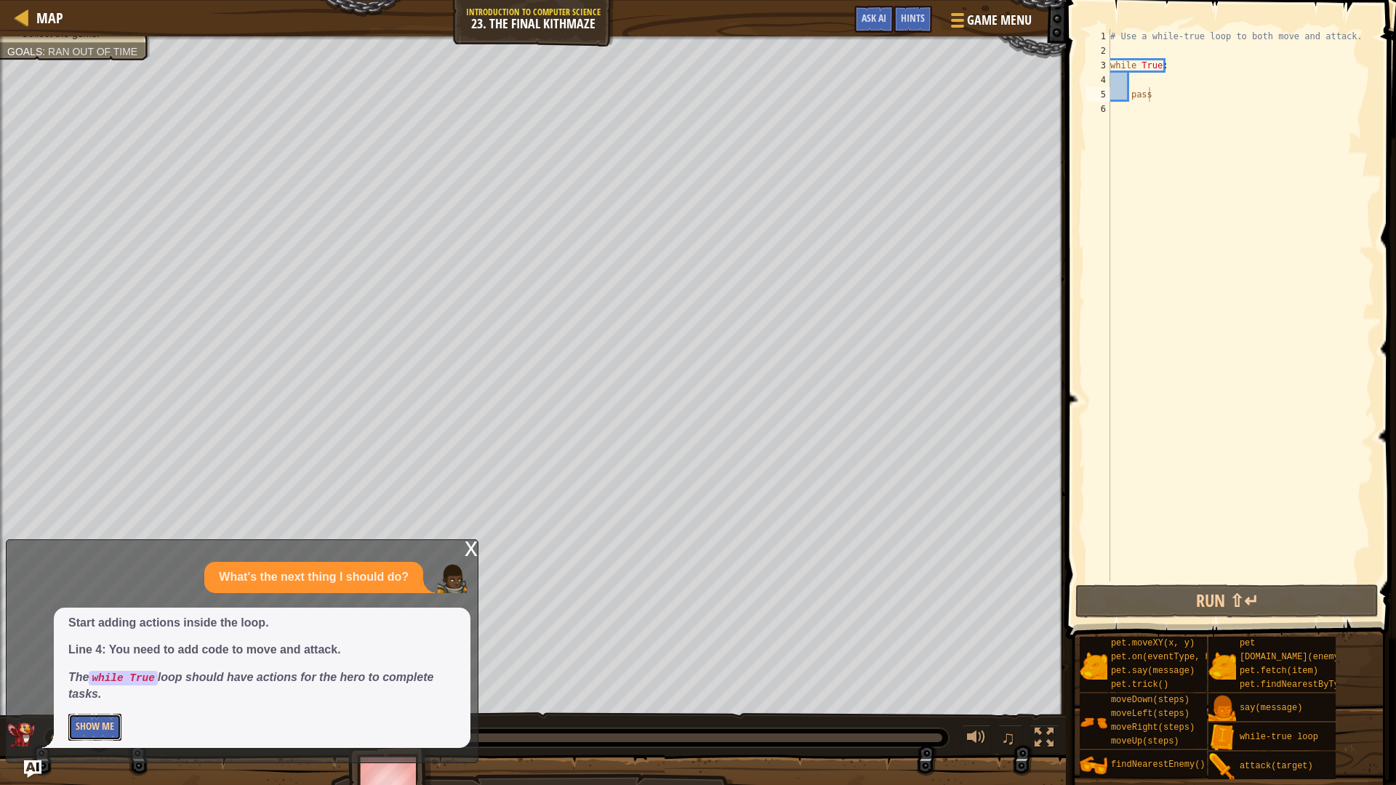
click at [112, 686] on button "Show Me" at bounding box center [94, 727] width 53 height 27
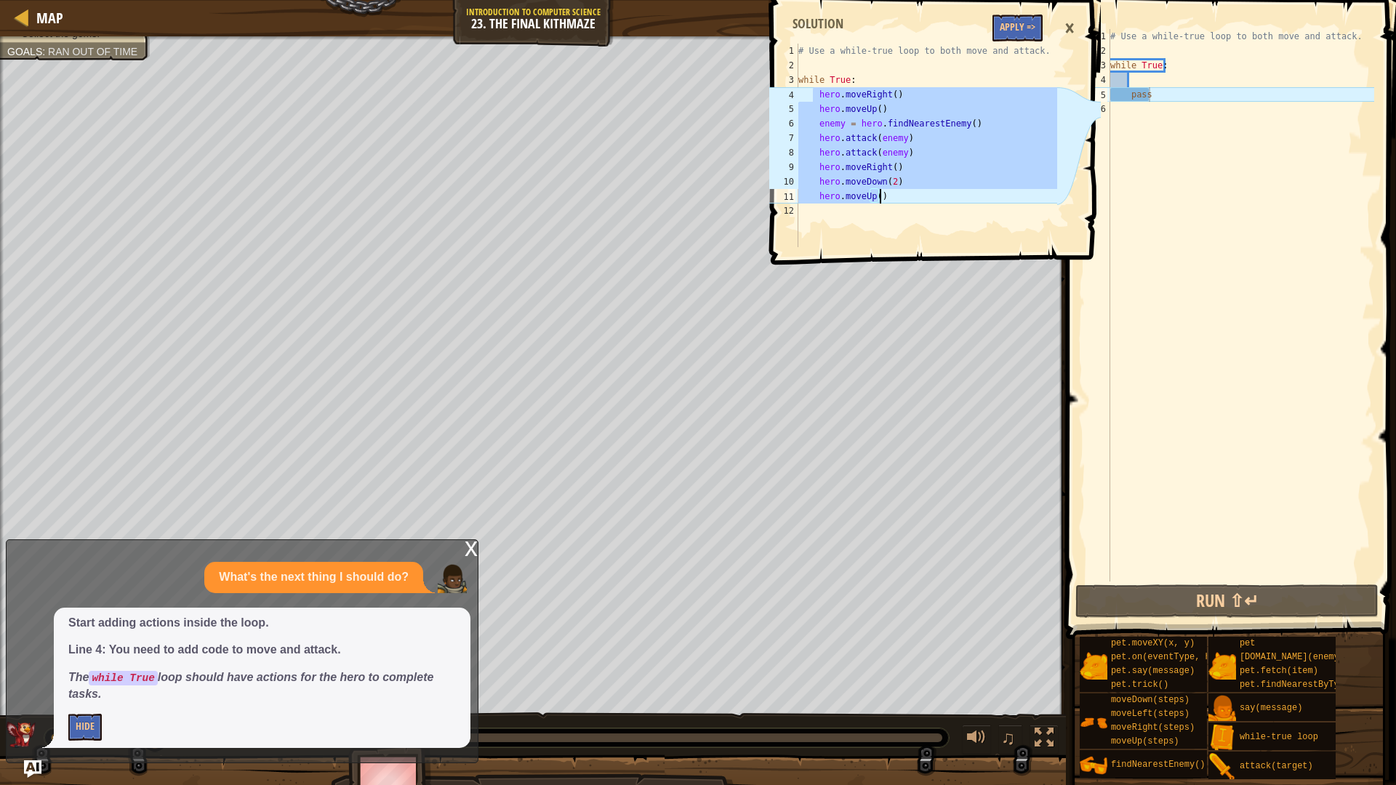
drag, startPoint x: 813, startPoint y: 94, endPoint x: 873, endPoint y: 180, distance: 105.5
click at [881, 194] on div "# Use a while-true loop to both move and attack. while True : hero . moveRight …" at bounding box center [926, 160] width 262 height 233
type textarea "hero.moveDown(2) hero.moveUp()"
click at [1172, 82] on div "# Use a while-true loop to both move and attack. while True : pass" at bounding box center [1240, 319] width 267 height 581
paste textarea "hero.moveUp()"
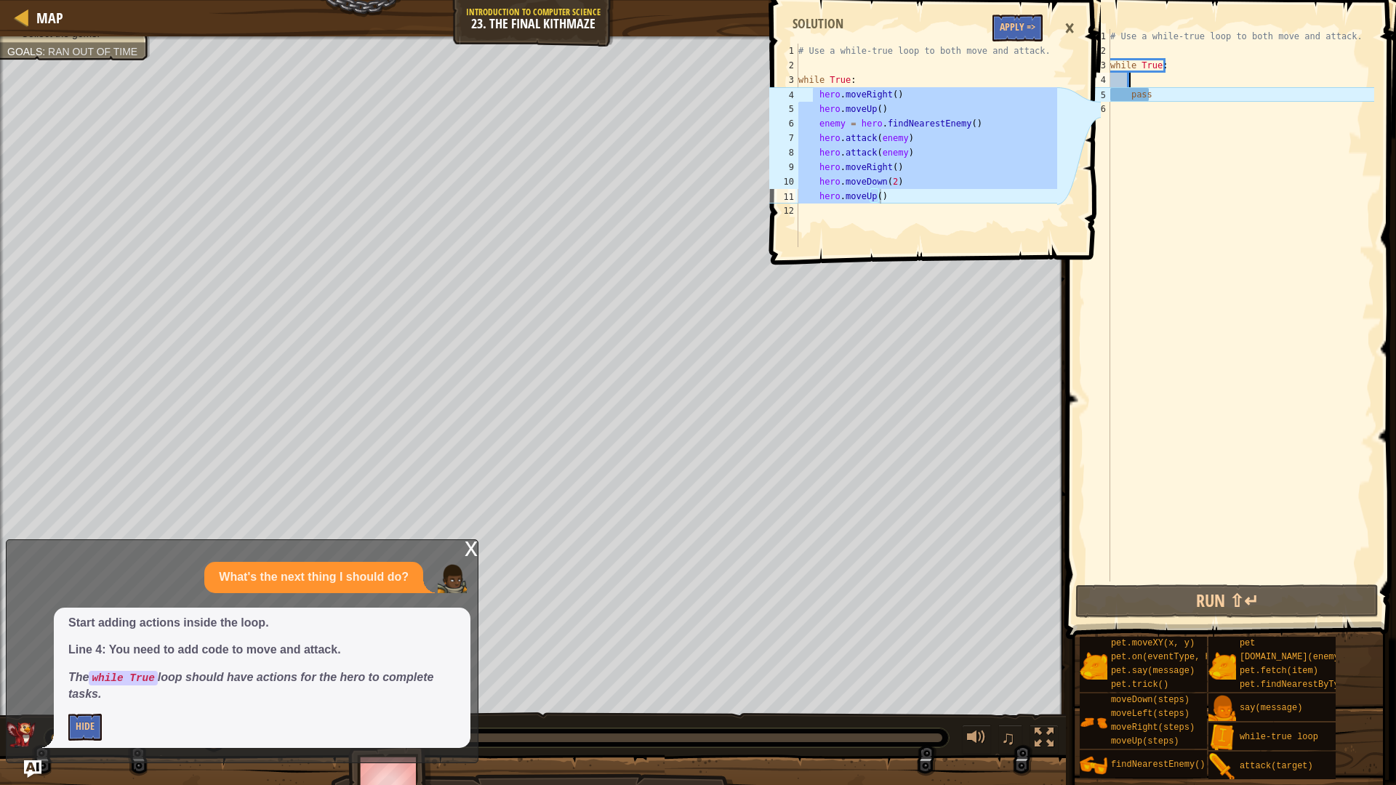
type textarea "hero.moveUp()"
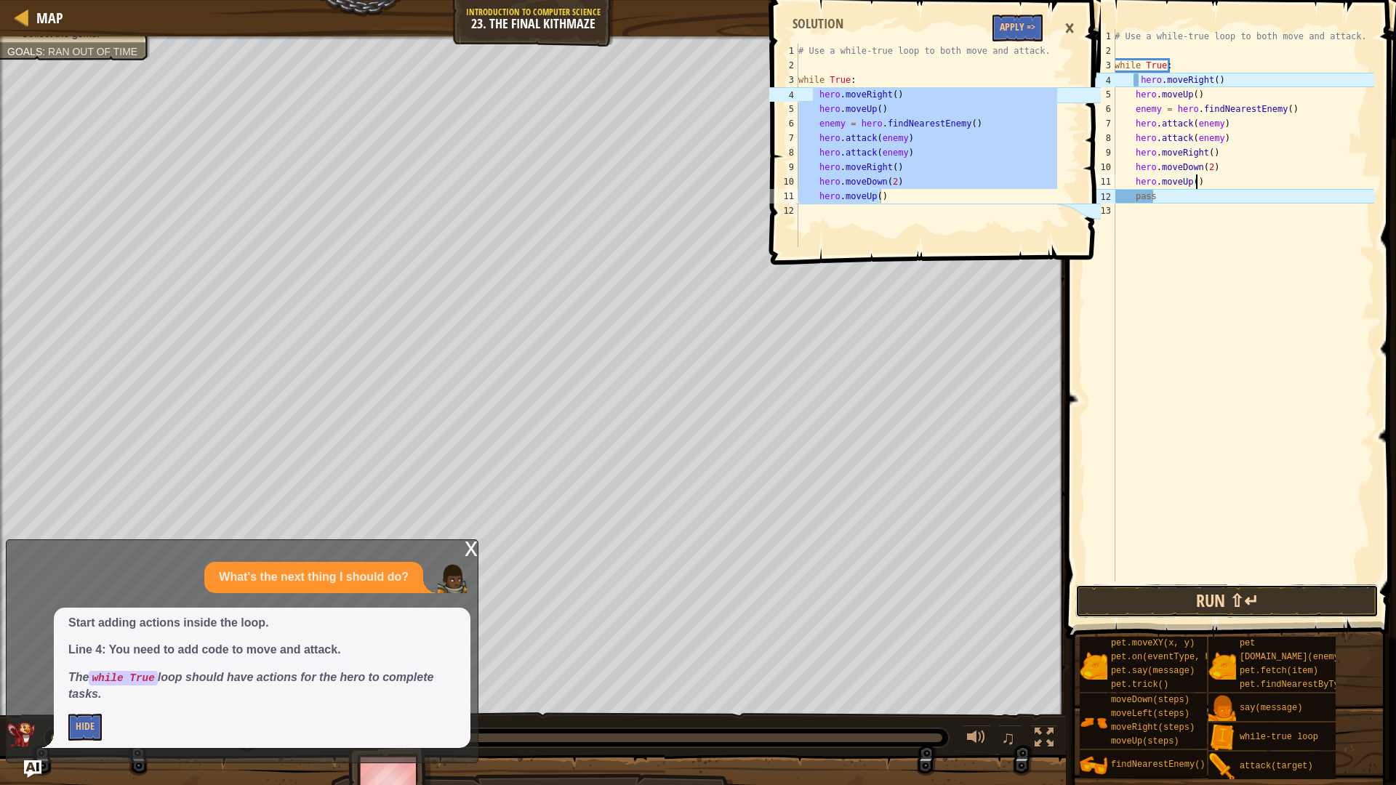
click at [1231, 605] on button "Run ⇧↵" at bounding box center [1226, 600] width 303 height 33
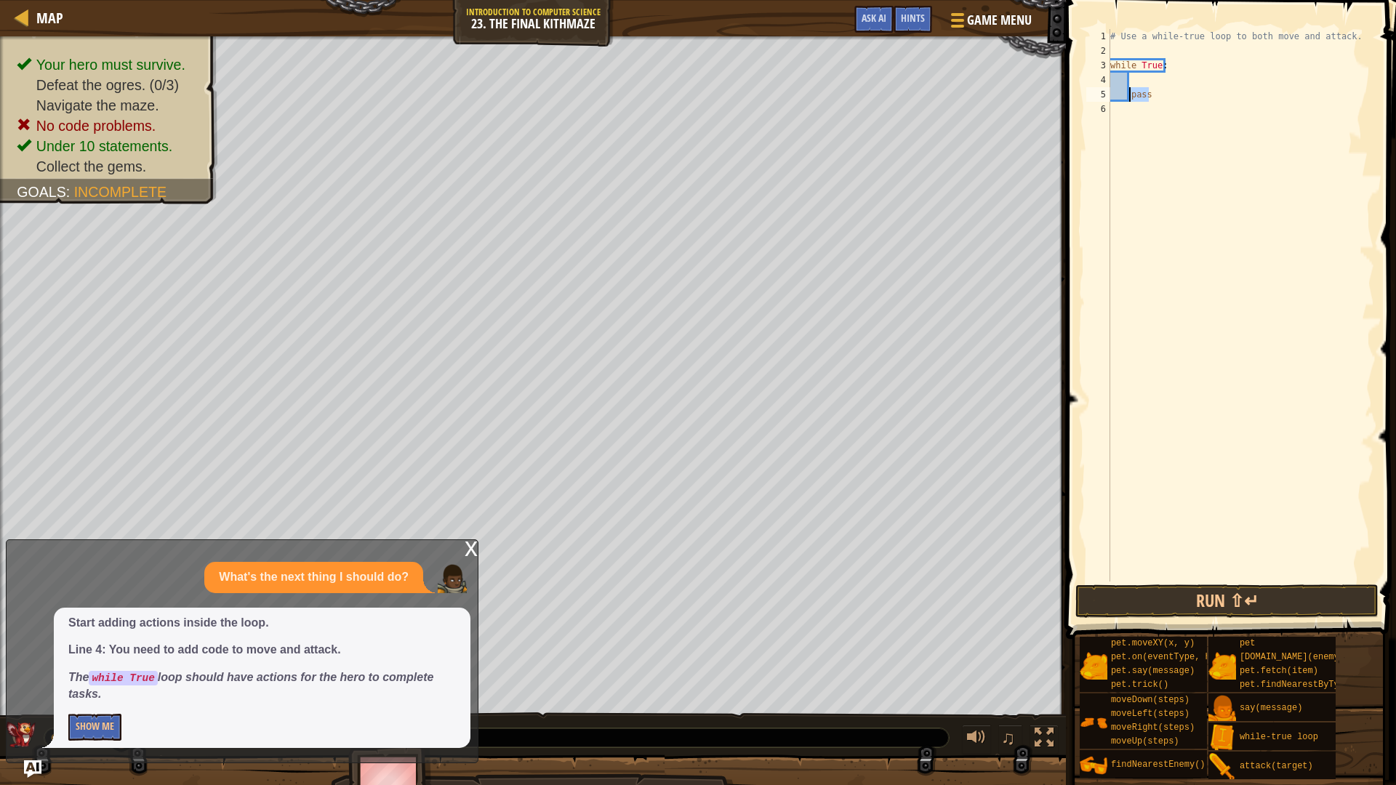
drag, startPoint x: 1172, startPoint y: 98, endPoint x: 1130, endPoint y: 94, distance: 42.3
click at [1130, 94] on div "# Use a while-true loop to both move and attack. while True : pass" at bounding box center [1240, 319] width 267 height 581
type textarea "pass"
click at [1141, 84] on div "# Use a while-true loop to both move and attack. while True :" at bounding box center [1240, 319] width 267 height 581
click at [1141, 84] on div "# Use a while-true loop to both move and attack. while True :" at bounding box center [1242, 319] width 262 height 581
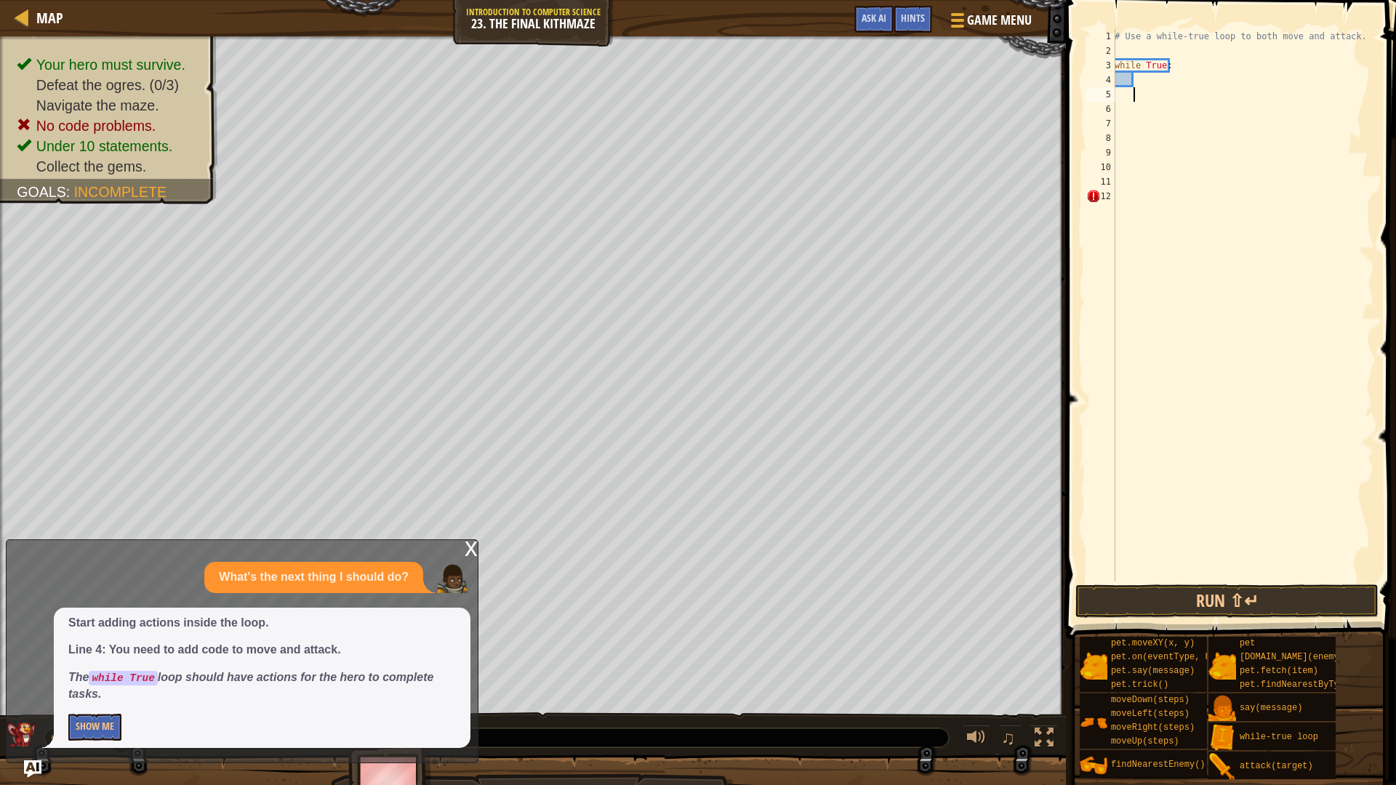
click at [1141, 81] on div "# Use a while-true loop to both move and attack. while True :" at bounding box center [1242, 319] width 262 height 581
paste textarea "hero.moveUp()"
type textarea "hero.moveUp()"
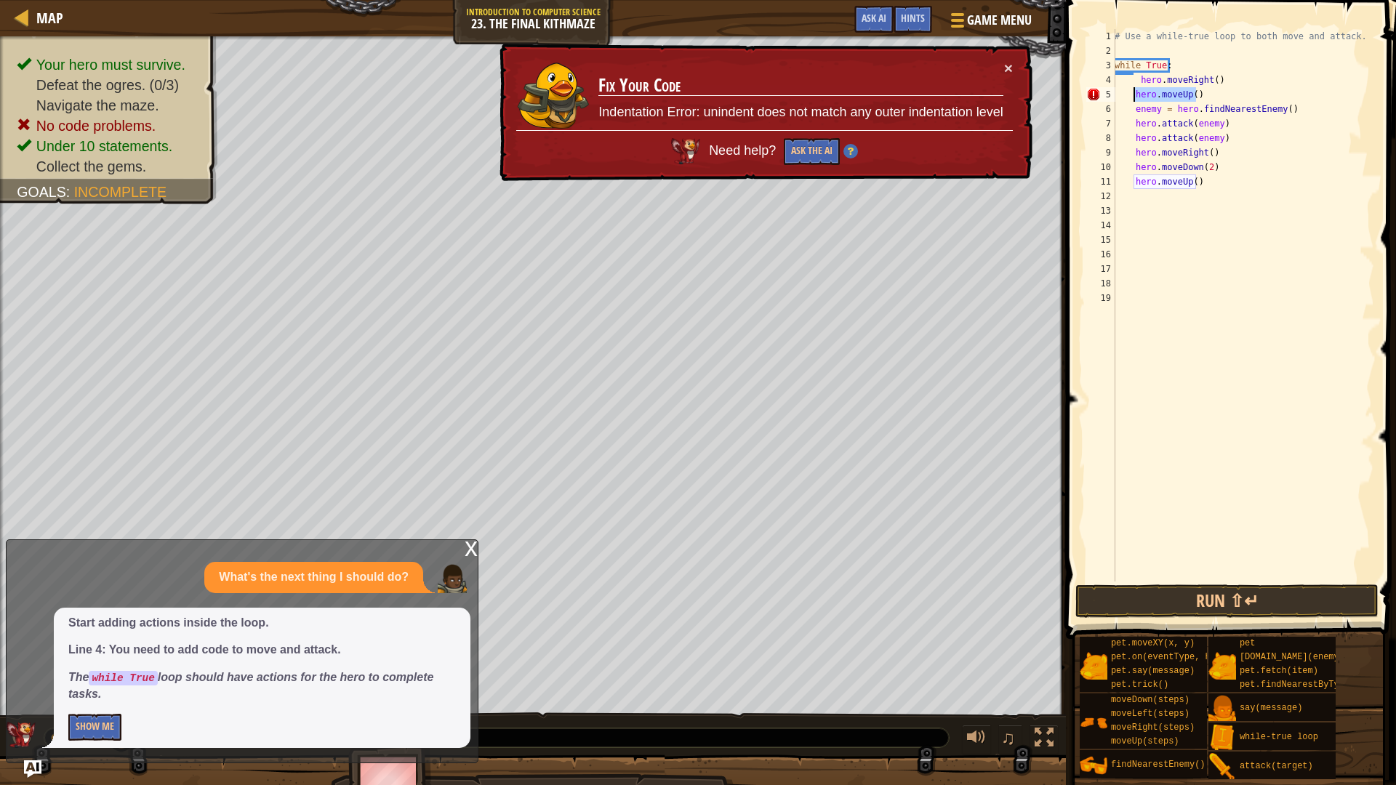
drag, startPoint x: 1192, startPoint y: 100, endPoint x: 1132, endPoint y: 96, distance: 60.4
click at [1132, 96] on div "# Use a while-true loop to both move and attack. while True : hero . moveRight …" at bounding box center [1242, 319] width 262 height 581
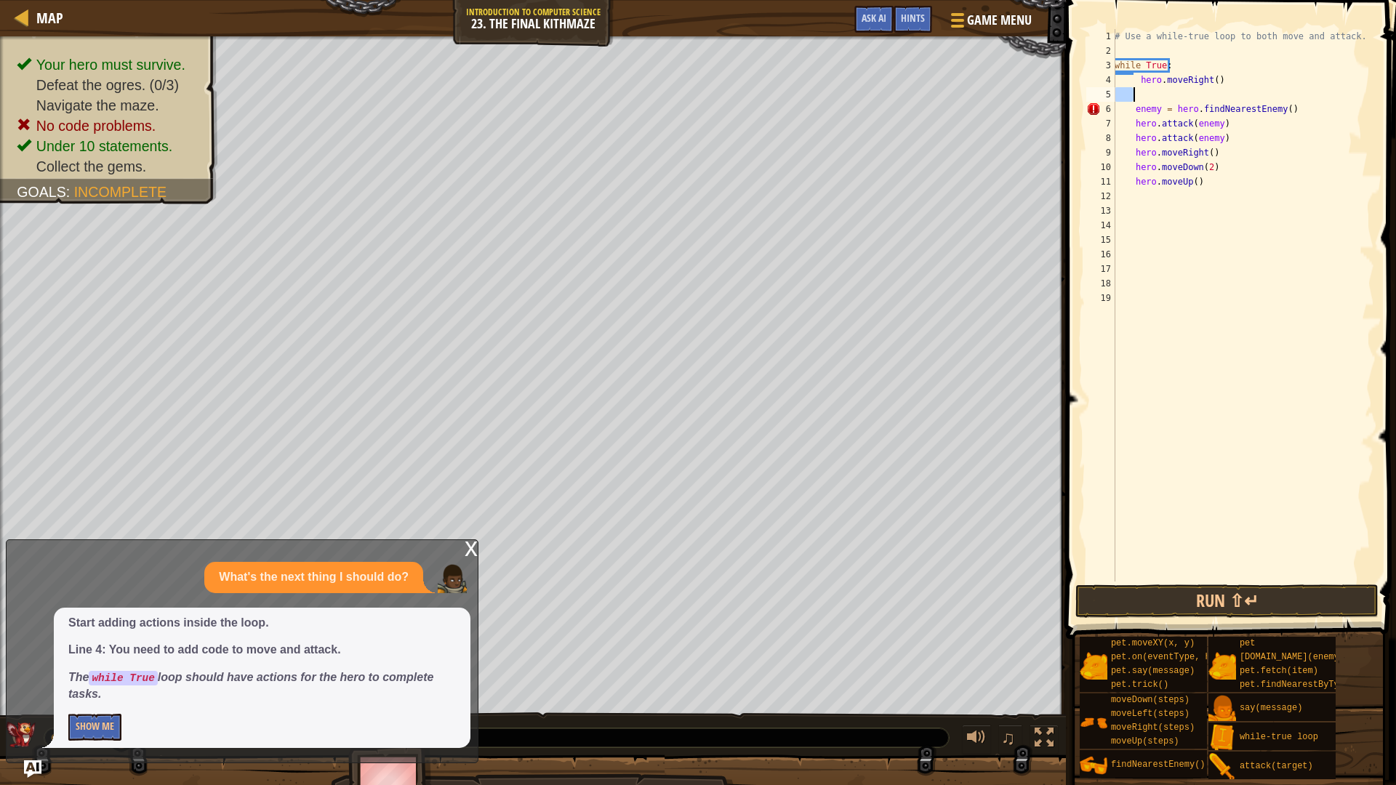
type textarea "hero.moveUp()"
type textarea "pass"
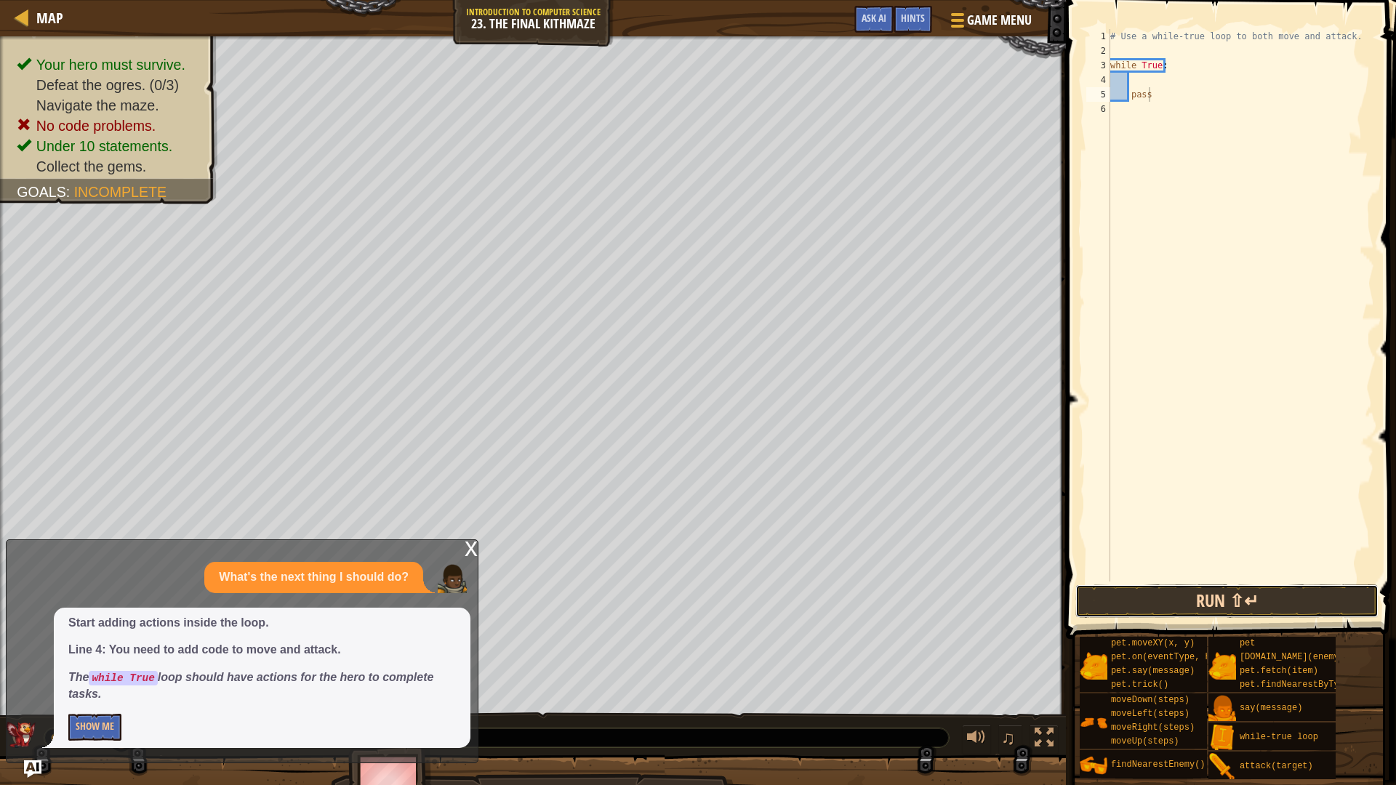
click at [1185, 605] on button "Run ⇧↵" at bounding box center [1226, 600] width 303 height 33
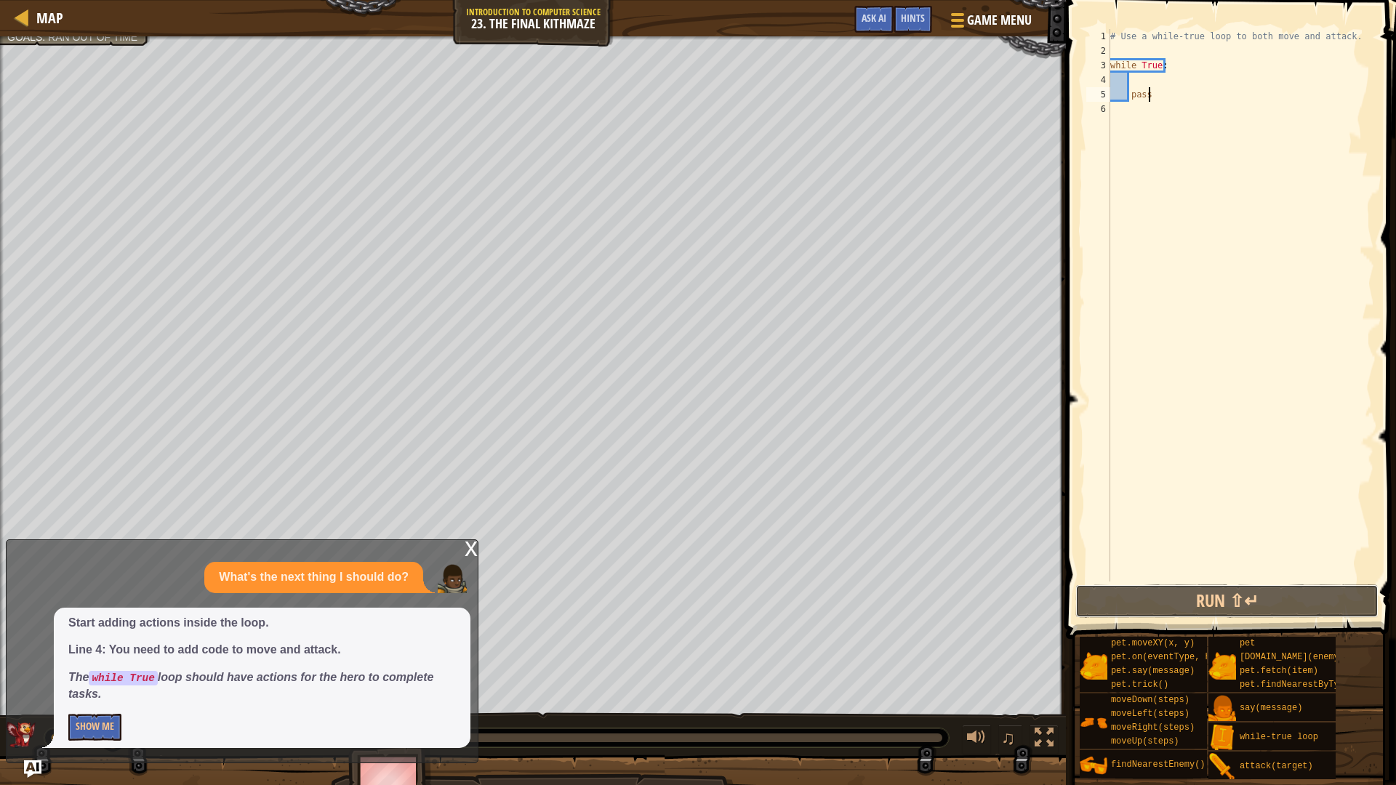
drag, startPoint x: 1134, startPoint y: 598, endPoint x: 1072, endPoint y: 611, distance: 63.0
click at [1133, 598] on button "Run ⇧↵" at bounding box center [1226, 600] width 303 height 33
click at [118, 686] on button "Show Me" at bounding box center [94, 727] width 53 height 27
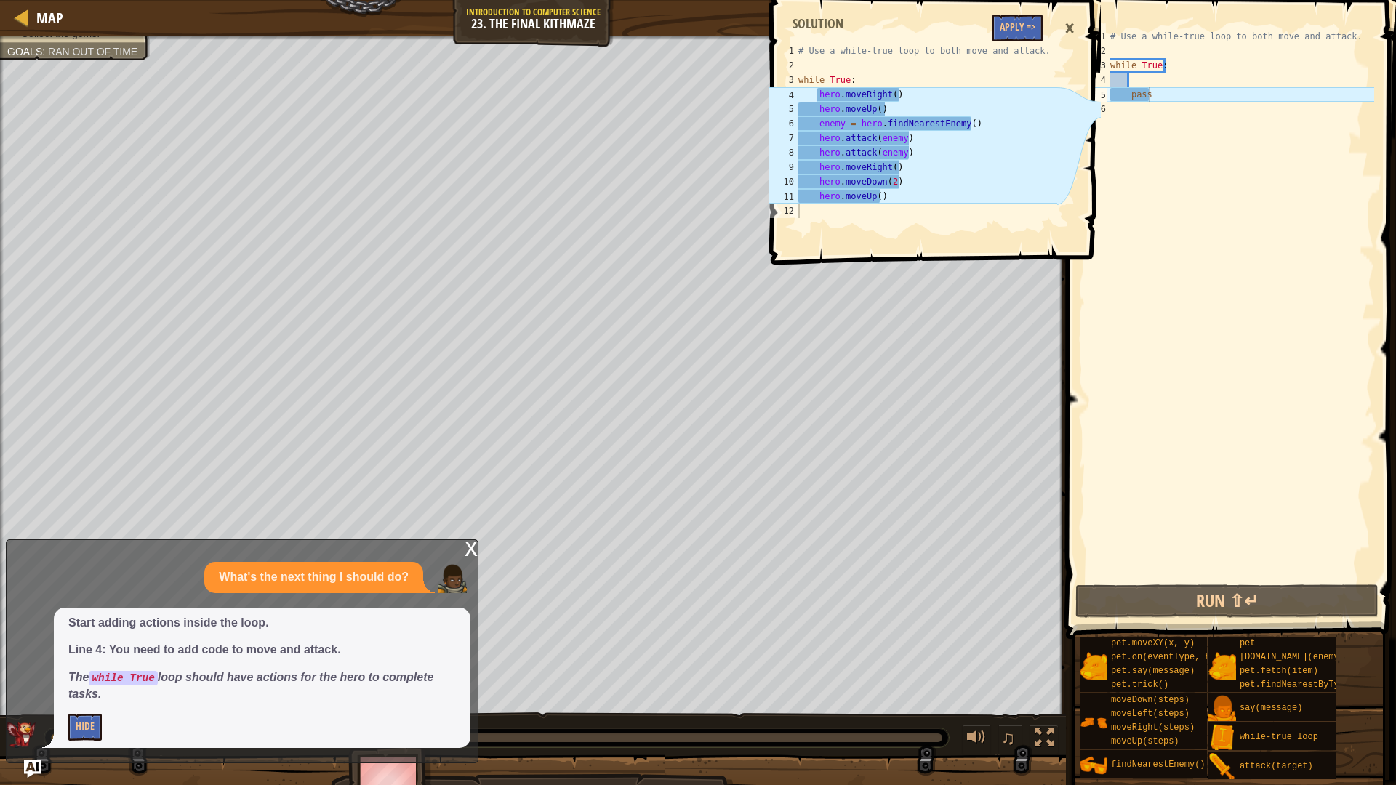
type textarea "hero.moveRight()"
click at [986, 96] on div "# Use a while-true loop to both move and attack. while True : hero . moveRight …" at bounding box center [926, 160] width 262 height 233
click at [1010, 17] on button "Apply =>" at bounding box center [1017, 28] width 50 height 27
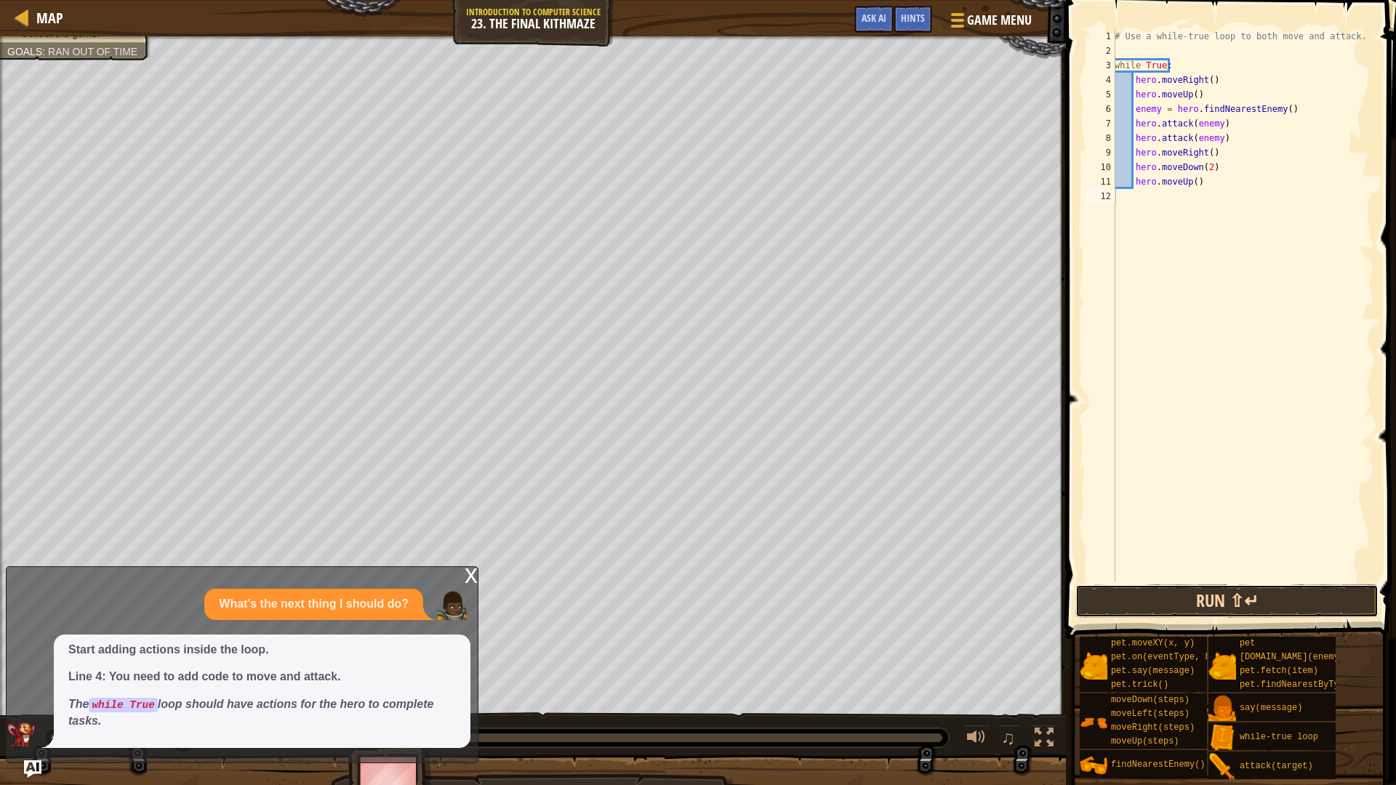
click at [1166, 592] on button "Run ⇧↵" at bounding box center [1226, 600] width 303 height 33
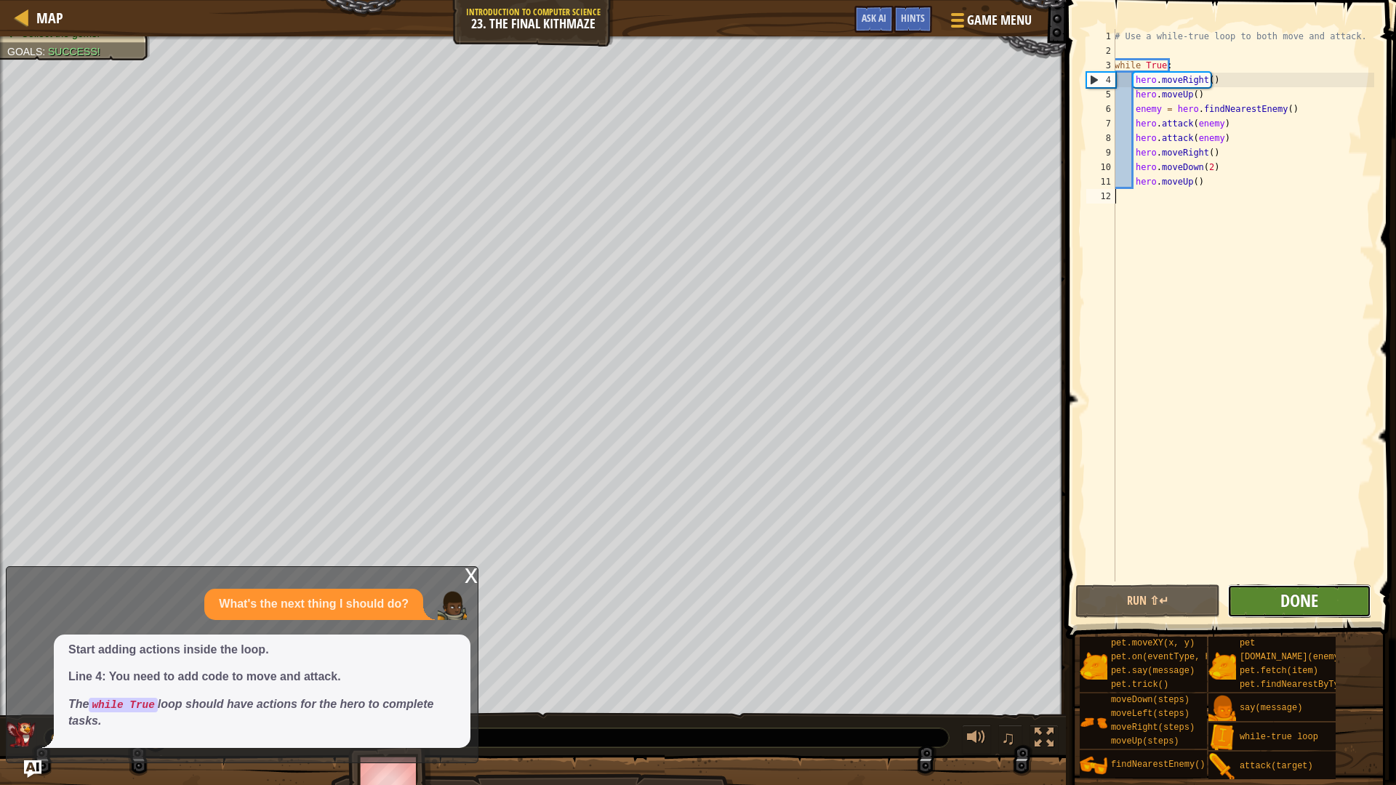
click at [1318, 600] on button "Done" at bounding box center [1299, 600] width 144 height 33
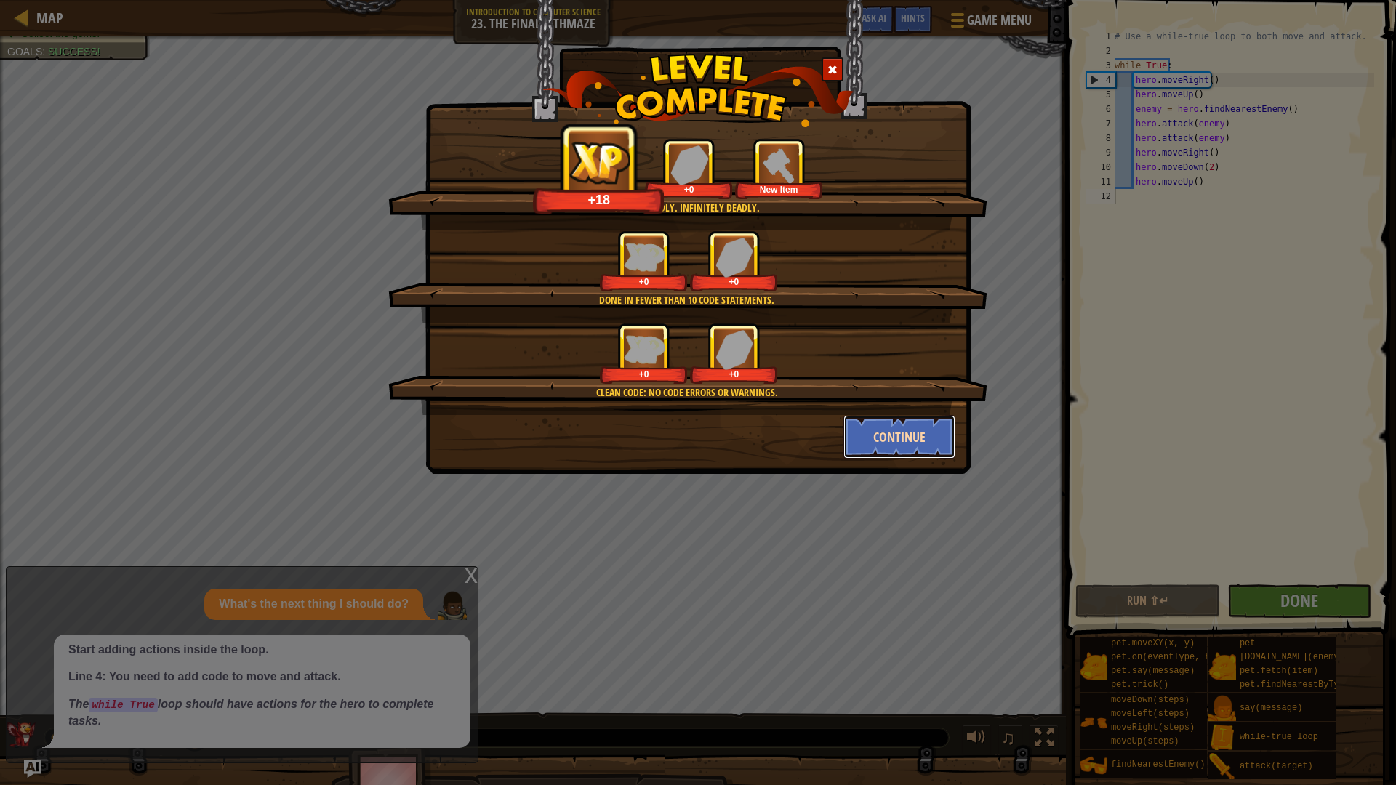
click at [878, 418] on button "Continue" at bounding box center [899, 437] width 113 height 44
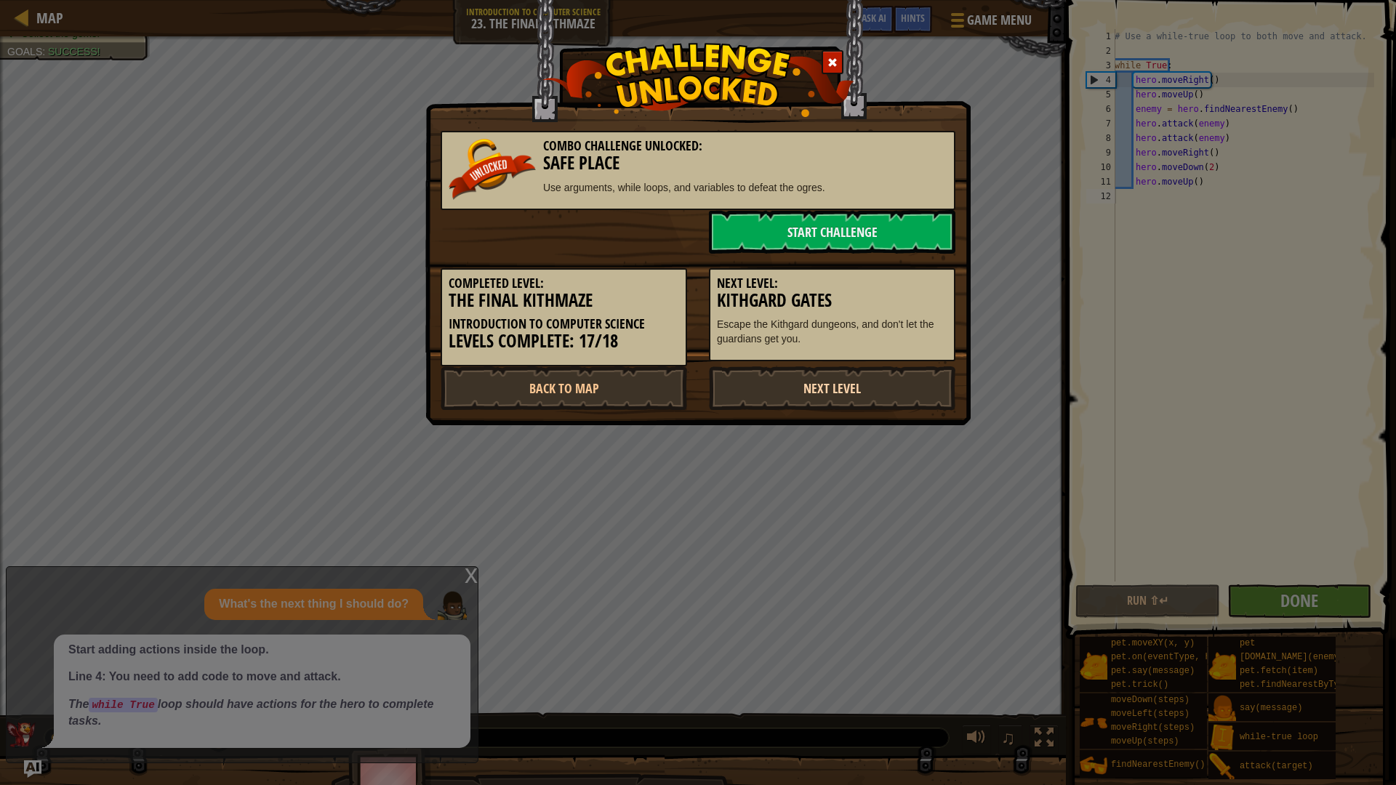
click at [803, 379] on link "Next Level" at bounding box center [832, 388] width 246 height 44
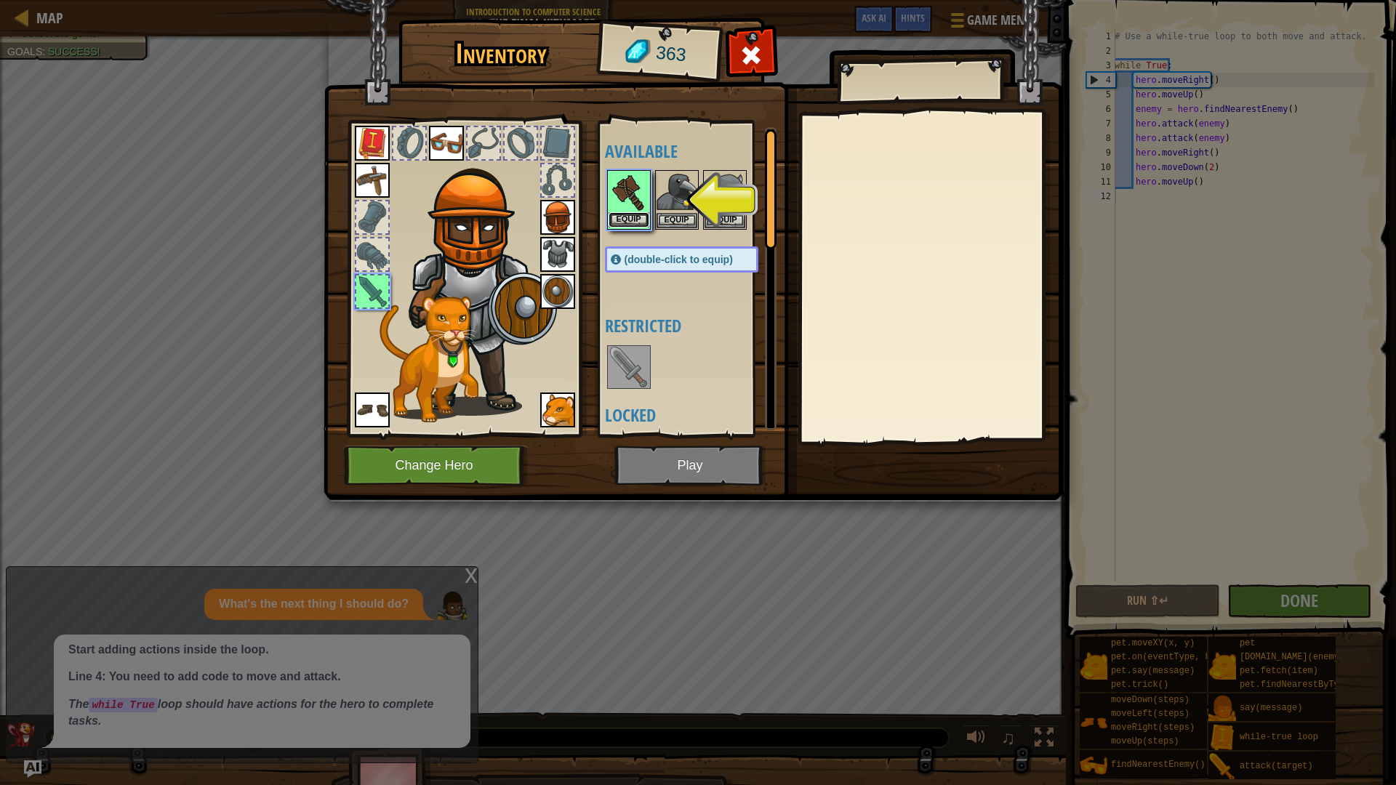
click at [628, 218] on button "Equip" at bounding box center [628, 219] width 41 height 15
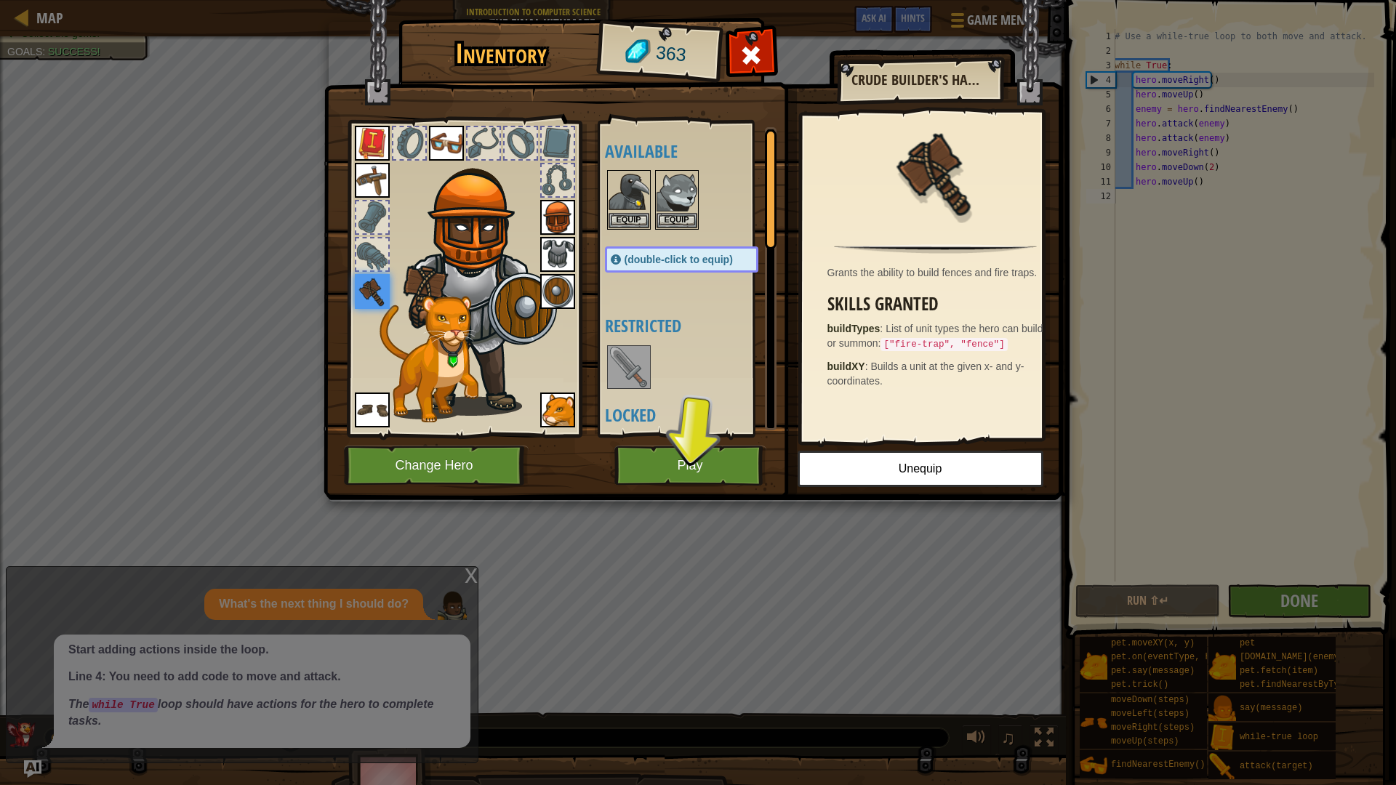
click at [667, 57] on span "363" at bounding box center [670, 54] width 33 height 28
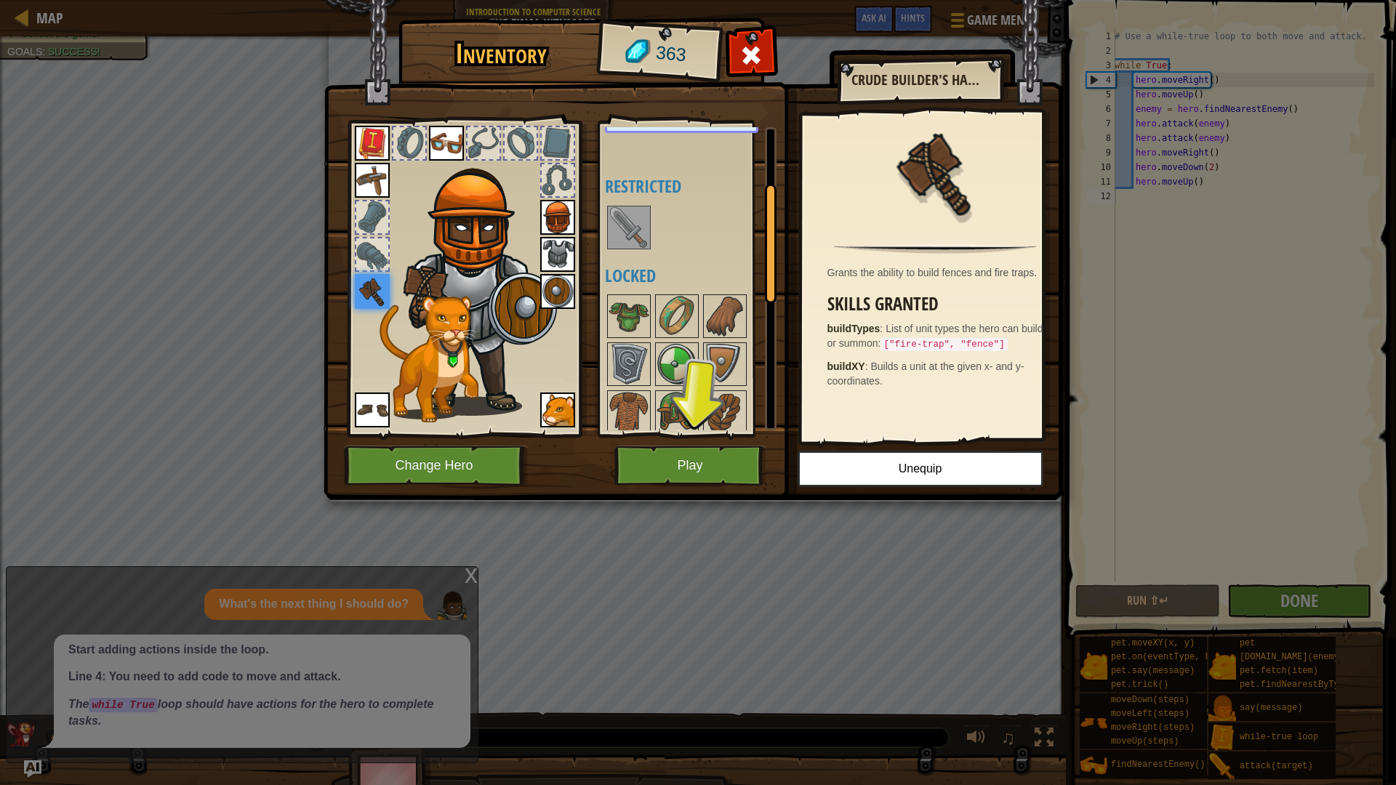
scroll to position [291, 0]
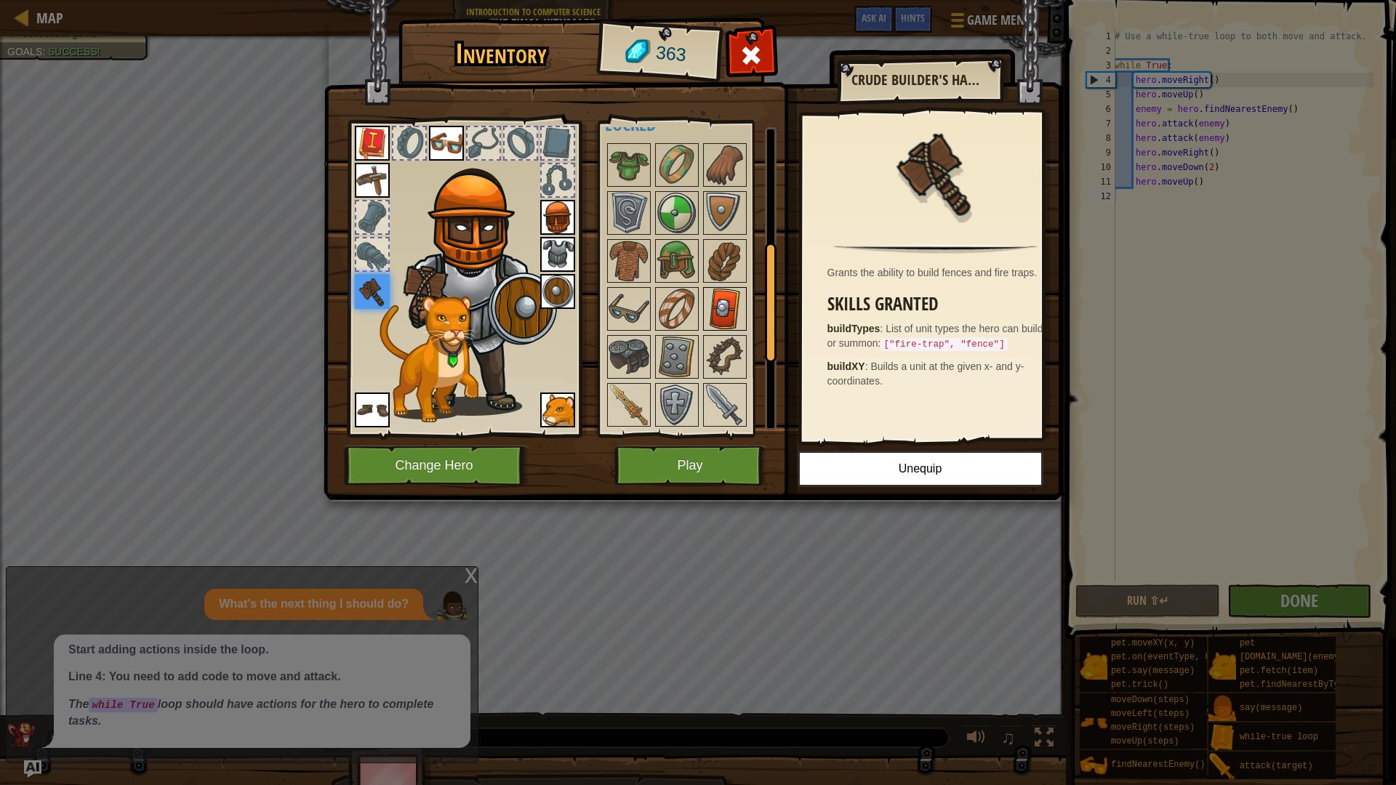
click at [720, 315] on img at bounding box center [724, 309] width 41 height 41
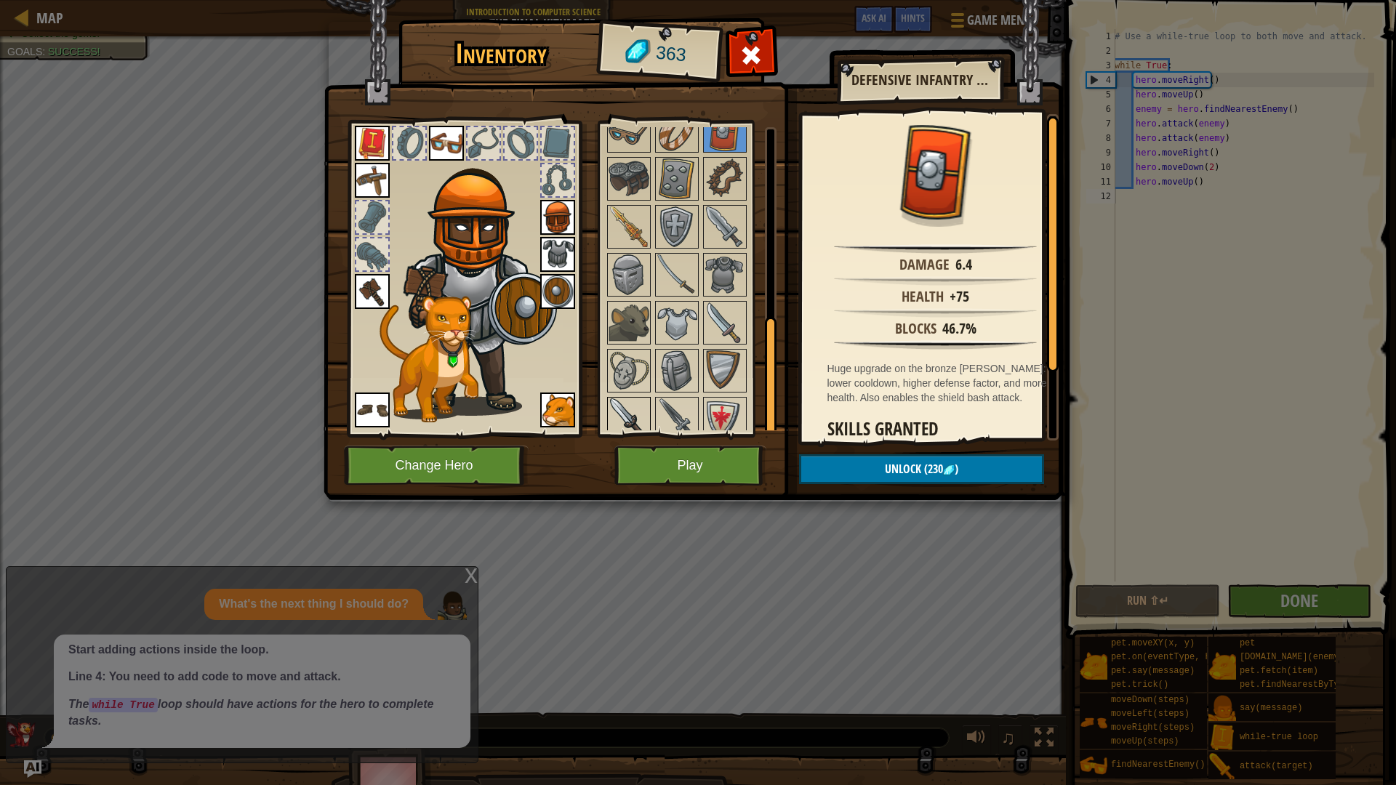
scroll to position [481, 0]
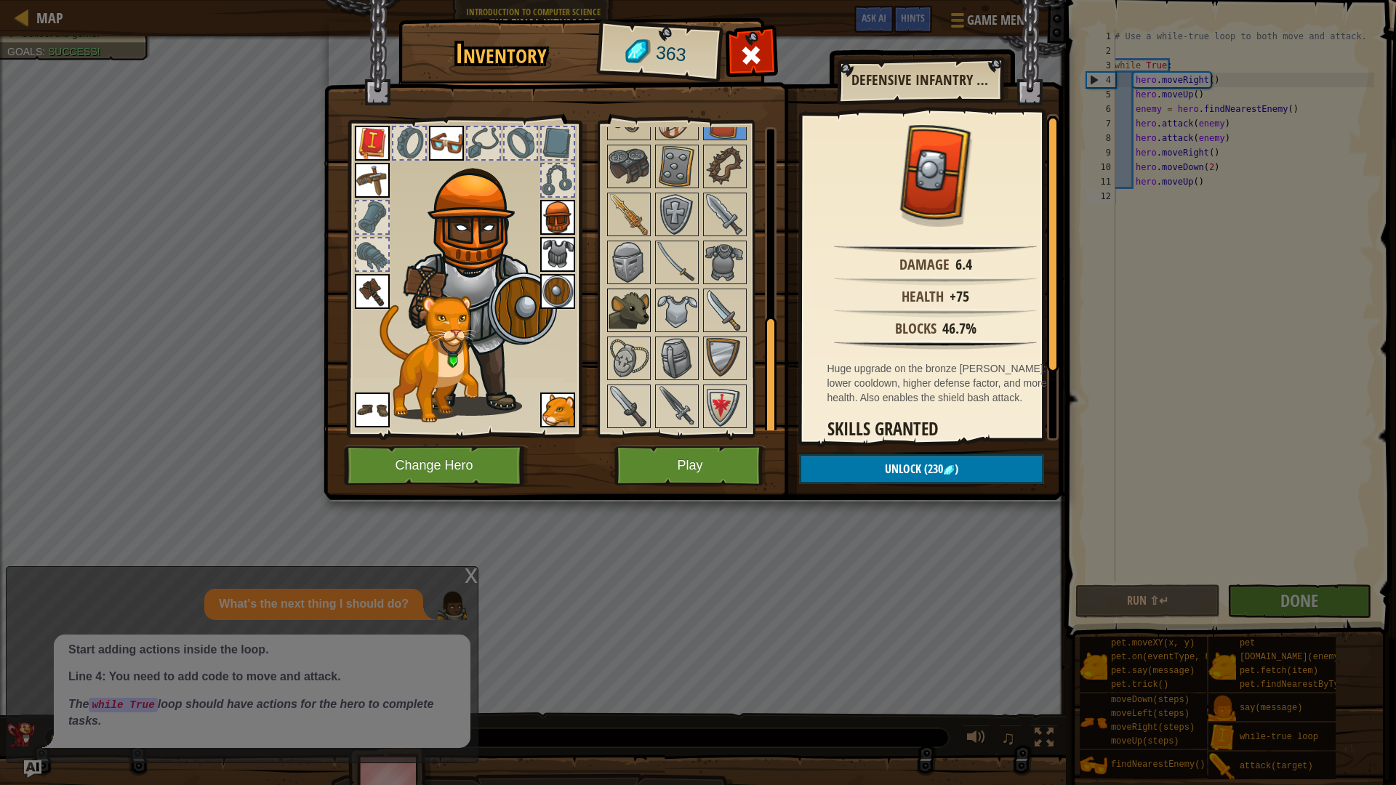
click at [643, 312] on img at bounding box center [628, 310] width 41 height 41
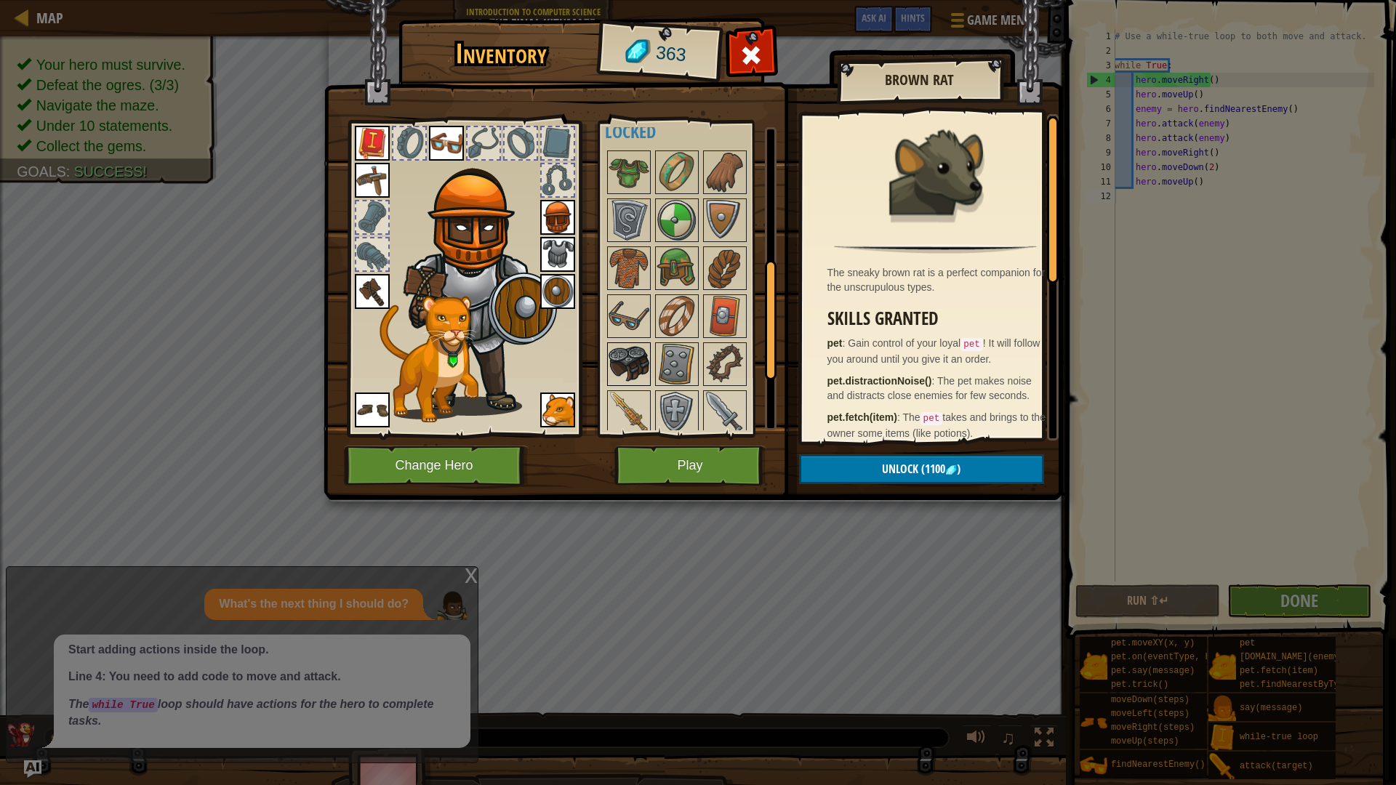
scroll to position [263, 0]
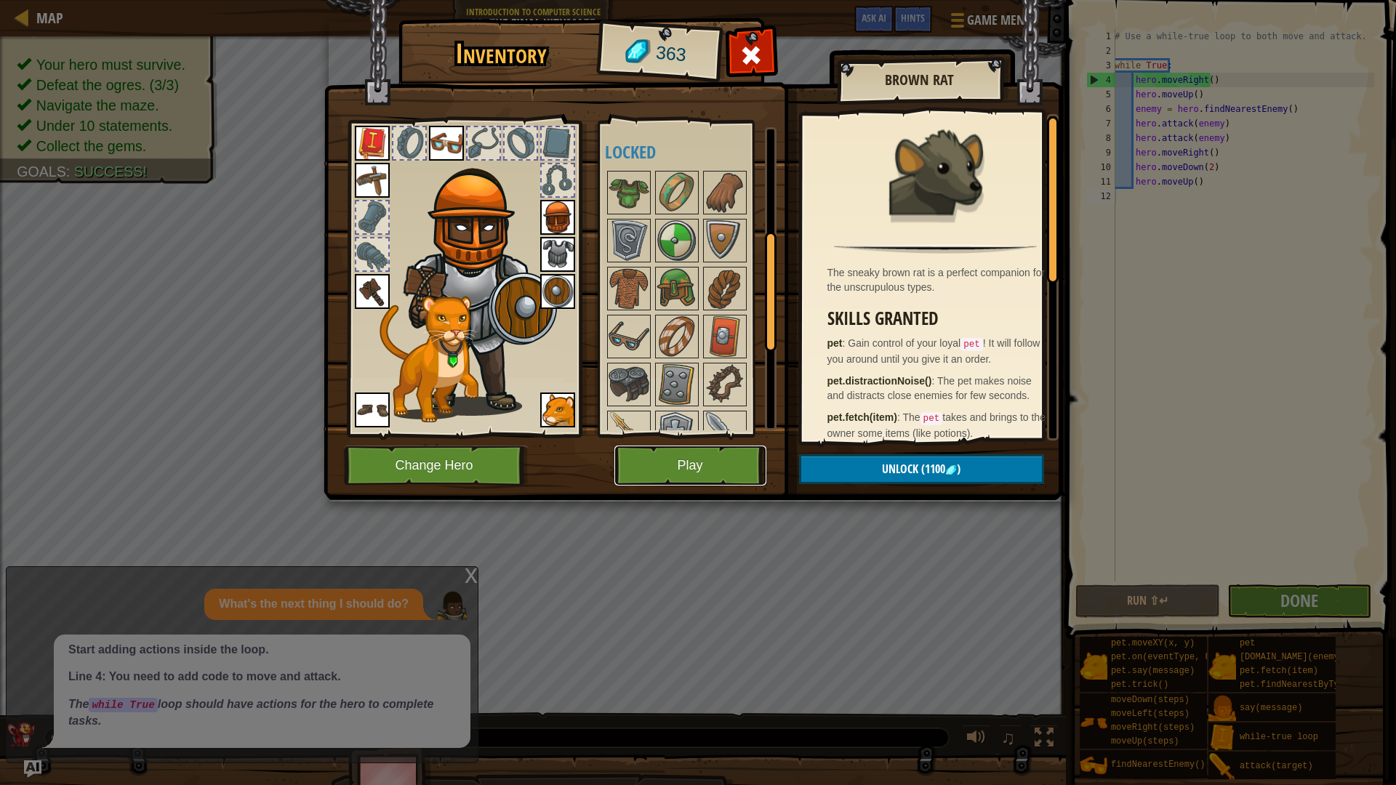
click at [713, 453] on button "Play" at bounding box center [690, 466] width 152 height 40
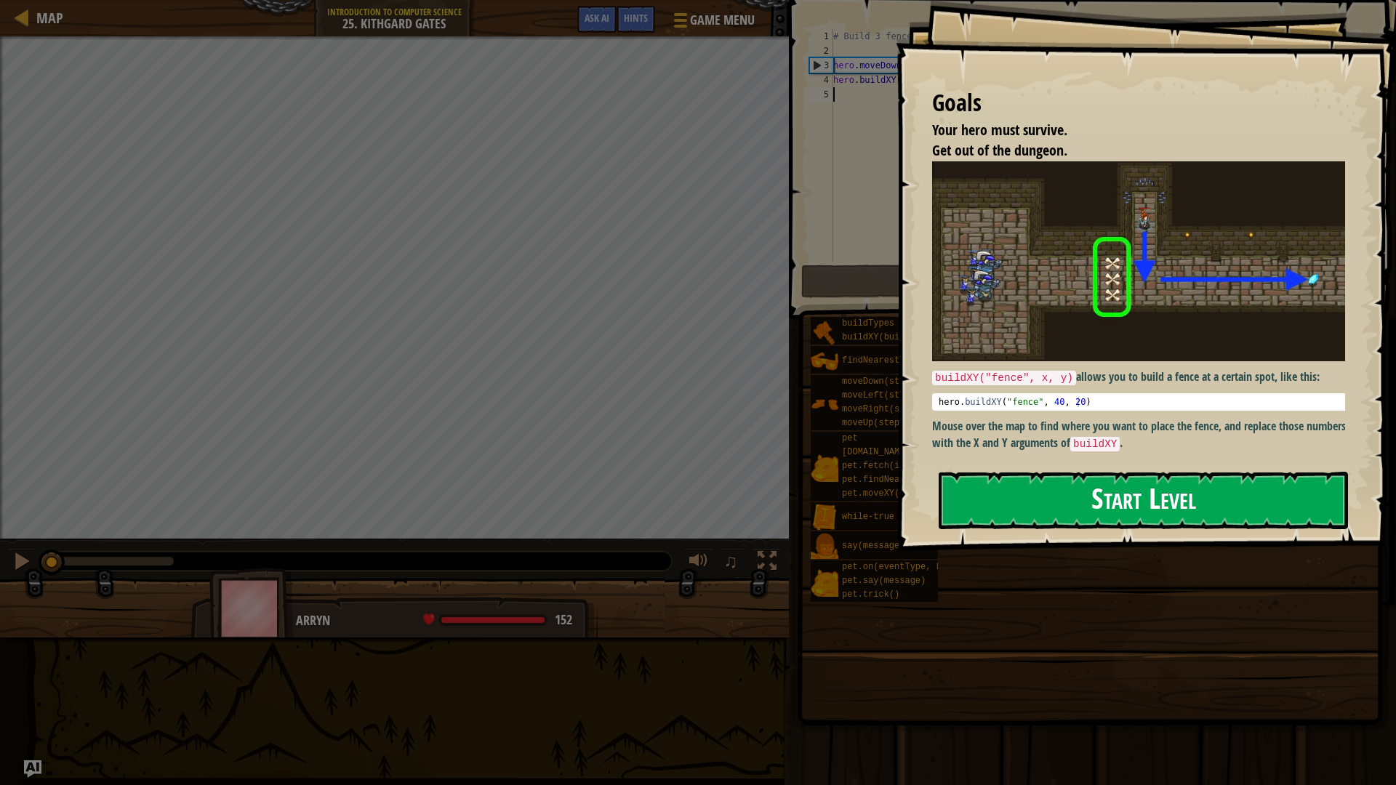
click at [997, 491] on button "Start Level" at bounding box center [1142, 500] width 409 height 57
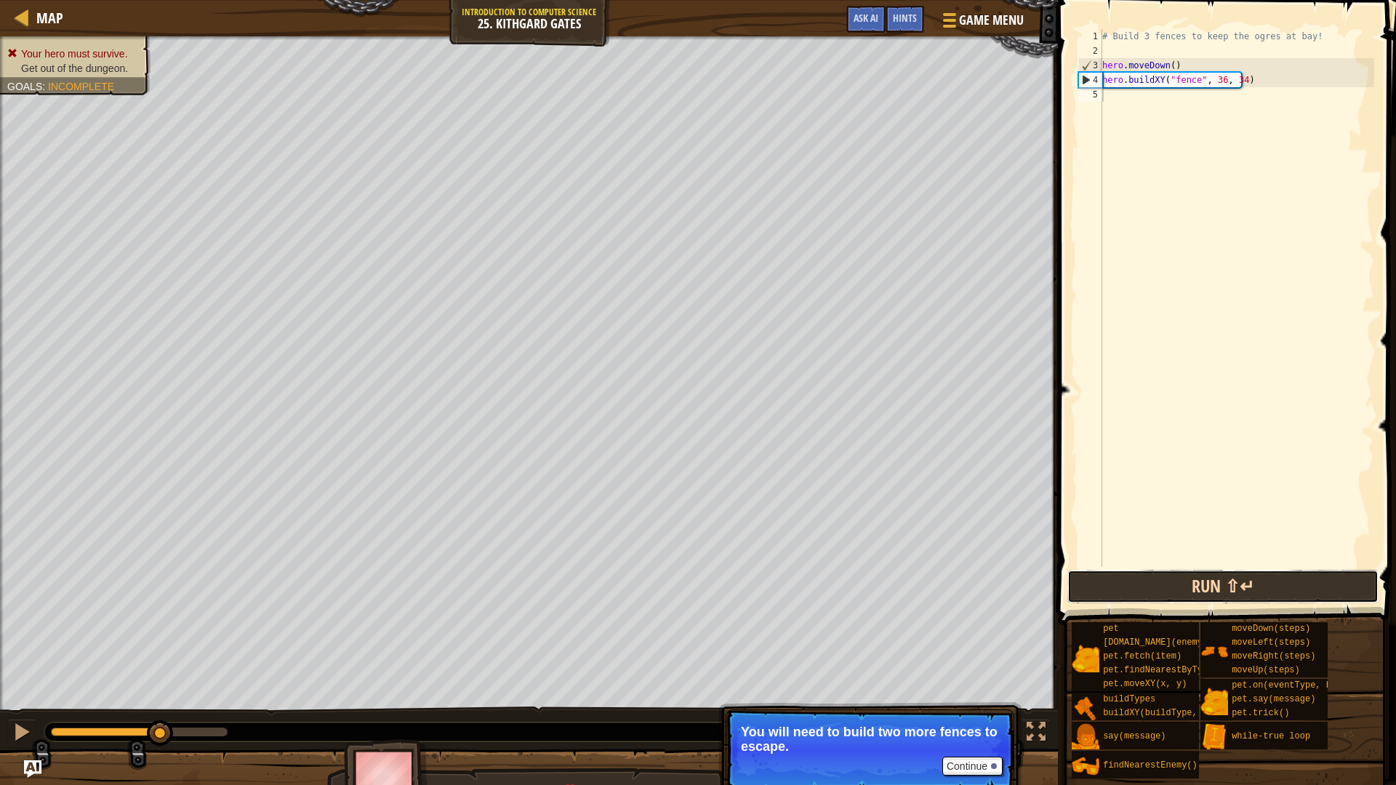
click at [1296, 587] on button "Run ⇧↵" at bounding box center [1222, 586] width 311 height 33
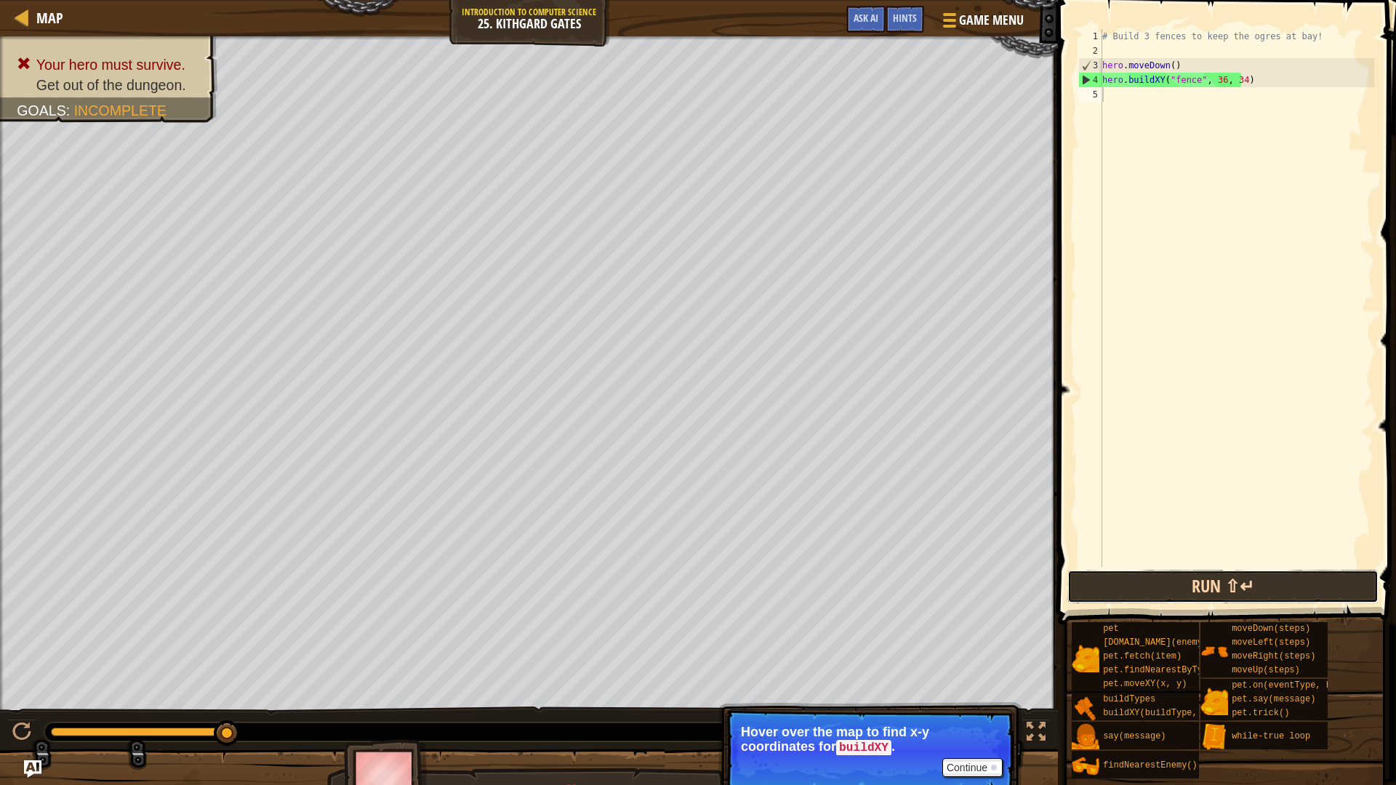
drag, startPoint x: 1240, startPoint y: 591, endPoint x: 1236, endPoint y: 584, distance: 8.1
click at [1239, 590] on button "Run ⇧↵" at bounding box center [1222, 586] width 311 height 33
click at [1106, 83] on div "# Build 3 fences to keep the ogres at bay! hero . moveDown ( ) hero . buildXY (…" at bounding box center [1236, 312] width 275 height 567
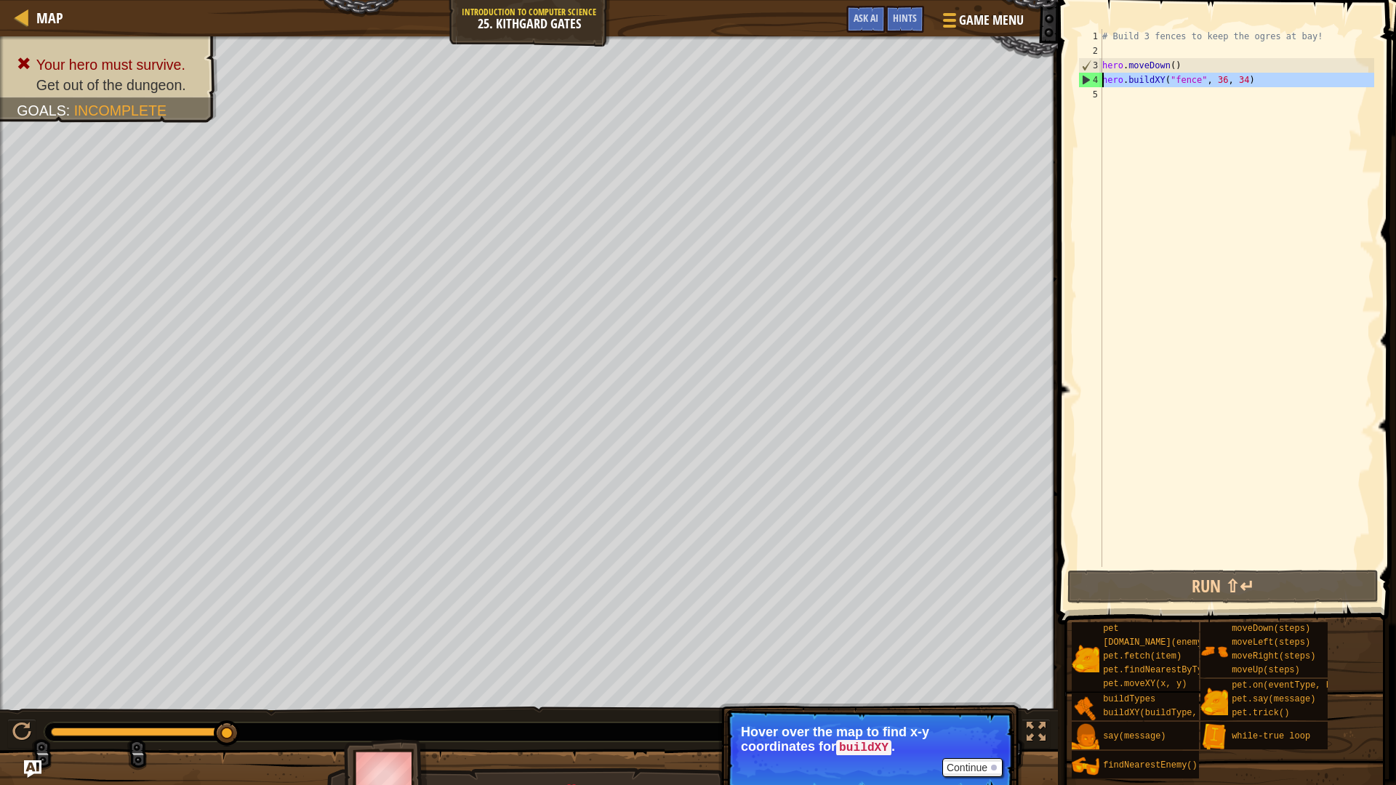
click at [1106, 83] on div "# Build 3 fences to keep the ogres at bay! hero . moveDown ( ) hero . buildXY (…" at bounding box center [1236, 312] width 275 height 567
type textarea "hero.buildXY("fence", 36, 34)"
paste textarea
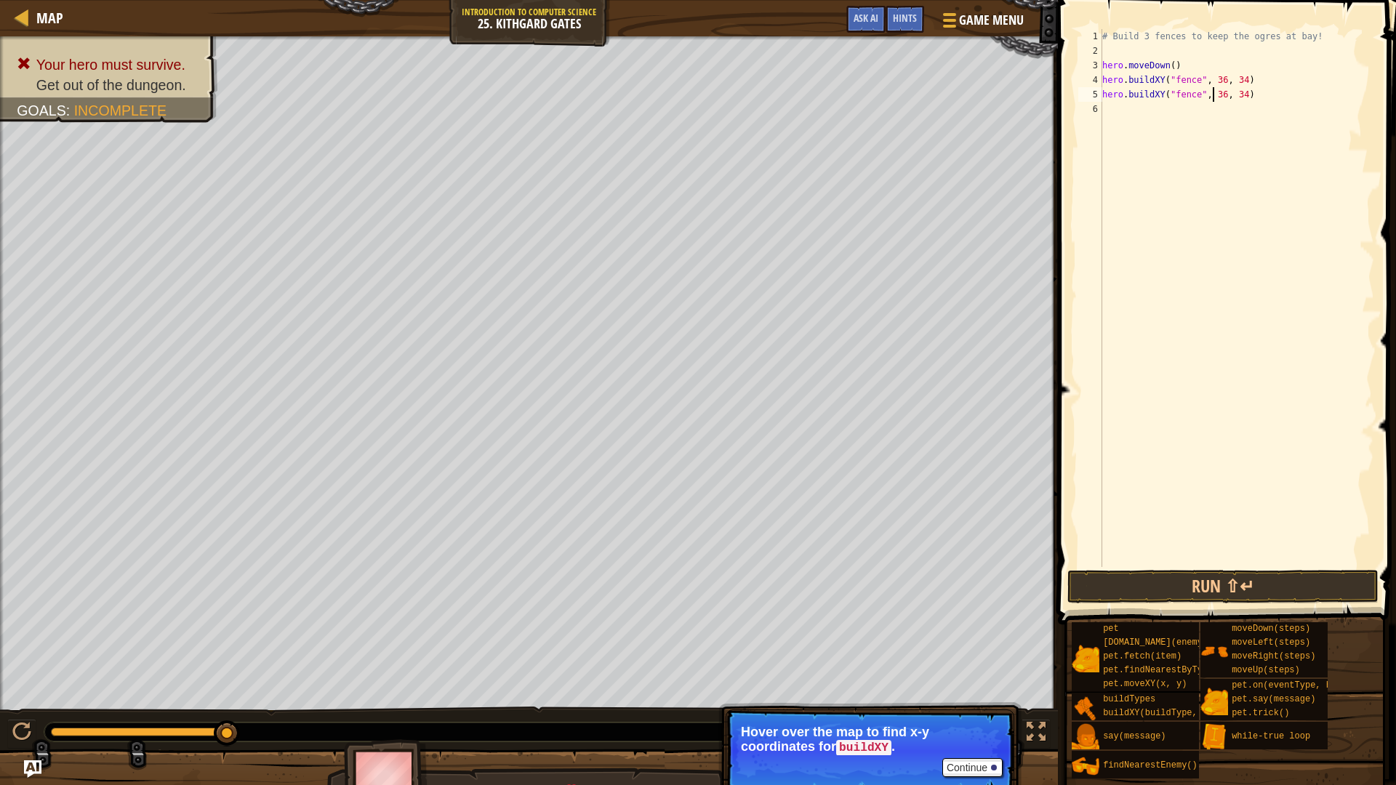
click at [1215, 95] on div "# Build 3 fences to keep the ogres at bay! hero . moveDown ( ) hero . buildXY (…" at bounding box center [1236, 312] width 275 height 567
type textarea "hero.buildXY("fence", 37, 30)"
paste textarea "hero.buildXY("fence", 36, 34)"
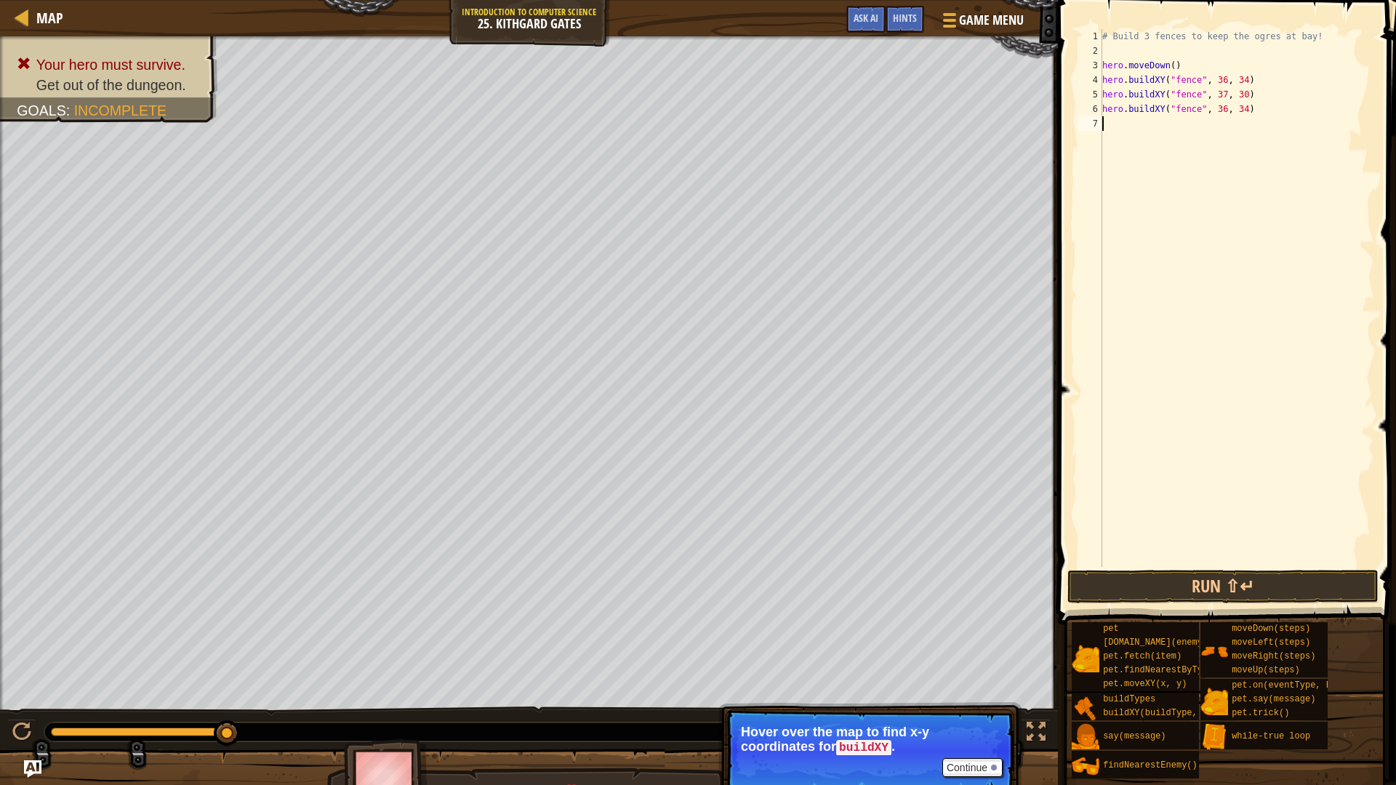
click at [1216, 111] on div "# Build 3 fences to keep the ogres at bay! hero . moveDown ( ) hero . buildXY (…" at bounding box center [1236, 312] width 275 height 567
type textarea "hero.buildXY("fence", 35, 27)"
click at [1203, 592] on button "Run ⇧↵" at bounding box center [1222, 586] width 311 height 33
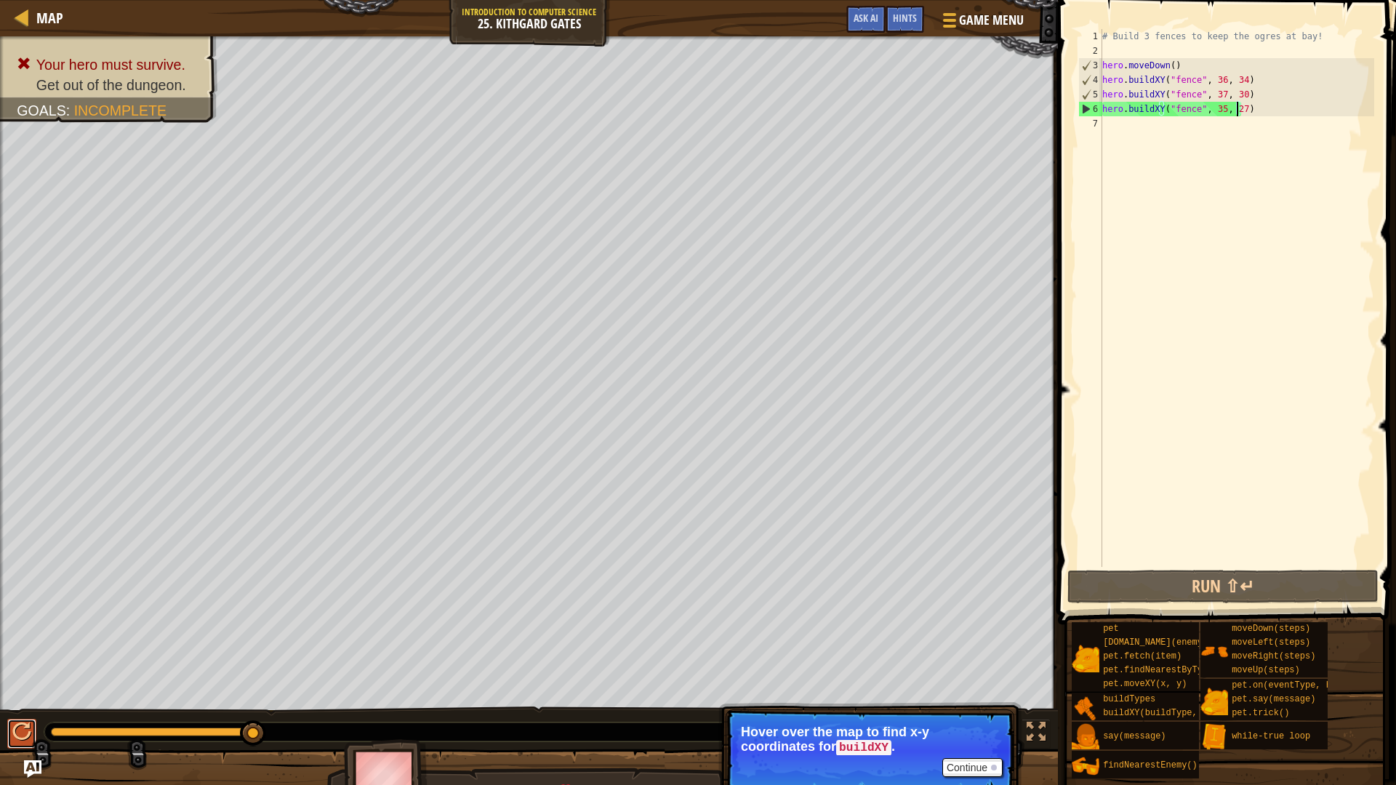
click at [32, 686] on button at bounding box center [21, 734] width 29 height 30
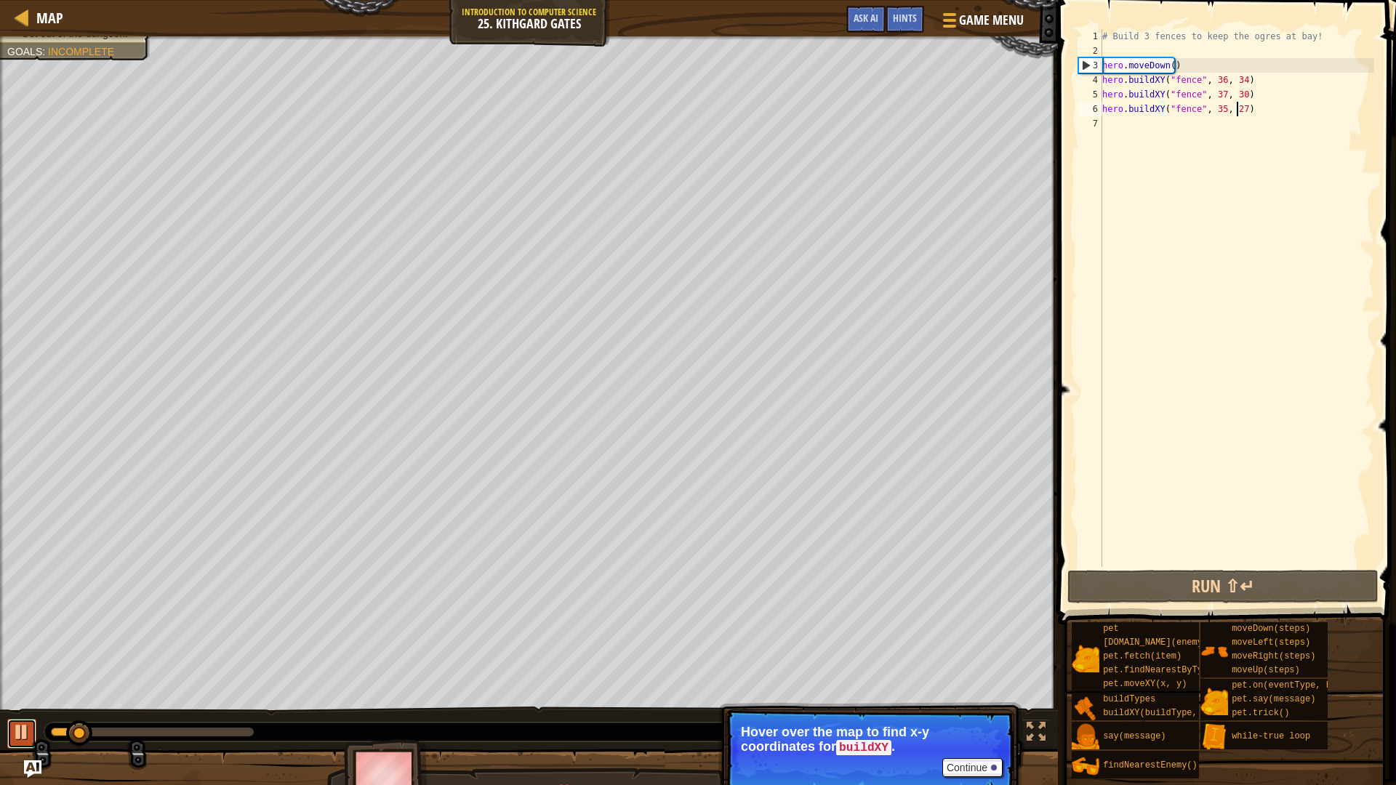
click at [17, 686] on div at bounding box center [21, 731] width 19 height 19
click at [1214, 109] on div "# Build 3 fences to keep the ogres at bay! hero . moveDown ( ) hero . buildXY (…" at bounding box center [1236, 312] width 275 height 567
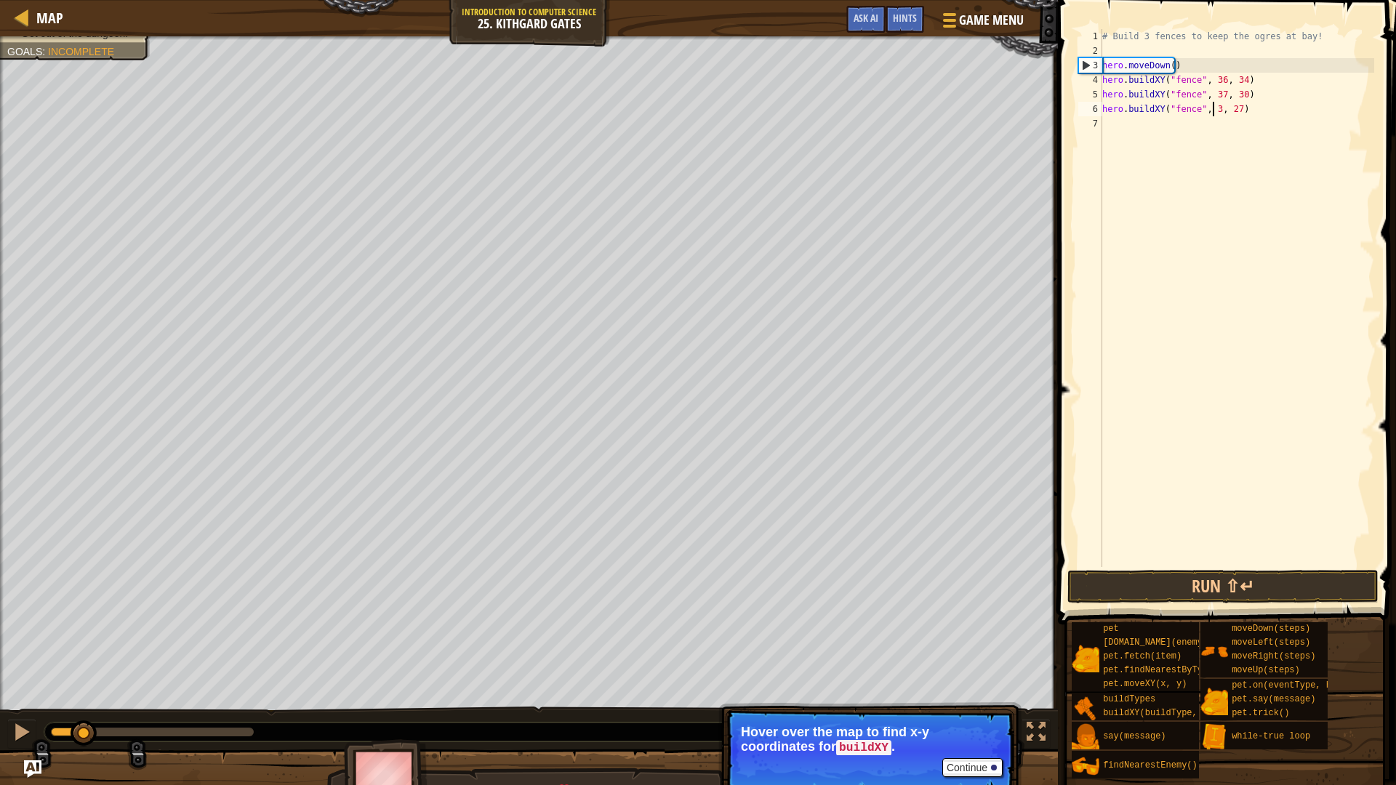
scroll to position [7, 9]
click at [1295, 578] on button "Run ⇧↵" at bounding box center [1222, 586] width 311 height 33
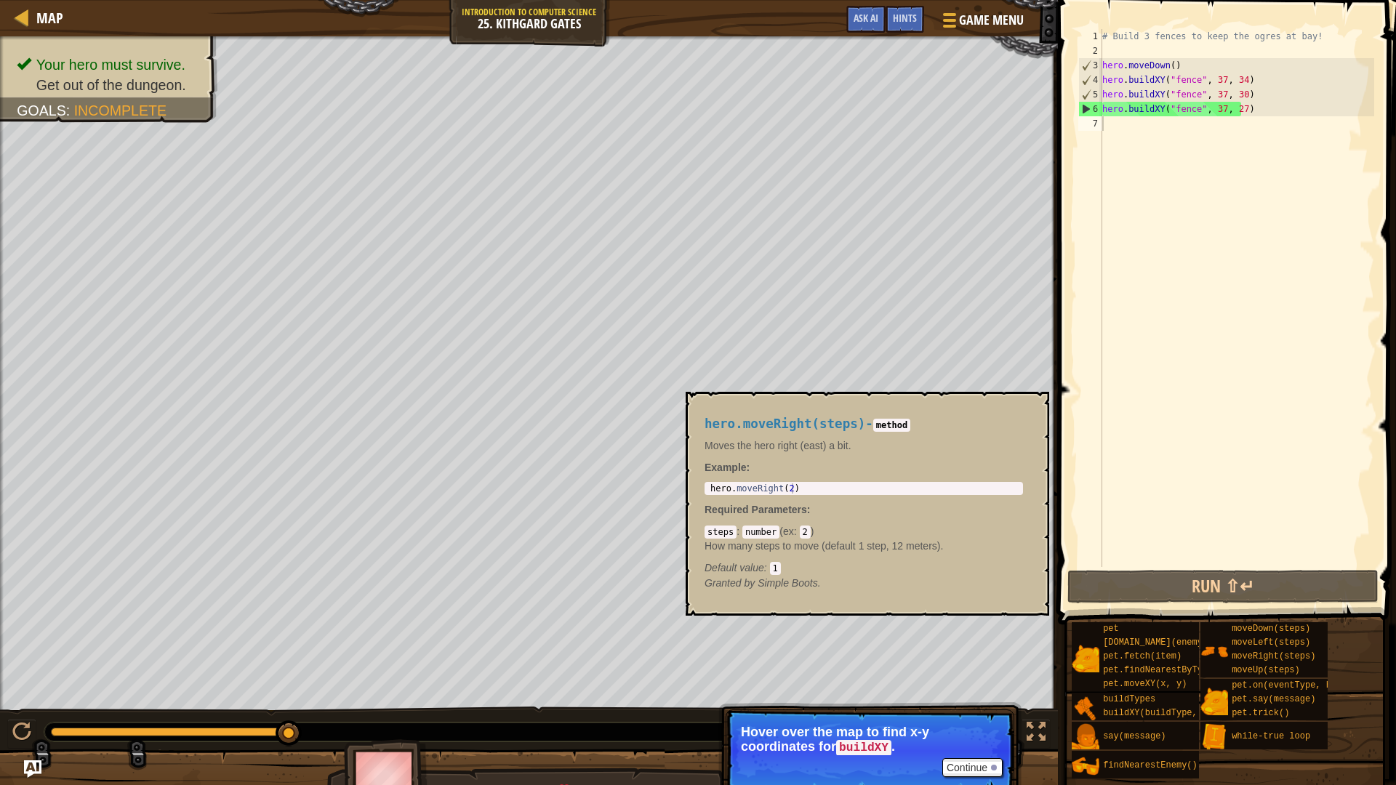
scroll to position [7, 6]
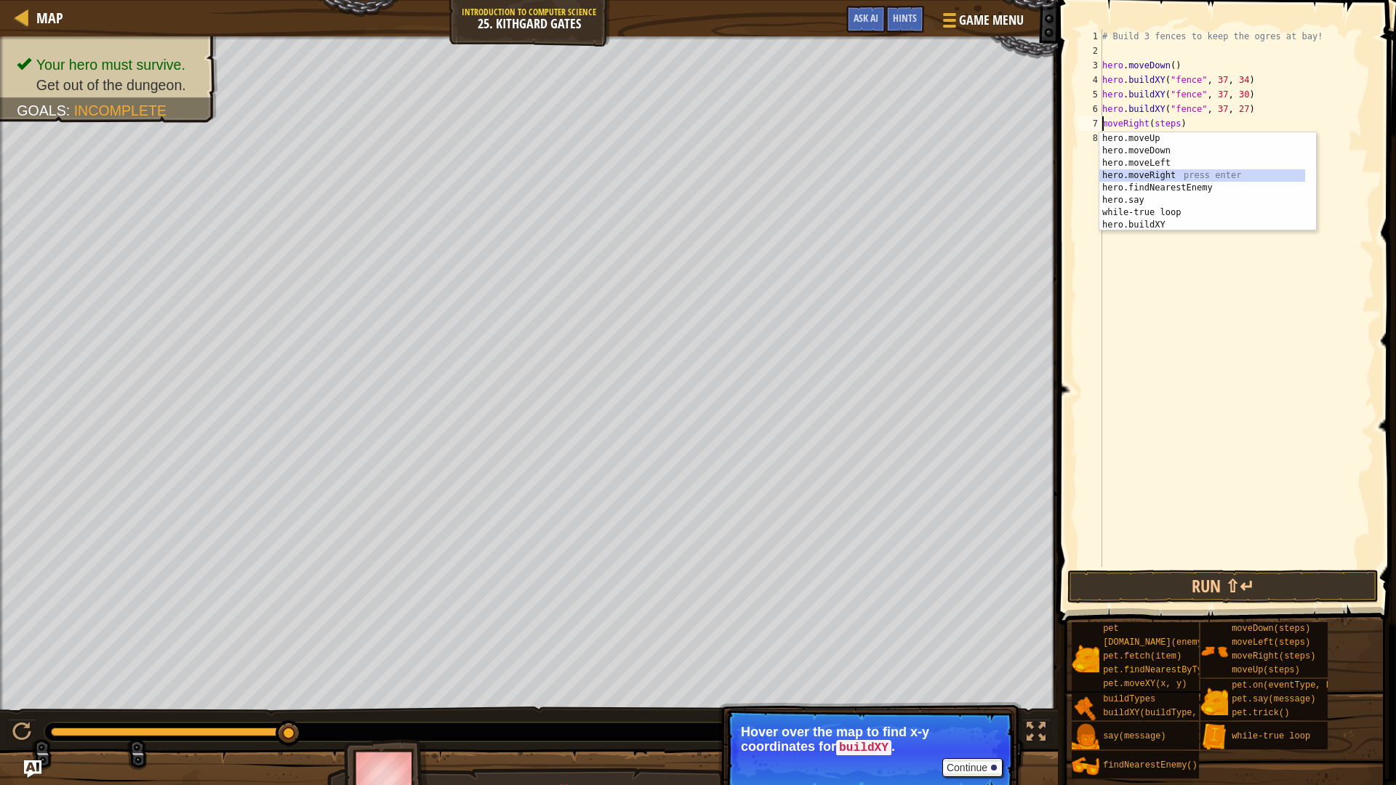
click at [1180, 173] on div "hero.moveUp press enter hero.moveDown press enter hero.moveLeft press enter her…" at bounding box center [1202, 194] width 206 height 124
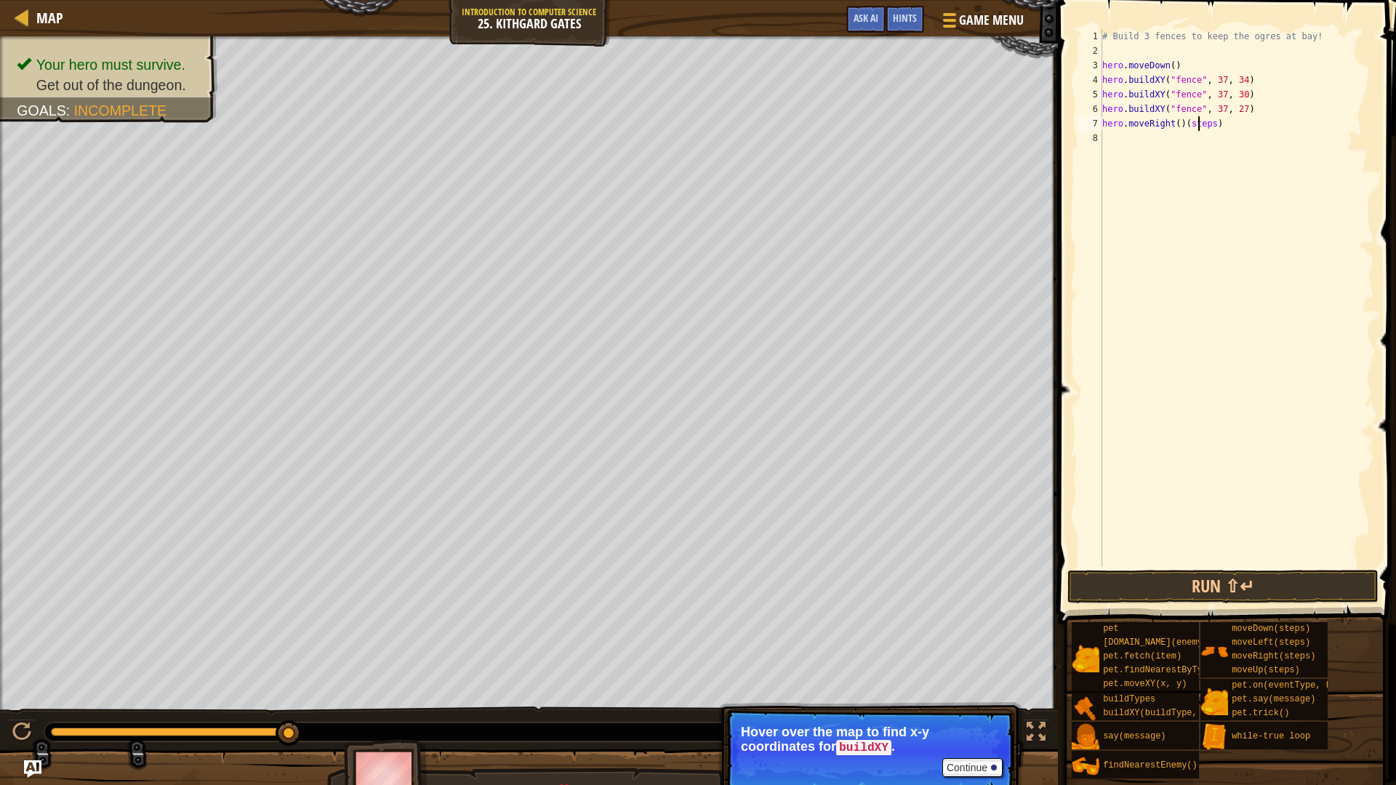
click at [1197, 124] on div "# Build 3 fences to keep the ogres at bay! hero . moveDown ( ) hero . buildXY (…" at bounding box center [1236, 312] width 275 height 567
click at [1200, 123] on div "# Build 3 fences to keep the ogres at bay! hero . moveDown ( ) hero . buildXY (…" at bounding box center [1236, 312] width 275 height 567
click at [1178, 125] on div "# Build 3 fences to keep the ogres at bay! hero . moveDown ( ) hero . buildXY (…" at bounding box center [1236, 312] width 275 height 567
click at [1191, 124] on div "# Build 3 fences to keep the ogres at bay! hero . moveDown ( ) hero . buildXY (…" at bounding box center [1236, 312] width 275 height 567
click at [1191, 122] on div "# Build 3 fences to keep the ogres at bay! hero . moveDown ( ) hero . buildXY (…" at bounding box center [1236, 312] width 275 height 567
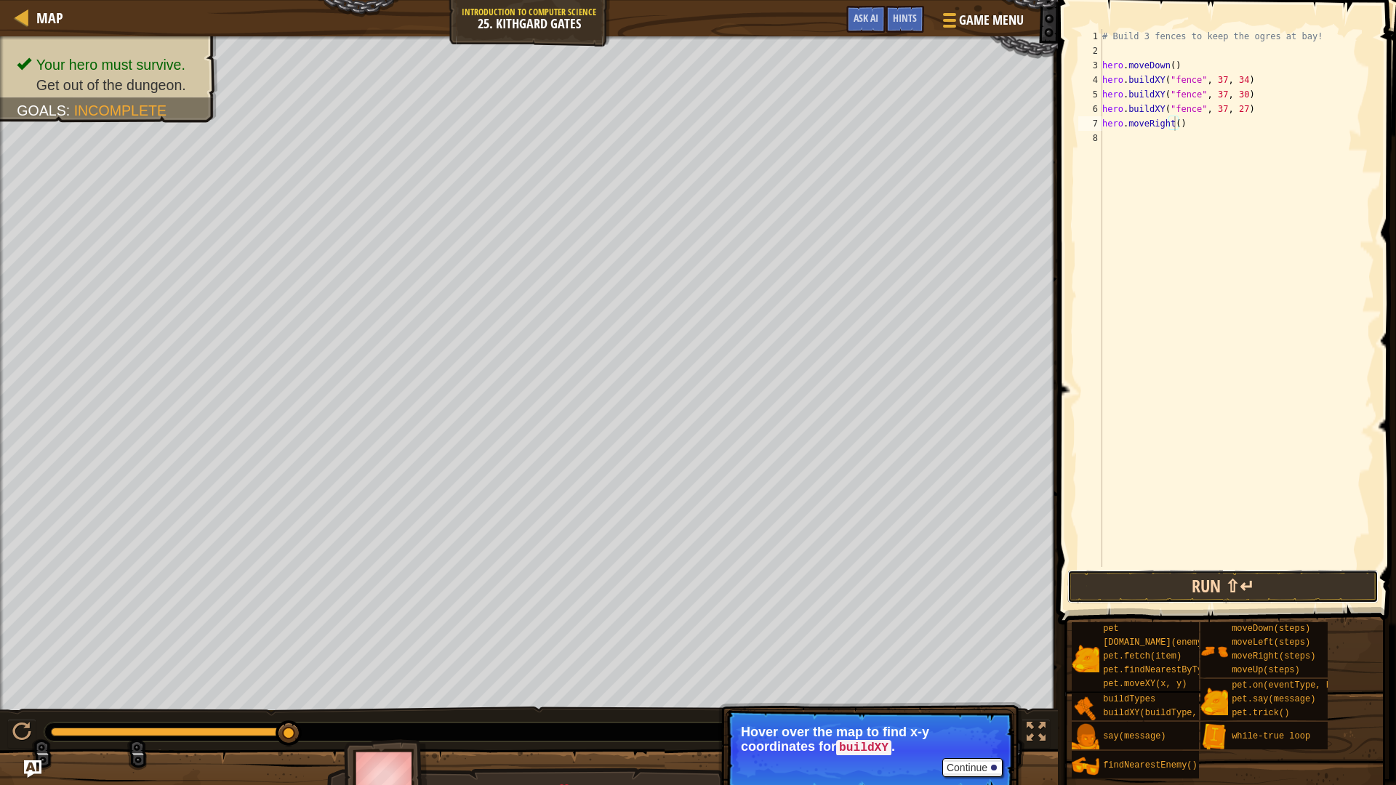
click at [1253, 579] on button "Run ⇧↵" at bounding box center [1222, 586] width 311 height 33
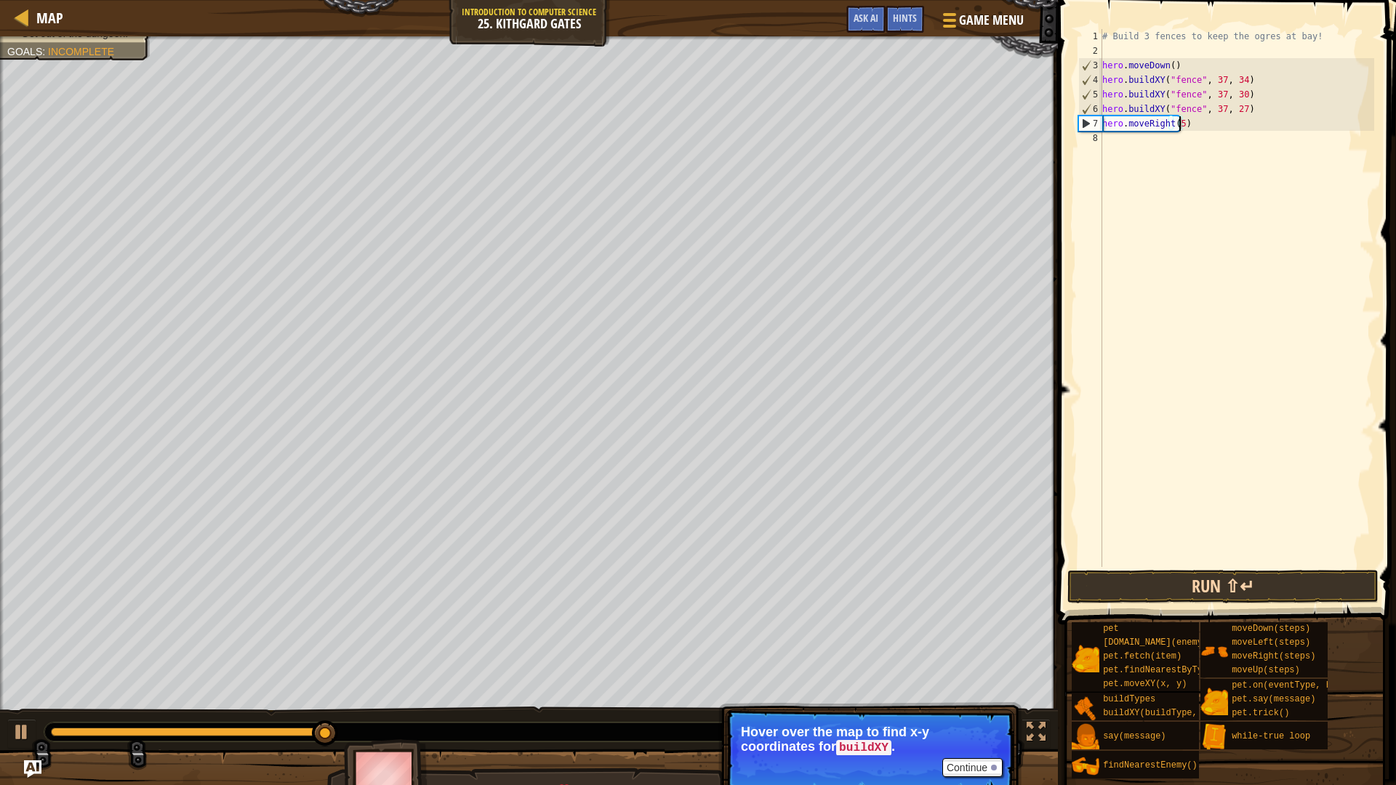
type textarea "hero.moveRight(5)"
click at [1168, 576] on button "Run ⇧↵" at bounding box center [1222, 586] width 311 height 33
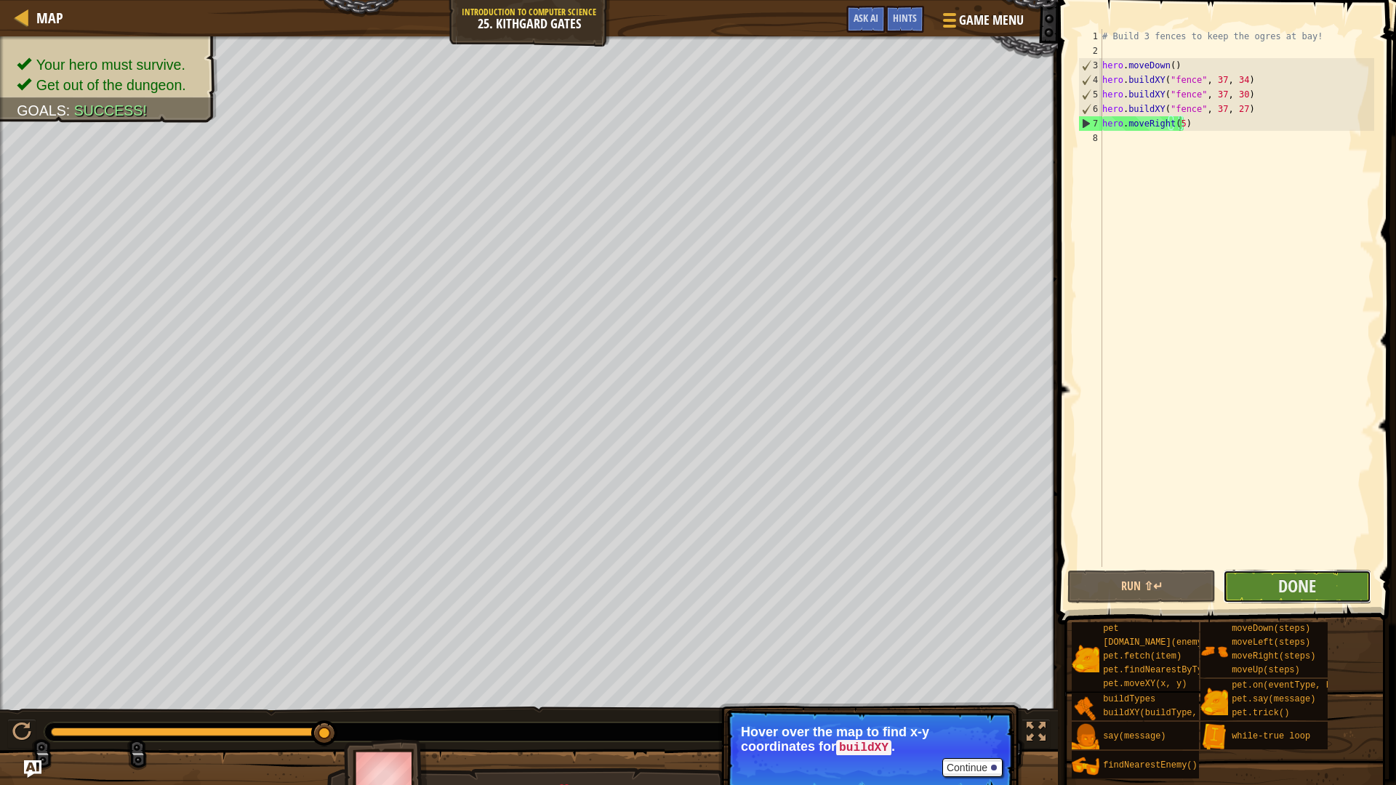
click at [1240, 587] on button "Done" at bounding box center [1297, 586] width 148 height 33
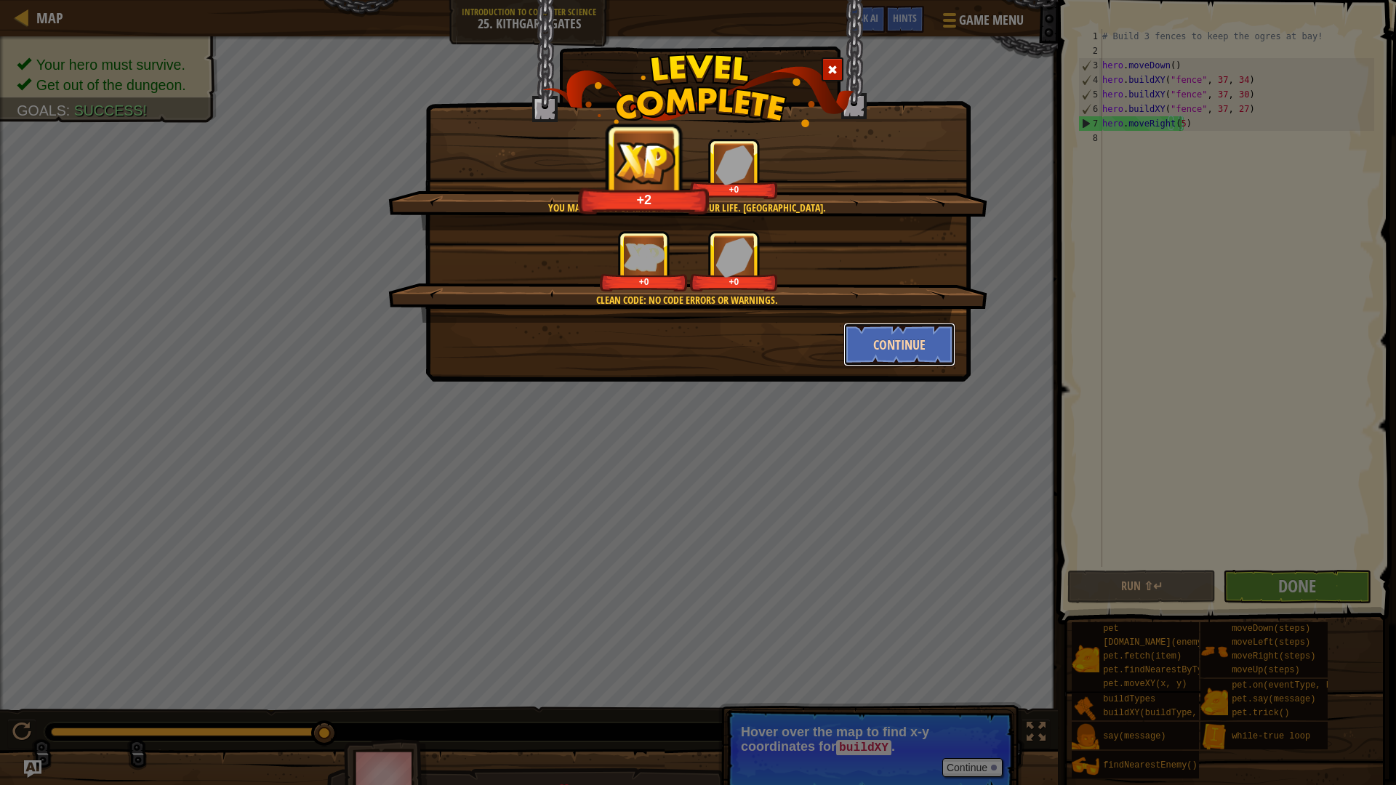
click at [886, 346] on button "Continue" at bounding box center [899, 345] width 113 height 44
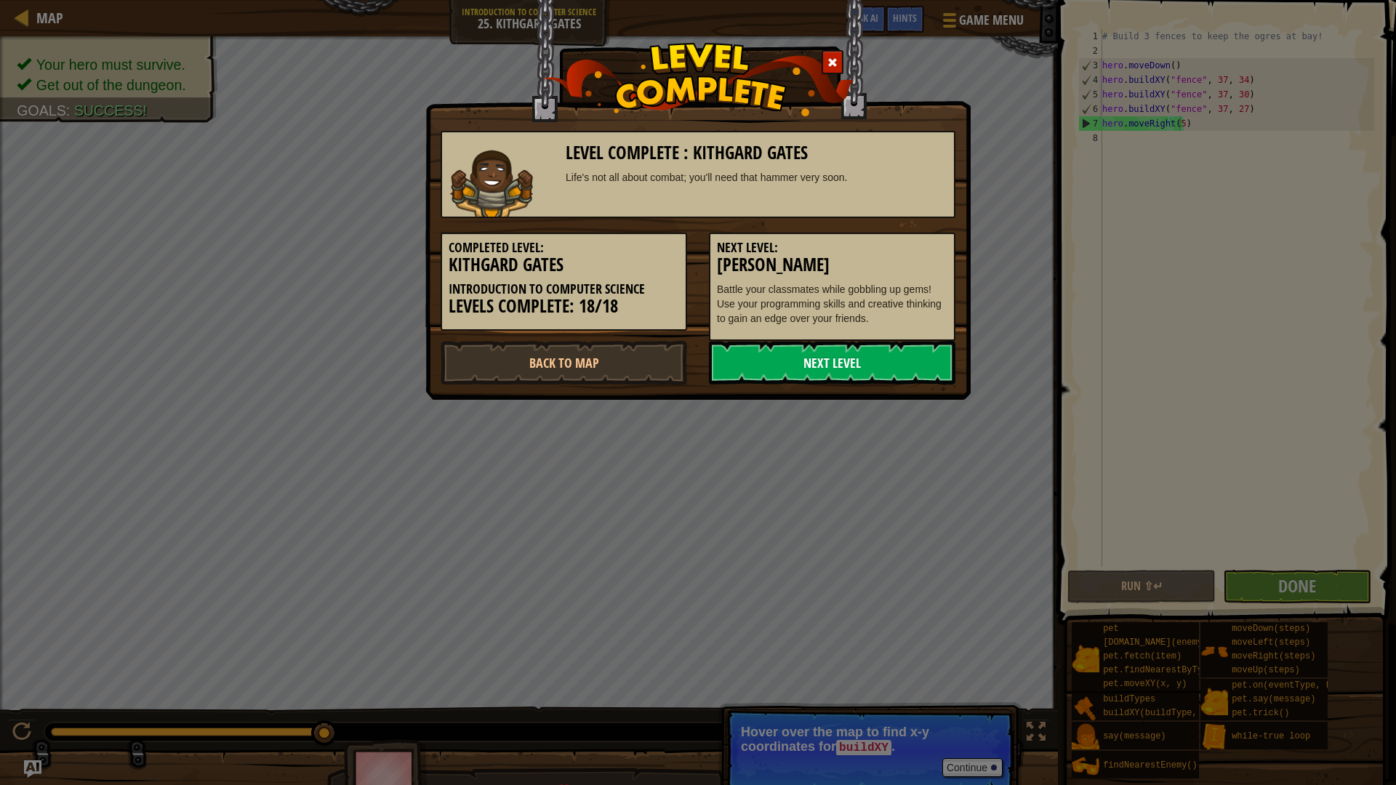
click at [866, 383] on link "Next Level" at bounding box center [832, 363] width 246 height 44
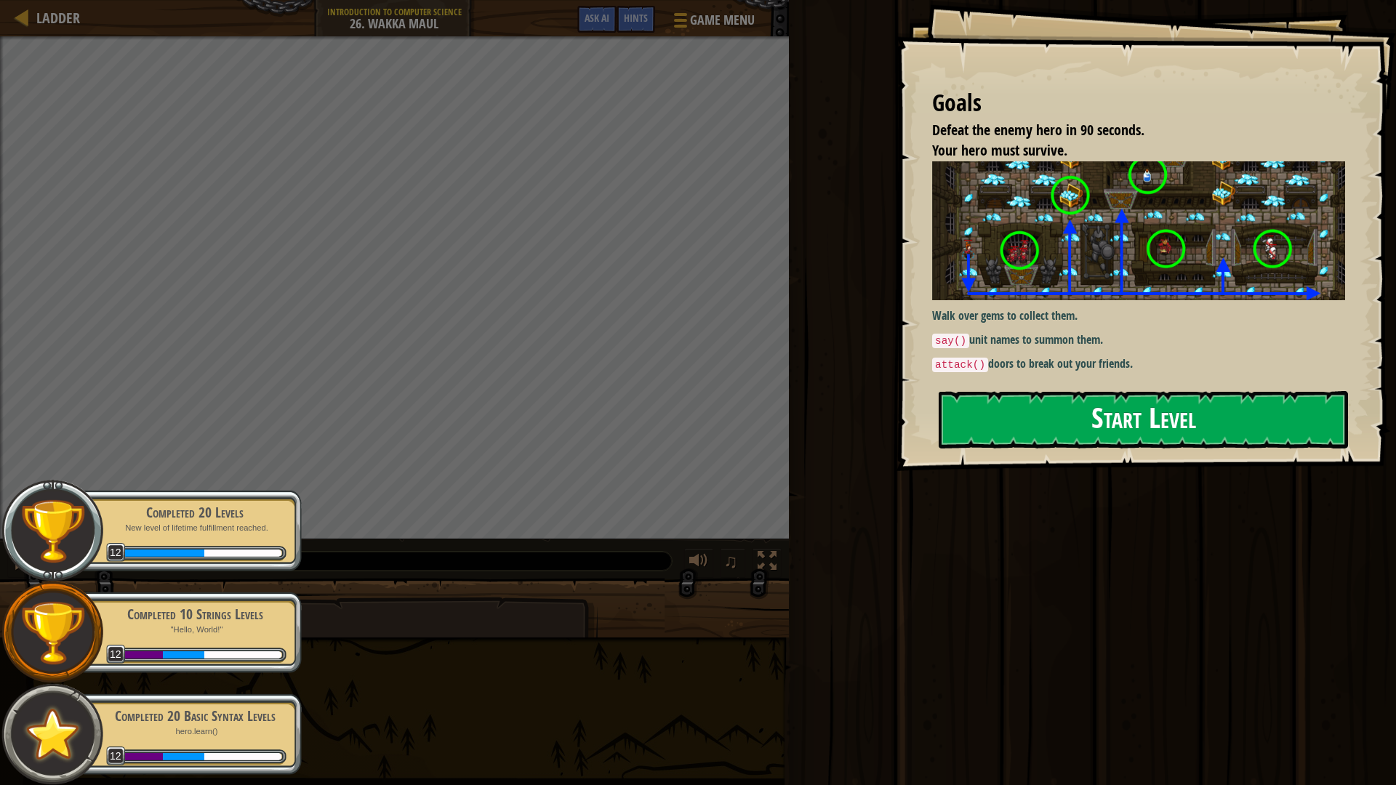
click at [1058, 414] on button "Start Level" at bounding box center [1142, 419] width 409 height 57
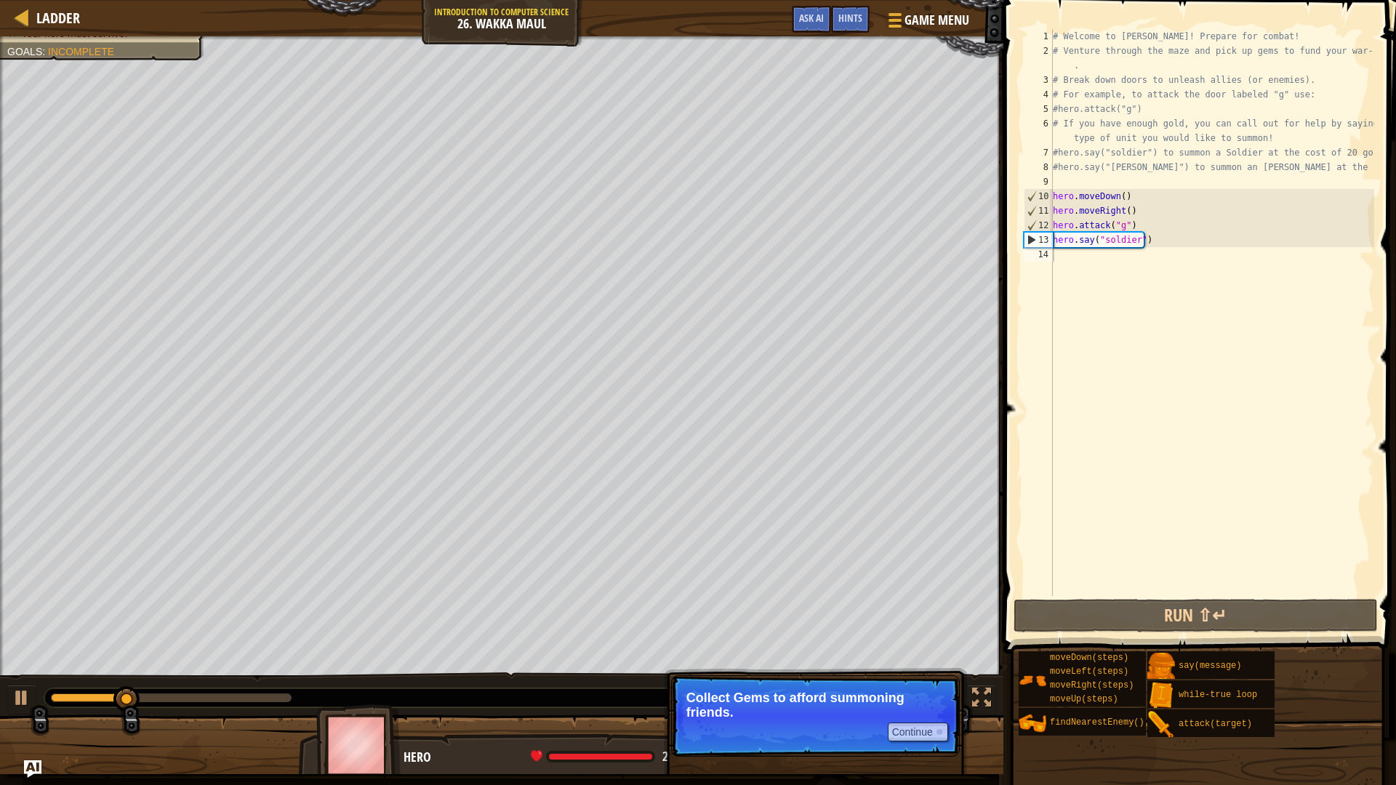
click at [862, 686] on p "Collect Gems to afford summoning friends." at bounding box center [815, 705] width 258 height 29
click at [859, 686] on p "Collect Gems to afford summoning friends." at bounding box center [815, 705] width 258 height 29
click at [927, 686] on button "Continue" at bounding box center [917, 731] width 60 height 19
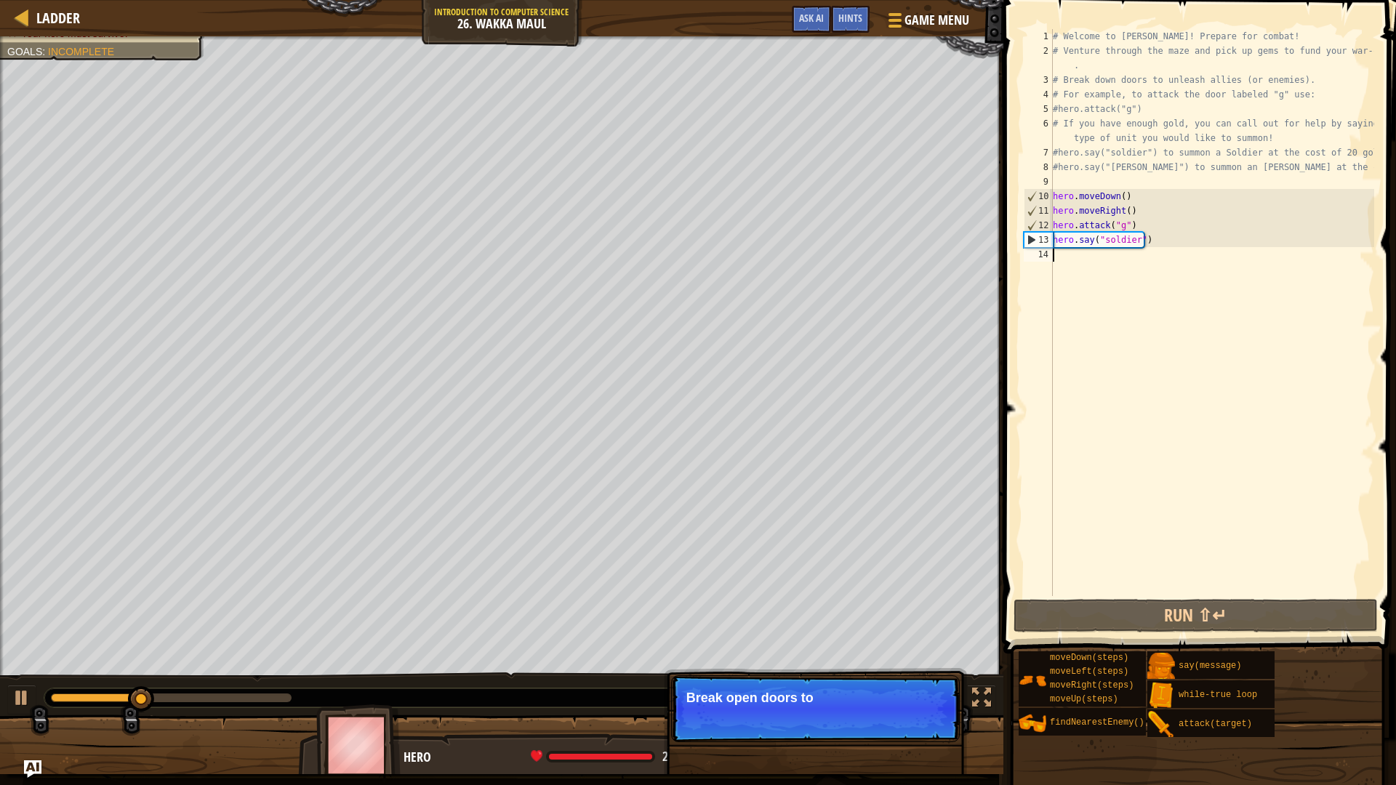
click at [920, 686] on p "Continue Break open doors to" at bounding box center [815, 708] width 289 height 67
click at [920, 686] on p "Continue Break open doors to free friend or ope" at bounding box center [815, 708] width 289 height 67
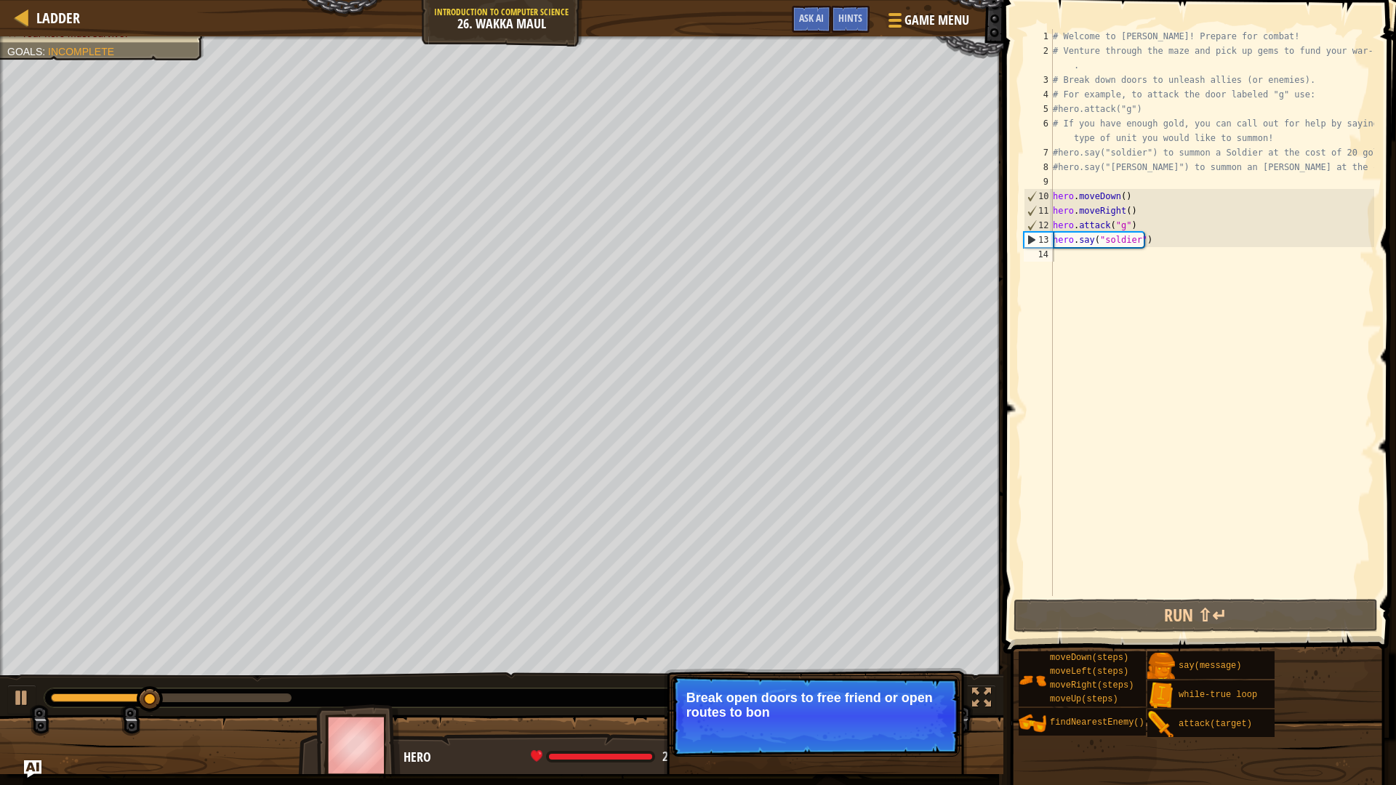
click at [920, 686] on p "Continue Break open doors to free friend or open routes to bon" at bounding box center [815, 715] width 289 height 81
click at [918, 686] on button "Continue" at bounding box center [917, 731] width 60 height 19
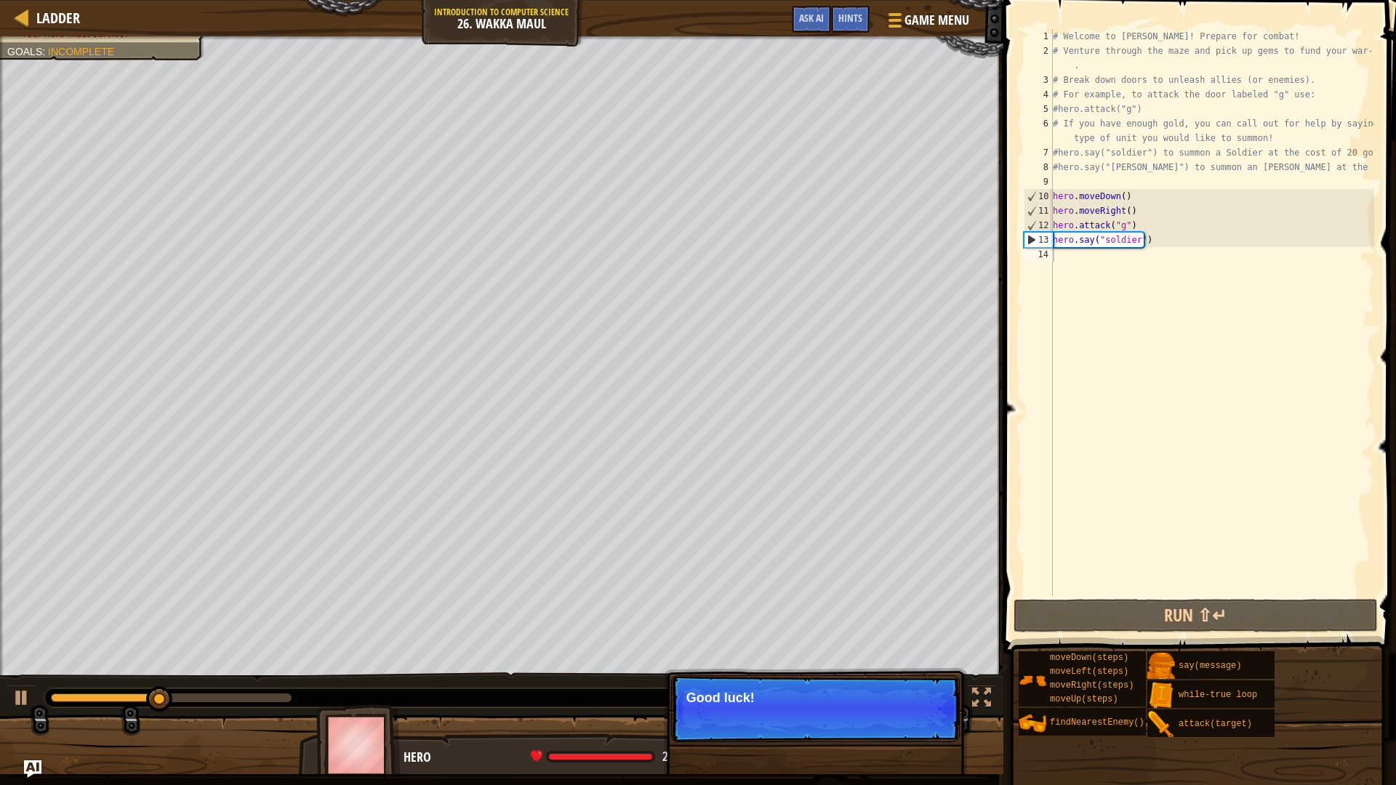
click at [918, 686] on p "Continue Good luck!" at bounding box center [815, 708] width 289 height 67
click at [917, 686] on p "Continue Good luck!" at bounding box center [815, 708] width 289 height 67
click at [915, 686] on button "Continue" at bounding box center [917, 717] width 60 height 19
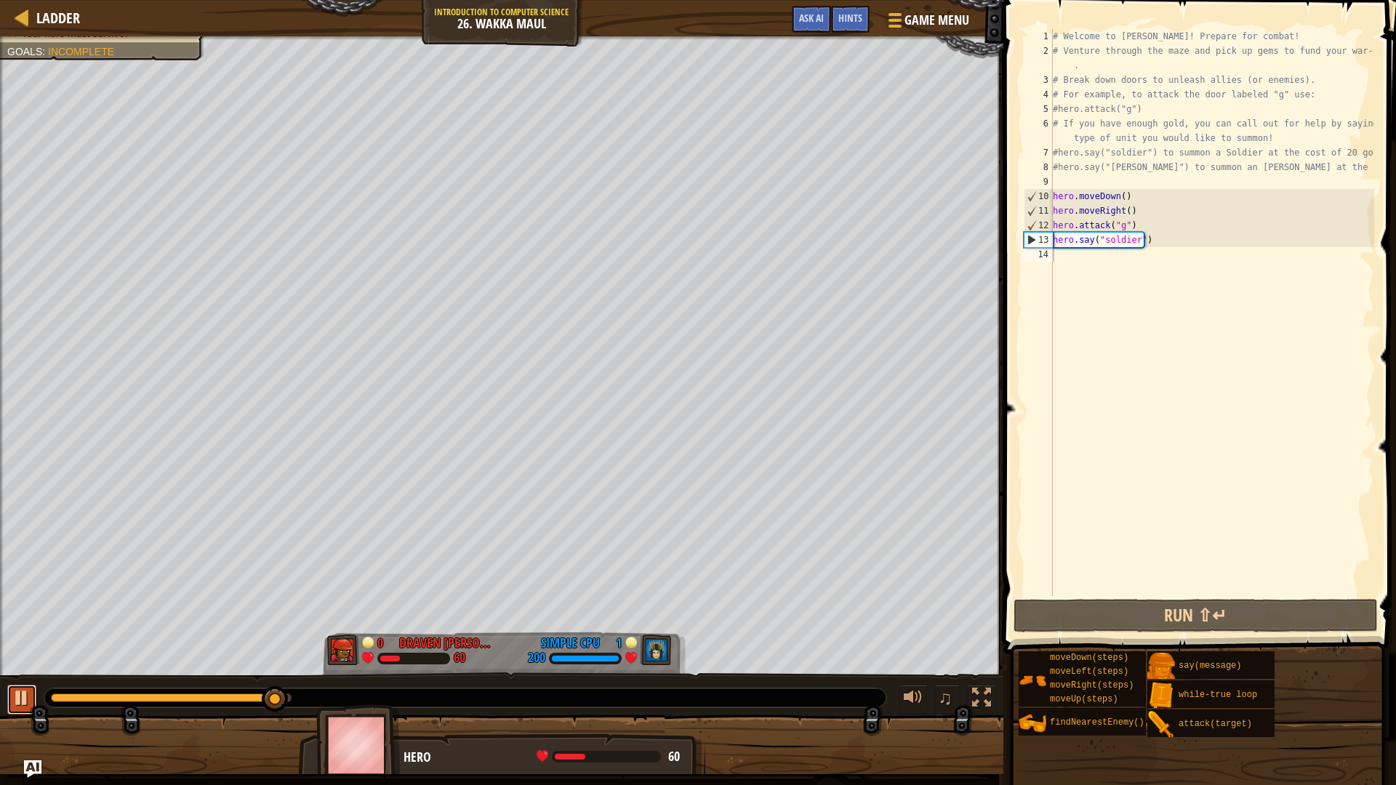
click at [13, 686] on div at bounding box center [21, 697] width 19 height 19
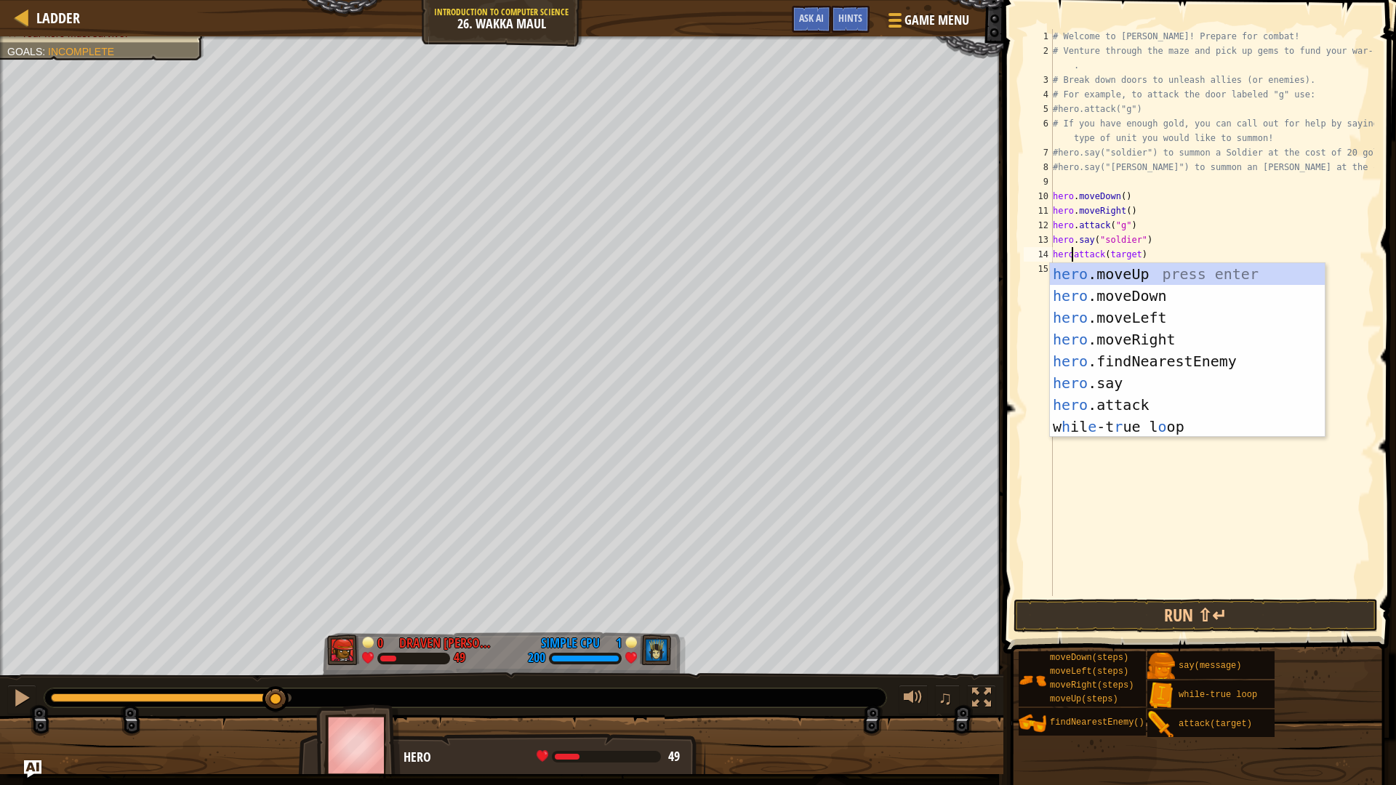
scroll to position [7, 1]
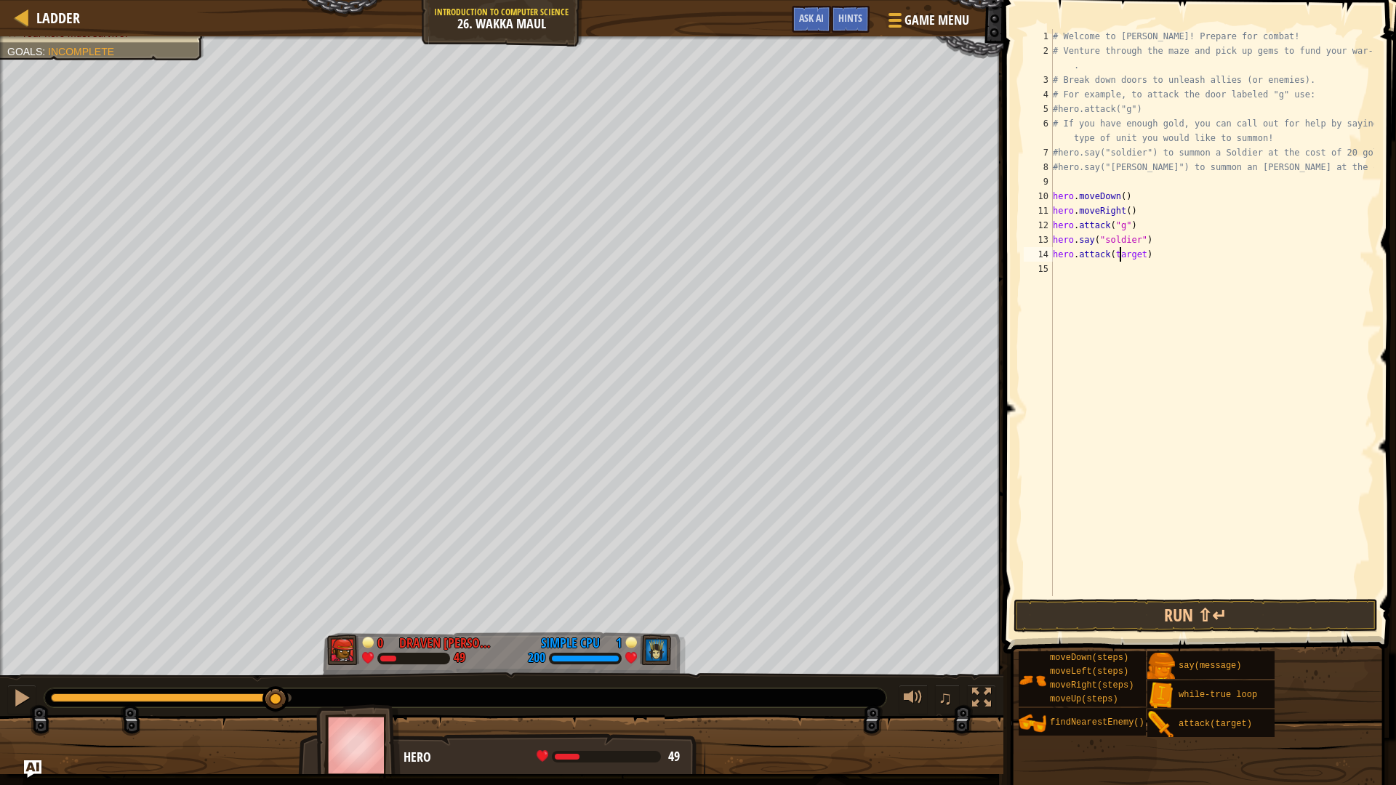
click at [1119, 259] on div "# Welcome to [PERSON_NAME]! Prepare for combat! # Venture through the maze and …" at bounding box center [1212, 327] width 324 height 596
click at [1119, 257] on div "# Welcome to [PERSON_NAME]! Prepare for combat! # Venture through the maze and …" at bounding box center [1212, 327] width 324 height 596
click at [1280, 605] on button "Run ⇧↵" at bounding box center [1195, 615] width 364 height 33
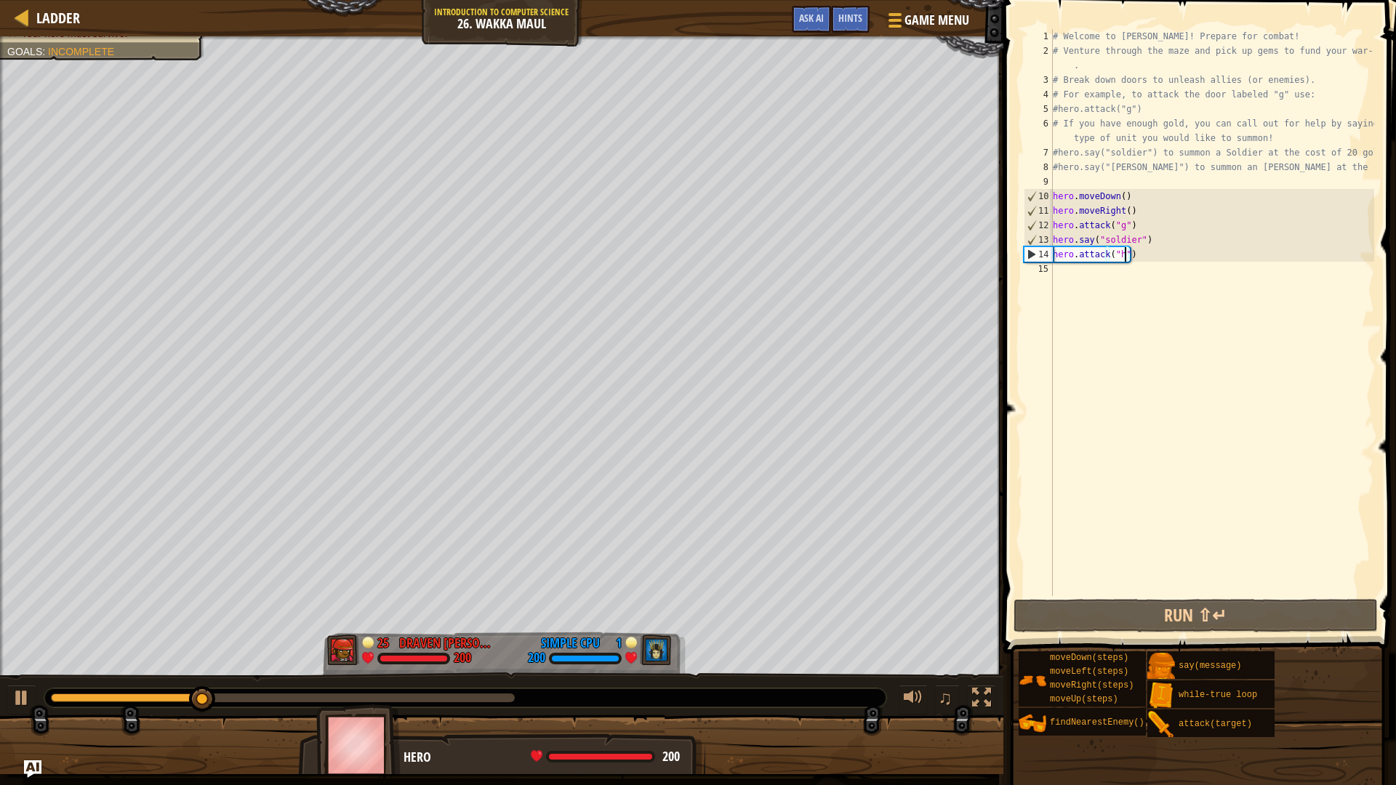
click at [267, 686] on div at bounding box center [465, 697] width 842 height 19
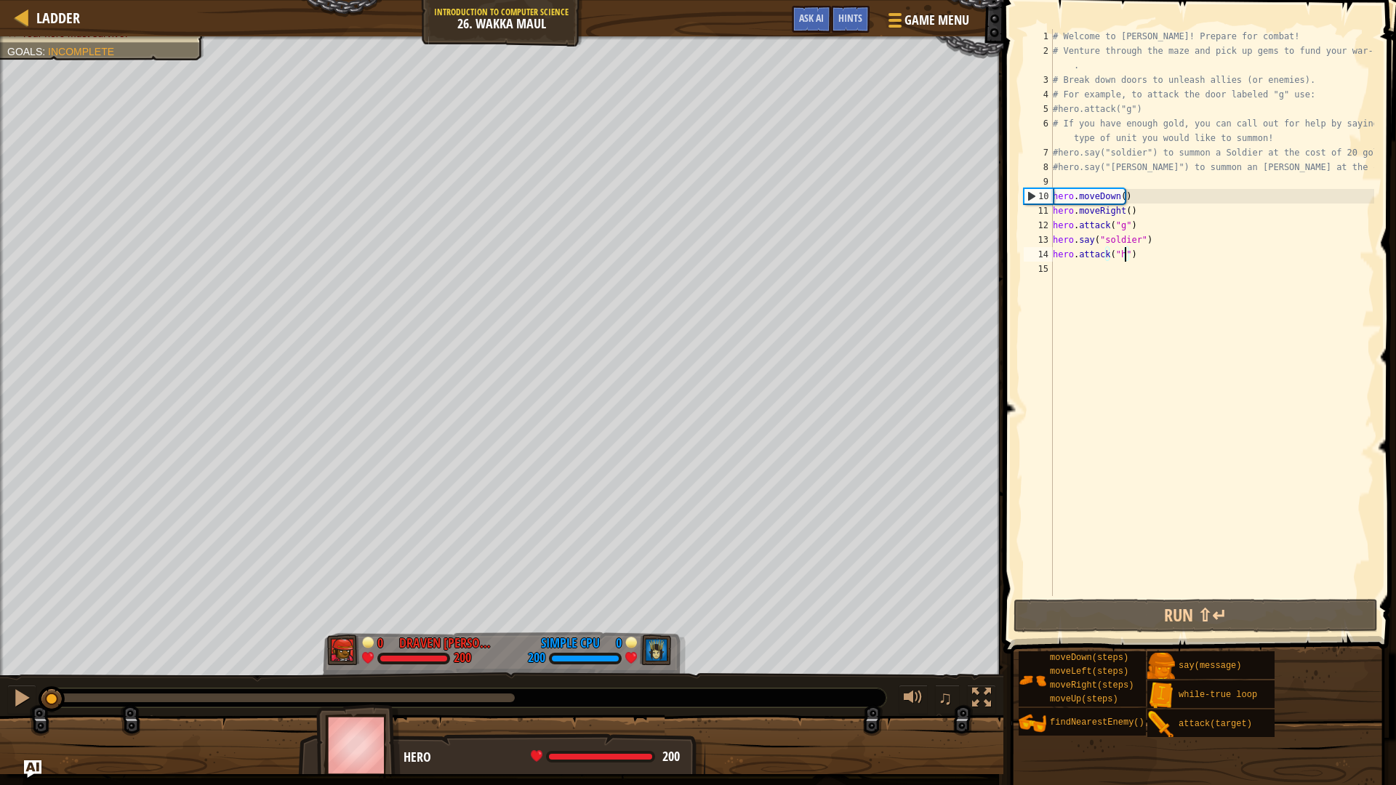
drag, startPoint x: 247, startPoint y: 694, endPoint x: 0, endPoint y: 684, distance: 247.3
click at [0, 684] on div "♫" at bounding box center [501, 694] width 1003 height 44
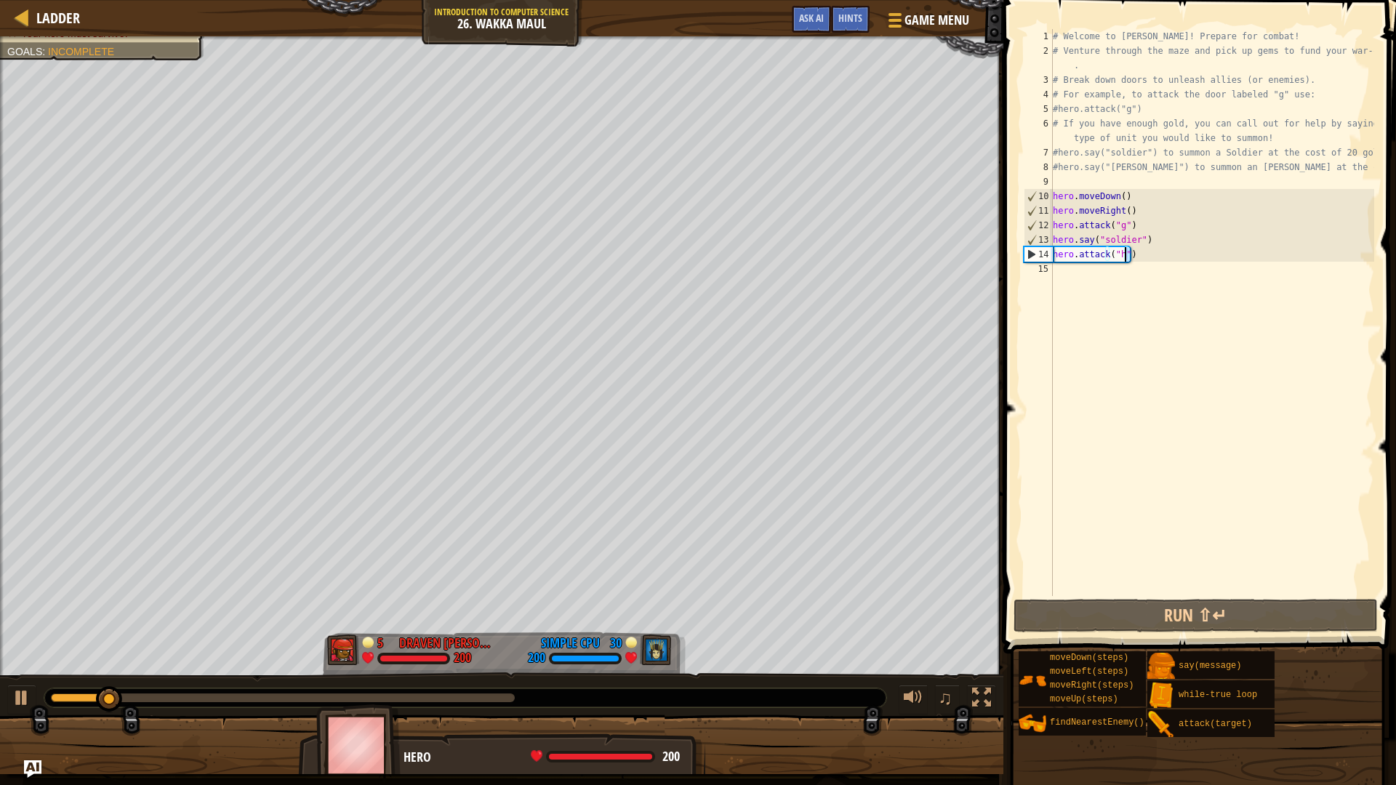
drag, startPoint x: 1141, startPoint y: 256, endPoint x: 1124, endPoint y: 253, distance: 17.7
click at [1122, 255] on div "# Welcome to [PERSON_NAME]! Prepare for combat! # Venture through the maze and …" at bounding box center [1212, 327] width 324 height 596
drag, startPoint x: 1136, startPoint y: 207, endPoint x: 1052, endPoint y: 207, distance: 83.6
click at [1052, 207] on div "# Welcome to [PERSON_NAME]! Prepare for combat! # Venture through the maze and …" at bounding box center [1212, 327] width 324 height 596
type textarea "hero.moveRight()"
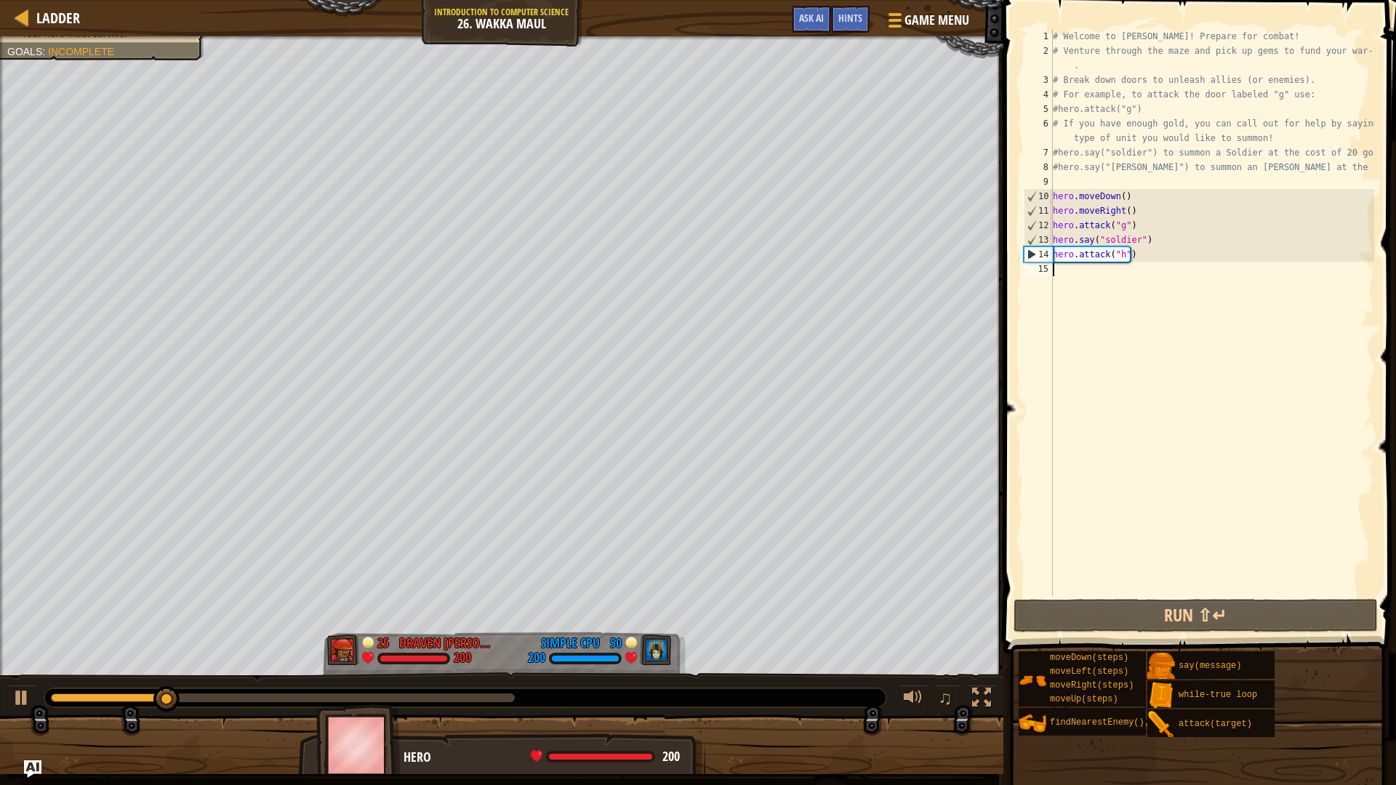
click at [1099, 273] on div "# Welcome to [PERSON_NAME]! Prepare for combat! # Venture through the maze and …" at bounding box center [1212, 327] width 324 height 596
drag, startPoint x: 1147, startPoint y: 255, endPoint x: 1054, endPoint y: 255, distance: 93.0
click at [1054, 255] on div "# Welcome to [PERSON_NAME]! Prepare for combat! # Venture through the maze and …" at bounding box center [1212, 327] width 324 height 596
type textarea "hero.attack("h")"
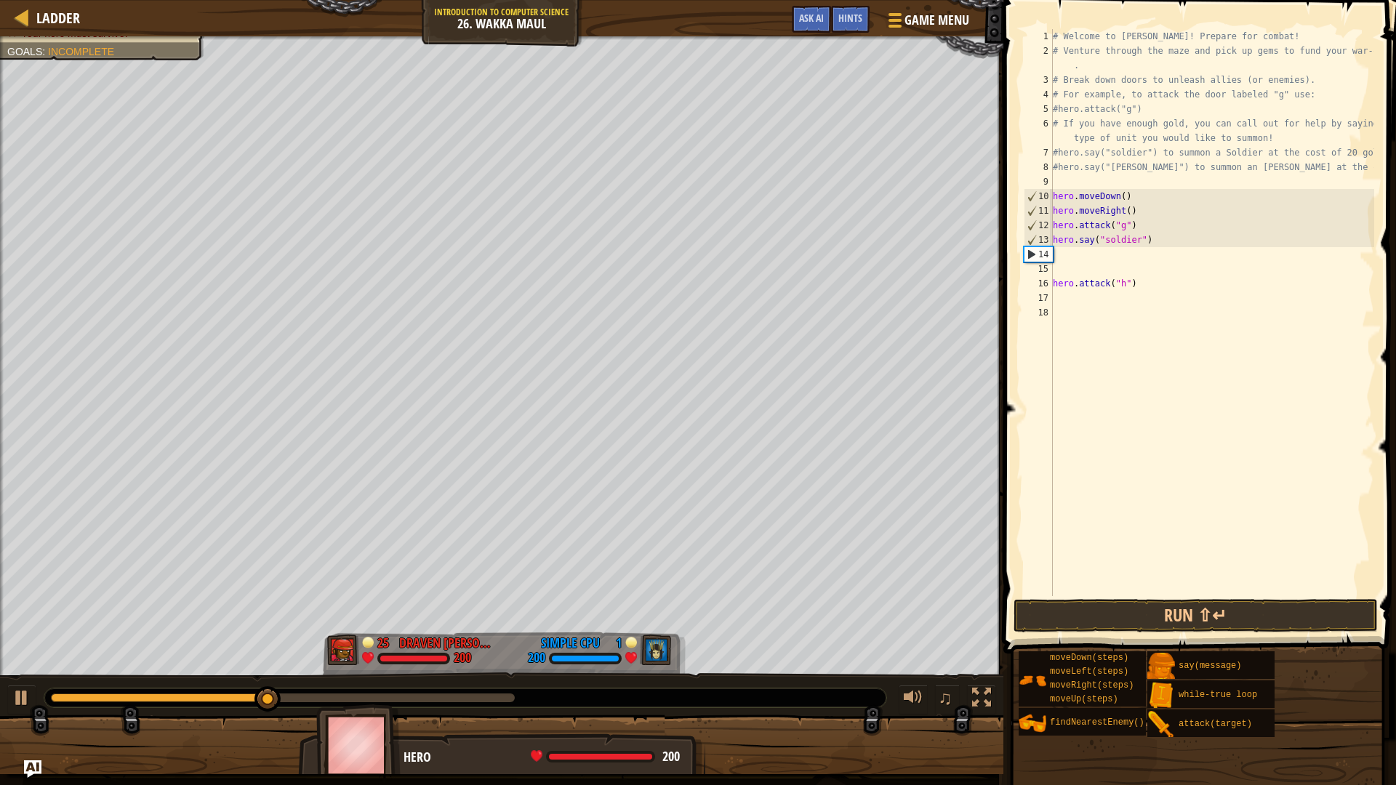
paste textarea "hero.moveRight()"
click at [1125, 254] on div "# Welcome to [PERSON_NAME]! Prepare for combat! # Venture through the maze and …" at bounding box center [1212, 327] width 324 height 596
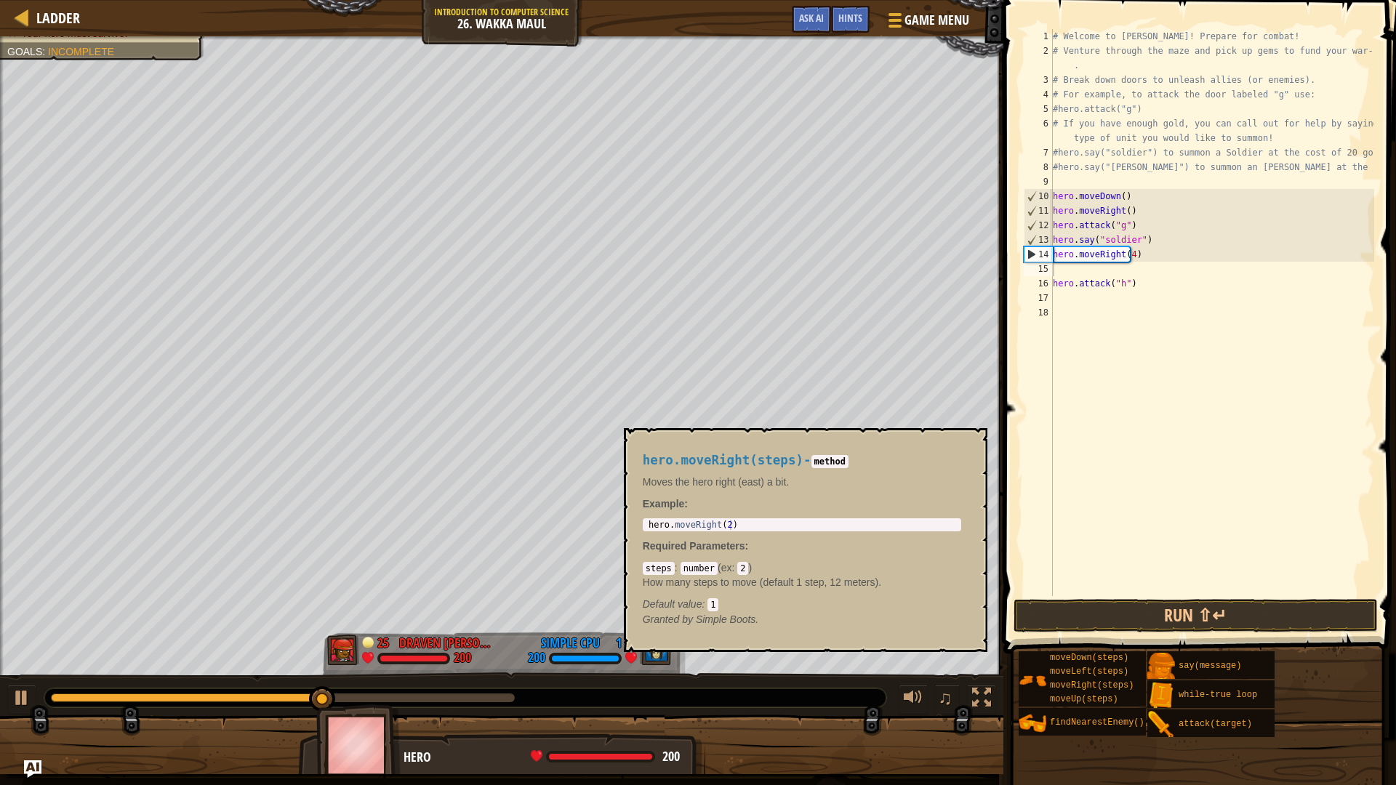
scroll to position [7, 4]
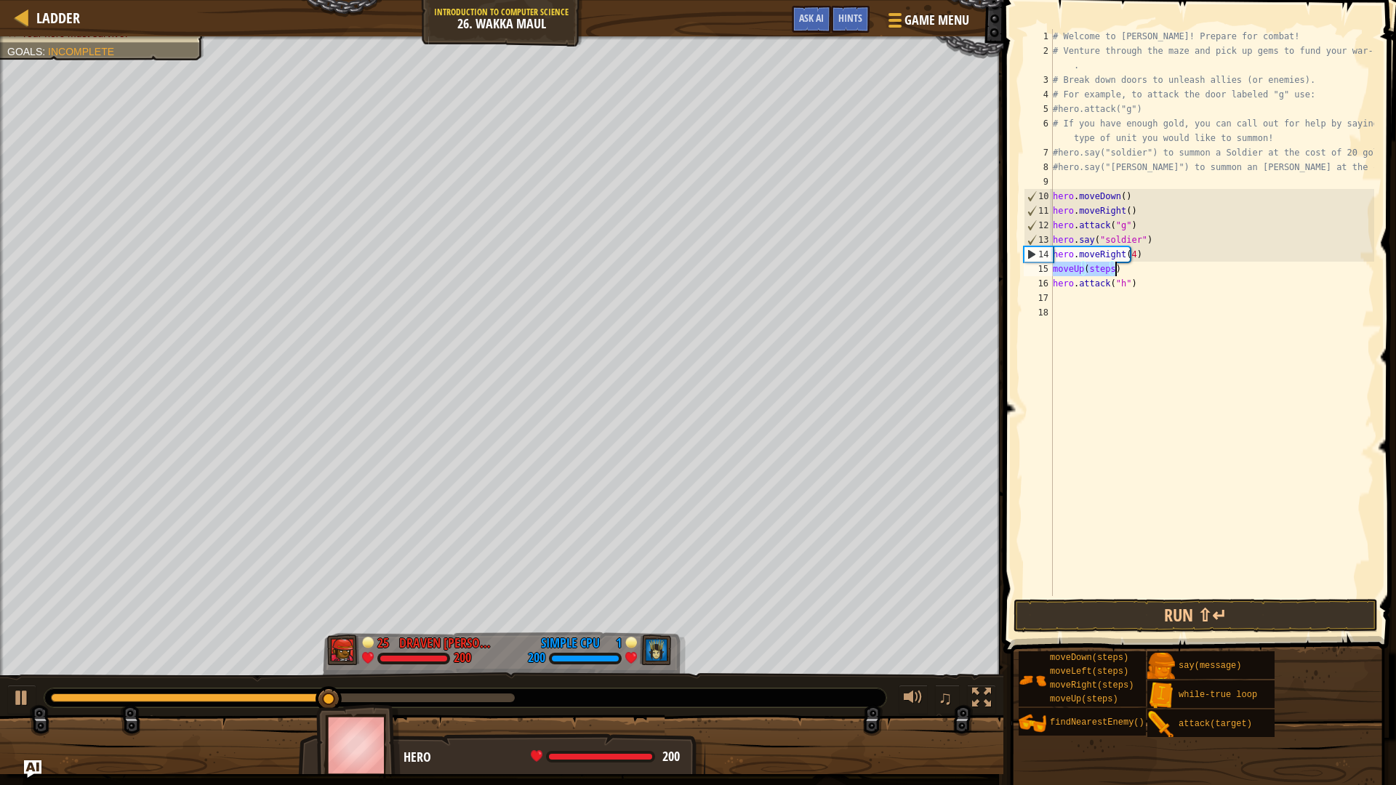
click at [1102, 270] on div "# Welcome to [PERSON_NAME]! Prepare for combat! # Venture through the maze and …" at bounding box center [1212, 312] width 324 height 567
click at [1102, 270] on div "# Welcome to [PERSON_NAME]! Prepare for combat! # Venture through the maze and …" at bounding box center [1212, 327] width 324 height 596
click at [1049, 272] on div "15" at bounding box center [1037, 269] width 29 height 15
click at [1052, 270] on div "15" at bounding box center [1037, 269] width 29 height 15
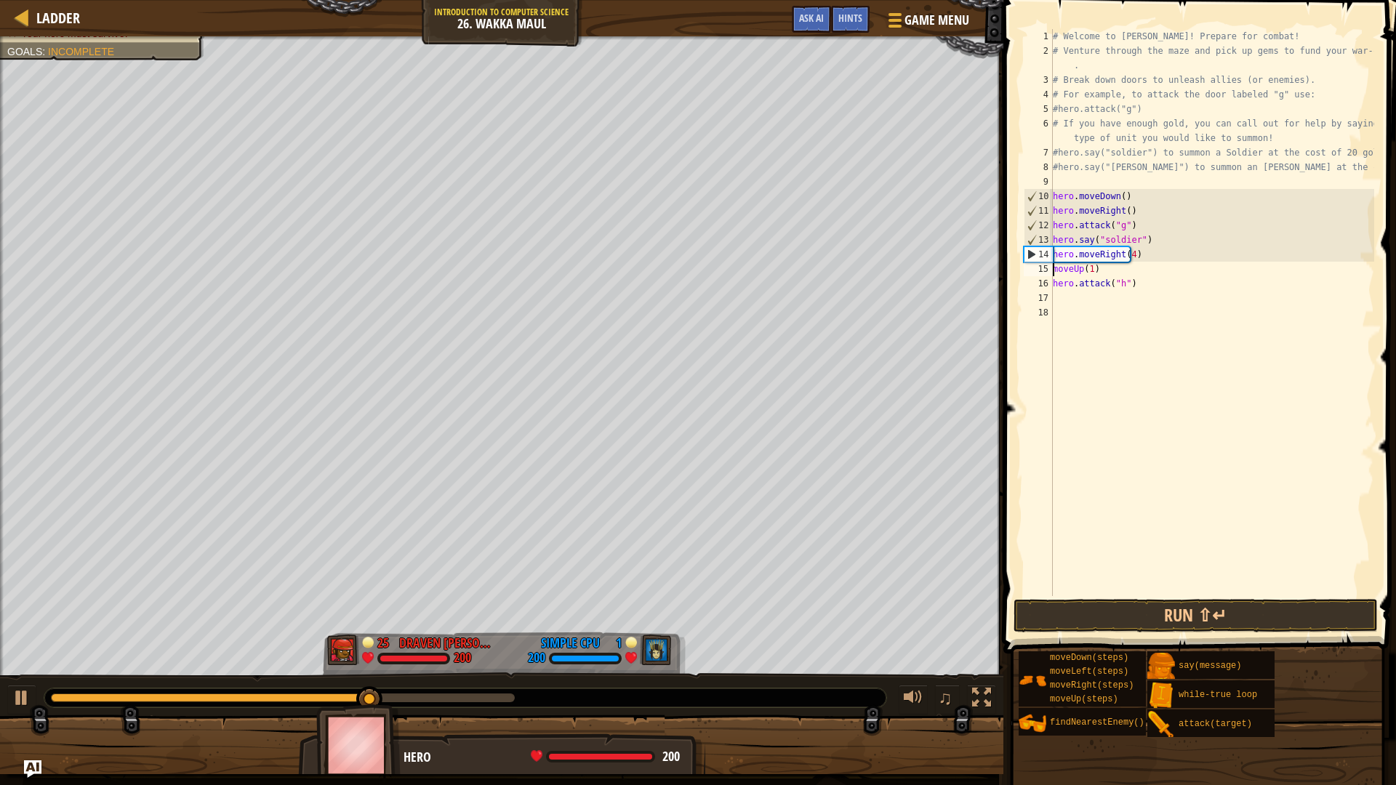
scroll to position [7, 0]
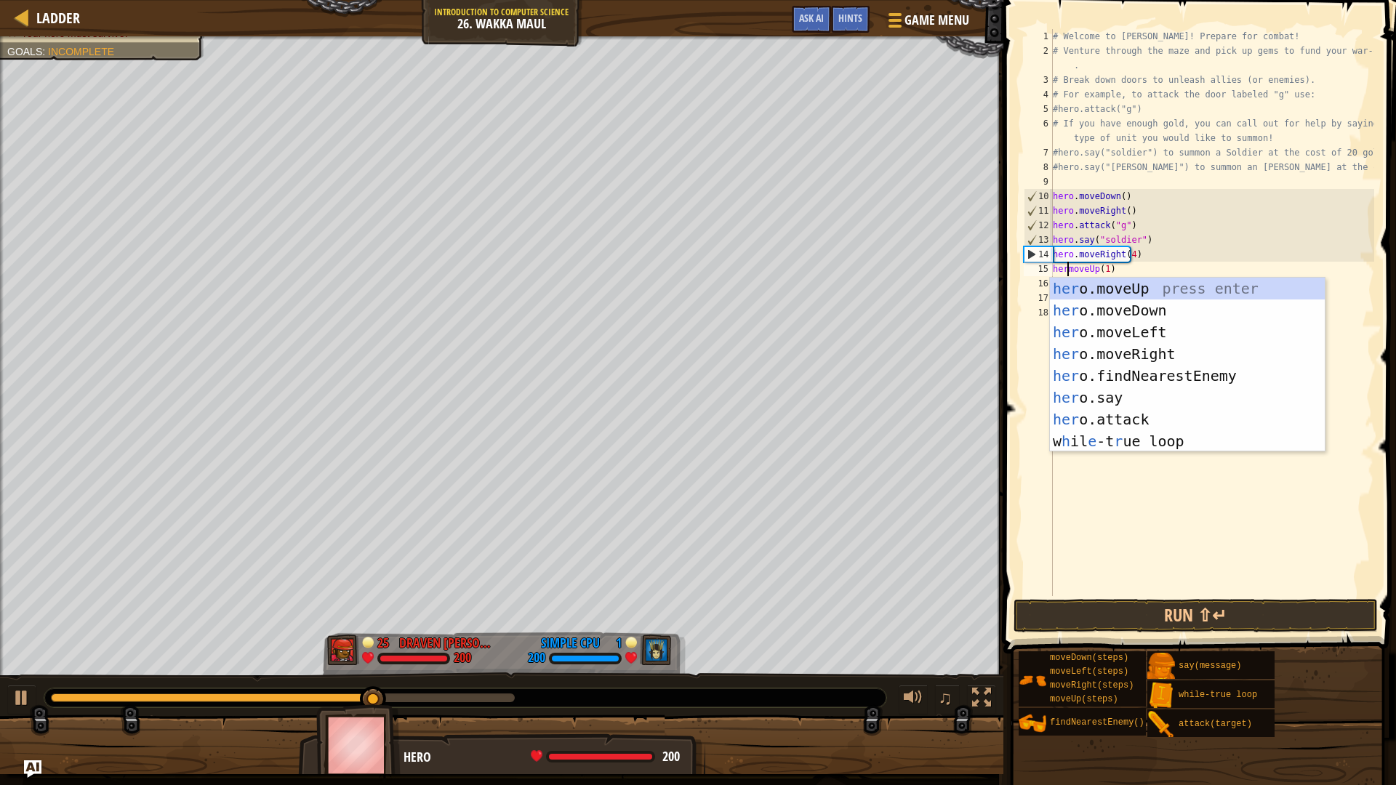
type textarea "heromoveUp(1)"
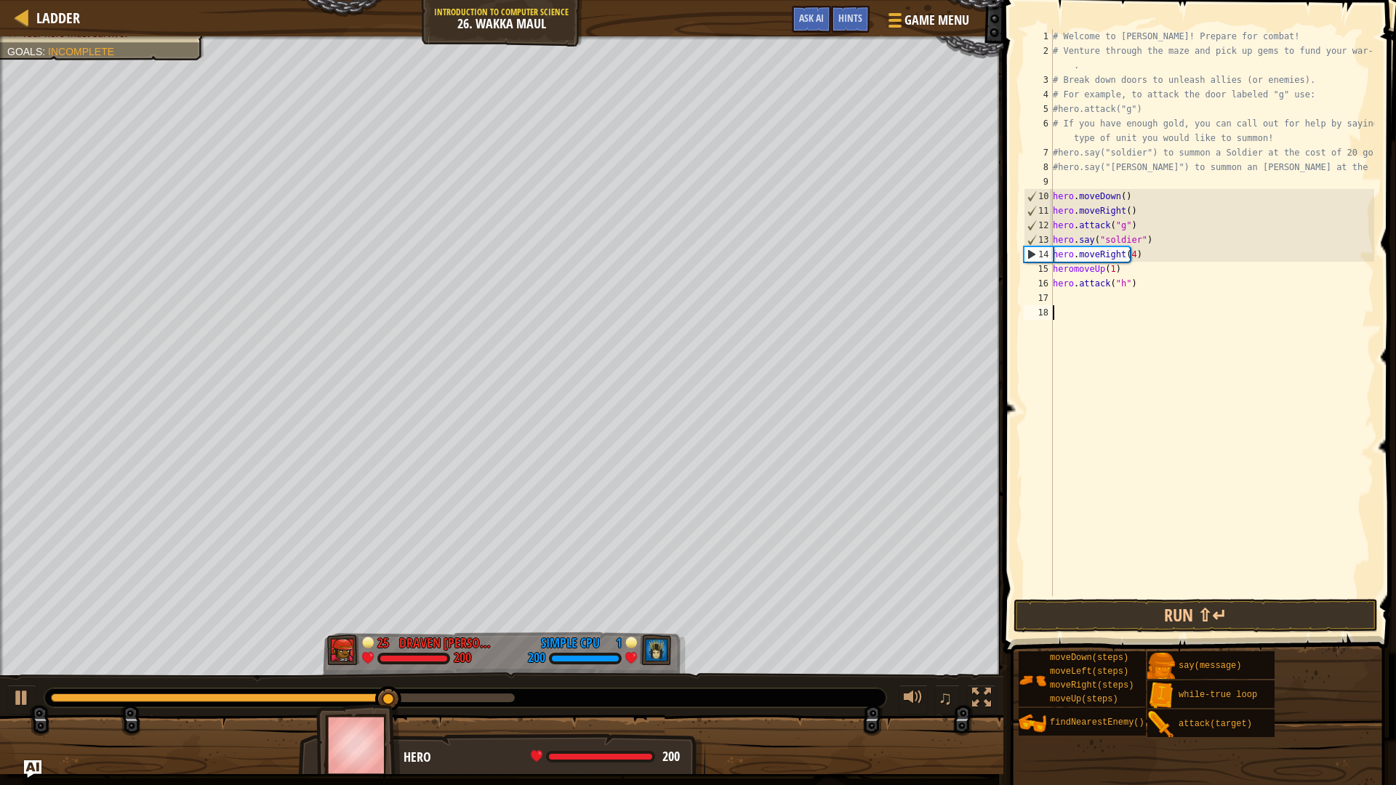
click at [1122, 501] on div "# Welcome to [PERSON_NAME]! Prepare for combat! # Venture through the maze and …" at bounding box center [1212, 327] width 324 height 596
click at [1069, 271] on div "# Welcome to [PERSON_NAME]! Prepare for combat! # Venture through the maze and …" at bounding box center [1212, 327] width 324 height 596
click at [1074, 272] on div "# Welcome to [PERSON_NAME]! Prepare for combat! # Venture through the maze and …" at bounding box center [1212, 327] width 324 height 596
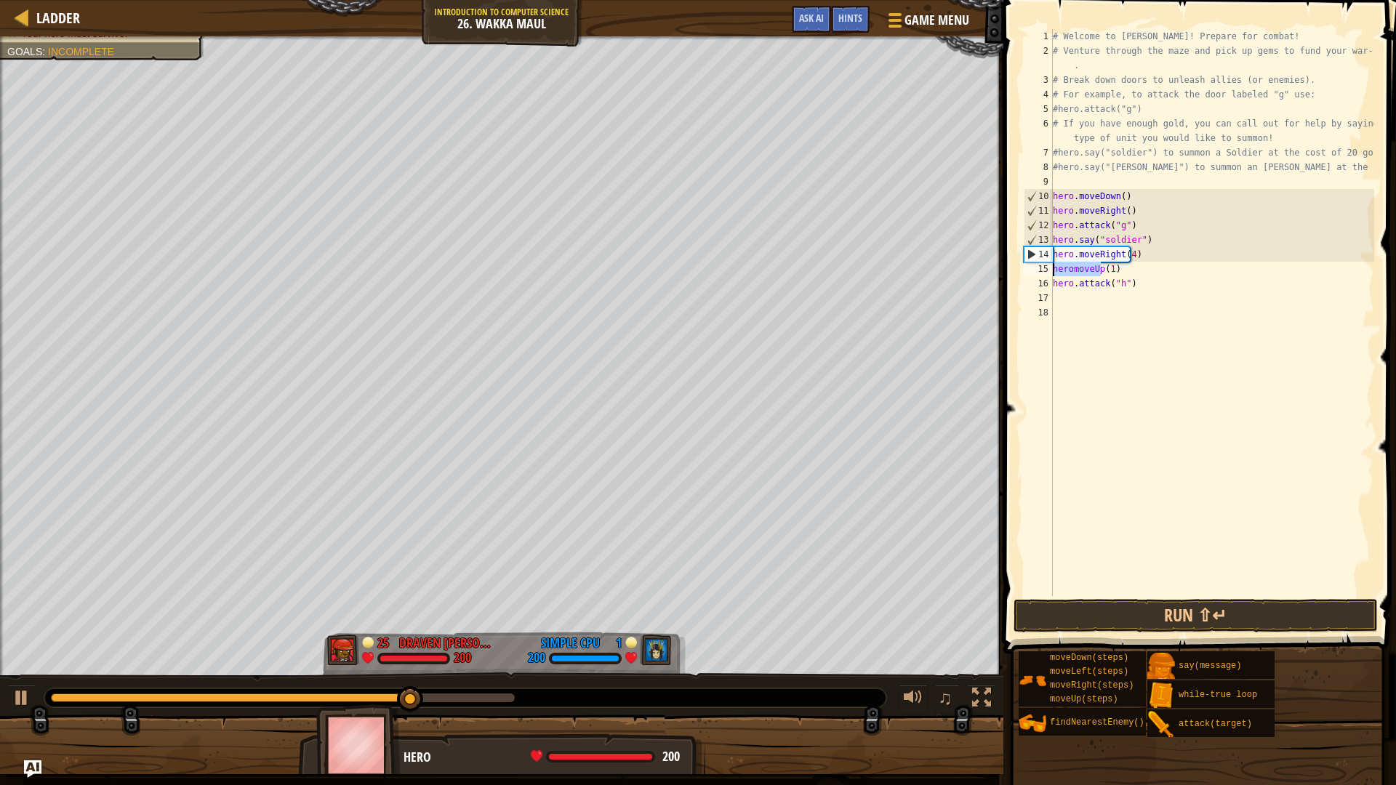
click at [1071, 270] on div "# Welcome to [PERSON_NAME]! Prepare for combat! # Venture through the maze and …" at bounding box center [1212, 312] width 324 height 567
type textarea "hero.moveUp(1)"
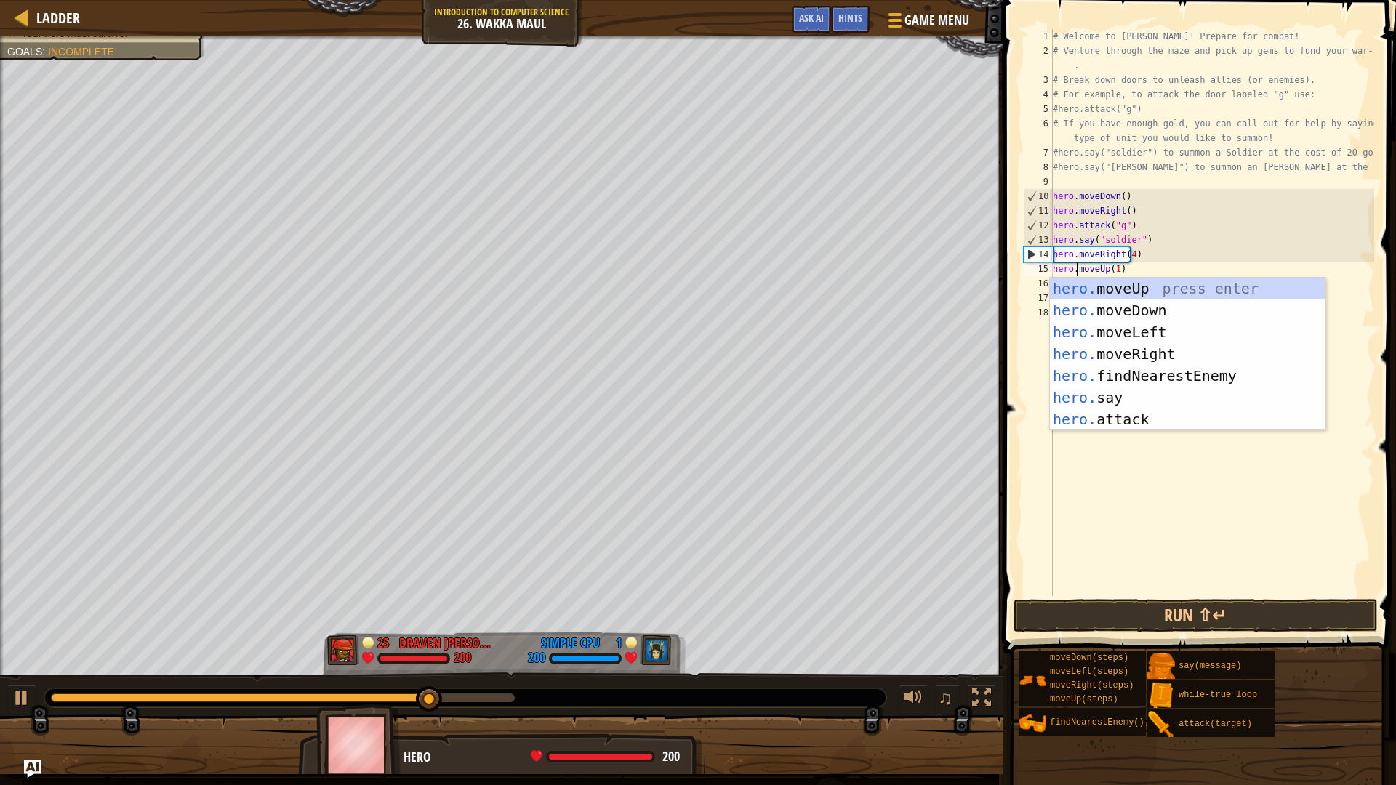
click at [1122, 488] on div "# Welcome to [PERSON_NAME]! Prepare for combat! # Venture through the maze and …" at bounding box center [1212, 327] width 324 height 596
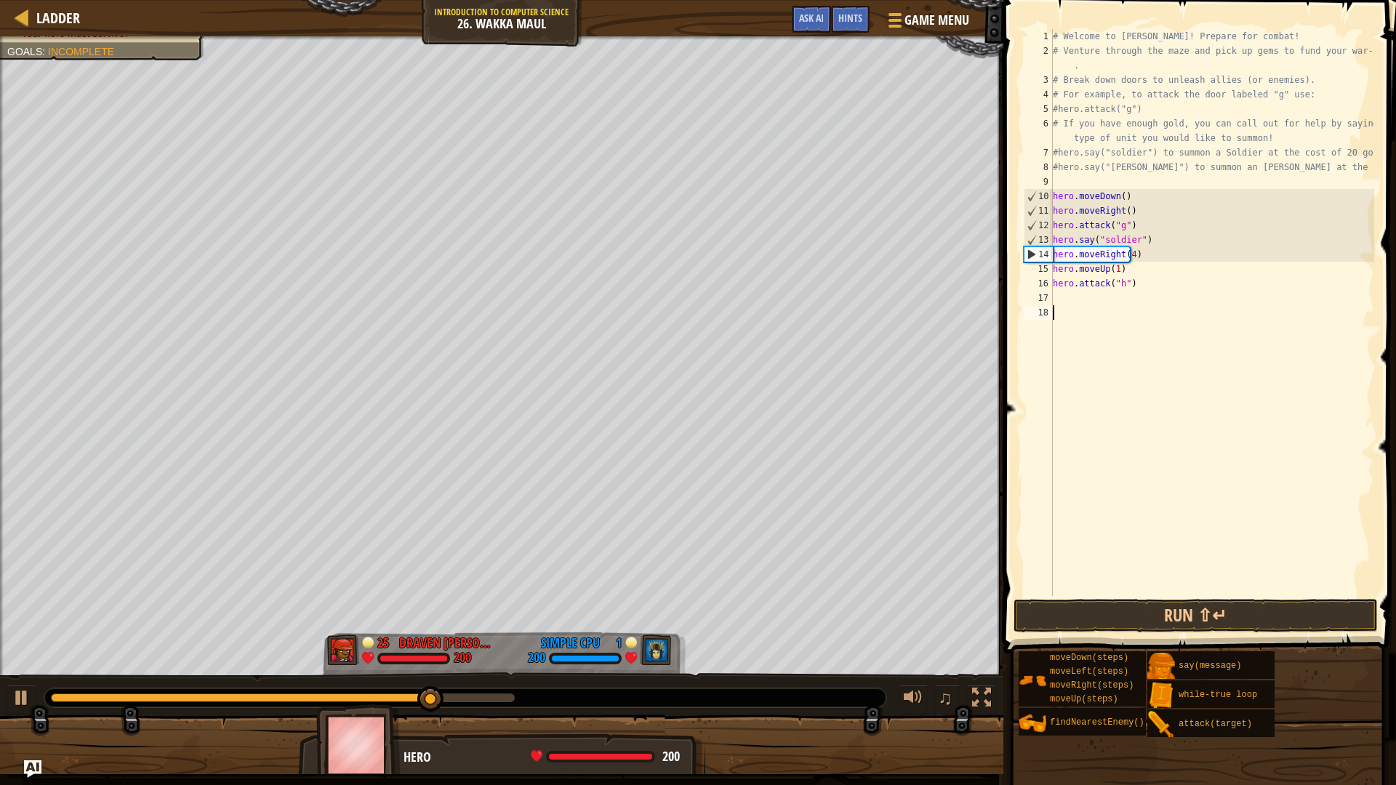
scroll to position [7, 0]
drag, startPoint x: 1135, startPoint y: 283, endPoint x: 1055, endPoint y: 286, distance: 80.7
click at [1055, 286] on div "# Welcome to [PERSON_NAME]! Prepare for combat! # Venture through the maze and …" at bounding box center [1212, 327] width 324 height 596
type textarea "hero.attack("h")"
click at [1076, 304] on div "# Welcome to [PERSON_NAME]! Prepare for combat! # Venture through the maze and …" at bounding box center [1212, 327] width 324 height 596
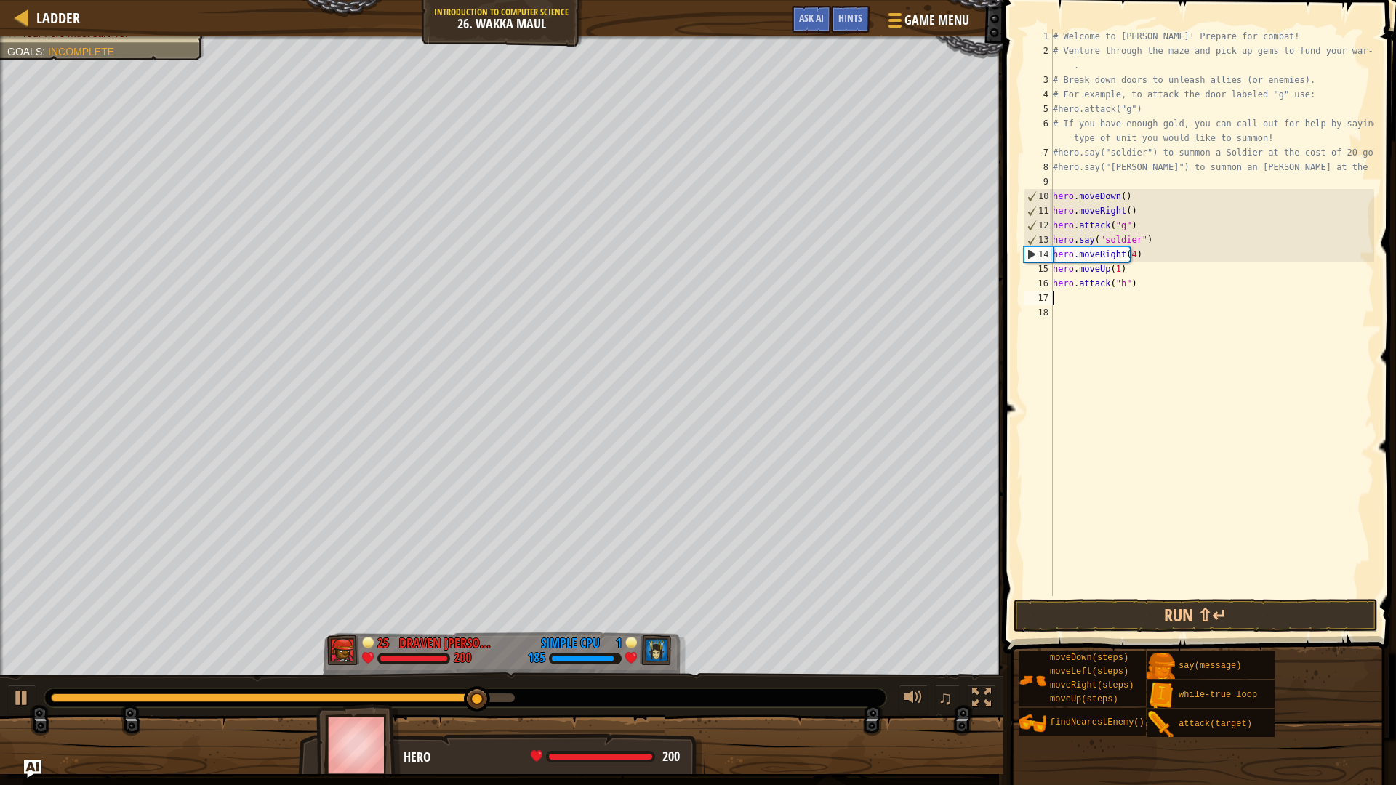
scroll to position [7, 0]
drag, startPoint x: 1104, startPoint y: 302, endPoint x: 1112, endPoint y: 301, distance: 8.1
click at [1108, 302] on div "# Welcome to Wakka Maul! Prepare for combat! # Venture through the maze and pic…" at bounding box center [1212, 327] width 324 height 596
click at [1114, 301] on div "# Welcome to Wakka Maul! Prepare for combat! # Venture through the maze and pic…" at bounding box center [1212, 327] width 324 height 596
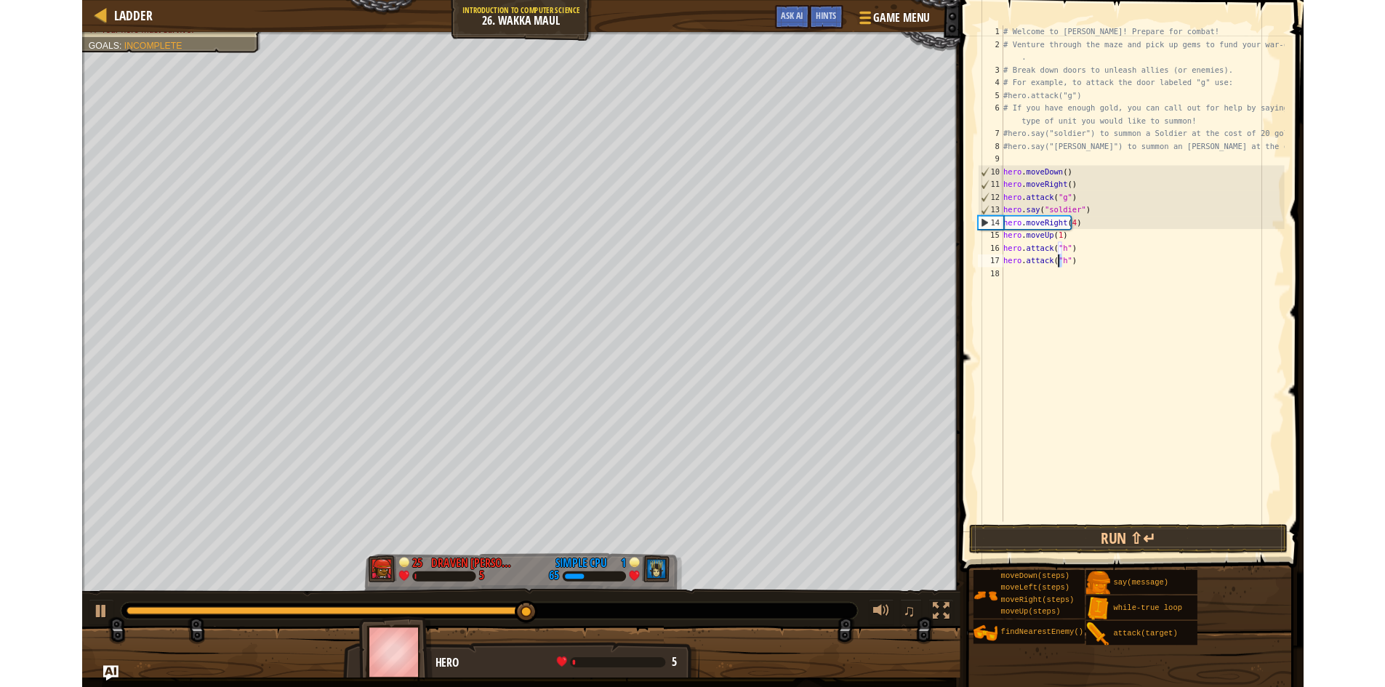
scroll to position [7, 5]
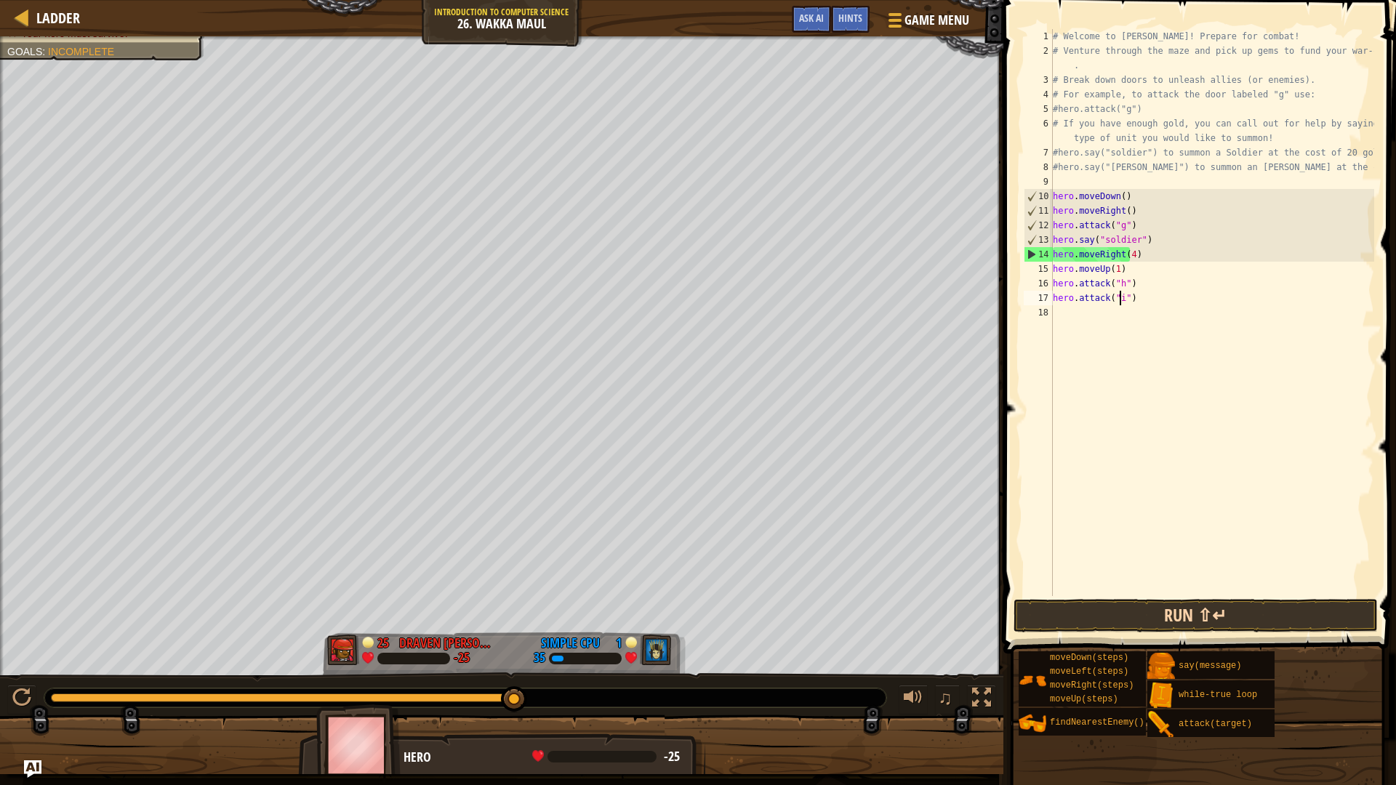
type textarea "hero.attack("i")"
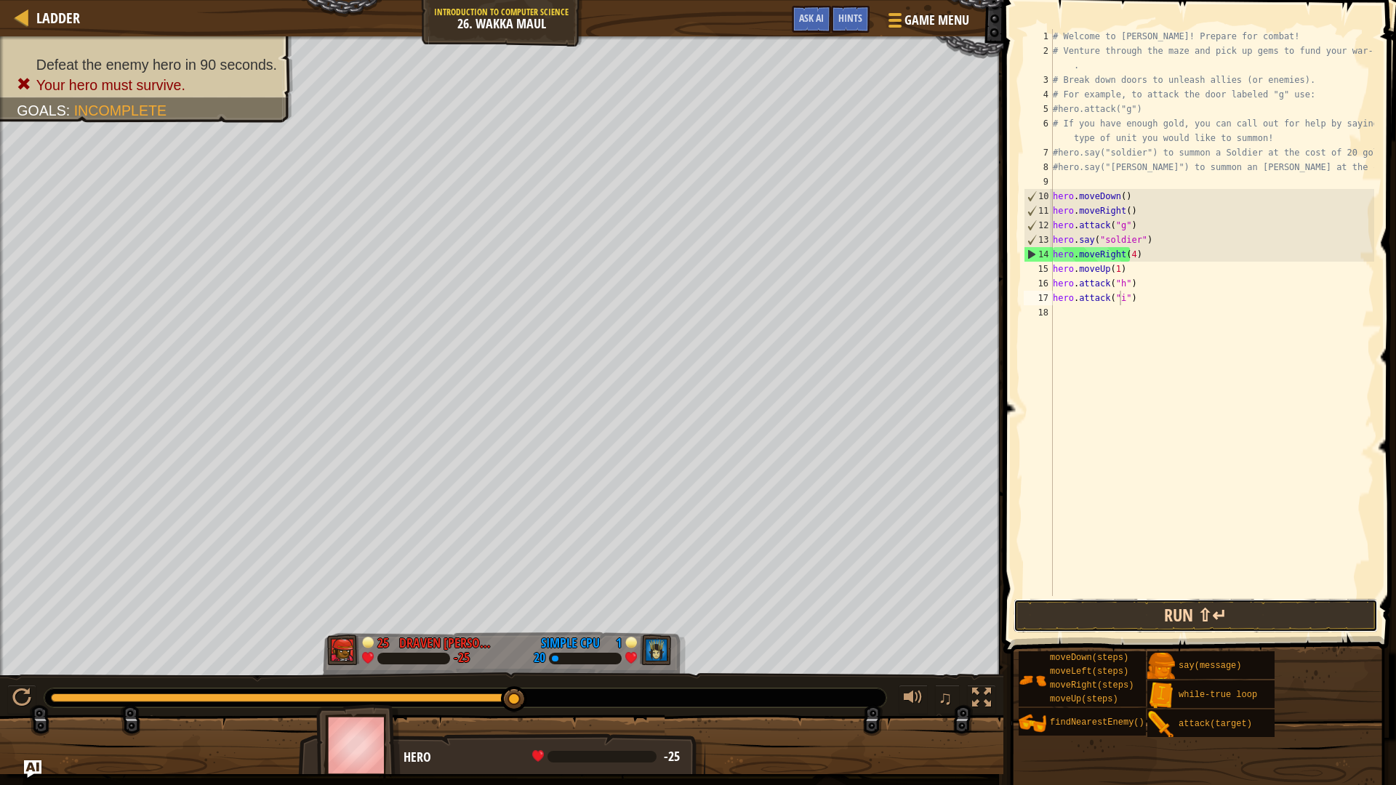
click at [1151, 608] on button "Run ⇧↵" at bounding box center [1195, 615] width 364 height 33
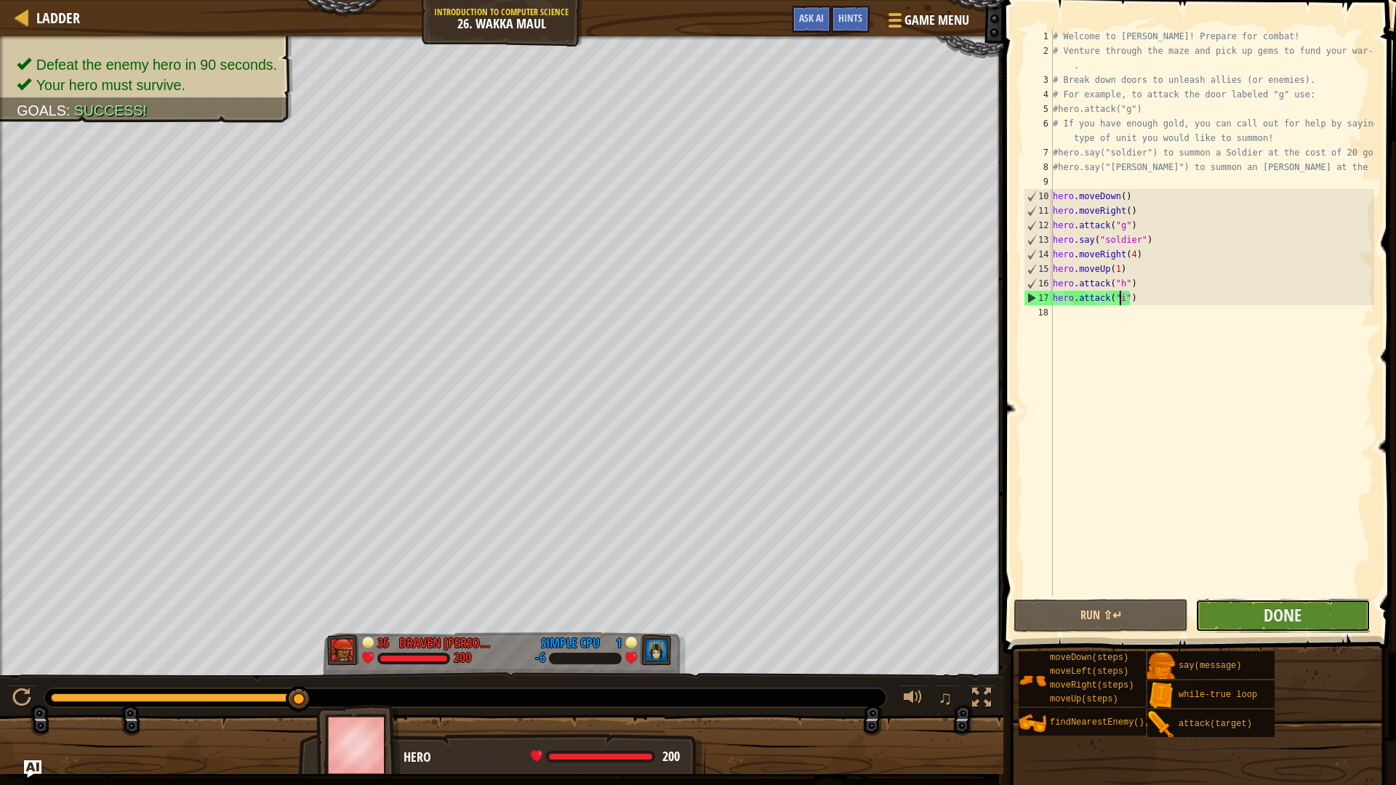
click at [1305, 624] on button "Done" at bounding box center [1282, 615] width 174 height 33
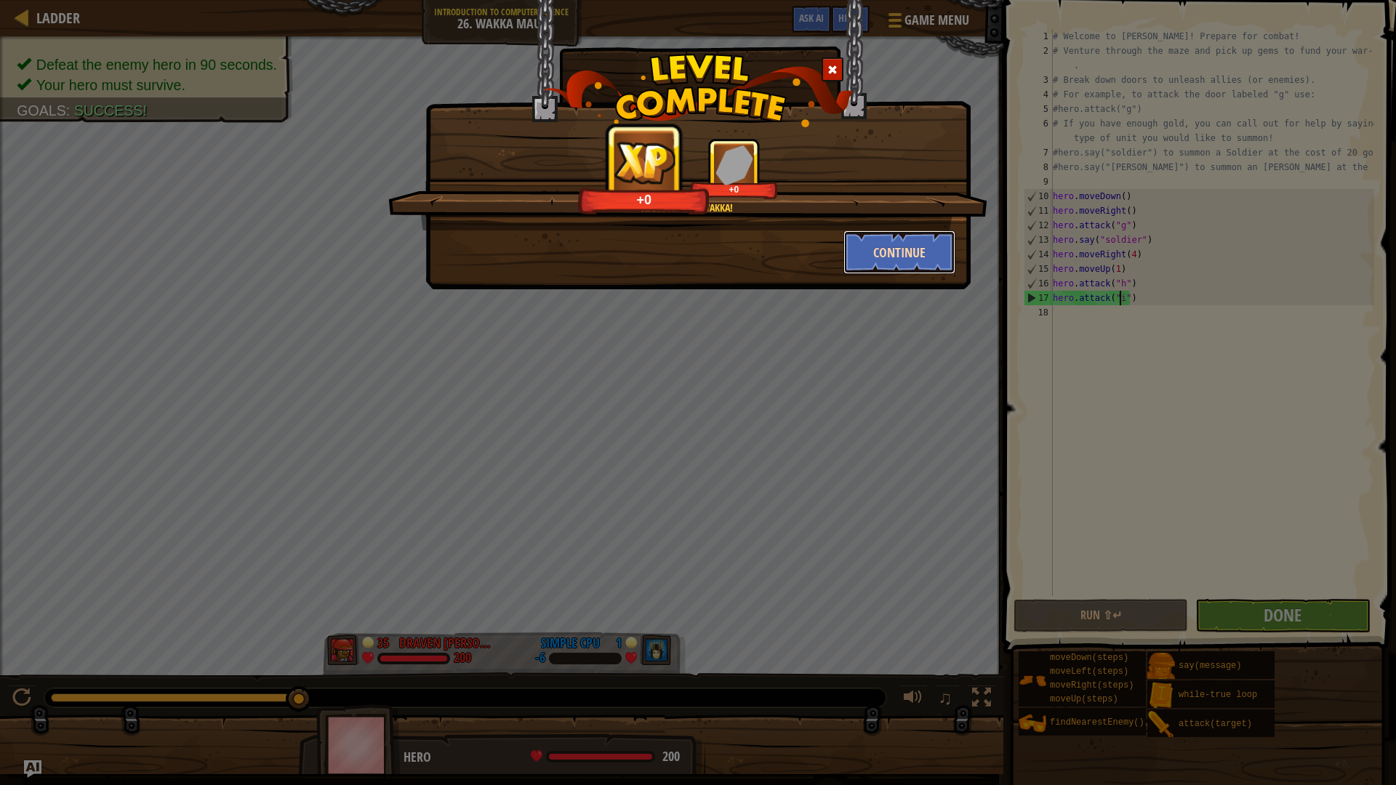
click at [878, 244] on button "Continue" at bounding box center [899, 252] width 113 height 44
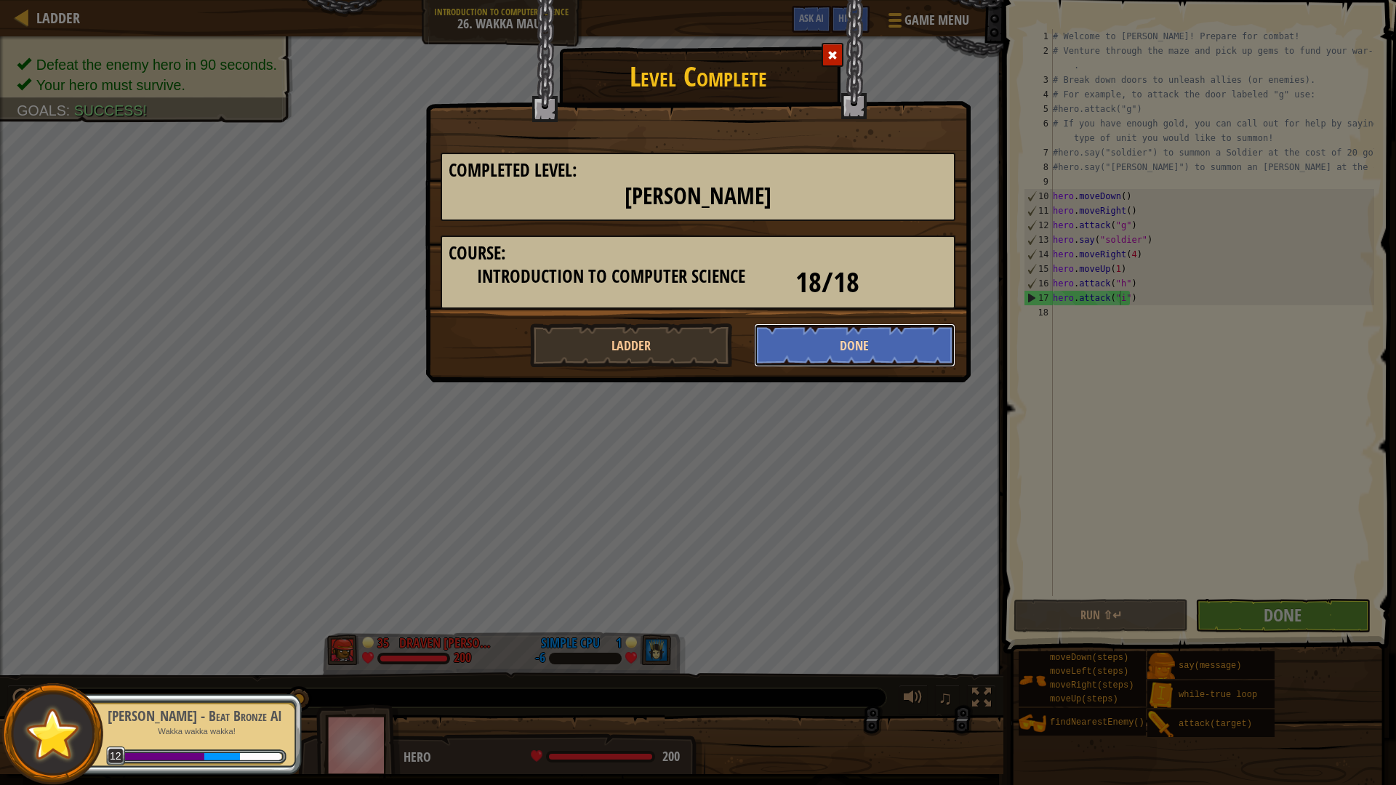
click at [810, 350] on button "Done" at bounding box center [855, 345] width 202 height 44
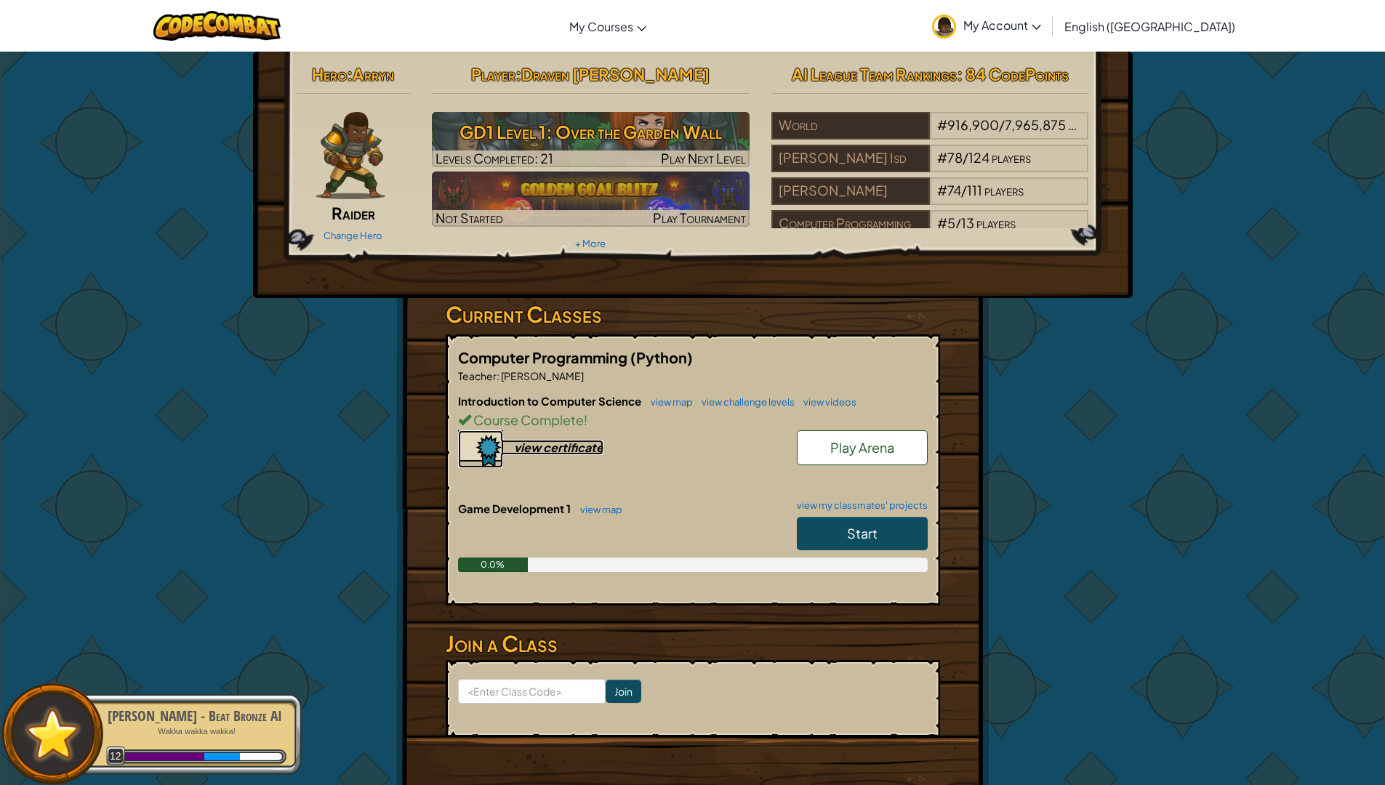
click at [573, 446] on div "view certificate" at bounding box center [558, 447] width 89 height 15
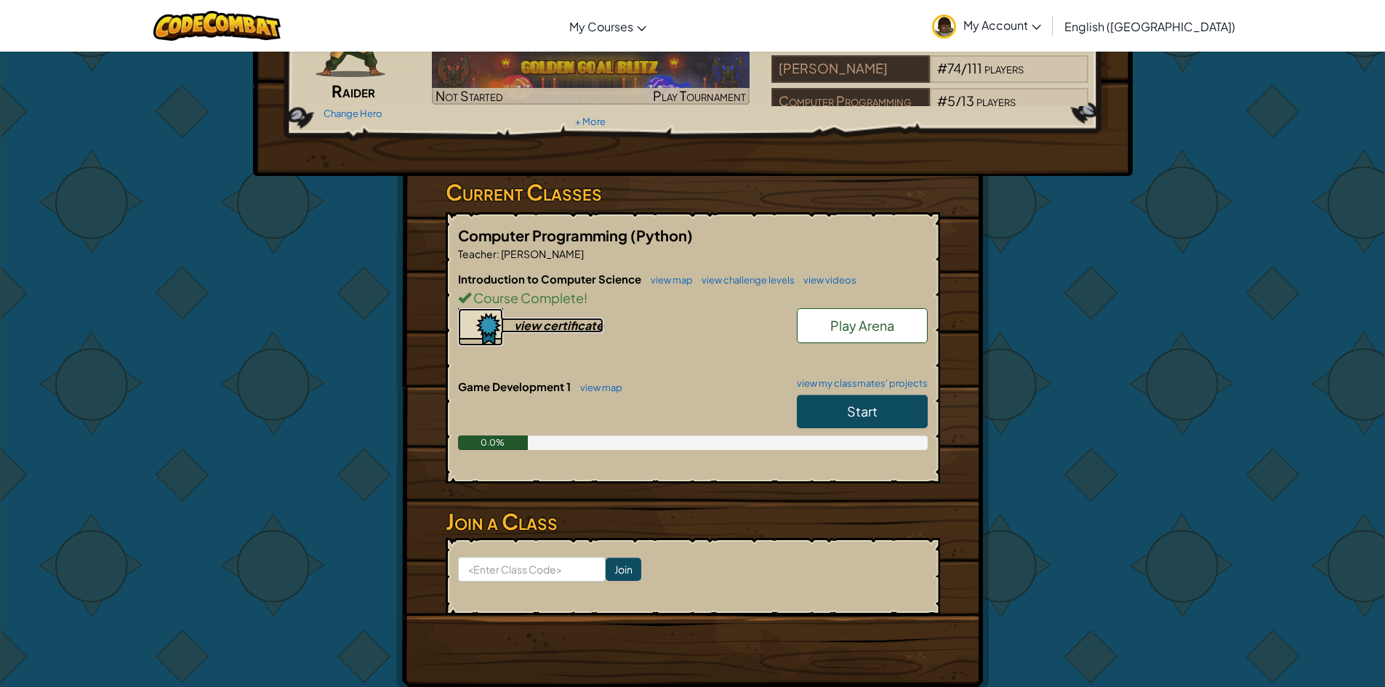
scroll to position [145, 0]
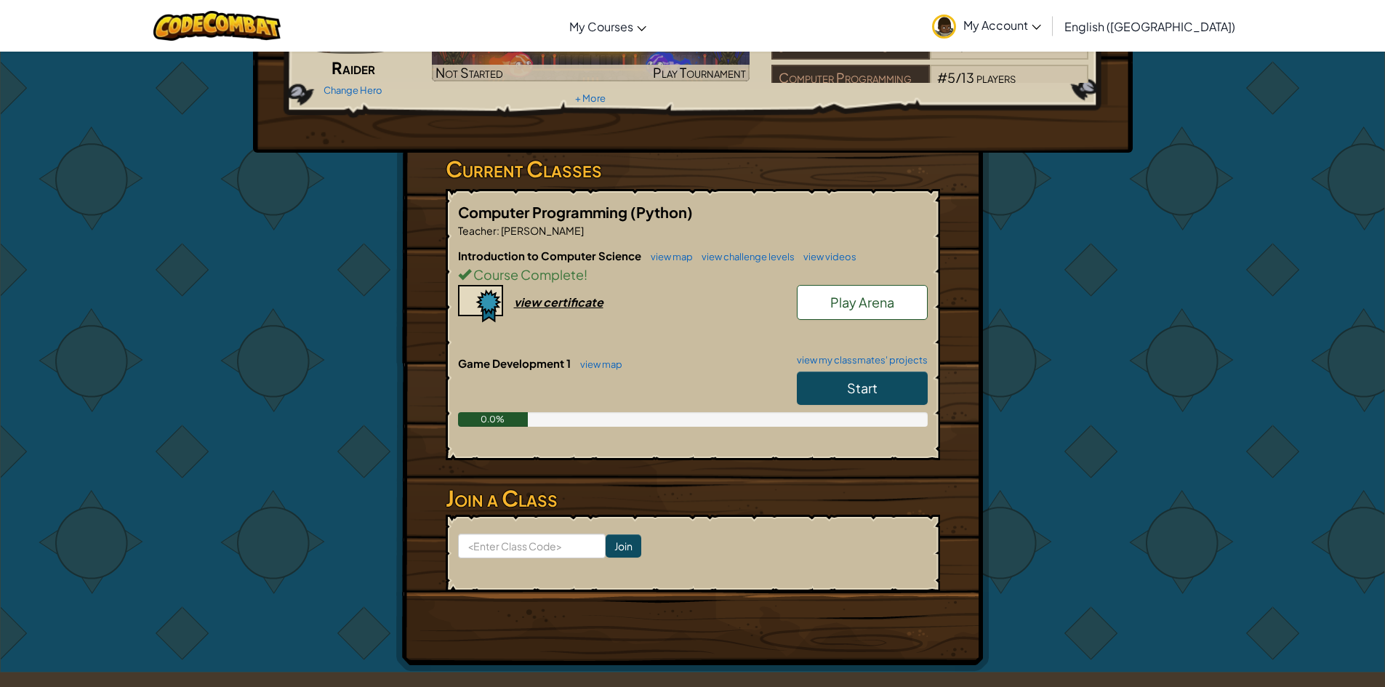
click at [891, 376] on link "Start" at bounding box center [862, 387] width 131 height 33
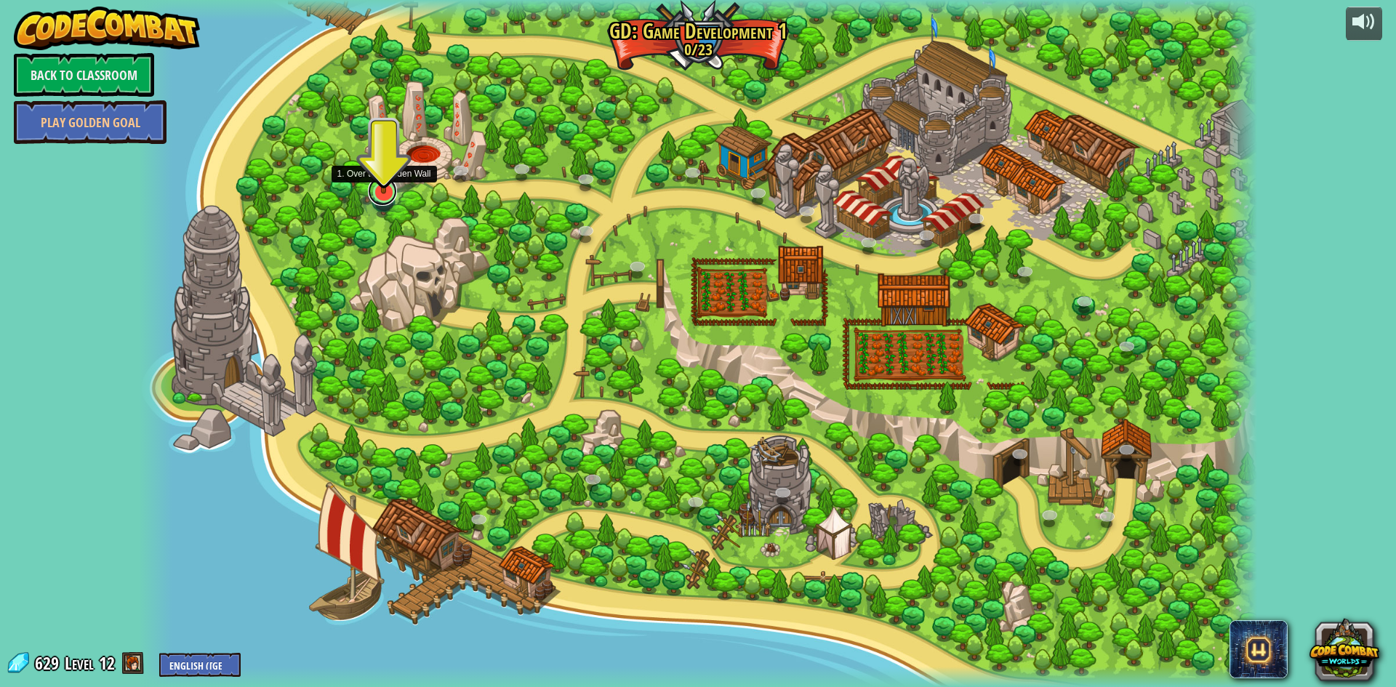
click at [388, 195] on link at bounding box center [382, 191] width 29 height 29
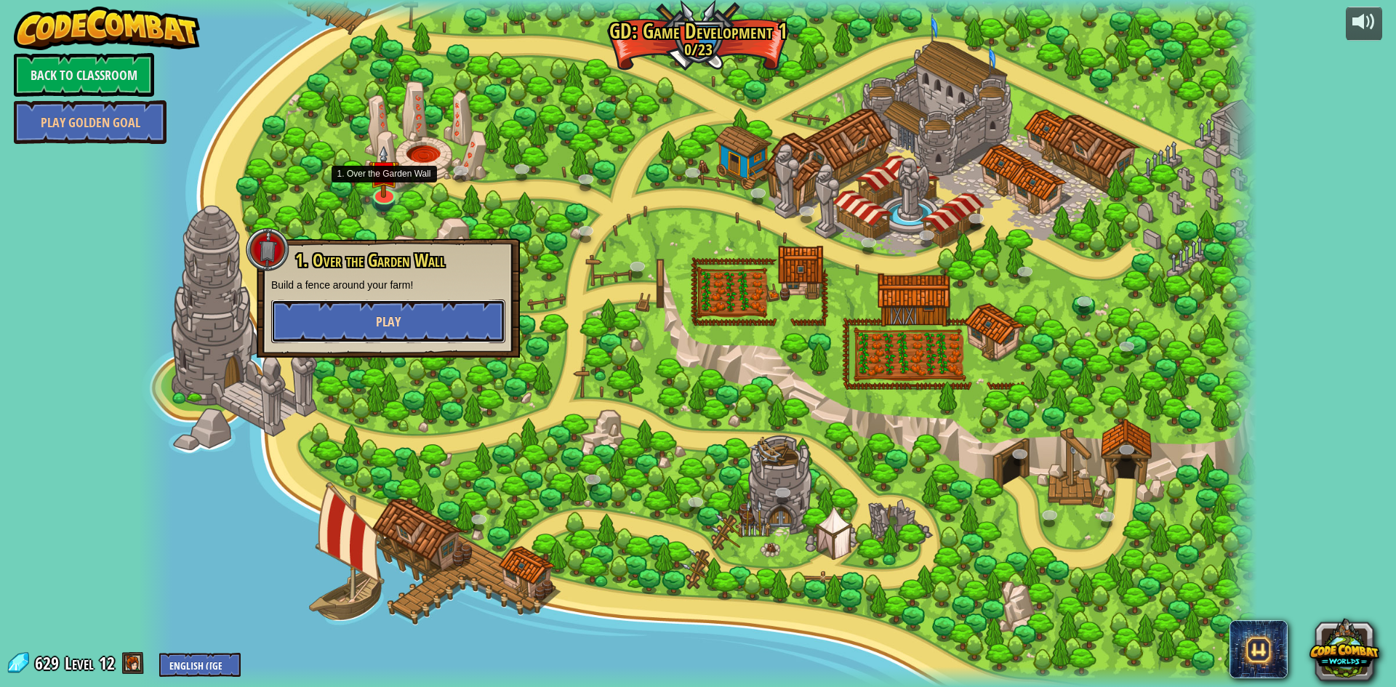
click at [369, 307] on button "Play" at bounding box center [388, 321] width 234 height 44
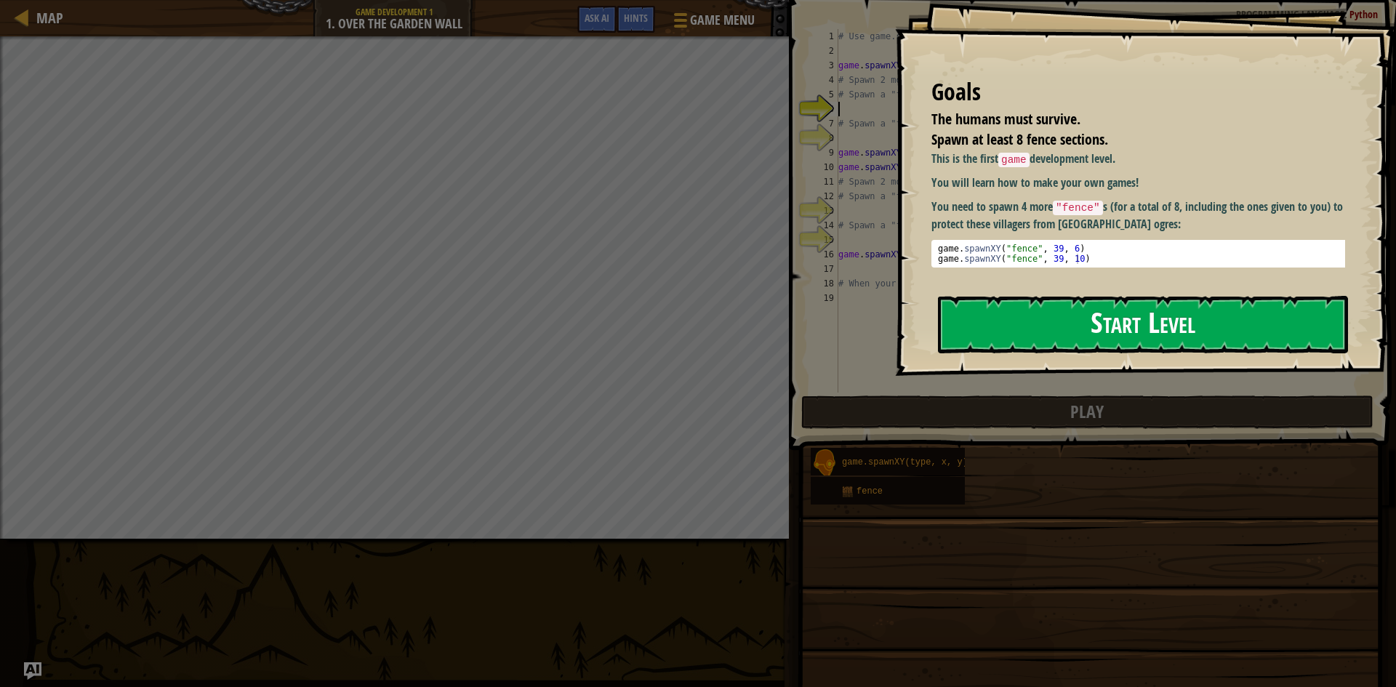
click at [1138, 305] on button "Start Level" at bounding box center [1143, 324] width 410 height 57
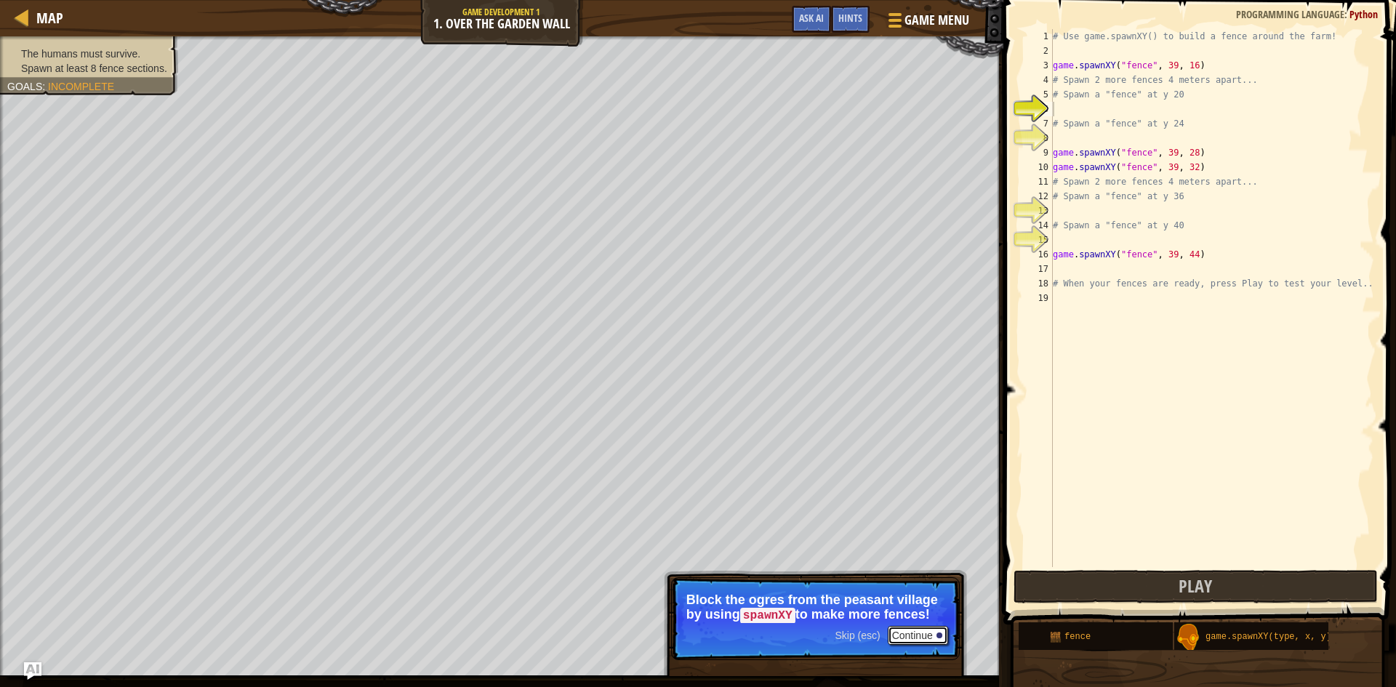
click at [920, 632] on button "Continue" at bounding box center [917, 635] width 60 height 19
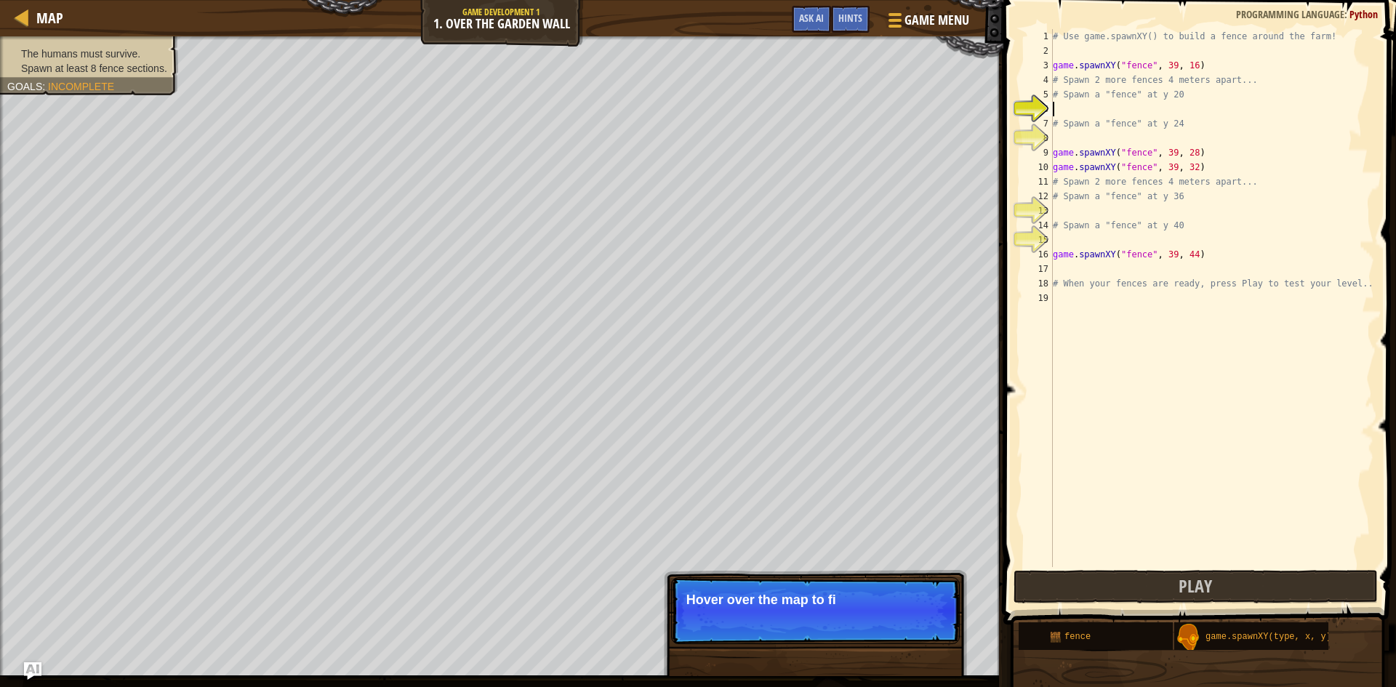
click at [905, 632] on p "Skip (esc) Continue Hover over the map to fi" at bounding box center [815, 610] width 289 height 67
click at [905, 632] on p "Skip (esc) Continue Hover over the map to find x-y coordin" at bounding box center [815, 610] width 289 height 67
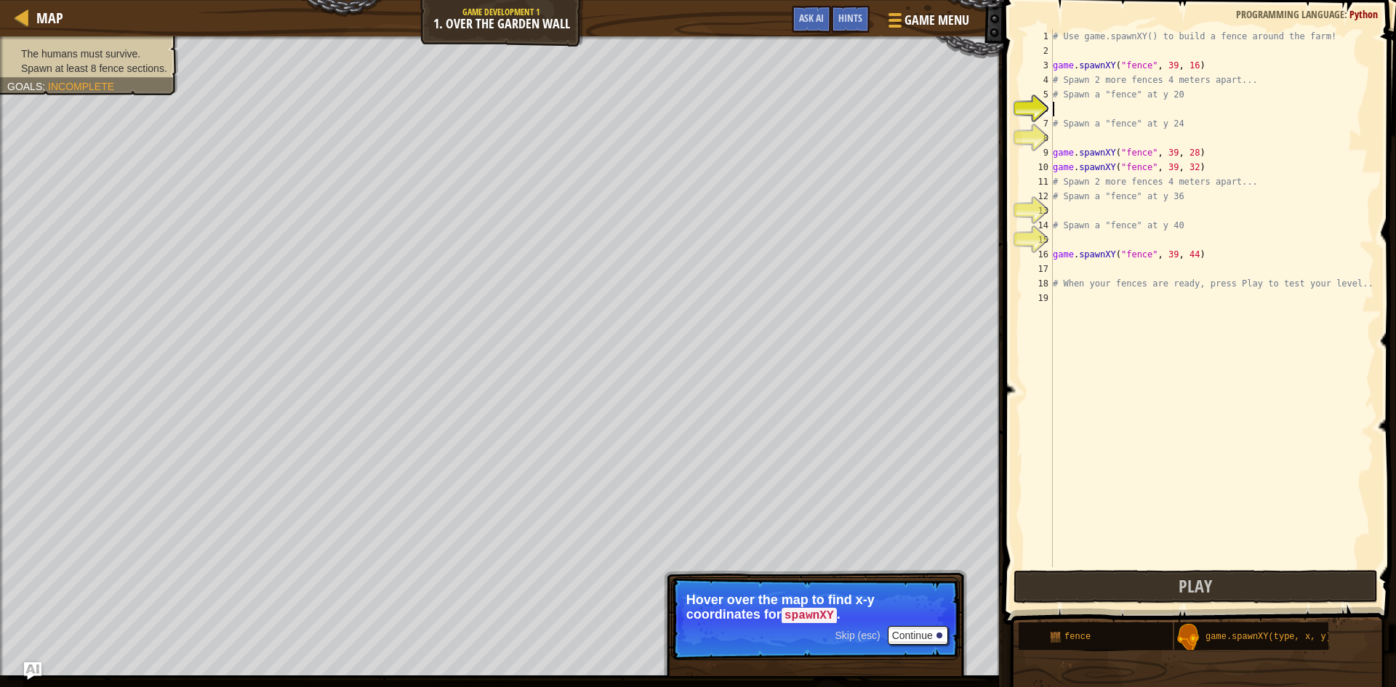
click at [845, 630] on span "Skip (esc)" at bounding box center [856, 635] width 45 height 12
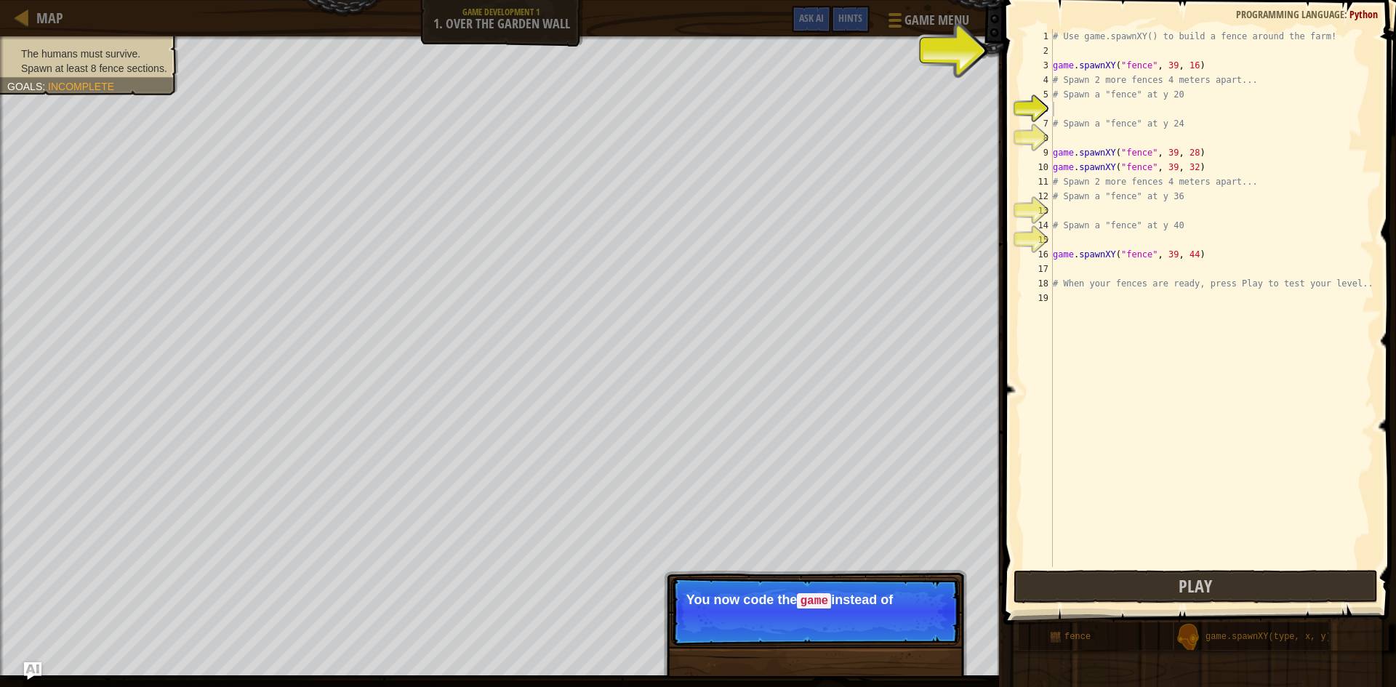
click at [871, 624] on p "Skip (esc) Continue You now code the game instead of" at bounding box center [815, 611] width 289 height 68
click at [869, 622] on p "Skip (esc) Continue You now code the game instead of your" at bounding box center [815, 611] width 289 height 68
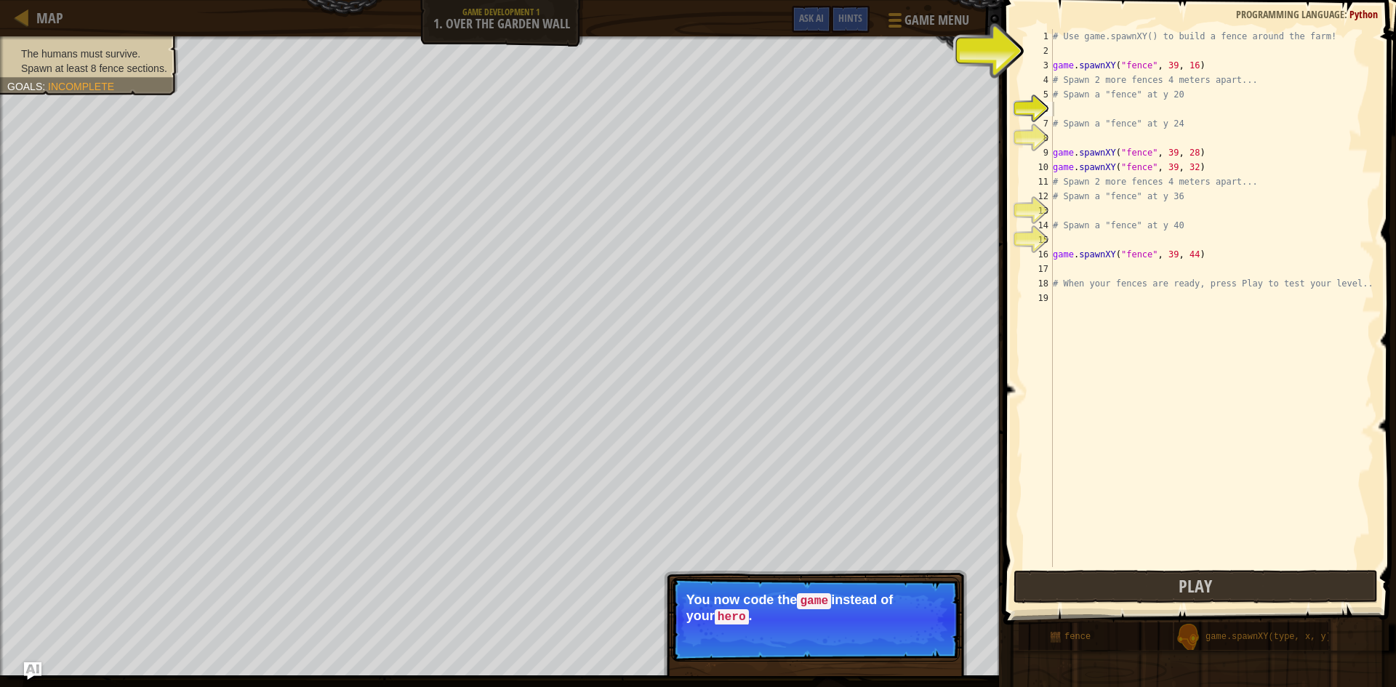
click at [867, 621] on p "You now code the game instead of your hero ." at bounding box center [815, 608] width 258 height 32
click at [863, 616] on p "You now code the game instead of your hero ." at bounding box center [815, 608] width 258 height 32
click at [890, 624] on p "Skip (esc) Continue You now code the game instead of your hero ." at bounding box center [815, 619] width 289 height 84
click at [901, 635] on button "Continue" at bounding box center [917, 636] width 60 height 19
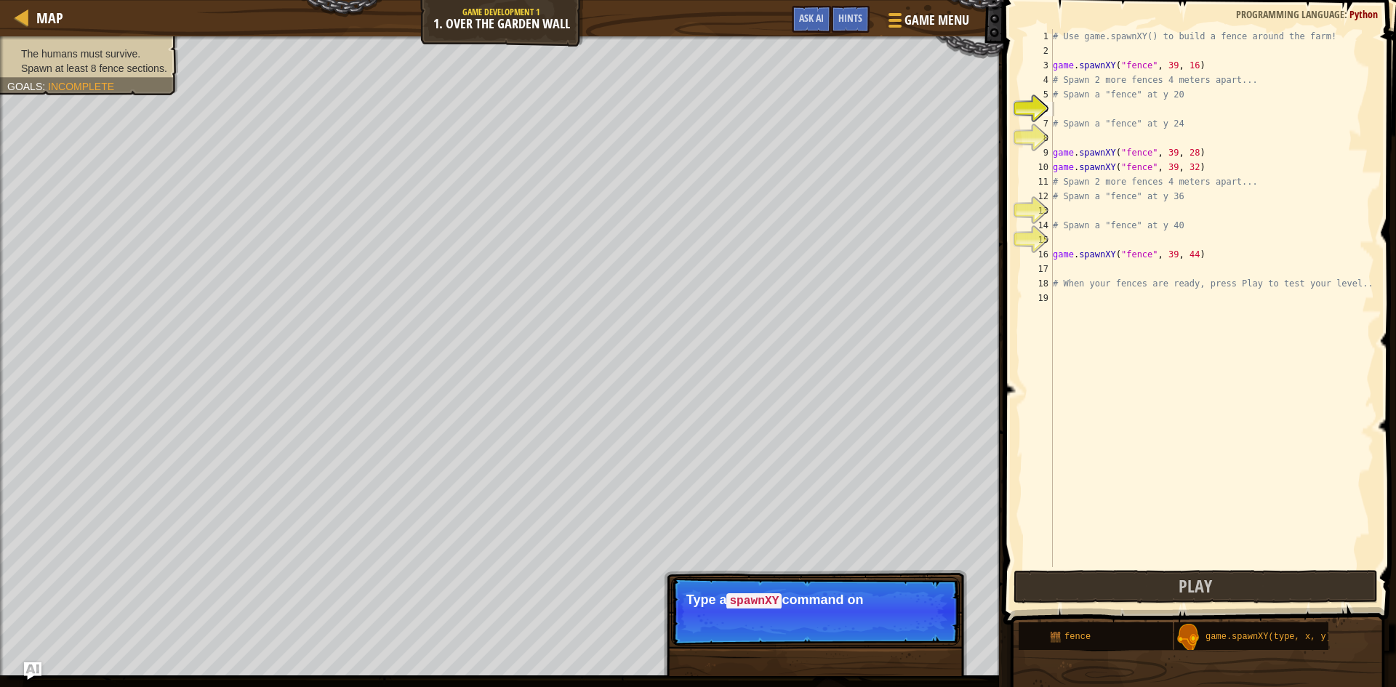
click at [893, 629] on p "Skip (esc) Continue Type a spawnXY command on" at bounding box center [815, 611] width 289 height 68
click at [909, 622] on button "Continue" at bounding box center [917, 620] width 60 height 19
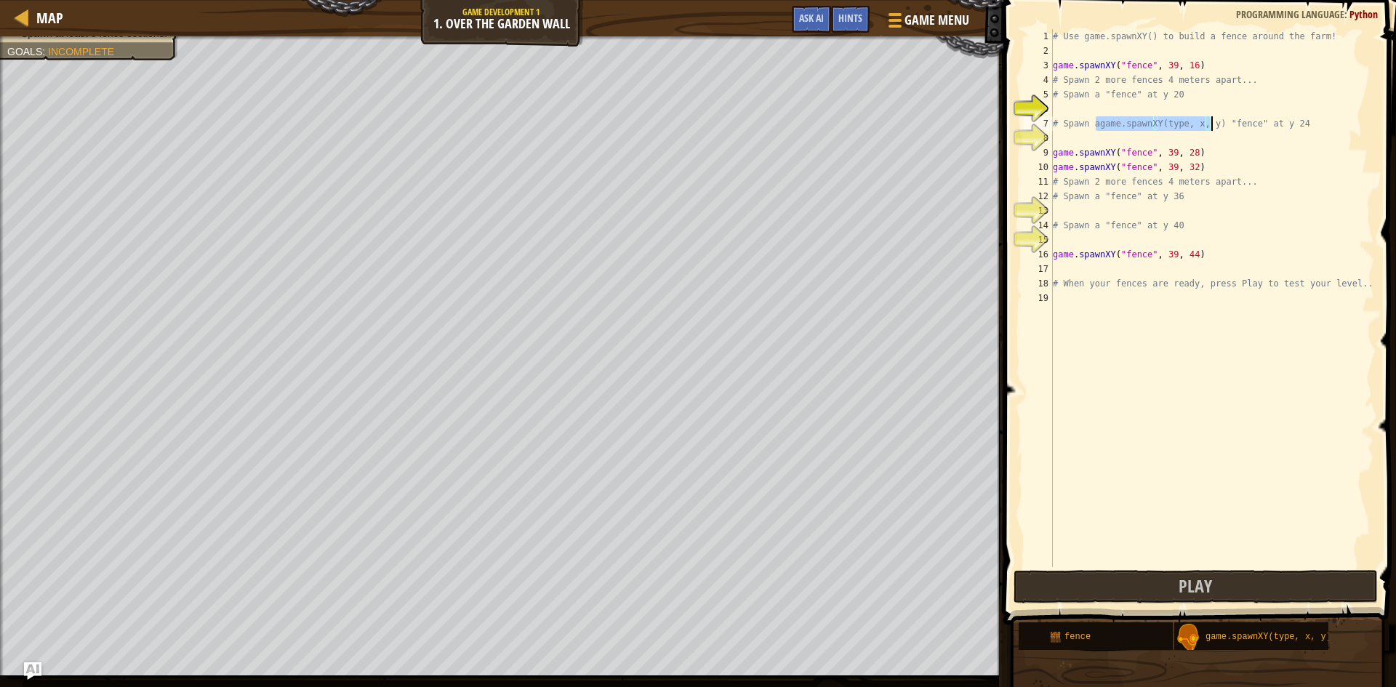
type textarea "# Spawn a "fence" at y 24"
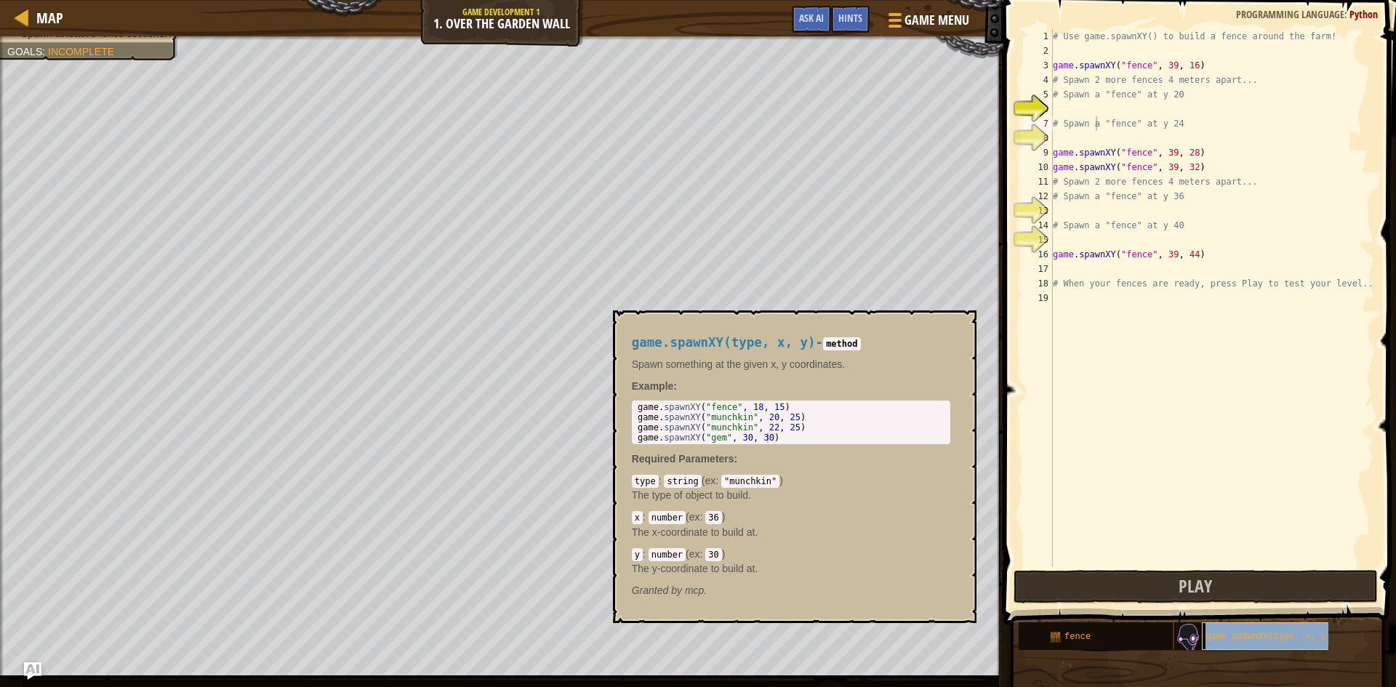
copy span "game.spawnXY(type, x, y)"
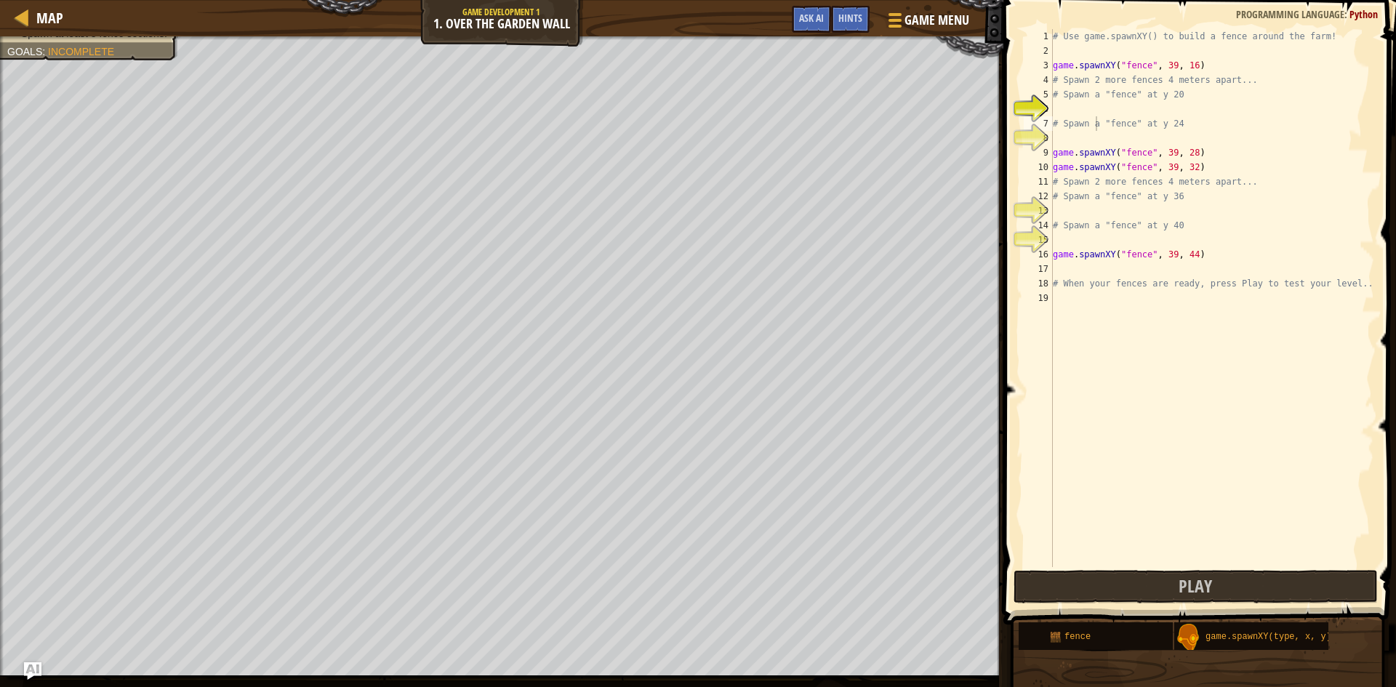
click at [1089, 108] on div "# Use game.spawnXY() to build a fence around the farm! game . spawnXY ( "fence"…" at bounding box center [1212, 312] width 324 height 567
paste textarea "game.spawnXY(type, x, y)"
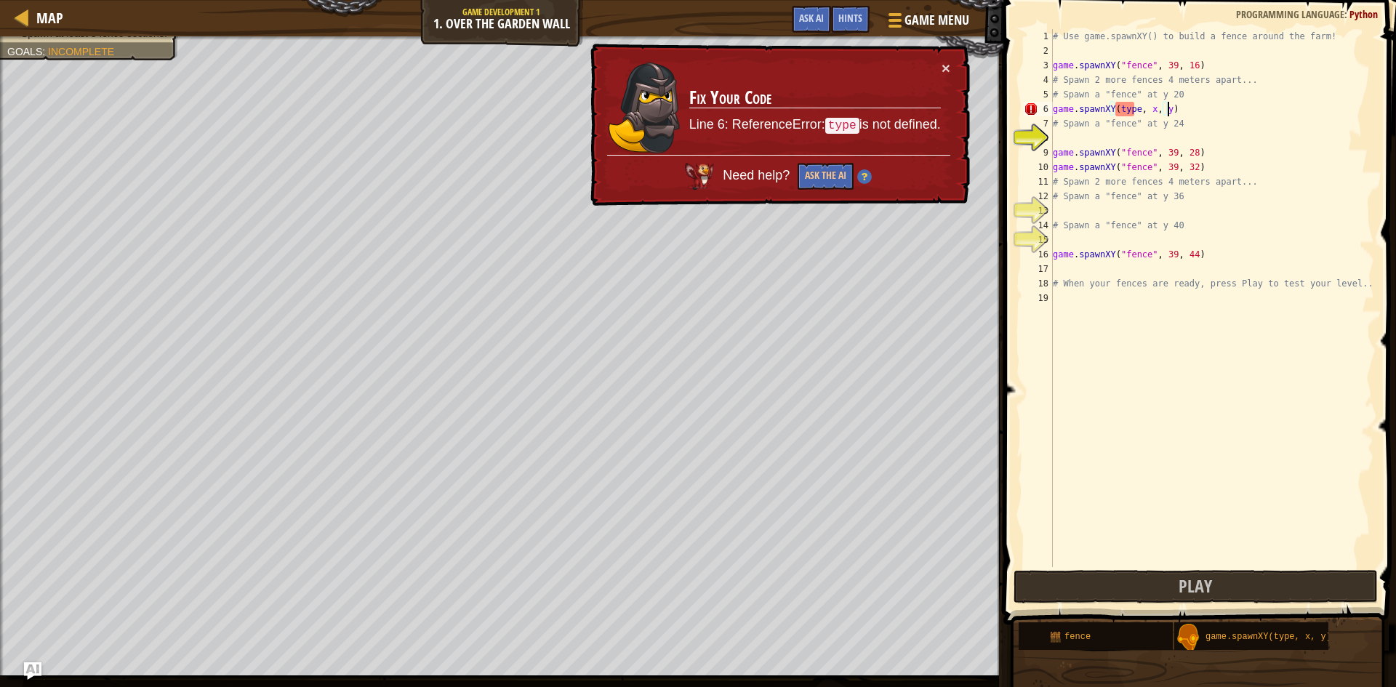
click at [1123, 109] on div "# Use game.spawnXY() to build a fence around the farm! game . spawnXY ( "fence"…" at bounding box center [1212, 312] width 324 height 567
click at [1122, 113] on div "# Use game.spawnXY() to build a fence around the farm! game . spawnXY ( "fence"…" at bounding box center [1212, 312] width 324 height 567
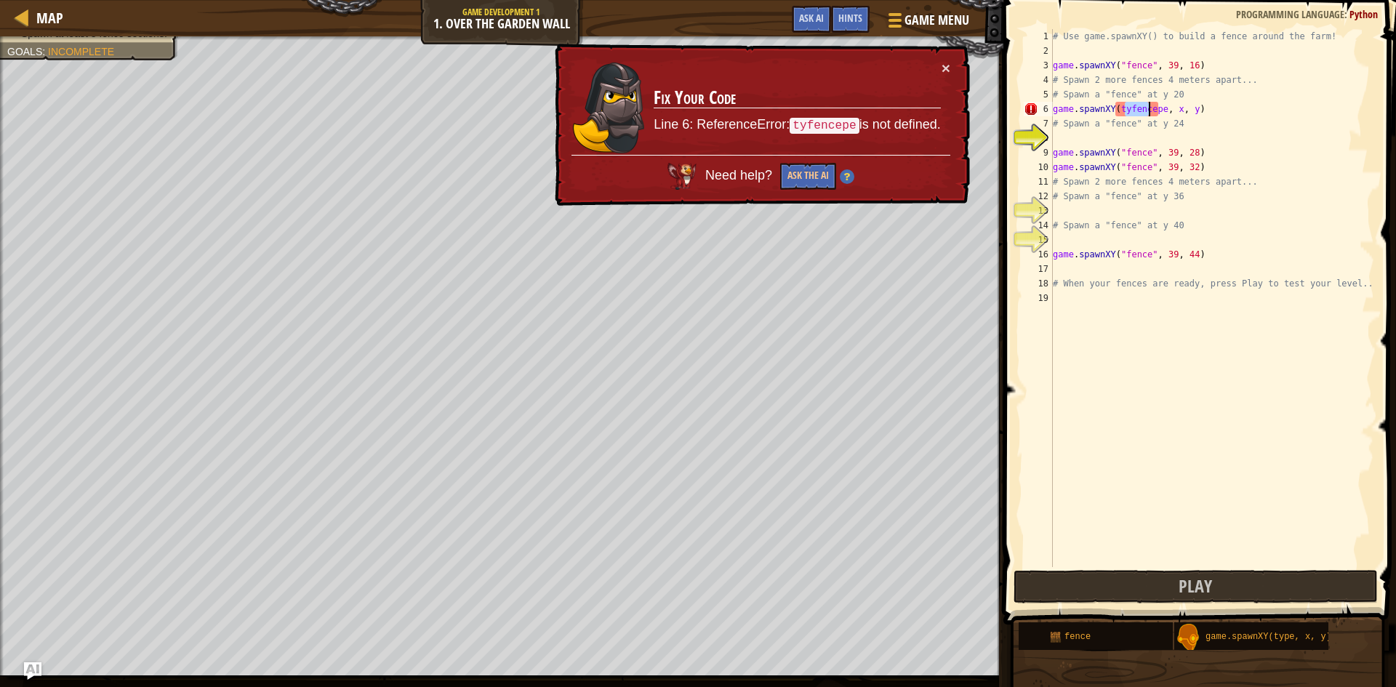
click at [1124, 109] on div "# Use game.spawnXY() to build a fence around the farm! game . spawnXY ( "fence"…" at bounding box center [1212, 298] width 324 height 538
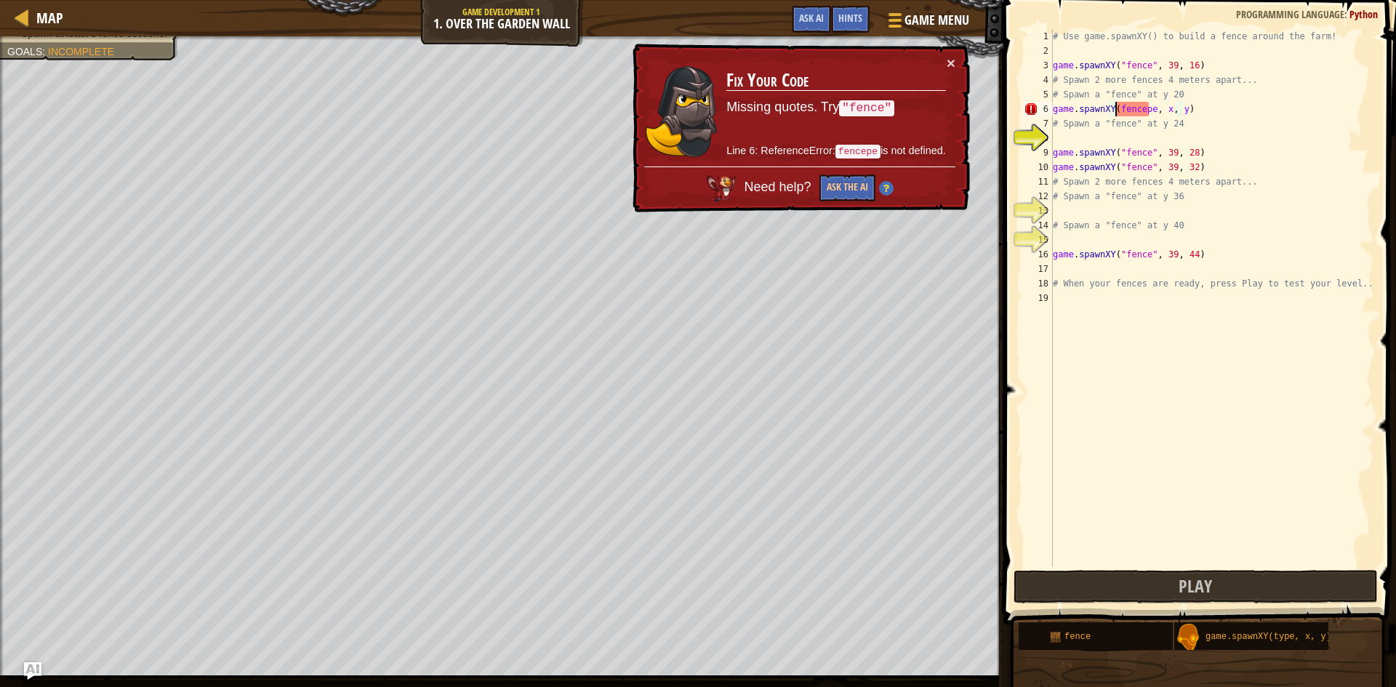
click at [1148, 108] on div "# Use game.spawnXY() to build a fence around the farm! game . spawnXY ( "fence"…" at bounding box center [1212, 312] width 324 height 567
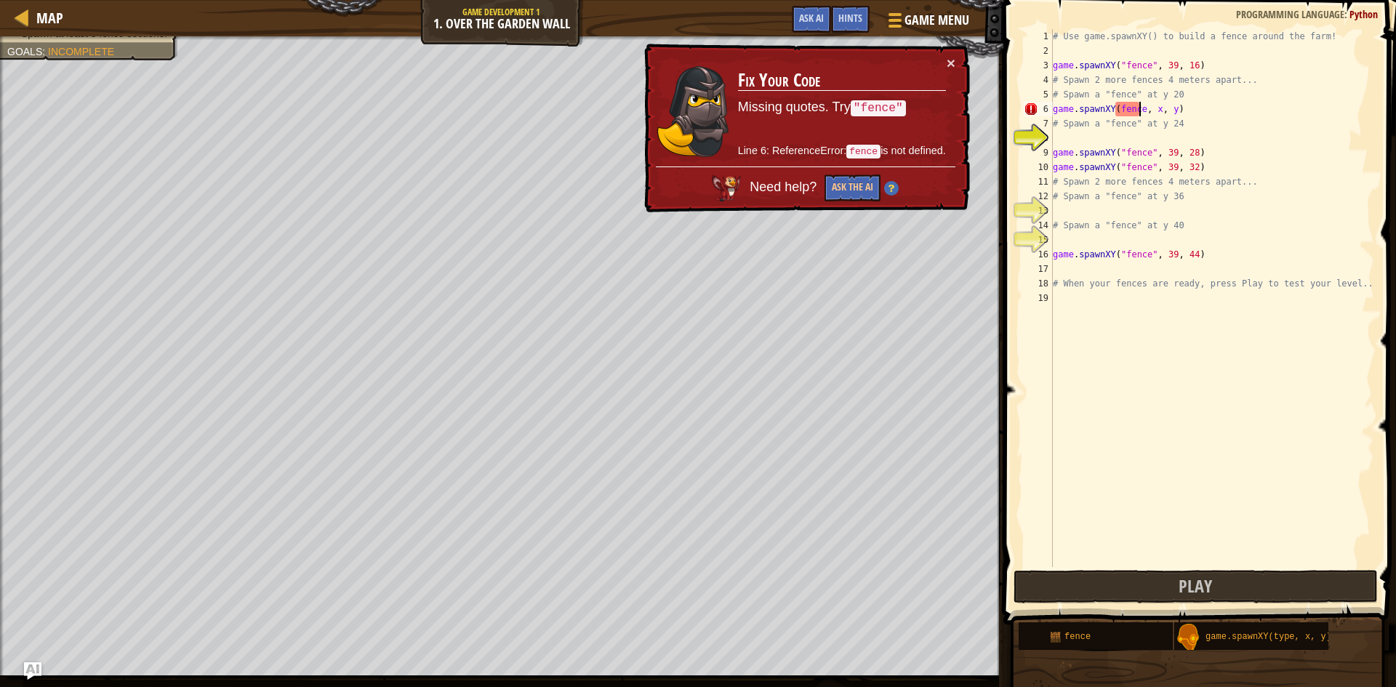
click at [1148, 114] on div "# Use game.spawnXY() to build a fence around the farm! game . spawnXY ( "fence"…" at bounding box center [1212, 312] width 324 height 567
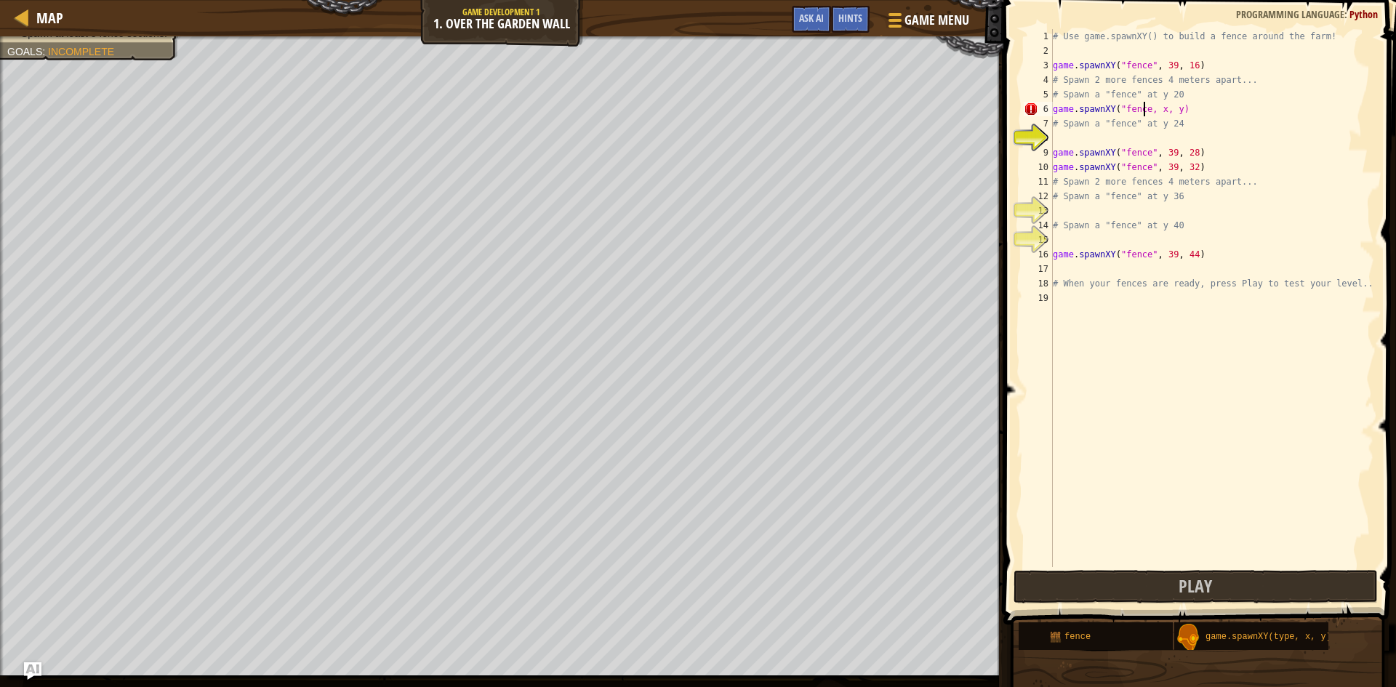
scroll to position [7, 8]
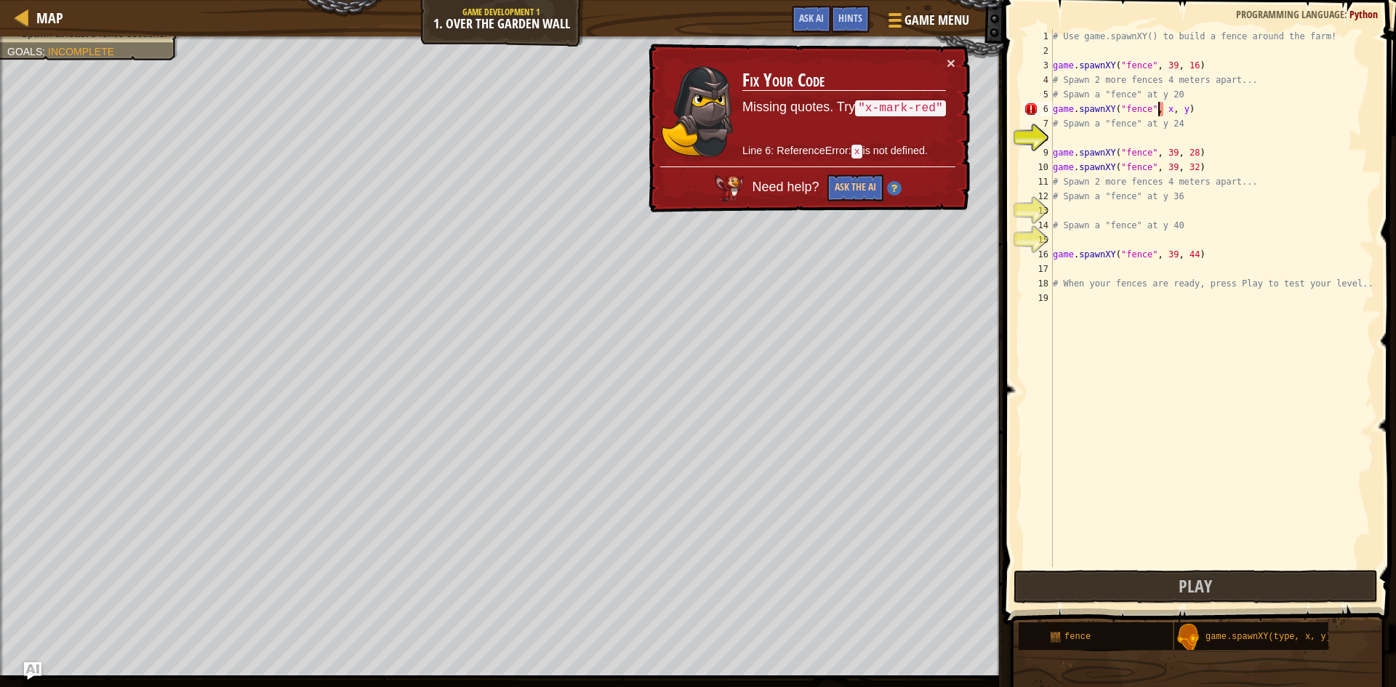
click at [1160, 112] on div "# Use game.spawnXY() to build a fence around the farm! game . spawnXY ( "fence"…" at bounding box center [1212, 312] width 324 height 567
click at [1165, 62] on div "# Use game.spawnXY() to build a fence around the farm! game . spawnXY ( "fence"…" at bounding box center [1212, 312] width 324 height 567
click at [1162, 105] on div "# Use game.spawnXY() to build a fence around the farm! game . spawnXY ( "fence"…" at bounding box center [1212, 312] width 324 height 567
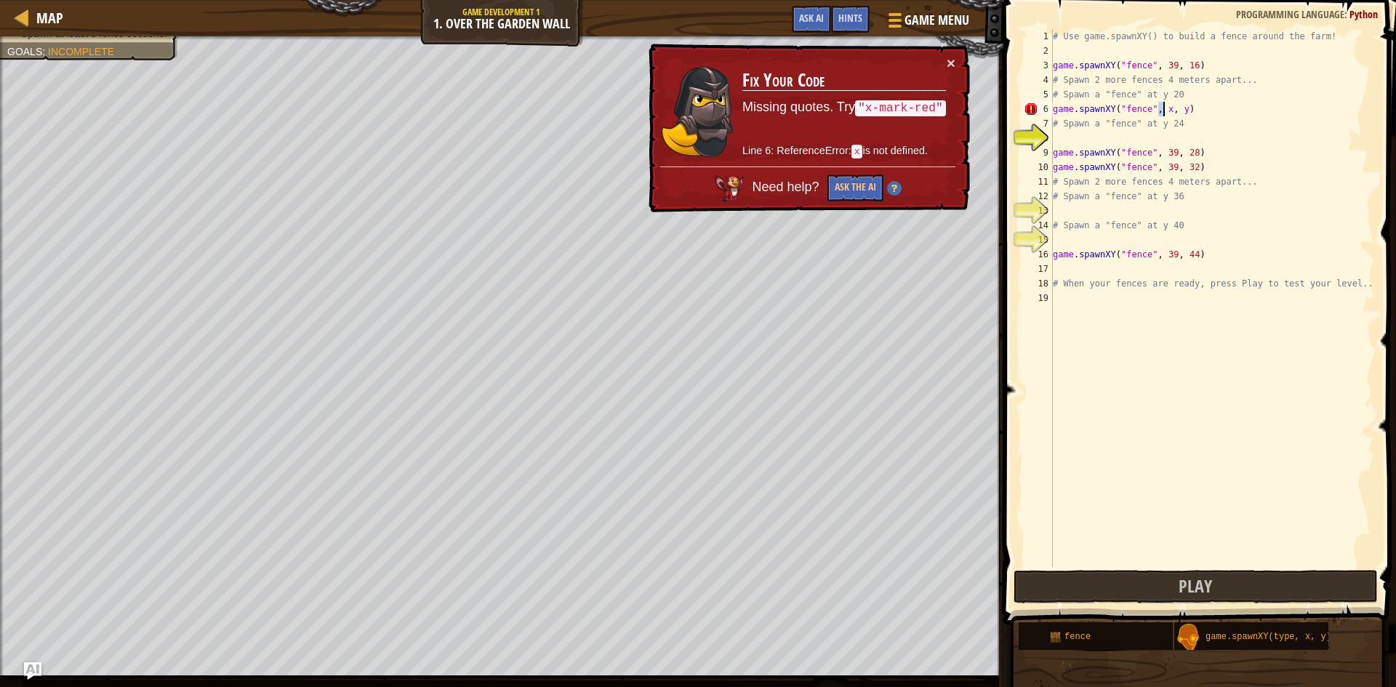
paste textarea "39"
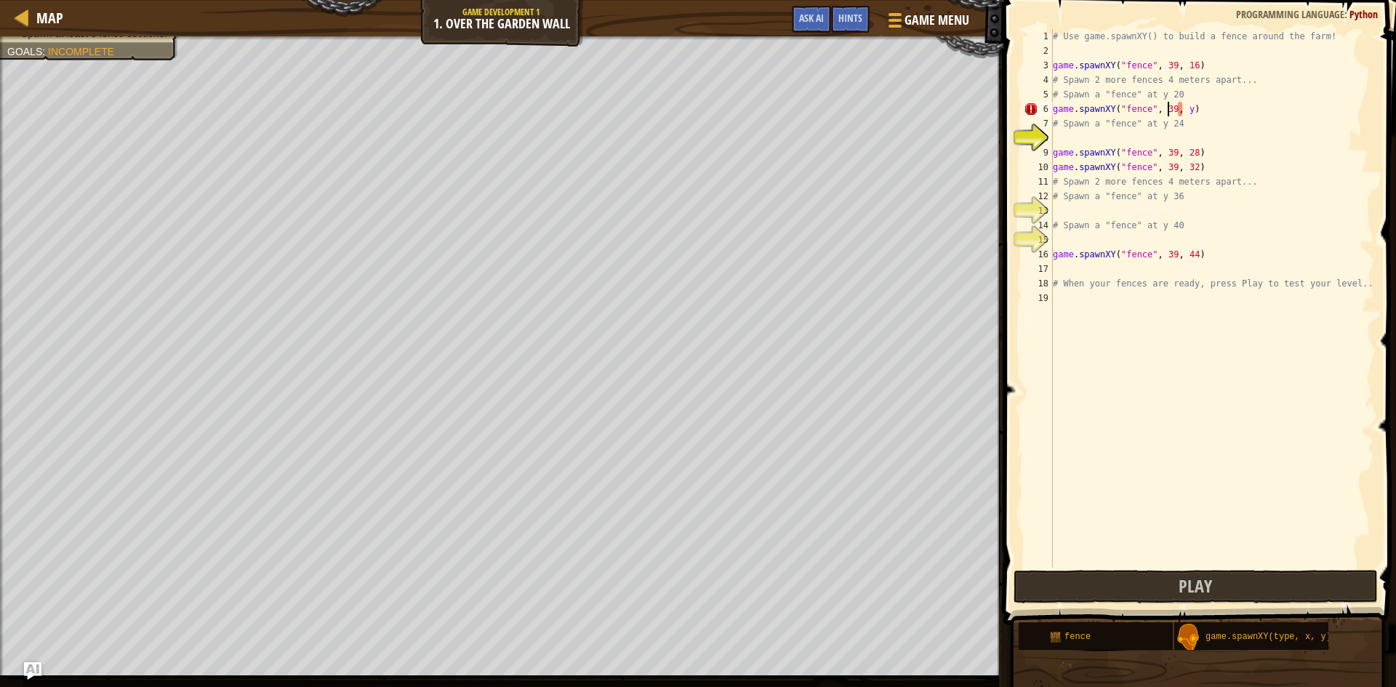
click at [1178, 110] on div "# Use game.spawnXY() to build a fence around the farm! game . spawnXY ( "fence"…" at bounding box center [1212, 312] width 324 height 567
click at [1180, 109] on div "# Use game.spawnXY() to build a fence around the farm! game . spawnXY ( "fence"…" at bounding box center [1212, 298] width 324 height 538
click at [1180, 109] on div "# Use game.spawnXY() to build a fence around the farm! game . spawnXY ( "fence"…" at bounding box center [1212, 312] width 324 height 567
click at [1179, 112] on div "# Use game.spawnXY() to build a fence around the farm! game . spawnXY ( "fence"…" at bounding box center [1212, 298] width 324 height 538
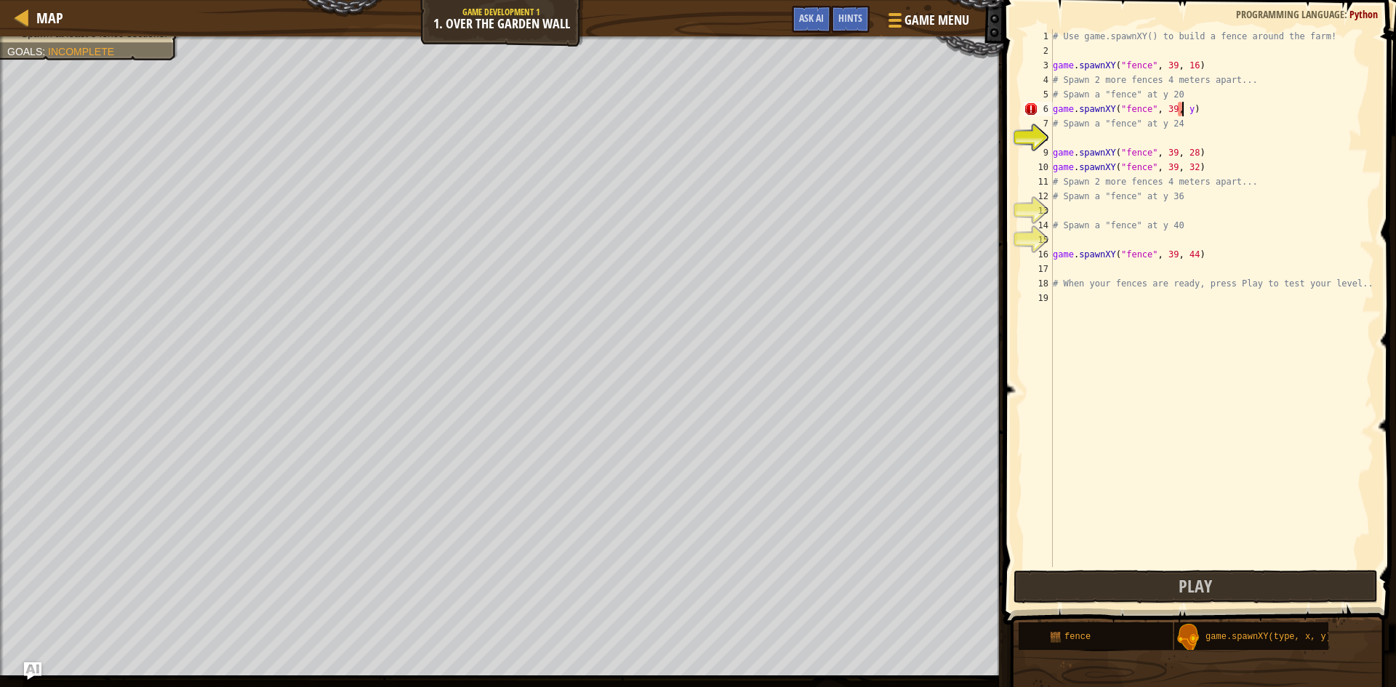
click at [1182, 112] on div "# Use game.spawnXY() to build a fence around the farm! game . spawnXY ( "fence"…" at bounding box center [1212, 312] width 324 height 567
type textarea "game.spawnXY("fence", 39, 23)"
drag, startPoint x: 1204, startPoint y: 110, endPoint x: 1053, endPoint y: 111, distance: 150.5
click at [1053, 111] on div "# Use game.spawnXY() to build a fence around the farm! game . spawnXY ( "fence"…" at bounding box center [1212, 312] width 324 height 567
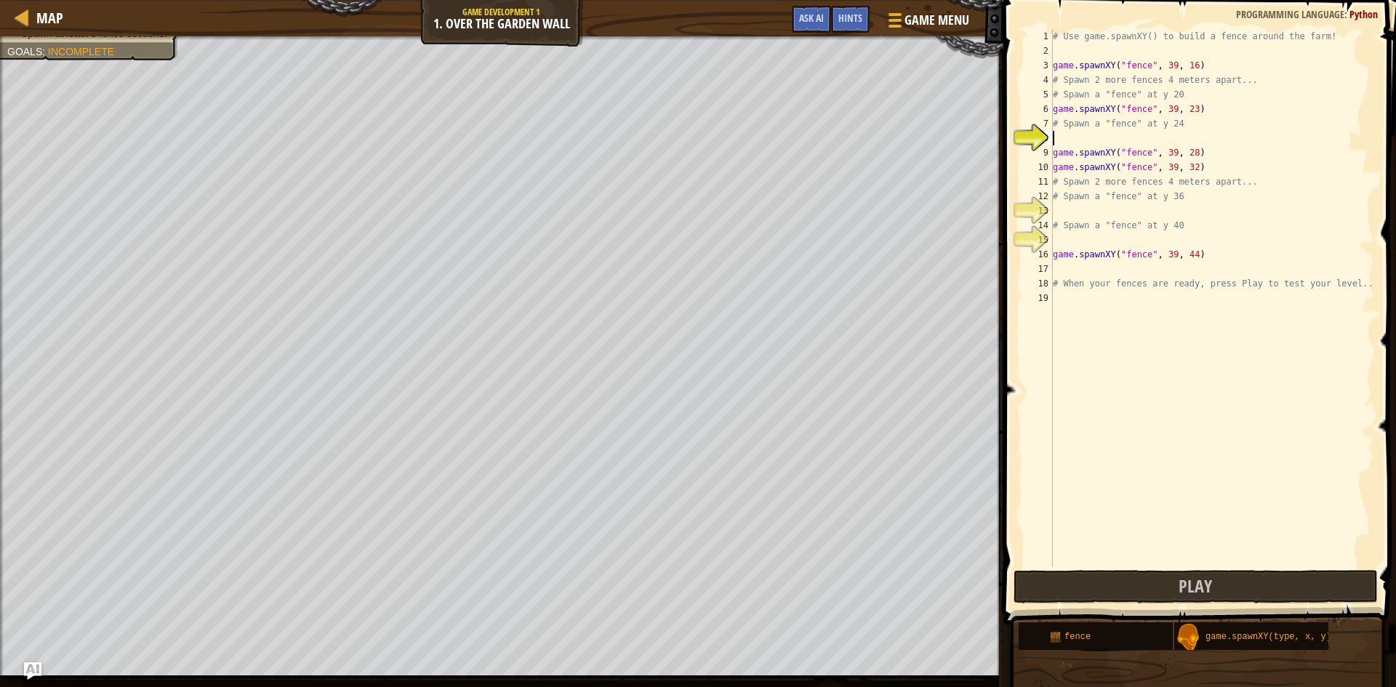
click at [1076, 137] on div "# Use game.spawnXY() to build a fence around the farm! game . spawnXY ( "fence"…" at bounding box center [1212, 312] width 324 height 567
paste textarea "game.spawnXY("fence", 39, 23)"
click at [1183, 140] on div "# Use game.spawnXY() to build a fence around the farm! game . spawnXY ( "fence"…" at bounding box center [1212, 312] width 324 height 567
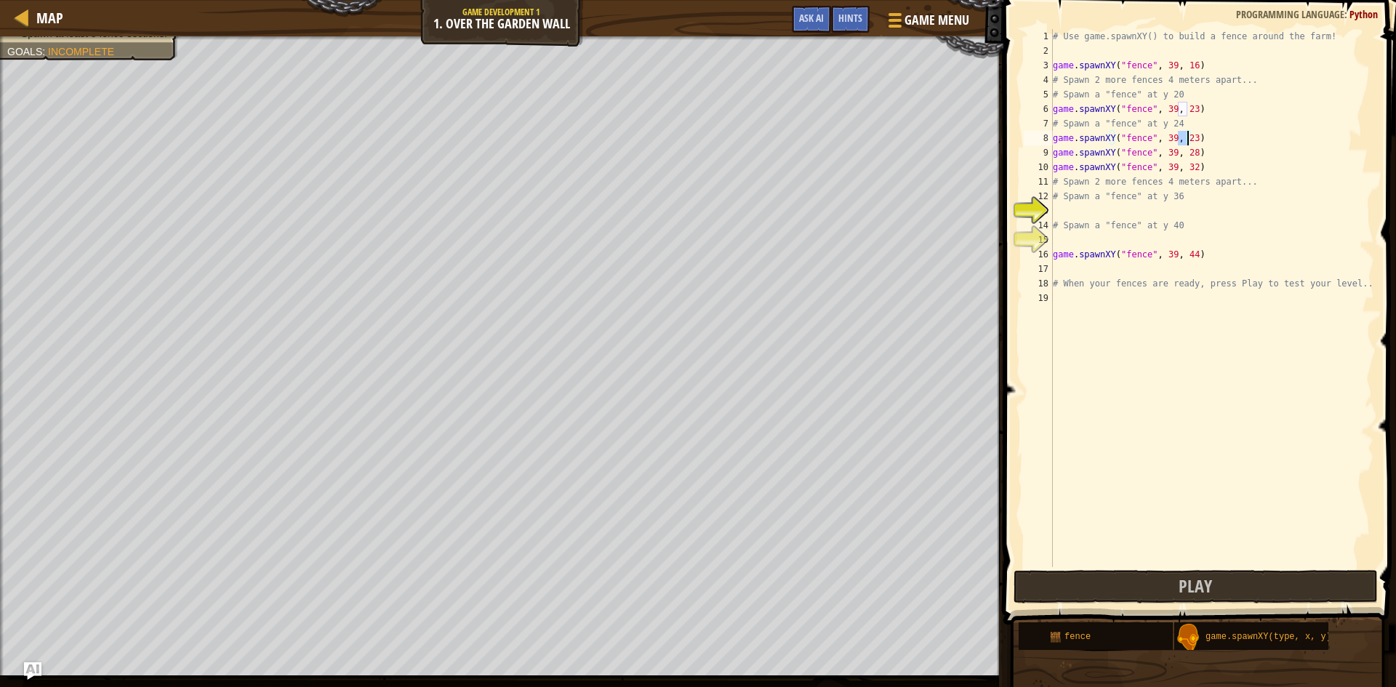
scroll to position [7, 10]
type textarea "game.spawnXY("fence", 39, 40)"
click at [1175, 353] on div "# Use game.spawnXY() to build a fence around the farm! game . spawnXY ( "fence"…" at bounding box center [1212, 312] width 324 height 567
click at [1155, 580] on button "Play" at bounding box center [1195, 586] width 364 height 33
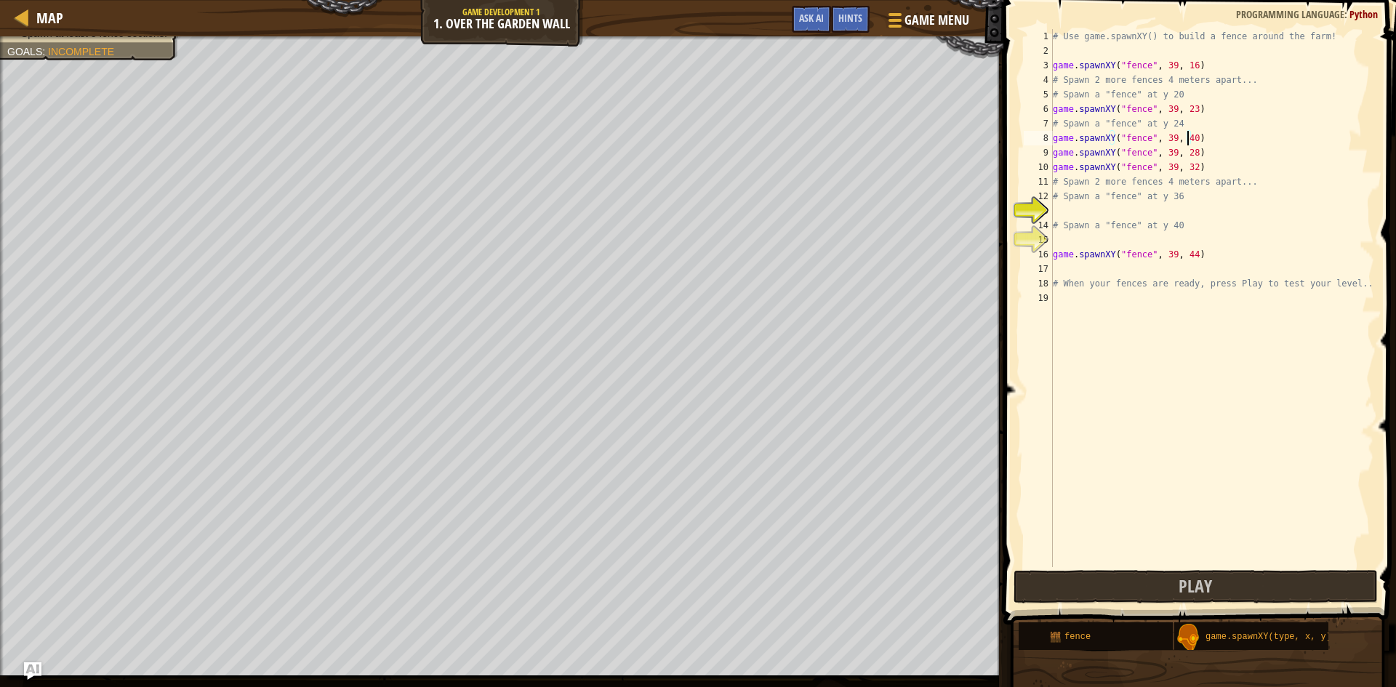
click at [1185, 139] on div "# Use game.spawnXY() to build a fence around the farm! game . spawnXY ( "fence"…" at bounding box center [1212, 312] width 324 height 567
click at [1128, 589] on button "Play" at bounding box center [1195, 586] width 364 height 33
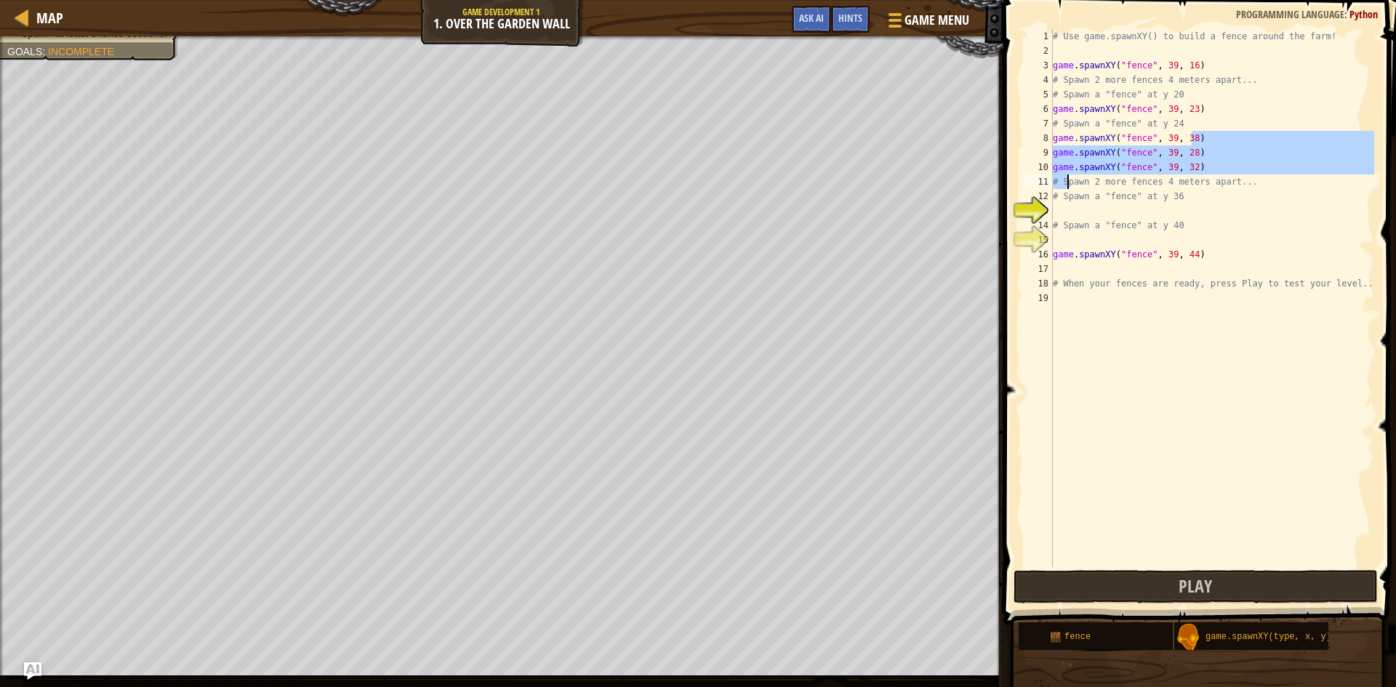
drag, startPoint x: 1229, startPoint y: 132, endPoint x: 1065, endPoint y: 165, distance: 167.6
click at [1065, 174] on div "# Use game.spawnXY() to build a fence around the farm! game . spawnXY ( "fence"…" at bounding box center [1212, 312] width 324 height 567
click at [1058, 134] on div "# Use game.spawnXY() to build a fence around the farm! game . spawnXY ( "fence"…" at bounding box center [1212, 312] width 324 height 567
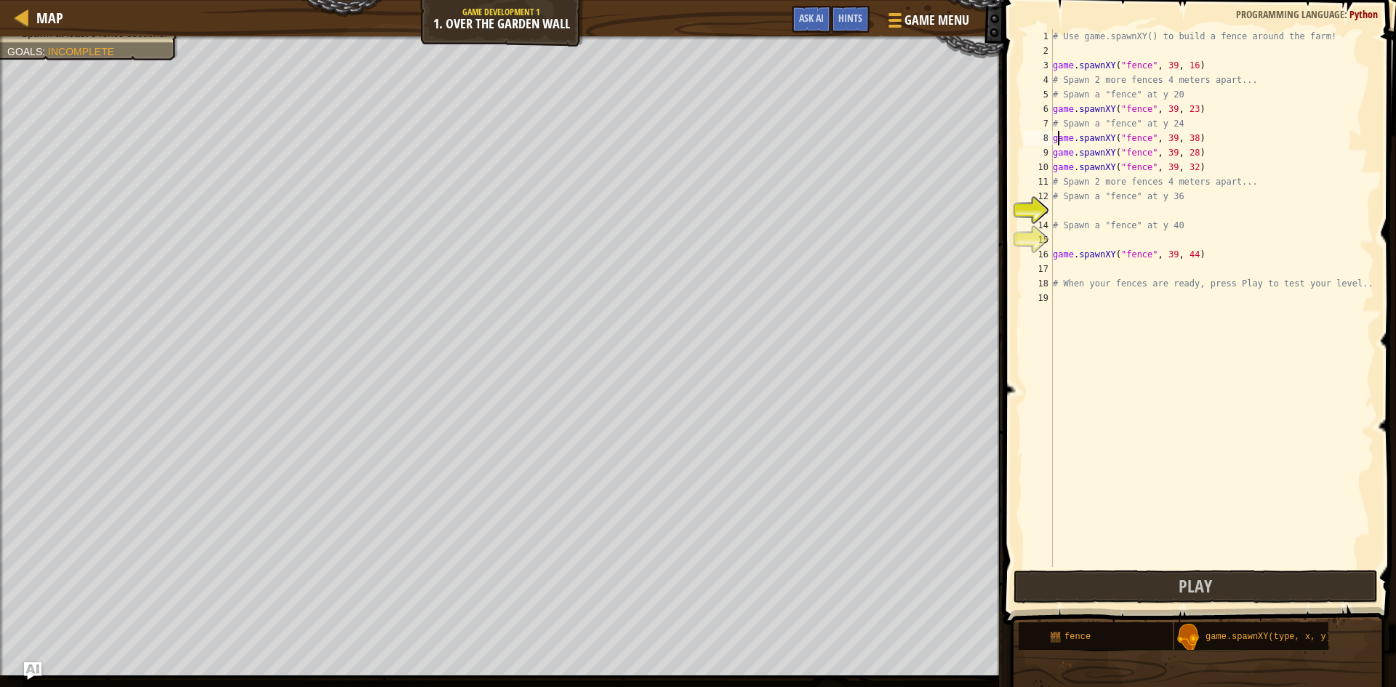
click at [1058, 137] on div "# Use game.spawnXY() to build a fence around the farm! game . spawnXY ( "fence"…" at bounding box center [1212, 312] width 324 height 567
click at [1050, 137] on div "8" at bounding box center [1037, 138] width 29 height 15
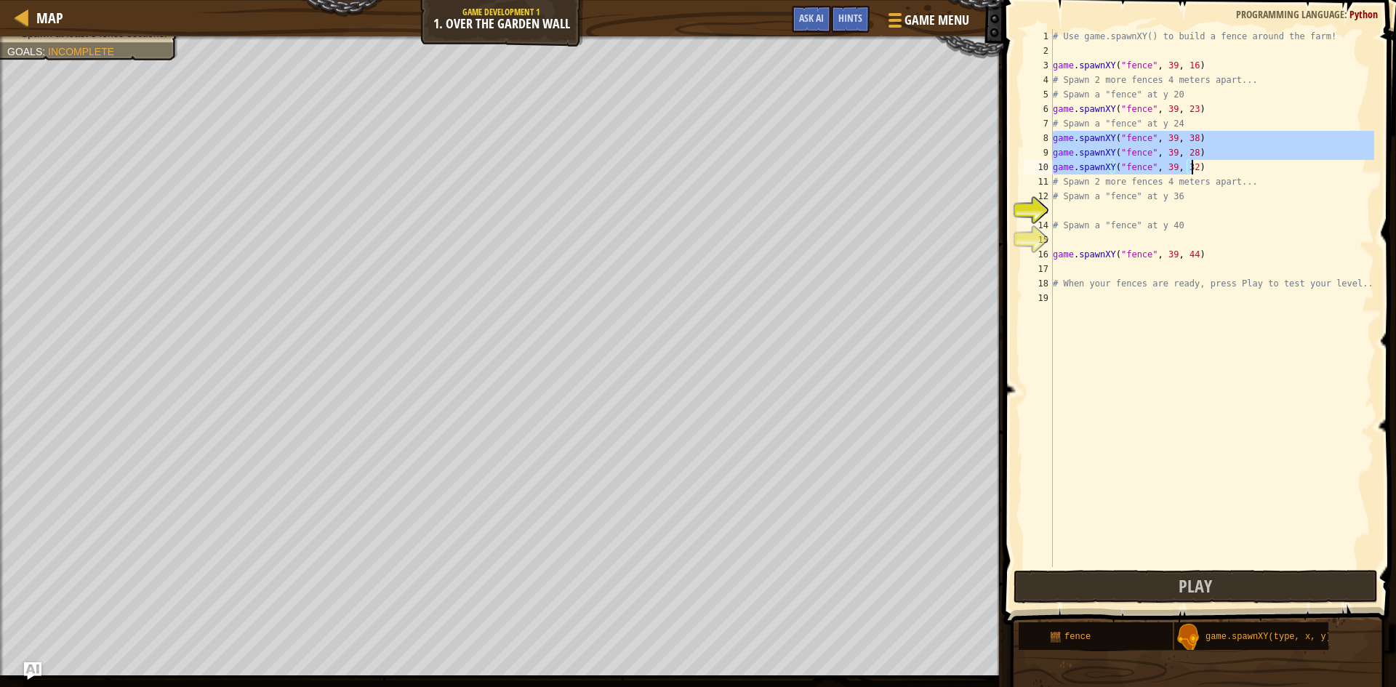
drag, startPoint x: 1052, startPoint y: 137, endPoint x: 1200, endPoint y: 161, distance: 149.5
click at [1200, 161] on div "# Use game.spawnXY() to build a fence around the farm! game . spawnXY ( "fence"…" at bounding box center [1212, 312] width 324 height 567
type textarea "game.spawnXY("fence", 39, 28) game.spawnXY("fence", 39, 32)"
click at [1133, 332] on div "# Use game.spawnXY() to build a fence around the farm! game . spawnXY ( "fence"…" at bounding box center [1212, 312] width 324 height 567
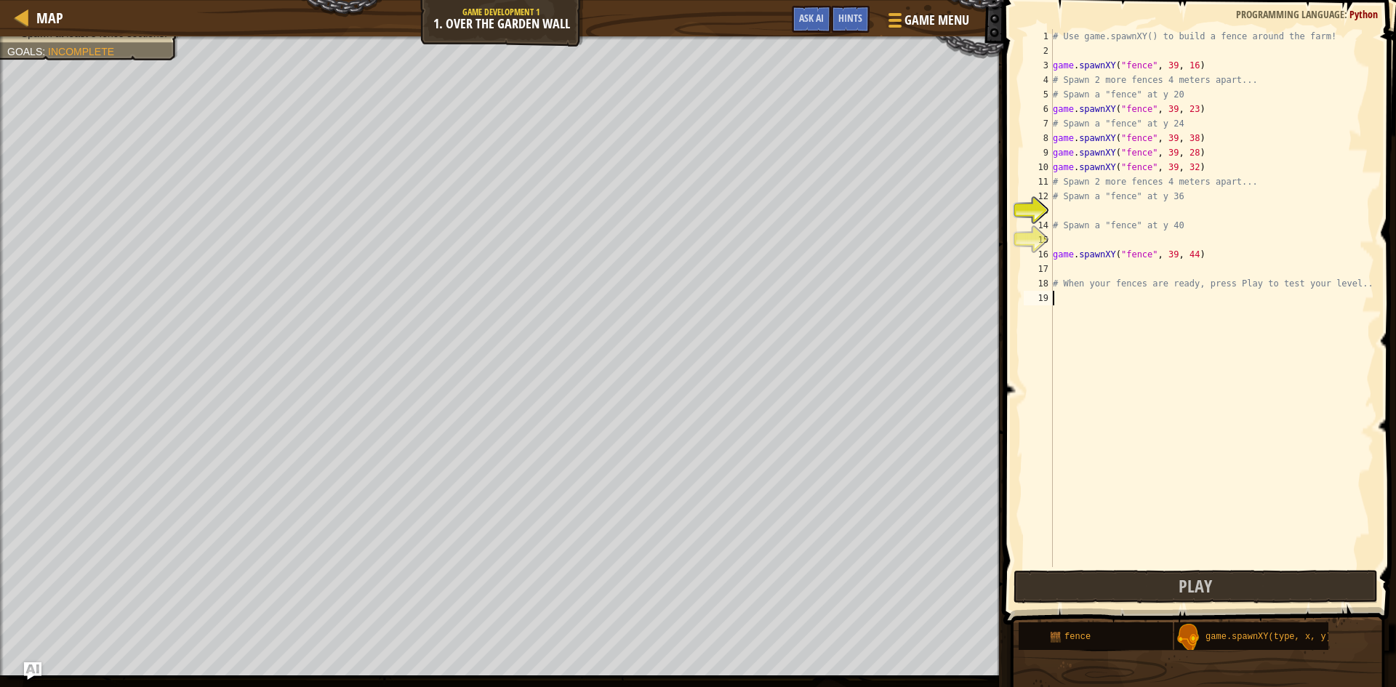
scroll to position [7, 0]
paste textarea "game.spawnXY("fence", 39, 32)"
click at [1180, 297] on div "# Use game.spawnXY() to build a fence around the farm! game . spawnXY ( "fence"…" at bounding box center [1212, 312] width 324 height 567
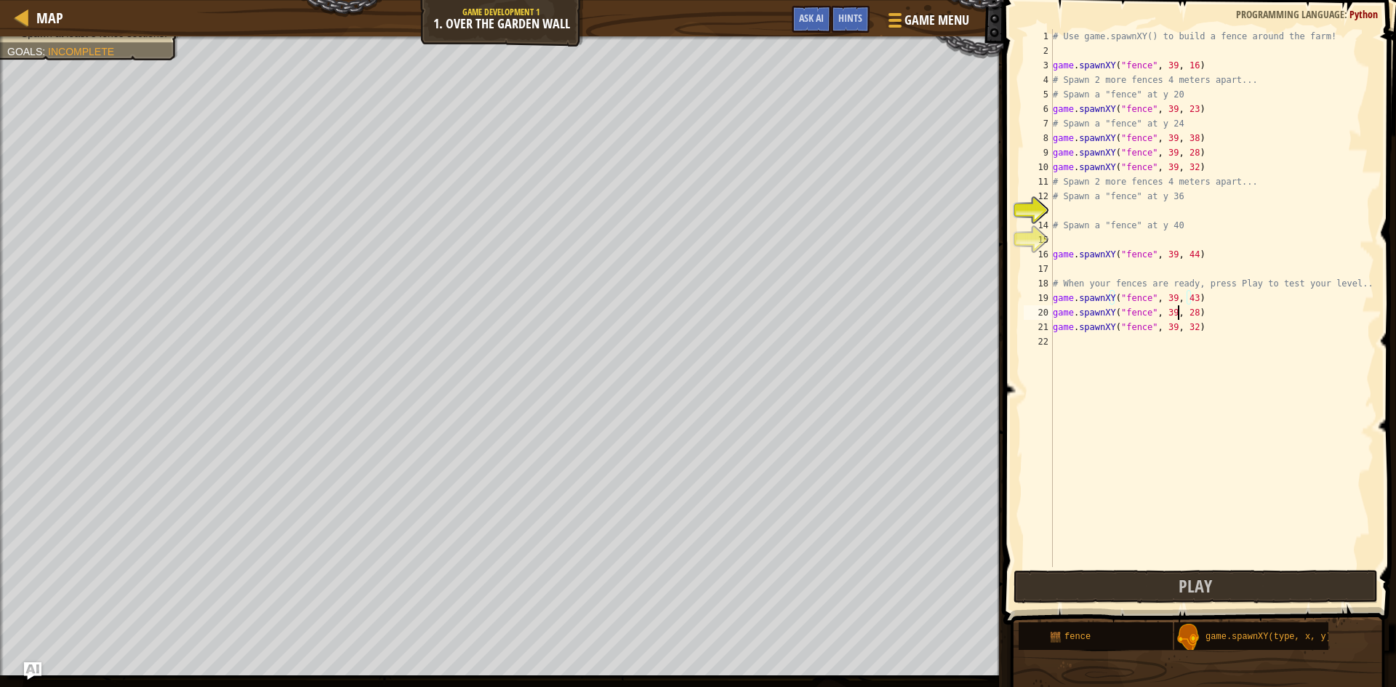
click at [1178, 318] on div "# Use game.spawnXY() to build a fence around the farm! game . spawnXY ( "fence"…" at bounding box center [1212, 312] width 324 height 567
click at [1181, 328] on div "# Use game.spawnXY() to build a fence around the farm! game . spawnXY ( "fence"…" at bounding box center [1212, 312] width 324 height 567
type textarea "game.spawnXY("fence", 39, 22)"
click at [1146, 584] on button "Play" at bounding box center [1195, 586] width 364 height 33
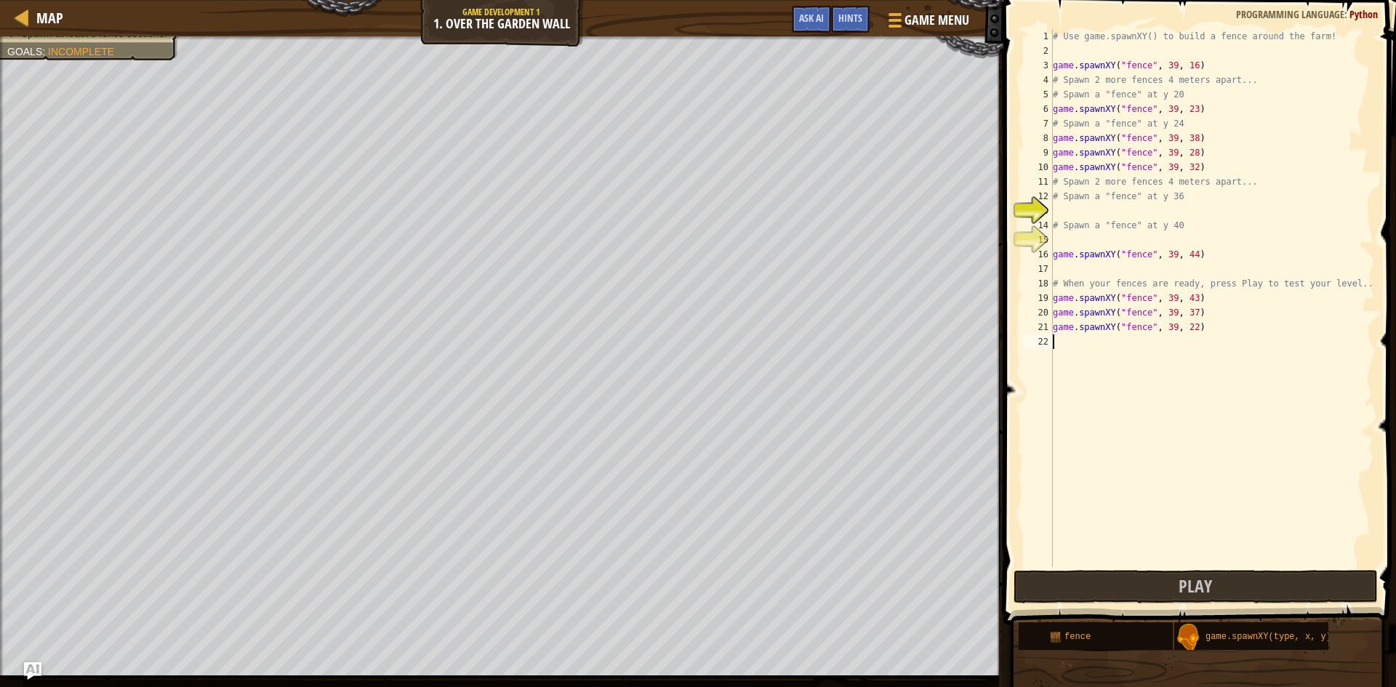
scroll to position [7, 0]
click at [1121, 353] on div "# Use game.spawnXY() to build a fence around the farm! game . spawnXY ( "fence"…" at bounding box center [1212, 312] width 324 height 567
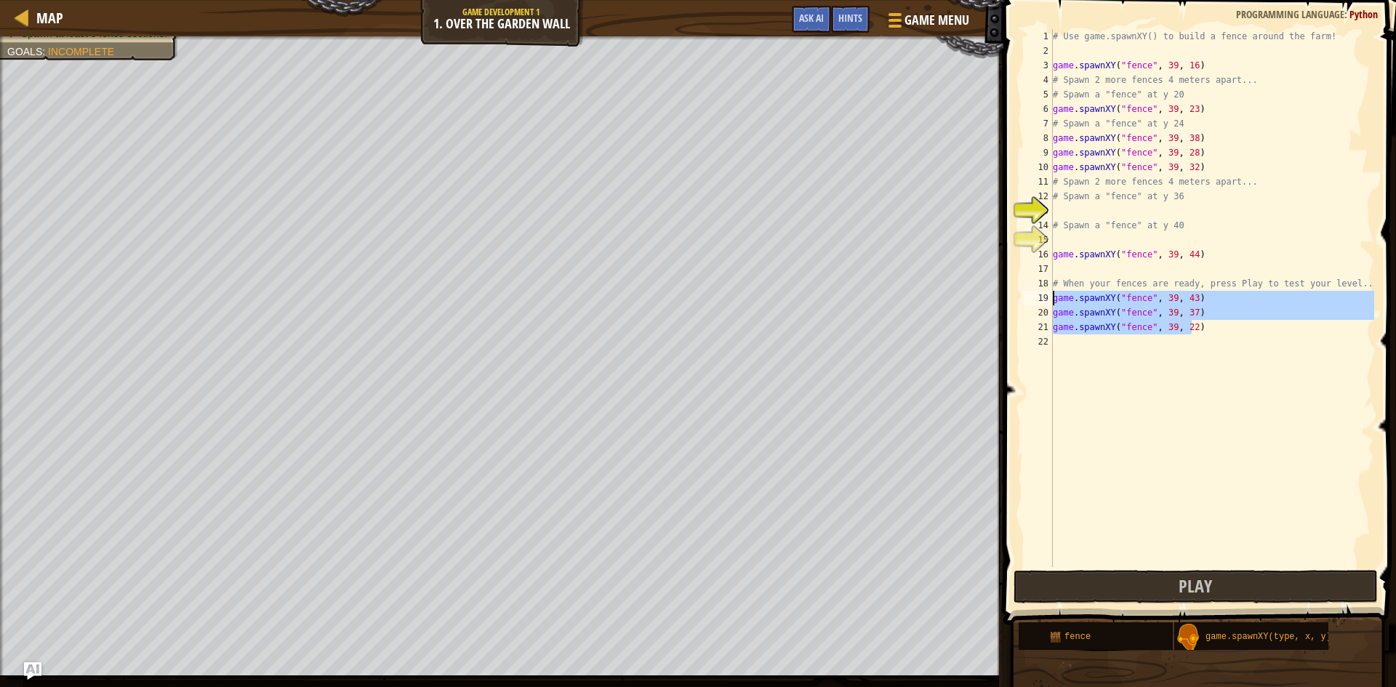
drag, startPoint x: 1201, startPoint y: 326, endPoint x: 1055, endPoint y: 300, distance: 148.3
click at [1055, 300] on div "# Use game.spawnXY() to build a fence around the farm! game . spawnXY ( "fence"…" at bounding box center [1212, 312] width 324 height 567
type textarea "game.spawnXY("fence", 39, 43) game.spawnXY("fence", 39, 37)"
click at [1132, 373] on div "# Use game.spawnXY() to build a fence around the farm! game . spawnXY ( "fence"…" at bounding box center [1212, 312] width 324 height 567
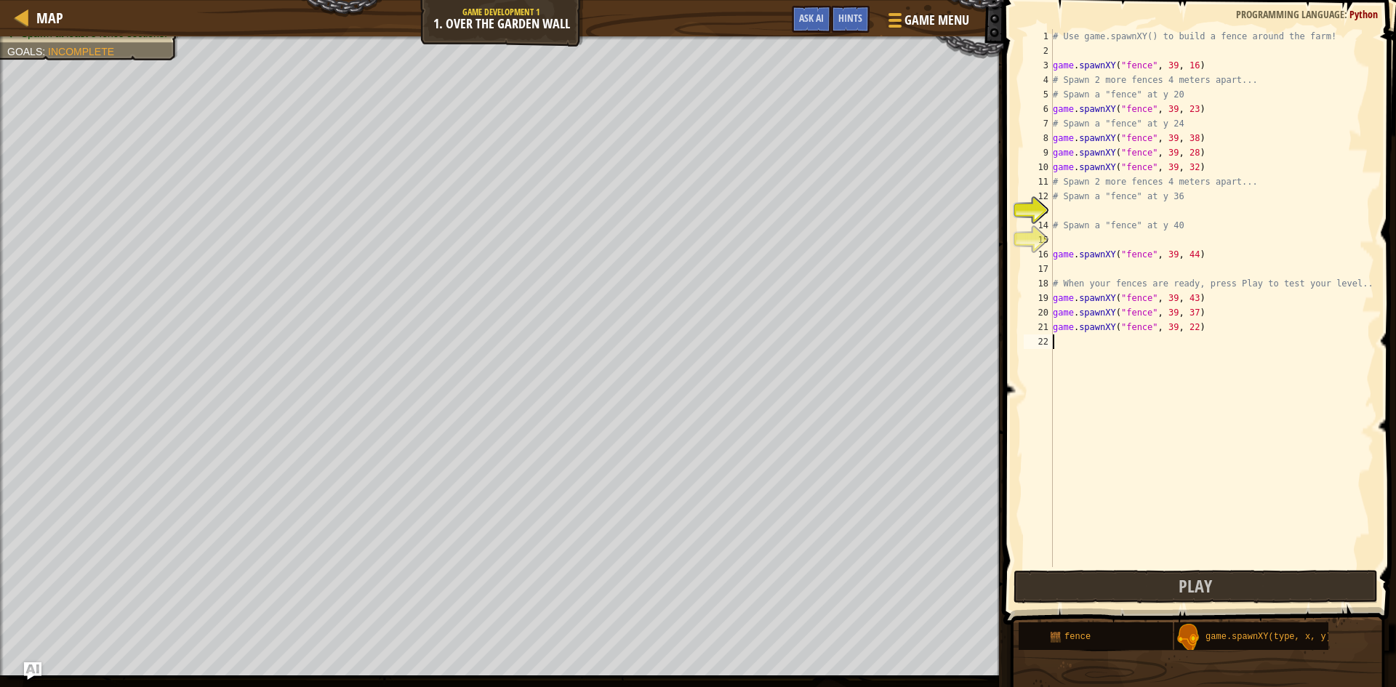
paste textarea "game.spawnXY("fence", 39, 22)"
click at [1188, 339] on div "# Use game.spawnXY() to build a fence around the farm! game . spawnXY ( "fence"…" at bounding box center [1212, 312] width 324 height 567
click at [1167, 340] on div "# Use game.spawnXY() to build a fence around the farm! game . spawnXY ( "fence"…" at bounding box center [1212, 312] width 324 height 567
click at [1183, 341] on div "# Use game.spawnXY() to build a fence around the farm! game . spawnXY ( "fence"…" at bounding box center [1212, 312] width 324 height 567
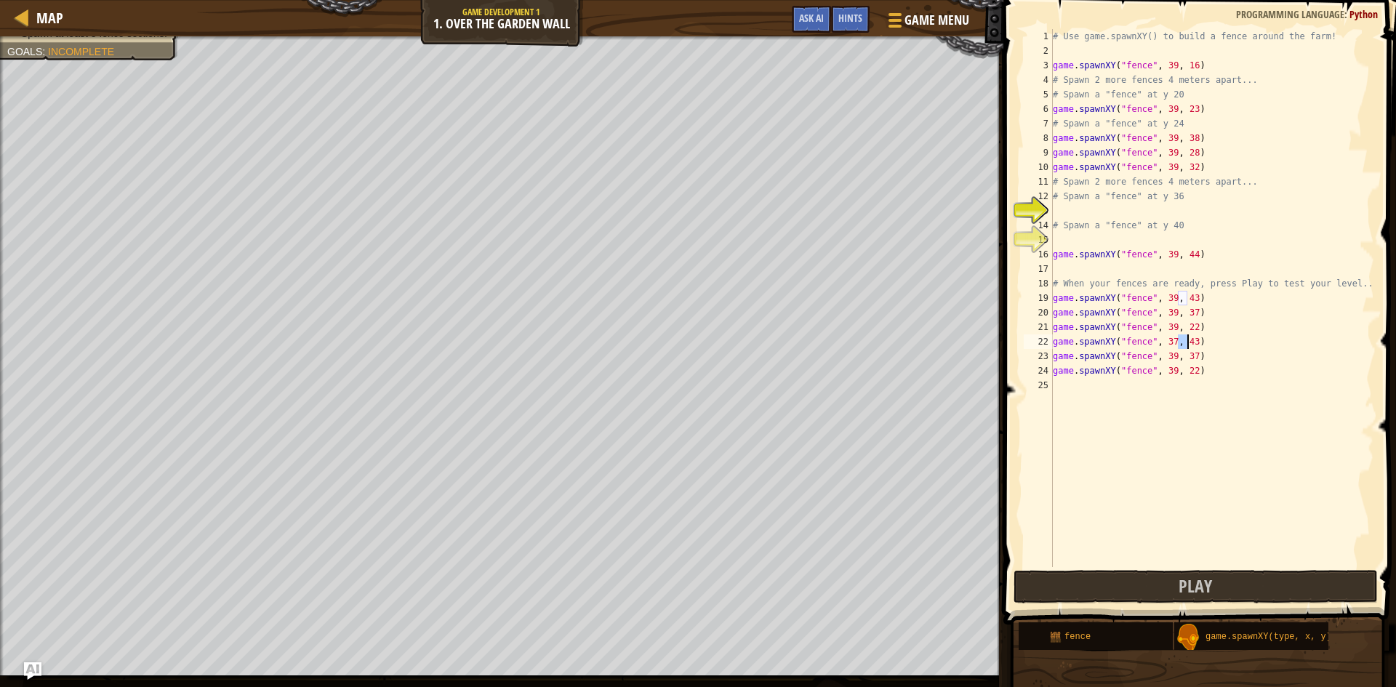
click at [1184, 340] on div "# Use game.spawnXY() to build a fence around the farm! game . spawnXY ( "fence"…" at bounding box center [1212, 312] width 324 height 567
click at [1308, 583] on button "Play" at bounding box center [1195, 586] width 364 height 33
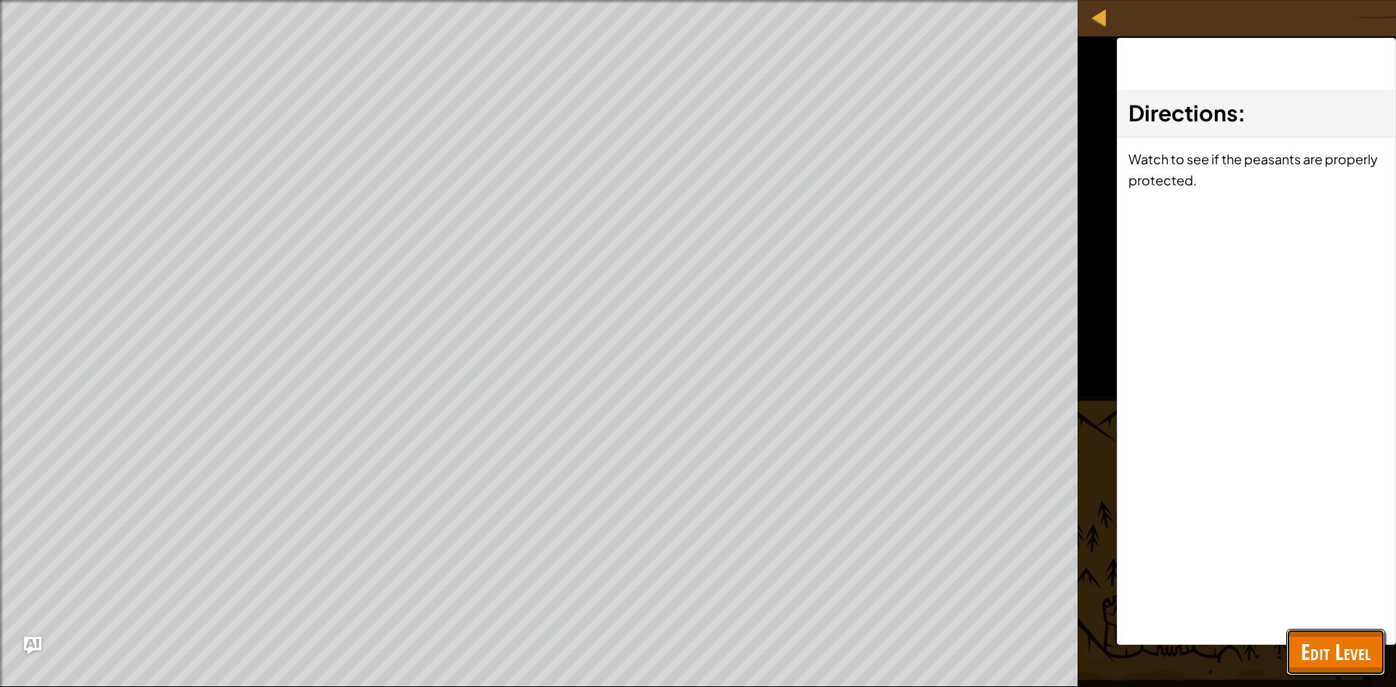
click at [1322, 630] on button "Edit Level" at bounding box center [1335, 652] width 99 height 47
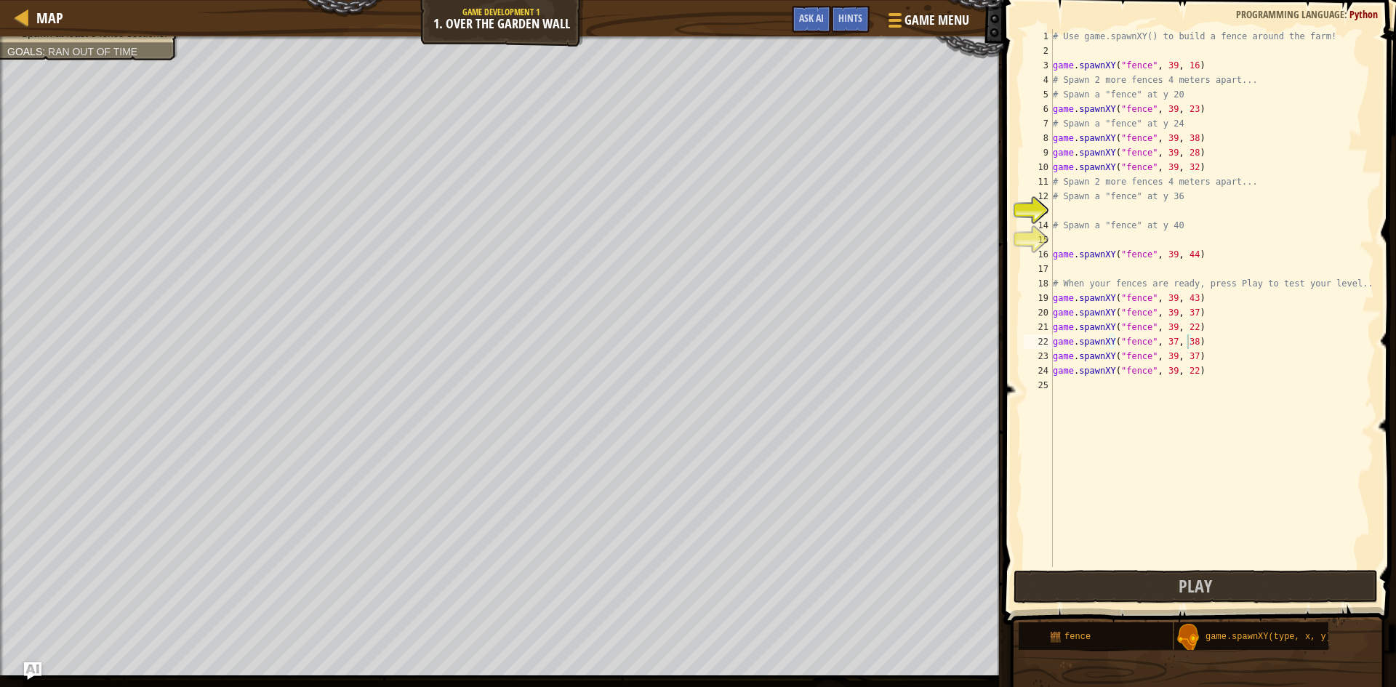
click at [1160, 355] on div "# Use game.spawnXY() to build a fence around the farm! game . spawnXY ( "fence"…" at bounding box center [1212, 312] width 324 height 567
click at [1167, 353] on div "# Use game.spawnXY() to build a fence around the farm! game . spawnXY ( "fence"…" at bounding box center [1212, 298] width 324 height 538
click at [1268, 579] on button "Play" at bounding box center [1195, 586] width 364 height 33
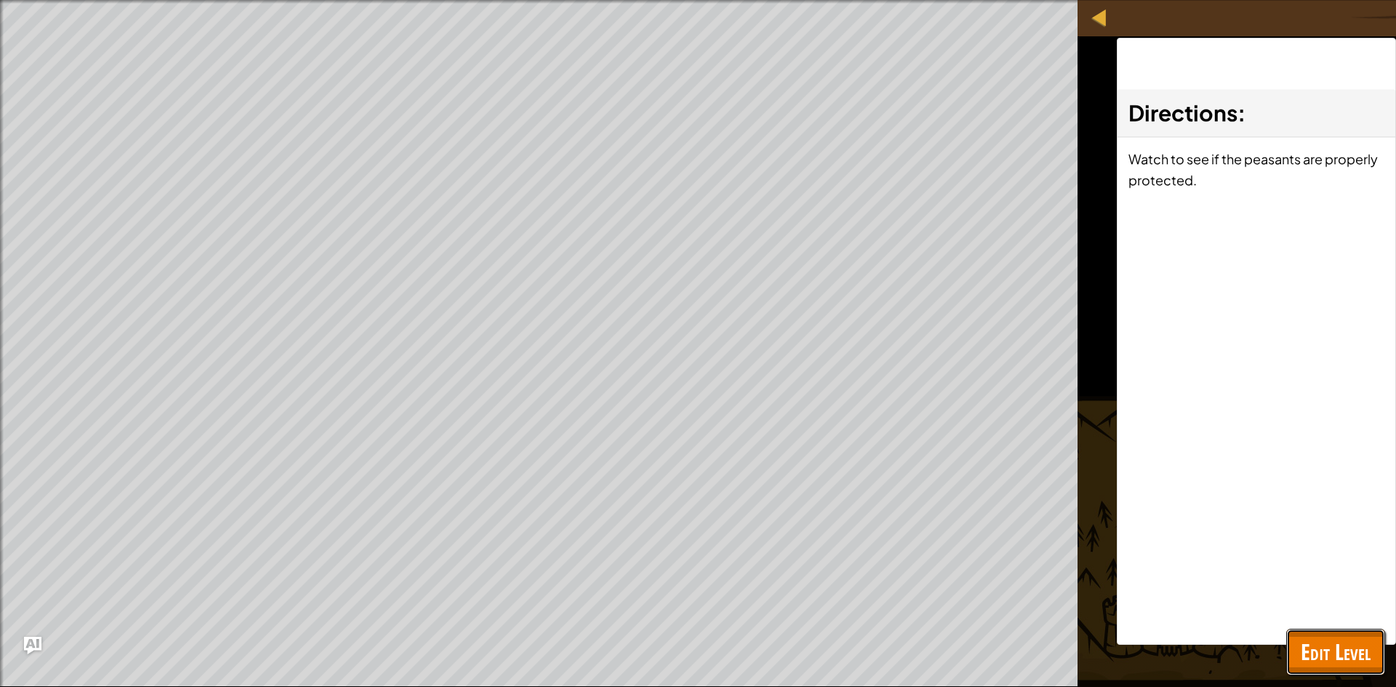
drag, startPoint x: 1327, startPoint y: 637, endPoint x: 1297, endPoint y: 600, distance: 47.5
click at [1324, 632] on button "Edit Level" at bounding box center [1335, 652] width 99 height 47
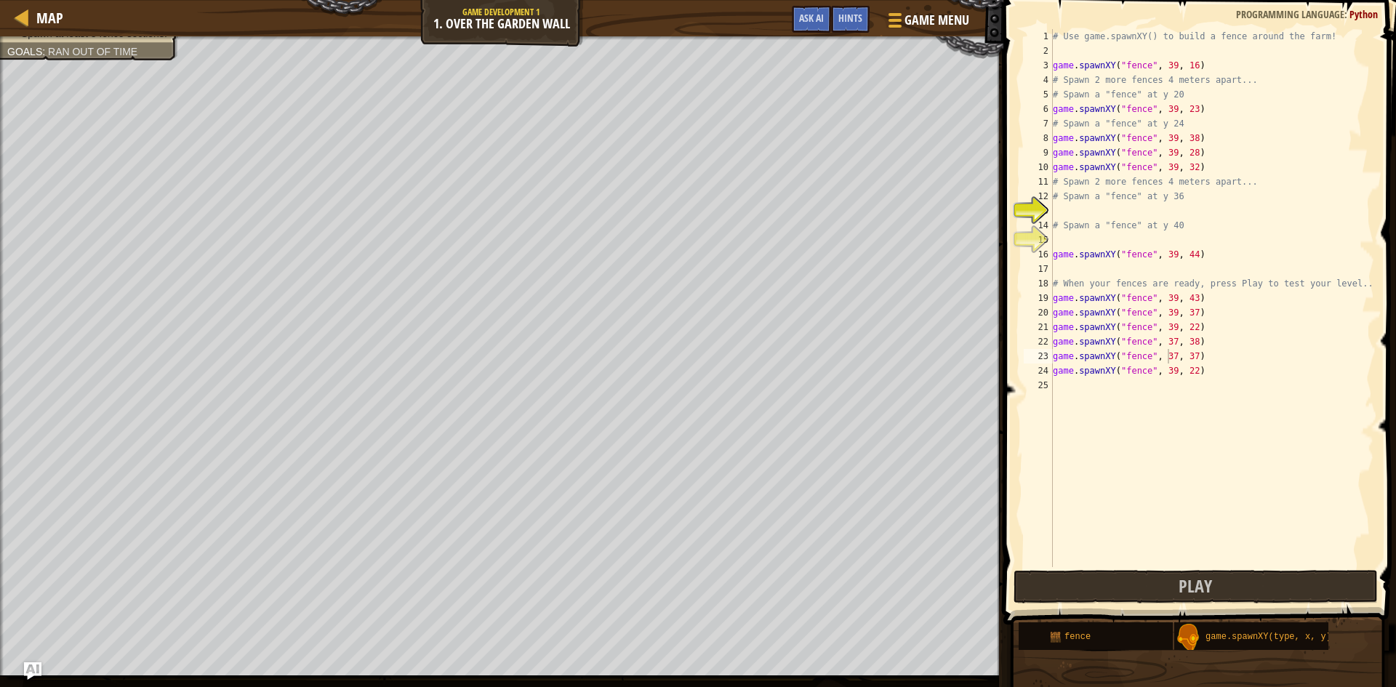
click at [1167, 371] on div "# Use game.spawnXY() to build a fence around the farm! game . spawnXY ( "fence"…" at bounding box center [1212, 312] width 324 height 567
click at [1185, 372] on div "# Use game.spawnXY() to build a fence around the farm! game . spawnXY ( "fence"…" at bounding box center [1212, 312] width 324 height 567
click at [1166, 326] on div "# Use game.spawnXY() to build a fence around the farm! game . spawnXY ( "fence"…" at bounding box center [1212, 312] width 324 height 567
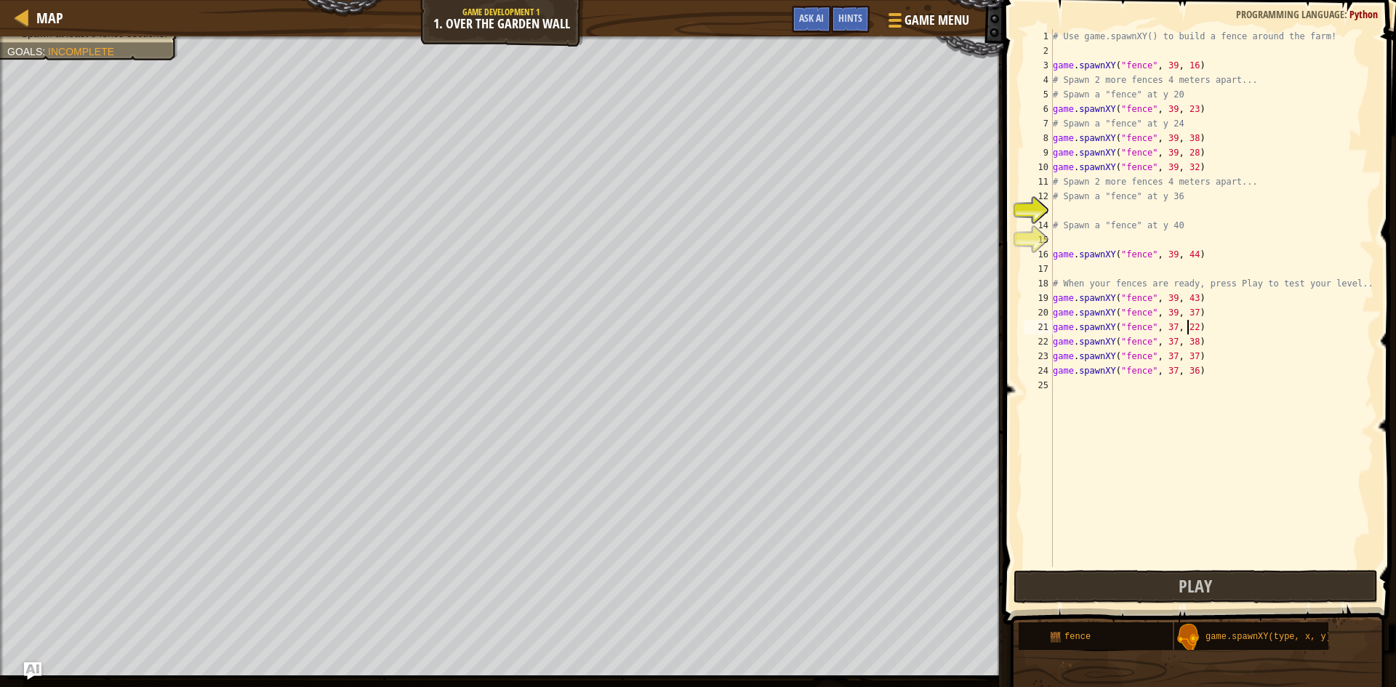
click at [1186, 329] on div "# Use game.spawnXY() to build a fence around the farm! game . spawnXY ( "fence"…" at bounding box center [1212, 312] width 324 height 567
type textarea "game.spawnXY("fence", 37, 39)"
click at [1244, 588] on button "Play" at bounding box center [1195, 586] width 364 height 33
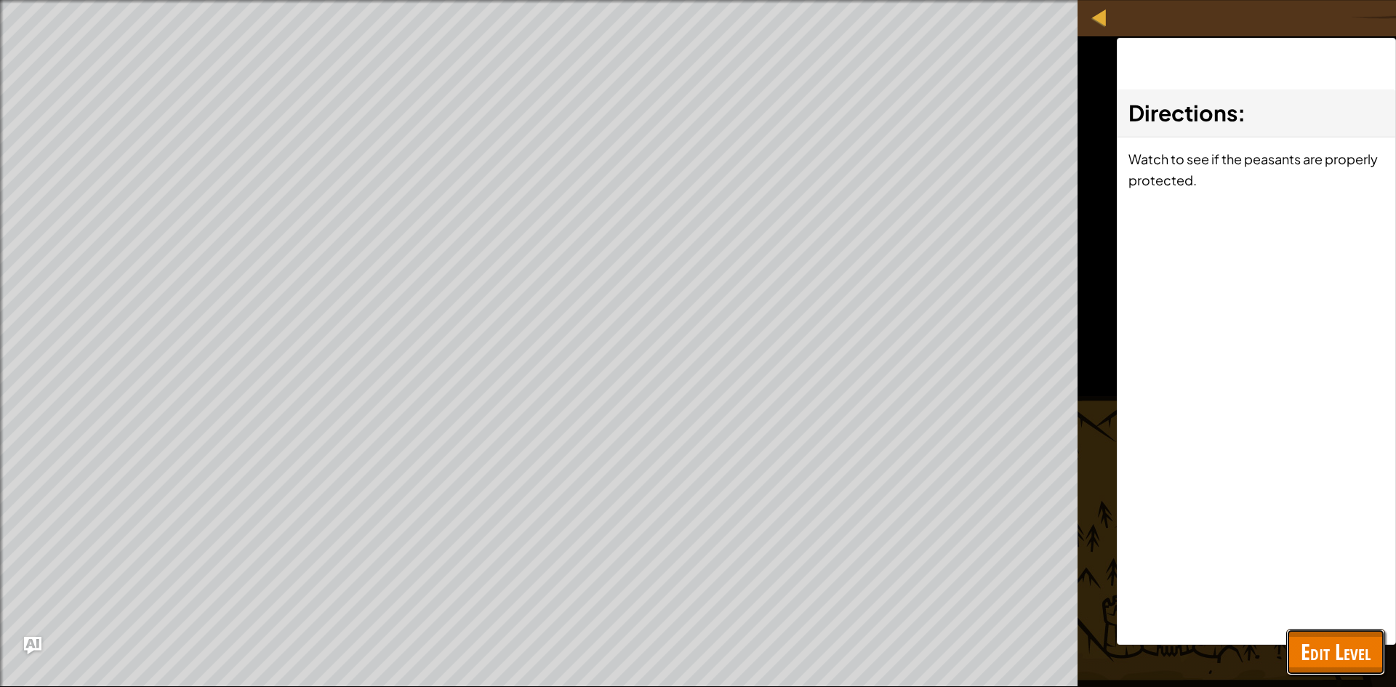
click at [1333, 643] on span "Edit Level" at bounding box center [1335, 652] width 70 height 30
